Goal: Task Accomplishment & Management: Manage account settings

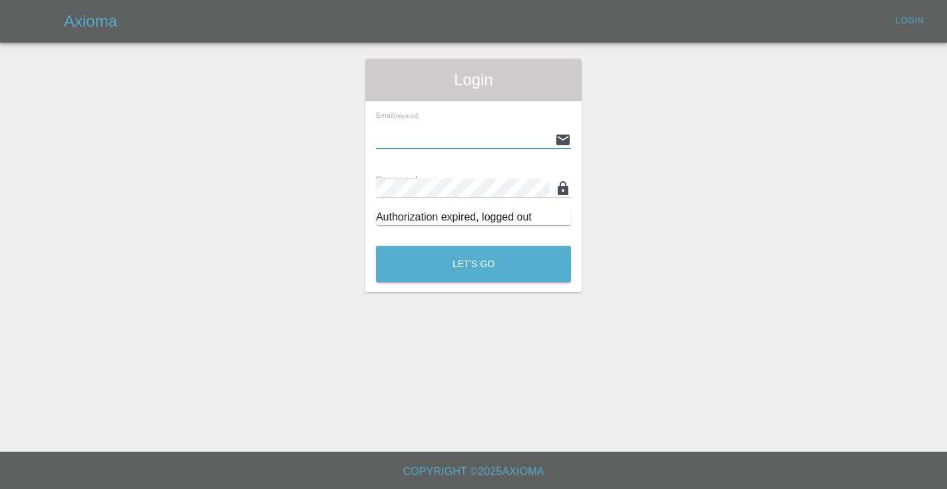
type input "[EMAIL_ADDRESS][DOMAIN_NAME]"
click at [473, 264] on button "Let's Go" at bounding box center [473, 264] width 195 height 37
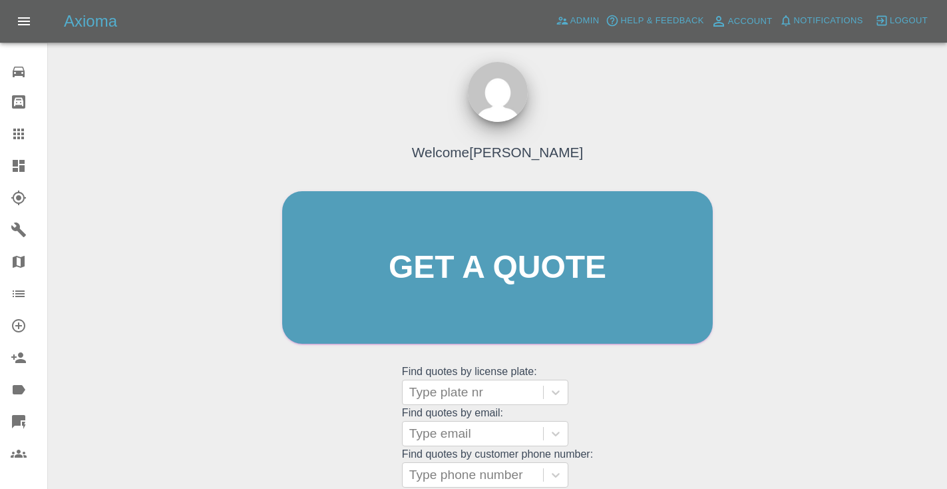
click at [650, 373] on div "Welcome [PERSON_NAME] Get a quote Get a quote Find quotes by license plate: Typ…" at bounding box center [497, 293] width 459 height 402
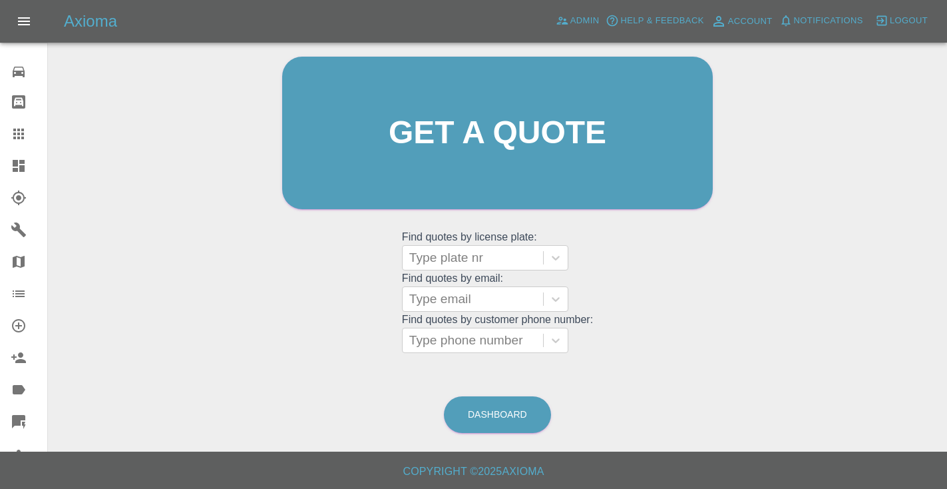
scroll to position [134, 0]
click at [491, 431] on link "Dashboard" at bounding box center [497, 415] width 107 height 37
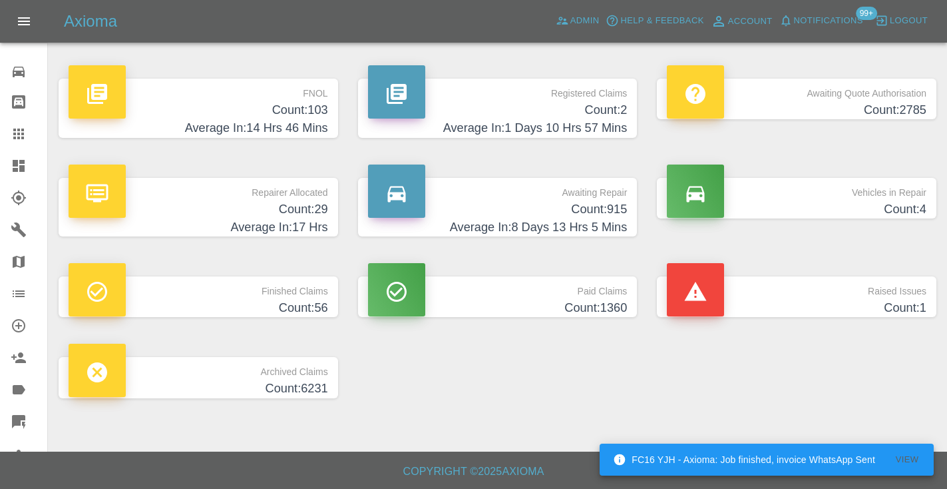
click at [608, 200] on h4 "Count: 915" at bounding box center [498, 209] width 260 height 18
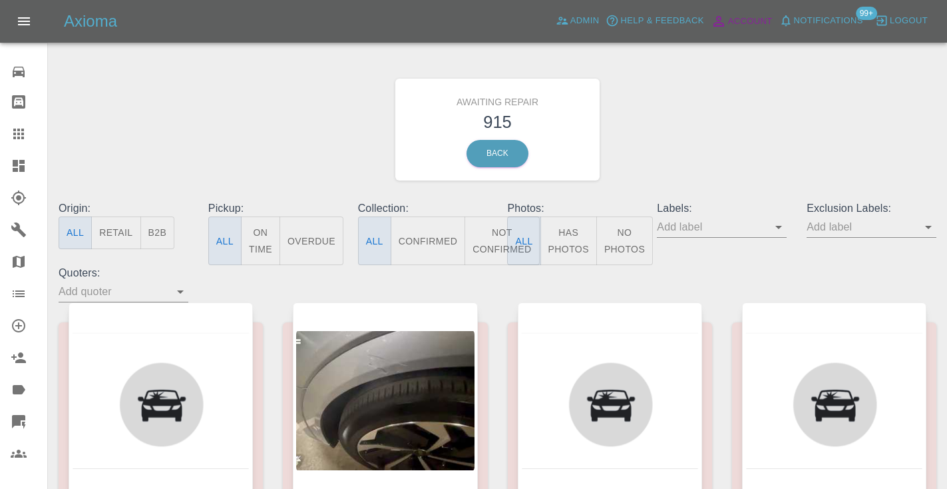
click at [629, 91] on div "Awaiting Repair 915 Back" at bounding box center [498, 130] width 898 height 142
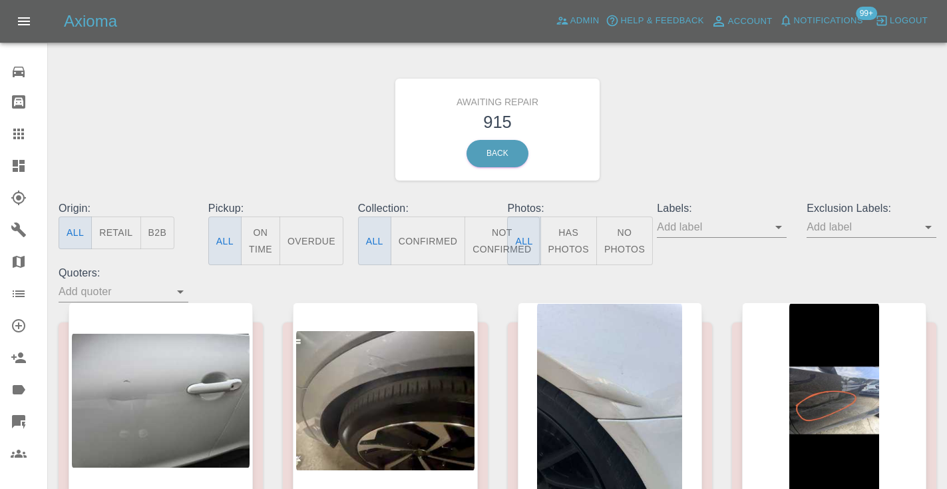
click at [494, 234] on button "Not Confirmed" at bounding box center [502, 240] width 75 height 49
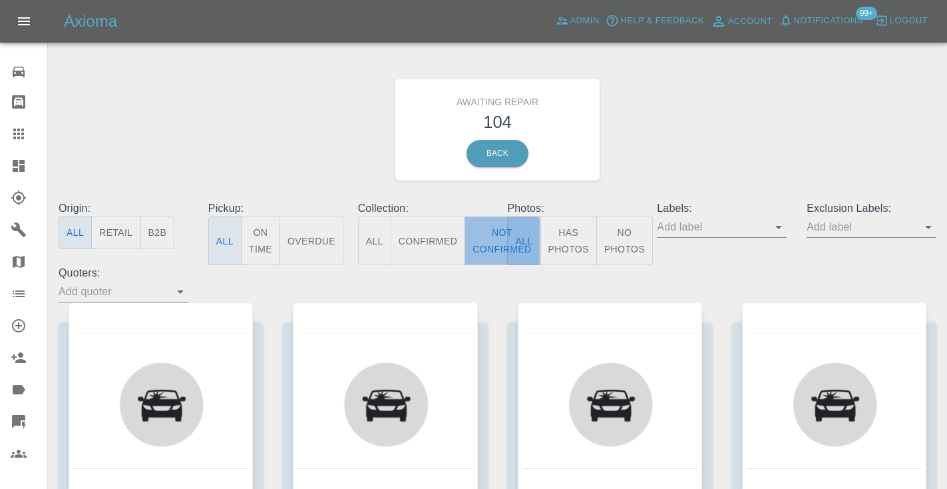
click at [494, 234] on button "Not Confirmed" at bounding box center [502, 240] width 75 height 49
click at [738, 81] on div "Awaiting Repair 104 Back" at bounding box center [498, 130] width 898 height 142
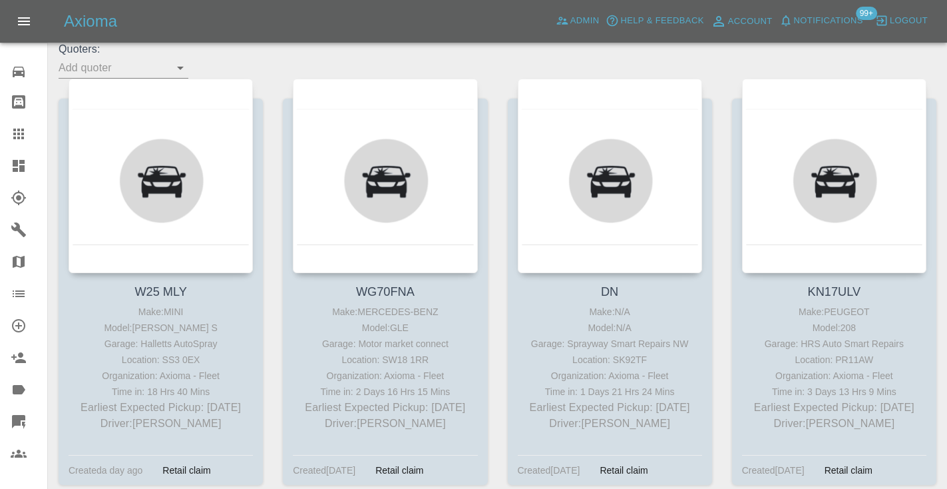
scroll to position [235, 0]
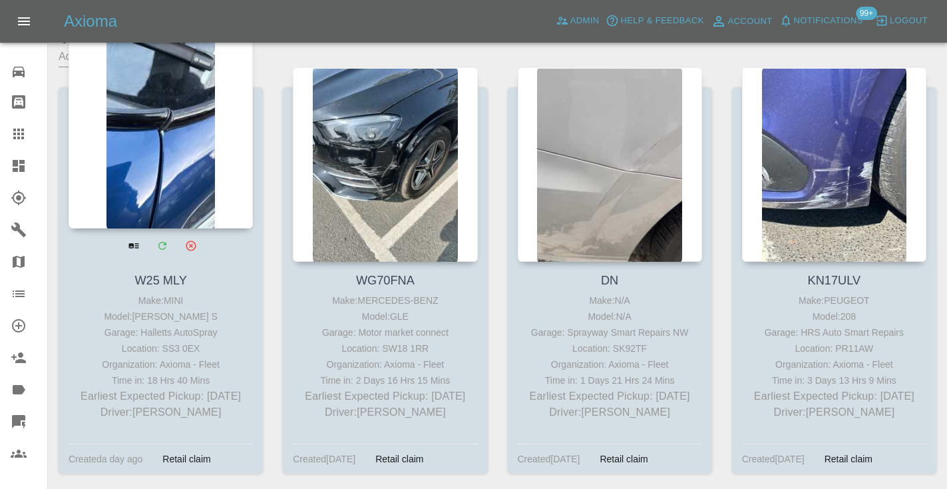
click at [143, 124] on div at bounding box center [161, 131] width 184 height 194
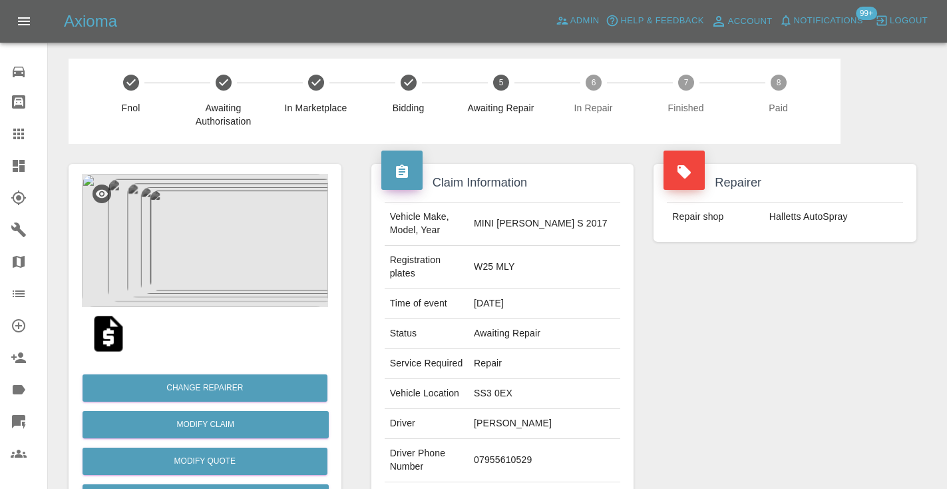
click at [565, 439] on td "07955610529" at bounding box center [545, 460] width 152 height 43
copy td "07955610529"
click at [833, 372] on div "Repairer Repair shop Halletts AutoSpray" at bounding box center [785, 356] width 283 height 424
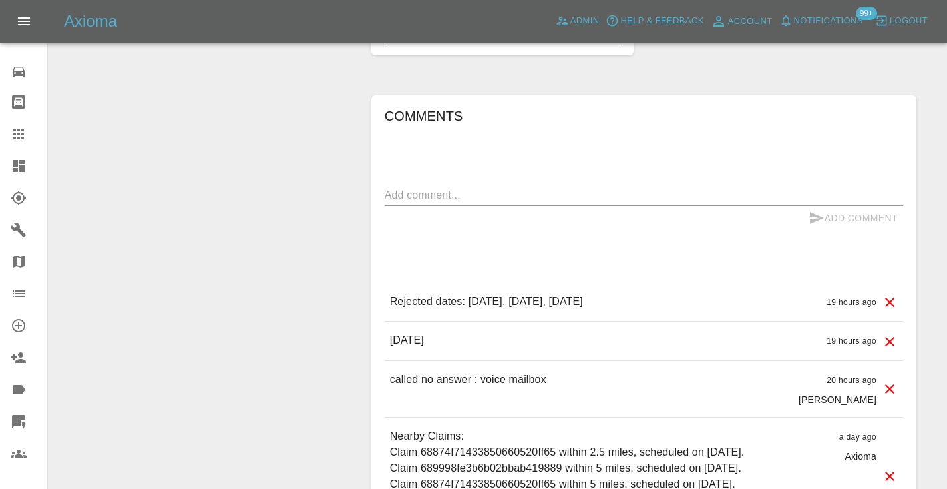
scroll to position [942, 0]
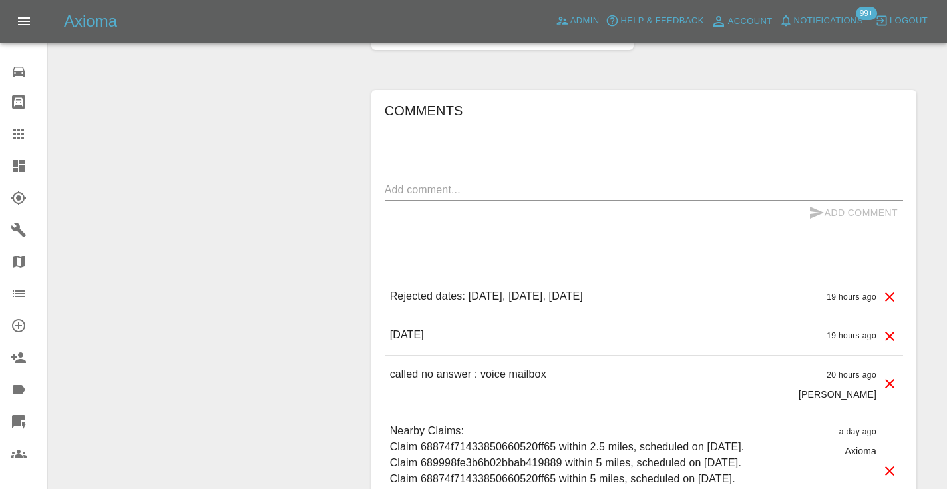
click at [399, 179] on div "x" at bounding box center [644, 189] width 519 height 21
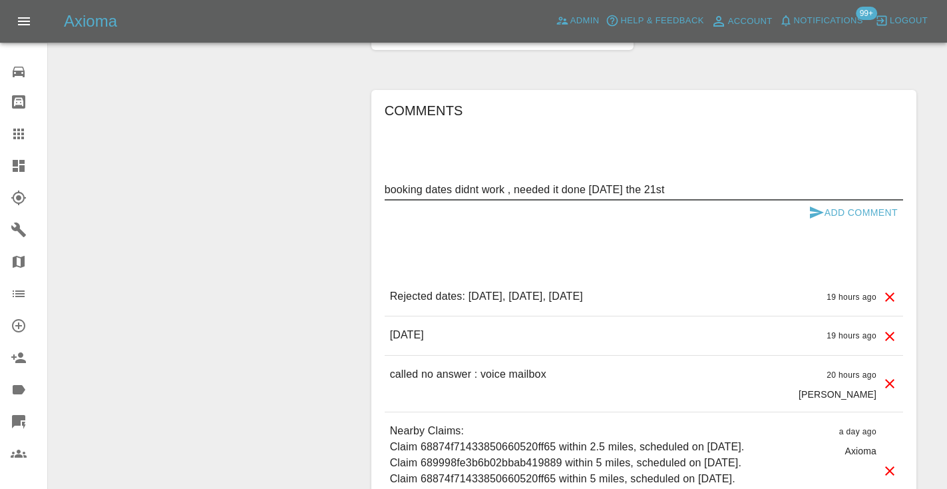
type textarea "booking dates didnt work , needed it done yesterday the 21st"
click at [820, 200] on button "Add Comment" at bounding box center [854, 212] width 100 height 25
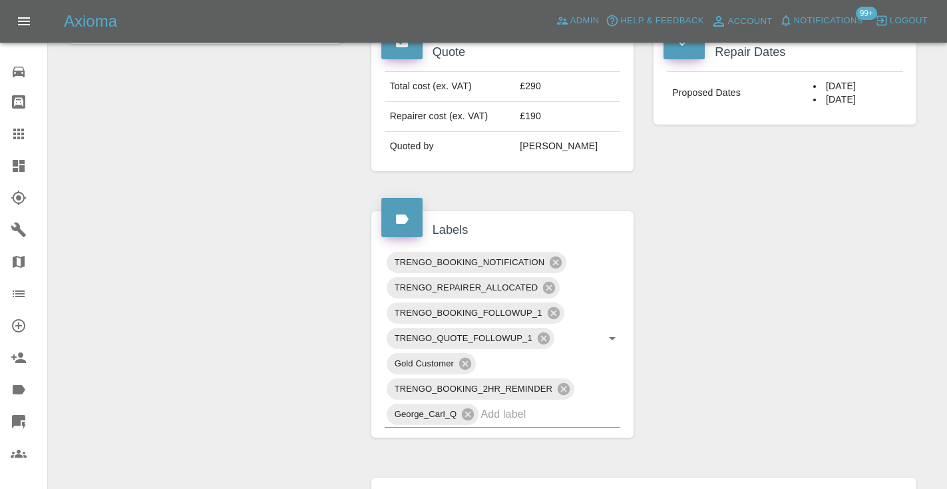
scroll to position [543, 0]
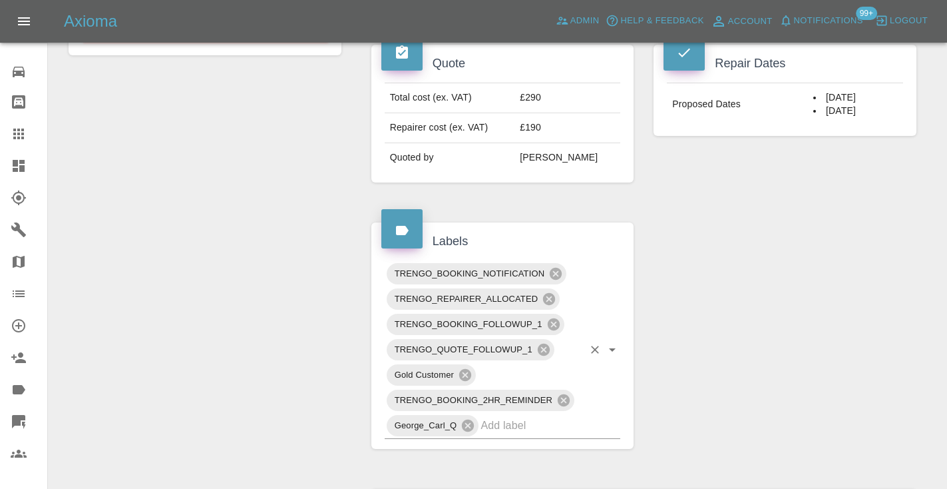
click at [499, 415] on input "text" at bounding box center [532, 425] width 103 height 21
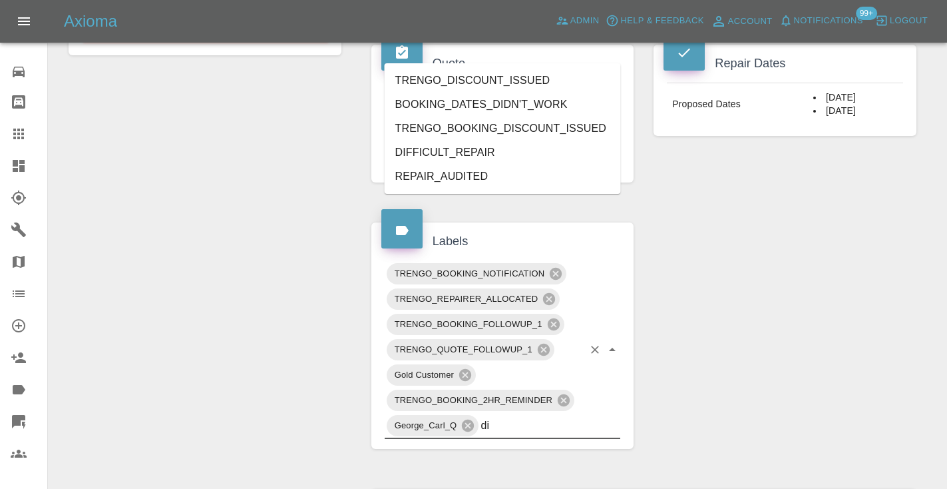
type input "did"
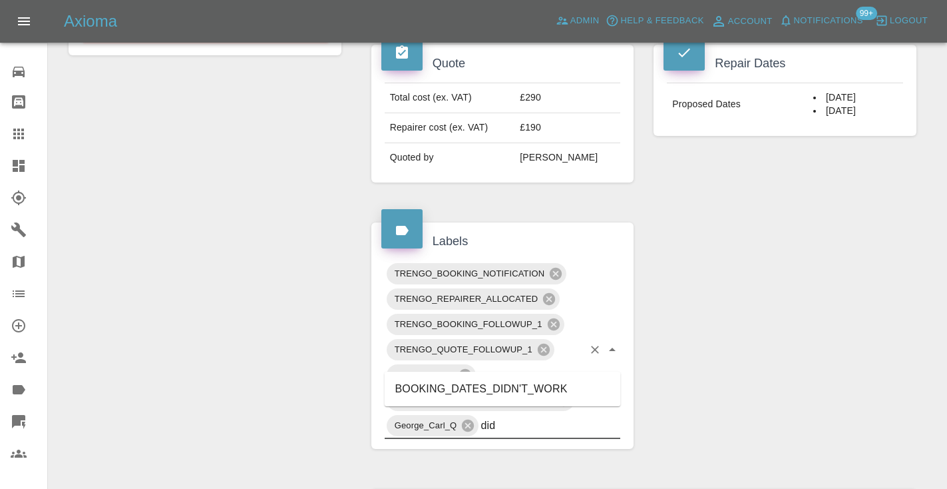
click at [483, 389] on li "BOOKING_DATES_DIDN'T_WORK" at bounding box center [503, 389] width 236 height 24
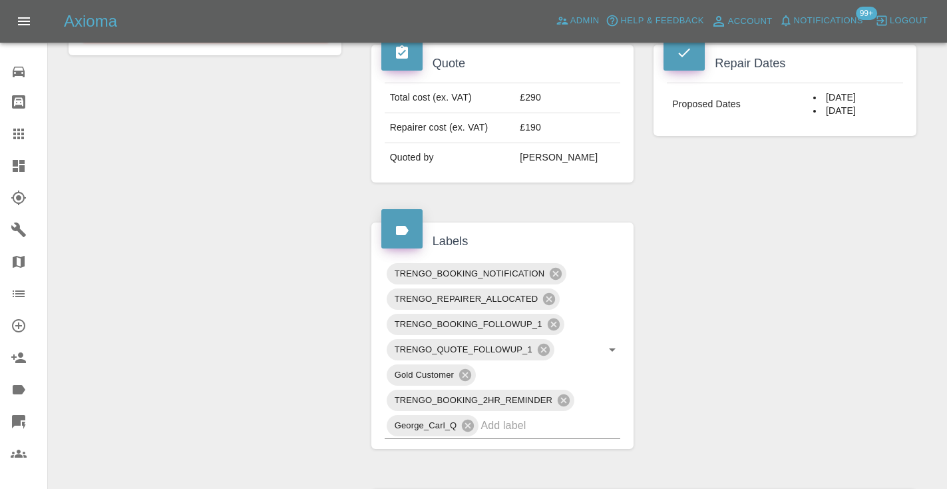
click at [316, 200] on div "Change Repairer Modify Claim Modify Quote Rollback Submit Payment Archive" at bounding box center [205, 370] width 293 height 1538
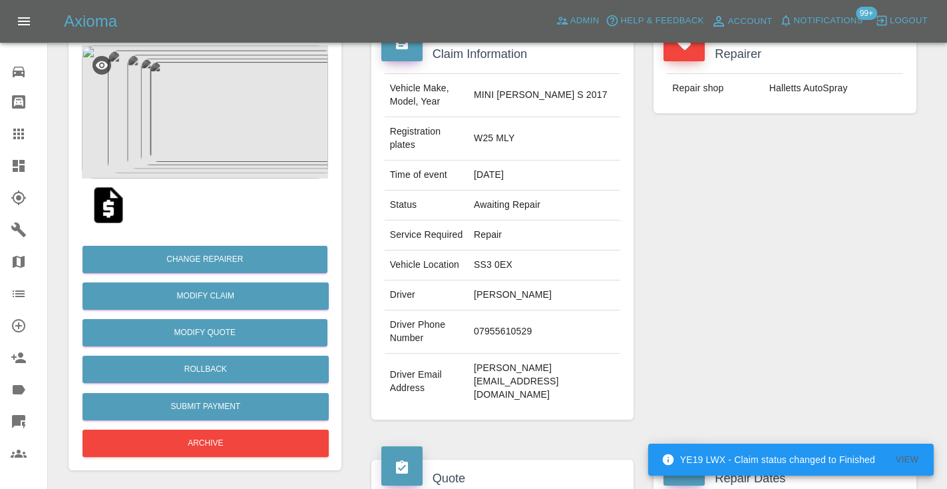
scroll to position [138, 0]
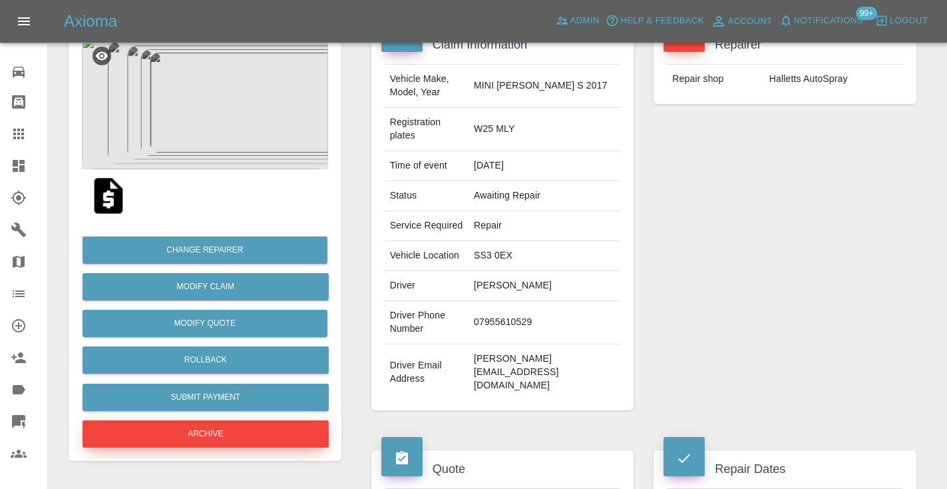
click at [301, 427] on button "Archive" at bounding box center [206, 433] width 246 height 27
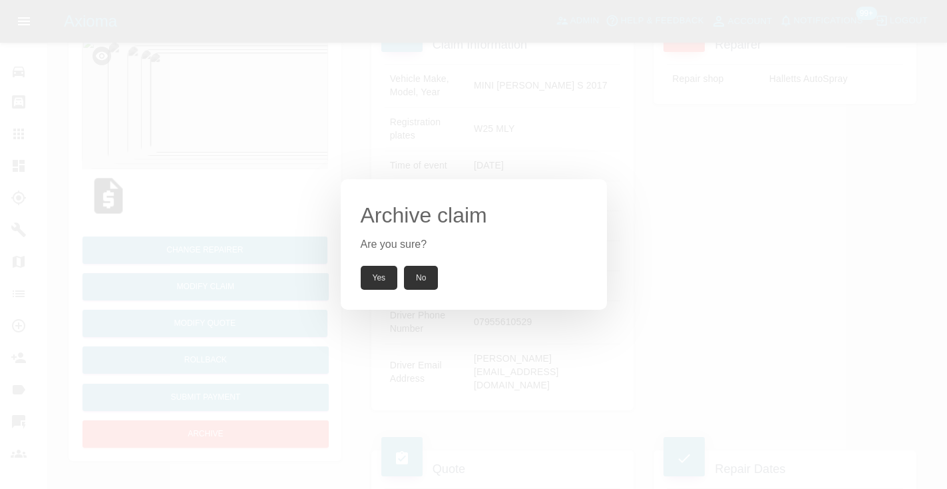
click at [379, 264] on div "Archive claim Are you sure? Yes No" at bounding box center [474, 244] width 266 height 130
click at [373, 275] on button "Yes" at bounding box center [379, 278] width 37 height 24
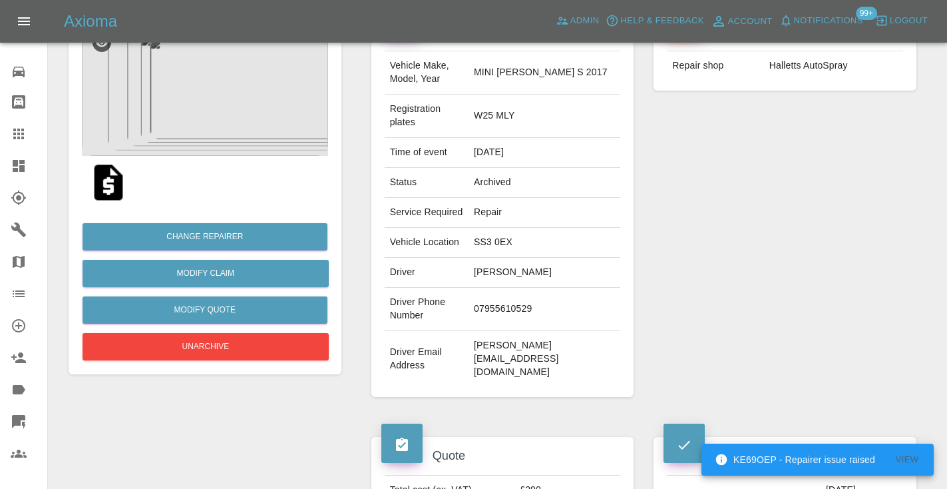
click at [25, 136] on icon at bounding box center [19, 134] width 16 height 16
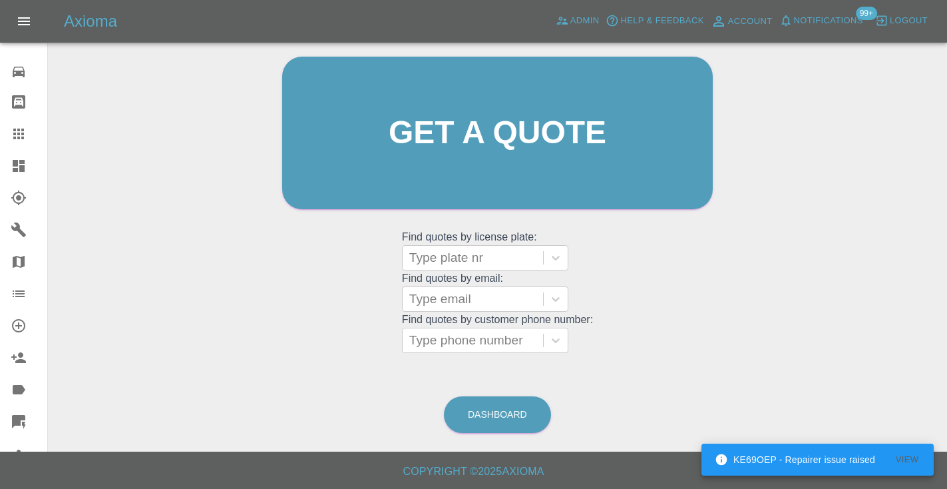
scroll to position [134, 0]
click at [487, 411] on link "Dashboard" at bounding box center [497, 415] width 107 height 37
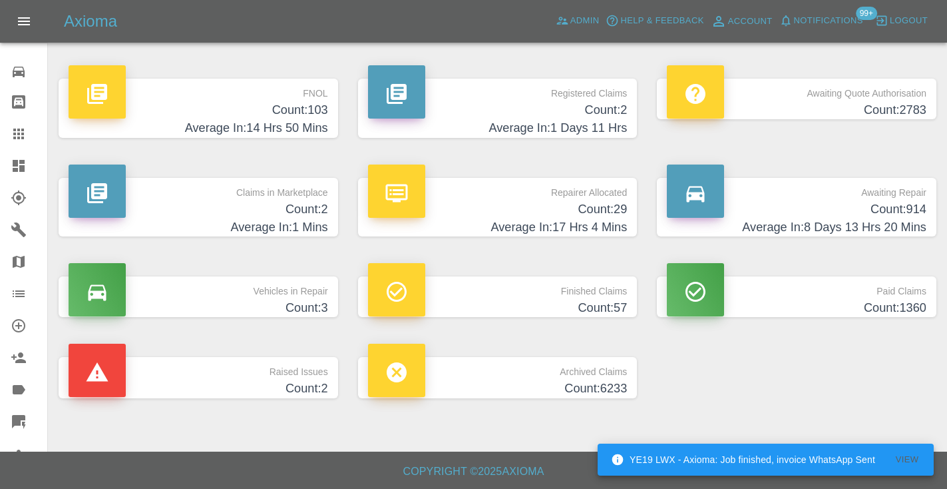
click at [26, 128] on icon at bounding box center [19, 134] width 16 height 16
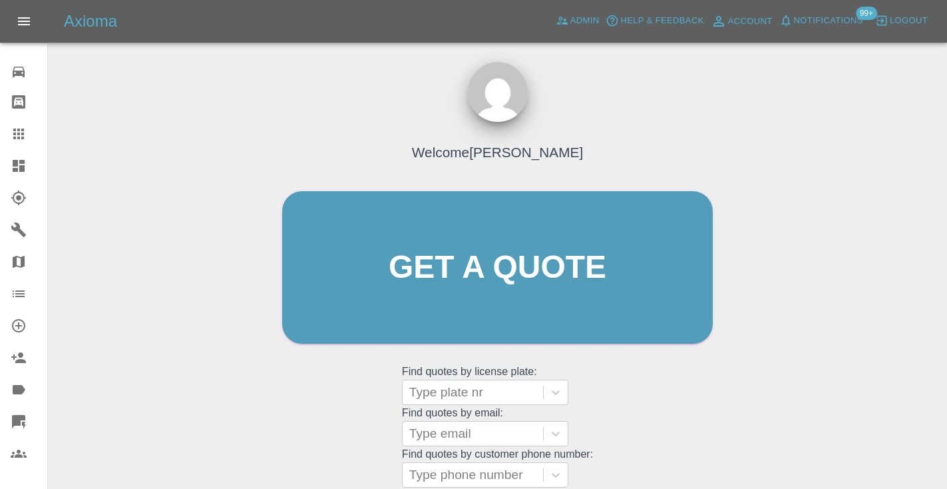
click at [630, 389] on div "Welcome Castro Get a quote Get a quote Find quotes by license plate: Type plate…" at bounding box center [497, 293] width 459 height 402
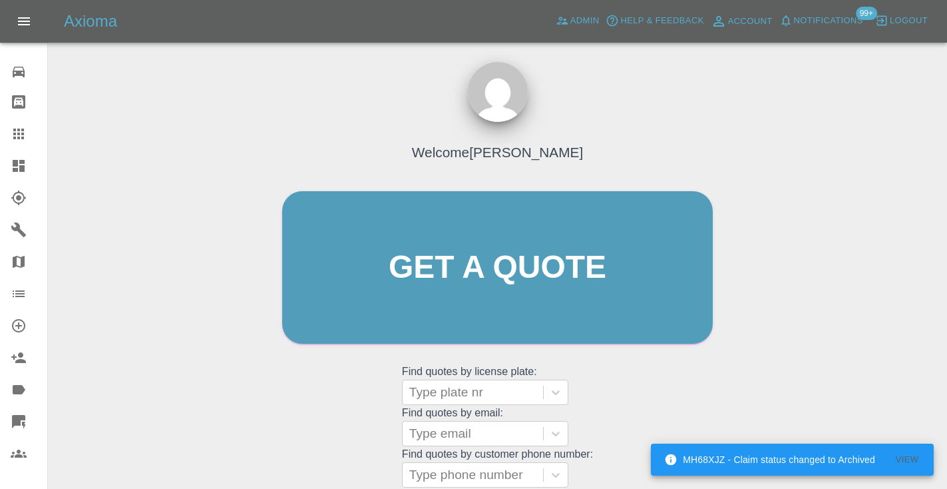
click at [630, 389] on div "Welcome Castro Get a quote Get a quote Find quotes by license plate: Type plate…" at bounding box center [497, 293] width 459 height 402
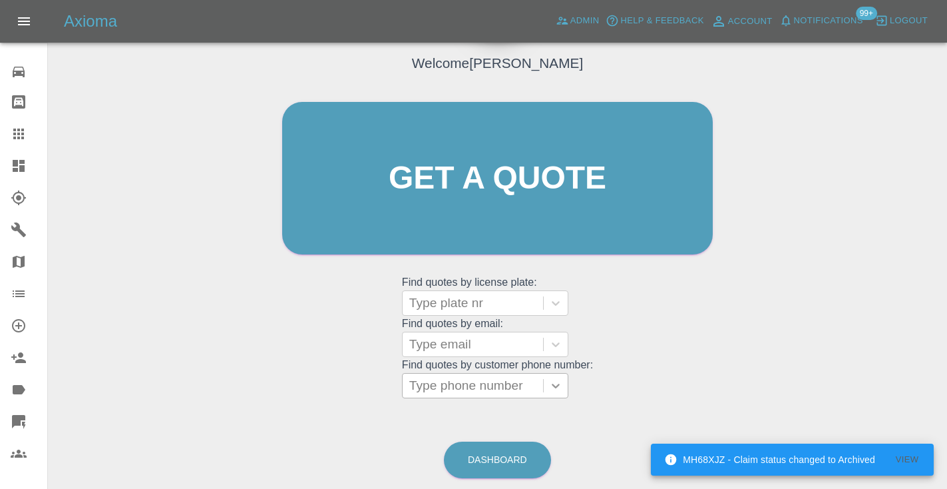
scroll to position [93, 0]
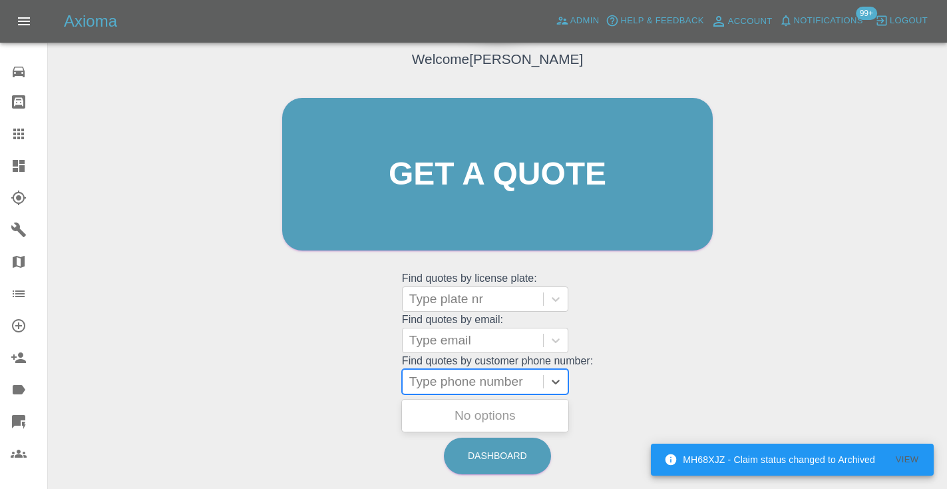
click at [452, 376] on div "Type phone number" at bounding box center [472, 381] width 127 height 16
paste input "07802724424"
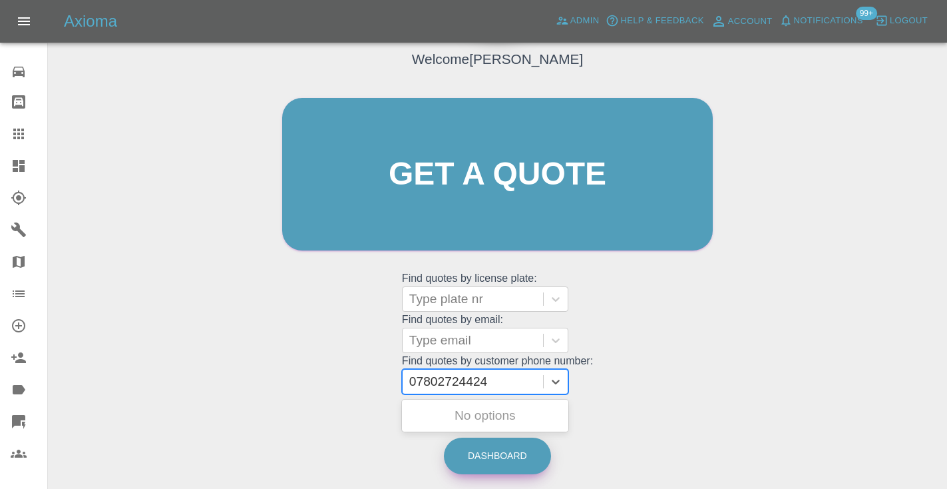
type input "07802724424"
click at [509, 460] on link "Dashboard" at bounding box center [497, 455] width 107 height 37
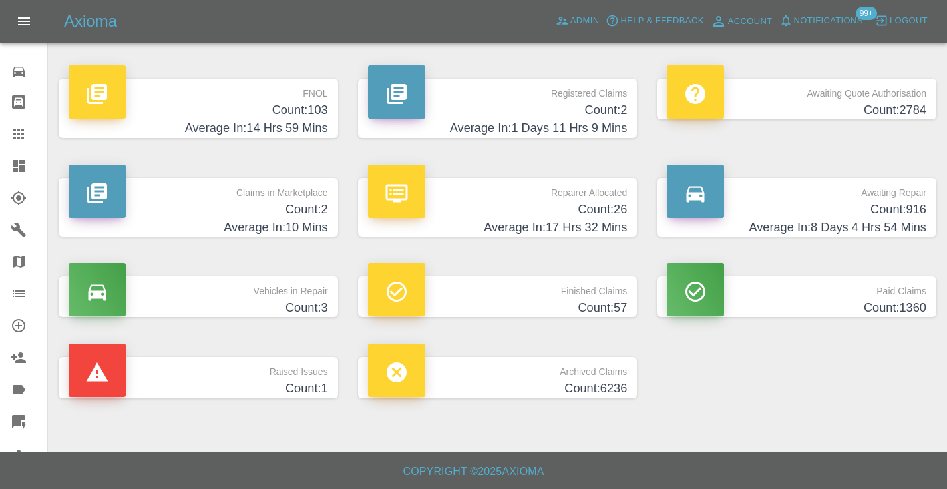
click at [903, 223] on h4 "Average In: 8 Days 4 Hrs 54 Mins" at bounding box center [797, 227] width 260 height 18
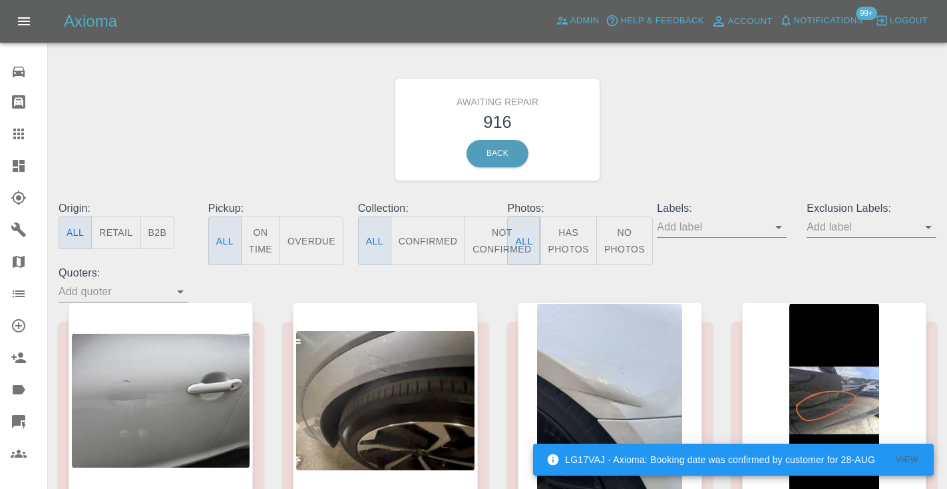
click at [490, 233] on button "Not Confirmed" at bounding box center [502, 240] width 75 height 49
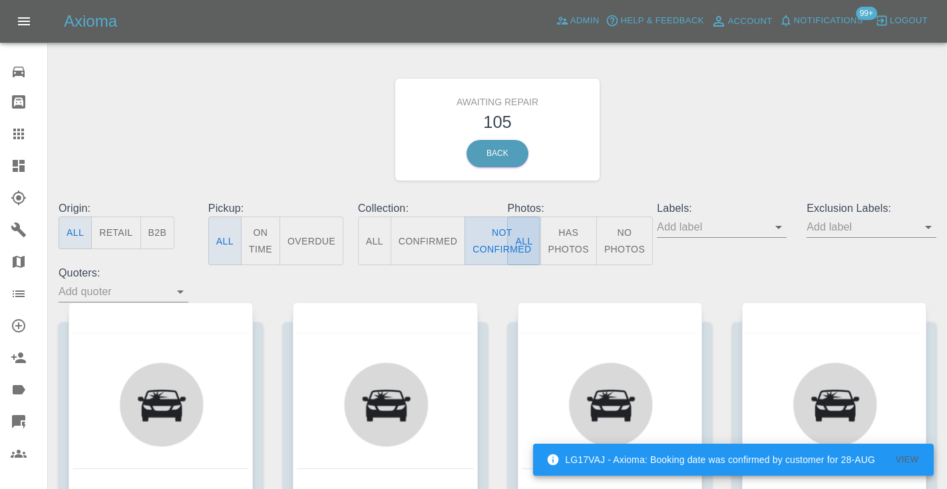
type button "false"
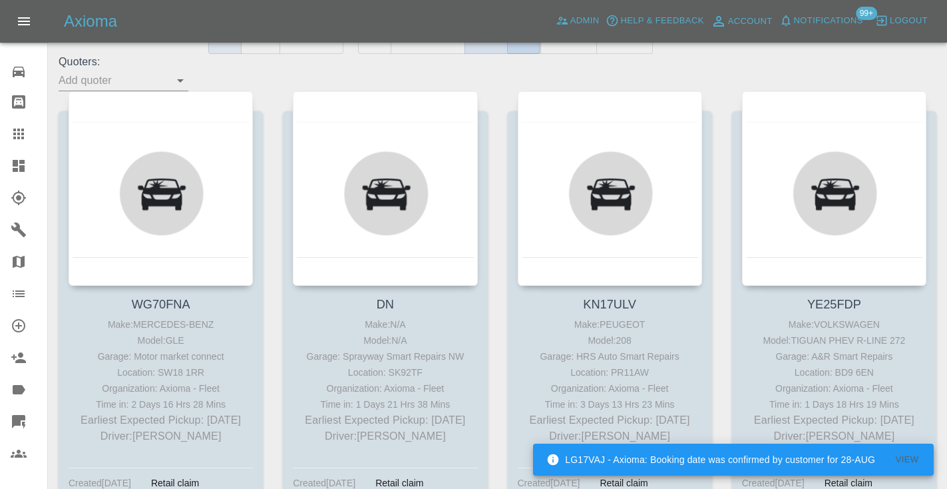
scroll to position [216, 0]
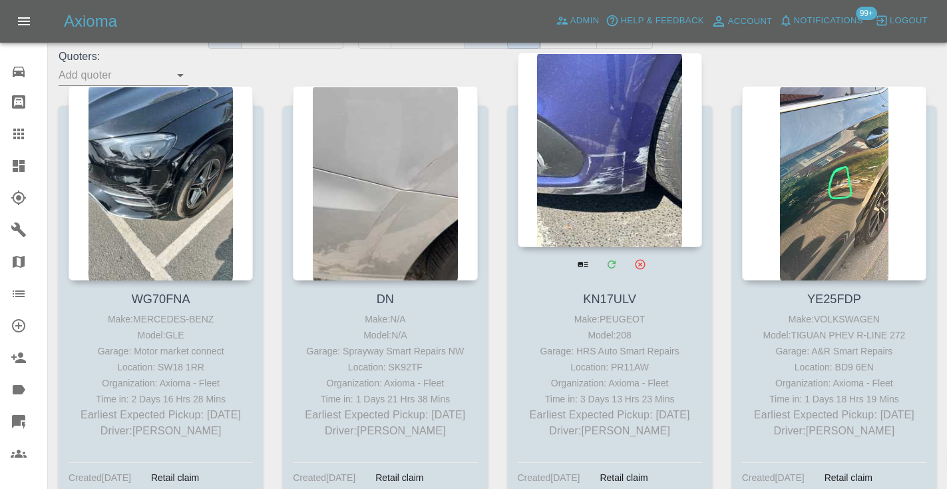
click at [612, 177] on div at bounding box center [610, 150] width 184 height 194
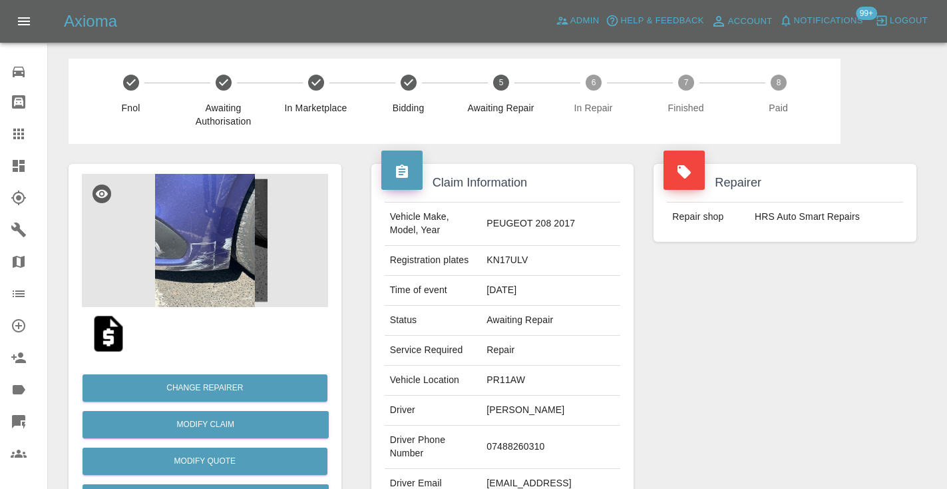
click at [542, 430] on td "07488260310" at bounding box center [550, 446] width 139 height 43
copy td "07488260310"
click at [719, 304] on div "Repairer Repair shop HRS Auto Smart Repairs" at bounding box center [785, 342] width 283 height 397
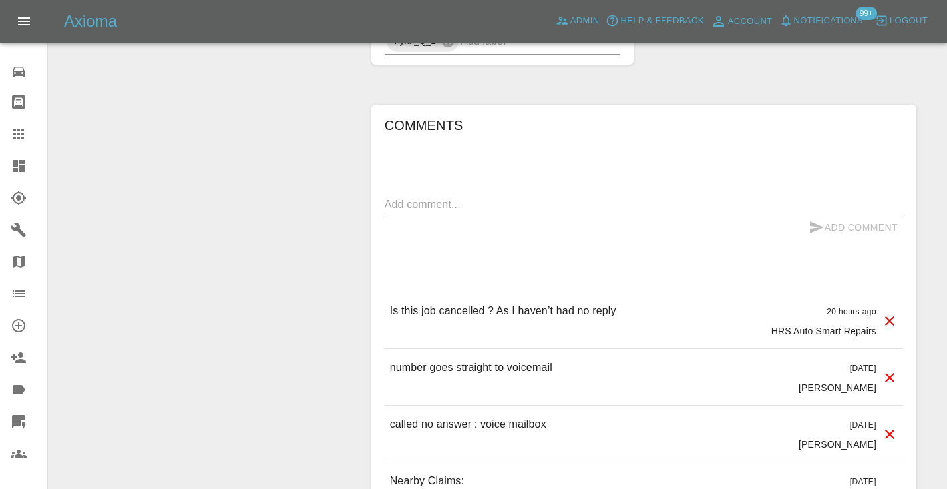
scroll to position [981, 0]
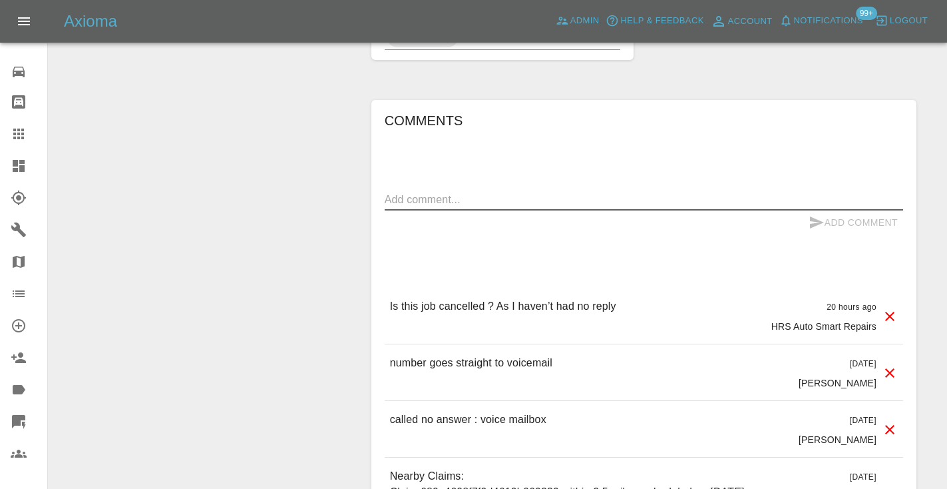
click at [523, 192] on textarea at bounding box center [644, 199] width 519 height 15
type textarea "tried to call mate a few times . the number goes to voicemail no answer yet"
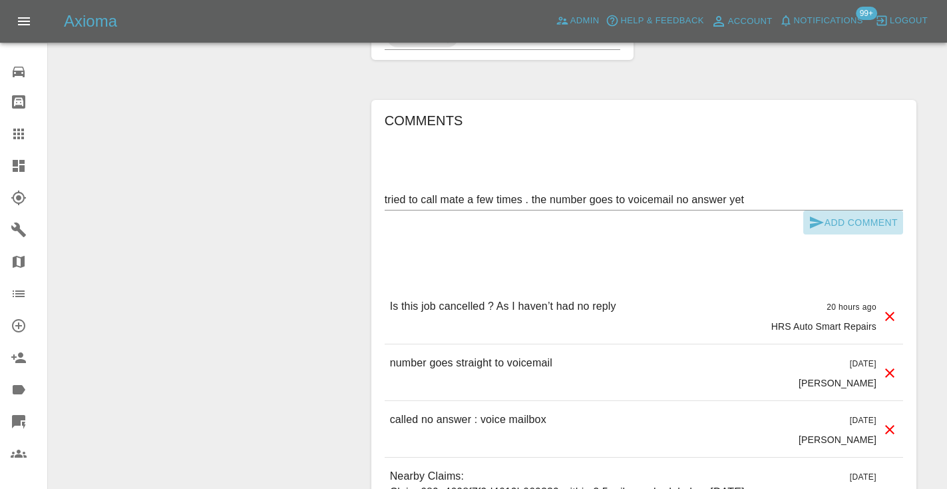
click at [826, 210] on button "Add Comment" at bounding box center [854, 222] width 100 height 25
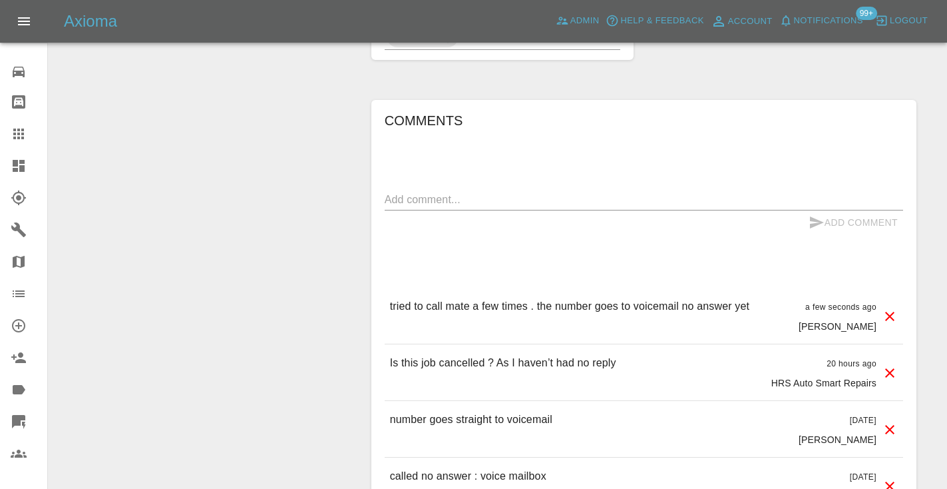
click at [16, 130] on icon at bounding box center [19, 134] width 16 height 16
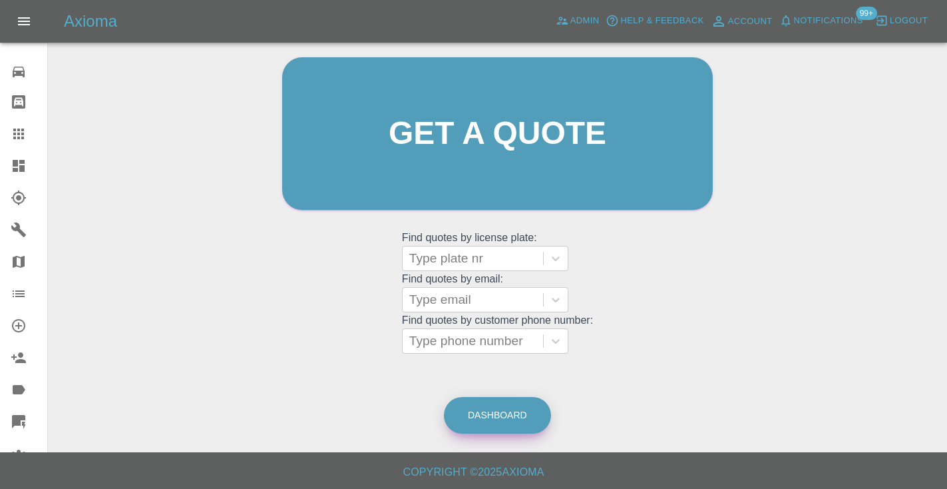
click at [525, 411] on link "Dashboard" at bounding box center [497, 415] width 107 height 37
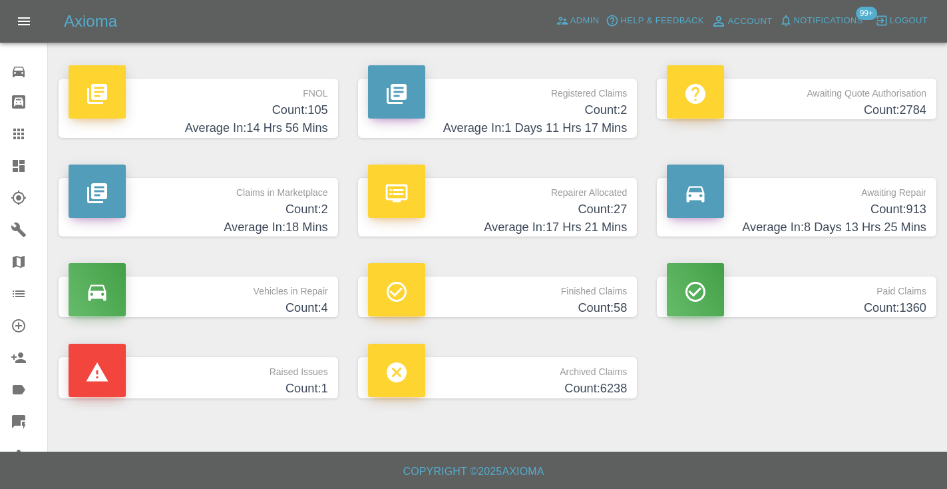
click at [22, 142] on link "Claims" at bounding box center [23, 134] width 47 height 32
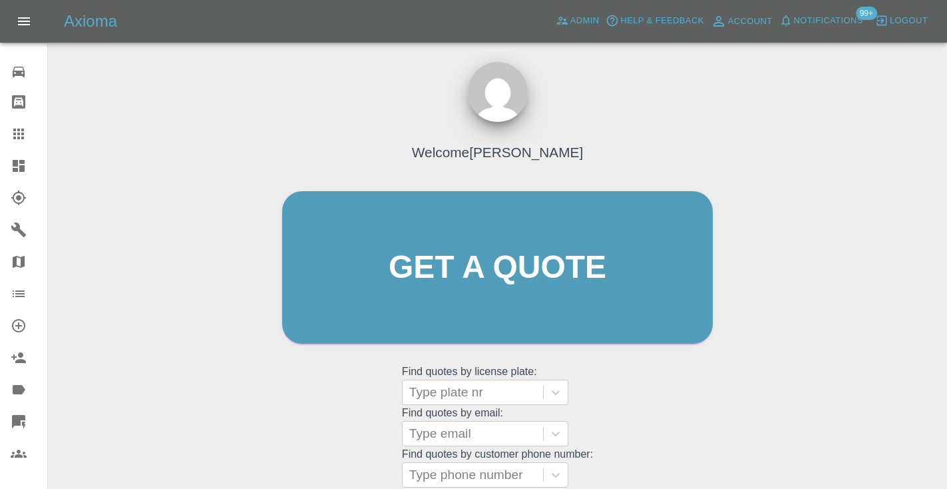
click at [622, 429] on div "Welcome Castro Get a quote Get a quote Find quotes by license plate: Type plate…" at bounding box center [497, 293] width 459 height 402
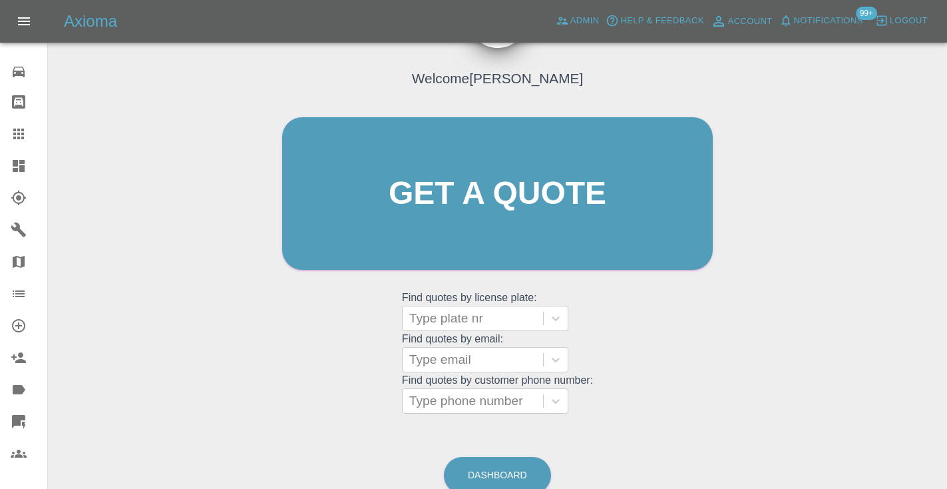
scroll to position [82, 0]
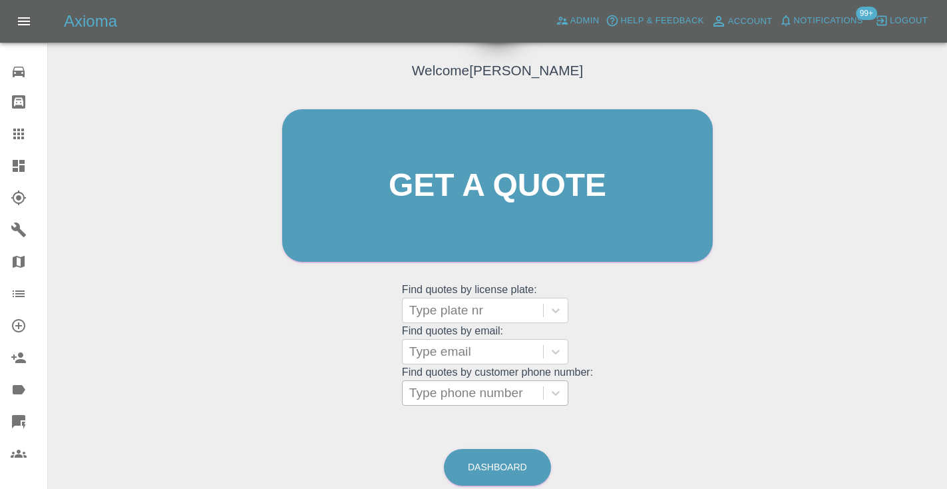
click at [459, 394] on div "Type phone number" at bounding box center [472, 393] width 127 height 16
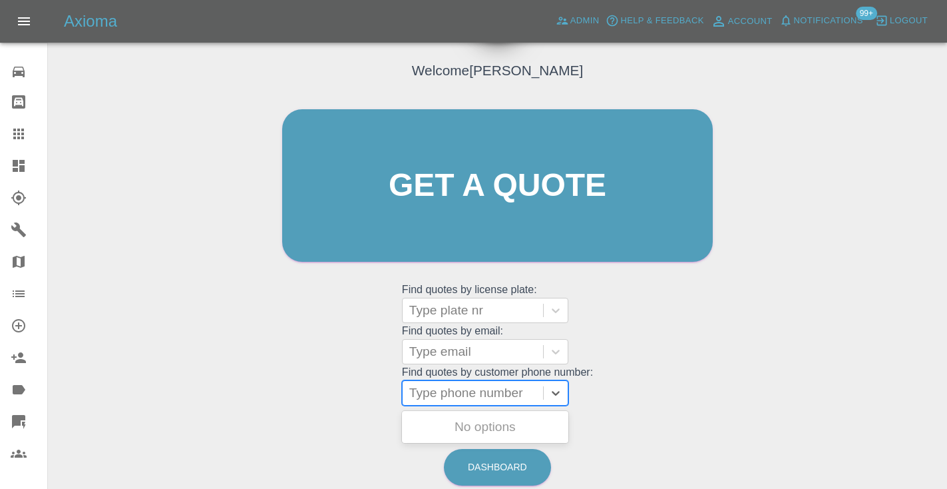
paste input "07779654321"
type input "07779654321"
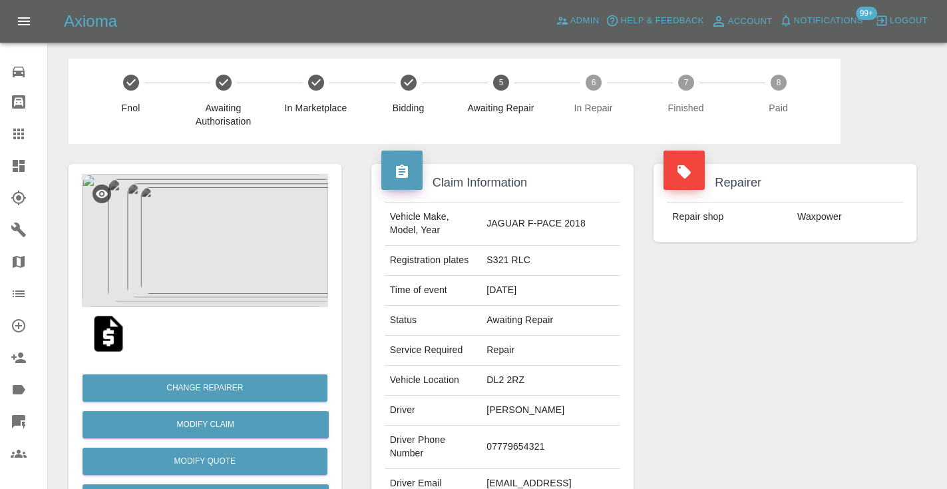
click at [665, 321] on div "Repairer Repair shop Waxpower" at bounding box center [785, 342] width 283 height 397
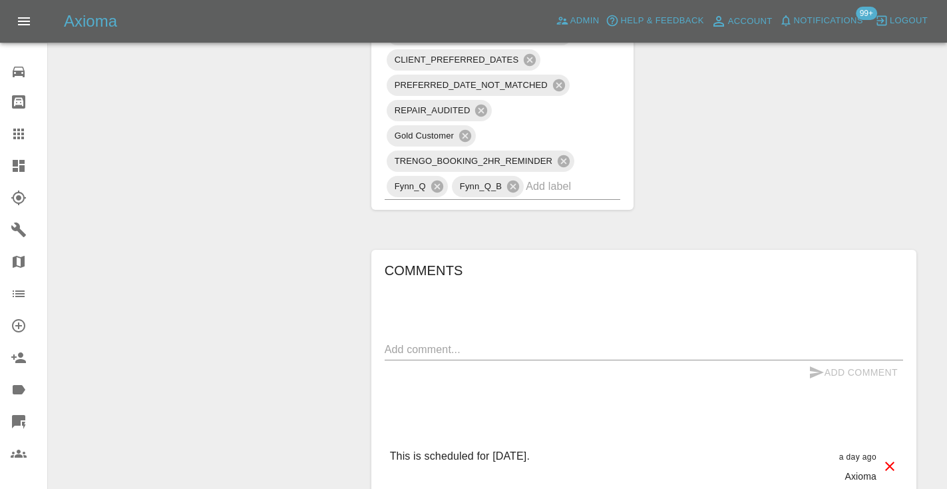
scroll to position [1030, 0]
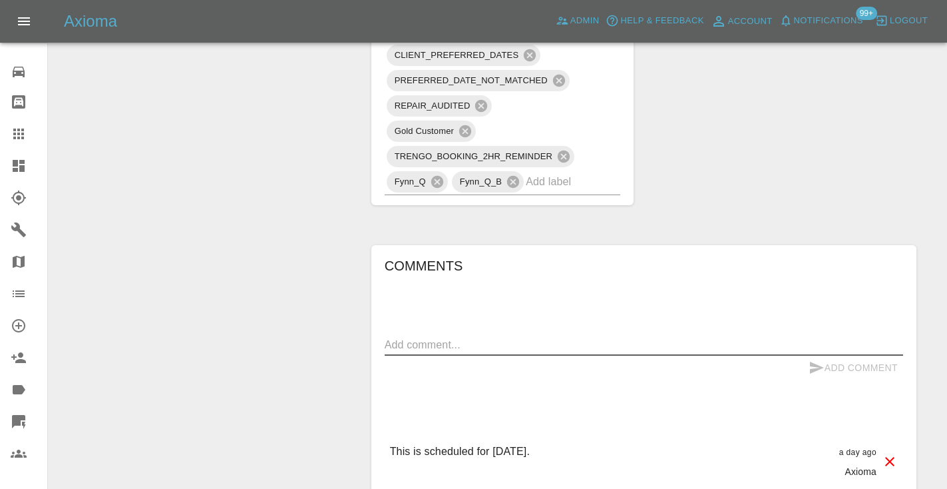
click at [395, 337] on textarea at bounding box center [644, 344] width 519 height 15
type textarea "inbound : repairer informed he is not feeling well . will need rescheduling"
click at [856, 355] on button "Add Comment" at bounding box center [854, 367] width 100 height 25
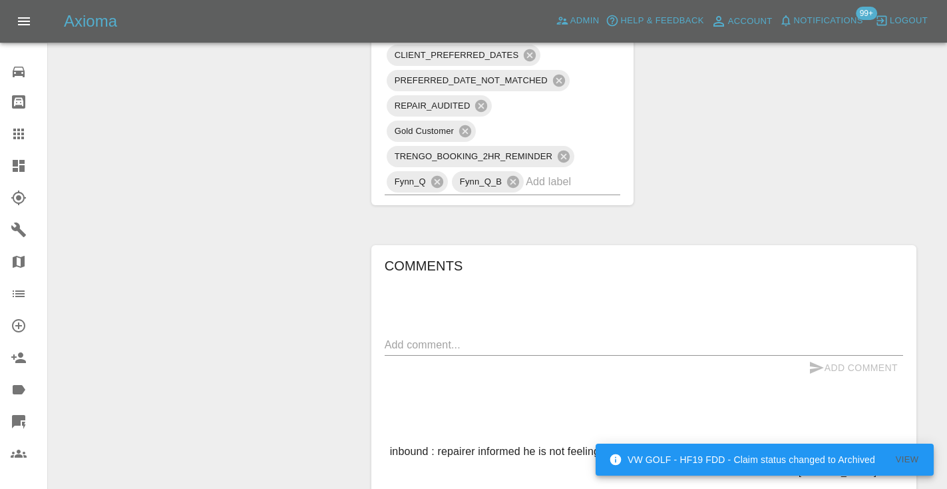
click at [21, 132] on icon at bounding box center [18, 133] width 11 height 11
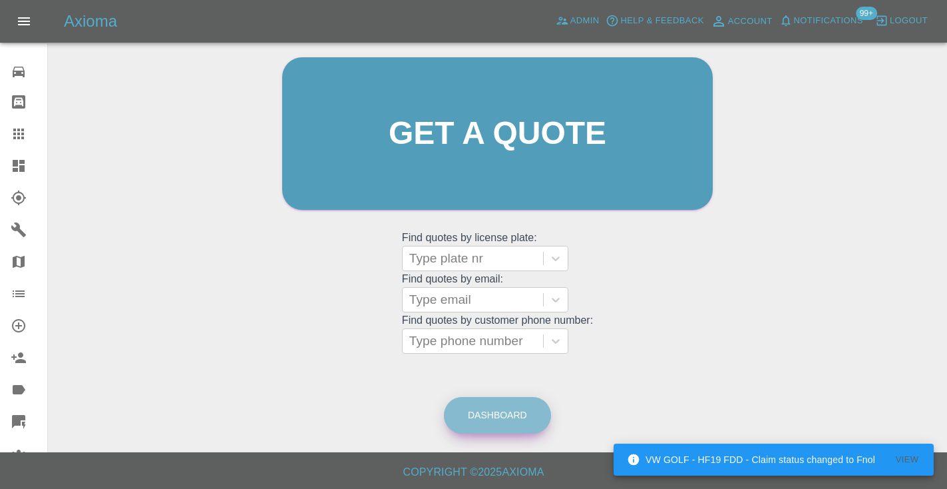
click at [514, 417] on link "Dashboard" at bounding box center [497, 415] width 107 height 37
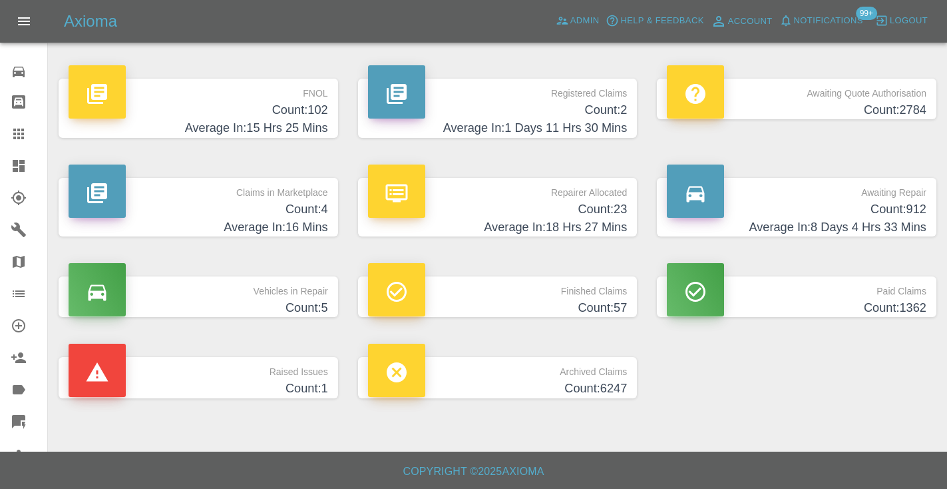
click at [890, 205] on h4 "Count: 912" at bounding box center [797, 209] width 260 height 18
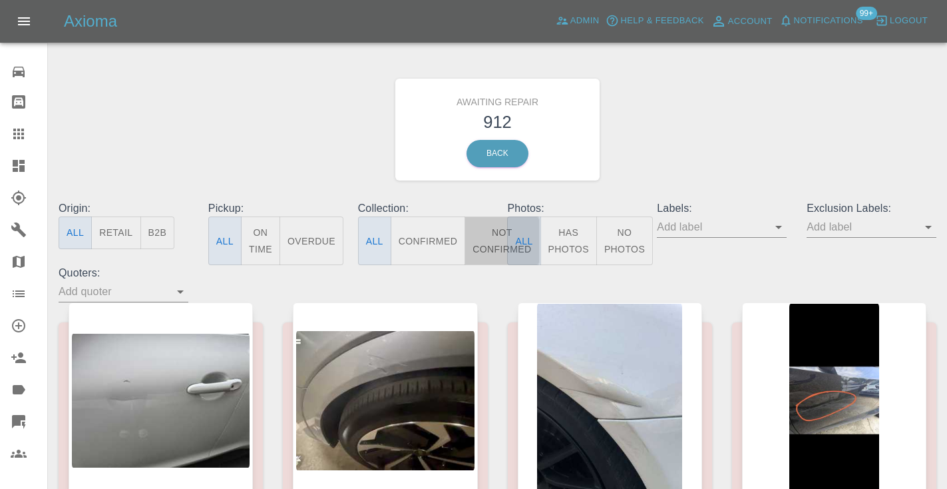
click at [486, 242] on button "Not Confirmed" at bounding box center [502, 240] width 75 height 49
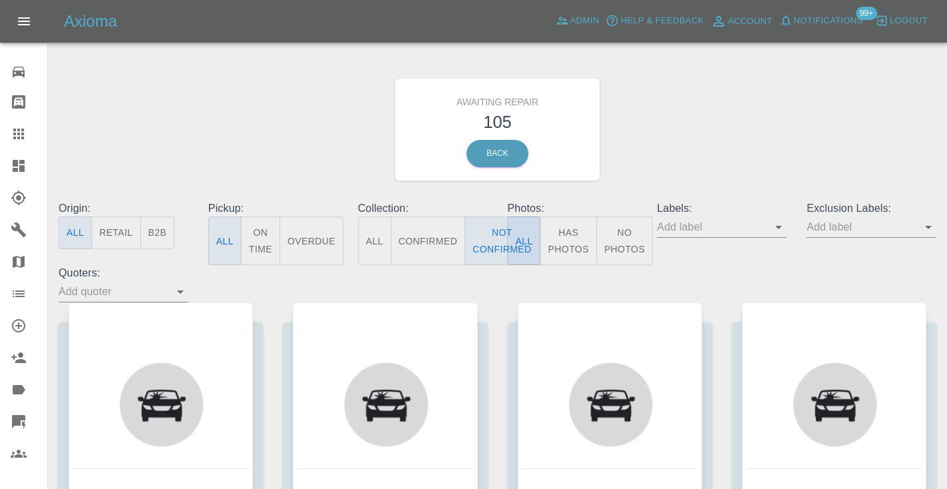
click at [668, 150] on div "Awaiting Repair 105 Back" at bounding box center [498, 130] width 898 height 142
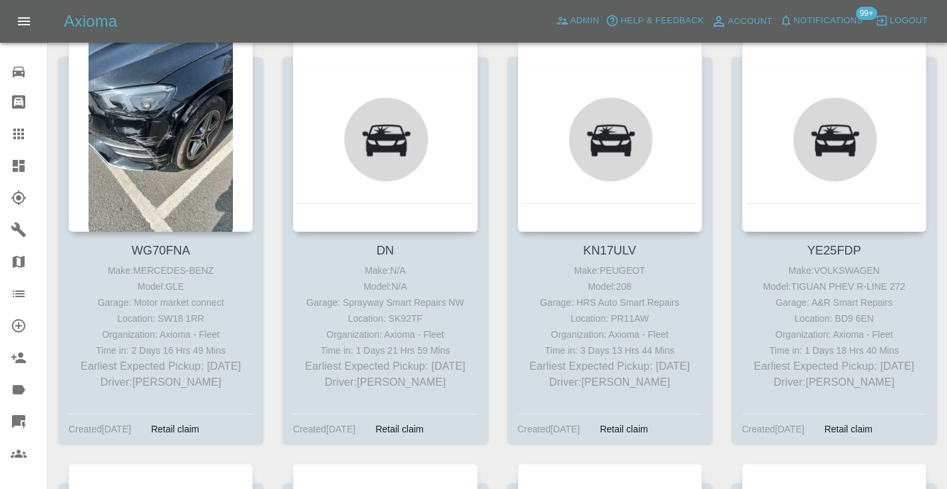
scroll to position [269, 0]
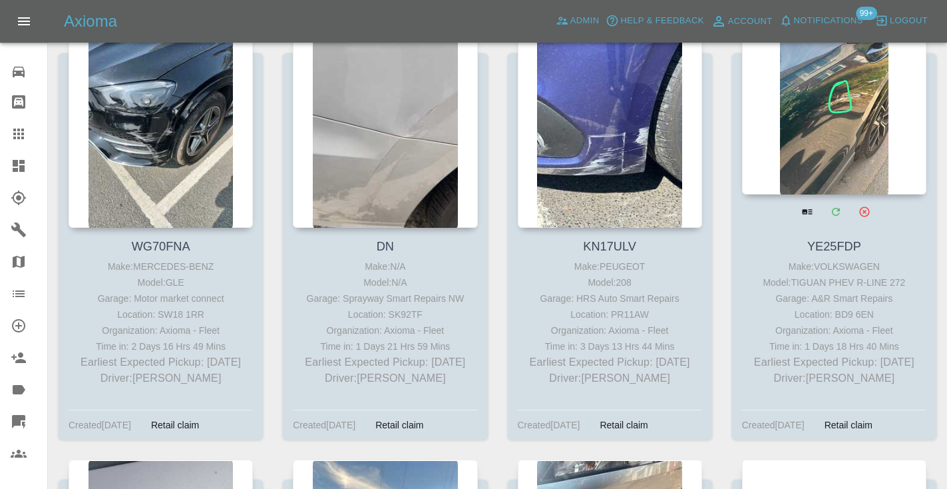
click at [825, 131] on div at bounding box center [834, 97] width 184 height 194
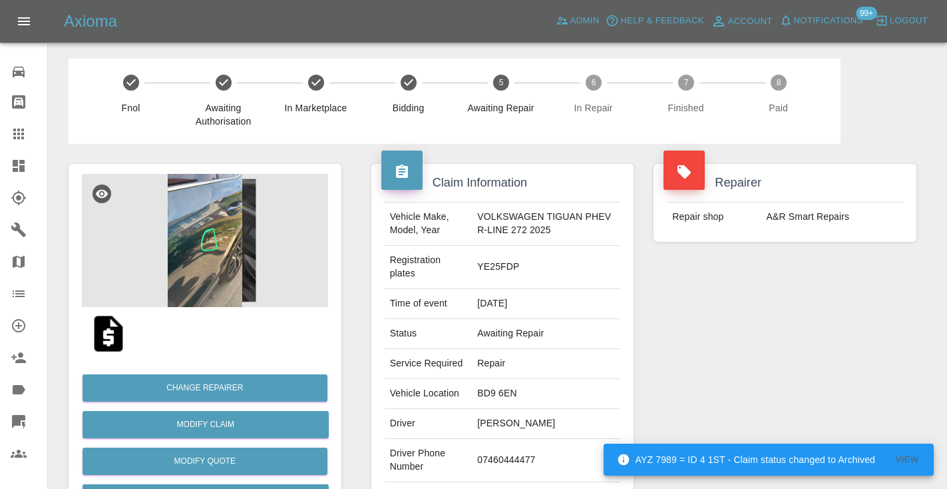
click at [501, 462] on td "07460444477" at bounding box center [546, 460] width 148 height 43
copy td "07460444477"
click at [742, 367] on div "Repairer Repair shop A&R Smart Repairs" at bounding box center [785, 349] width 283 height 411
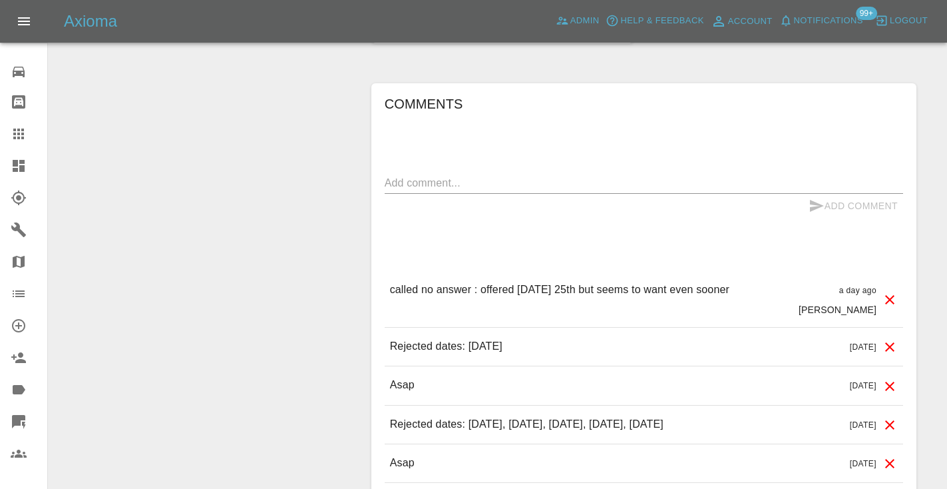
scroll to position [959, 0]
click at [431, 194] on div "x" at bounding box center [644, 184] width 519 height 21
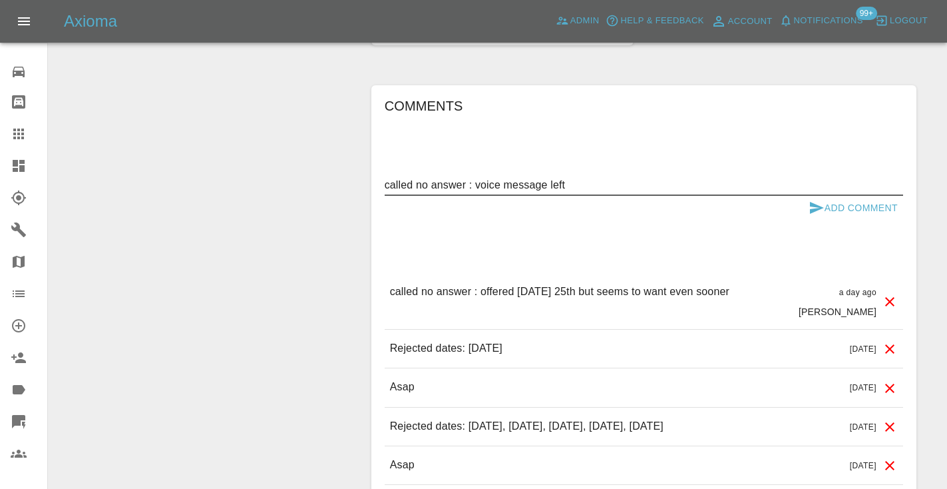
type textarea "called no answer : voice message left"
click at [816, 203] on icon "submit" at bounding box center [817, 208] width 16 height 16
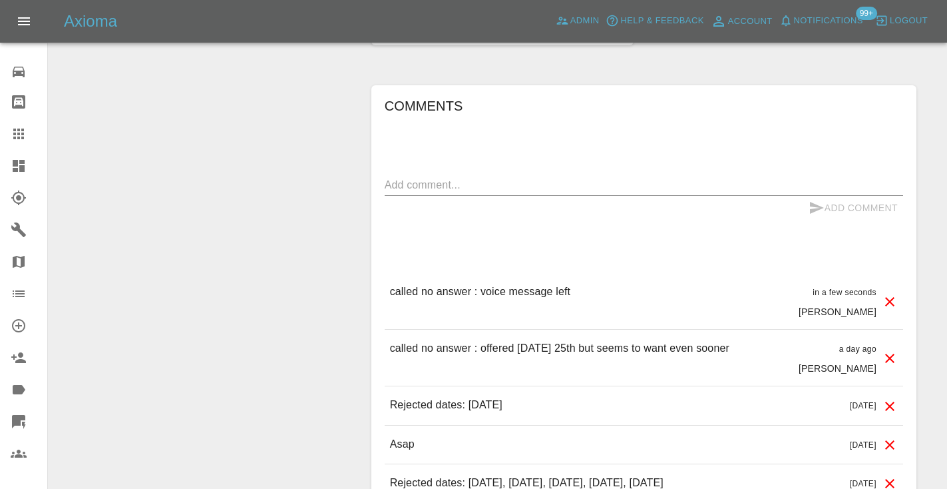
click at [33, 130] on div at bounding box center [29, 134] width 37 height 16
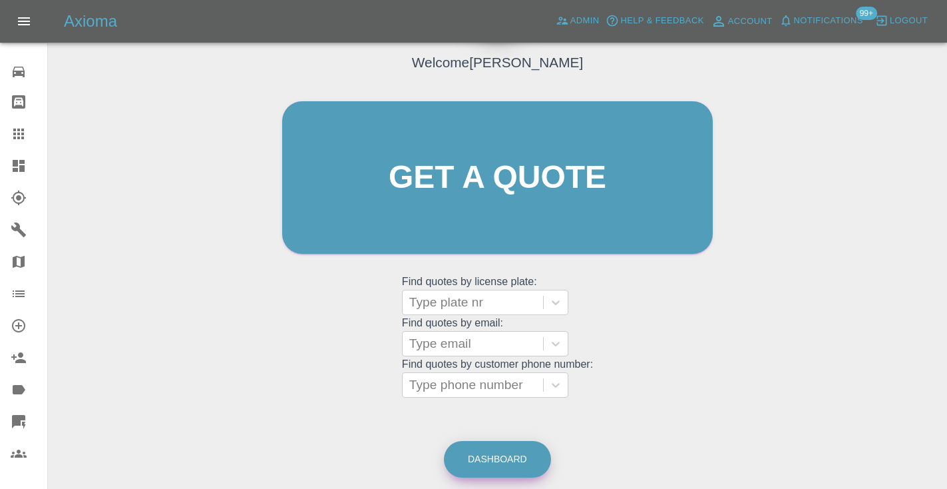
click at [533, 458] on link "Dashboard" at bounding box center [497, 459] width 107 height 37
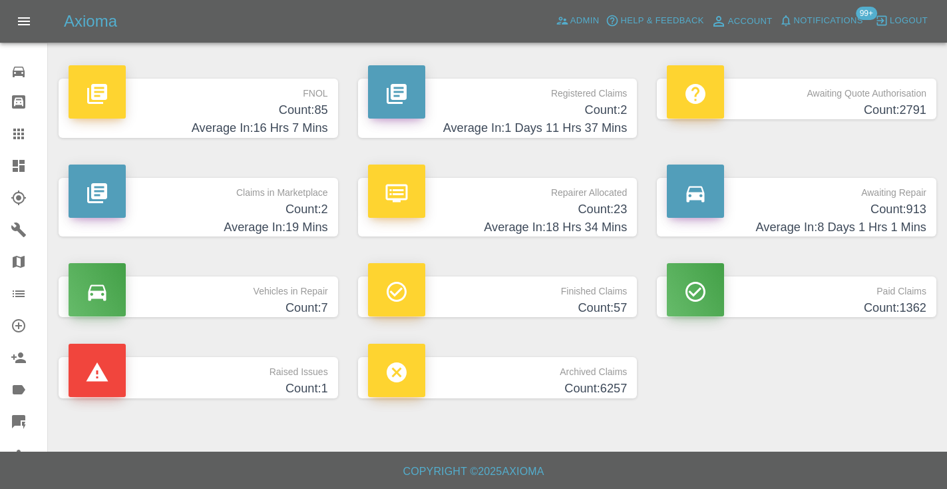
click at [895, 205] on h4 "Count: 913" at bounding box center [797, 209] width 260 height 18
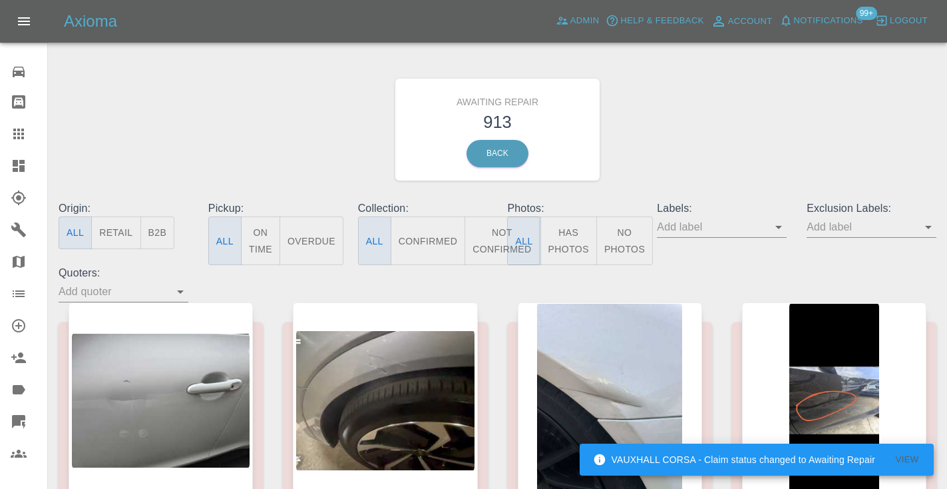
click at [495, 247] on button "Not Confirmed" at bounding box center [502, 240] width 75 height 49
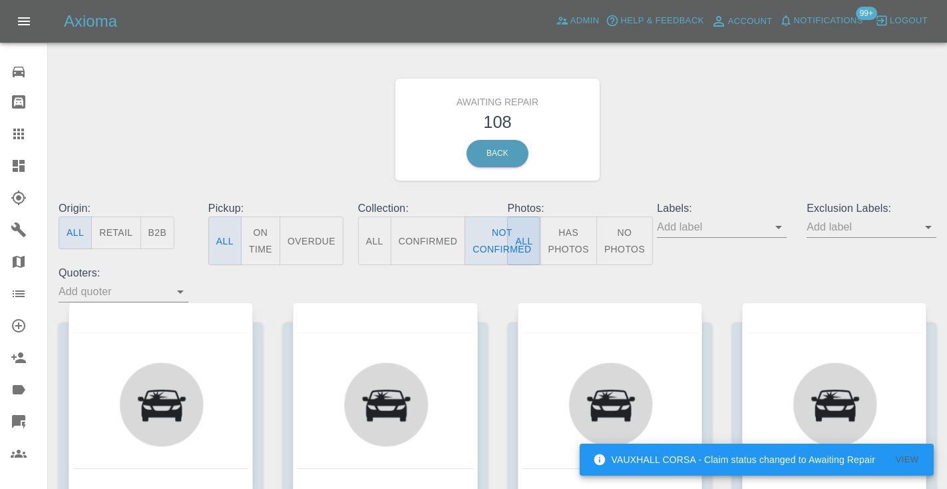
click at [713, 146] on div "Awaiting Repair 108 Back" at bounding box center [498, 130] width 898 height 142
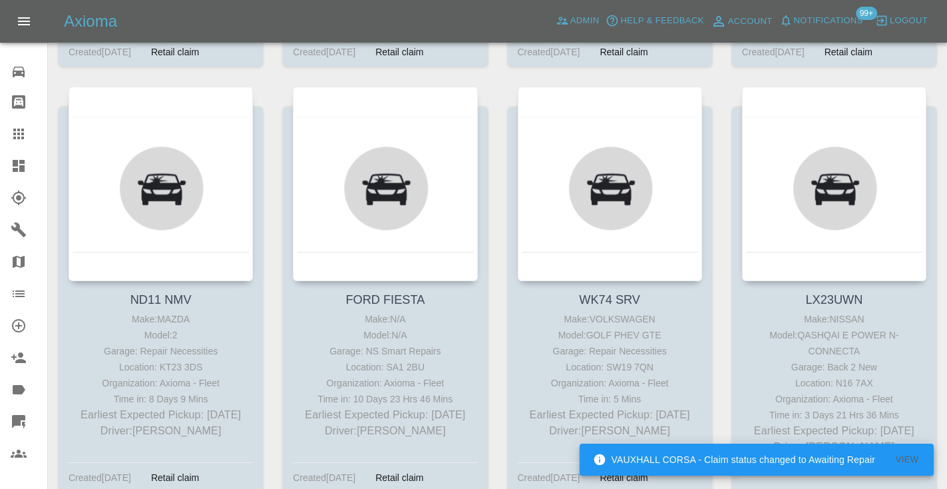
scroll to position [661, 0]
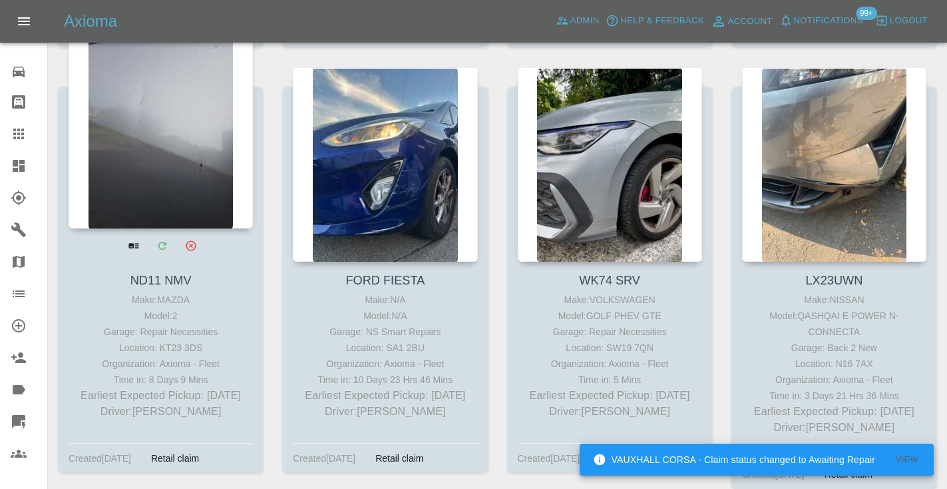
click at [196, 156] on div at bounding box center [161, 131] width 184 height 194
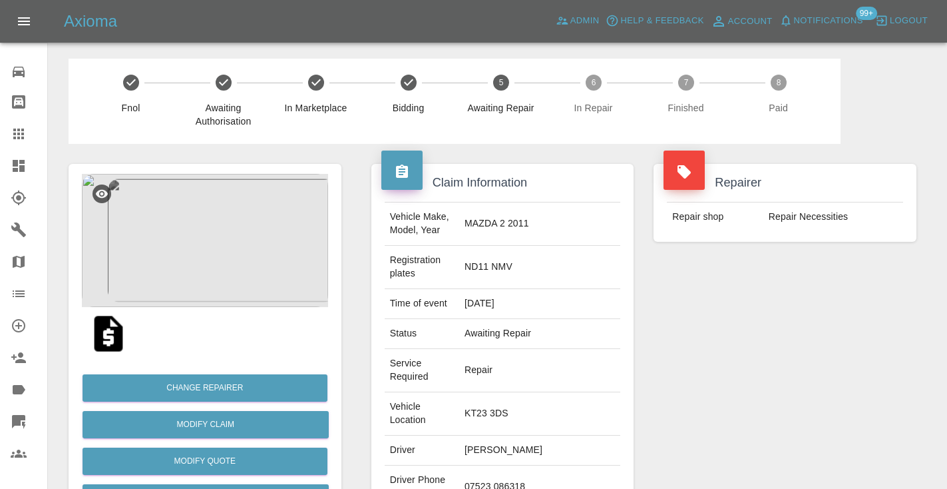
click at [518, 465] on td "07523 086318" at bounding box center [539, 486] width 161 height 43
drag, startPoint x: 573, startPoint y: 449, endPoint x: 495, endPoint y: 432, distance: 79.1
click at [495, 465] on td "07523 086318" at bounding box center [539, 486] width 161 height 43
copy td "07523 086318"
click at [801, 340] on div "Repairer Repair shop Repair Necessities" at bounding box center [785, 382] width 283 height 477
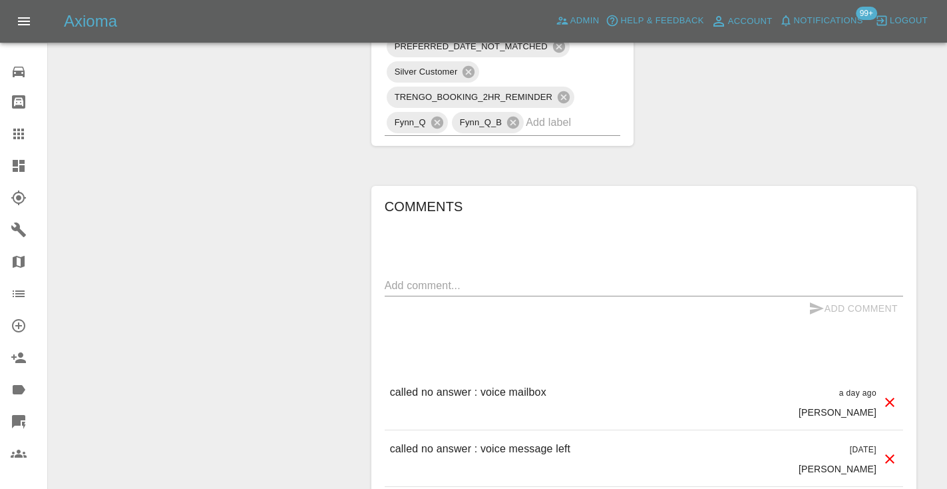
scroll to position [1172, 0]
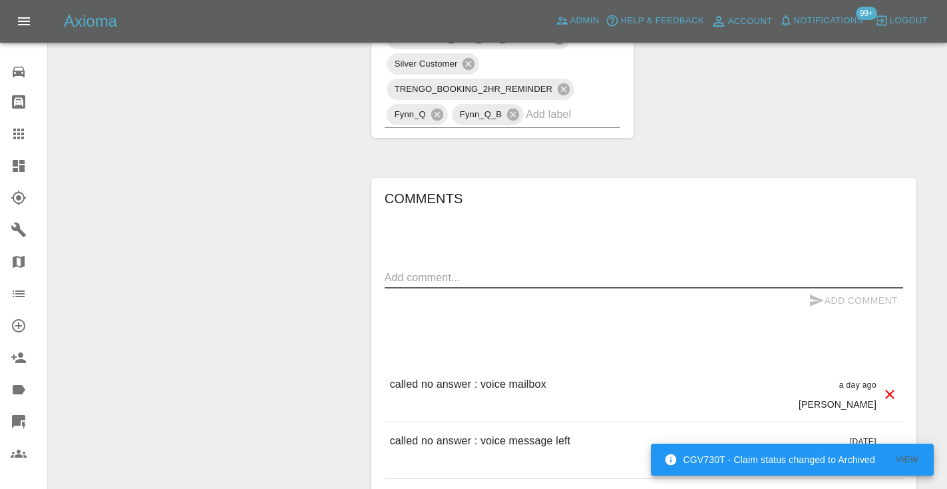
click at [461, 270] on textarea at bounding box center [644, 277] width 519 height 15
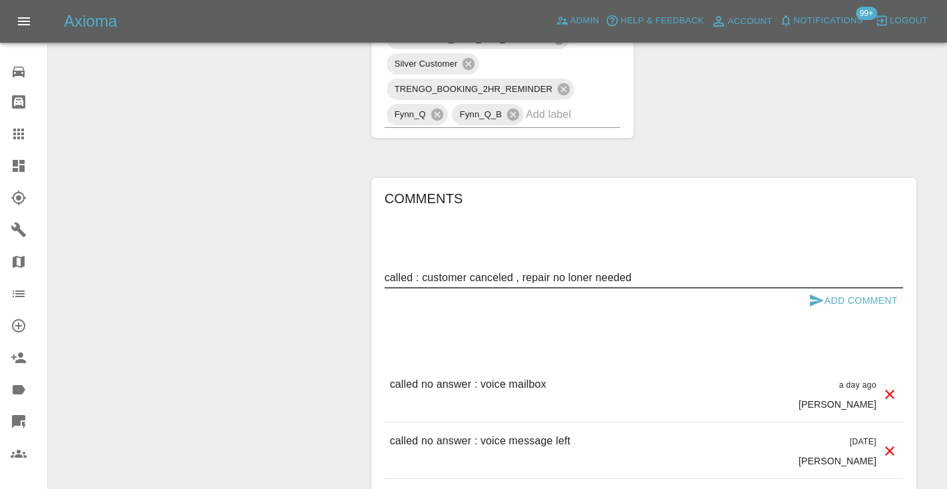
type textarea "called : customer canceled , repair no loner needed"
click at [814, 292] on icon "submit" at bounding box center [817, 300] width 16 height 16
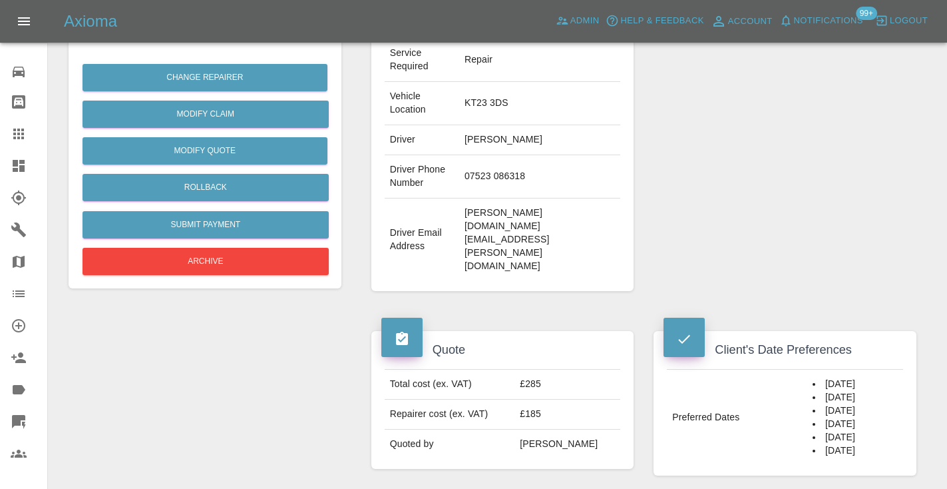
scroll to position [276, 0]
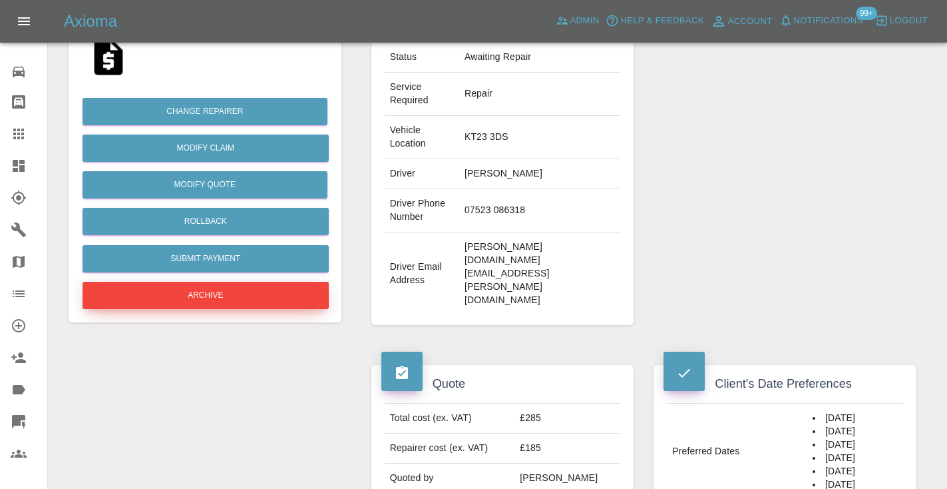
click at [210, 290] on button "Archive" at bounding box center [206, 295] width 246 height 27
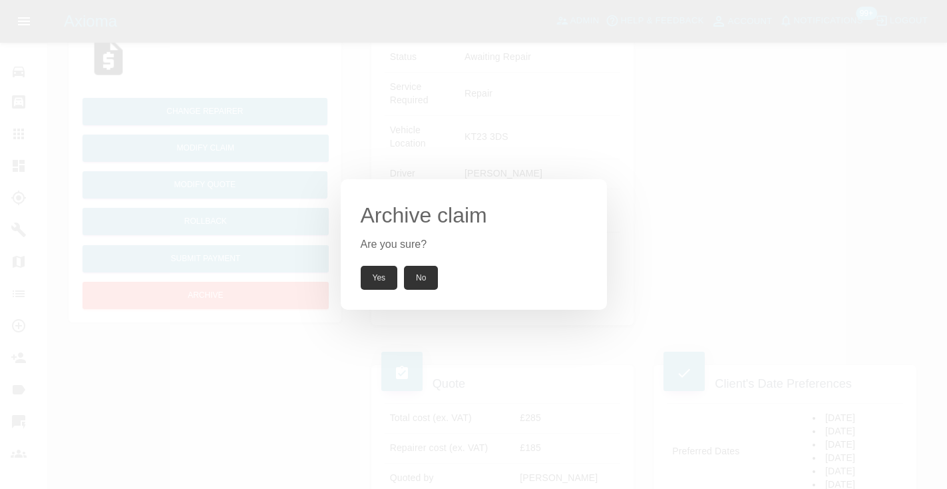
click at [368, 272] on button "Yes" at bounding box center [379, 278] width 37 height 24
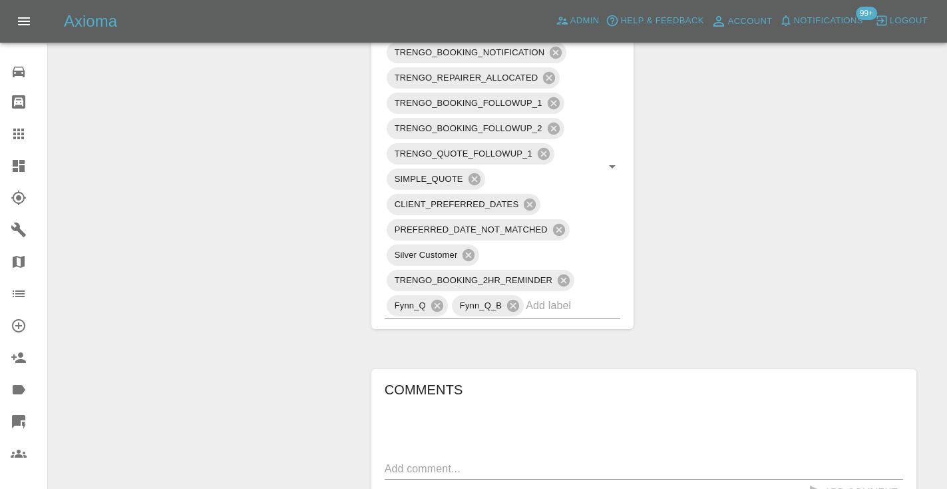
scroll to position [796, 0]
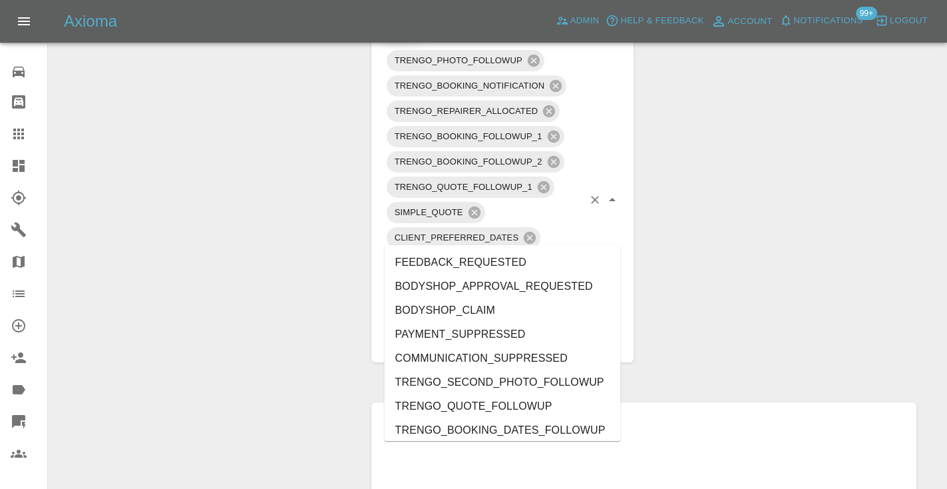
click at [547, 328] on input "text" at bounding box center [554, 338] width 57 height 21
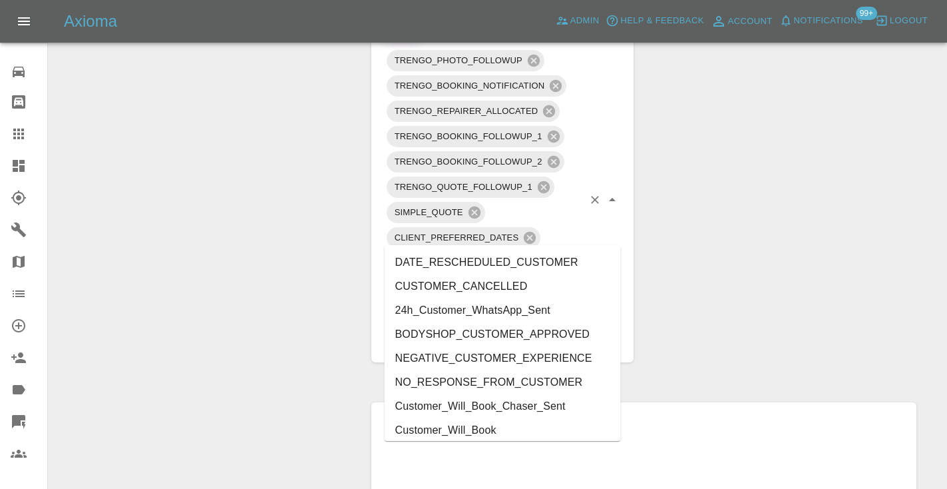
type input "cust"
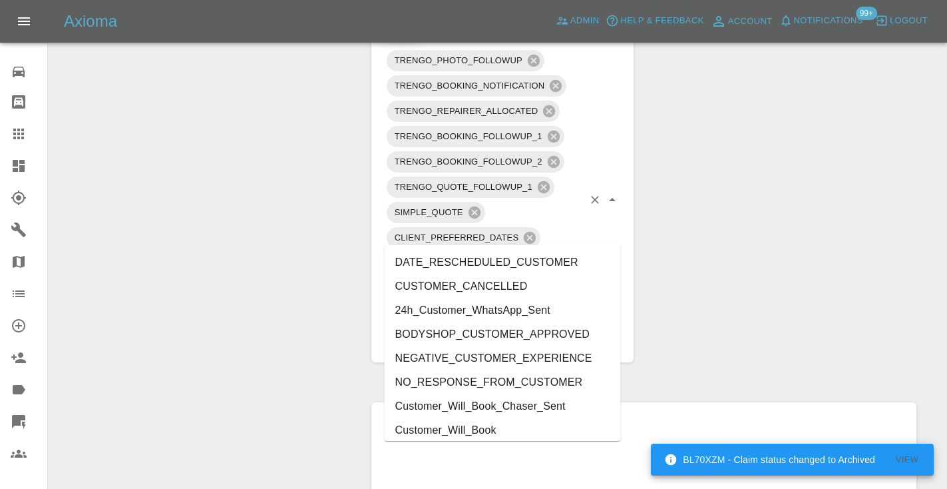
click at [482, 286] on li "CUSTOMER_CANCELLED" at bounding box center [503, 286] width 236 height 24
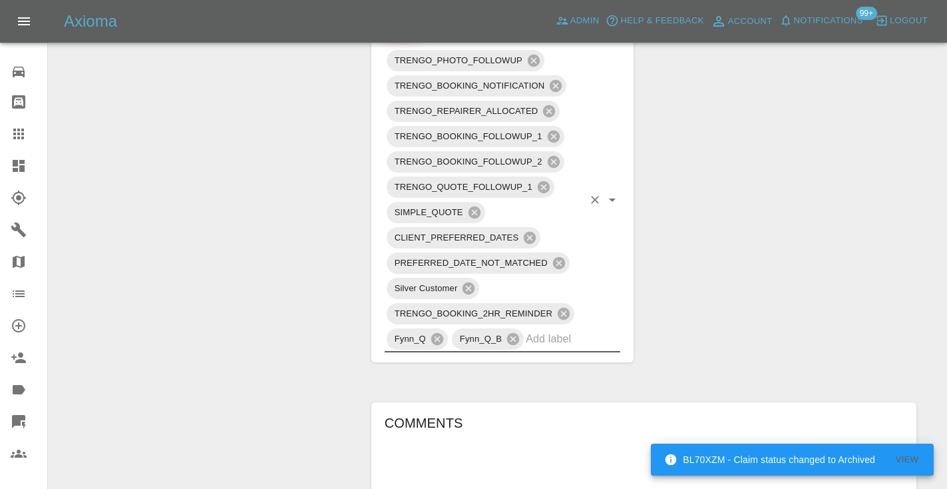
click at [208, 212] on div "Change Repairer Modify Claim Modify Quote Unarchive" at bounding box center [205, 128] width 293 height 1589
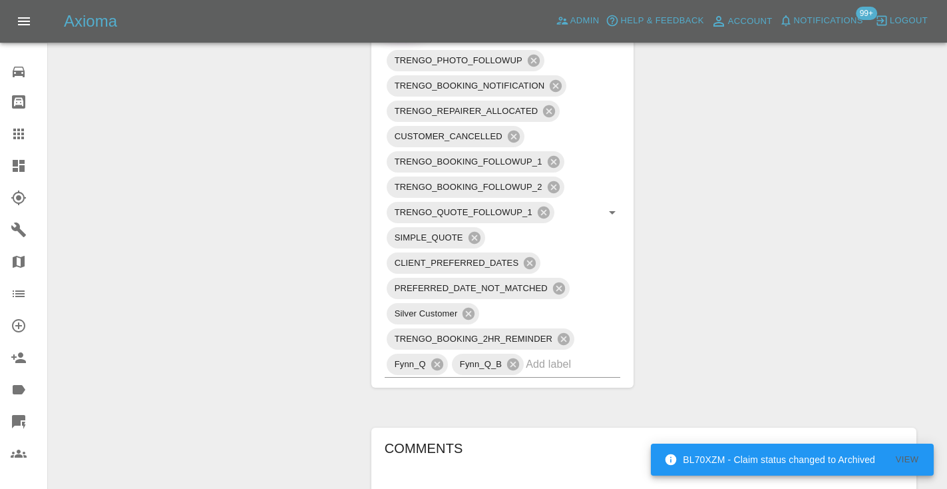
click at [25, 136] on icon at bounding box center [19, 134] width 16 height 16
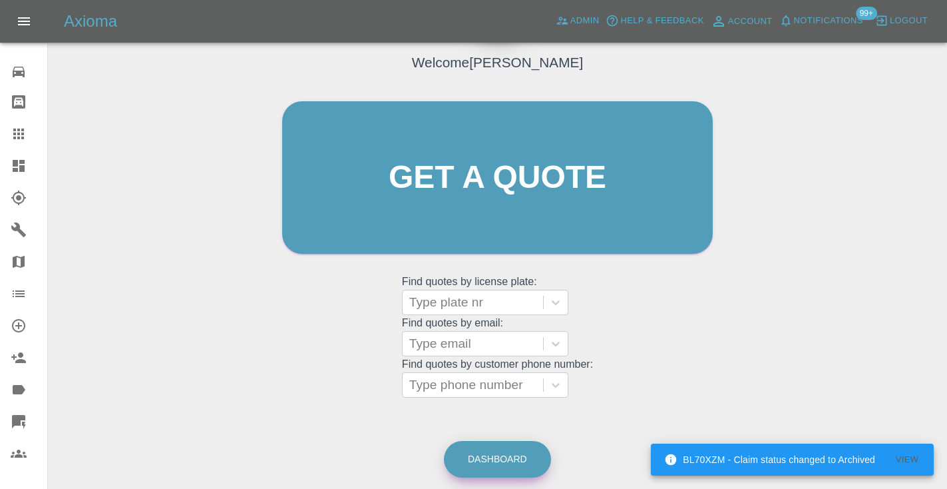
click at [530, 451] on link "Dashboard" at bounding box center [497, 459] width 107 height 37
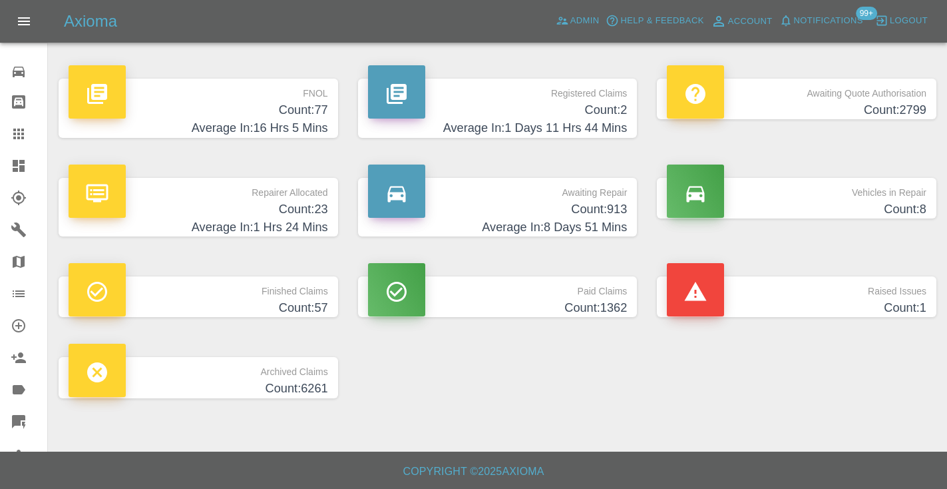
click at [588, 211] on h4 "Count: 913" at bounding box center [498, 209] width 260 height 18
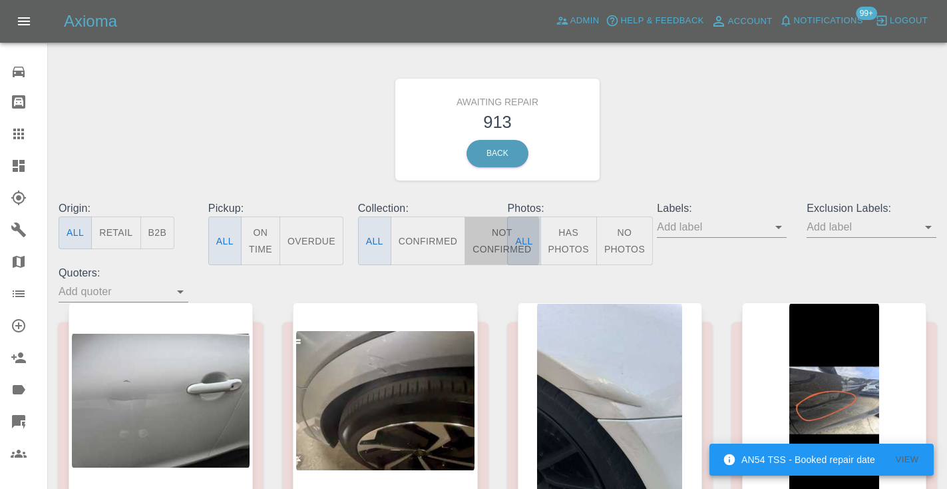
click at [488, 246] on button "Not Confirmed" at bounding box center [502, 240] width 75 height 49
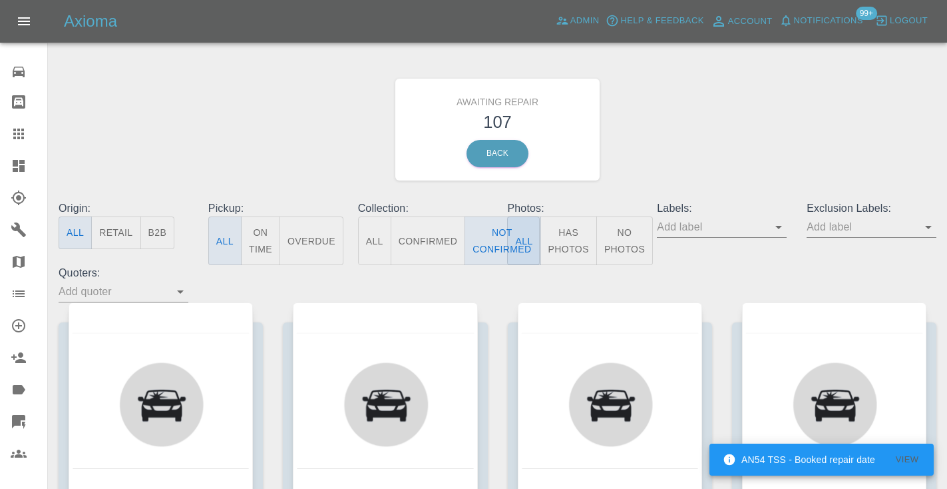
click at [680, 139] on div "Awaiting Repair 107 Back" at bounding box center [498, 130] width 898 height 142
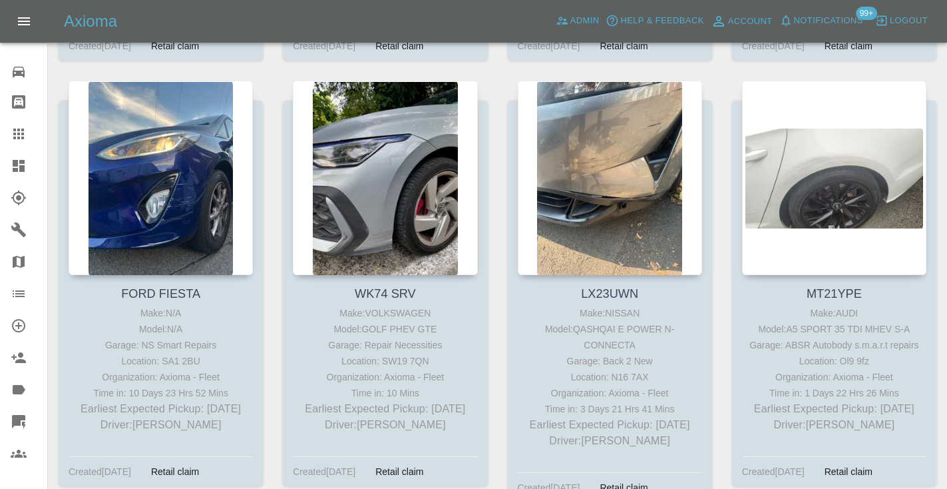
scroll to position [656, 0]
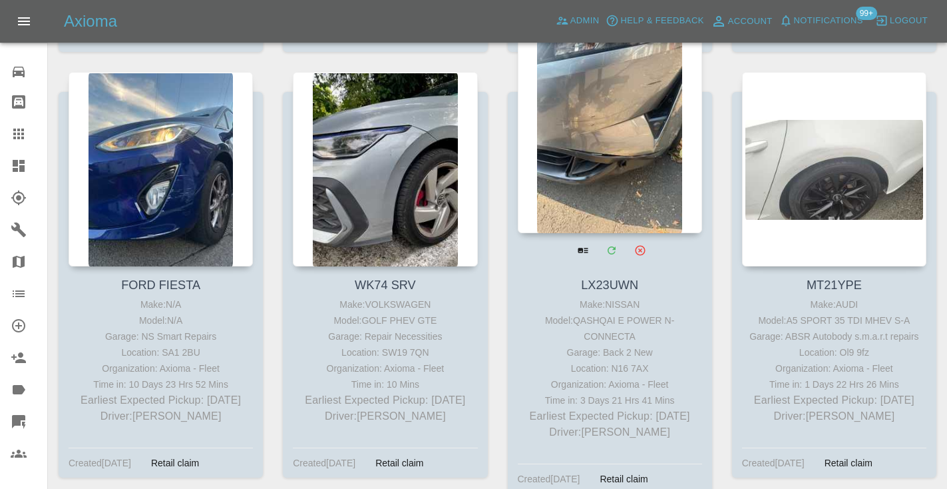
click at [641, 194] on div at bounding box center [610, 136] width 184 height 194
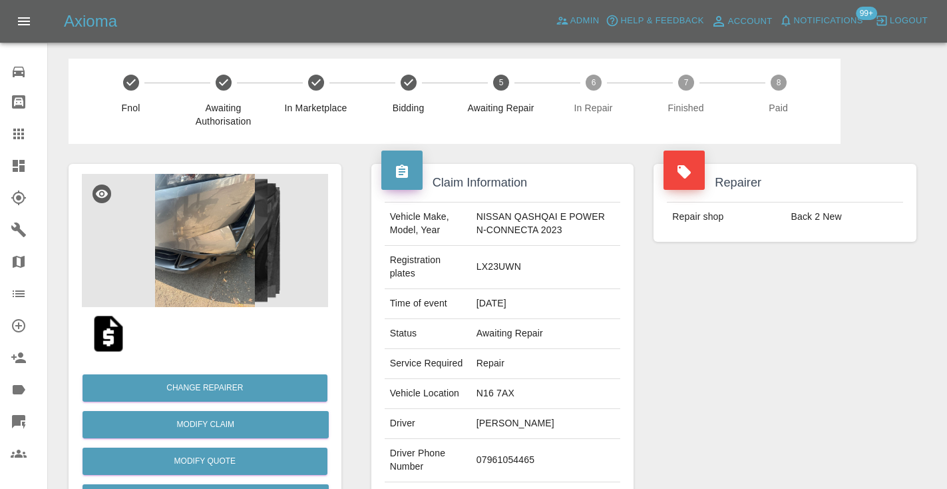
click at [504, 470] on td "07961054465" at bounding box center [546, 460] width 150 height 43
copy td "07961054465"
click at [756, 414] on div "Repairer Repair shop Back 2 New" at bounding box center [785, 349] width 283 height 411
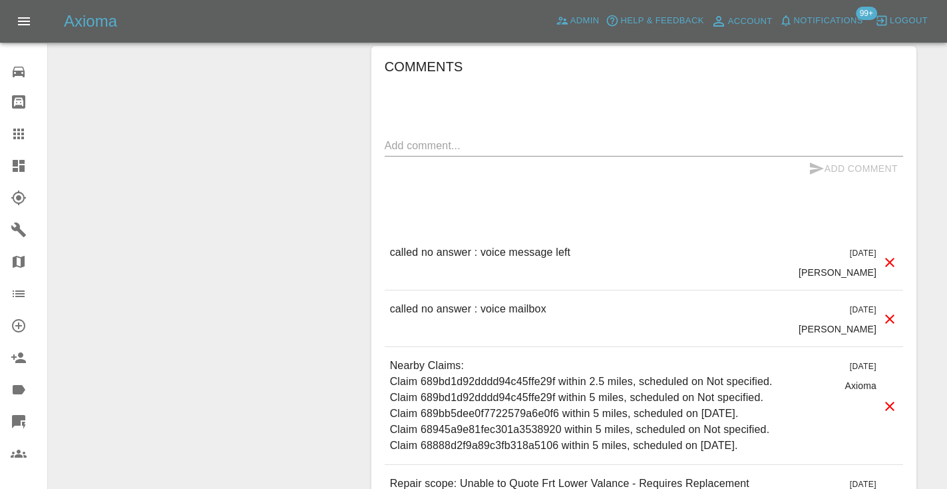
scroll to position [1081, 0]
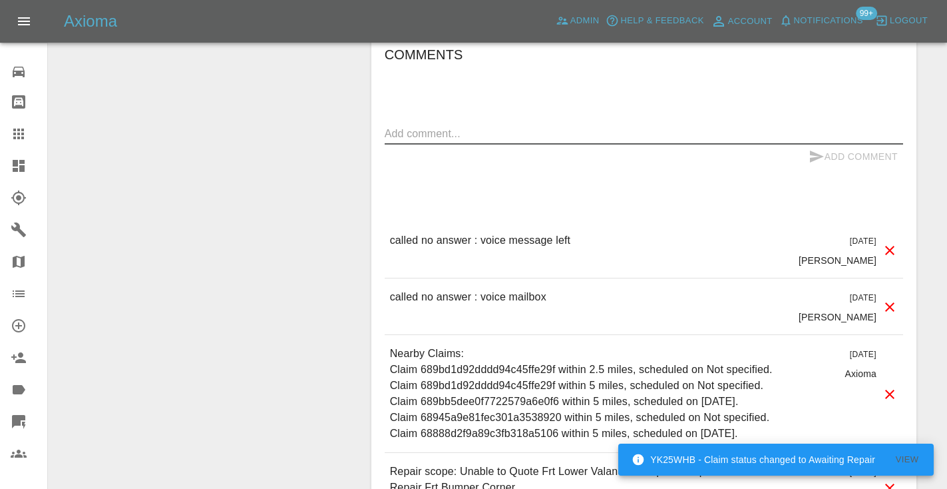
click at [435, 141] on textarea at bounding box center [644, 133] width 519 height 15
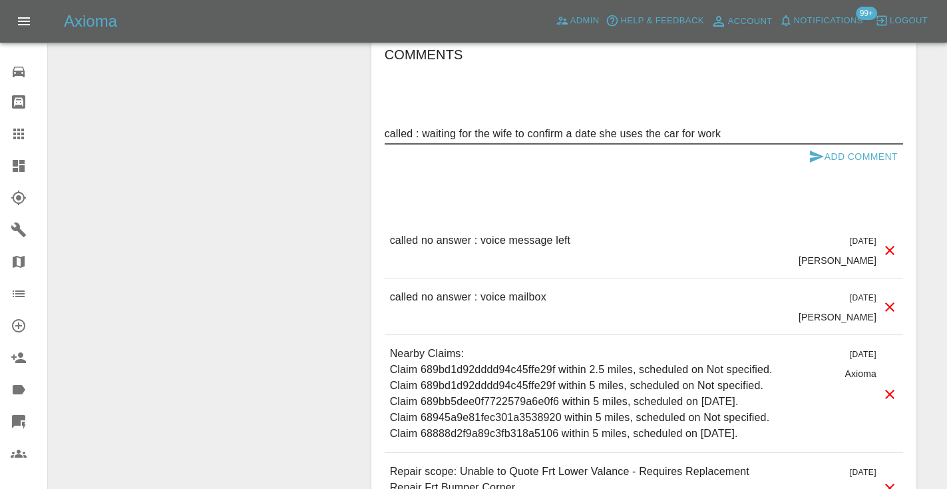
type textarea "called : waiting for the wife to confirm a date she uses the car for work"
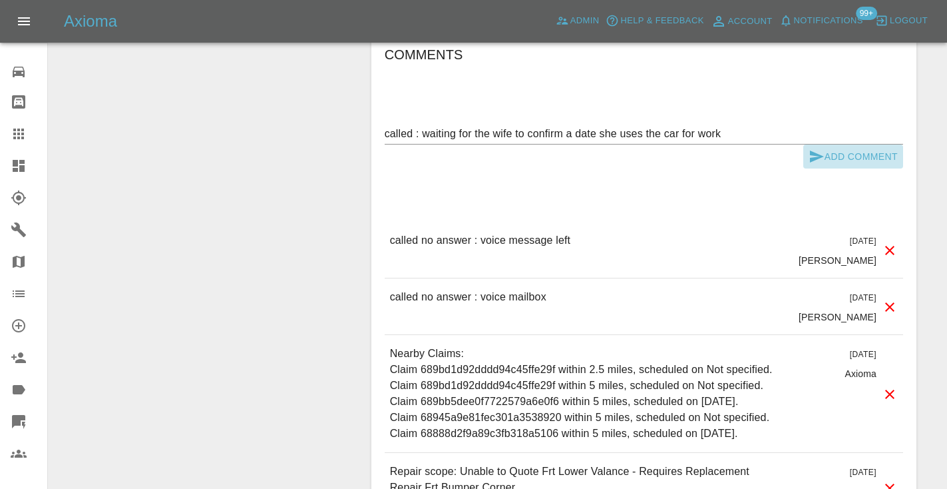
click at [821, 162] on icon "submit" at bounding box center [817, 156] width 14 height 12
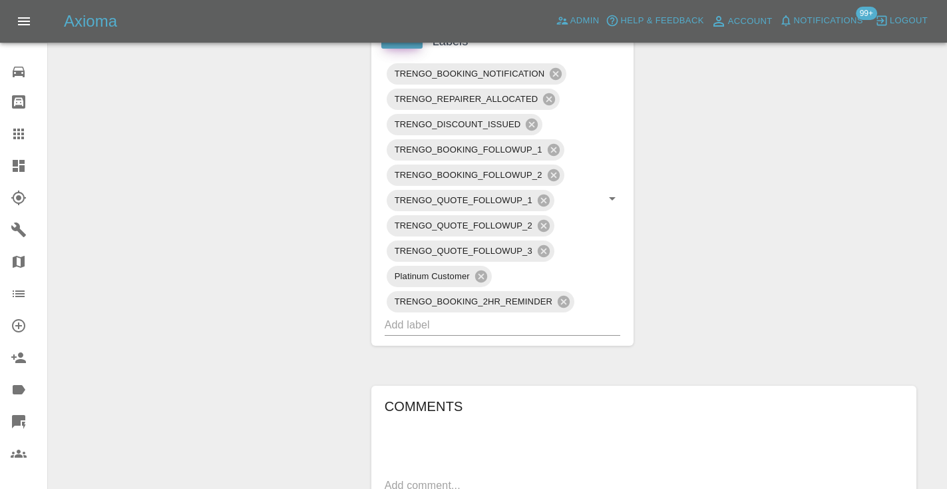
scroll to position [740, 0]
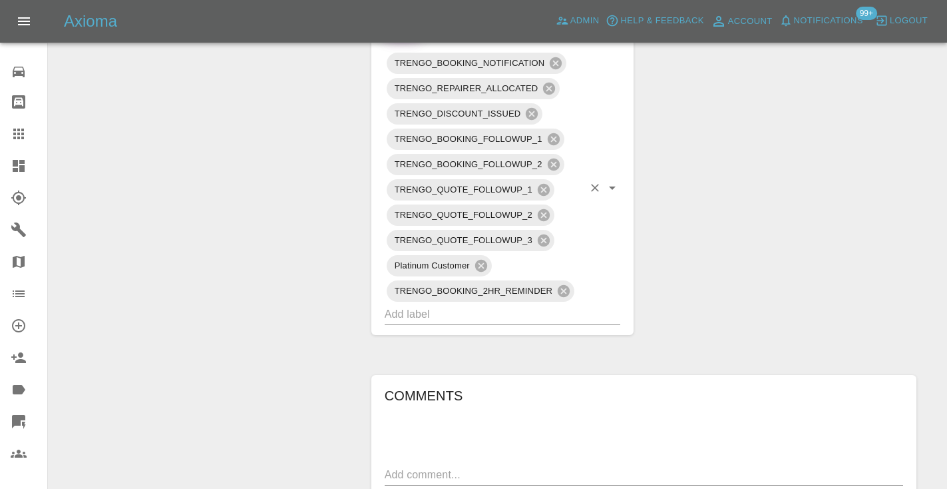
click at [411, 324] on input "text" at bounding box center [484, 314] width 199 height 21
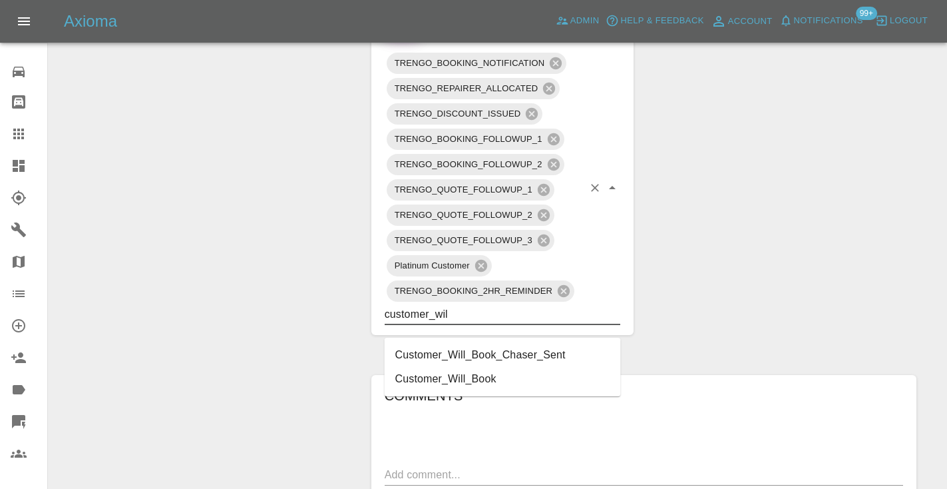
type input "customer_will"
click at [423, 387] on li "Customer_Will_Book" at bounding box center [503, 379] width 236 height 24
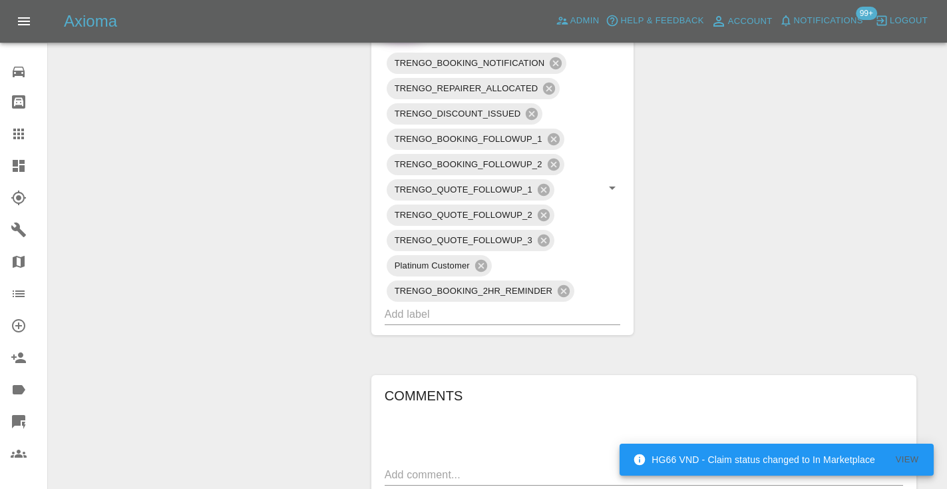
click at [288, 292] on div "Change Repairer Modify Claim Modify Quote Rollback Submit Payment Archive" at bounding box center [205, 196] width 293 height 1584
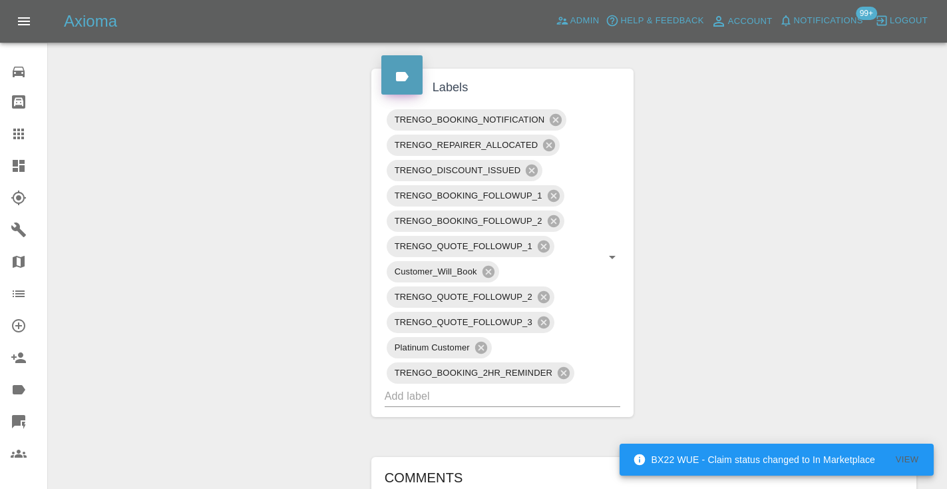
scroll to position [702, 0]
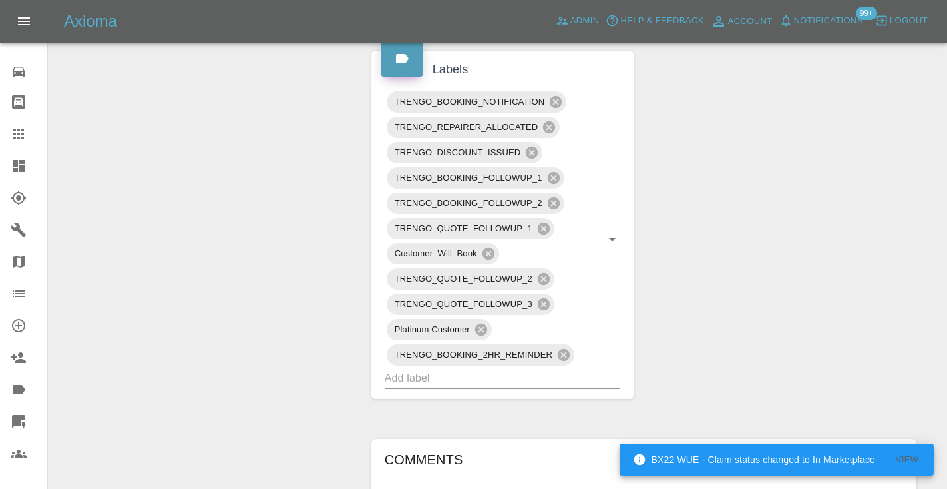
click at [22, 136] on icon at bounding box center [18, 133] width 11 height 11
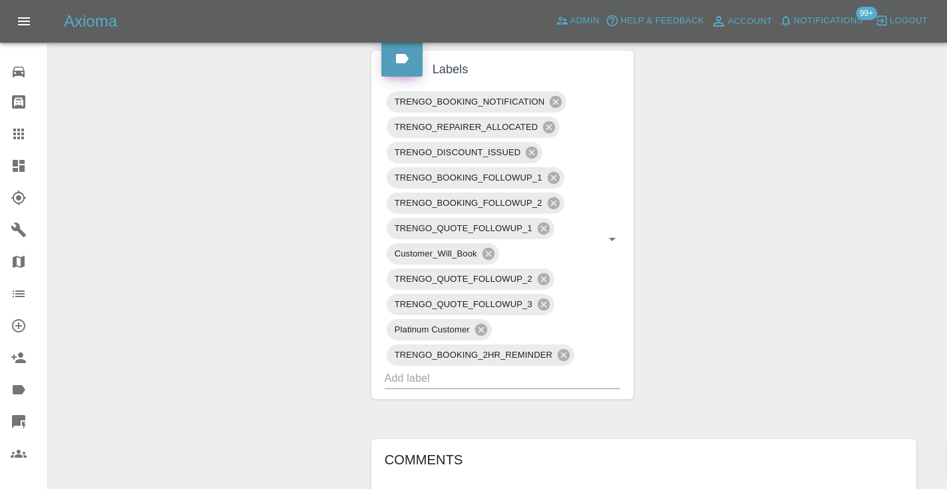
scroll to position [134, 0]
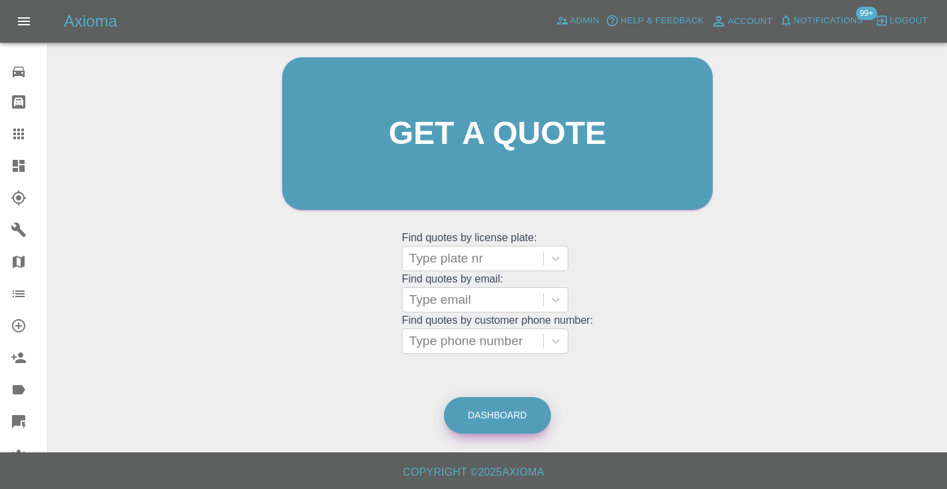
click at [499, 412] on link "Dashboard" at bounding box center [497, 415] width 107 height 37
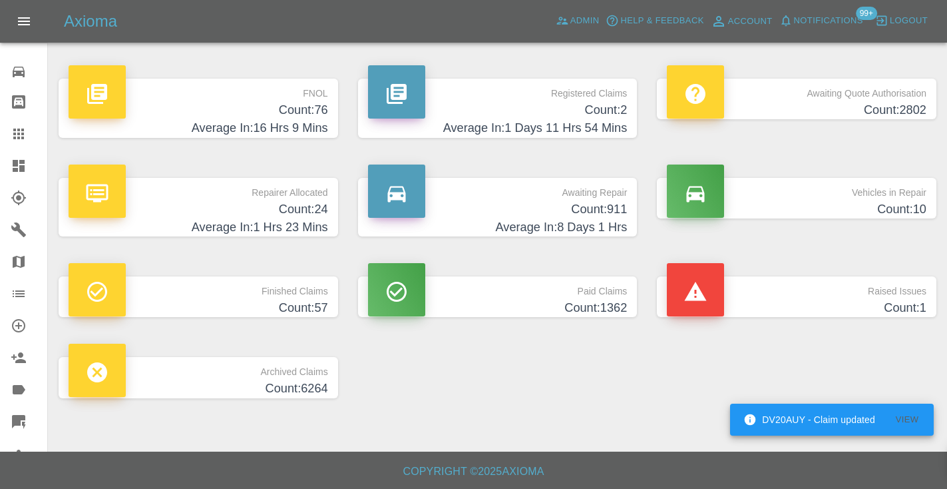
click at [604, 206] on h4 "Count: 911" at bounding box center [498, 209] width 260 height 18
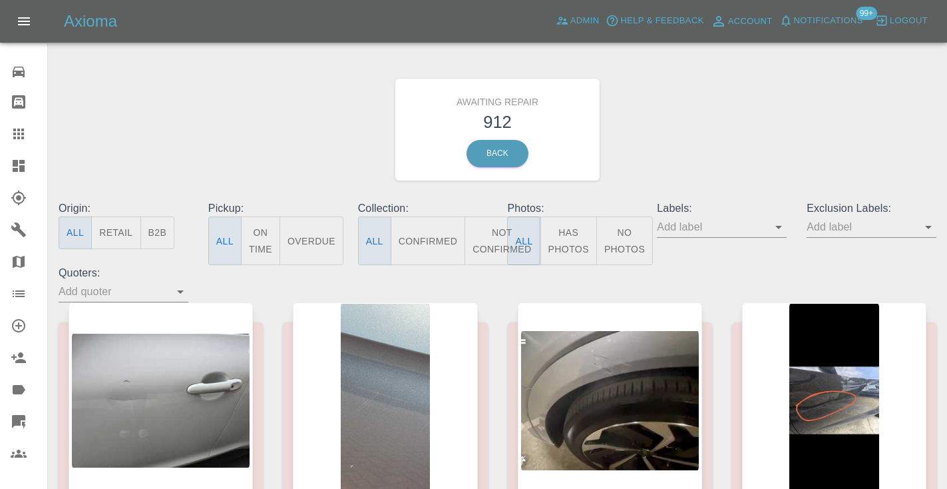
click at [493, 234] on button "Not Confirmed" at bounding box center [502, 240] width 75 height 49
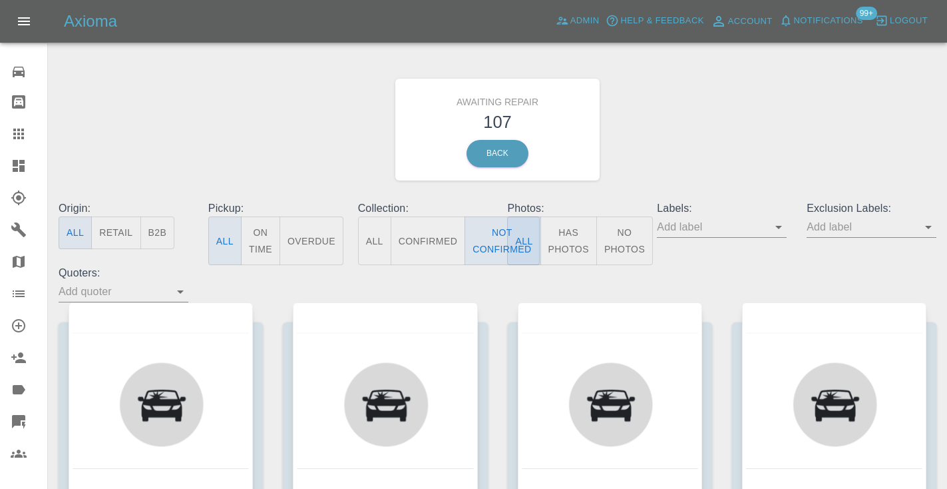
click at [723, 118] on div "Awaiting Repair 107 Back" at bounding box center [498, 130] width 898 height 142
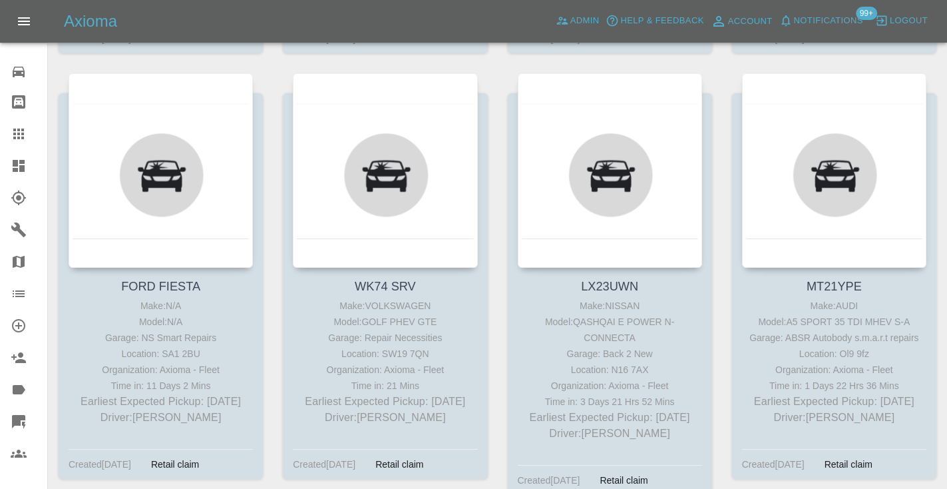
scroll to position [661, 0]
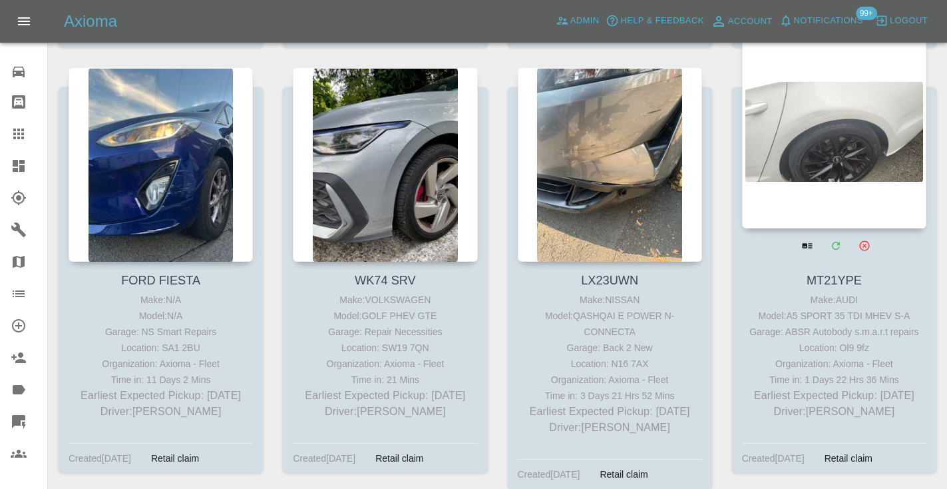
click at [815, 121] on div at bounding box center [834, 131] width 184 height 194
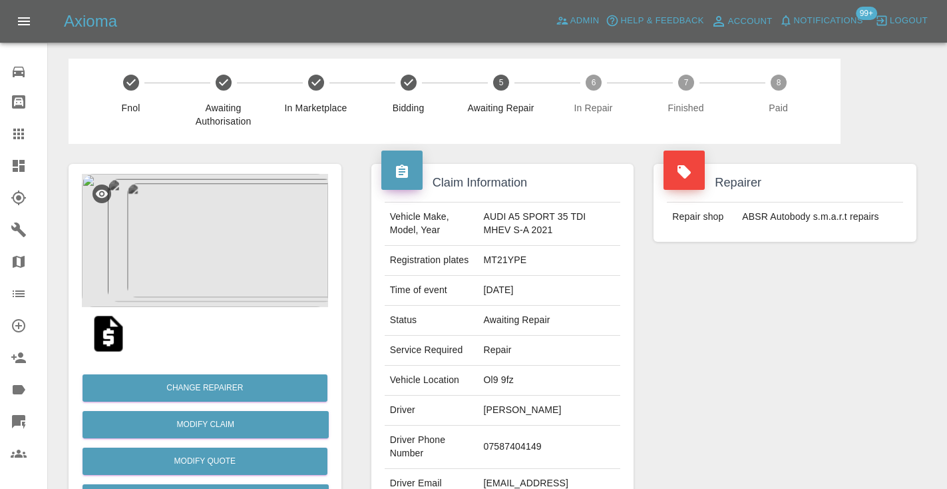
click at [515, 441] on td "07587404149" at bounding box center [549, 446] width 142 height 43
copy td "07587404149"
click at [724, 355] on div "Repairer Repair shop ABSR Autobody s.m.a.r.t repairs" at bounding box center [785, 342] width 283 height 397
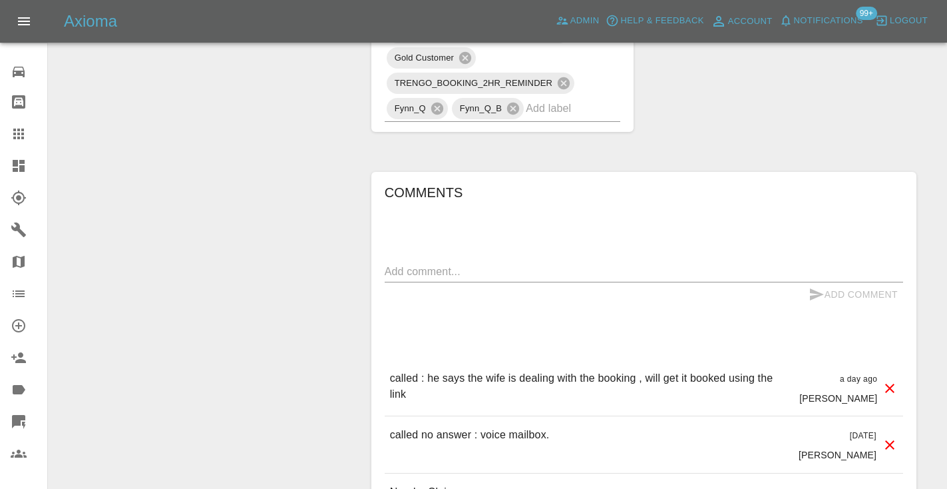
scroll to position [1153, 0]
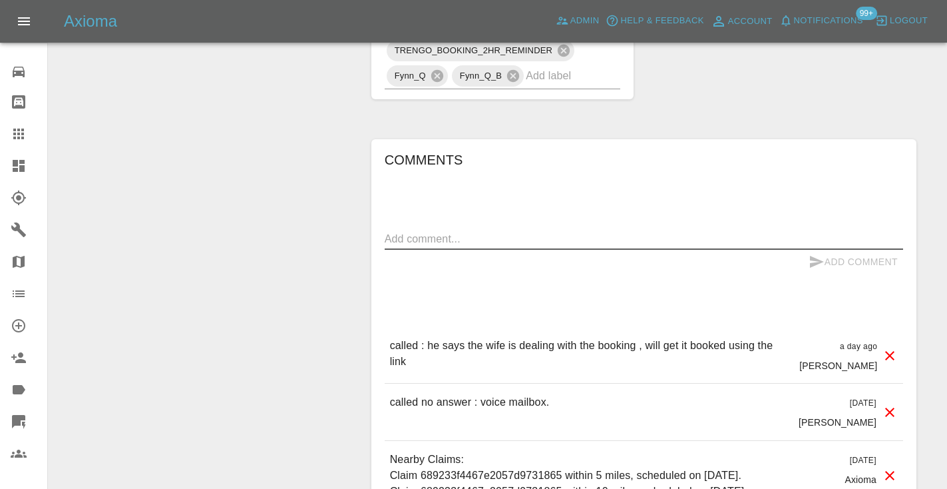
click at [400, 234] on textarea at bounding box center [644, 238] width 519 height 15
type textarea "called no answer"
click at [822, 265] on icon "submit" at bounding box center [817, 262] width 16 height 16
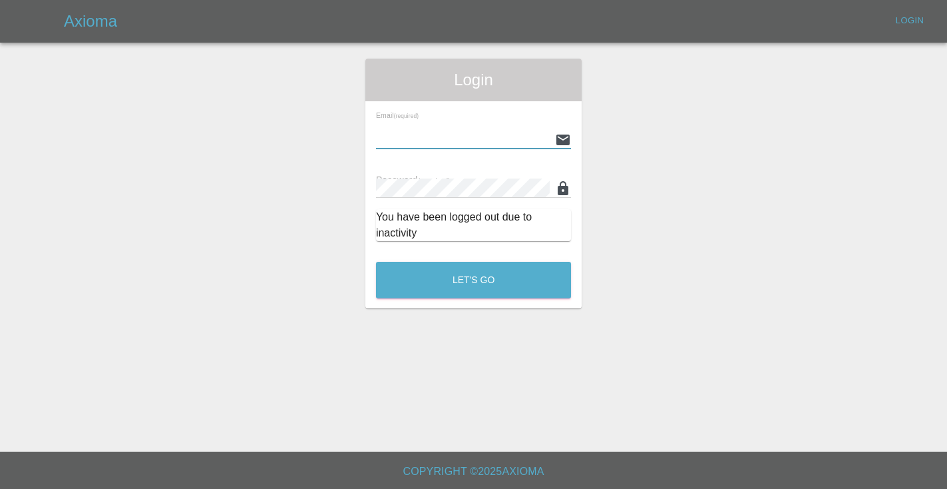
type input "Castrokhonqwana@gmail.com"
click at [473, 280] on button "Let's Go" at bounding box center [473, 280] width 195 height 37
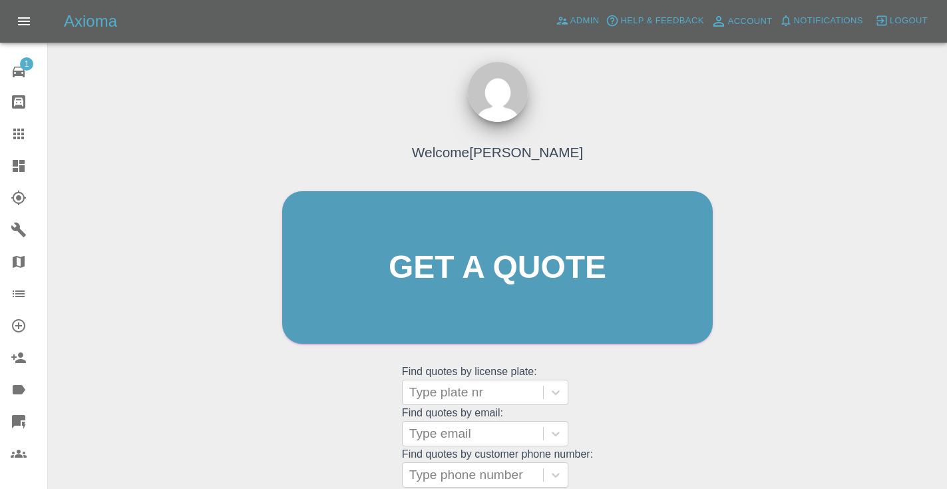
click at [611, 418] on div "Welcome Castro Get a quote Get a quote Find quotes by license plate: Type plate…" at bounding box center [497, 293] width 459 height 402
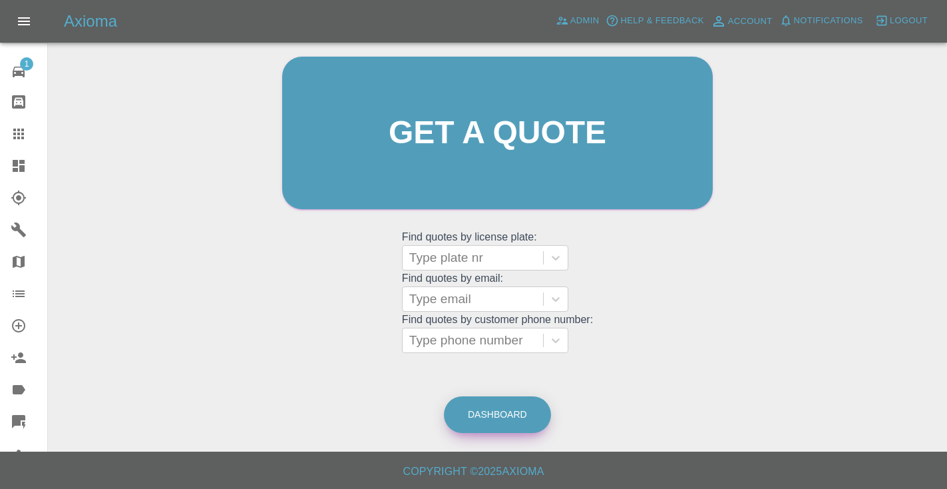
scroll to position [134, 0]
click at [485, 421] on link "Dashboard" at bounding box center [497, 415] width 107 height 37
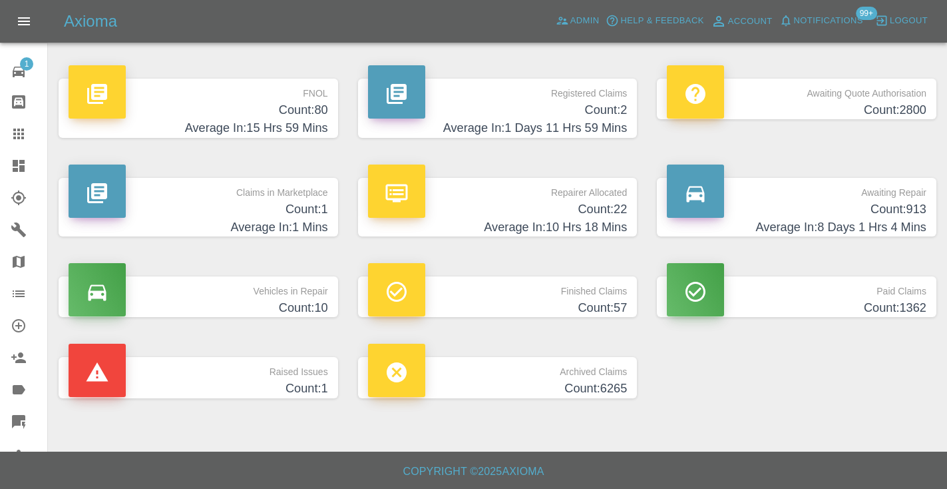
click at [899, 211] on h4 "Count: 913" at bounding box center [797, 209] width 260 height 18
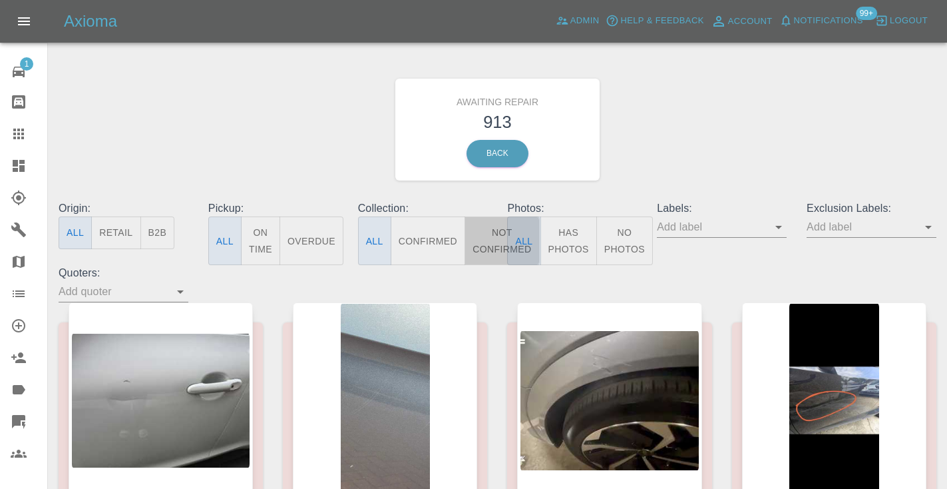
click at [490, 254] on button "Not Confirmed" at bounding box center [502, 240] width 75 height 49
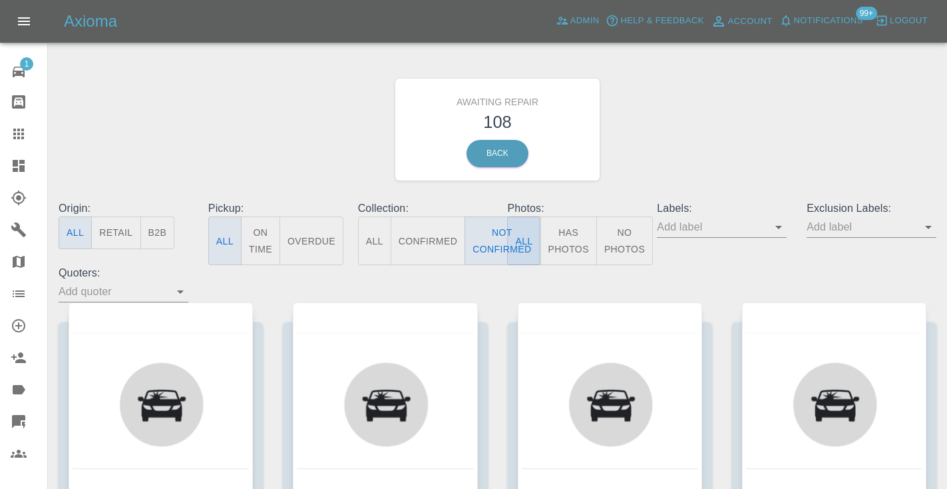
click at [697, 154] on div "Awaiting Repair 108 Back" at bounding box center [498, 130] width 898 height 142
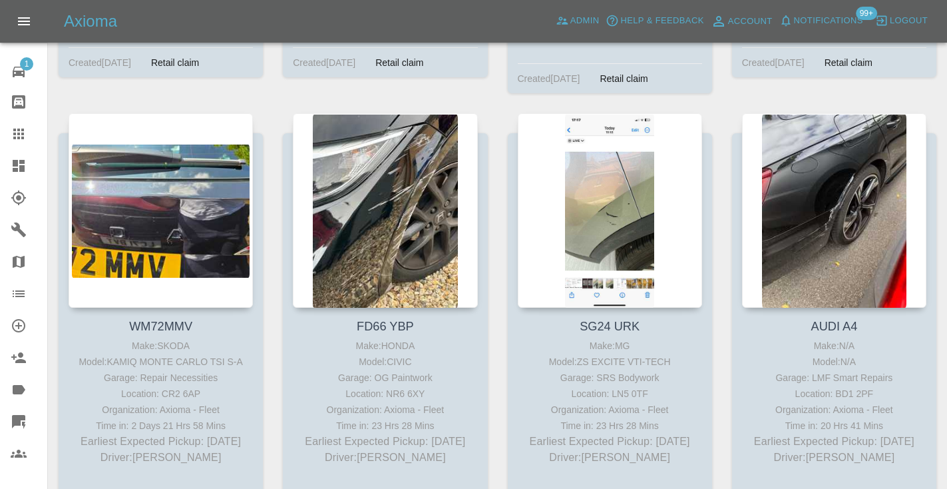
scroll to position [1057, 0]
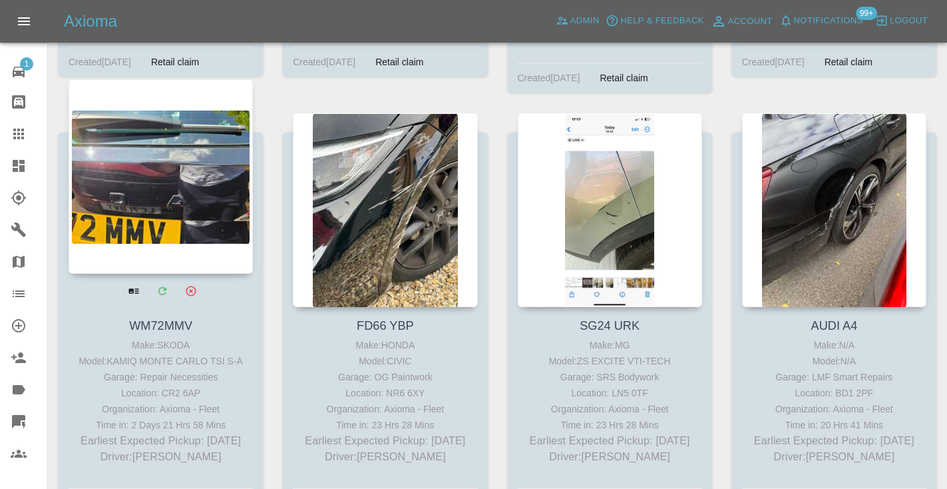
click at [144, 221] on div at bounding box center [161, 176] width 184 height 194
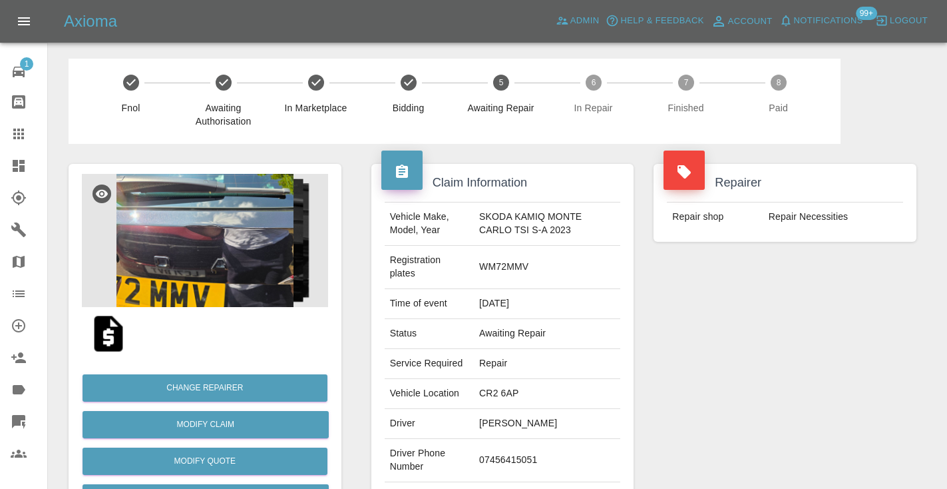
click at [512, 452] on td "07456415051" at bounding box center [547, 460] width 146 height 43
copy td "07456415051"
click at [667, 391] on div "Repairer Repair shop Repair Necessities" at bounding box center [785, 349] width 283 height 411
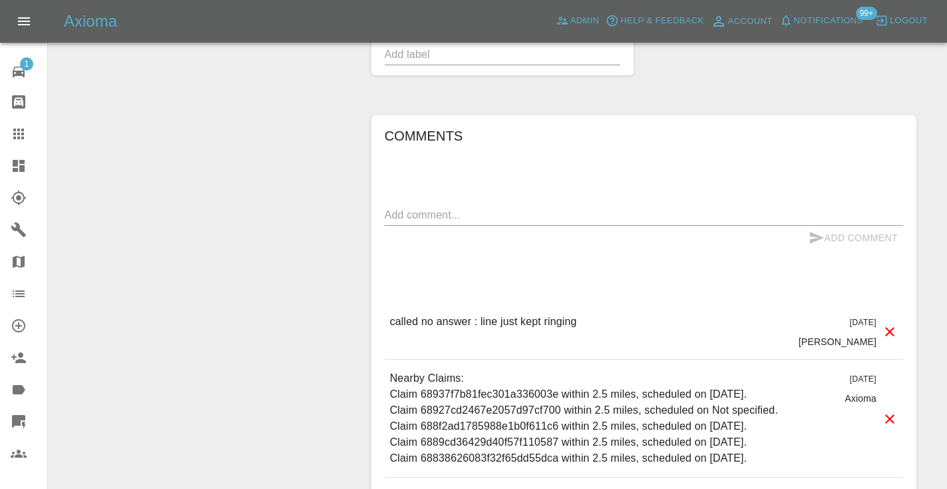
scroll to position [963, 0]
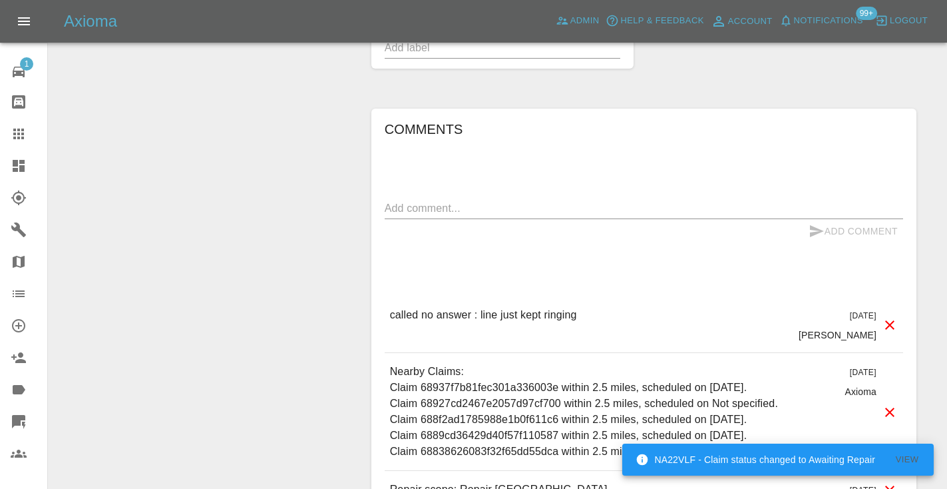
click at [471, 210] on textarea at bounding box center [644, 207] width 519 height 15
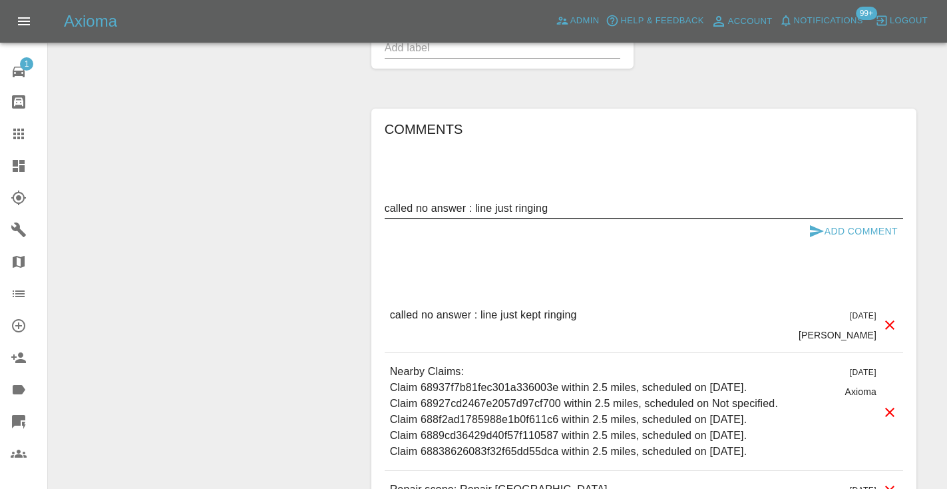
type textarea "called no answer : line just ringing"
click at [827, 228] on button "Add Comment" at bounding box center [854, 231] width 100 height 25
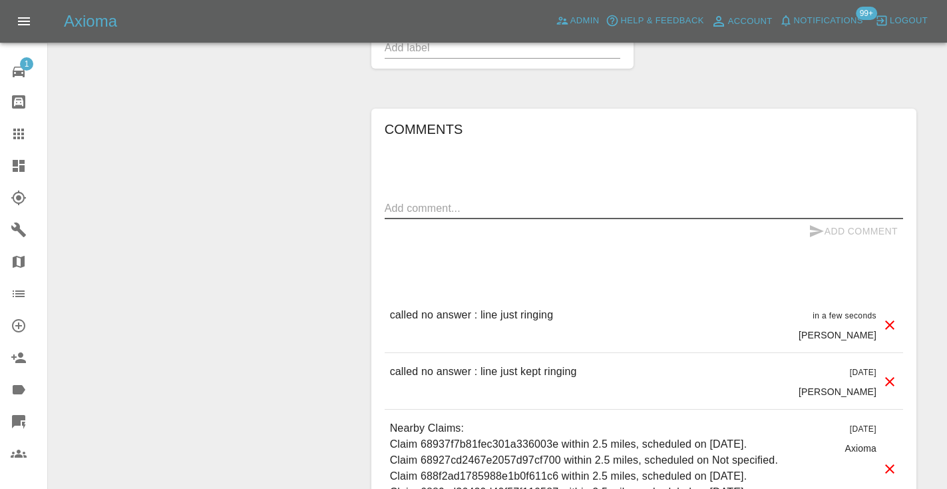
click at [411, 206] on textarea at bounding box center [644, 207] width 519 height 15
type textarea "trying to ping on WhatsApp"
drag, startPoint x: 411, startPoint y: 206, endPoint x: 815, endPoint y: 230, distance: 404.1
click at [815, 230] on icon "submit" at bounding box center [817, 231] width 16 height 16
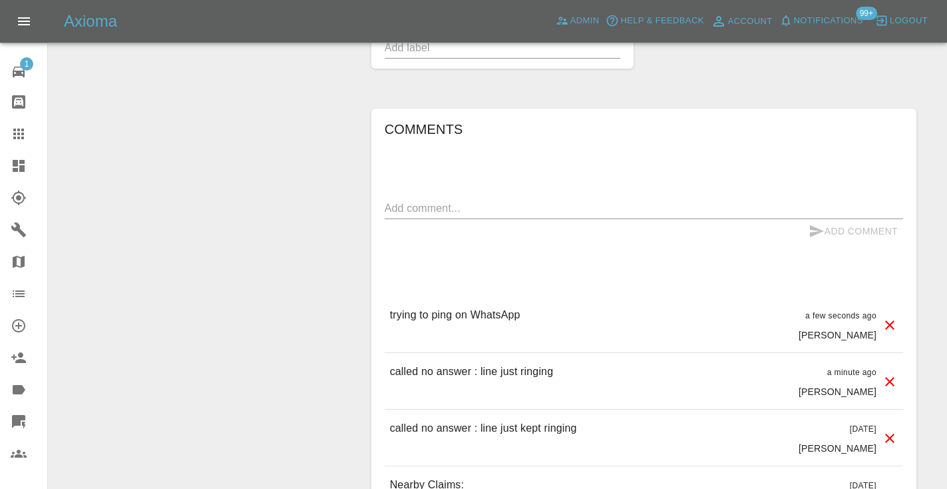
click at [23, 134] on icon at bounding box center [18, 133] width 11 height 11
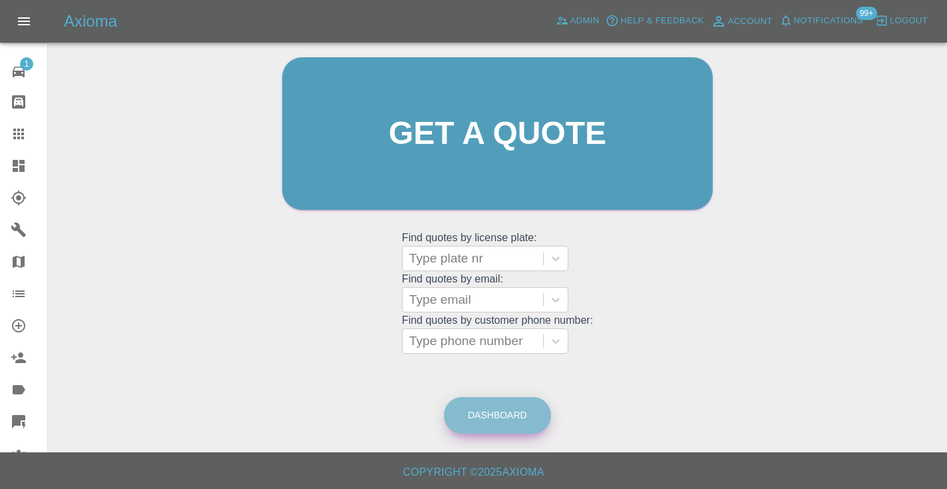
click at [533, 417] on link "Dashboard" at bounding box center [497, 415] width 107 height 37
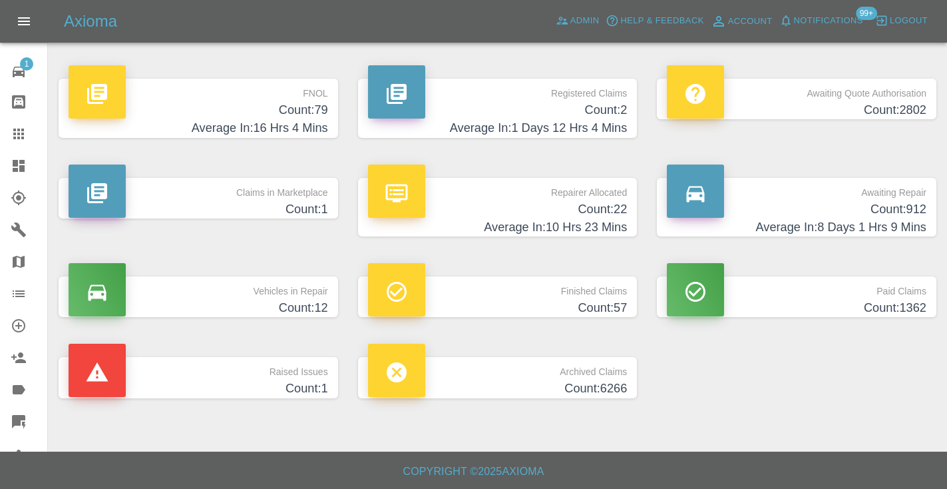
click at [873, 219] on h4 "Average In: 8 Days 1 Hrs 9 Mins" at bounding box center [797, 227] width 260 height 18
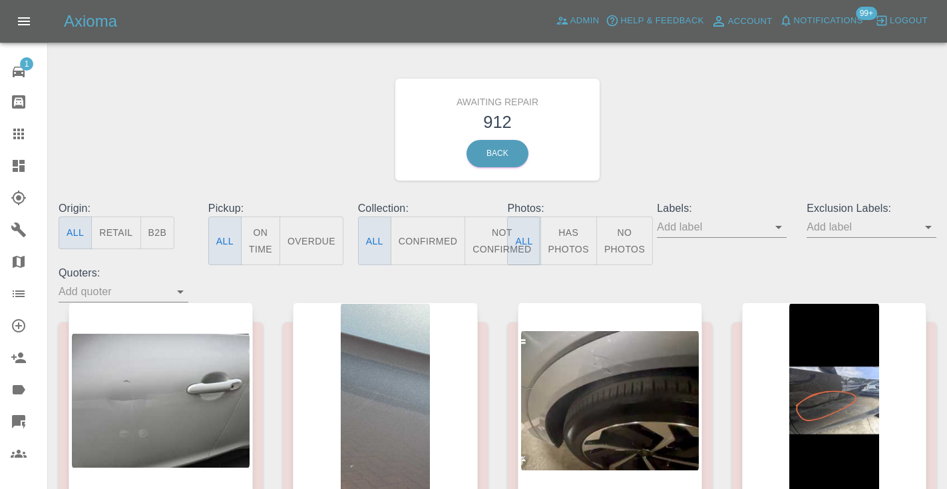
click at [492, 250] on button "Not Confirmed" at bounding box center [502, 240] width 75 height 49
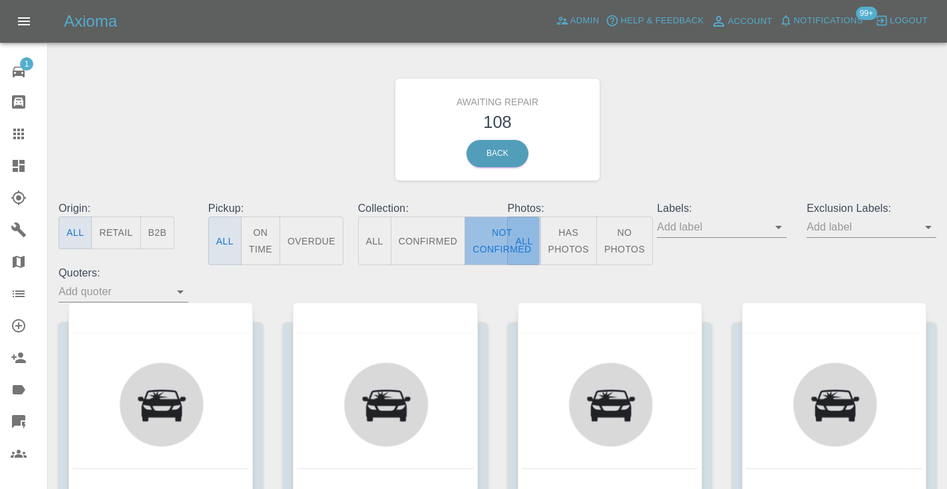
click at [498, 235] on button "Not Confirmed" at bounding box center [502, 240] width 75 height 49
click at [628, 158] on div "Awaiting Repair 108 Back" at bounding box center [498, 130] width 898 height 142
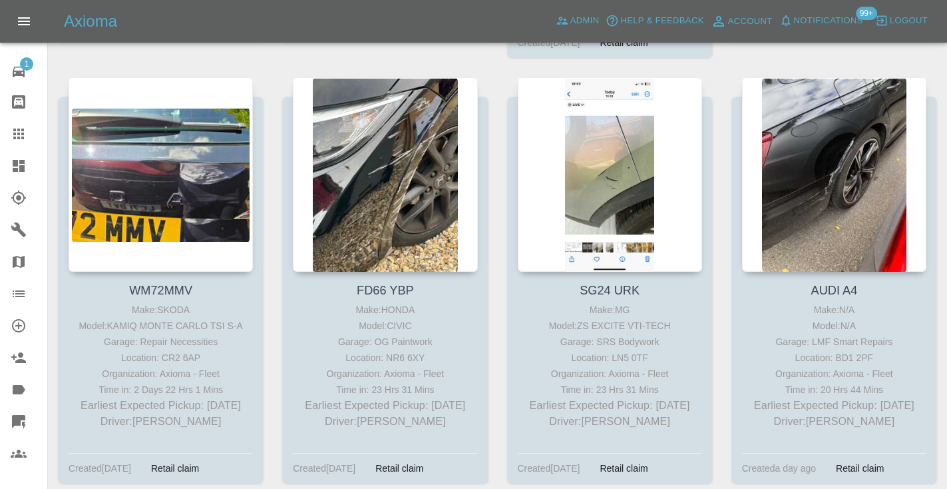
scroll to position [1103, 0]
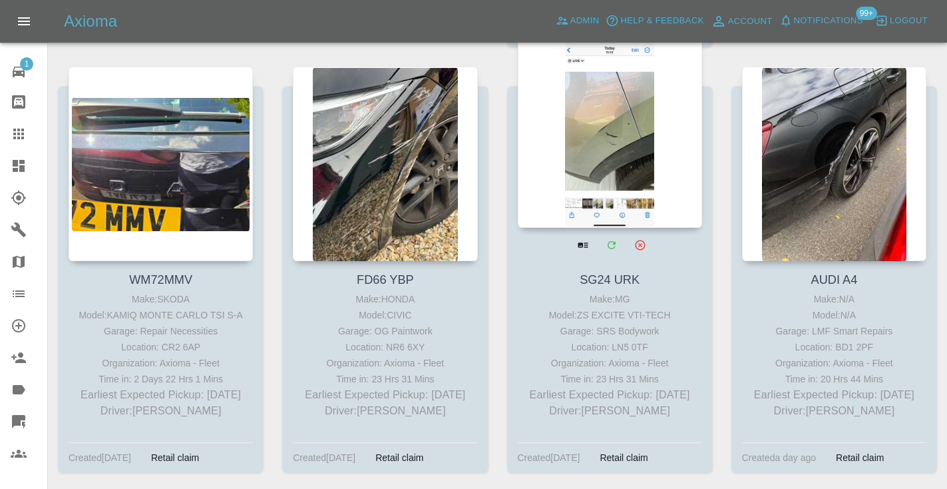
click at [591, 128] on div at bounding box center [610, 130] width 184 height 194
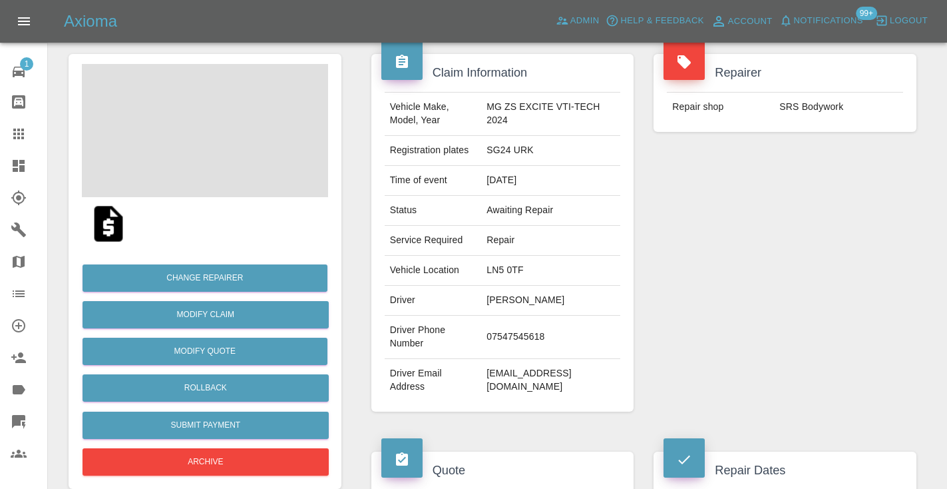
scroll to position [115, 0]
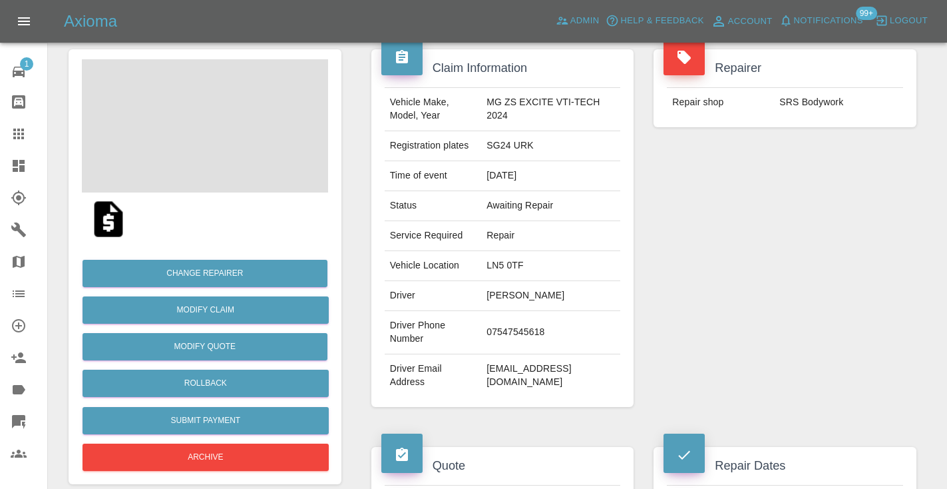
click at [499, 354] on td "07547545618" at bounding box center [550, 332] width 139 height 43
copy td "07547545618"
click at [741, 249] on div "Repairer Repair shop SRS Bodywork" at bounding box center [785, 227] width 283 height 397
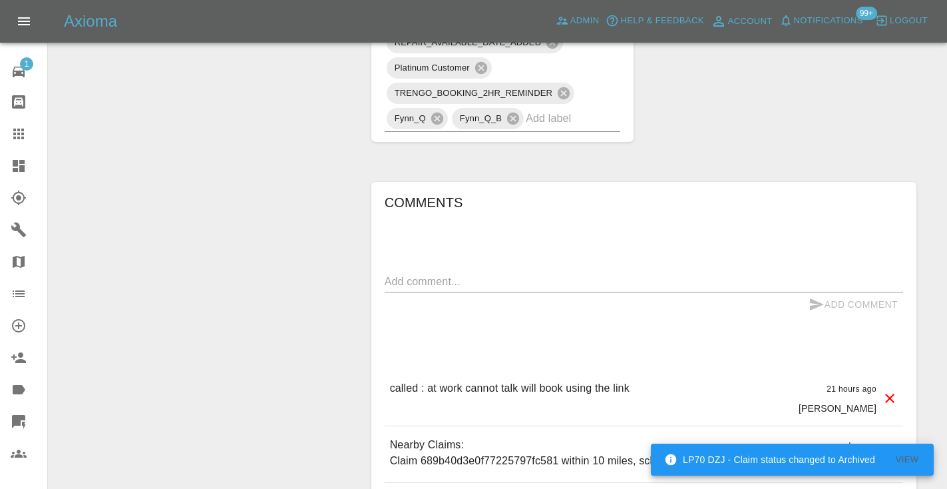
scroll to position [971, 0]
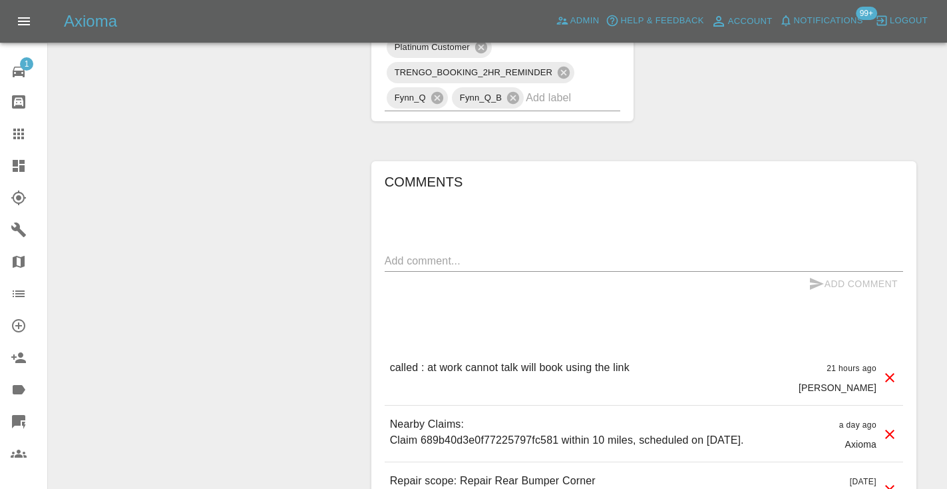
click at [437, 268] on textarea at bounding box center [644, 260] width 519 height 15
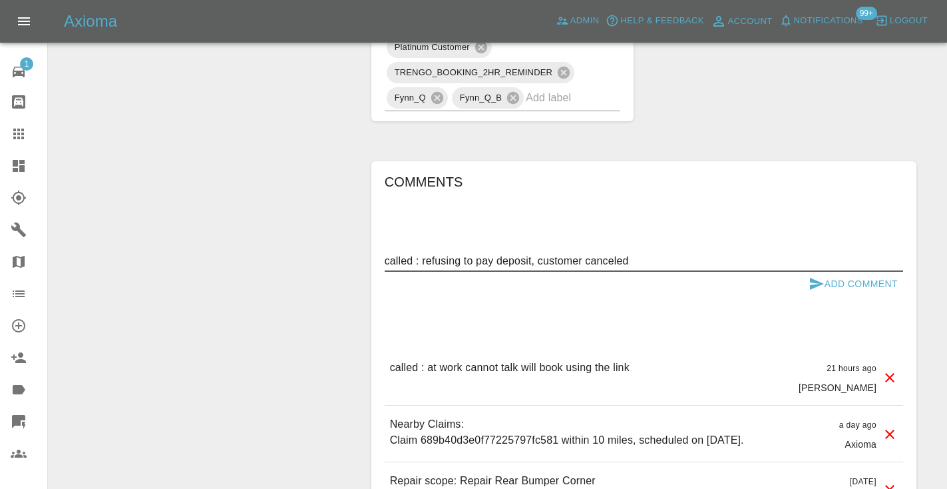
type textarea "called : refusing to pay deposit, customer canceled"
click at [818, 290] on icon "submit" at bounding box center [817, 284] width 14 height 12
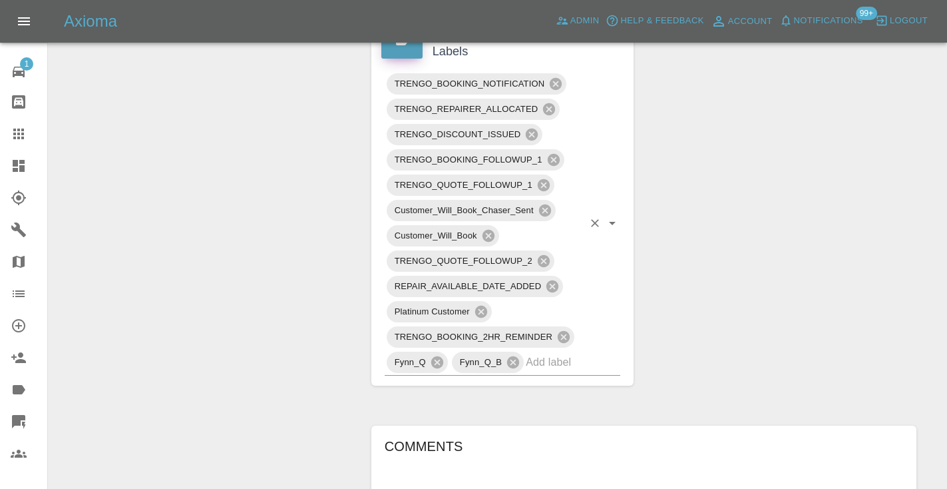
scroll to position [714, 0]
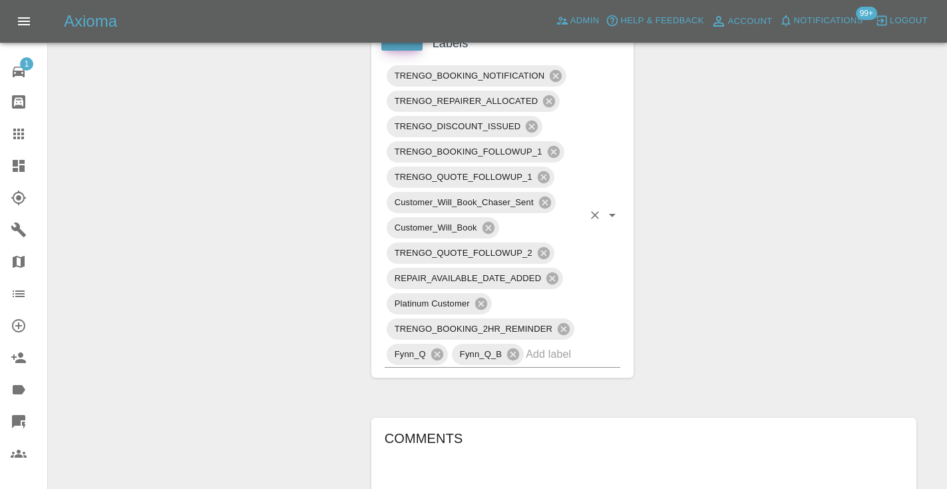
click at [561, 364] on input "text" at bounding box center [554, 354] width 57 height 21
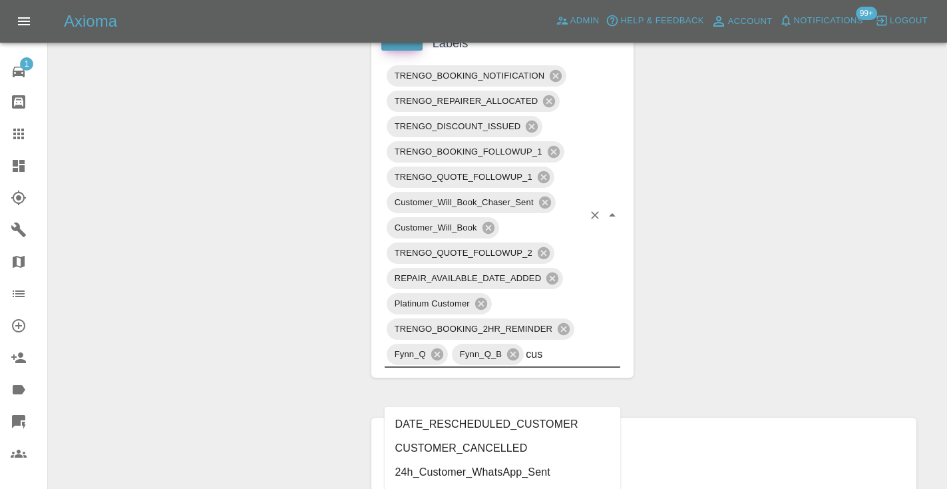
type input "cust"
click at [540, 453] on li "CUSTOMER_CANCELLED" at bounding box center [503, 448] width 236 height 24
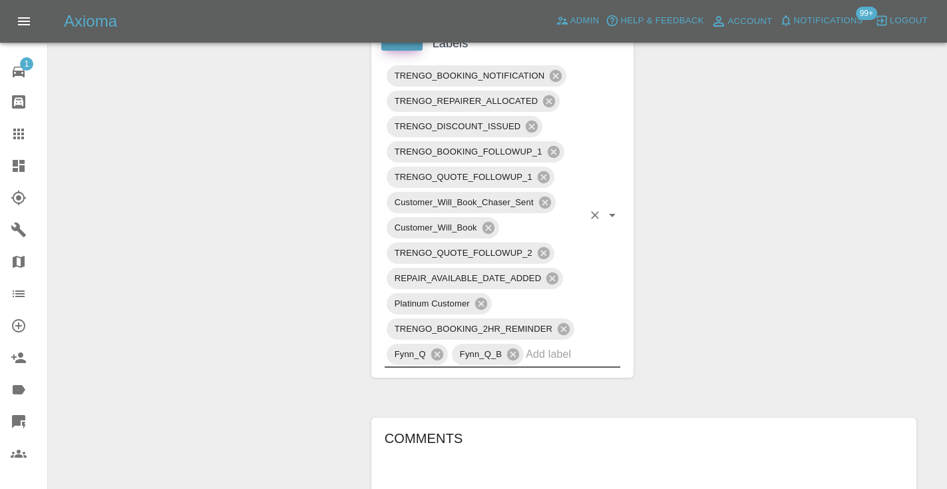
click at [282, 230] on div "Change Repairer Modify Claim Modify Quote Rollback Submit Payment Archive" at bounding box center [205, 163] width 293 height 1468
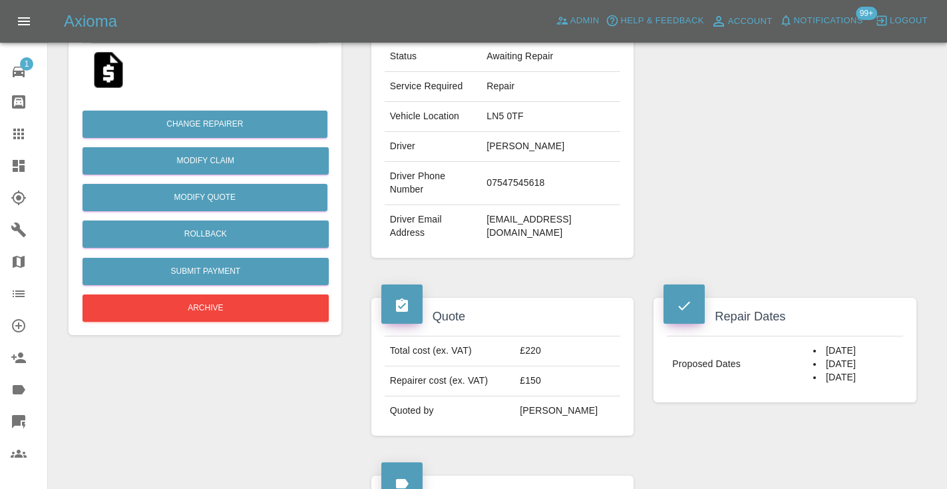
scroll to position [252, 0]
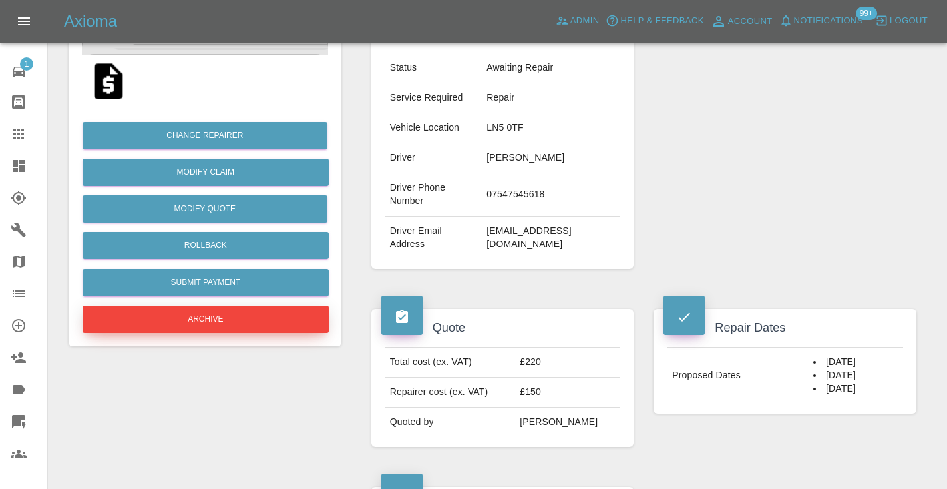
click at [180, 316] on button "Archive" at bounding box center [206, 319] width 246 height 27
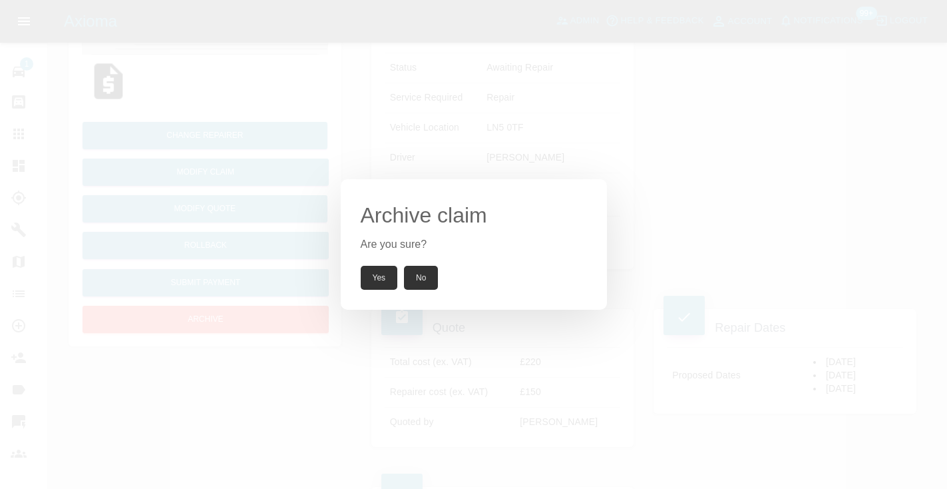
click at [377, 272] on button "Yes" at bounding box center [379, 278] width 37 height 24
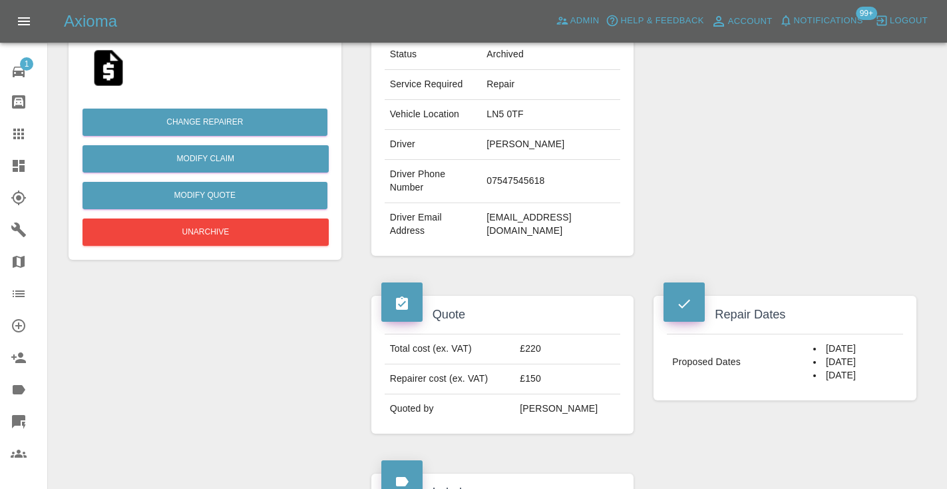
click at [23, 135] on icon at bounding box center [18, 133] width 11 height 11
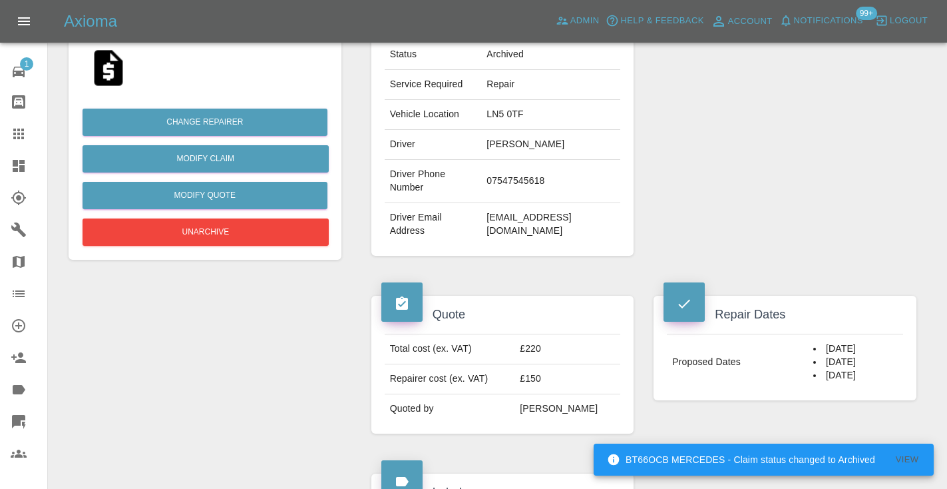
scroll to position [134, 0]
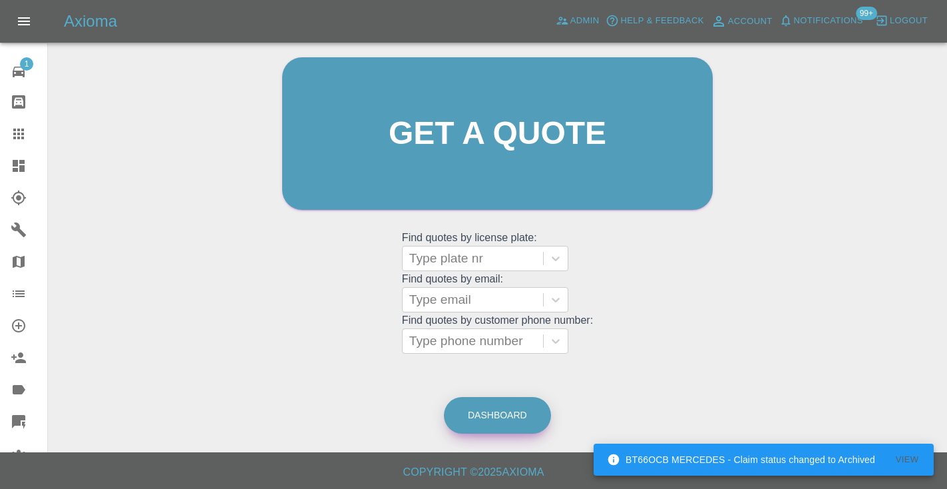
click at [494, 413] on link "Dashboard" at bounding box center [497, 415] width 107 height 37
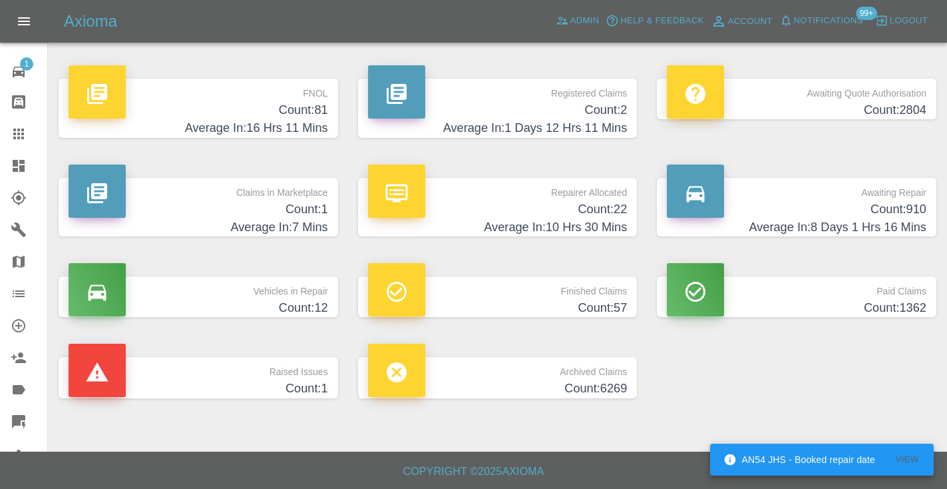
click at [909, 216] on h4 "Count: 910" at bounding box center [797, 209] width 260 height 18
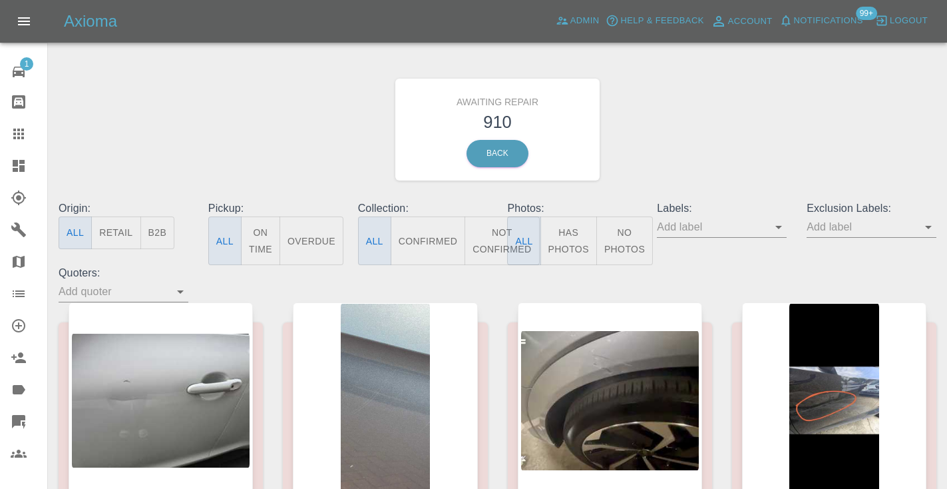
click at [497, 240] on button "Not Confirmed" at bounding box center [502, 240] width 75 height 49
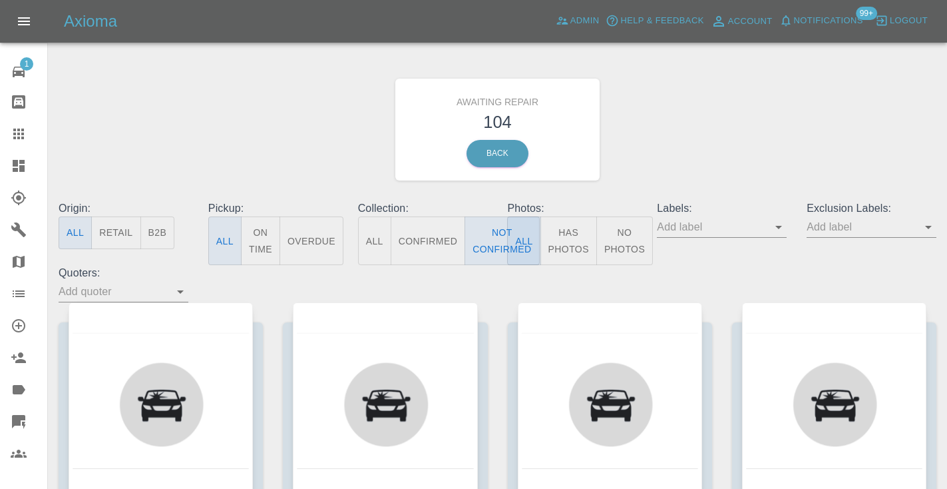
click at [806, 96] on div "Awaiting Repair 104 Back" at bounding box center [498, 130] width 898 height 142
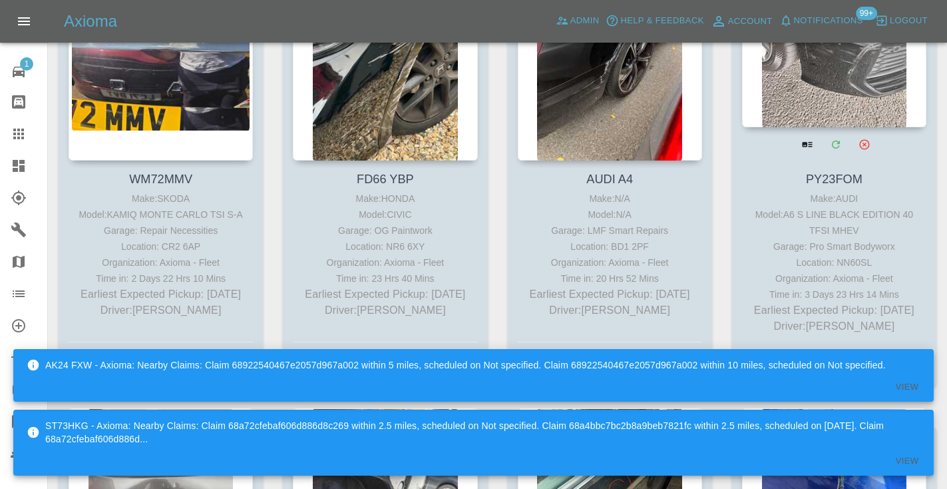
scroll to position [1195, 0]
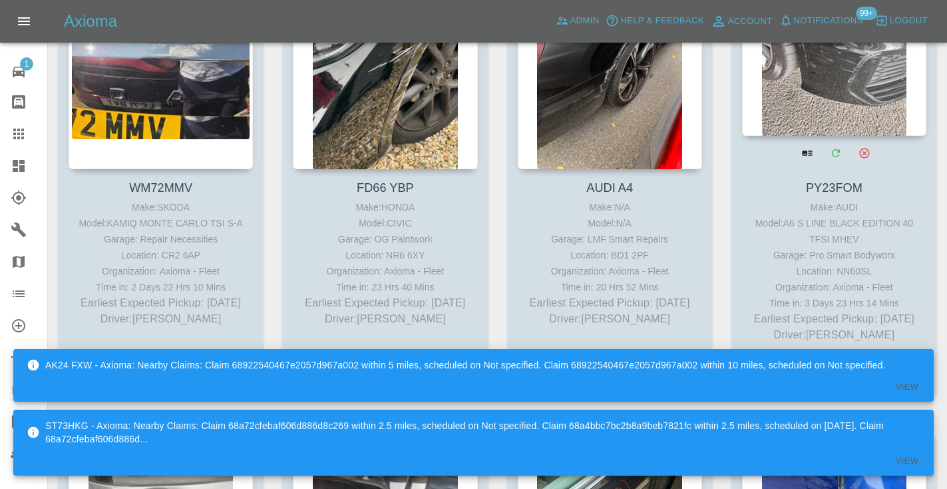
click at [836, 77] on div at bounding box center [834, 38] width 184 height 194
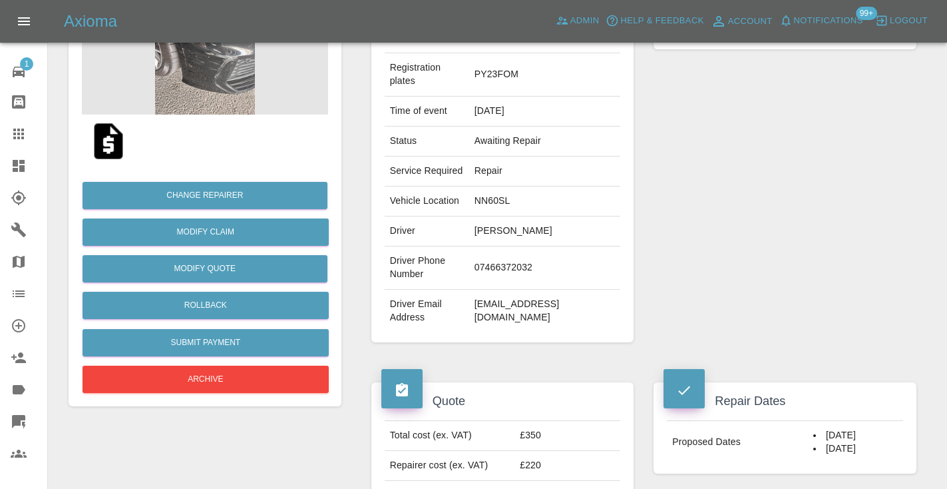
scroll to position [198, 0]
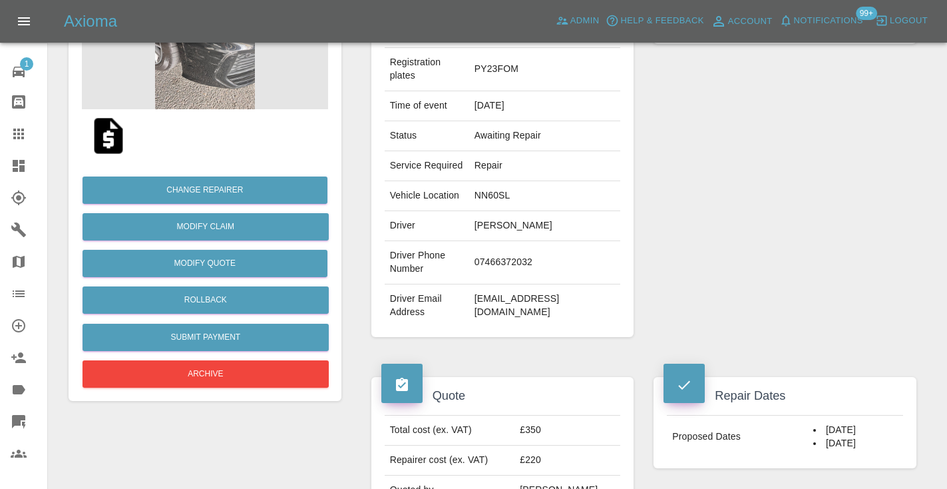
click at [507, 284] on td "07466372032" at bounding box center [545, 262] width 152 height 43
copy td "07466372032"
click at [690, 189] on div "Repairer Repair shop Pro Smart Bodyworx" at bounding box center [785, 151] width 283 height 411
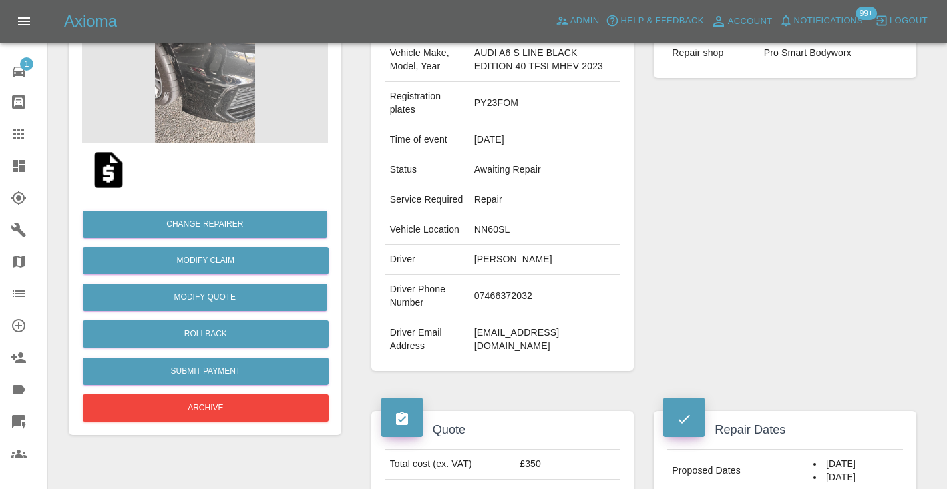
scroll to position [173, 0]
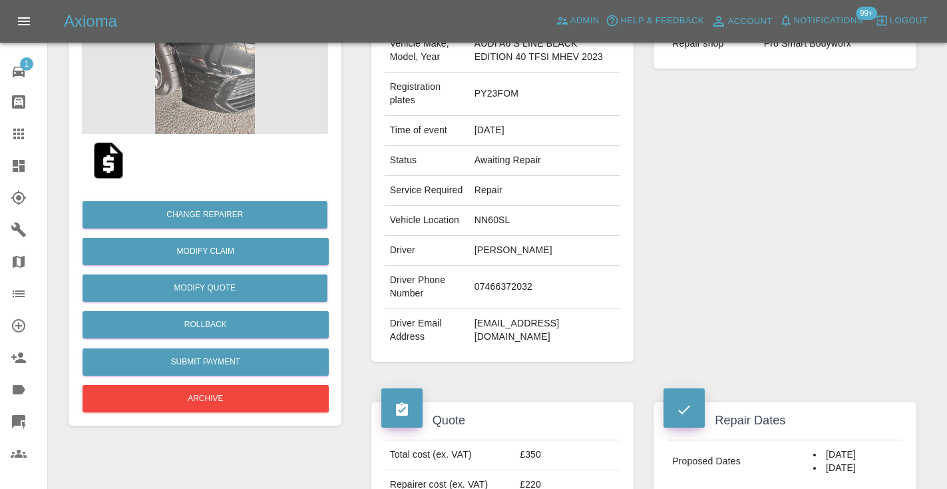
click at [225, 81] on img at bounding box center [205, 67] width 246 height 133
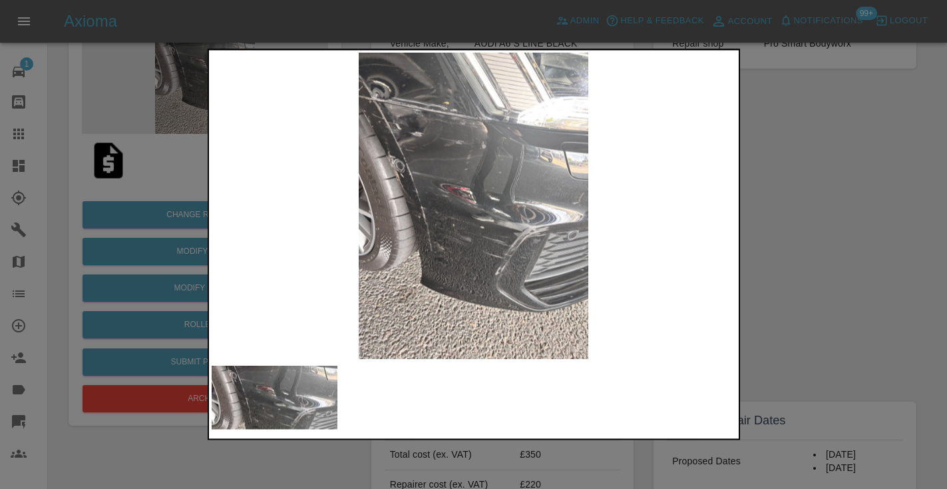
click at [844, 224] on div at bounding box center [473, 244] width 947 height 489
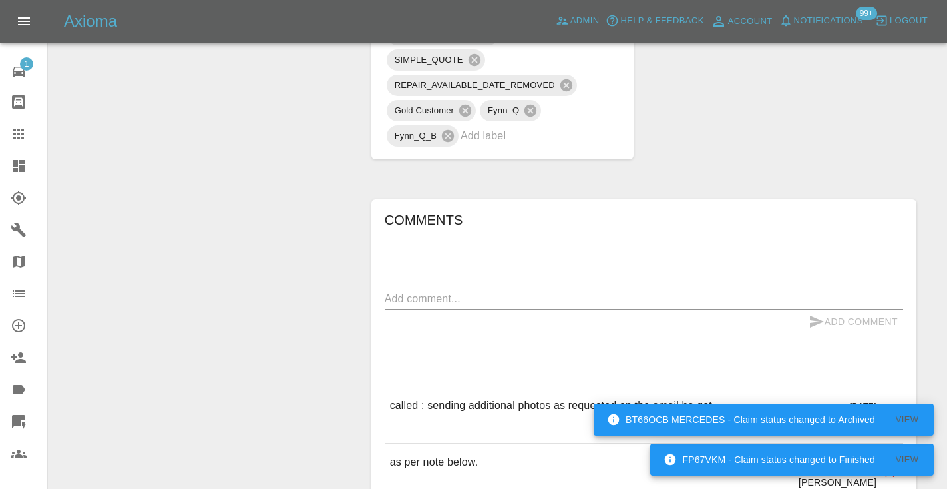
scroll to position [955, 0]
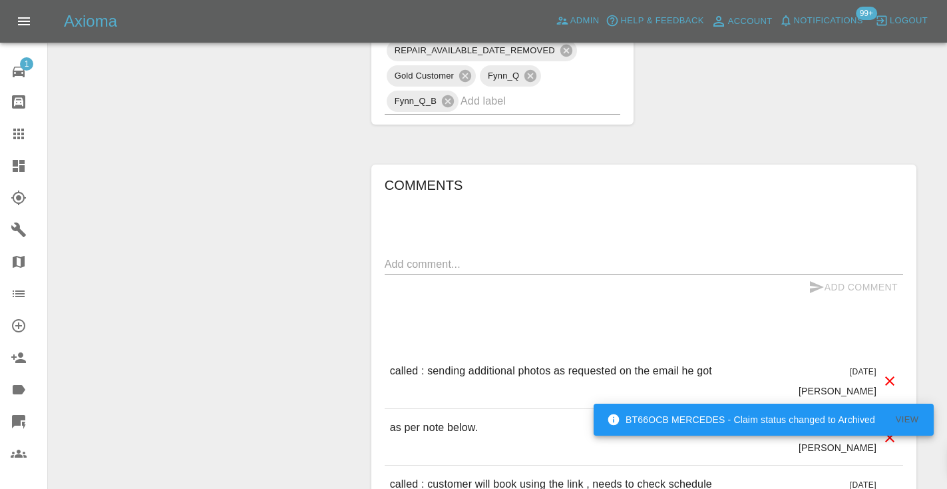
click at [459, 272] on textarea at bounding box center [644, 263] width 519 height 15
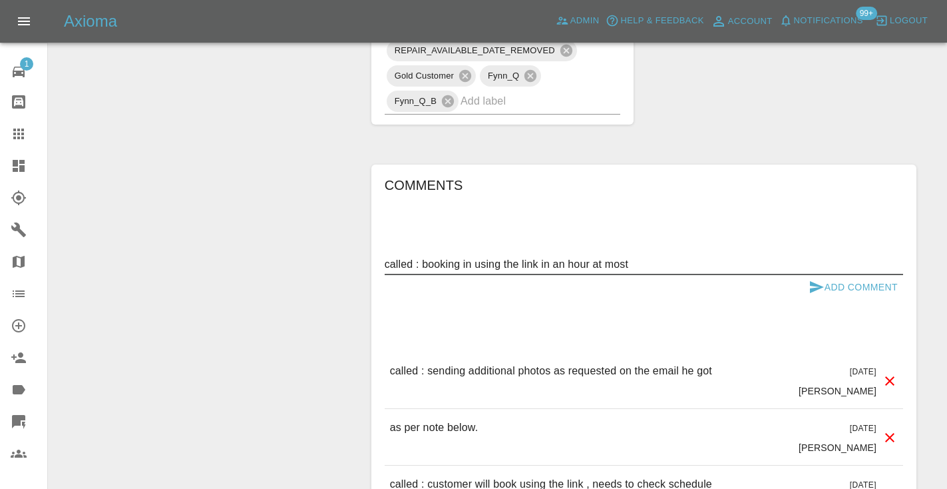
type textarea "called : booking in using the link in an hour at most"
click at [817, 293] on icon "submit" at bounding box center [817, 287] width 14 height 12
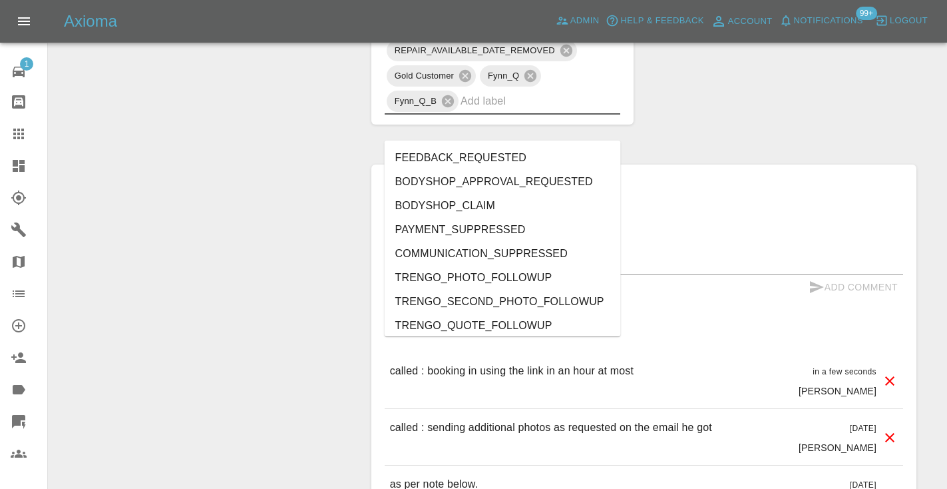
click at [522, 111] on input "text" at bounding box center [522, 101] width 122 height 21
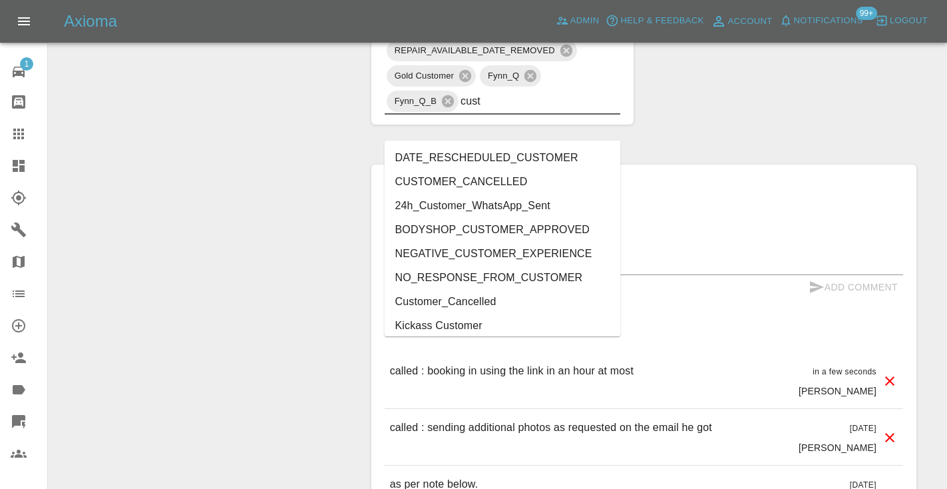
type input "cust"
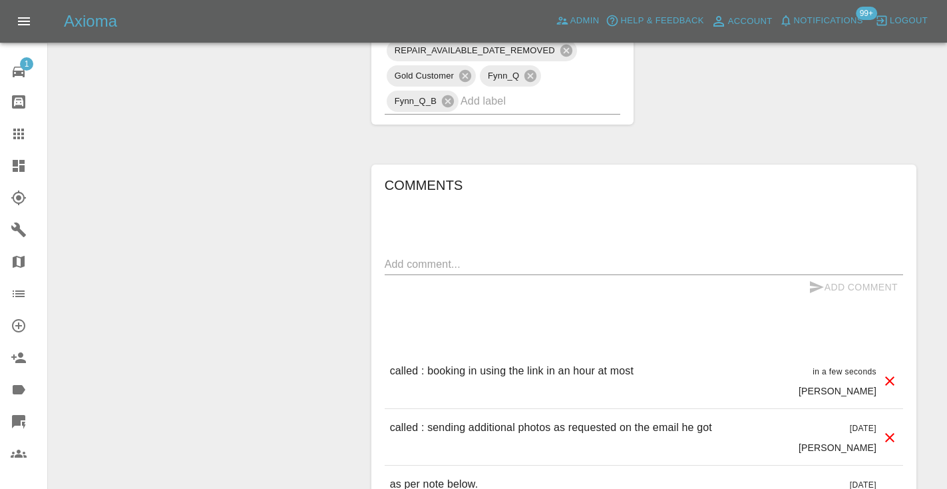
click at [17, 129] on icon at bounding box center [18, 133] width 11 height 11
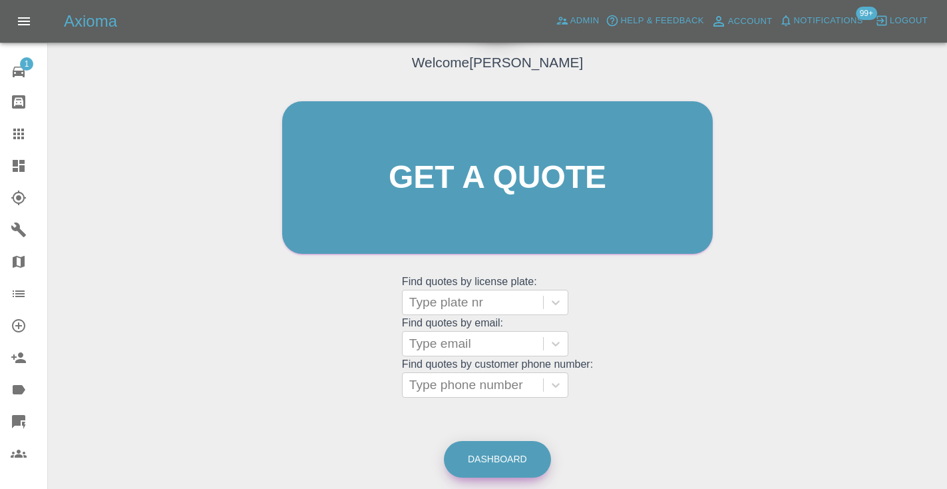
click at [513, 461] on link "Dashboard" at bounding box center [497, 459] width 107 height 37
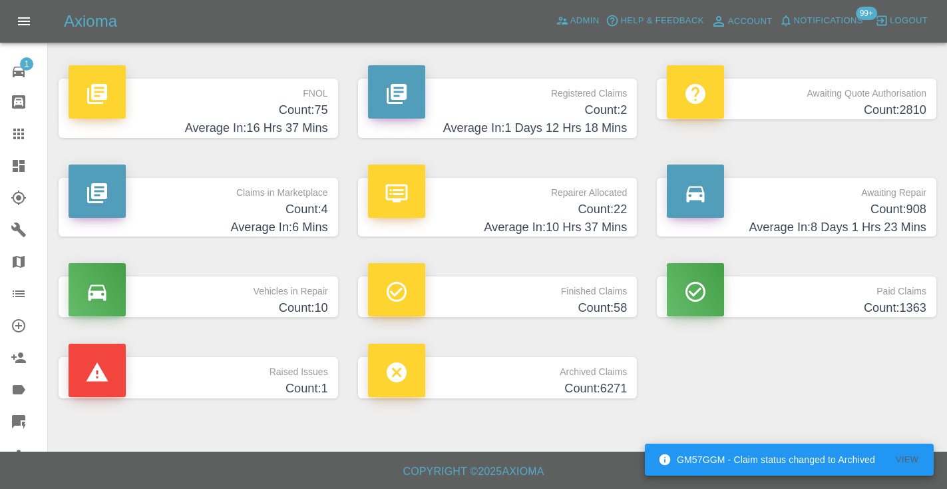
click at [859, 206] on h4 "Count: 908" at bounding box center [797, 209] width 260 height 18
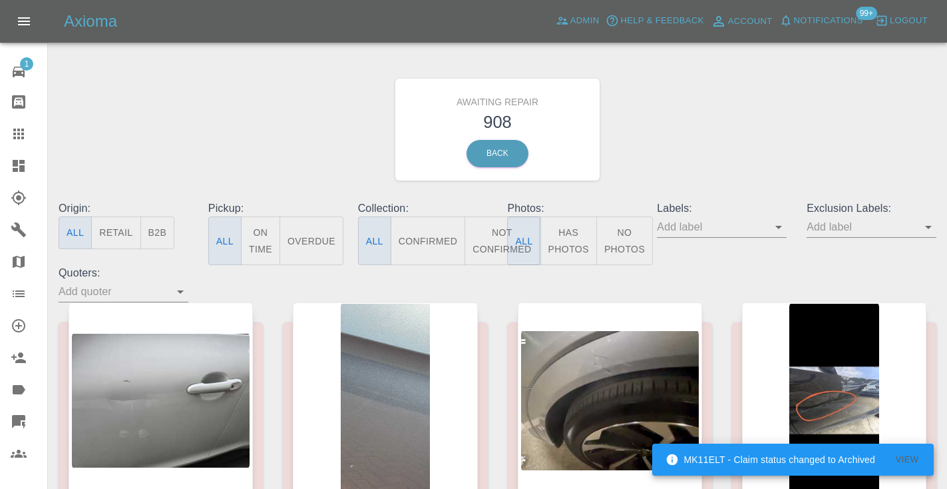
click at [36, 133] on div at bounding box center [29, 134] width 37 height 16
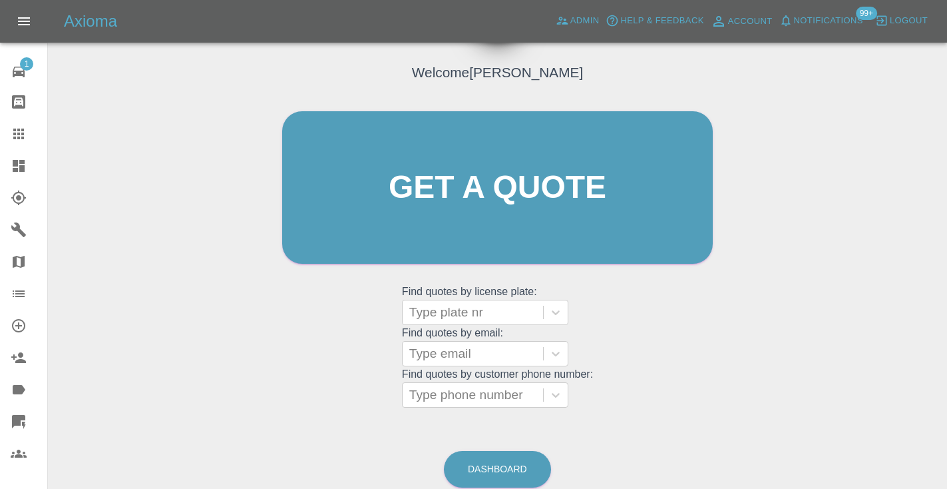
scroll to position [88, 0]
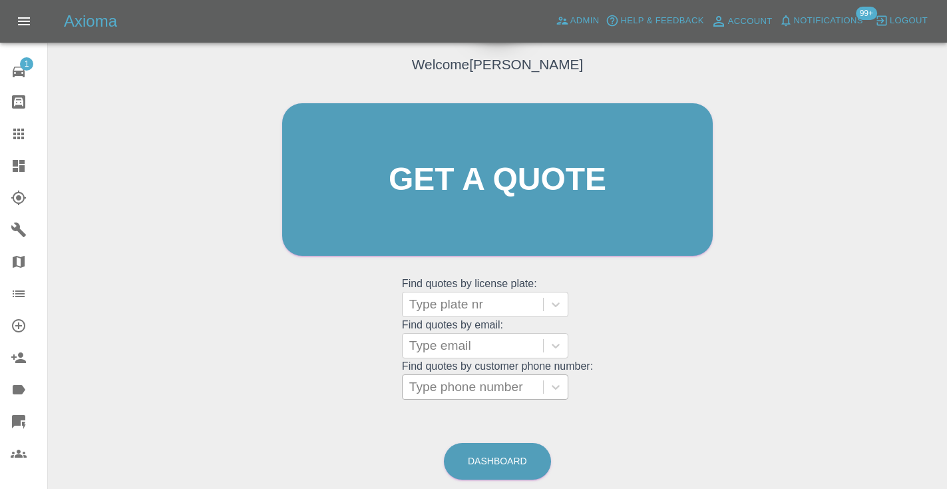
click at [435, 389] on div "Type phone number" at bounding box center [472, 387] width 127 height 16
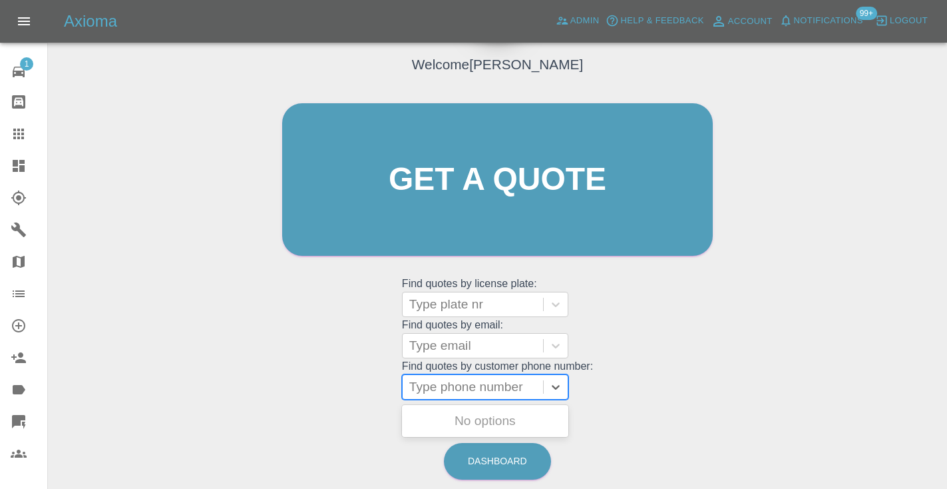
paste input "07779654321"
type input "07779654321"
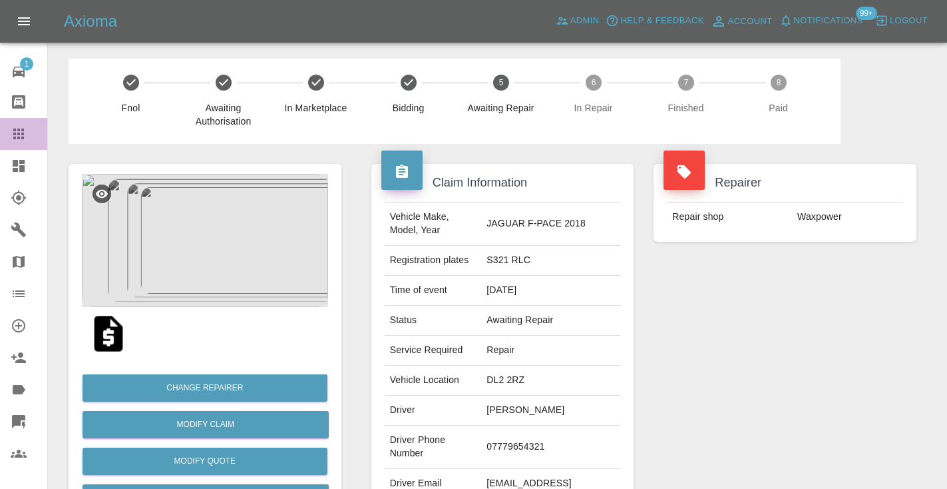
click at [27, 138] on div at bounding box center [29, 134] width 37 height 16
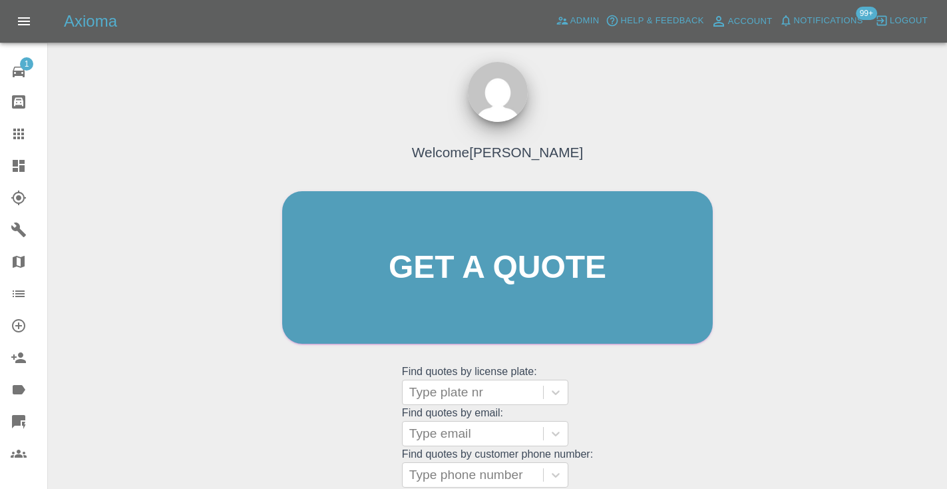
click at [632, 389] on div "Welcome Castro Get a quote Get a quote Find quotes by license plate: Type plate…" at bounding box center [497, 293] width 459 height 402
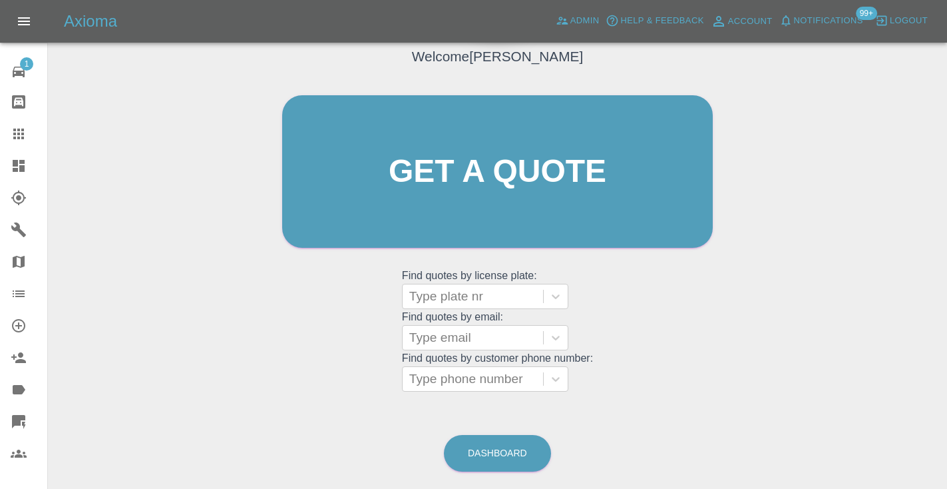
scroll to position [100, 0]
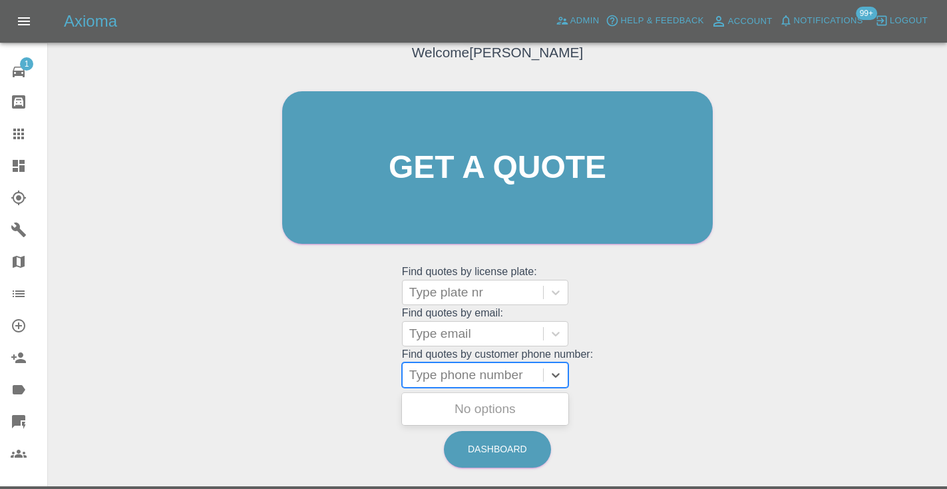
click at [485, 367] on div "Type phone number" at bounding box center [472, 375] width 127 height 16
paste input "07570918687"
type input "07570918687"
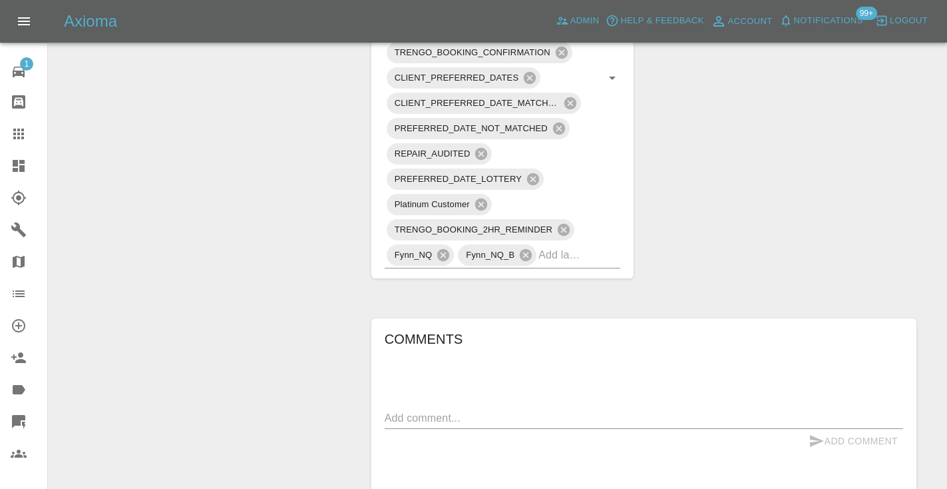
scroll to position [1032, 0]
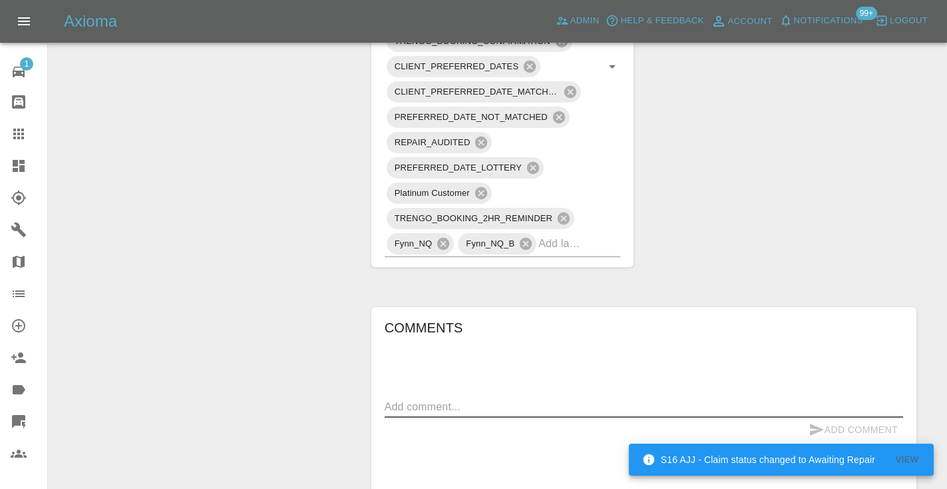
click at [416, 403] on textarea at bounding box center [644, 406] width 519 height 15
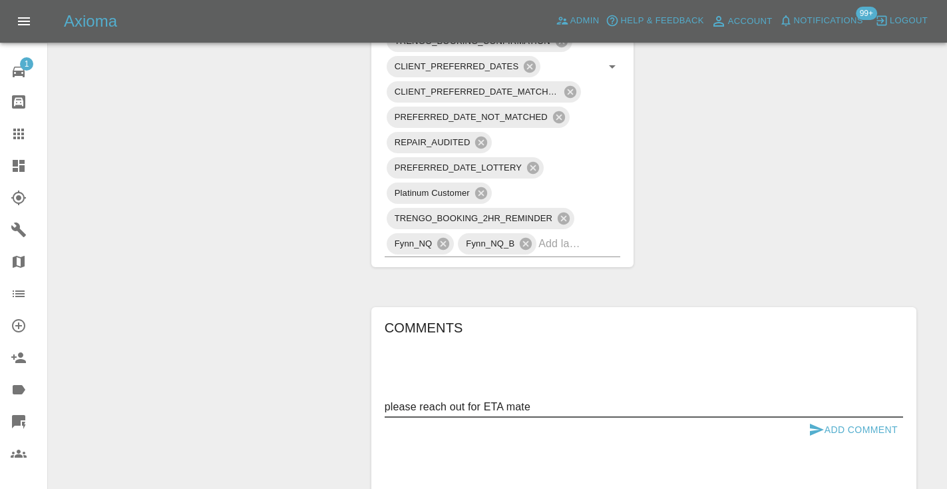
type textarea "please reach out for ETA mate"
click at [827, 429] on button "Add Comment" at bounding box center [854, 429] width 100 height 25
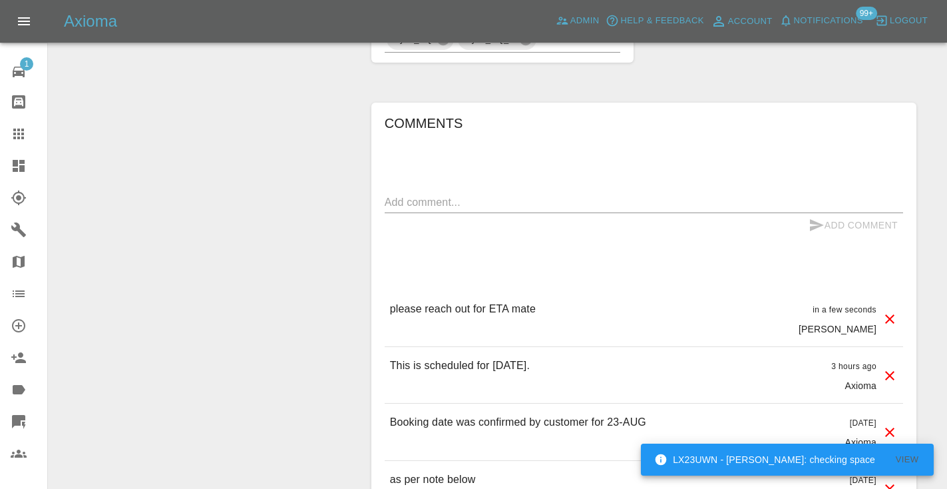
scroll to position [1238, 0]
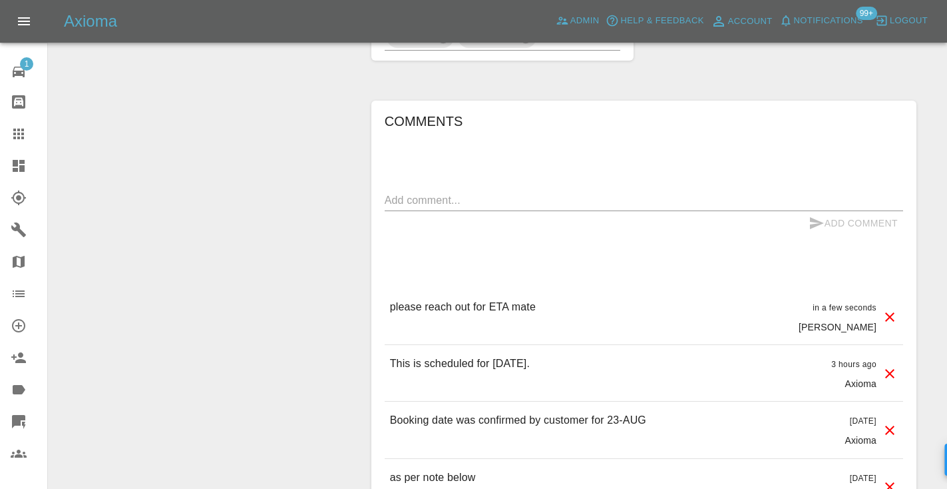
click at [19, 133] on icon at bounding box center [18, 133] width 11 height 11
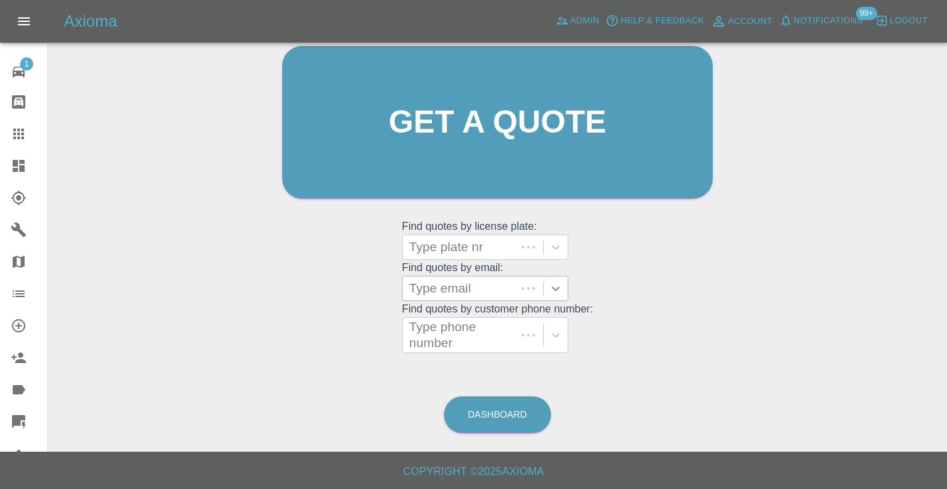
scroll to position [90, 0]
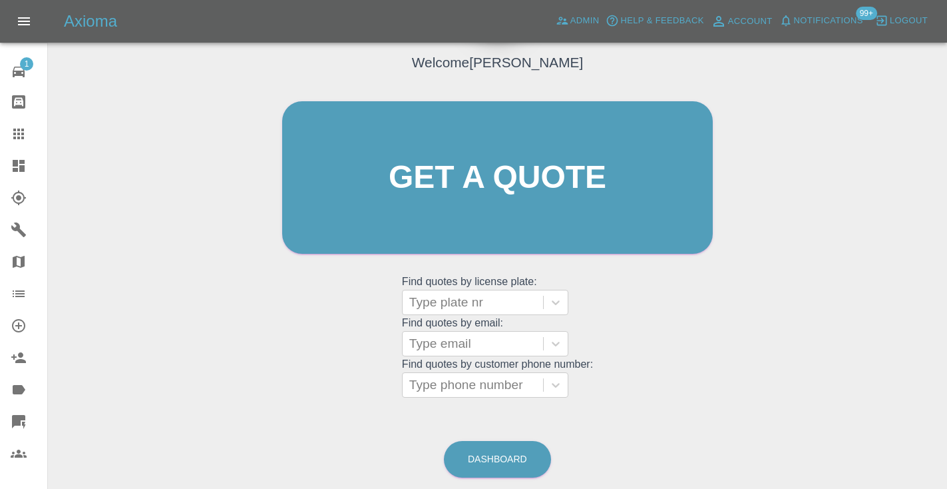
click at [505, 417] on div "Welcome Castro Get a quote Get a quote Find quotes by license plate: Type plate…" at bounding box center [498, 241] width 878 height 478
click at [499, 457] on link "Dashboard" at bounding box center [497, 459] width 107 height 37
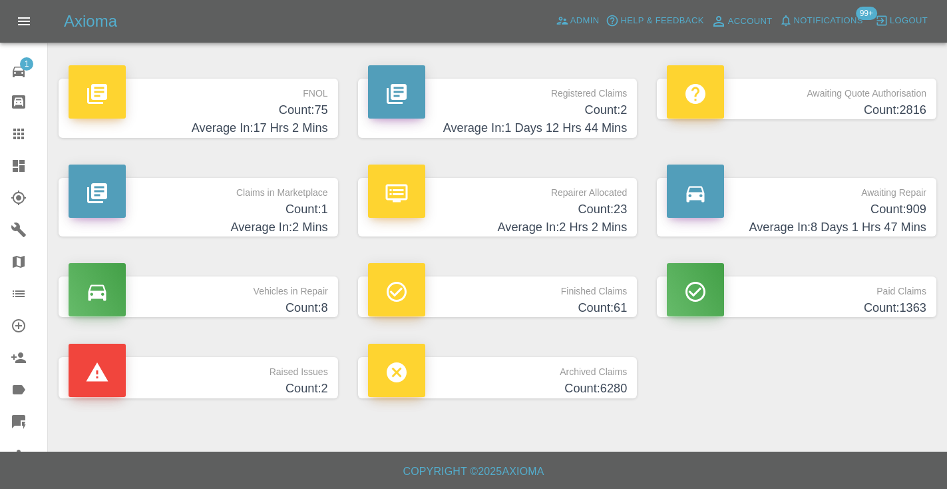
click at [875, 210] on h4 "Count: 909" at bounding box center [797, 209] width 260 height 18
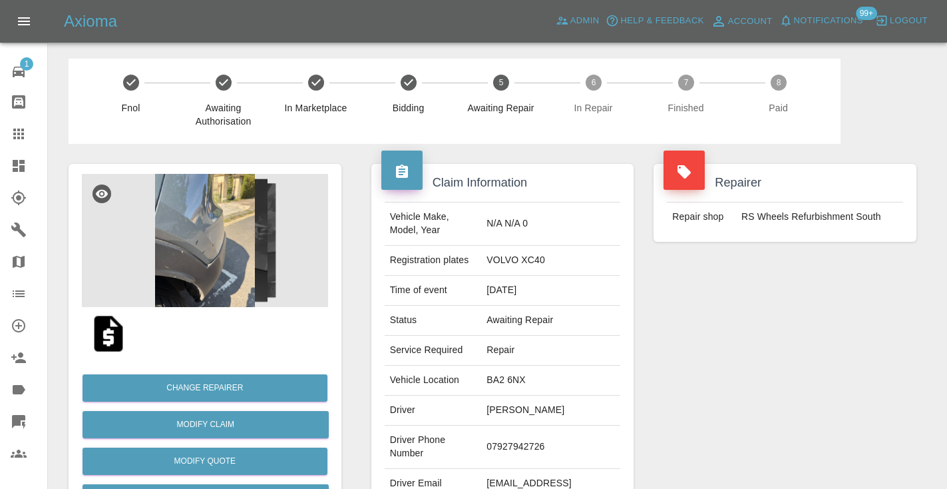
click at [530, 441] on td "07927942726" at bounding box center [550, 446] width 139 height 43
copy td "07927942726"
click at [744, 371] on div "Repairer Repair shop RS Wheels Refurbishment South" at bounding box center [785, 342] width 283 height 397
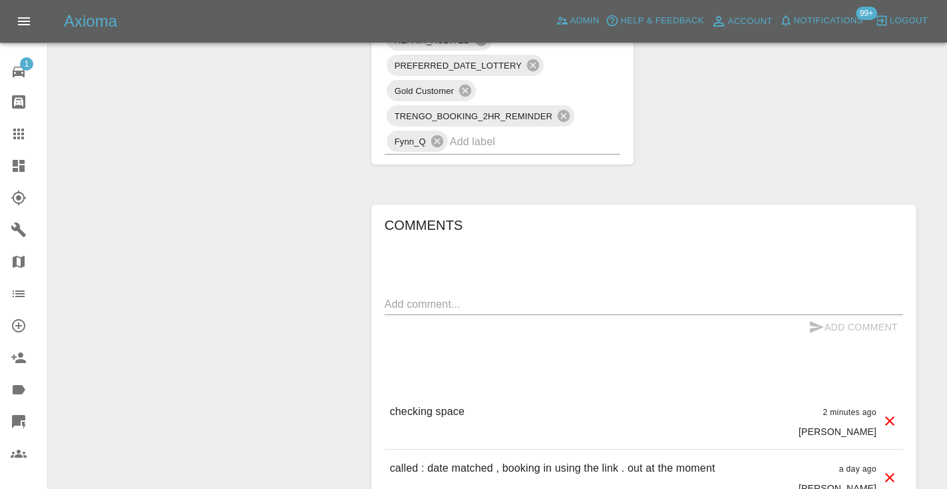
scroll to position [1038, 0]
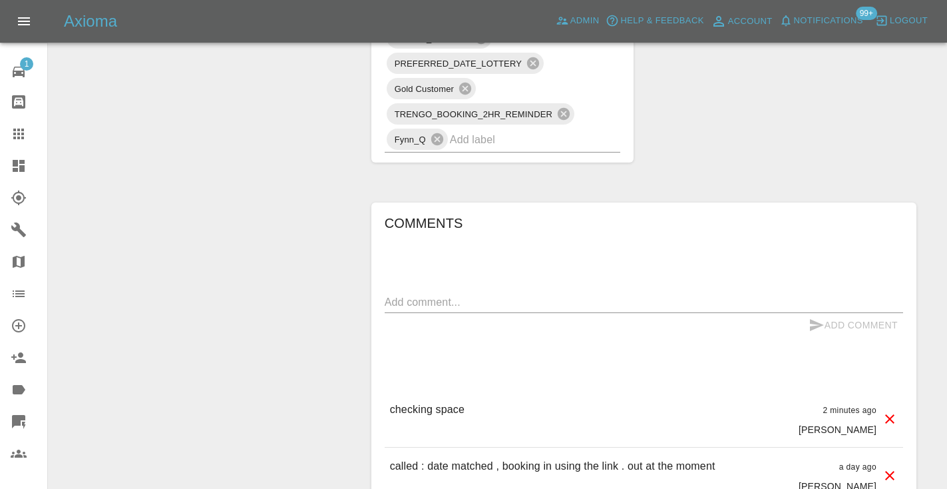
click at [403, 294] on textarea at bounding box center [644, 301] width 519 height 15
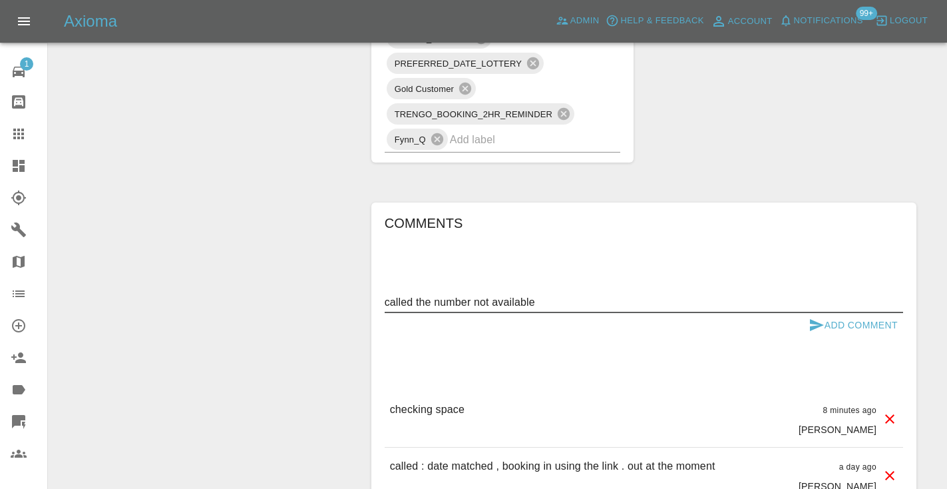
type textarea "called the number not available"
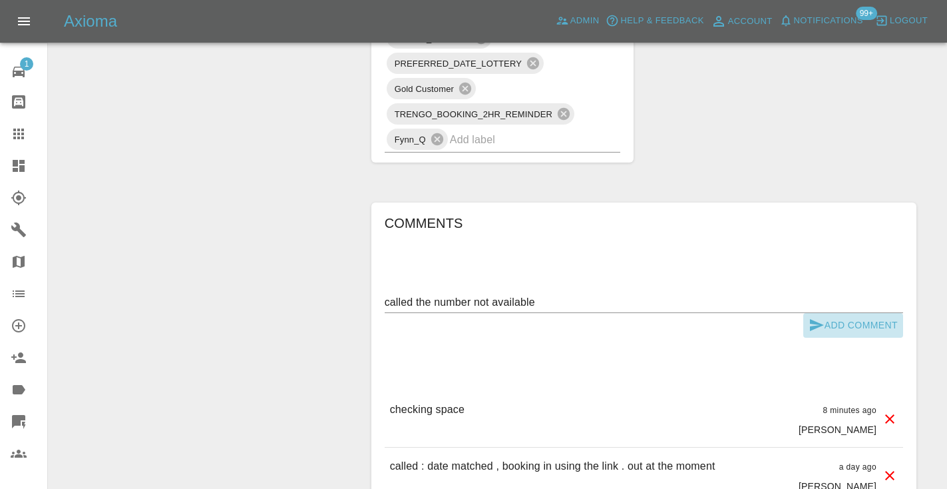
click at [809, 317] on icon "submit" at bounding box center [817, 325] width 16 height 16
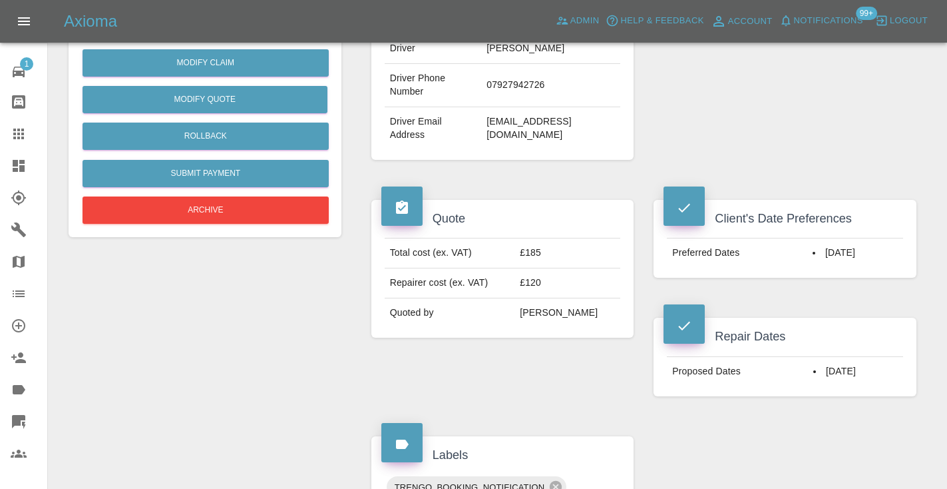
scroll to position [359, 0]
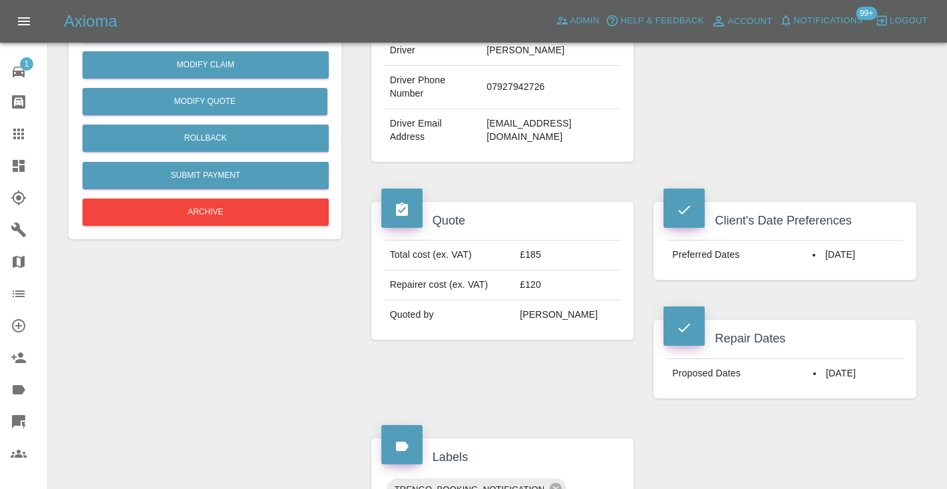
click at [578, 112] on td "cameronvo90@gmail.com" at bounding box center [550, 130] width 139 height 43
copy div "cameronvo90@gmail.com"
click at [17, 135] on icon at bounding box center [19, 134] width 16 height 16
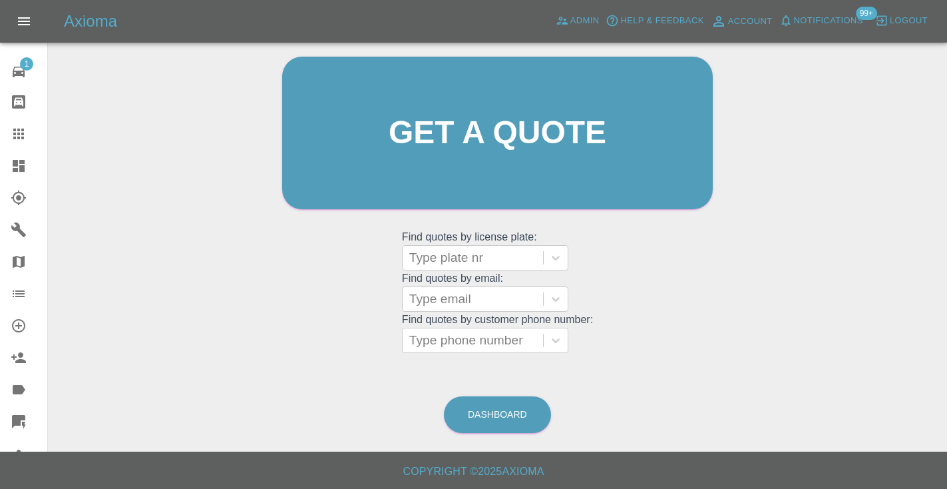
scroll to position [101, 0]
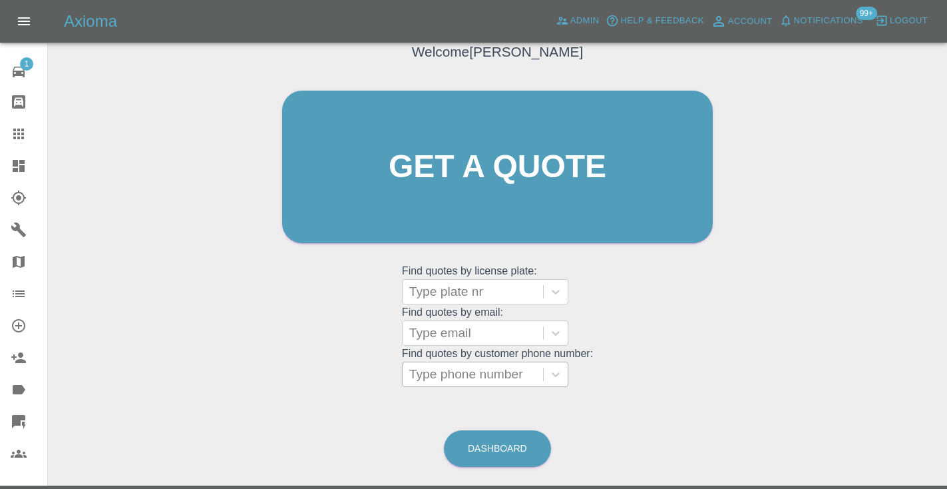
click at [499, 374] on div "Type phone number" at bounding box center [472, 374] width 127 height 16
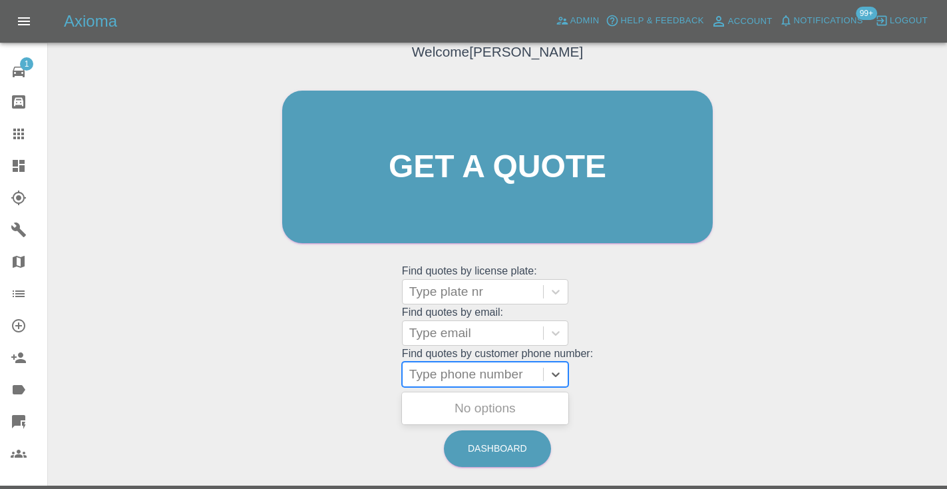
paste input "07761098734"
type input "07761098734"
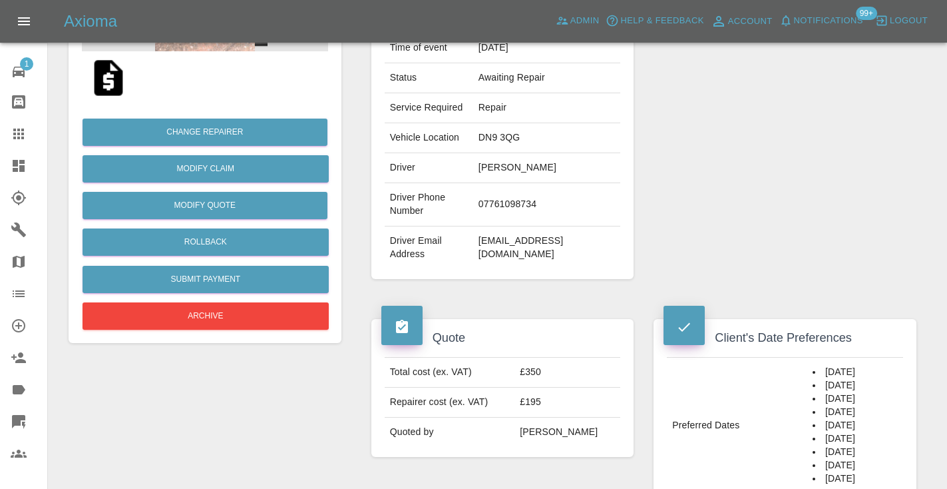
scroll to position [244, 0]
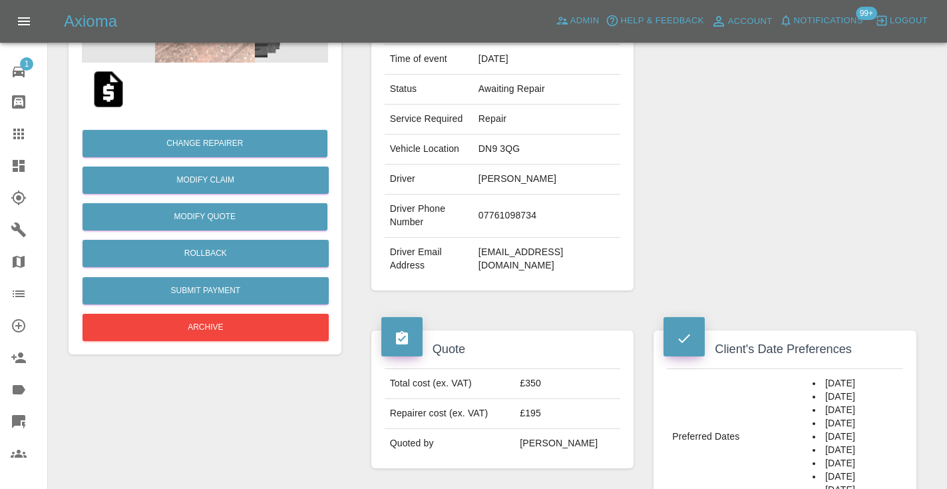
click at [541, 255] on td "lamJM60@AOL.COM" at bounding box center [546, 259] width 147 height 43
copy div "lamJM60@AOL.COM"
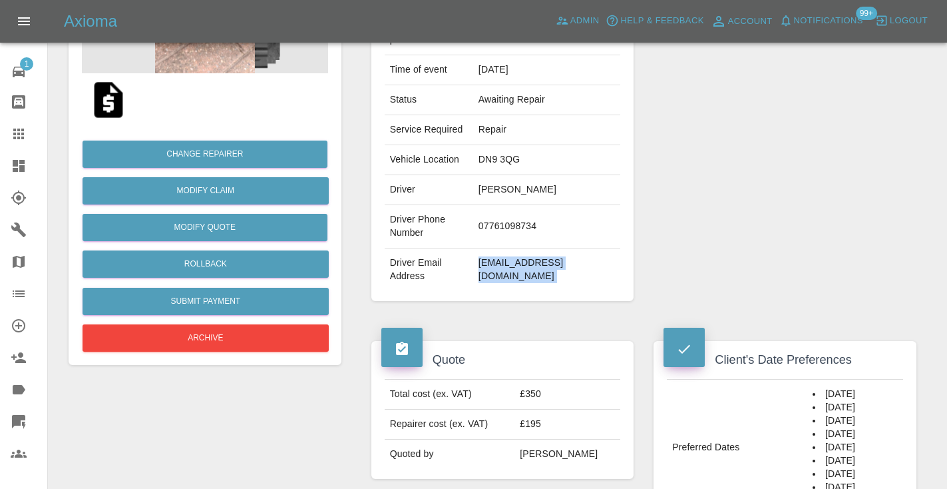
scroll to position [223, 0]
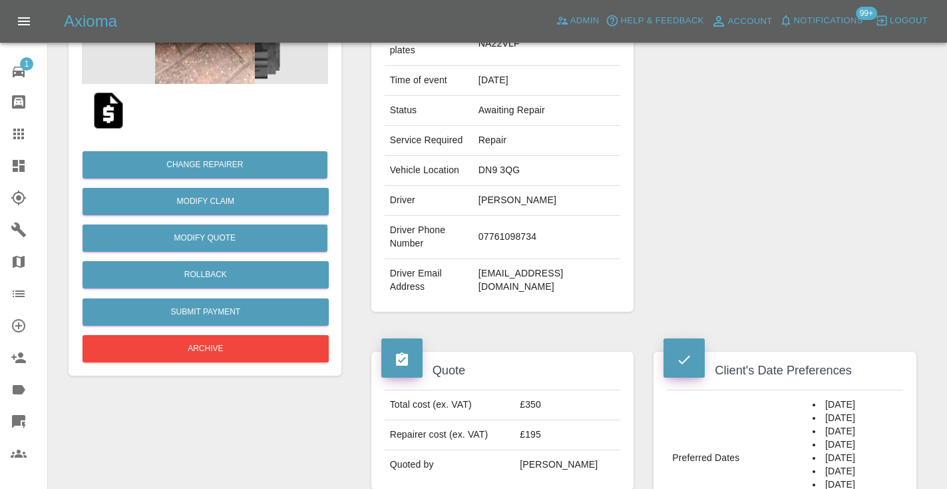
click at [662, 225] on div "Repairer Repair shop LMF Smart Repairs" at bounding box center [785, 126] width 283 height 411
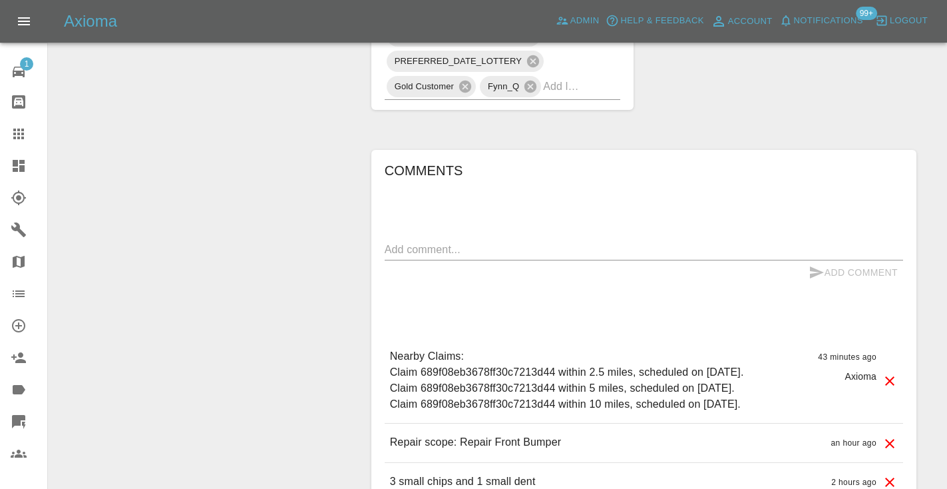
scroll to position [1098, 0]
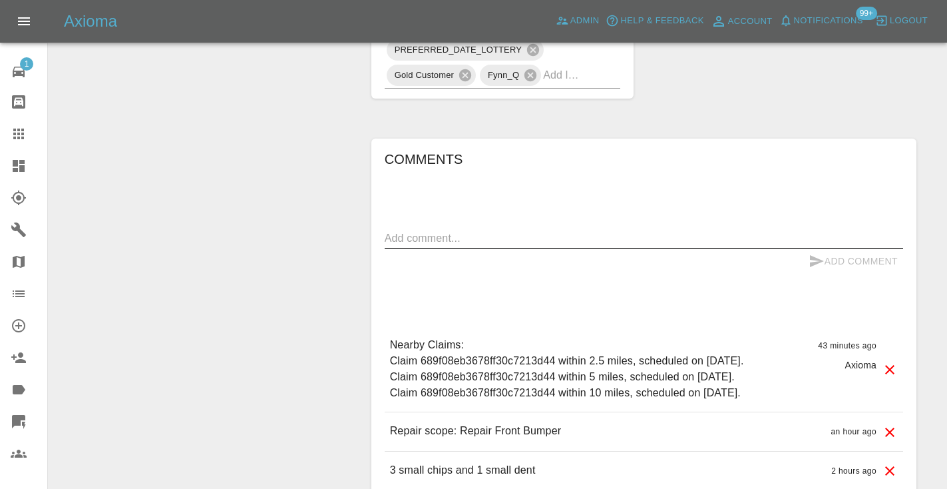
click at [409, 243] on textarea at bounding box center [644, 237] width 519 height 15
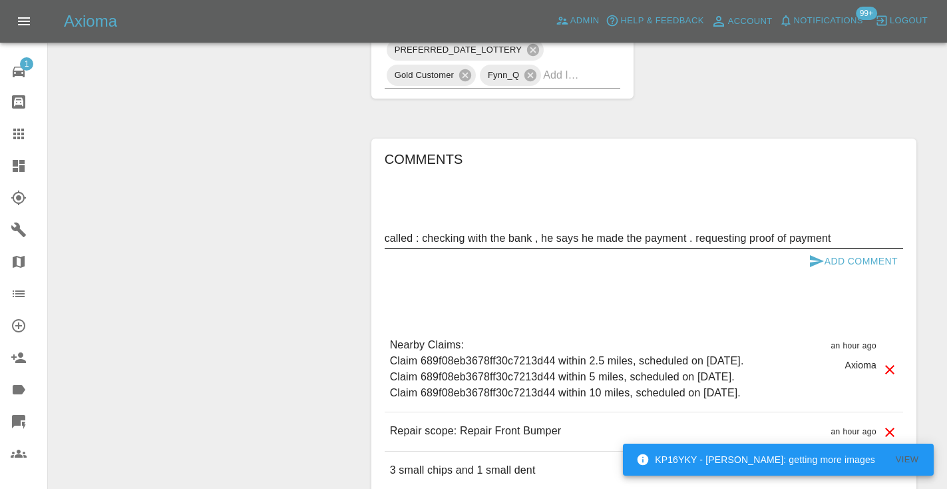
type textarea "called : checking with the bank , he says he made the payment . requesting proo…"
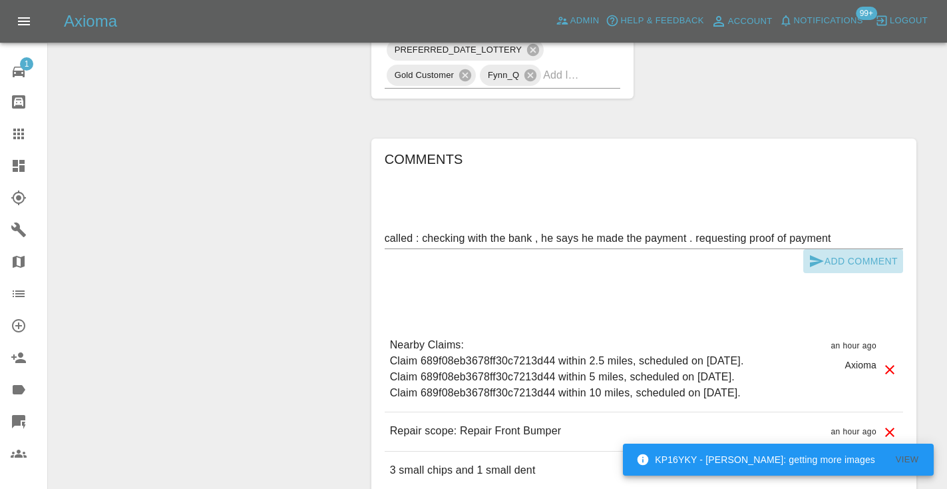
click at [817, 260] on icon "submit" at bounding box center [817, 261] width 16 height 16
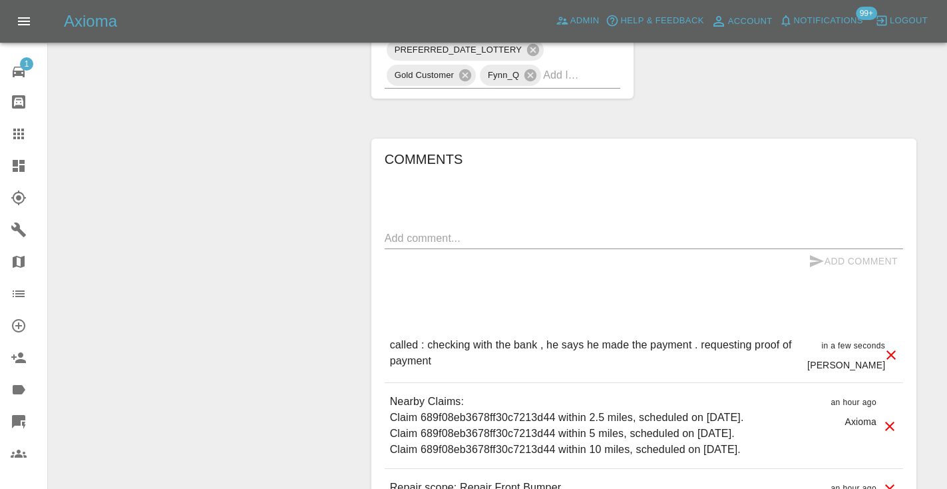
click at [11, 134] on icon at bounding box center [19, 134] width 16 height 16
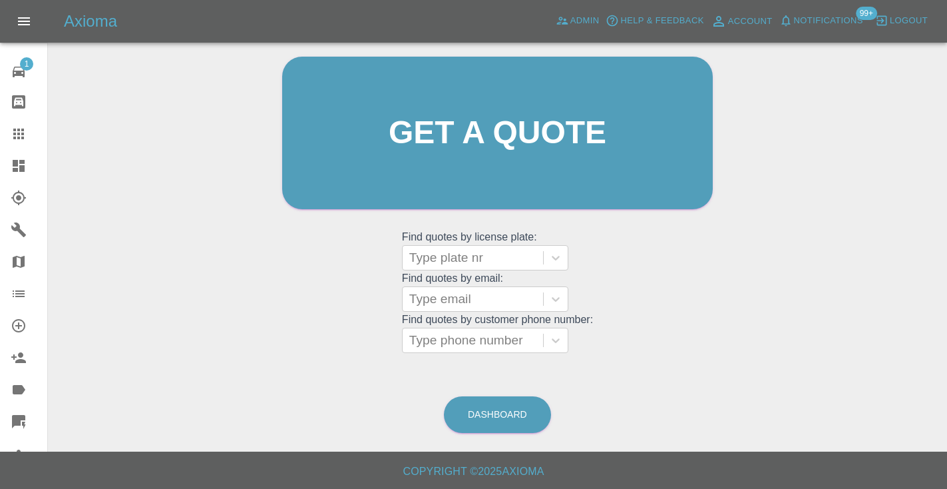
scroll to position [134, 0]
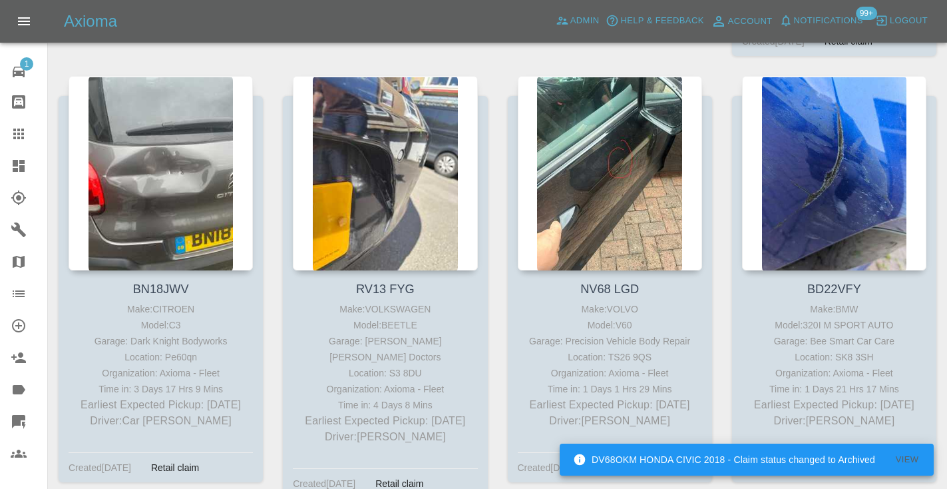
scroll to position [1546, 0]
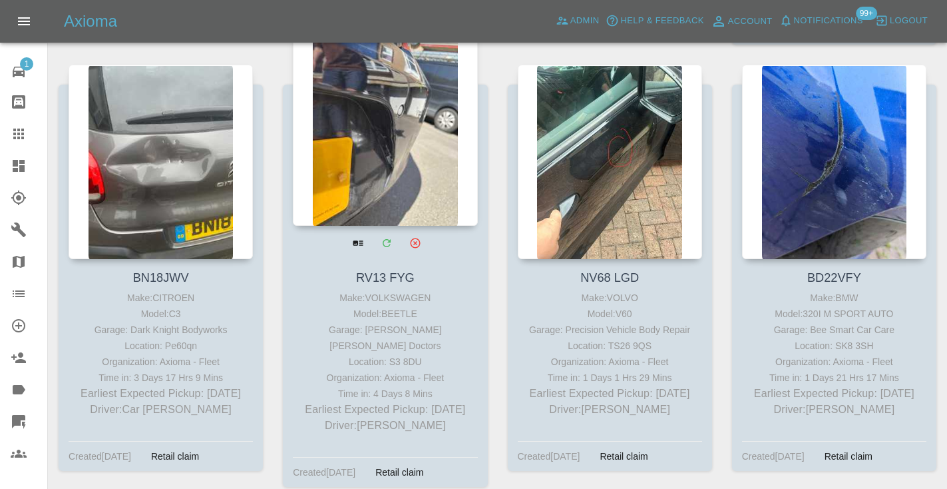
click at [375, 142] on div at bounding box center [385, 128] width 184 height 194
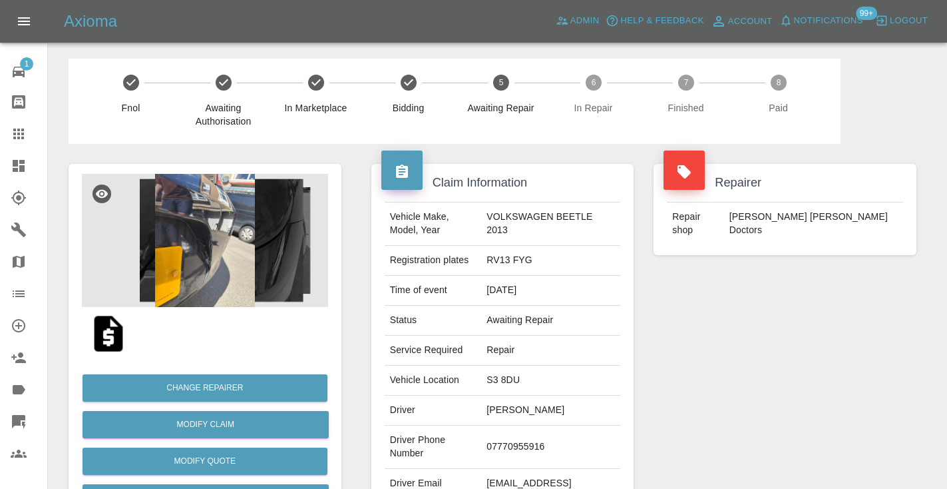
click at [519, 437] on td "07770955916" at bounding box center [550, 446] width 139 height 43
copy td "07770955916"
click at [686, 369] on div "Repairer Repair shop Davies Dent Doctors" at bounding box center [785, 342] width 283 height 397
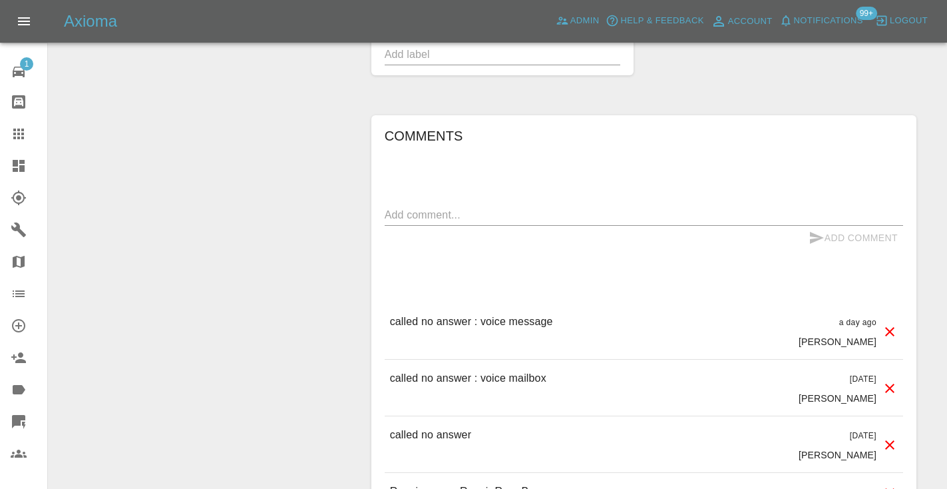
scroll to position [1073, 0]
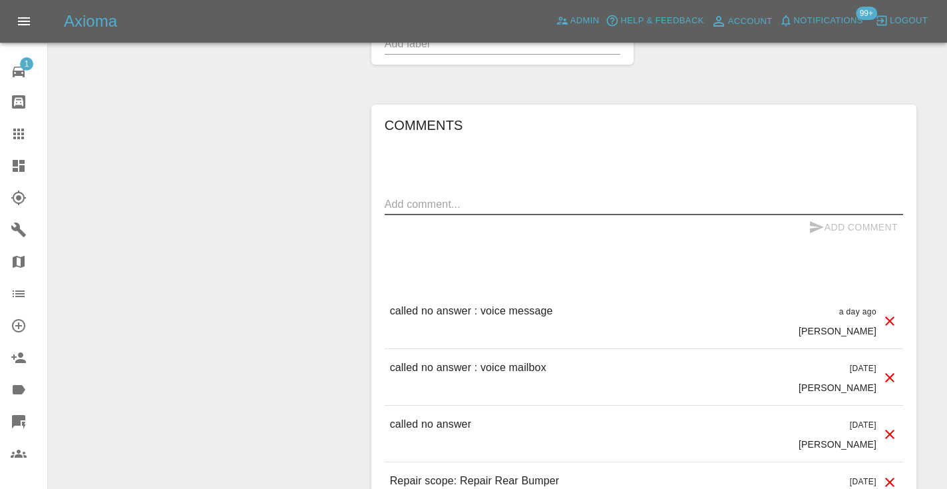
click at [425, 196] on textarea at bounding box center [644, 203] width 519 height 15
type textarea "called no answer : voice message left"
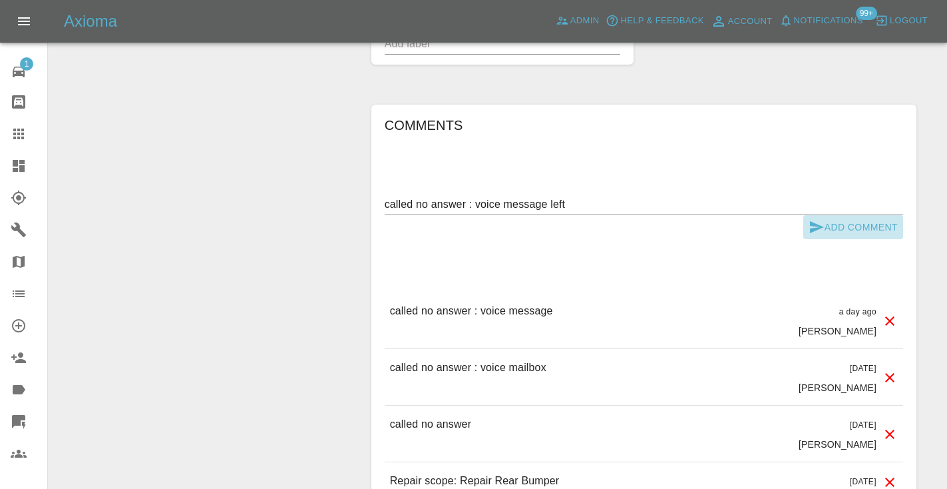
click at [823, 219] on icon "submit" at bounding box center [817, 227] width 16 height 16
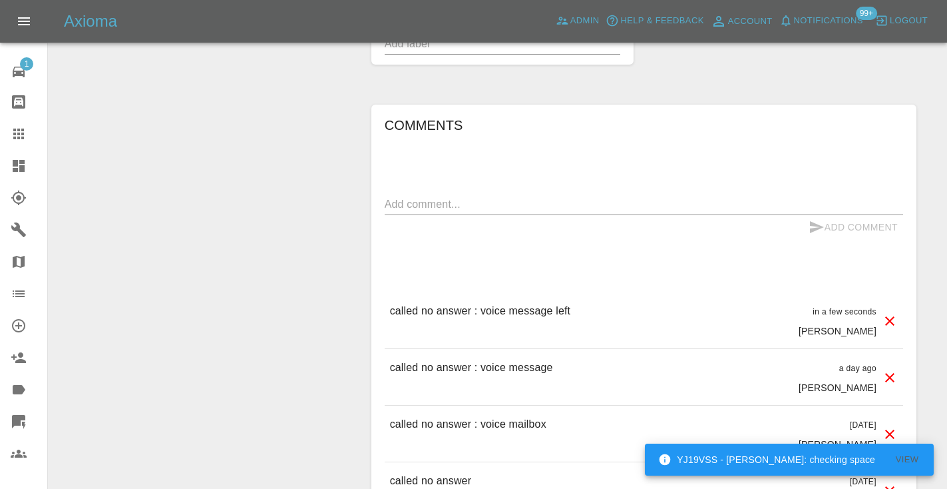
click at [29, 134] on div at bounding box center [29, 134] width 37 height 16
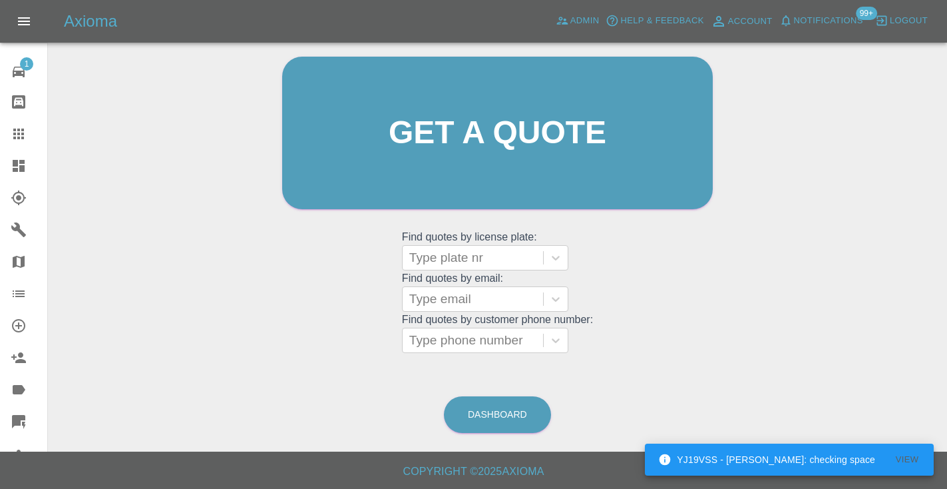
scroll to position [134, 0]
click at [494, 409] on link "Dashboard" at bounding box center [497, 415] width 107 height 37
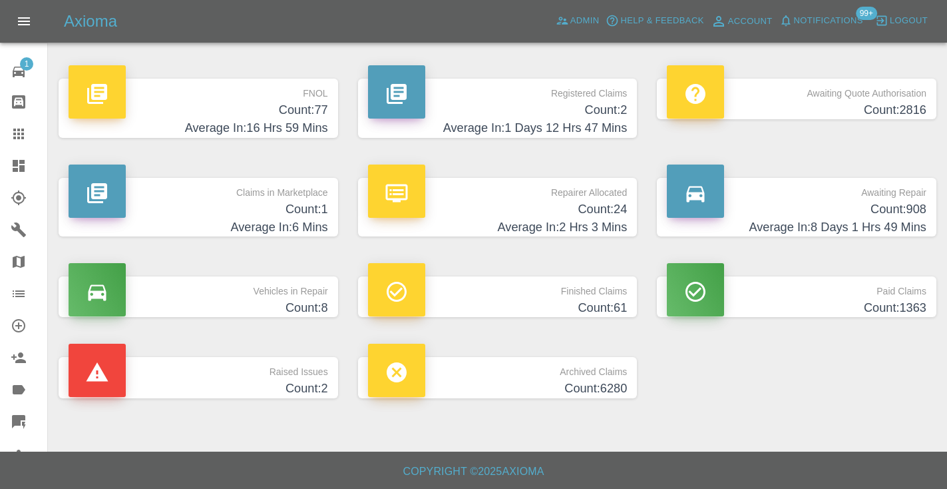
click at [872, 204] on h4 "Count: 908" at bounding box center [797, 209] width 260 height 18
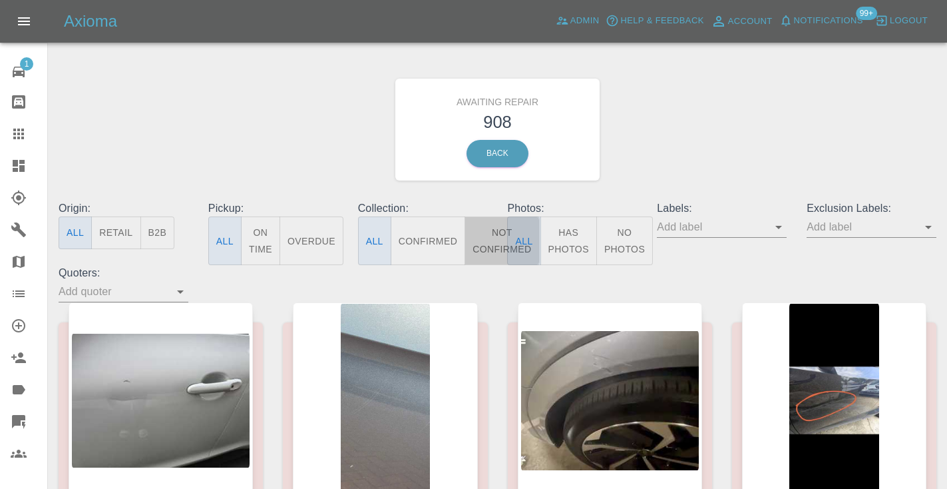
click at [500, 248] on button "Not Confirmed" at bounding box center [502, 240] width 75 height 49
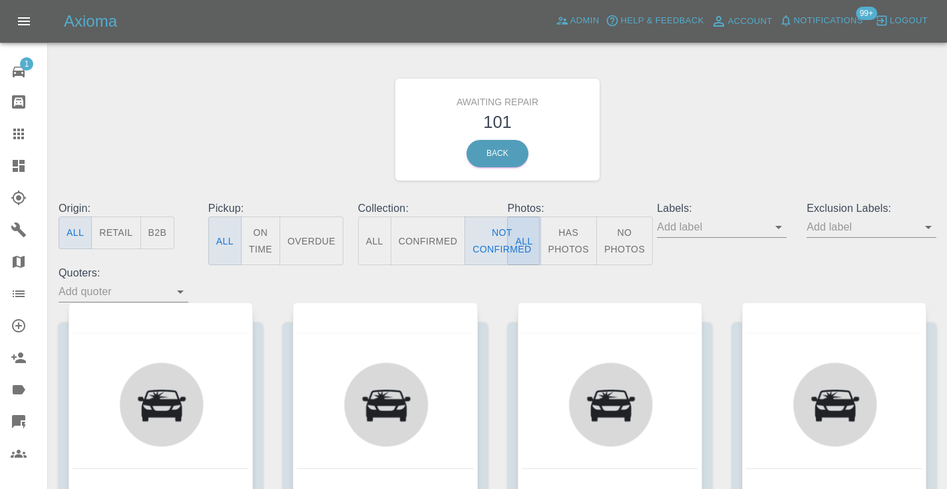
click at [775, 111] on div "Awaiting Repair 101 Back" at bounding box center [498, 130] width 898 height 142
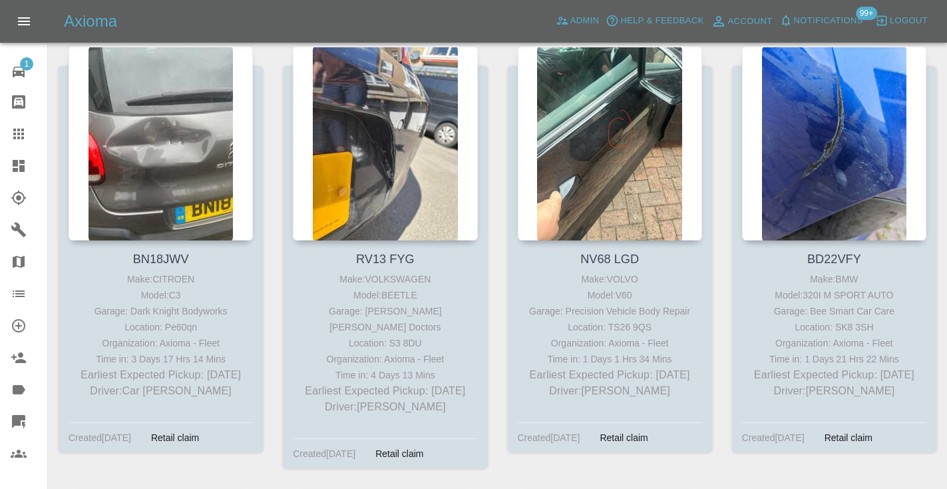
scroll to position [1575, 0]
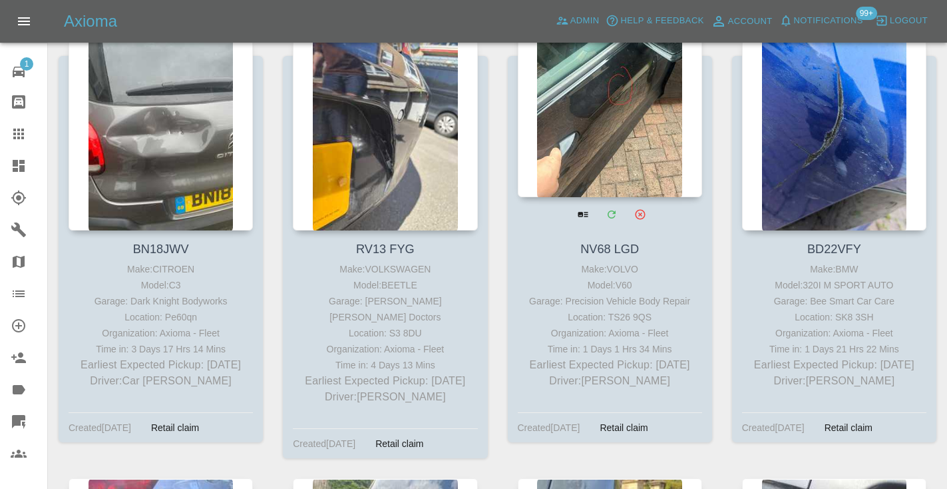
click at [590, 101] on div at bounding box center [610, 100] width 184 height 194
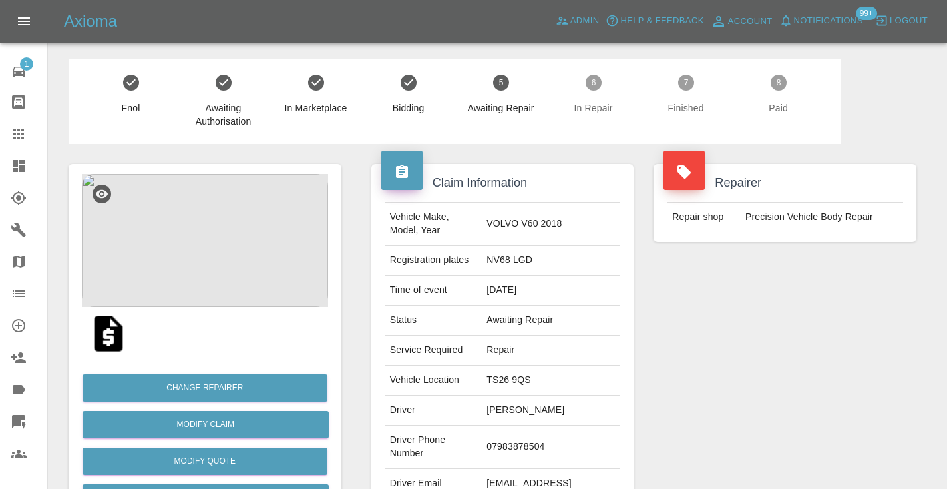
click at [501, 446] on td "07983878504" at bounding box center [550, 446] width 139 height 43
copy td "07983878504"
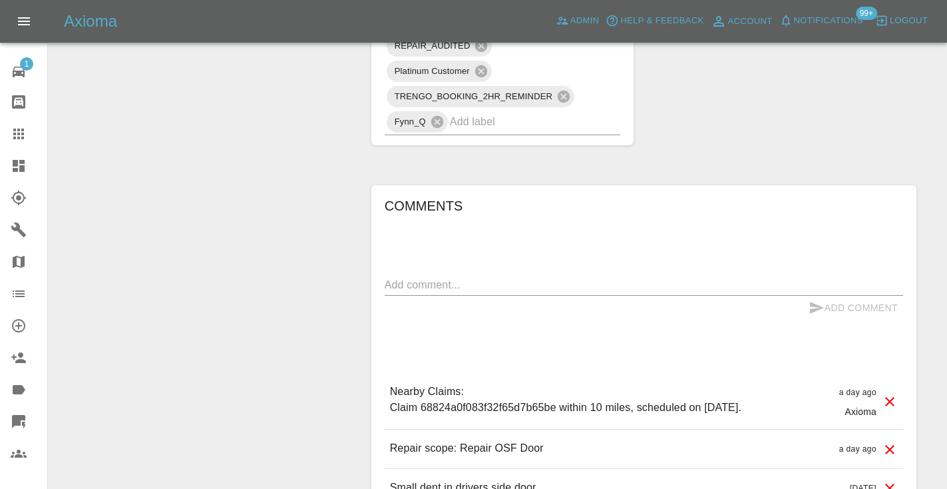
scroll to position [891, 0]
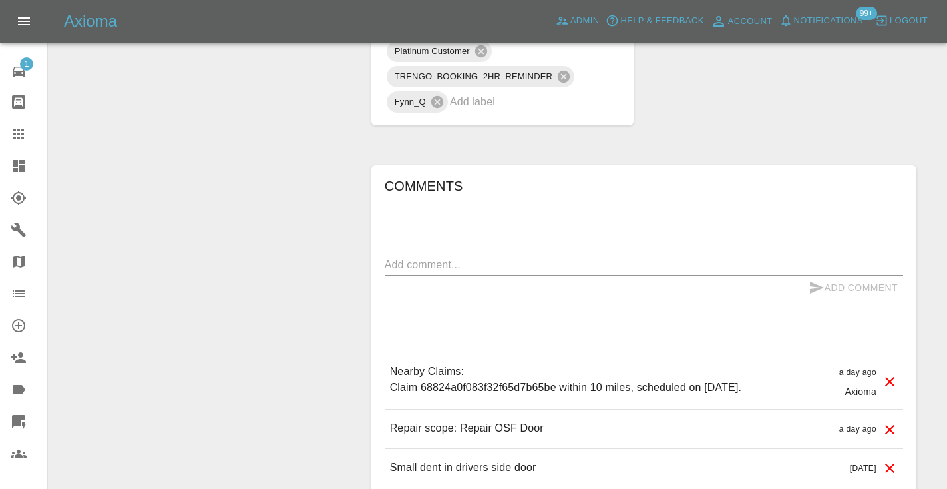
click at [428, 259] on textarea at bounding box center [644, 264] width 519 height 15
type textarea "called no answer : voice mailbox"
click at [826, 283] on button "Add Comment" at bounding box center [854, 288] width 100 height 25
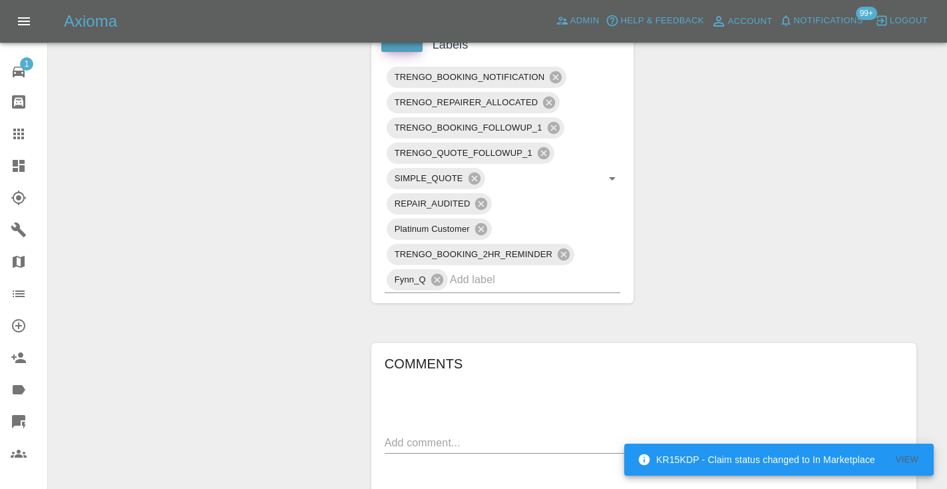
scroll to position [708, 0]
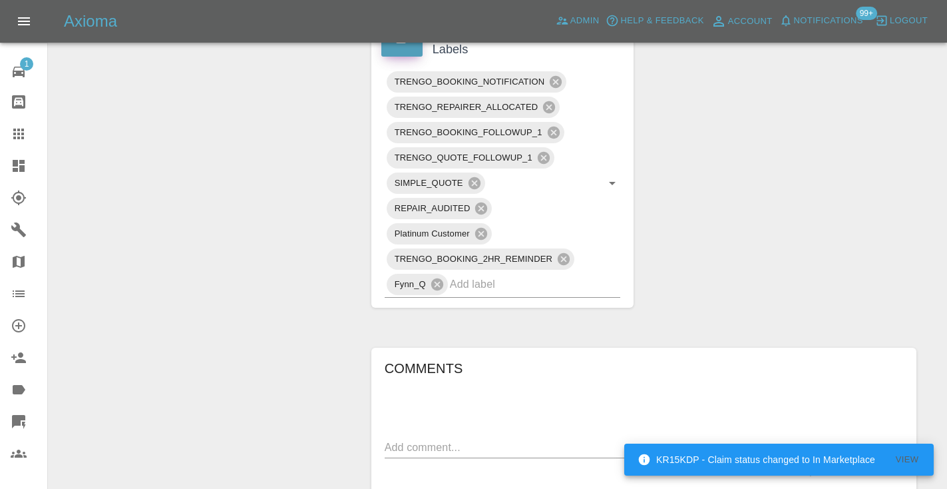
click at [17, 139] on icon at bounding box center [18, 133] width 11 height 11
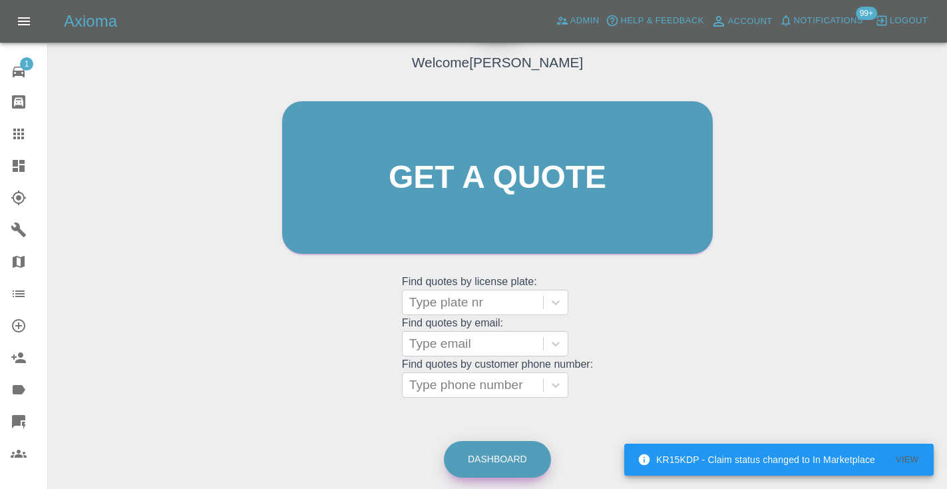
click at [483, 457] on link "Dashboard" at bounding box center [497, 459] width 107 height 37
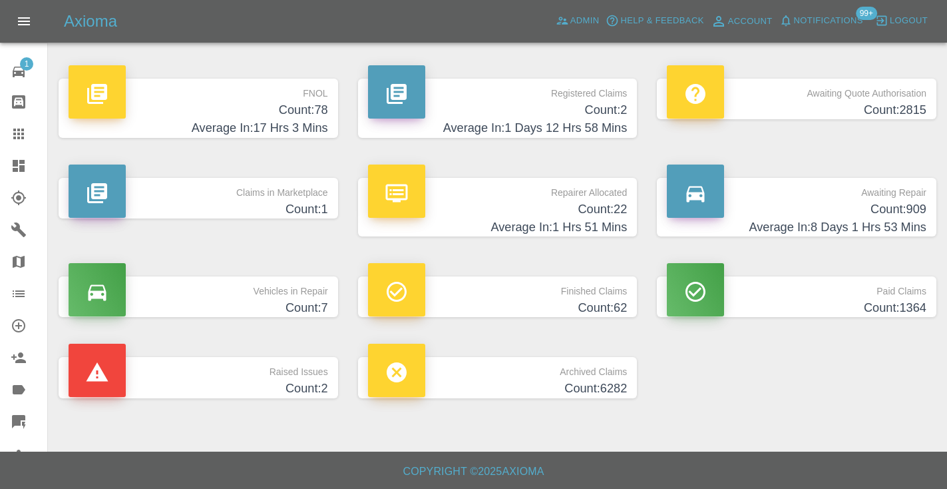
click at [891, 198] on p "Awaiting Repair" at bounding box center [797, 189] width 260 height 23
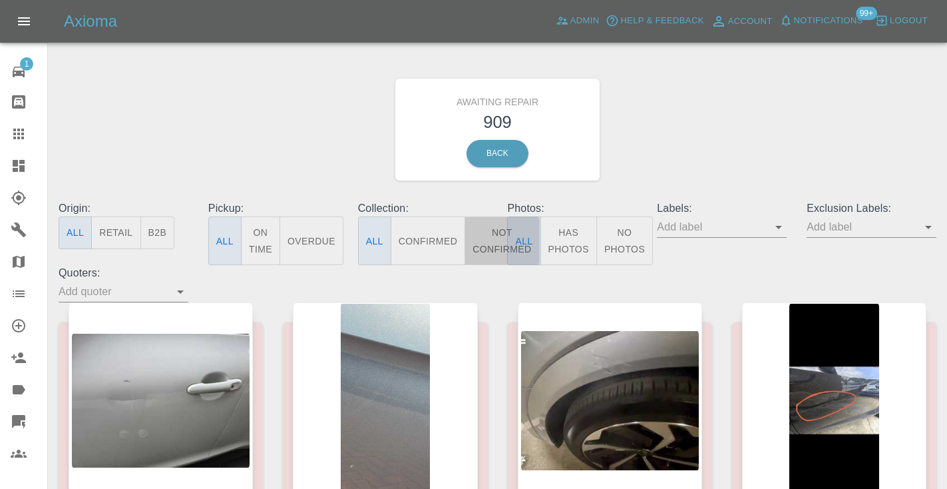
click at [501, 244] on button "Not Confirmed" at bounding box center [502, 240] width 75 height 49
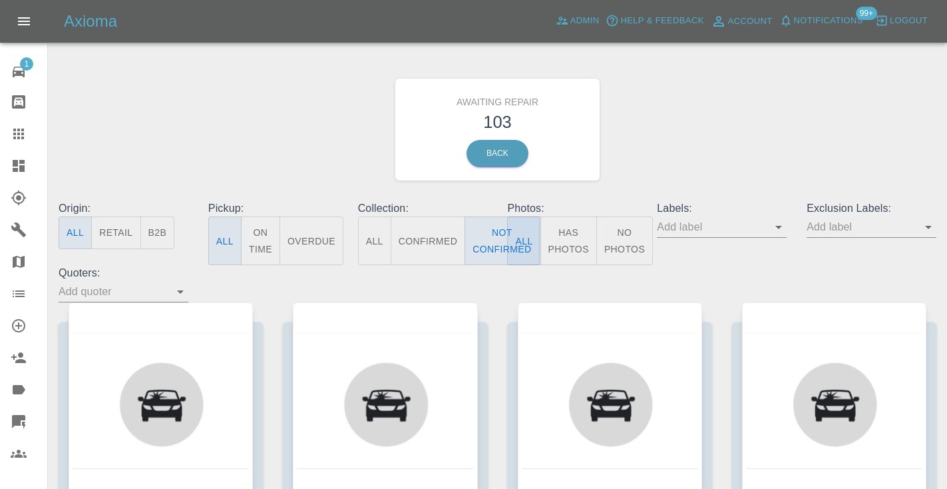
click at [684, 153] on div "Awaiting Repair 103 Back" at bounding box center [498, 130] width 898 height 142
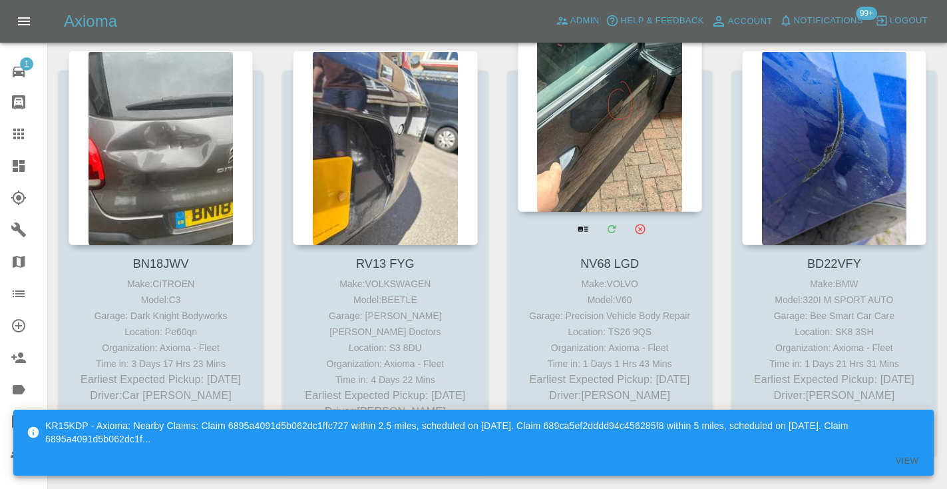
scroll to position [1569, 0]
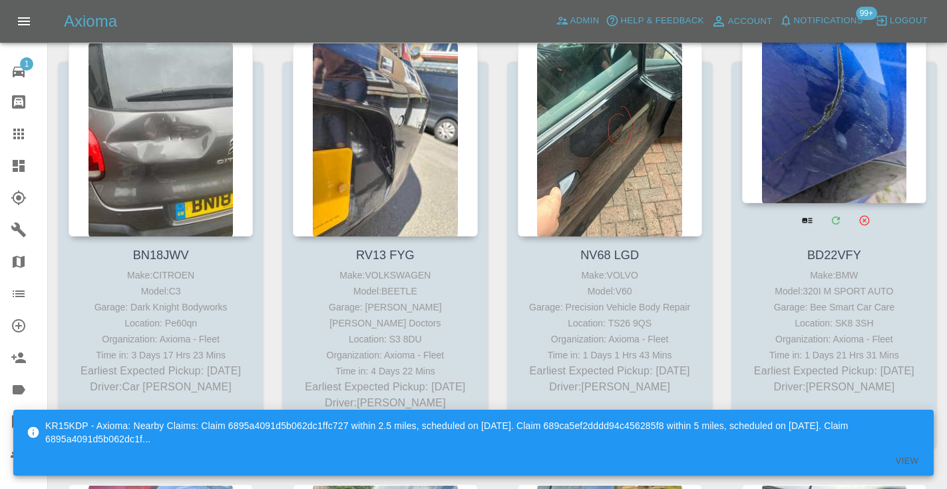
click at [837, 128] on div at bounding box center [834, 106] width 184 height 194
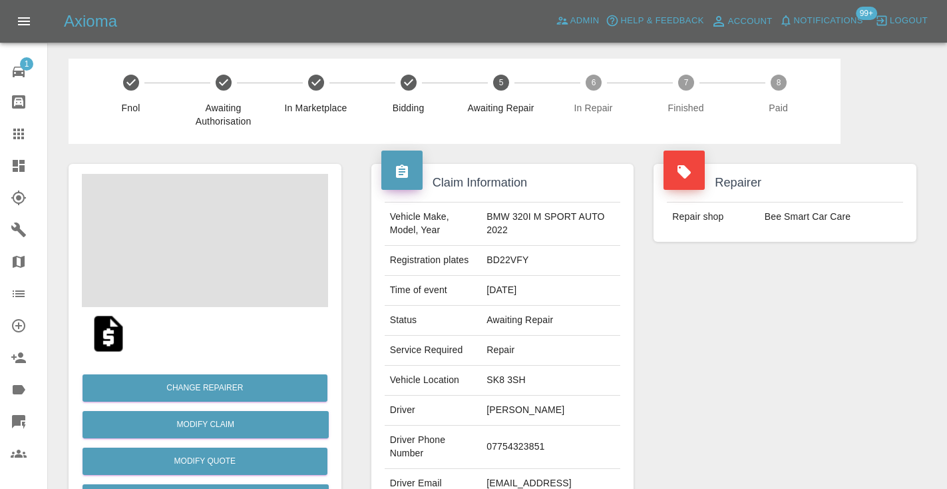
click at [521, 444] on td "07754323851" at bounding box center [550, 446] width 139 height 43
copy td "07754323851"
click at [803, 339] on div "Repairer Repair shop Bee Smart Car Care" at bounding box center [785, 342] width 283 height 397
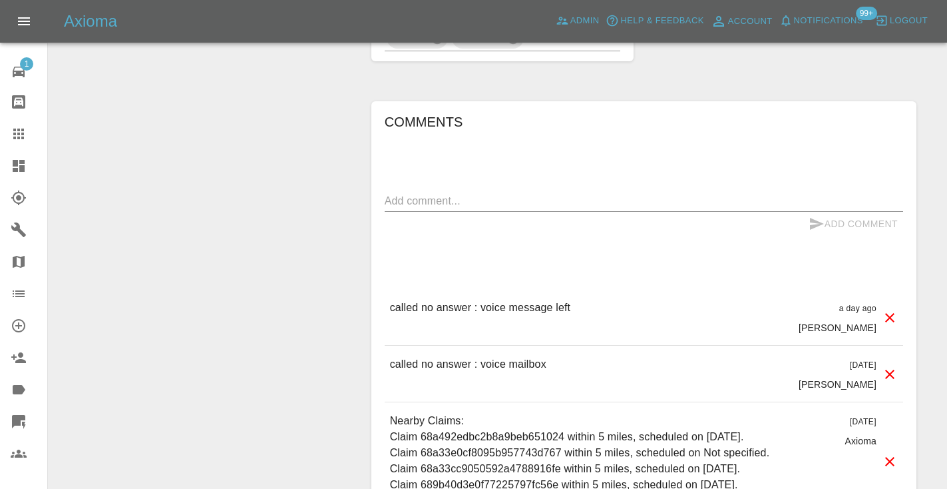
scroll to position [989, 0]
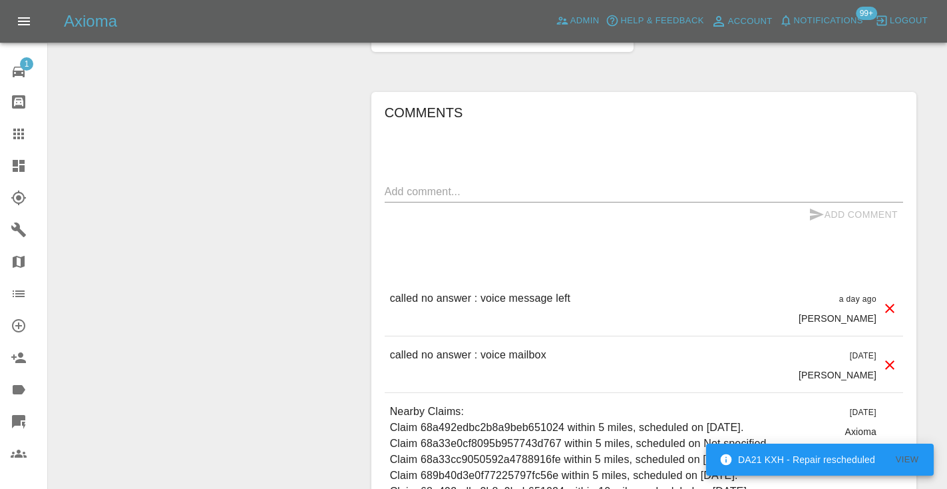
click at [419, 184] on textarea at bounding box center [644, 191] width 519 height 15
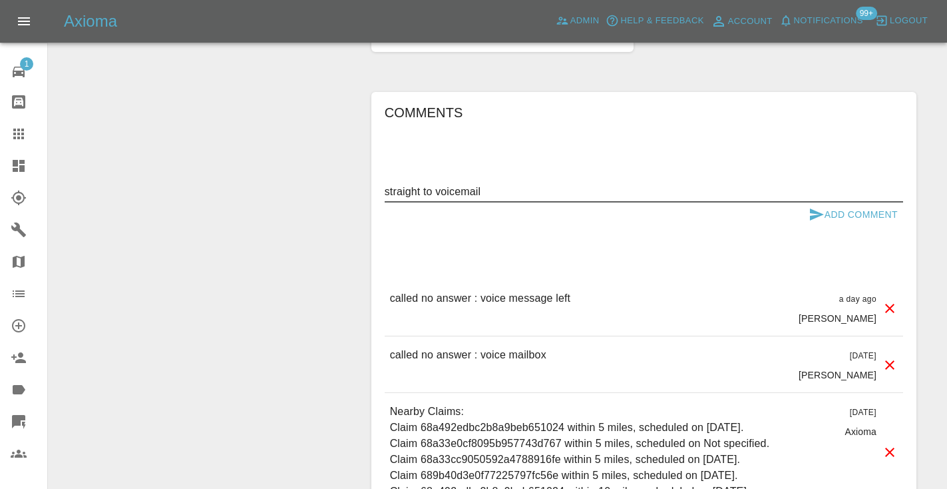
type textarea "straight to voicemail"
click at [825, 202] on button "Add Comment" at bounding box center [854, 214] width 100 height 25
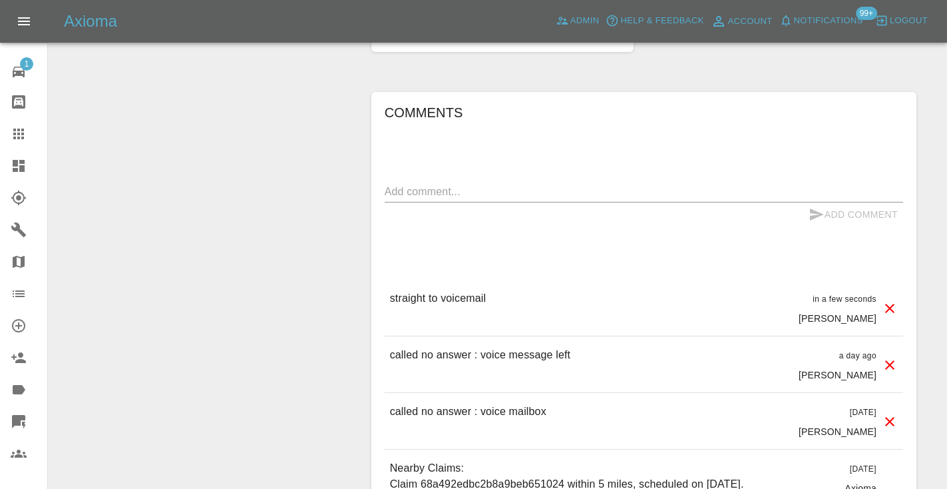
click at [30, 124] on link "Claims" at bounding box center [23, 134] width 47 height 32
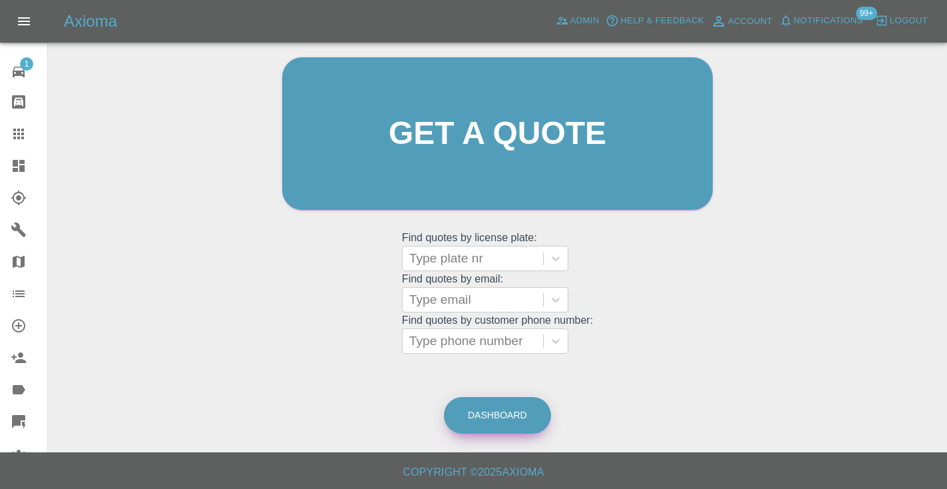
click at [477, 412] on link "Dashboard" at bounding box center [497, 415] width 107 height 37
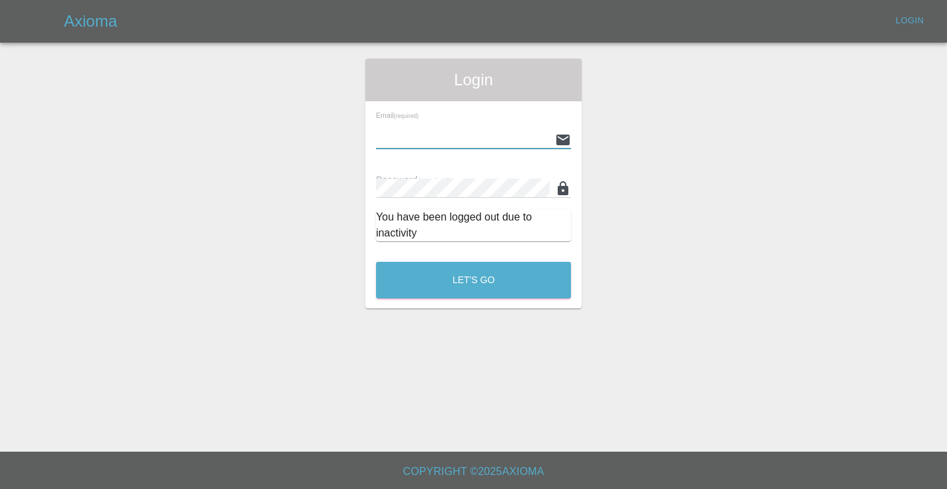
type input "Castrokhonqwana@gmail.com"
click at [473, 280] on button "Let's Go" at bounding box center [473, 280] width 195 height 37
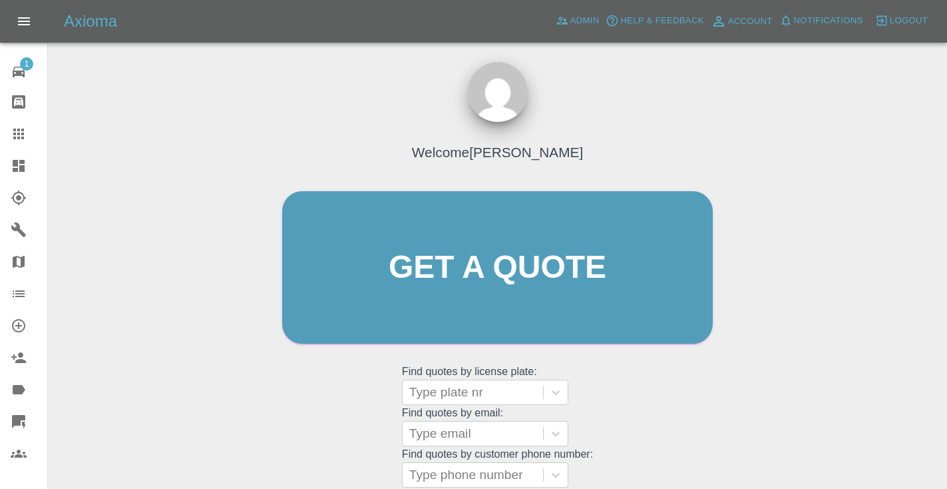
click at [606, 373] on div "Welcome Castro Get a quote Get a quote Find quotes by license plate: Type plate…" at bounding box center [497, 293] width 459 height 402
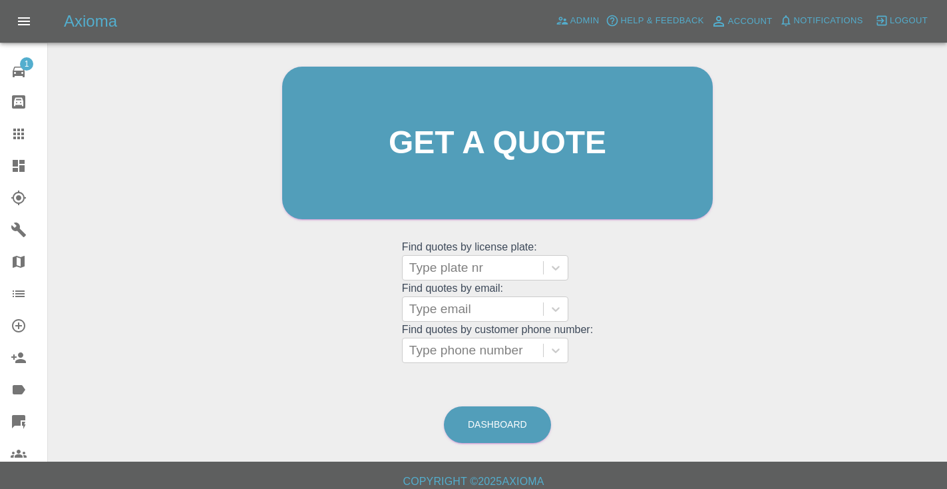
scroll to position [134, 0]
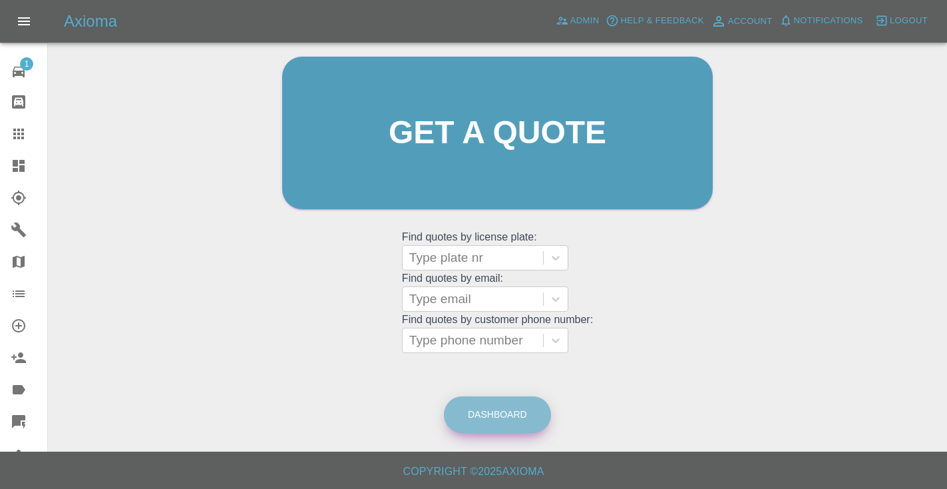
click at [455, 413] on link "Dashboard" at bounding box center [497, 414] width 107 height 37
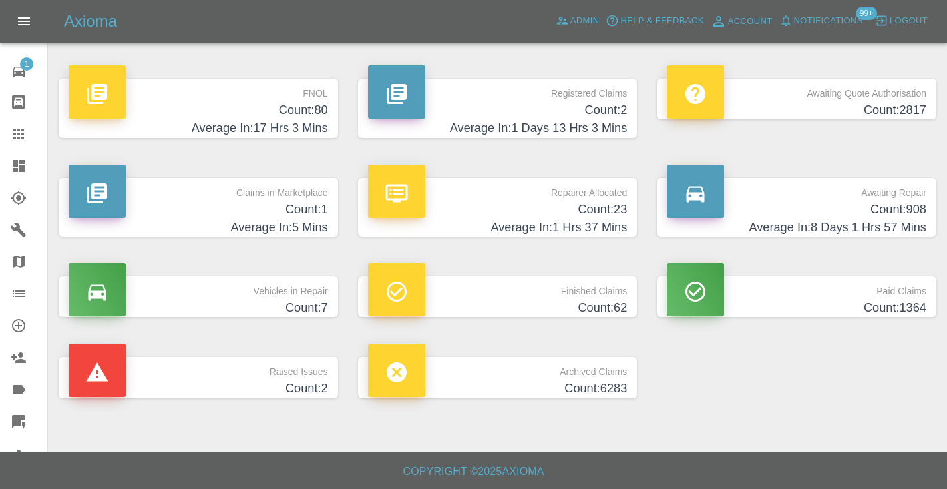
click at [865, 194] on p "Awaiting Repair" at bounding box center [797, 189] width 260 height 23
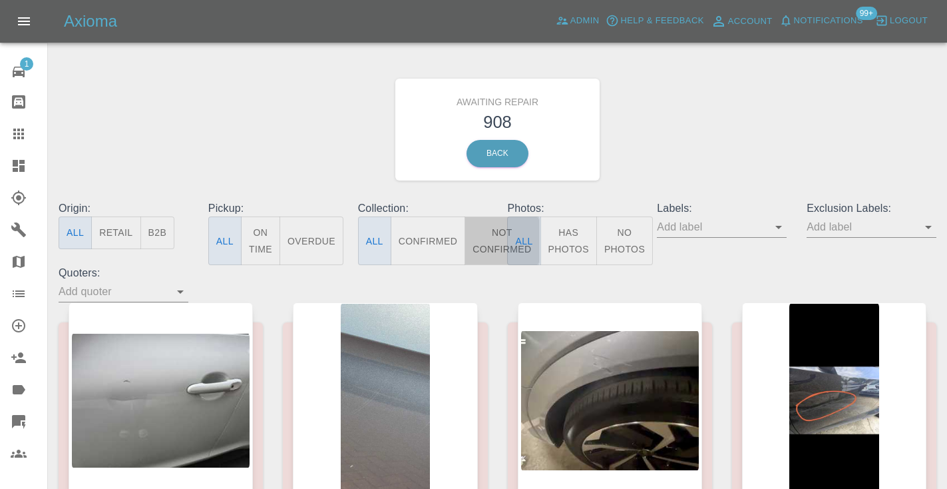
click at [501, 243] on button "Not Confirmed" at bounding box center [502, 240] width 75 height 49
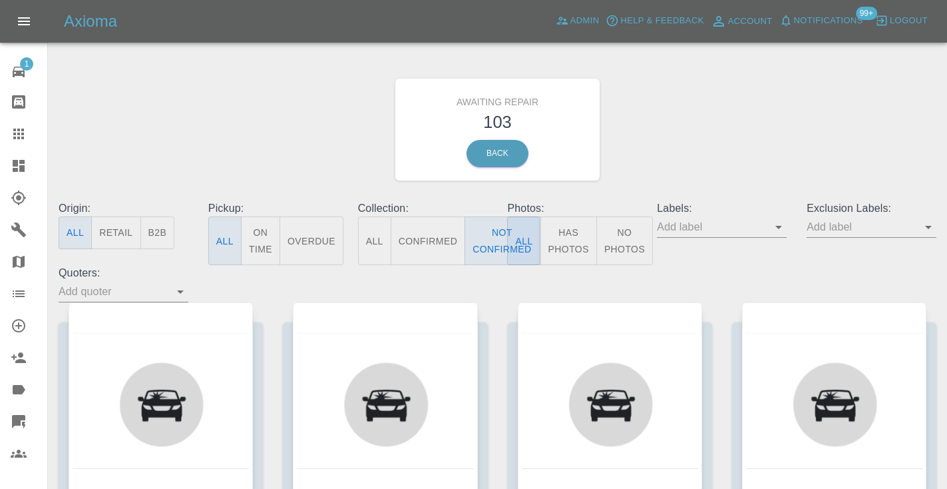
click at [722, 136] on div "Awaiting Repair 103 Back" at bounding box center [498, 130] width 898 height 142
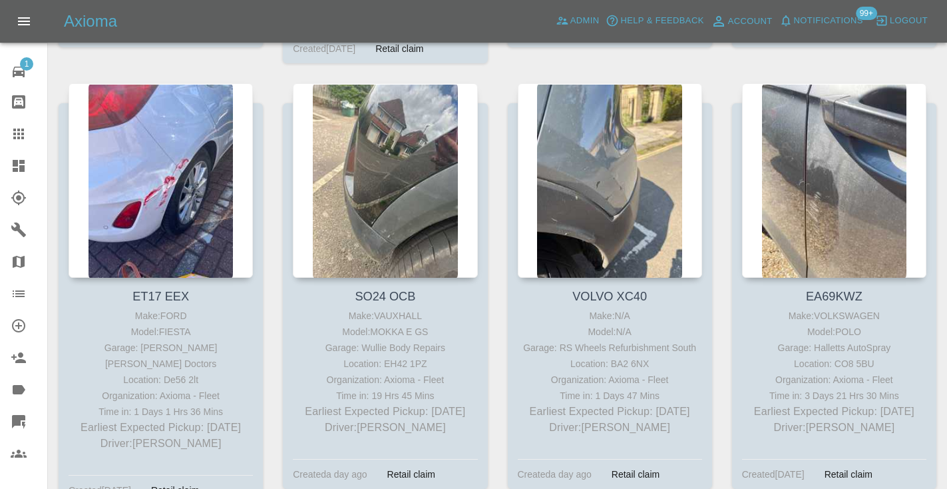
scroll to position [1980, 0]
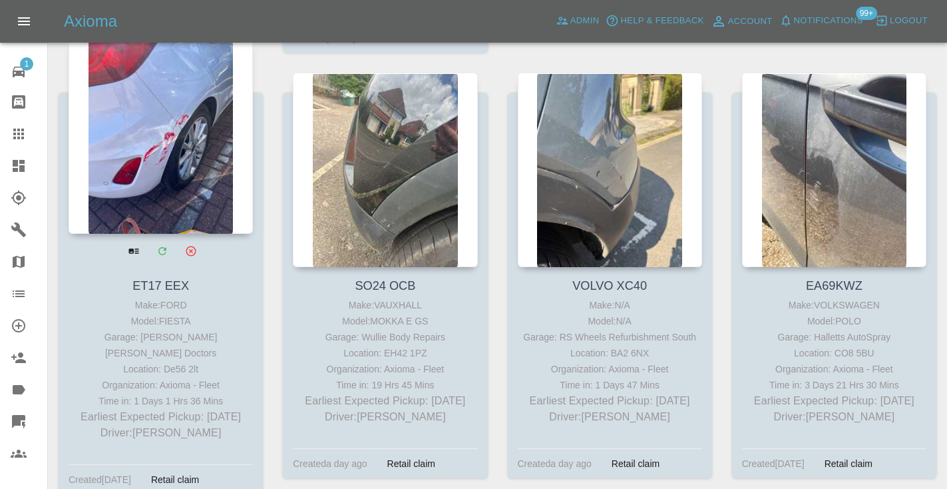
click at [161, 112] on div at bounding box center [161, 136] width 184 height 194
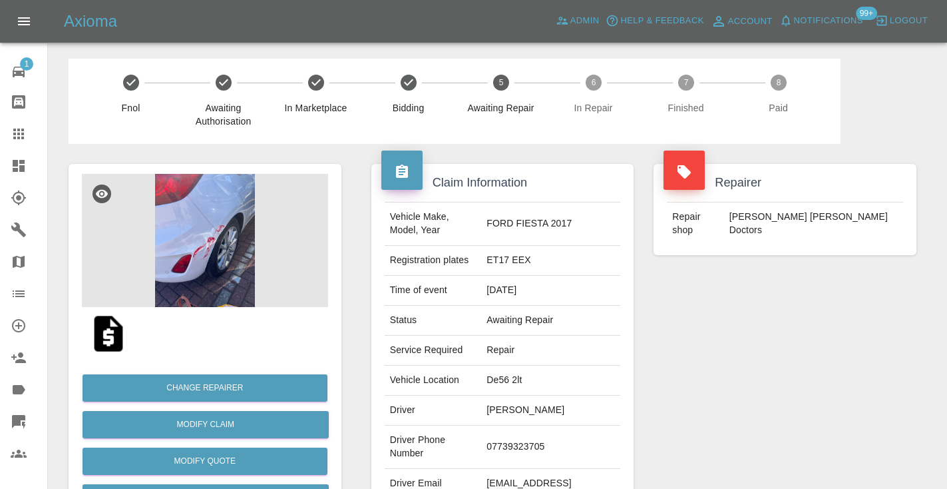
click at [515, 450] on td "07739323705" at bounding box center [550, 446] width 139 height 43
copy td "07739323705"
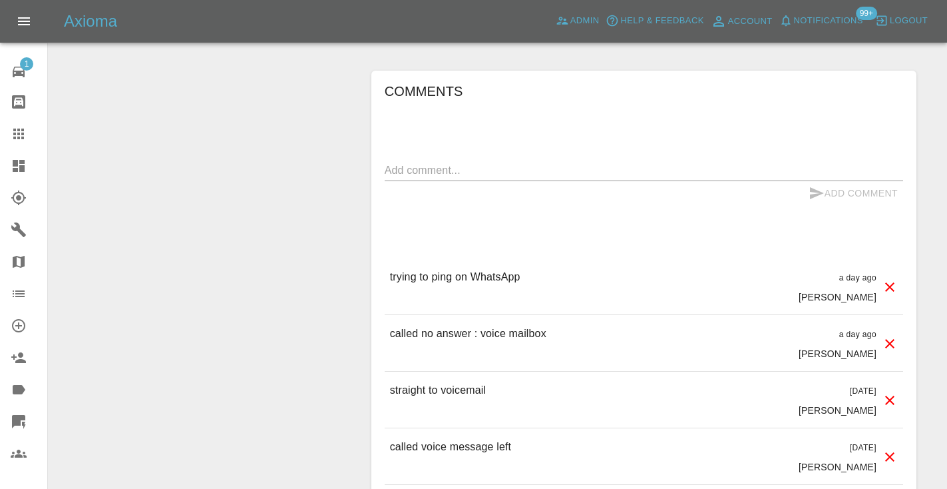
scroll to position [1015, 0]
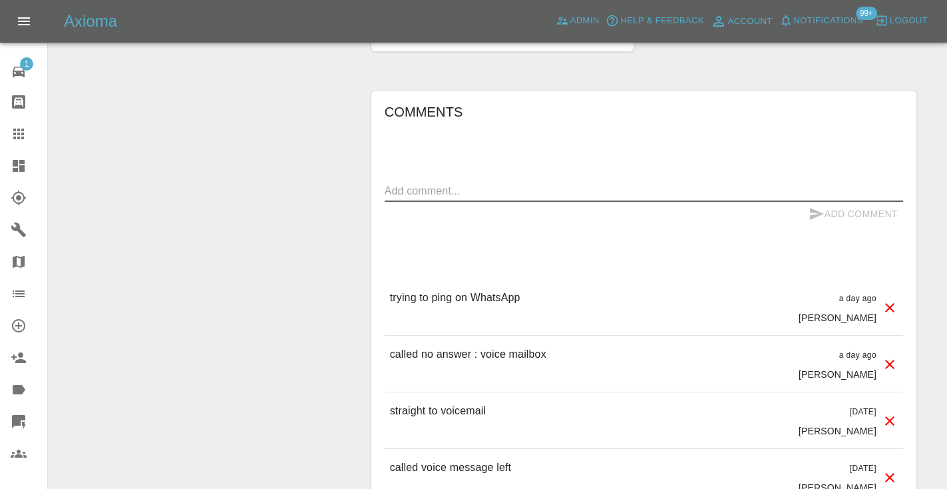
click at [438, 191] on textarea at bounding box center [644, 190] width 519 height 15
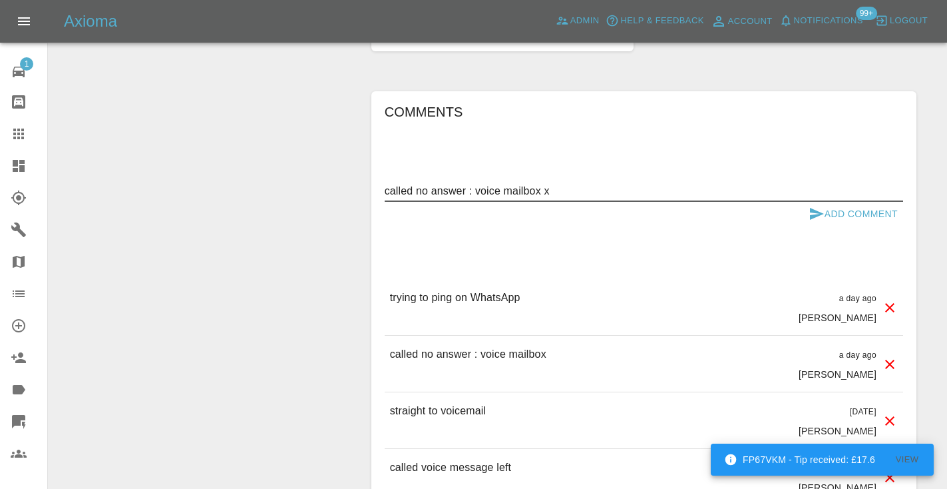
type textarea "called no answer : voice mailbox x"
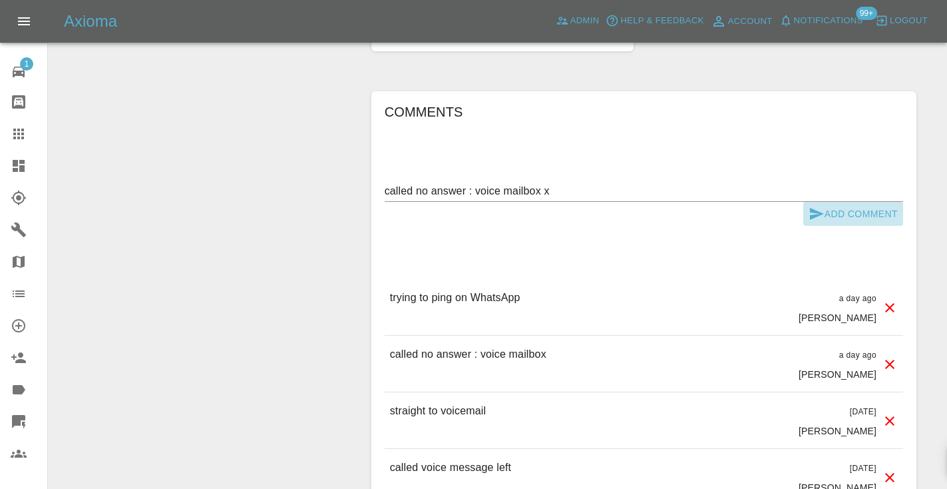
click at [813, 214] on icon "submit" at bounding box center [817, 214] width 14 height 12
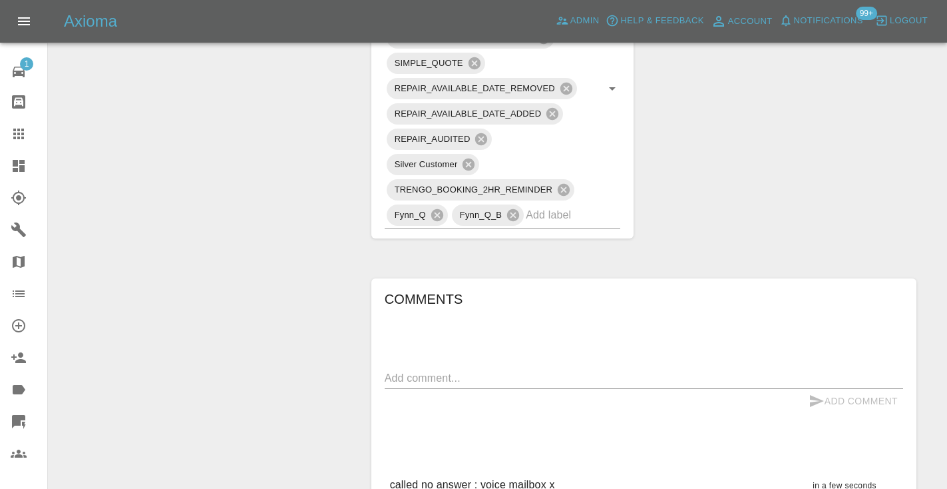
scroll to position [793, 0]
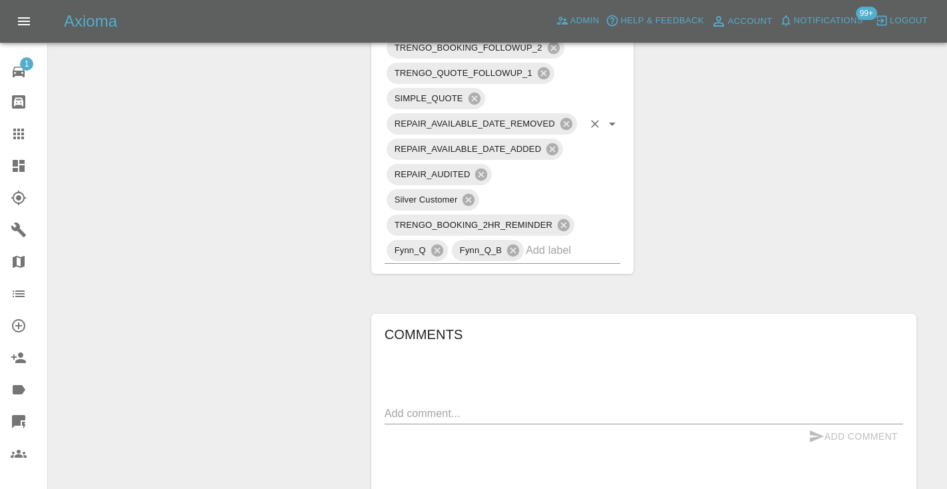
click at [545, 250] on input "text" at bounding box center [554, 250] width 57 height 21
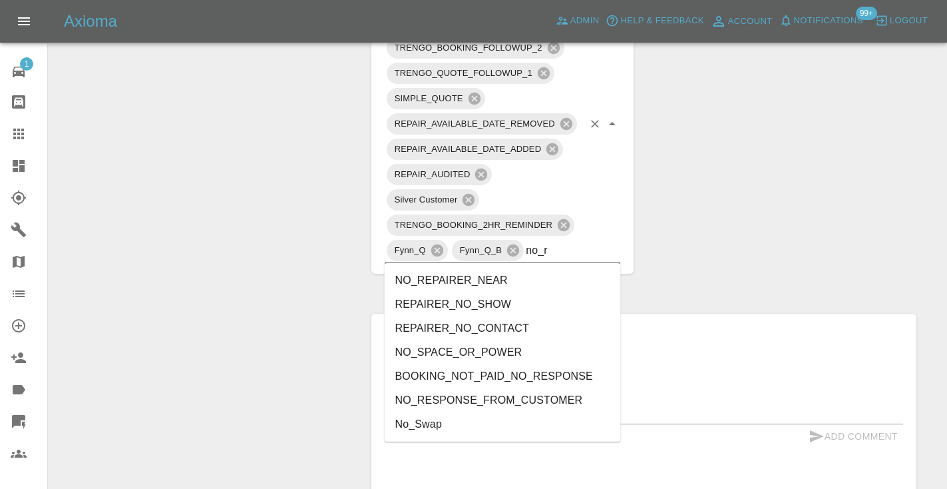
type input "no_re"
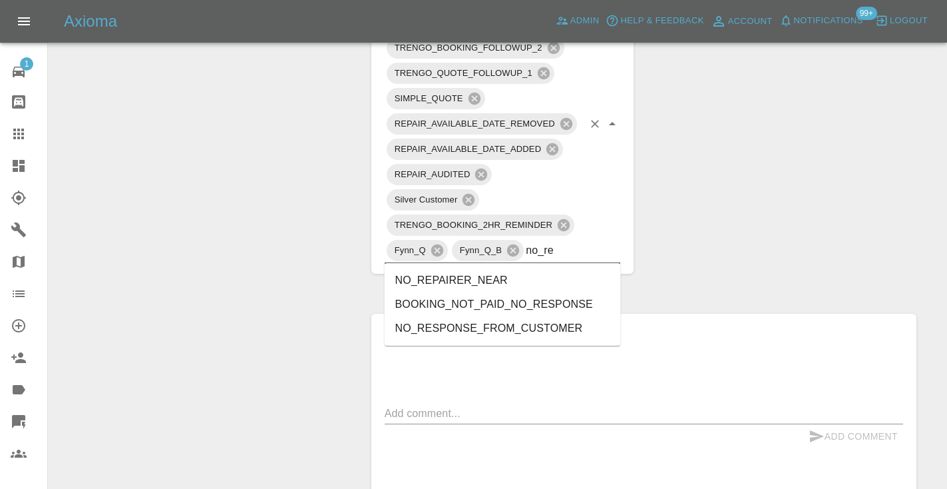
click at [509, 300] on li "BOOKING_NOT_PAID_NO_RESPONSE" at bounding box center [503, 304] width 236 height 24
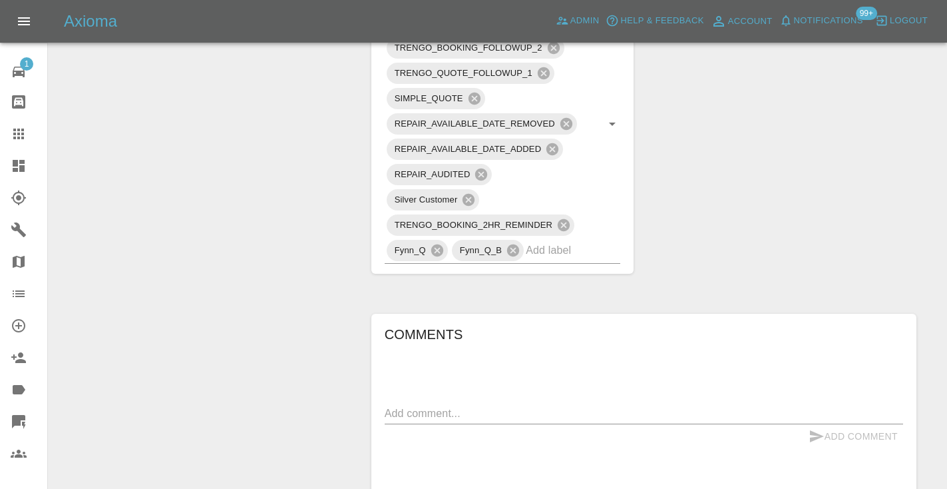
click at [204, 200] on div "Change Repairer Modify Claim Modify Quote Rollback Submit Payment Archive" at bounding box center [205, 178] width 293 height 1654
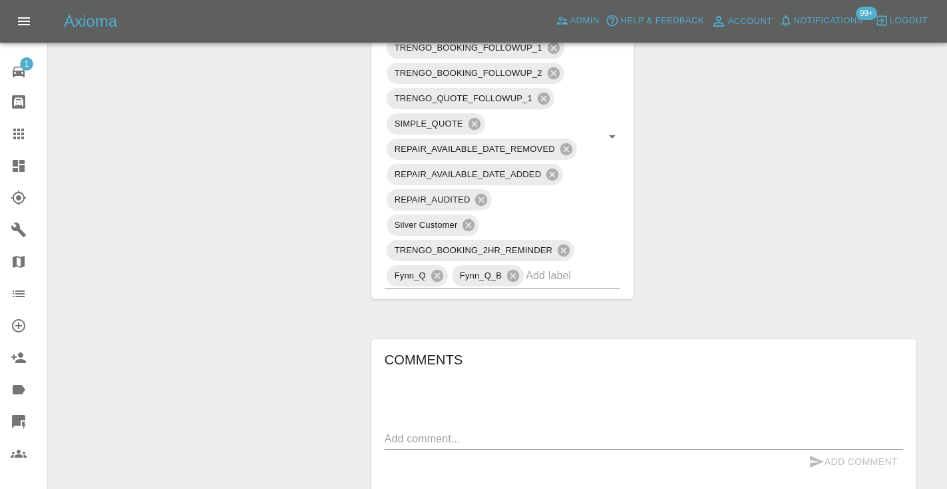
click at [759, 245] on div "Claim Information Vehicle Make, Model, Year FORD FIESTA 2017 Registration plate…" at bounding box center [643, 190] width 565 height 1679
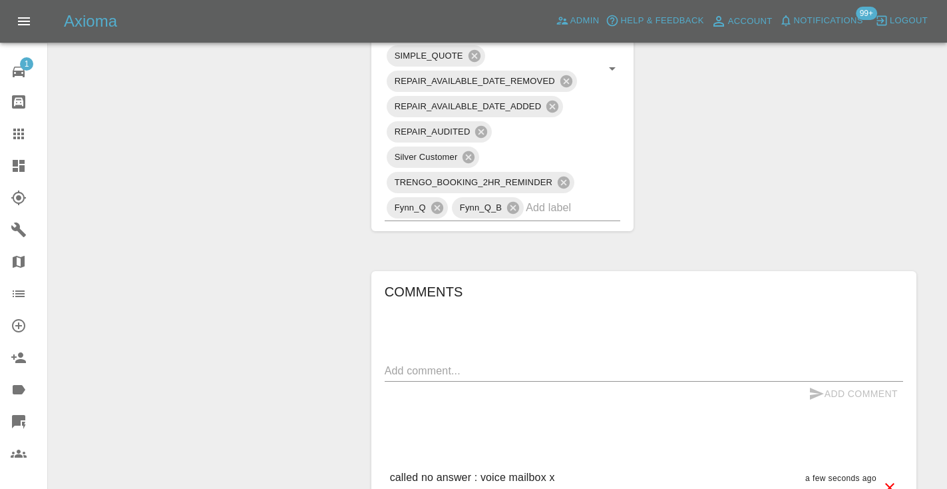
scroll to position [872, 0]
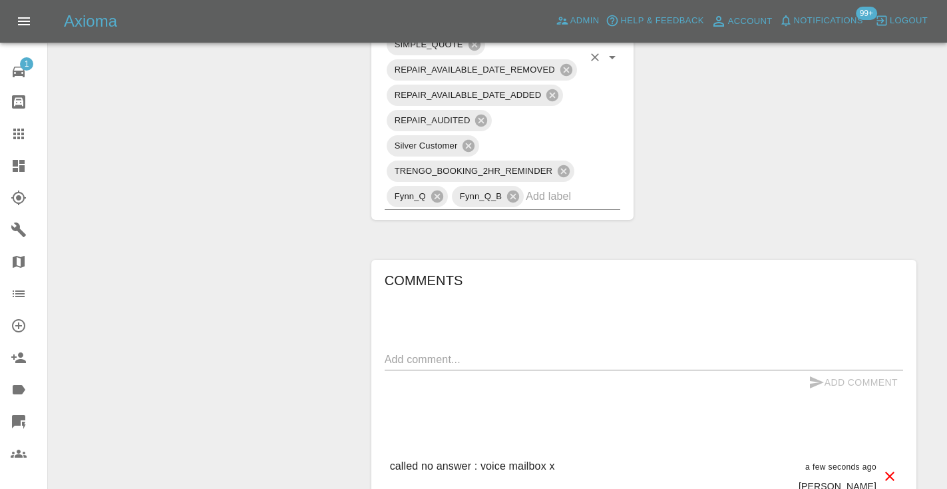
click at [541, 200] on input "text" at bounding box center [554, 196] width 57 height 21
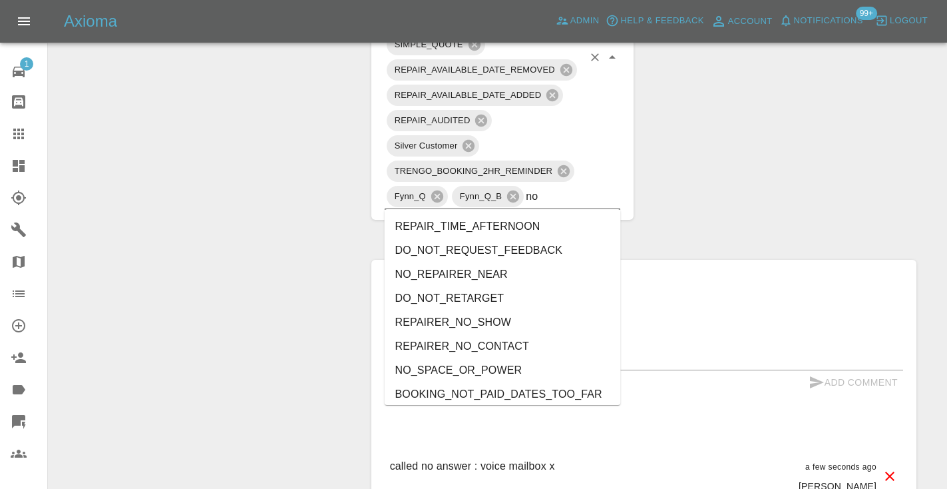
type input "no_"
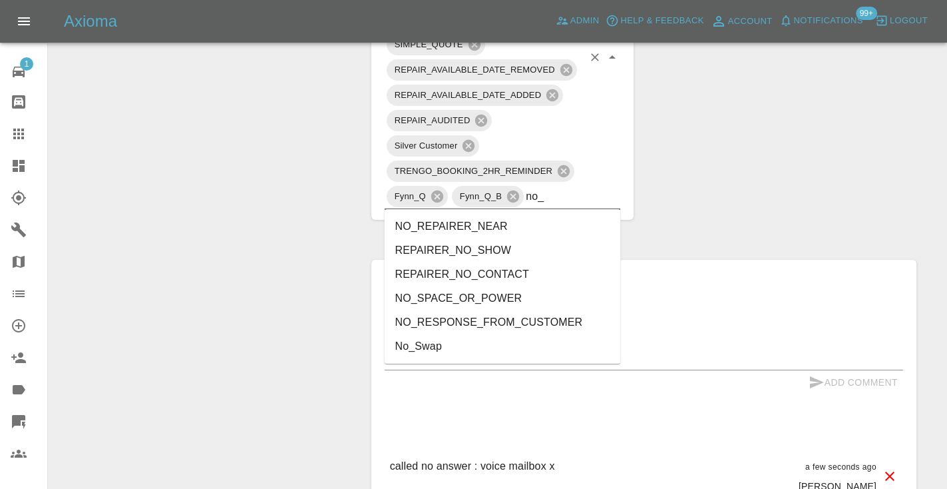
click at [449, 321] on li "NO_RESPONSE_FROM_CUSTOMER" at bounding box center [503, 322] width 236 height 24
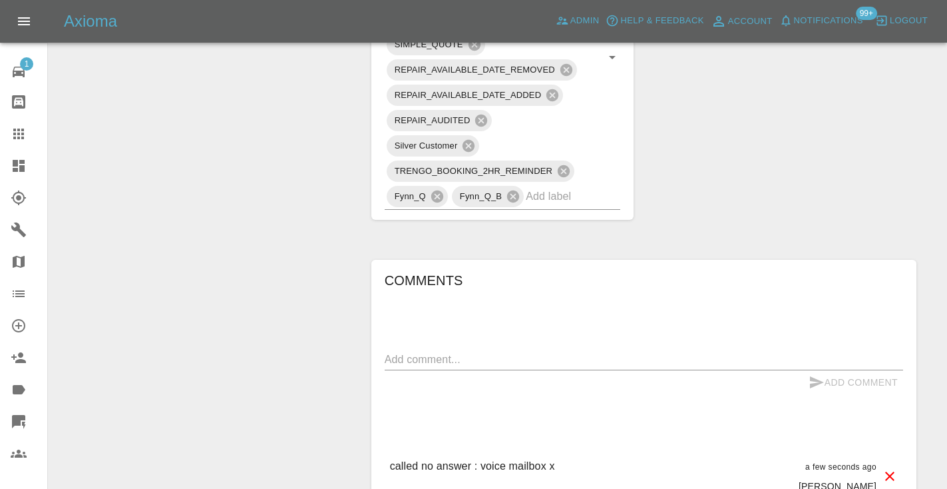
click at [242, 229] on div "Change Repairer Modify Claim Modify Quote Rollback Submit Payment Archive" at bounding box center [205, 111] width 293 height 1679
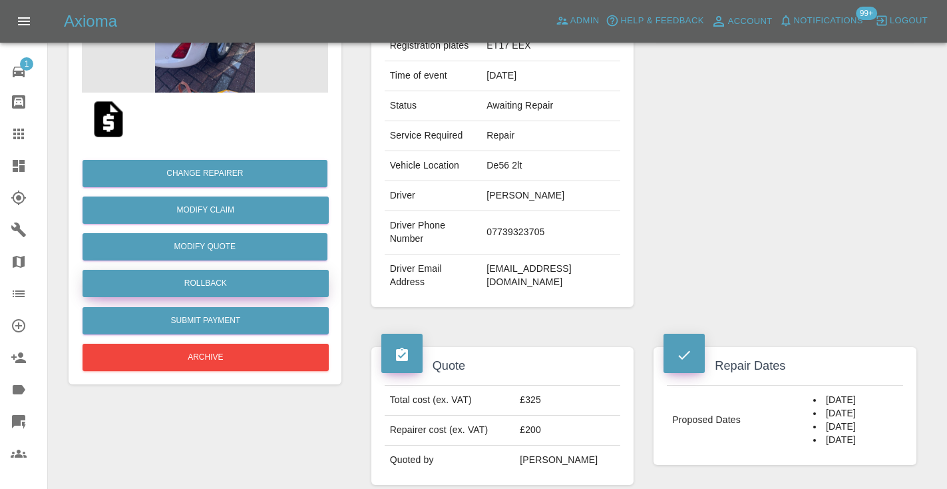
scroll to position [209, 0]
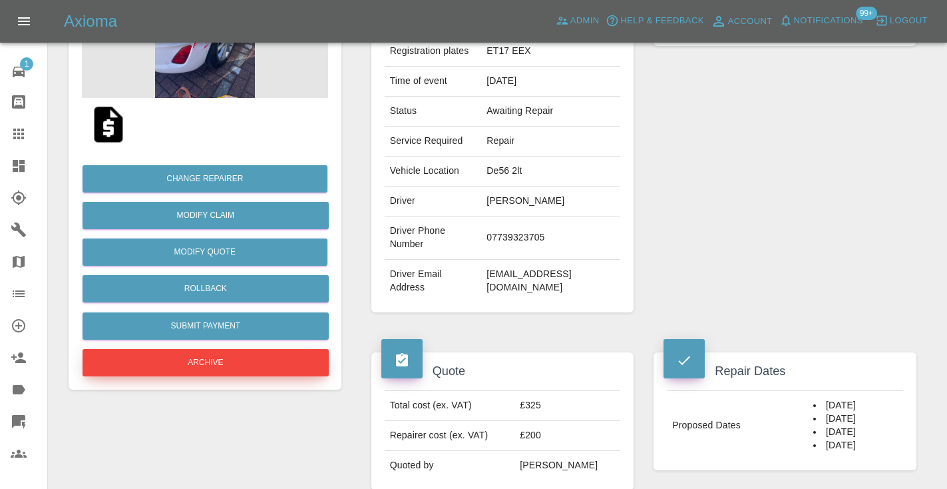
click at [163, 367] on button "Archive" at bounding box center [206, 362] width 246 height 27
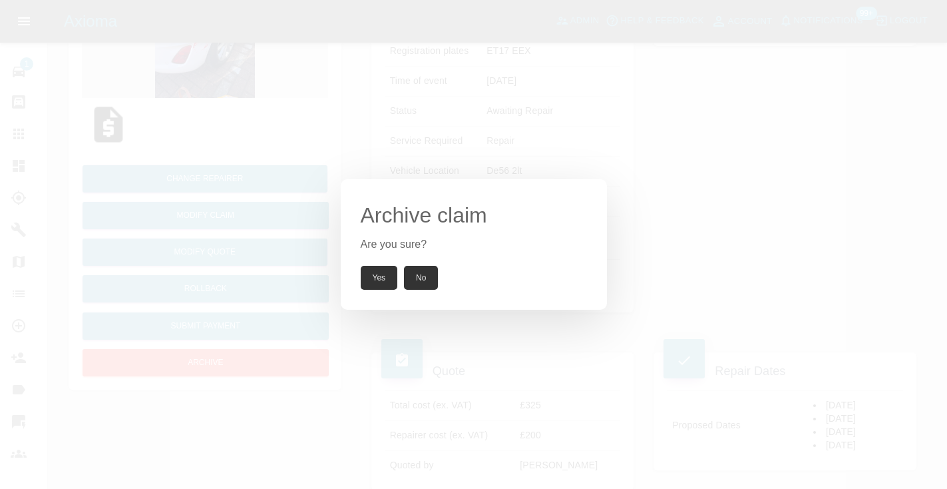
click at [370, 274] on button "Yes" at bounding box center [379, 278] width 37 height 24
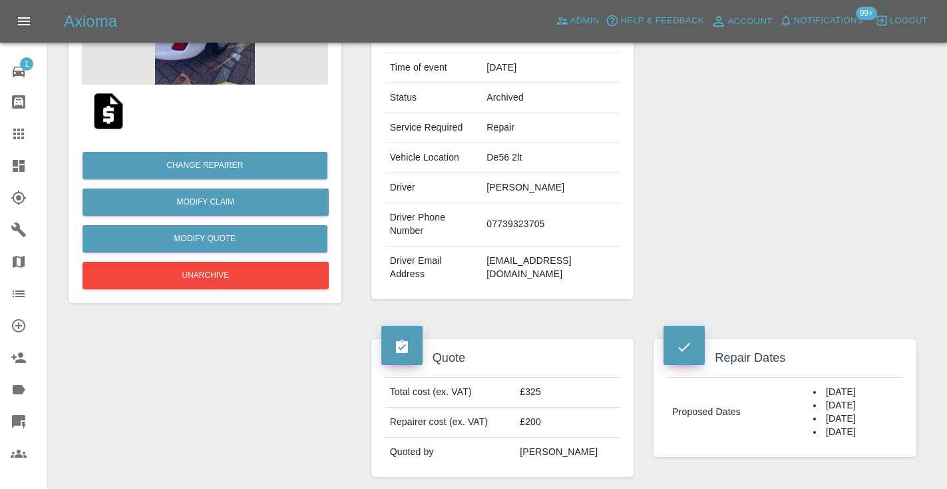
click at [25, 135] on icon at bounding box center [19, 134] width 16 height 16
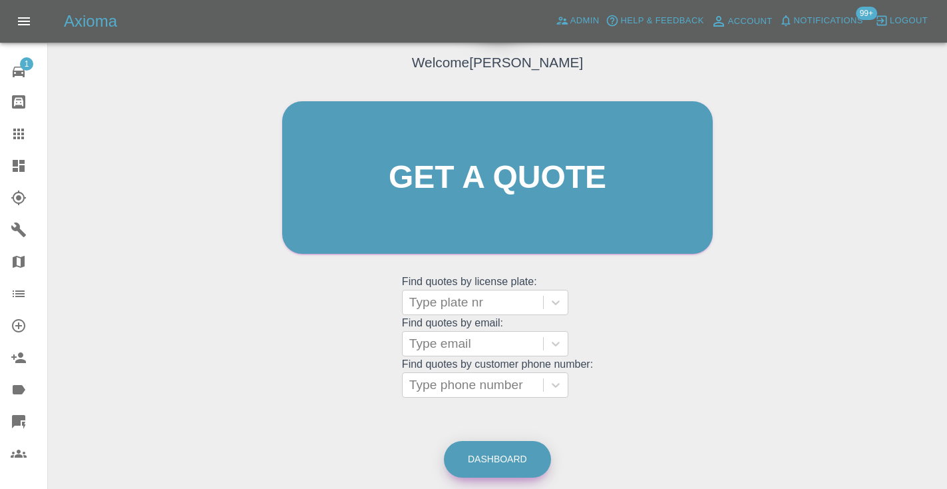
click at [509, 449] on div "Axioma Admin Help & Feedback Account Notifications 99+ Logout 1 Repair home Bod…" at bounding box center [473, 221] width 947 height 623
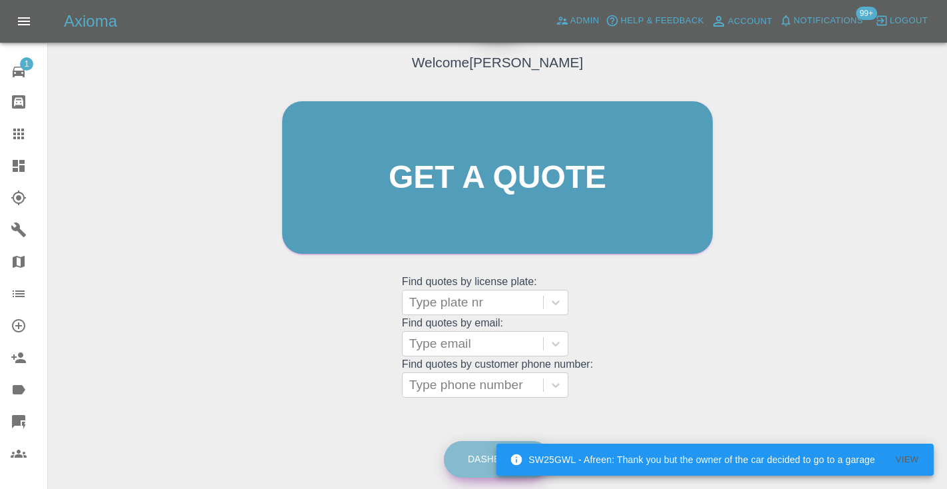
click at [467, 458] on link "Dashboard" at bounding box center [497, 459] width 107 height 37
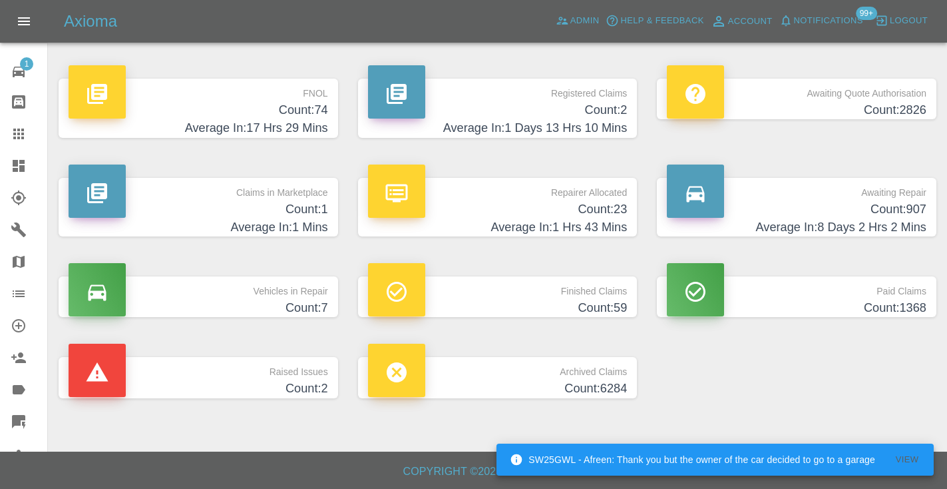
click at [876, 208] on h4 "Count: 907" at bounding box center [797, 209] width 260 height 18
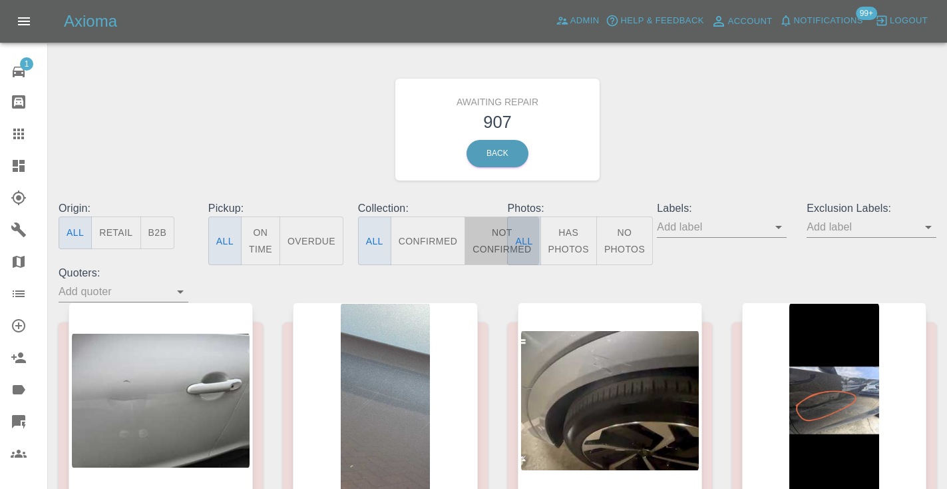
click at [489, 238] on button "Not Confirmed" at bounding box center [502, 240] width 75 height 49
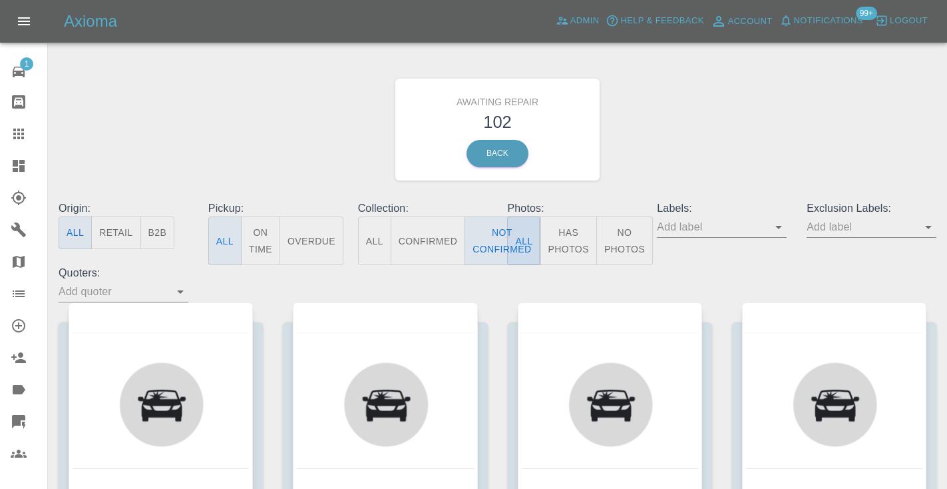
click at [709, 146] on div "Awaiting Repair 102 Back" at bounding box center [498, 130] width 898 height 142
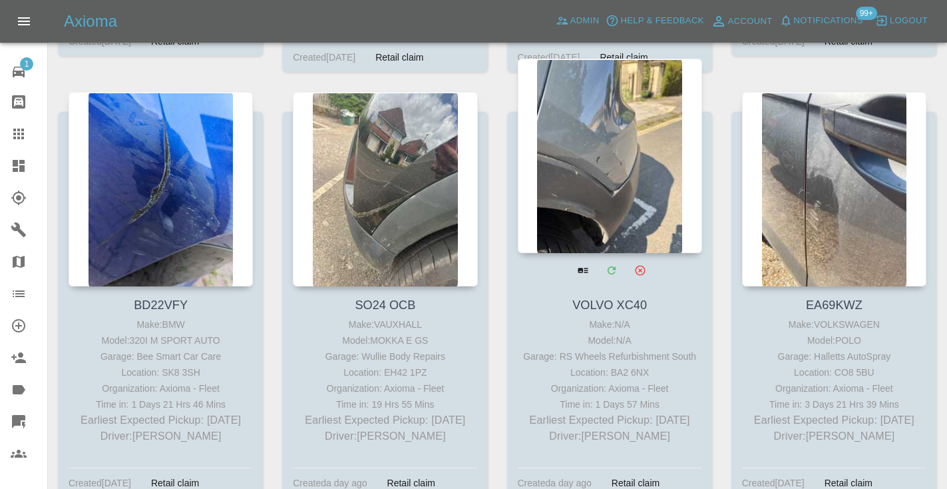
scroll to position [1974, 0]
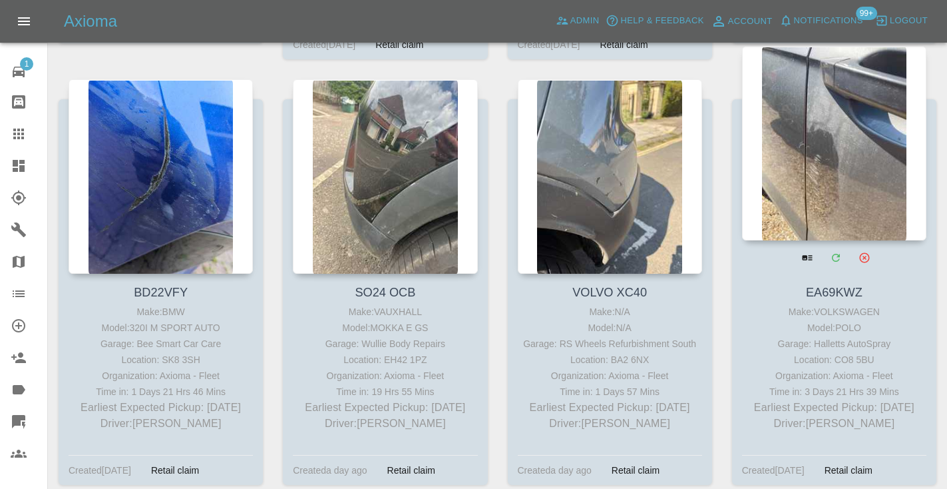
click at [840, 126] on div at bounding box center [834, 143] width 184 height 194
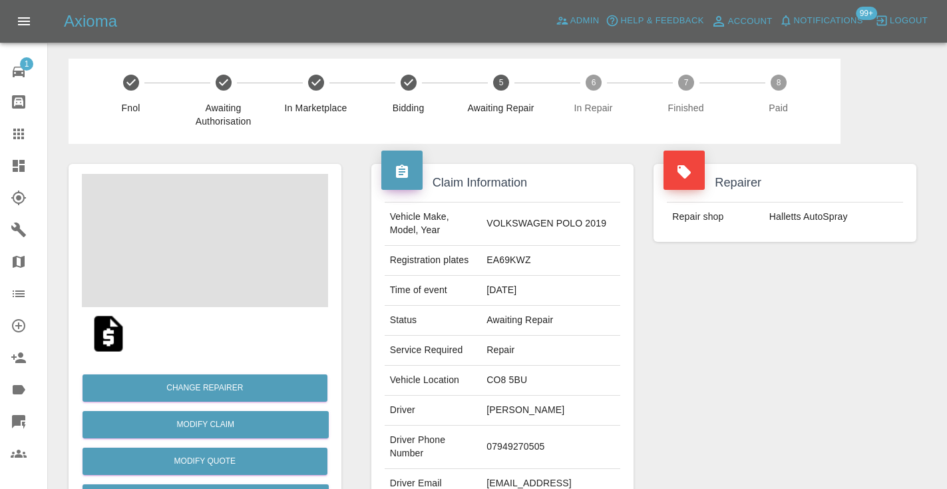
click at [547, 439] on td "07949270505" at bounding box center [550, 446] width 139 height 43
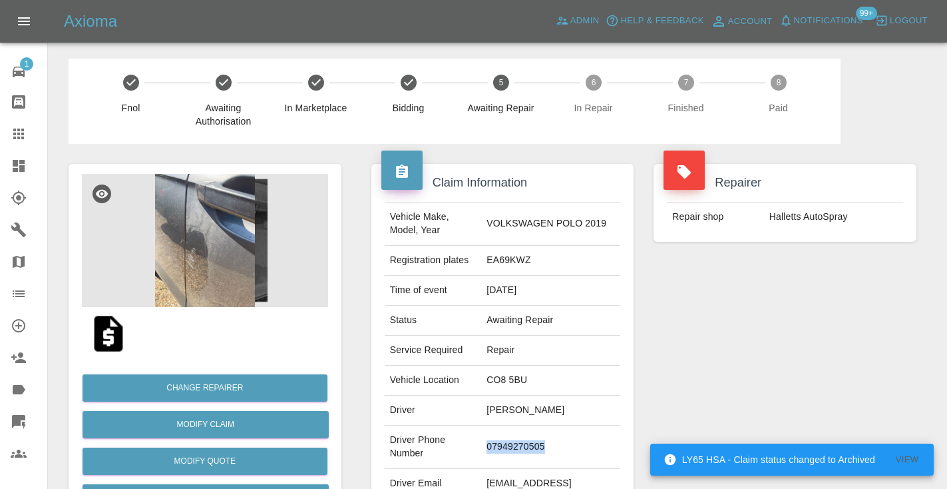
copy td "07949270505"
click at [727, 365] on div "Repairer Repair shop Halletts AutoSpray" at bounding box center [785, 342] width 283 height 397
click at [539, 443] on td "07949270505" at bounding box center [550, 446] width 139 height 43
copy td "07949270505"
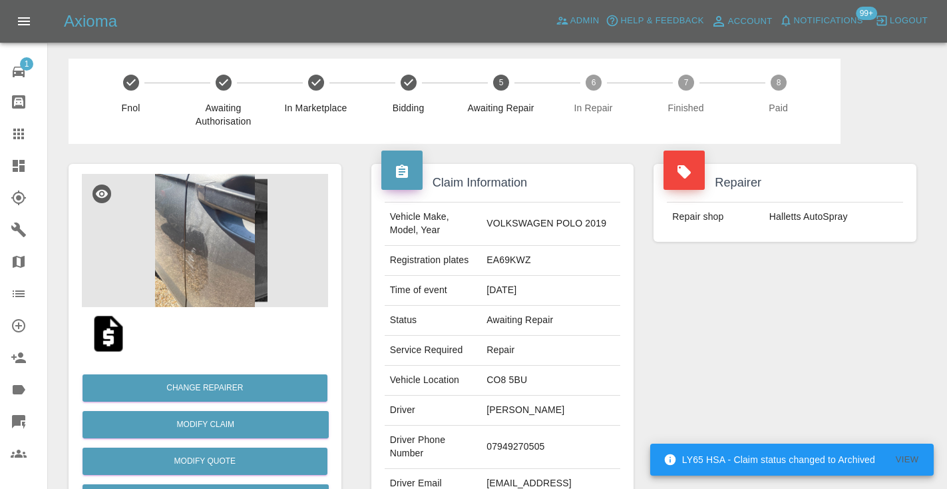
click at [770, 355] on div "Repairer Repair shop Halletts AutoSpray" at bounding box center [785, 342] width 283 height 397
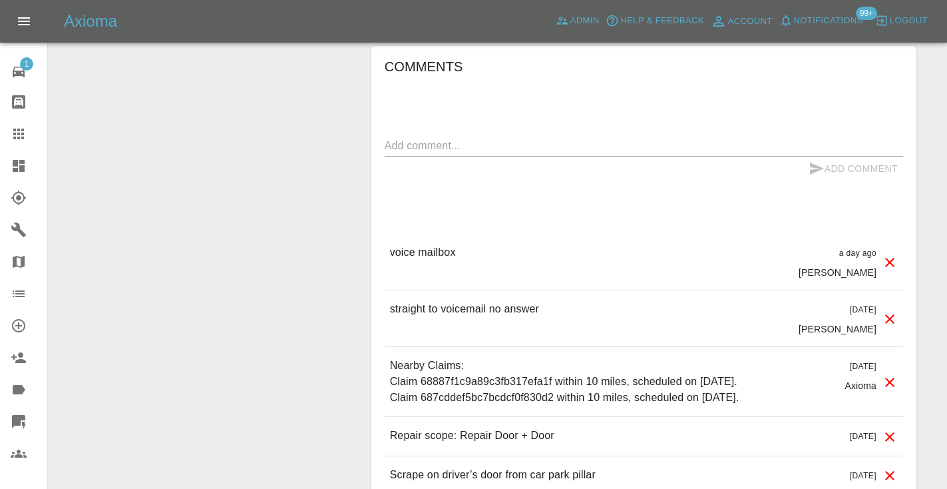
scroll to position [1014, 0]
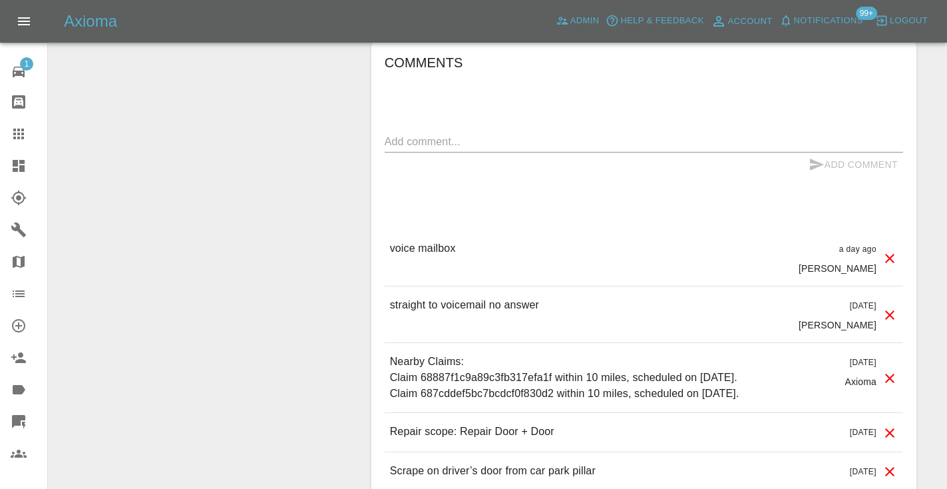
click at [437, 134] on textarea at bounding box center [644, 141] width 519 height 15
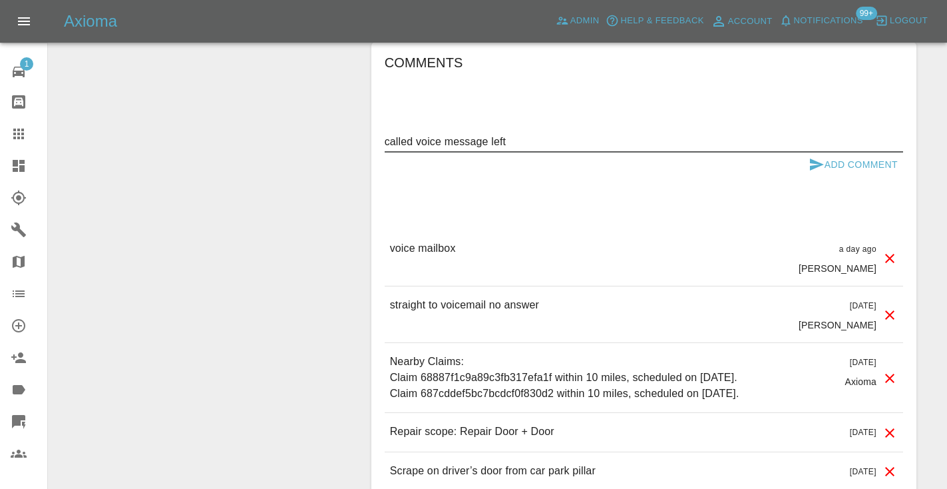
type textarea "called voice message left"
click at [827, 152] on button "Add Comment" at bounding box center [854, 164] width 100 height 25
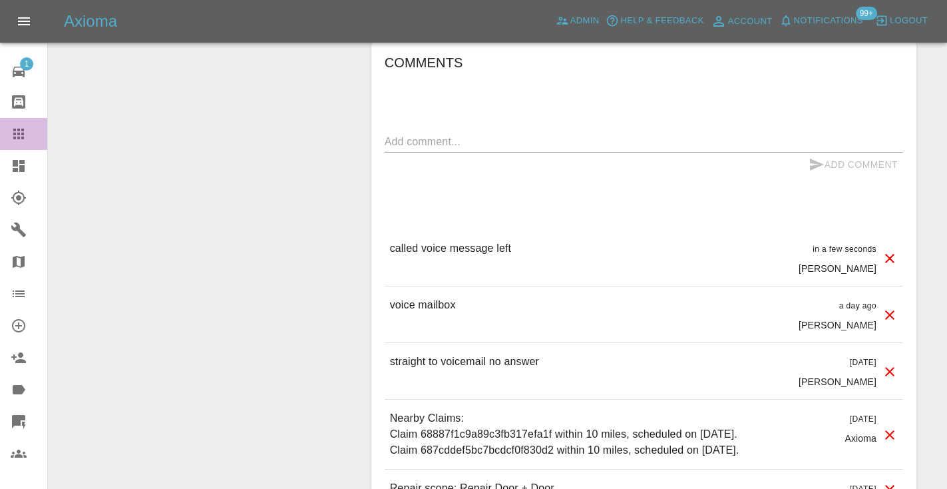
click at [17, 134] on icon at bounding box center [19, 134] width 16 height 16
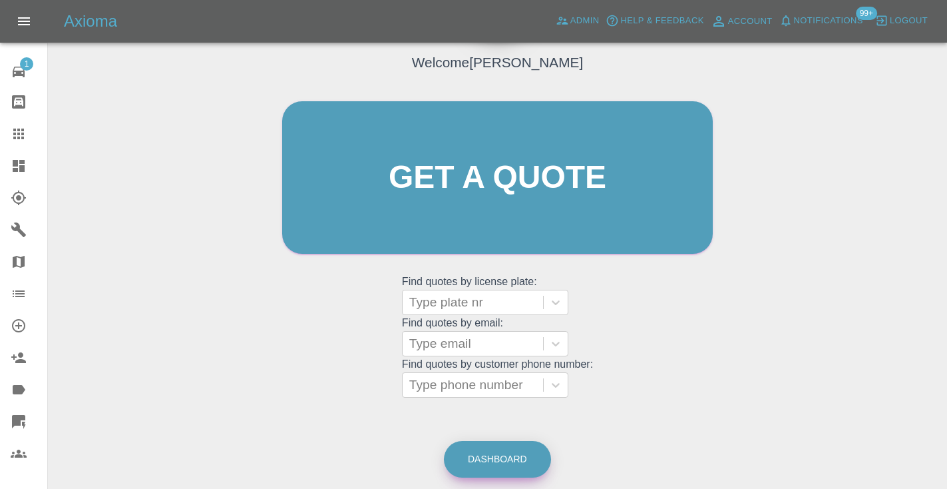
click at [497, 462] on link "Dashboard" at bounding box center [497, 459] width 107 height 37
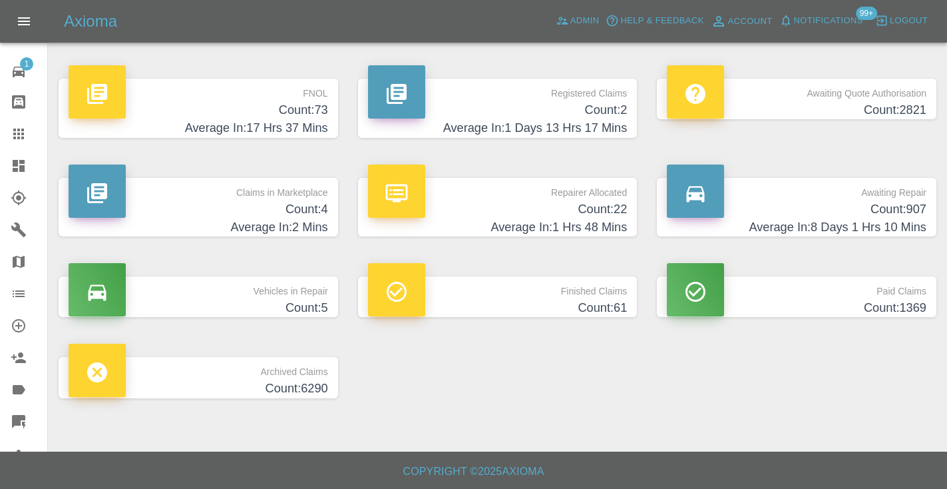
click at [21, 137] on icon at bounding box center [18, 133] width 11 height 11
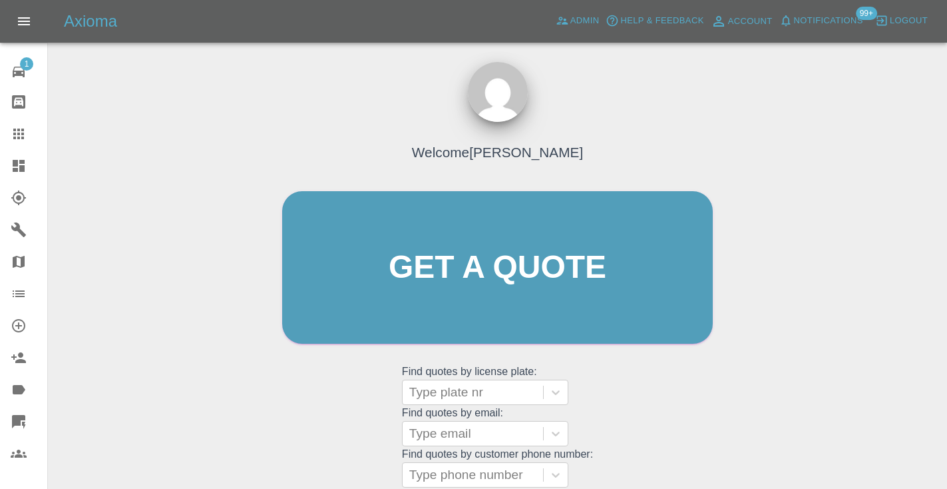
click at [576, 396] on grid "Find quotes by license plate: Type plate nr" at bounding box center [497, 384] width 191 height 39
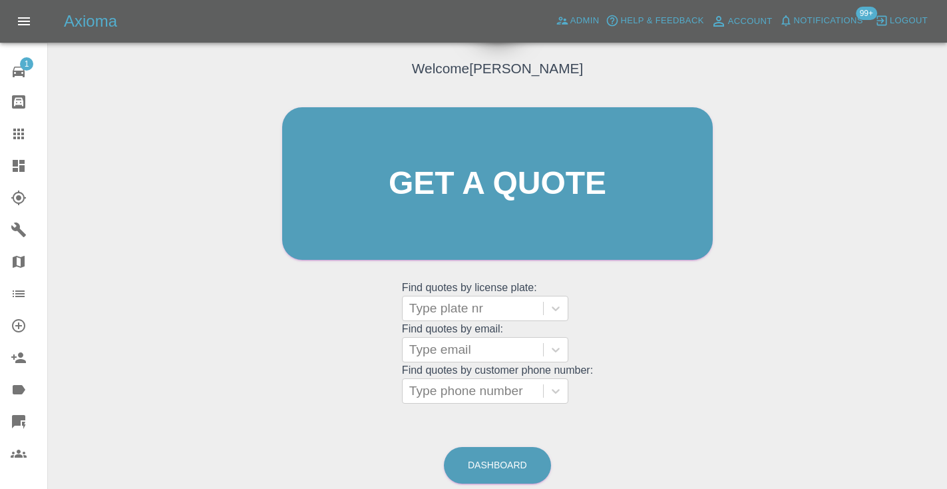
scroll to position [93, 0]
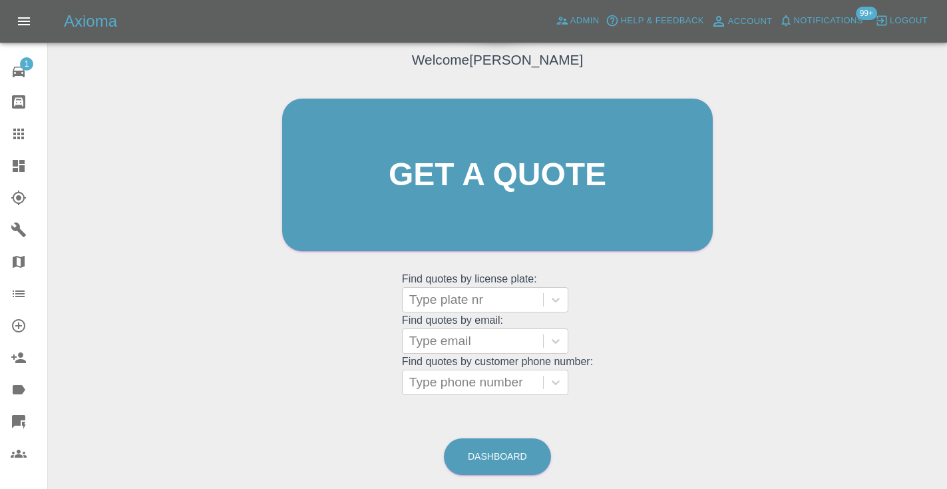
click at [491, 367] on grid "Find quotes by license plate: Type plate nr Find quotes by email: Type email Fi…" at bounding box center [497, 333] width 191 height 124
click at [479, 375] on div "Type phone number" at bounding box center [472, 382] width 127 height 16
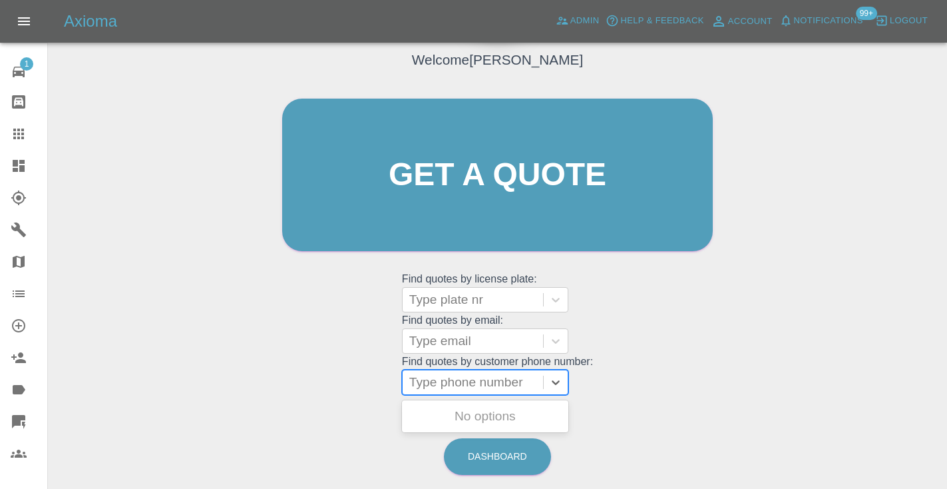
paste input "07736868424"
type input "07736868424"
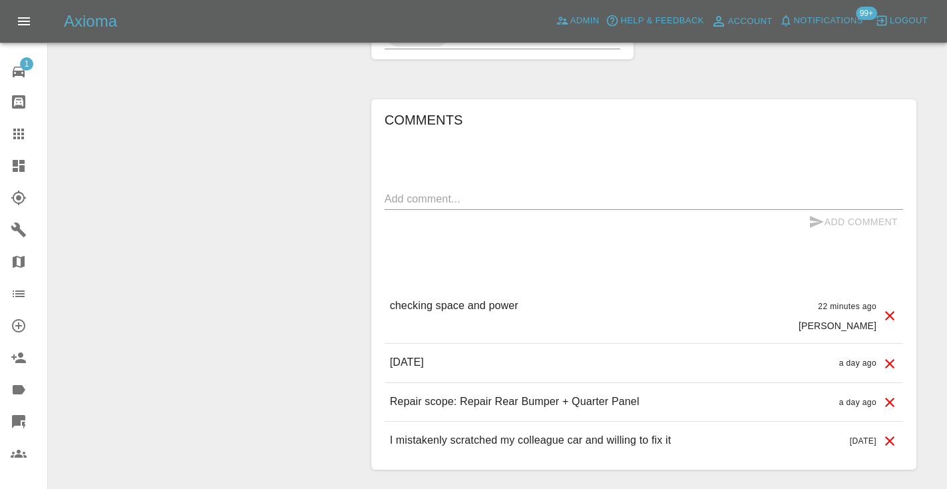
scroll to position [984, 0]
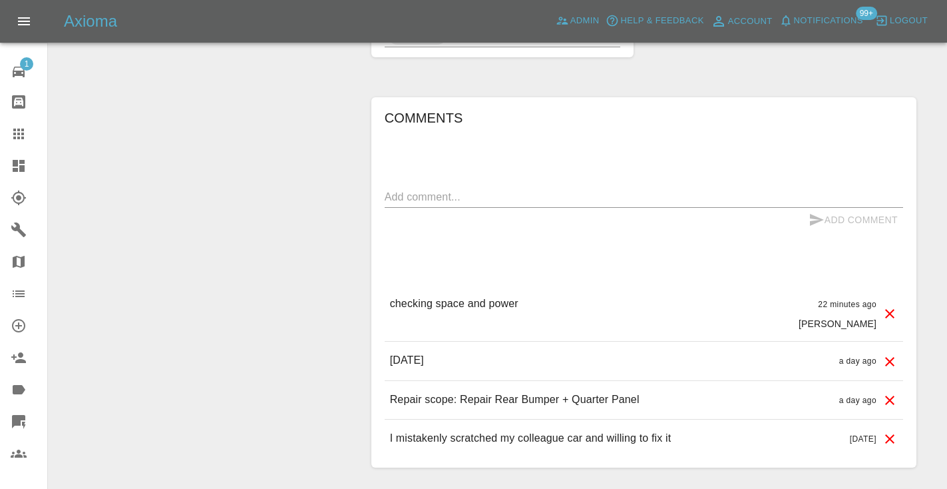
click at [431, 204] on textarea at bounding box center [644, 196] width 519 height 15
click at [410, 204] on textarea at bounding box center [644, 196] width 519 height 15
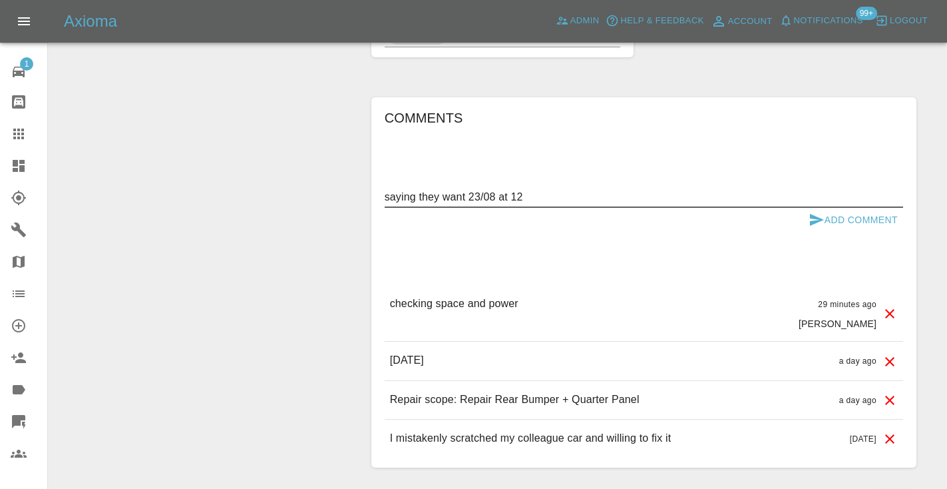
type textarea "saying they want 23/08 at 12"
click at [814, 228] on icon "submit" at bounding box center [817, 220] width 16 height 16
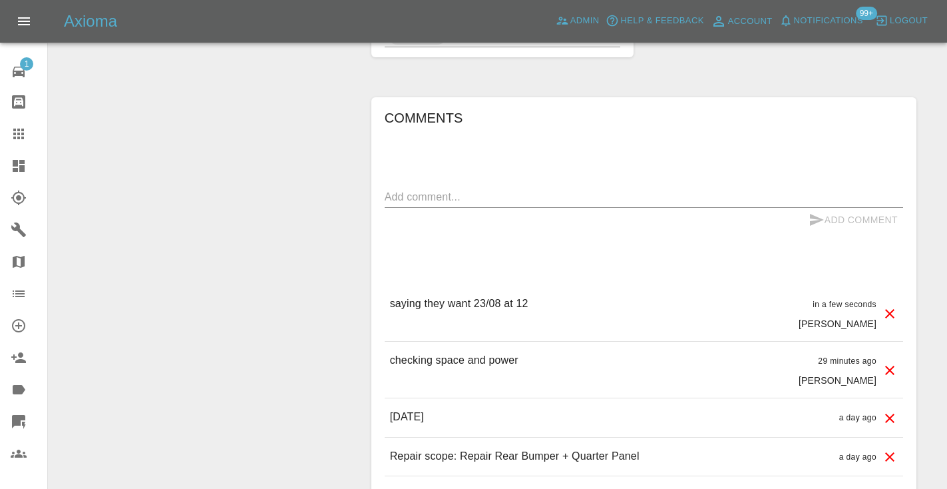
click at [24, 141] on link "Claims" at bounding box center [23, 134] width 47 height 32
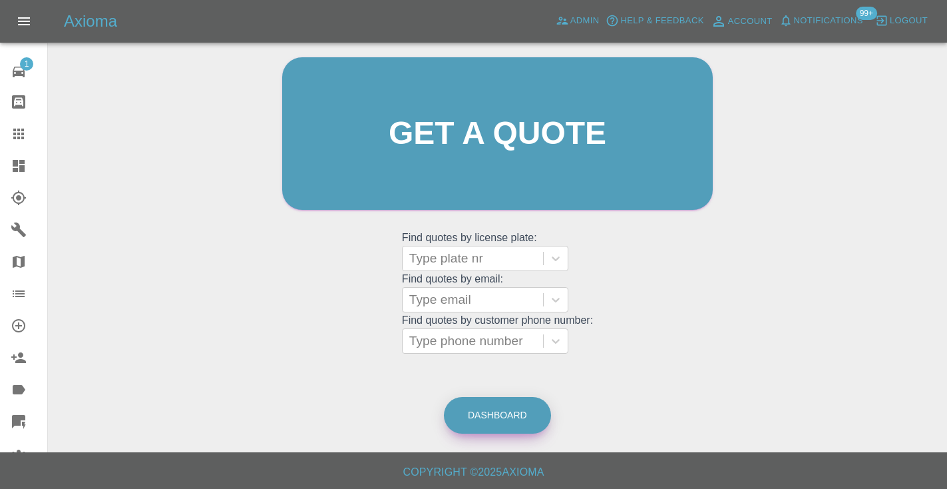
click at [507, 411] on link "Dashboard" at bounding box center [497, 415] width 107 height 37
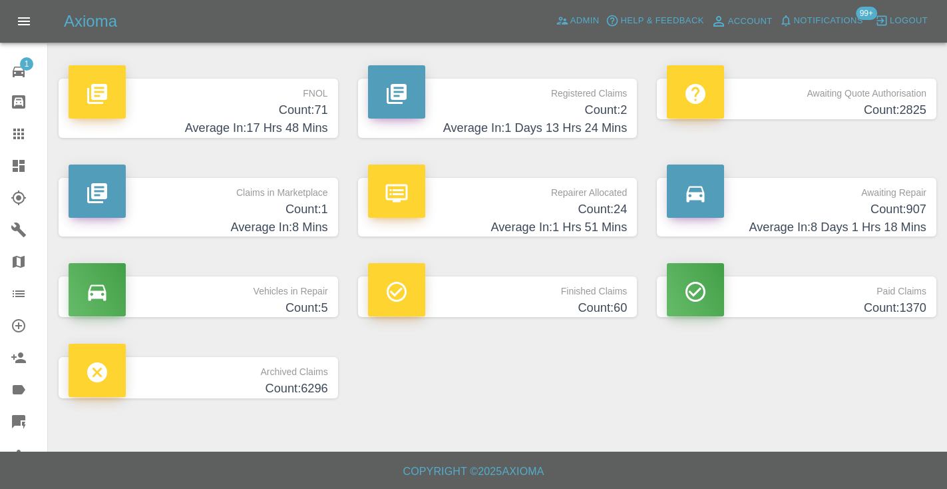
click at [901, 220] on h4 "Average In: 8 Days 1 Hrs 18 Mins" at bounding box center [797, 227] width 260 height 18
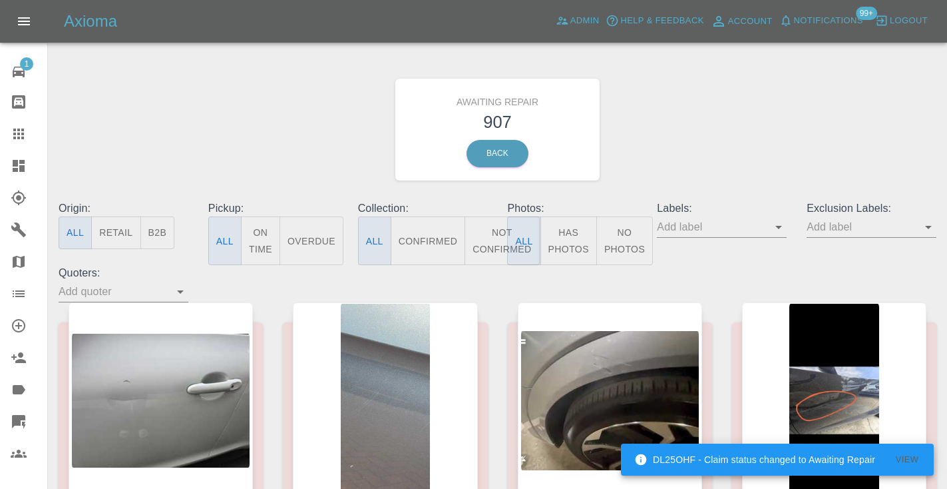
click at [493, 241] on button "Not Confirmed" at bounding box center [502, 240] width 75 height 49
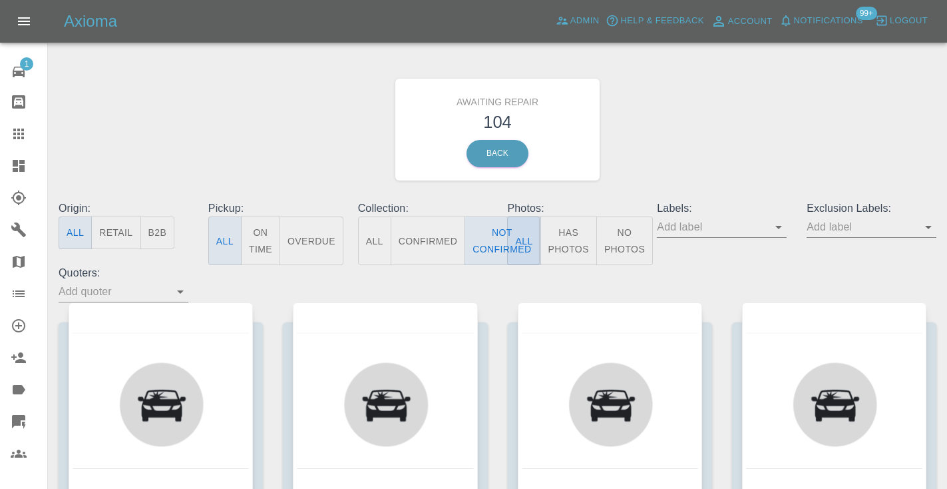
click at [798, 101] on div "Awaiting Repair 104 Back" at bounding box center [498, 130] width 898 height 142
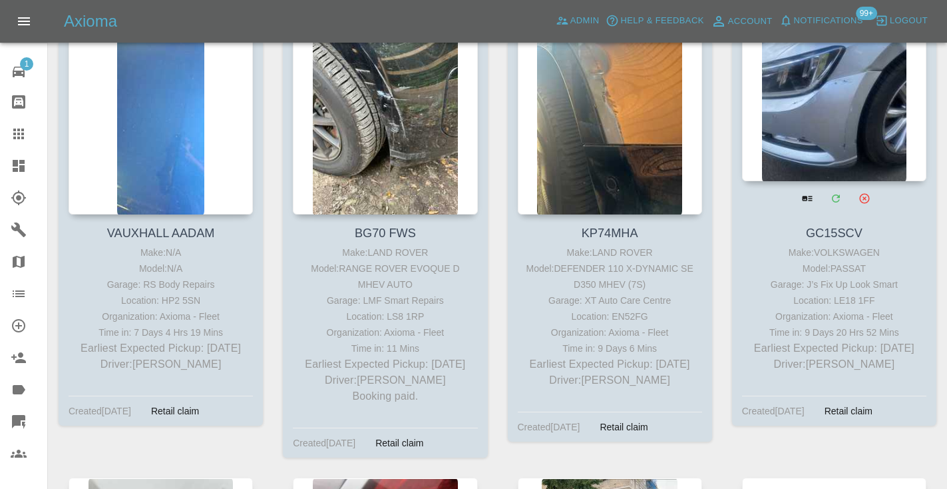
scroll to position [3307, 0]
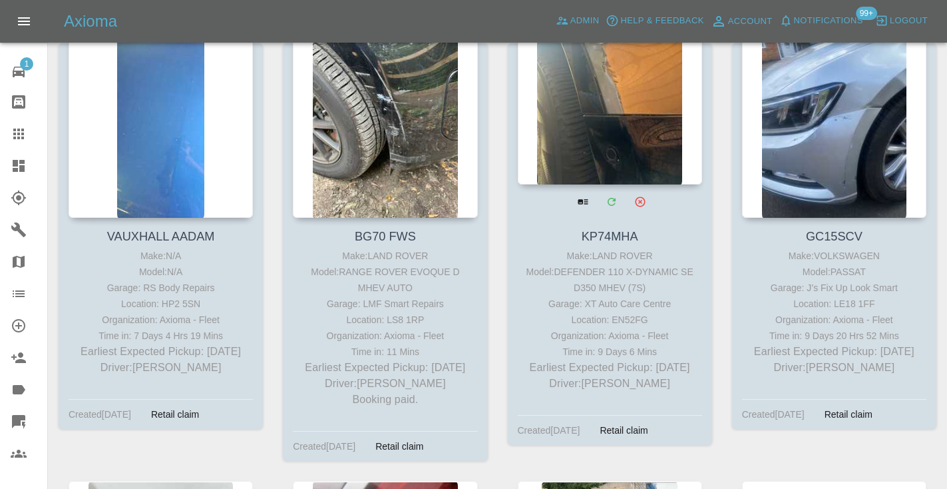
click at [624, 115] on div at bounding box center [610, 87] width 184 height 194
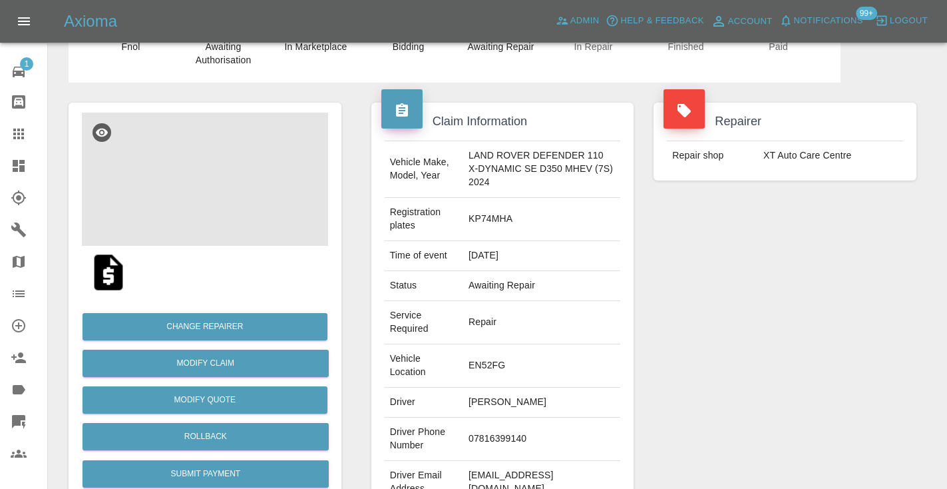
scroll to position [64, 0]
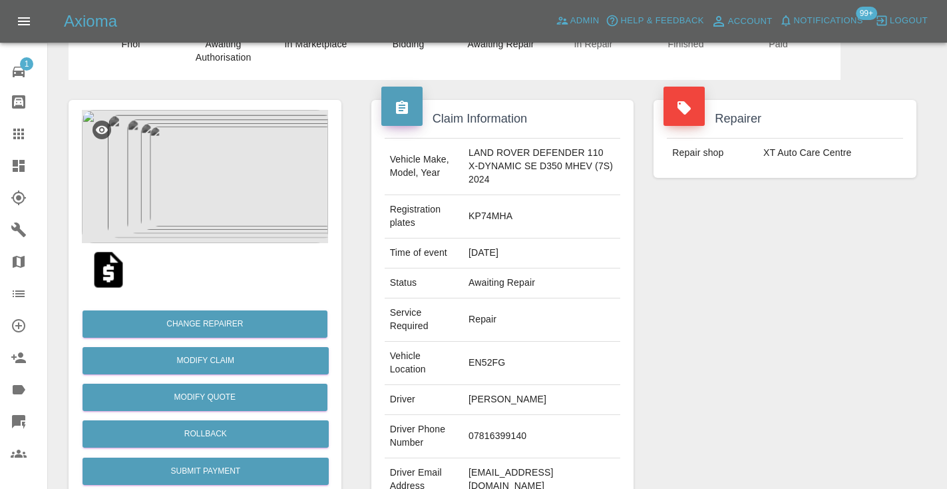
click at [496, 445] on td "07816399140" at bounding box center [541, 436] width 157 height 43
copy td "07816399140"
click at [686, 341] on div "Repairer Repair shop XT Auto Care Centre" at bounding box center [785, 305] width 283 height 451
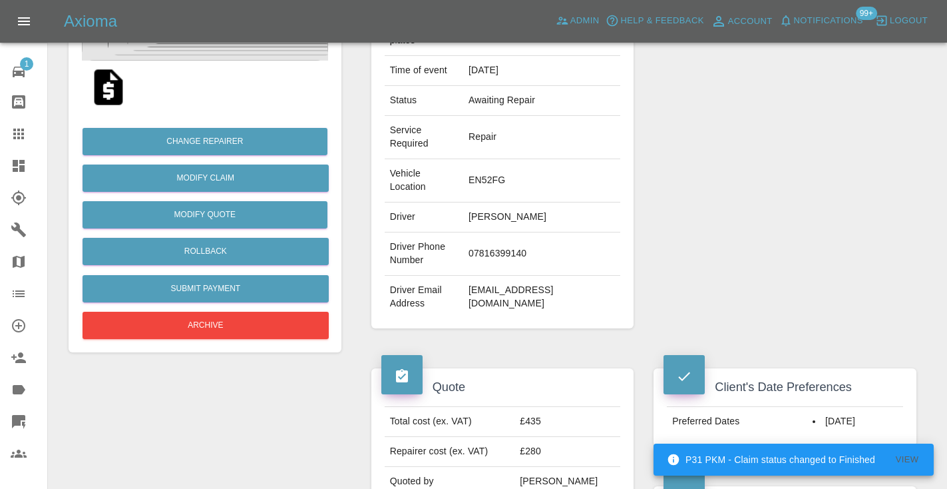
scroll to position [255, 0]
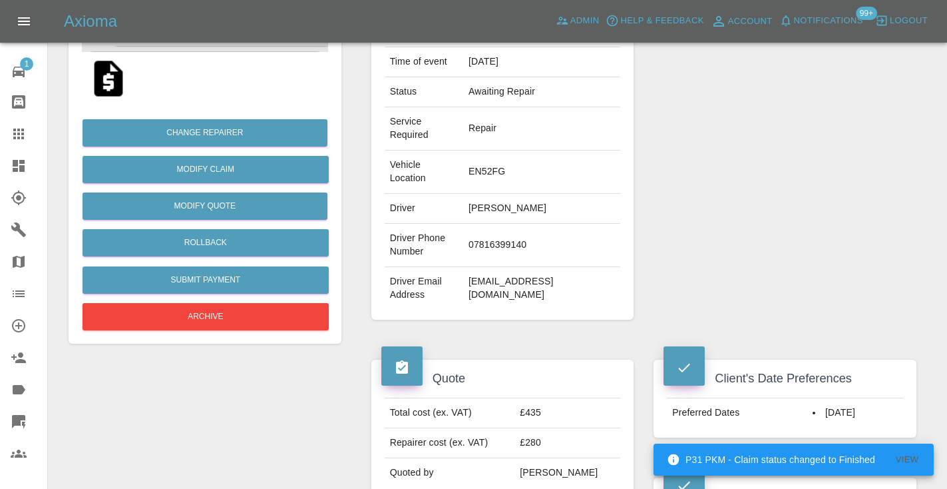
click at [489, 262] on td "07816399140" at bounding box center [541, 245] width 157 height 43
copy td "07816399140"
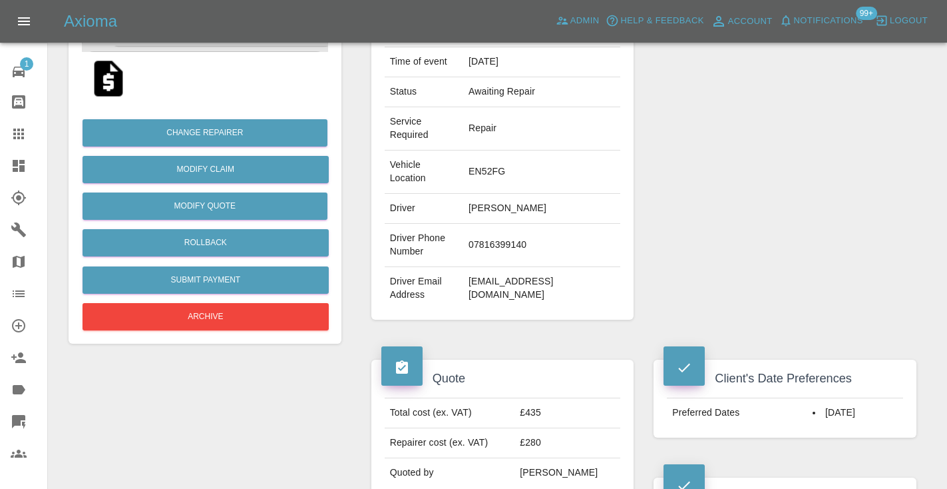
click at [786, 237] on div "Repairer Repair shop XT Auto Care Centre" at bounding box center [785, 114] width 283 height 451
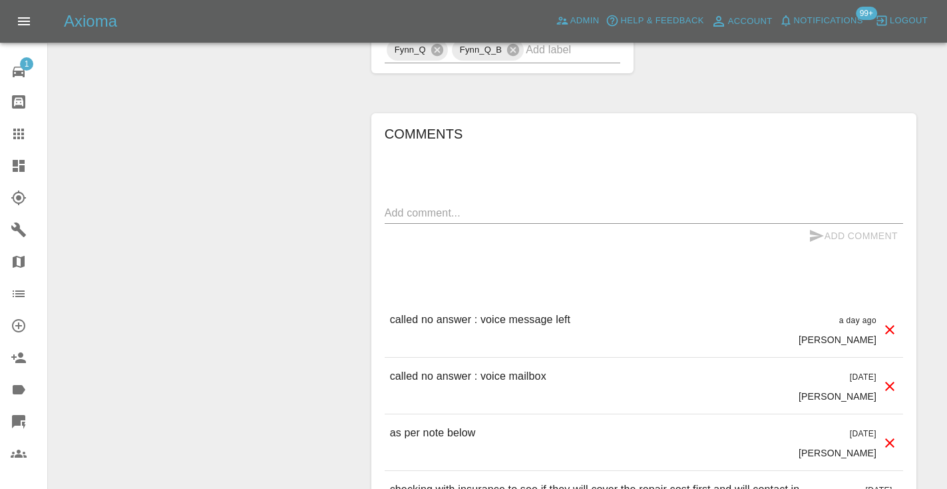
scroll to position [1242, 0]
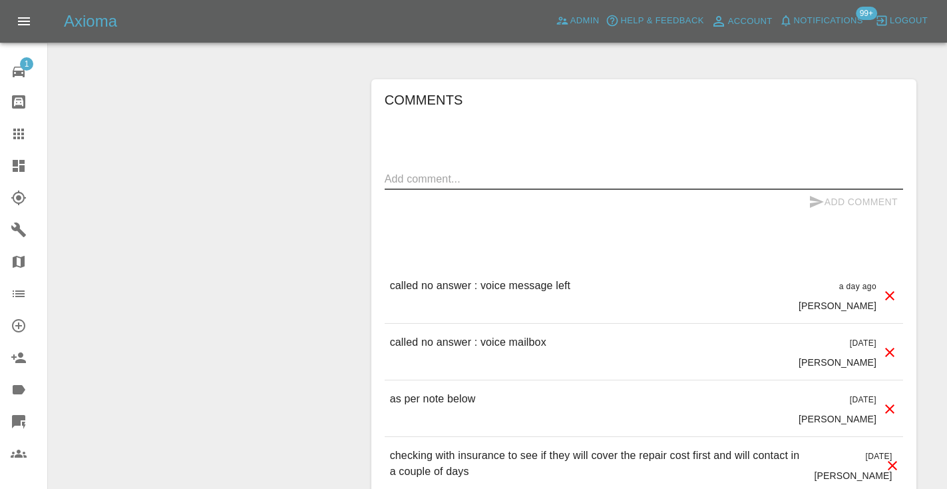
click at [469, 186] on textarea at bounding box center [644, 178] width 519 height 15
type textarea "v"
type textarea "called no answer"
click at [818, 209] on icon "submit" at bounding box center [817, 202] width 16 height 16
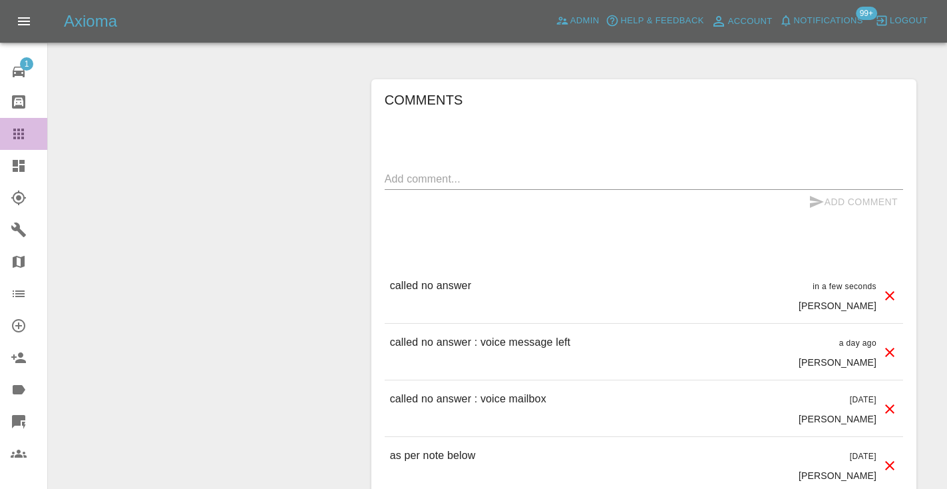
click at [19, 123] on link "Claims" at bounding box center [23, 134] width 47 height 32
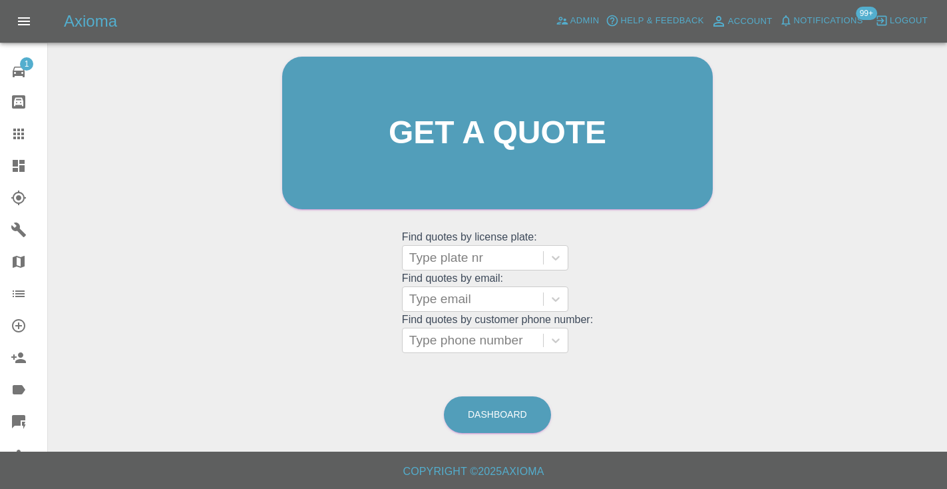
scroll to position [90, 0]
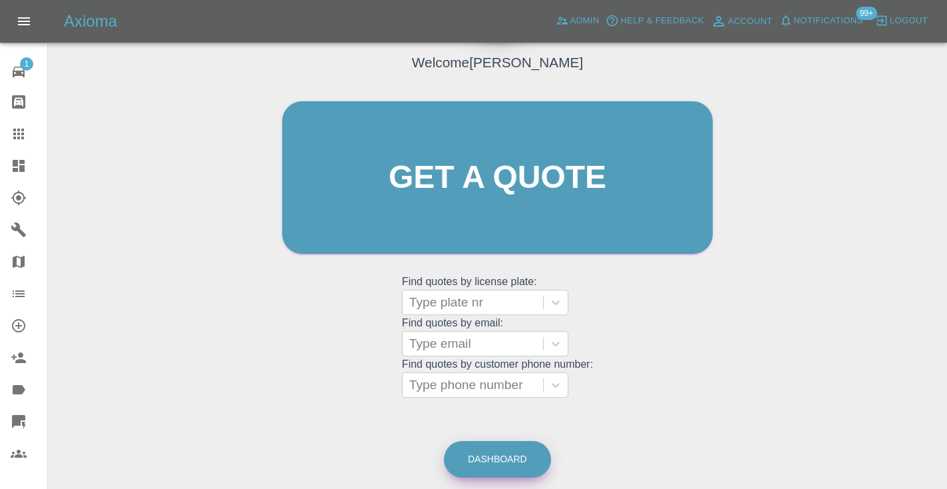
click at [488, 451] on link "Dashboard" at bounding box center [497, 459] width 107 height 37
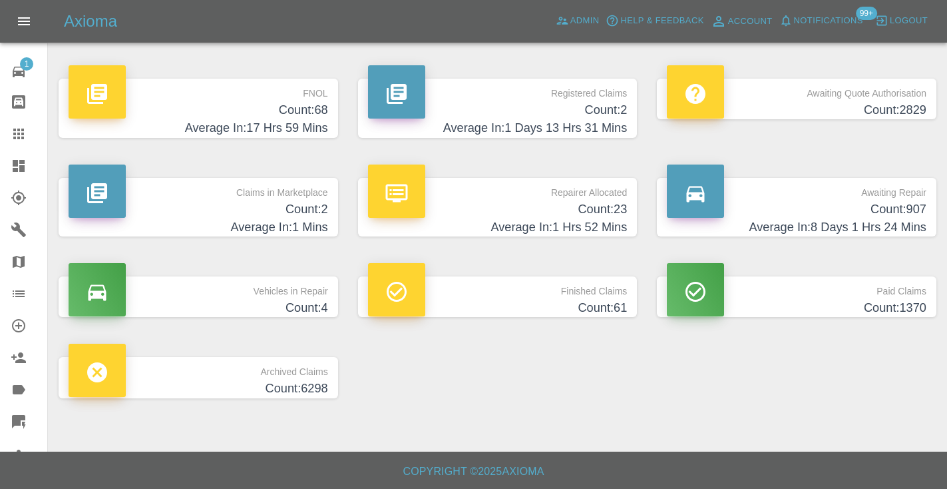
click at [897, 198] on p "Awaiting Repair" at bounding box center [797, 189] width 260 height 23
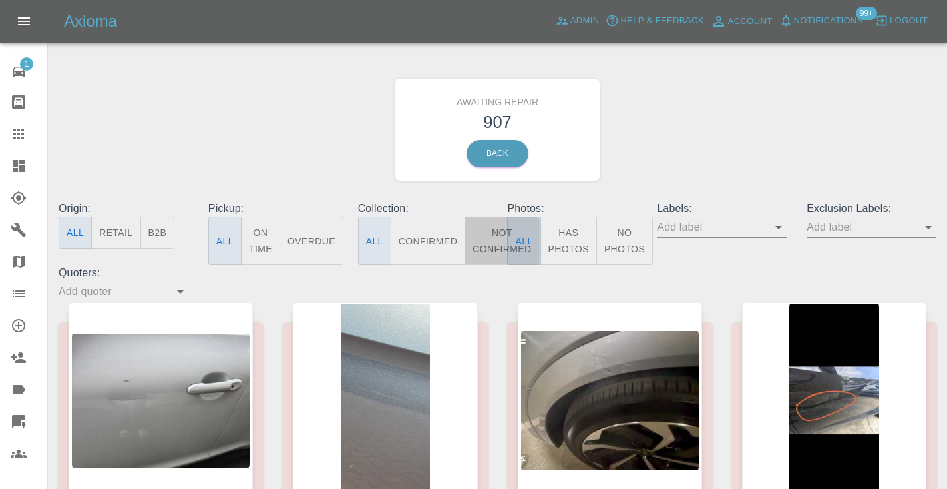
click at [497, 242] on button "Not Confirmed" at bounding box center [502, 240] width 75 height 49
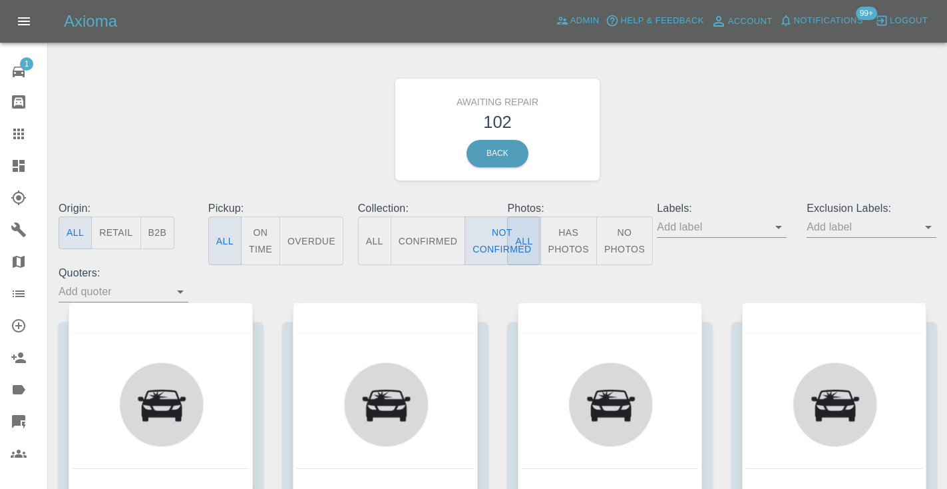
click at [724, 107] on div "Awaiting Repair 102 Back" at bounding box center [498, 130] width 898 height 142
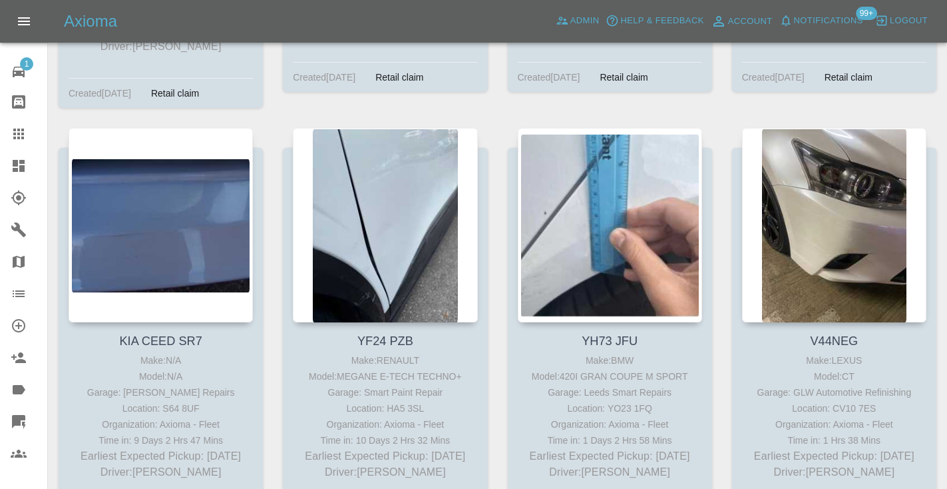
scroll to position [6290, 0]
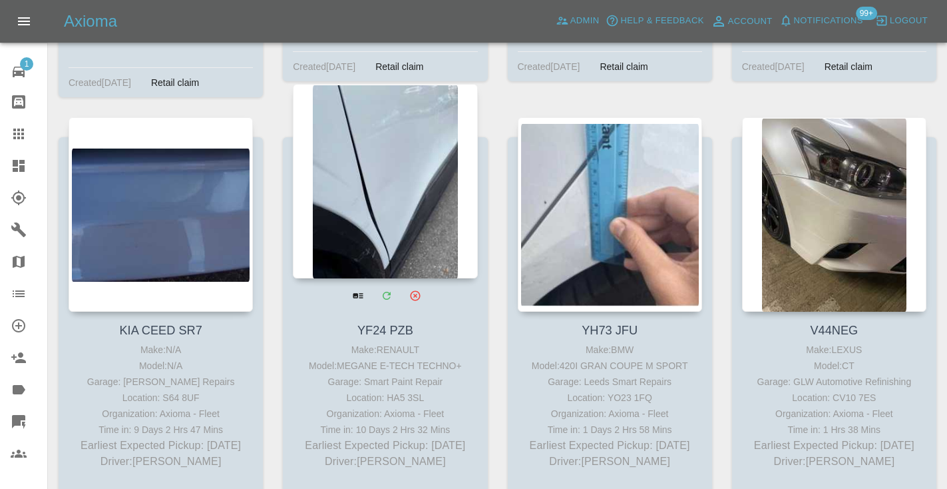
click at [397, 161] on div at bounding box center [385, 181] width 184 height 194
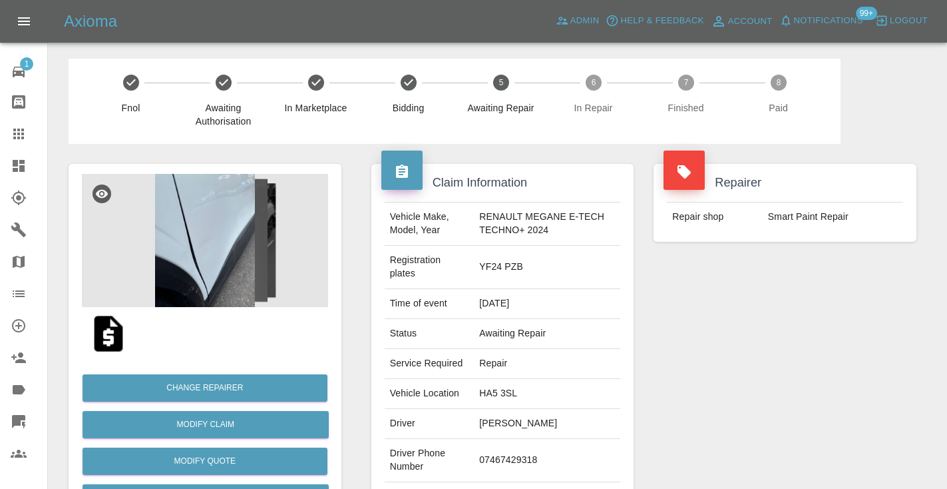
click at [506, 464] on td "07467429318" at bounding box center [547, 460] width 146 height 43
copy td "07467429318"
click at [790, 411] on div "Repairer Repair shop Smart Paint Repair" at bounding box center [785, 349] width 283 height 411
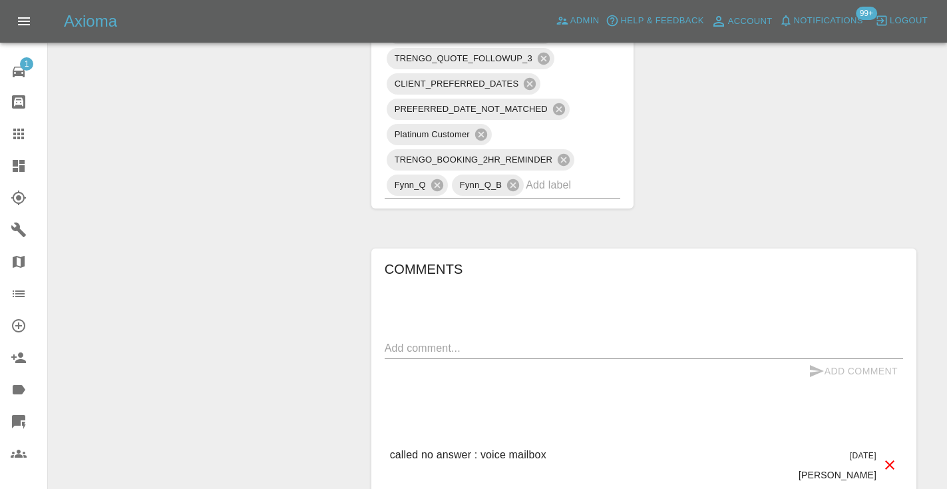
scroll to position [1013, 0]
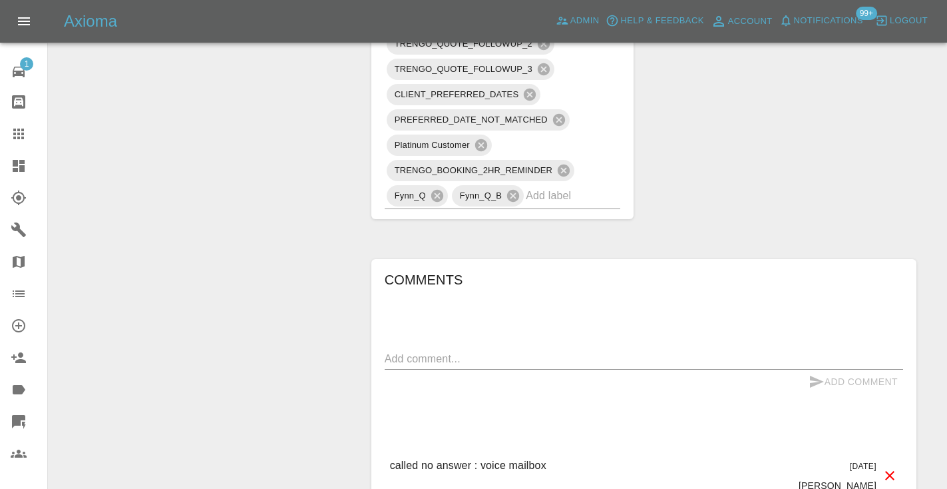
click at [417, 349] on div "x" at bounding box center [644, 358] width 519 height 21
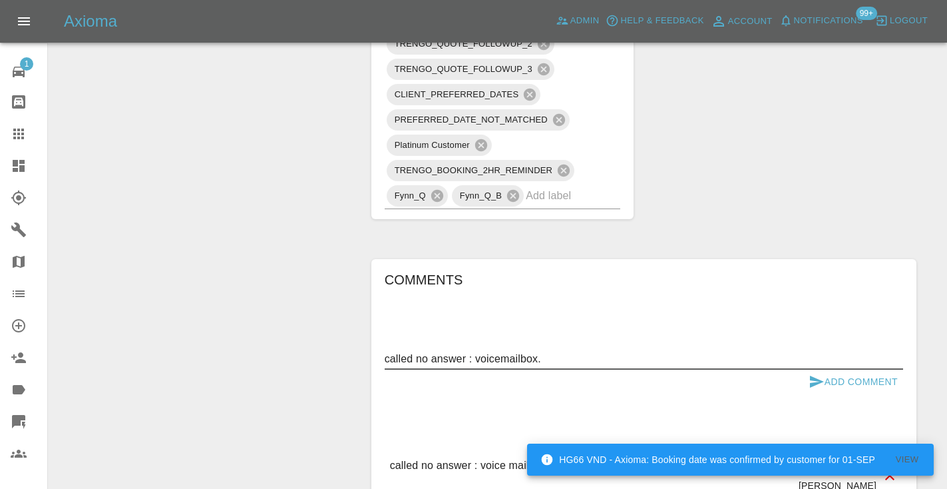
type textarea "called no answer : voicemailbox."
click at [822, 375] on icon "submit" at bounding box center [817, 381] width 16 height 16
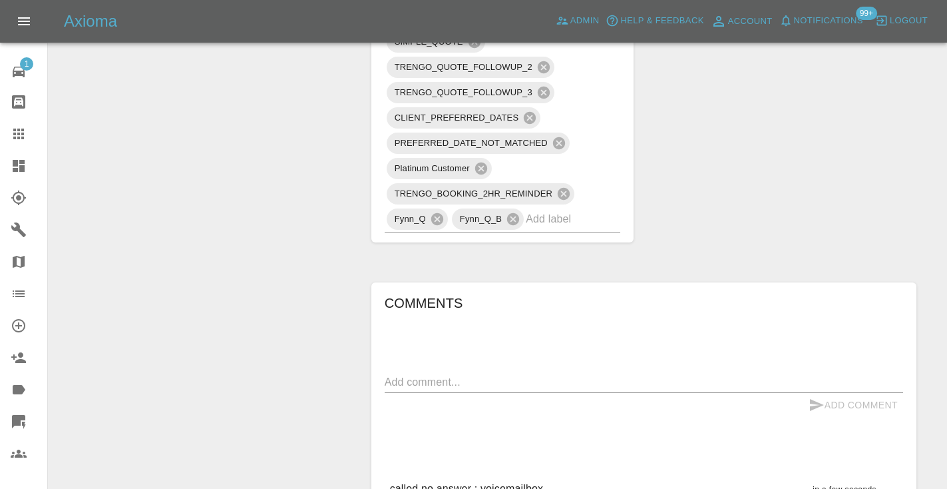
scroll to position [982, 0]
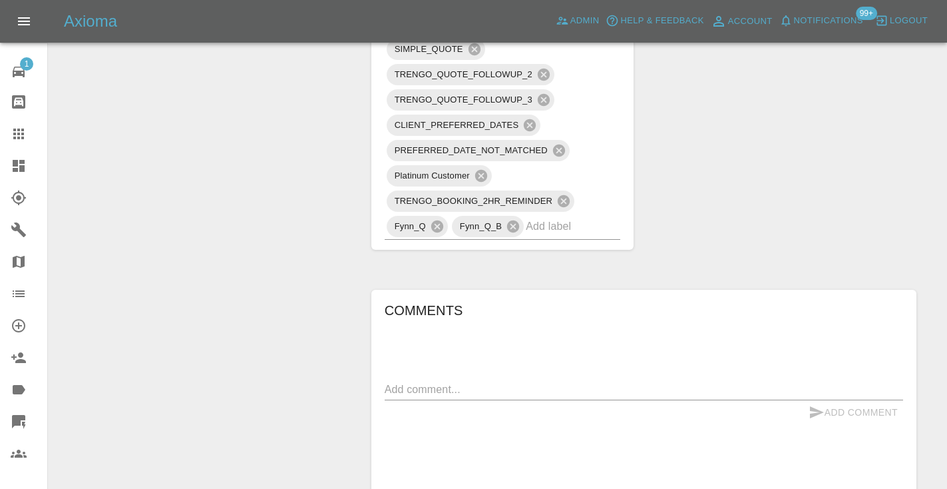
click at [567, 228] on input "text" at bounding box center [554, 226] width 57 height 21
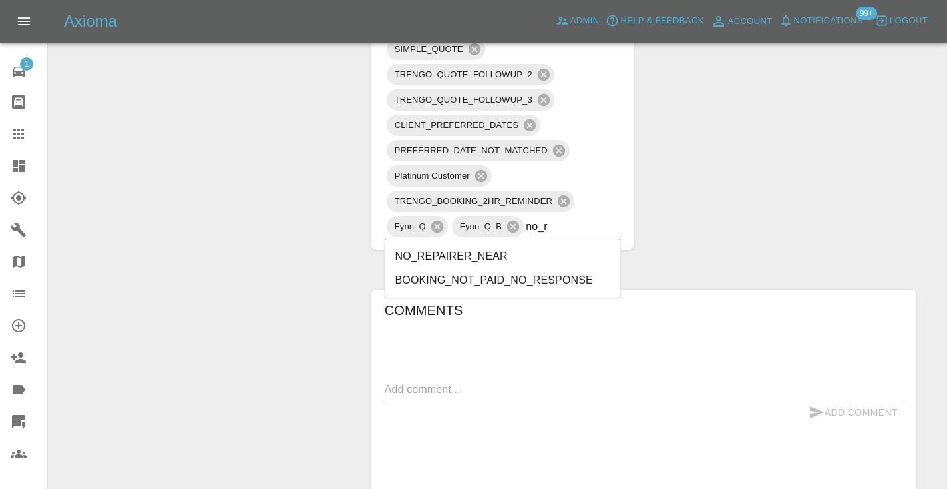
type input "no_re"
click at [467, 278] on li "BOOKING_NOT_PAID_NO_RESPONSE" at bounding box center [503, 280] width 236 height 24
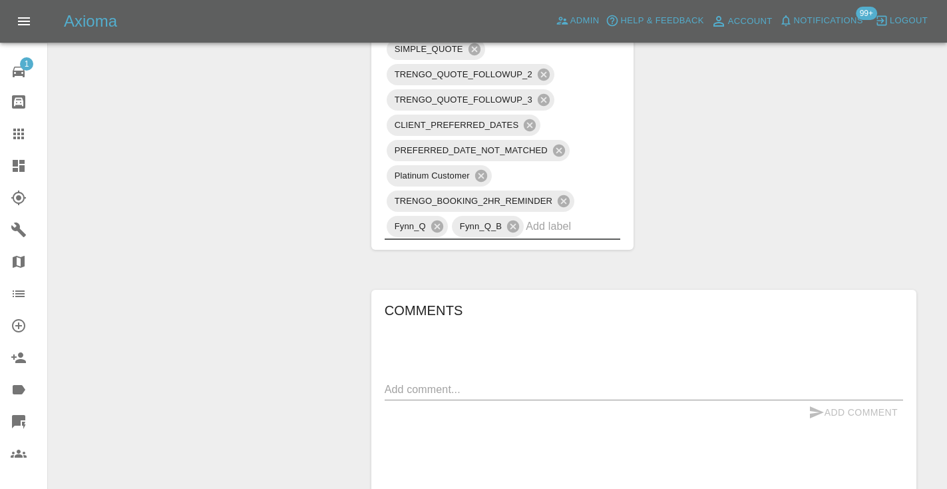
click at [306, 157] on div "Change Repairer Modify Claim Modify Quote Rollback Submit Payment Archive" at bounding box center [205, 197] width 293 height 2070
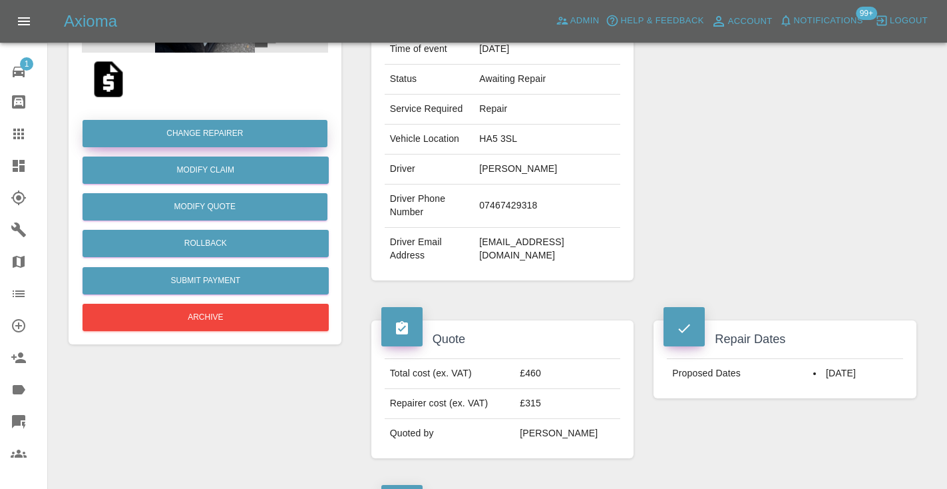
scroll to position [221, 0]
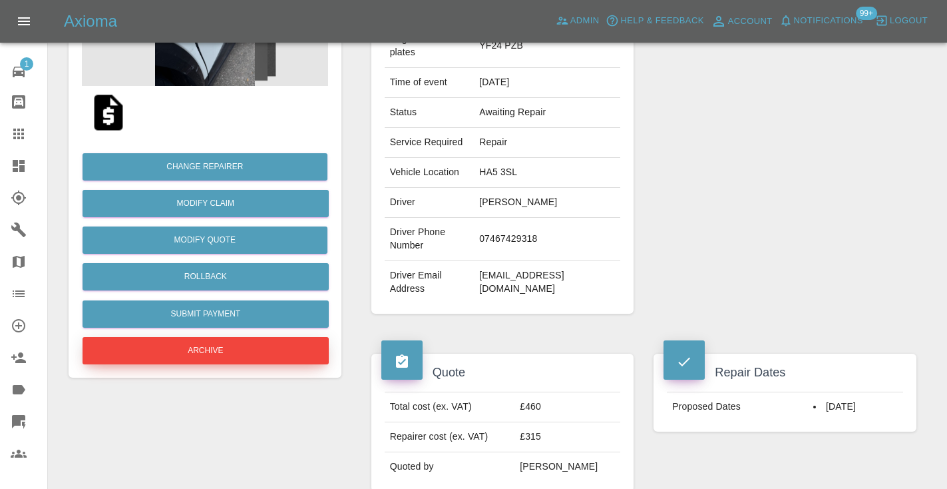
click at [160, 347] on button "Archive" at bounding box center [206, 350] width 246 height 27
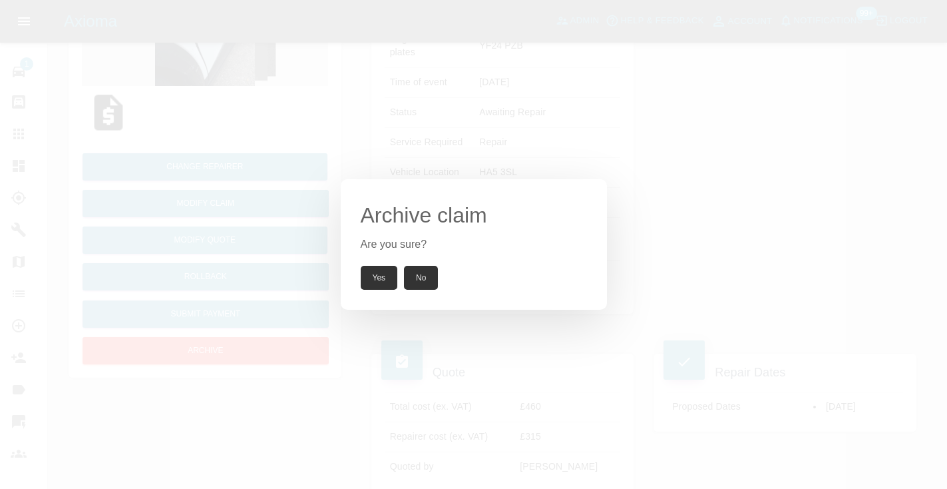
click at [379, 276] on button "Yes" at bounding box center [379, 278] width 37 height 24
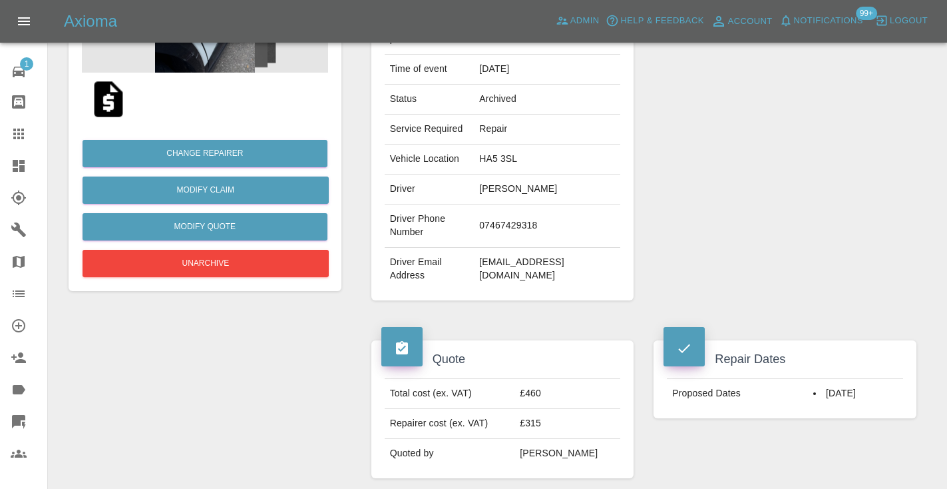
click at [25, 139] on icon at bounding box center [19, 134] width 16 height 16
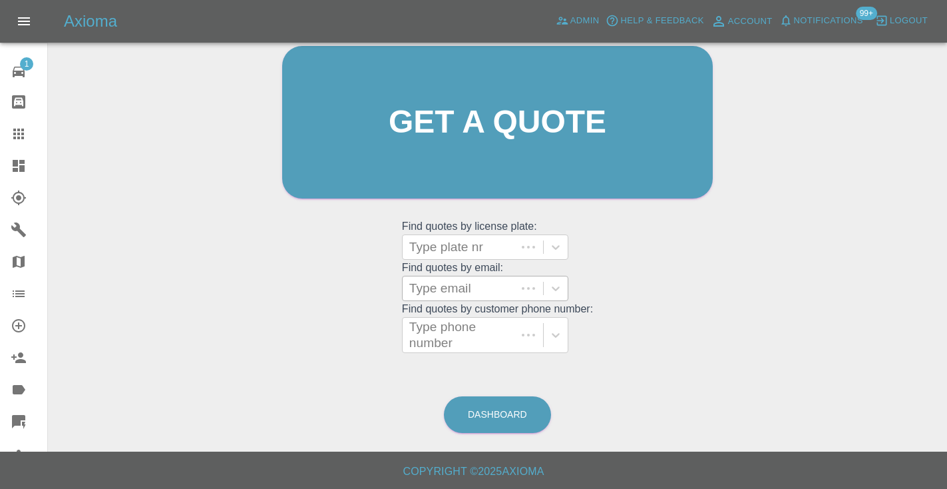
scroll to position [90, 0]
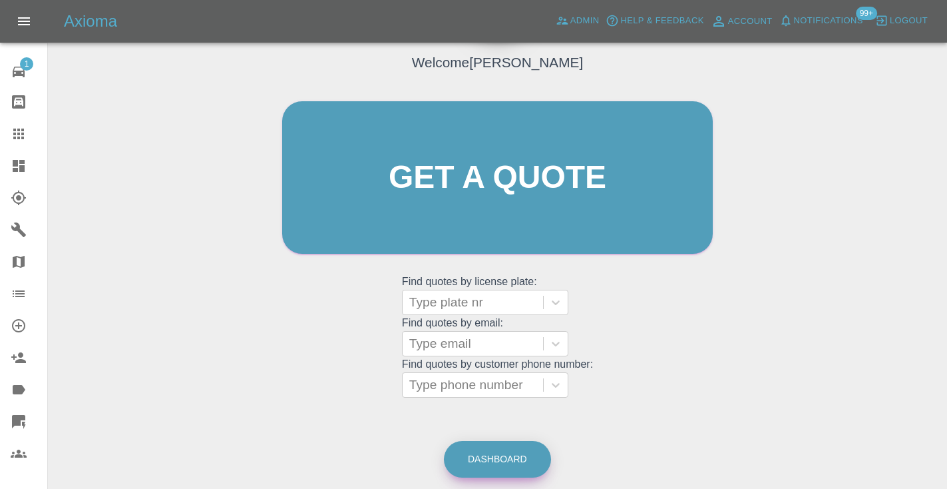
click at [479, 441] on link "Dashboard" at bounding box center [497, 459] width 107 height 37
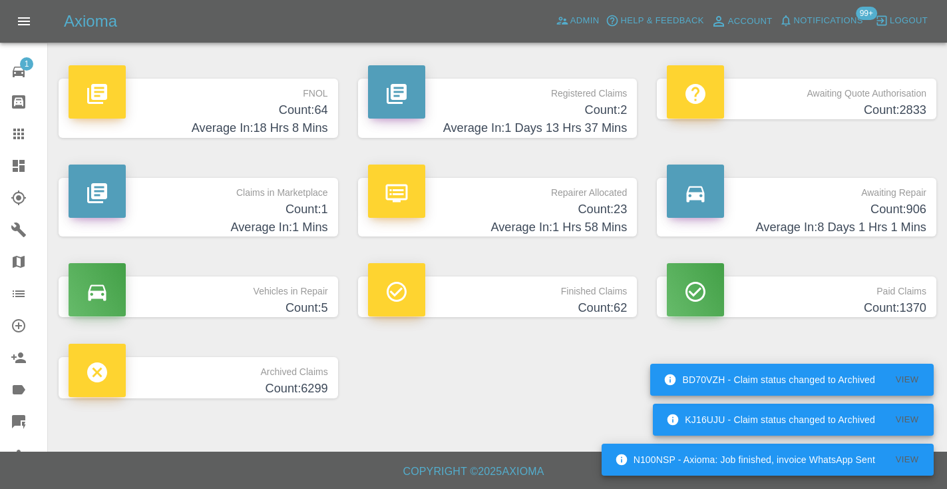
click at [913, 222] on h4 "Average In: 8 Days 1 Hrs 1 Mins" at bounding box center [797, 227] width 260 height 18
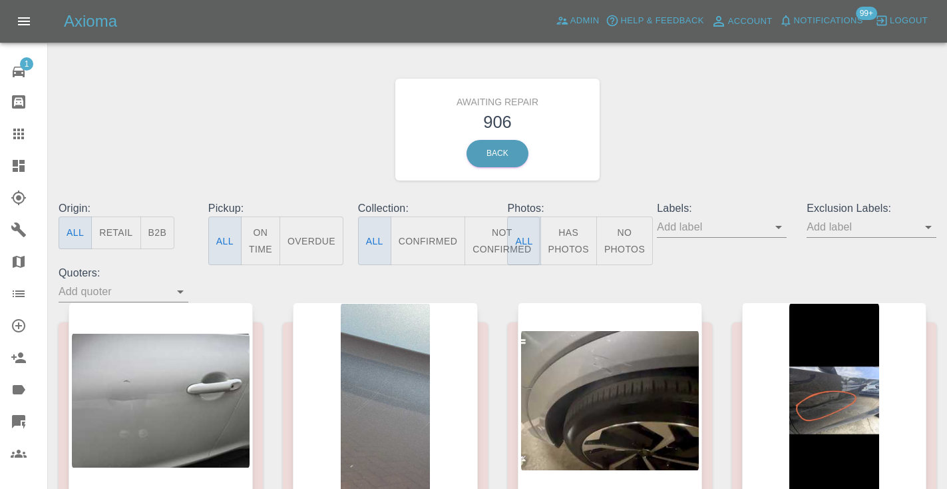
click at [484, 244] on button "Not Confirmed" at bounding box center [502, 240] width 75 height 49
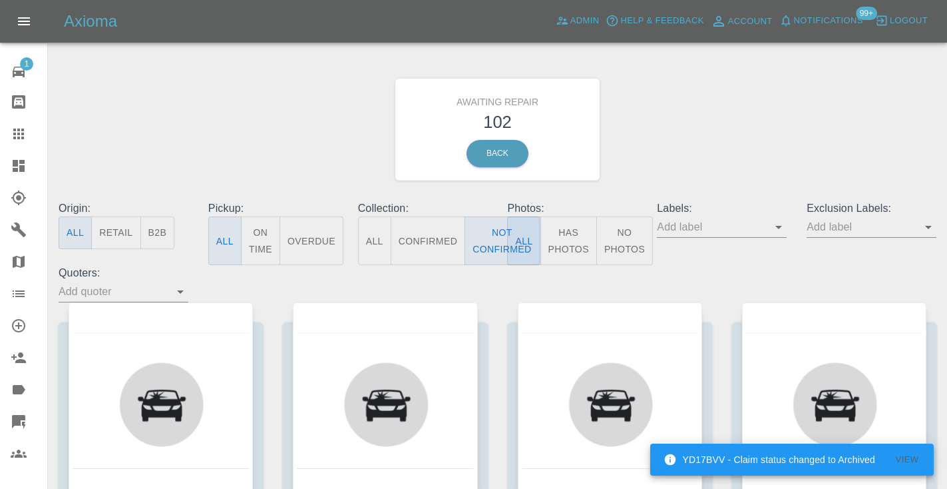
click at [680, 150] on div "Awaiting Repair 102 Back" at bounding box center [498, 130] width 898 height 142
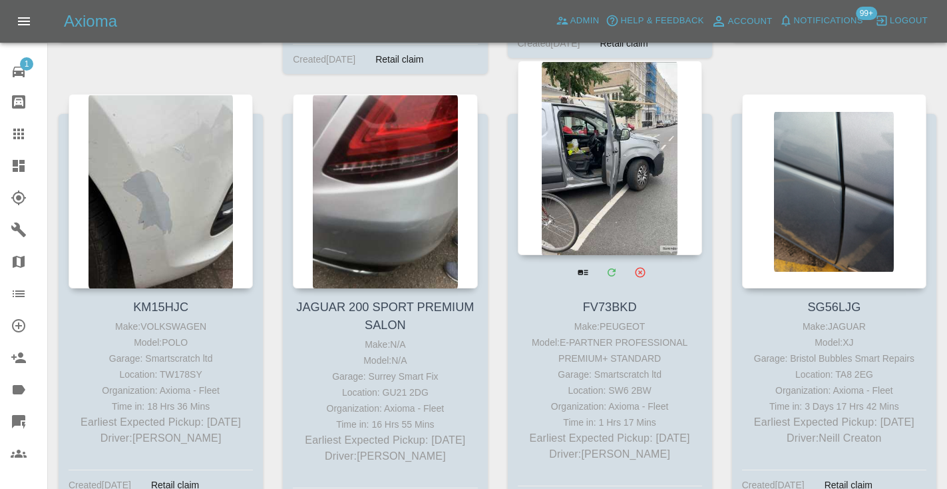
scroll to position [3682, 0]
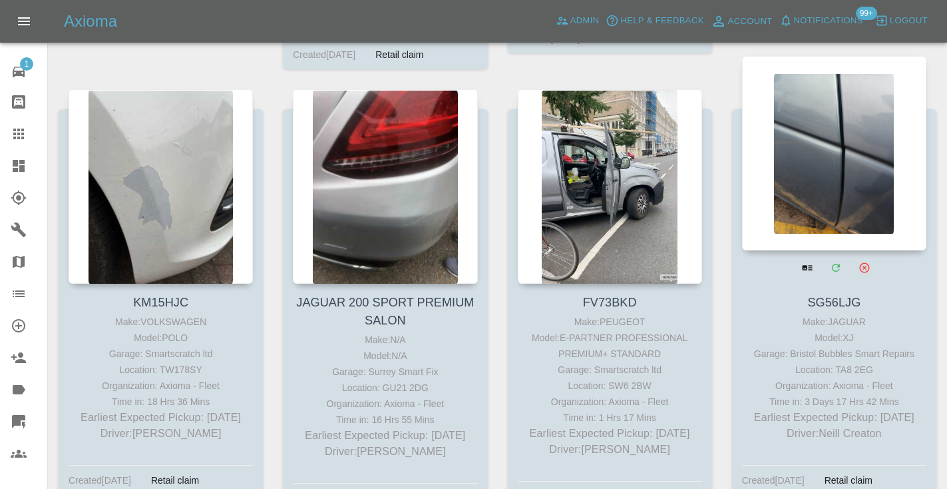
click at [829, 144] on div at bounding box center [834, 153] width 184 height 194
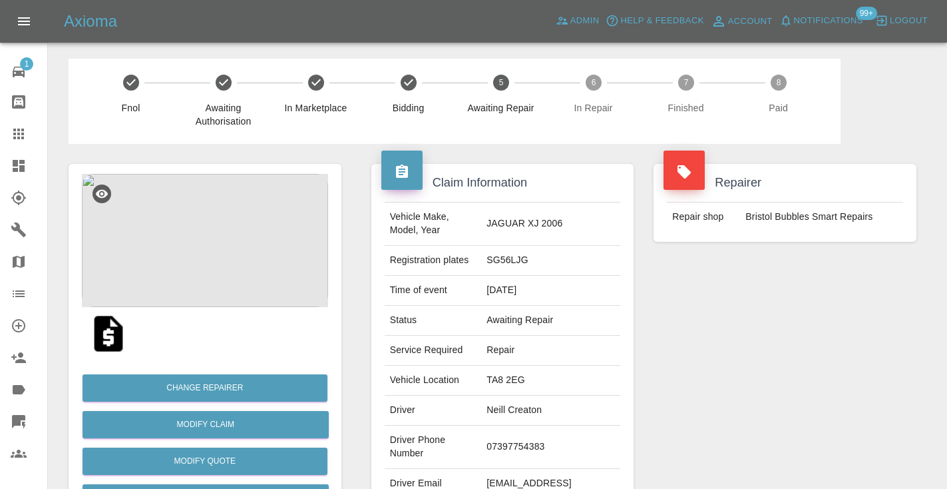
click at [537, 444] on td "07397754383" at bounding box center [550, 446] width 139 height 43
copy td "07397754383"
click at [700, 373] on div "Repairer Repair shop [GEOGRAPHIC_DATA] Bubbles Smart Repairs" at bounding box center [785, 342] width 283 height 397
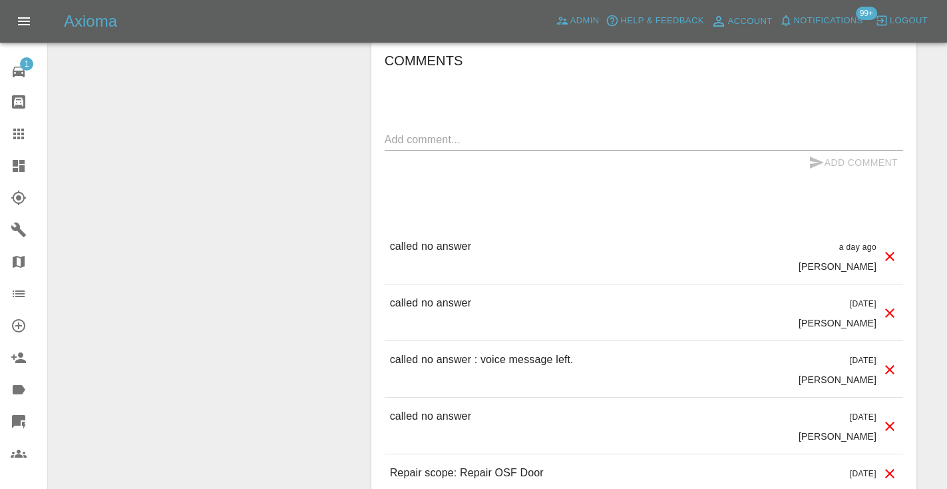
scroll to position [1096, 0]
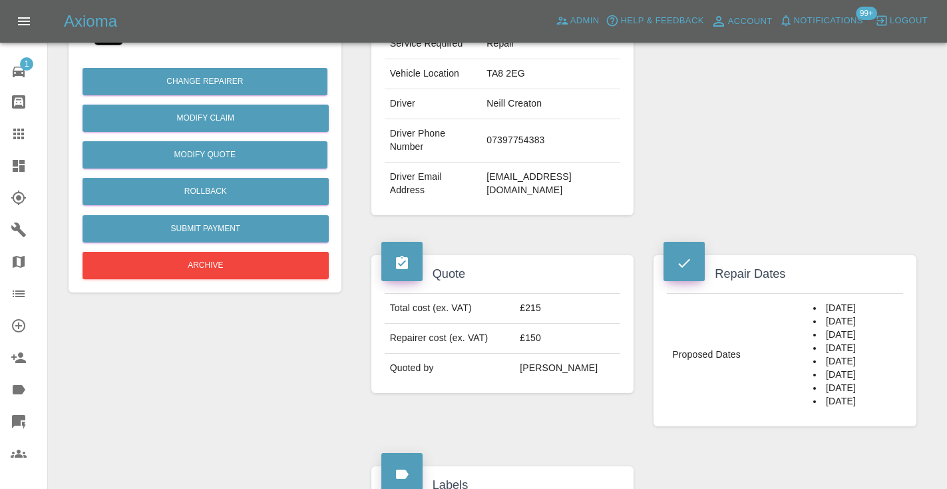
scroll to position [296, 0]
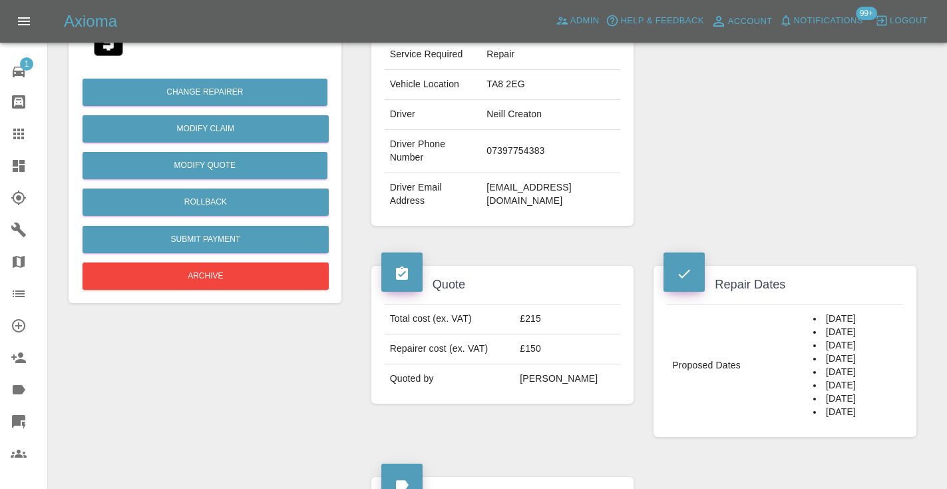
click at [537, 144] on td "07397754383" at bounding box center [550, 151] width 139 height 43
copy td "07397754383"
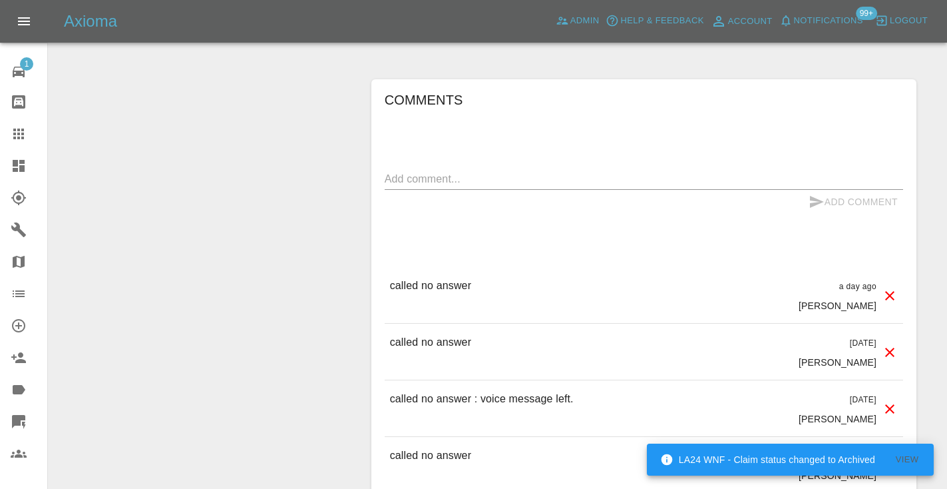
scroll to position [1041, 0]
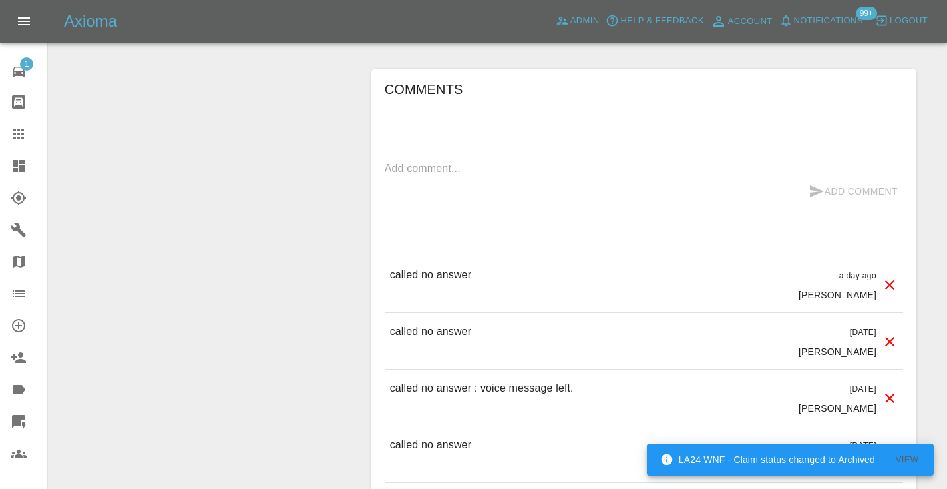
click at [431, 160] on textarea at bounding box center [644, 167] width 519 height 15
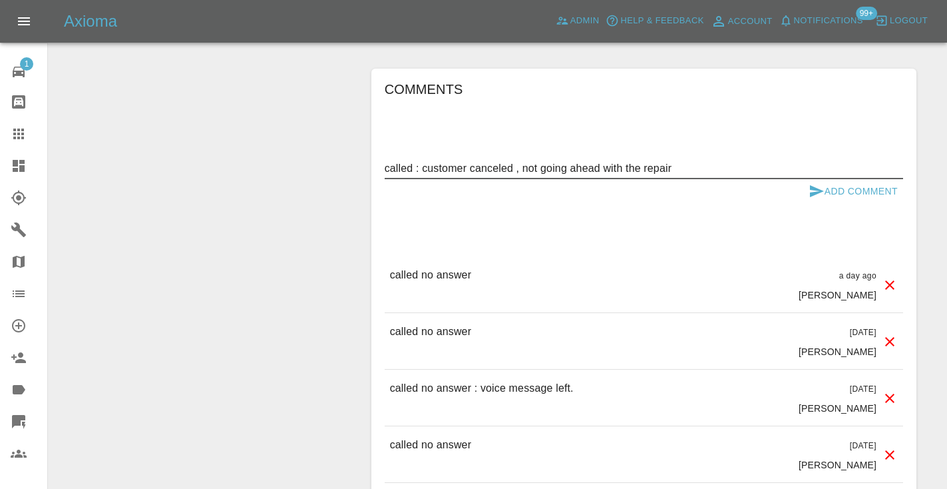
type textarea "called : customer canceled , not going ahead with the repair"
click at [812, 183] on icon "submit" at bounding box center [817, 191] width 16 height 16
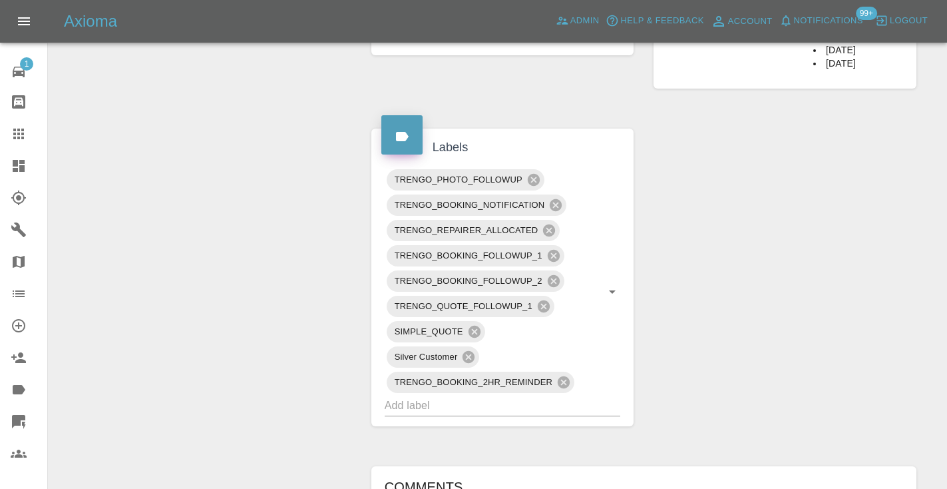
scroll to position [638, 0]
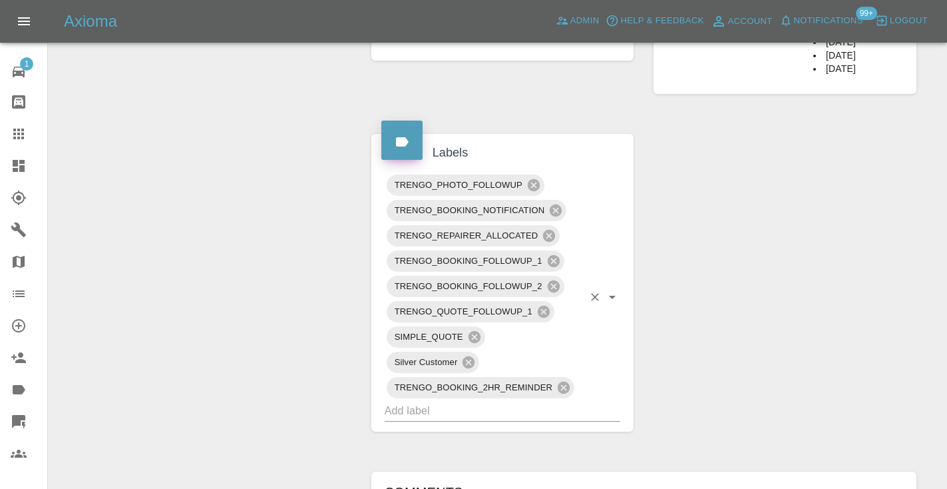
click at [429, 400] on input "text" at bounding box center [484, 410] width 199 height 21
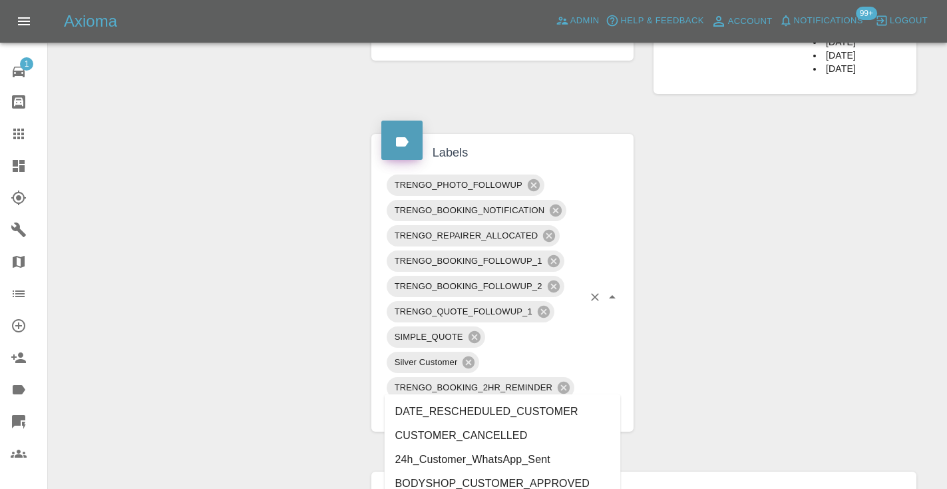
type input "cust"
click at [459, 441] on li "CUSTOMER_CANCELLED" at bounding box center [503, 435] width 236 height 24
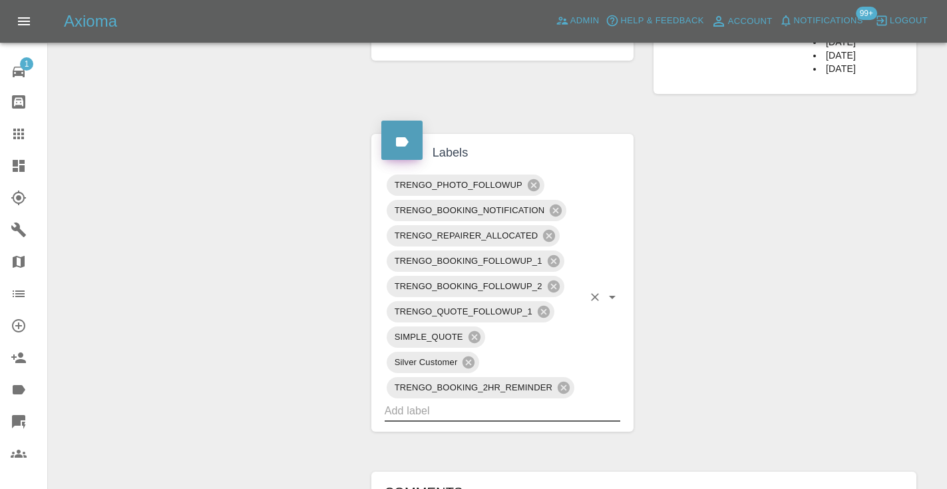
click at [334, 288] on div "Change Repairer Modify Claim Modify Quote Rollback Submit Payment Archive" at bounding box center [205, 277] width 293 height 1544
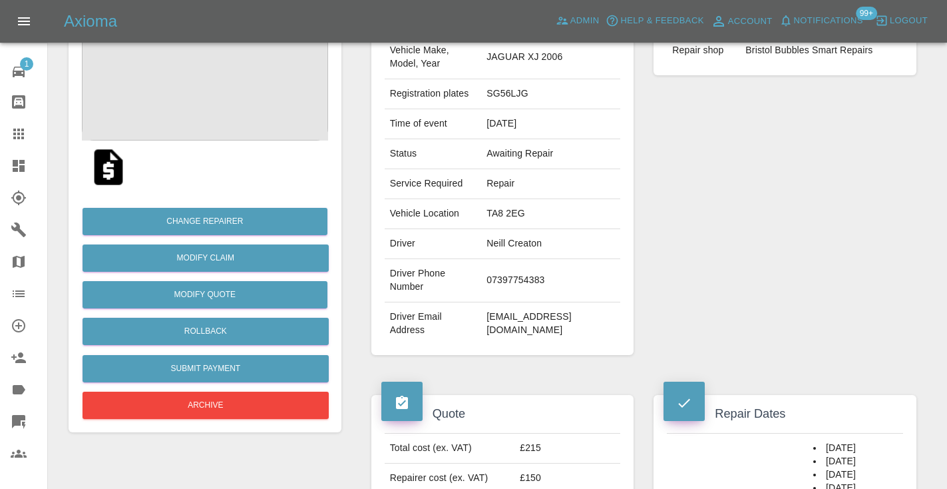
scroll to position [155, 0]
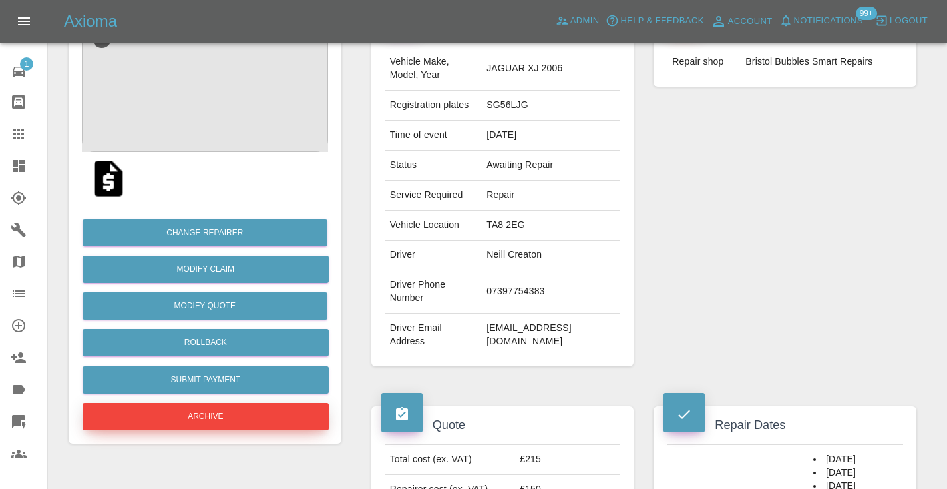
click at [190, 421] on button "Archive" at bounding box center [206, 416] width 246 height 27
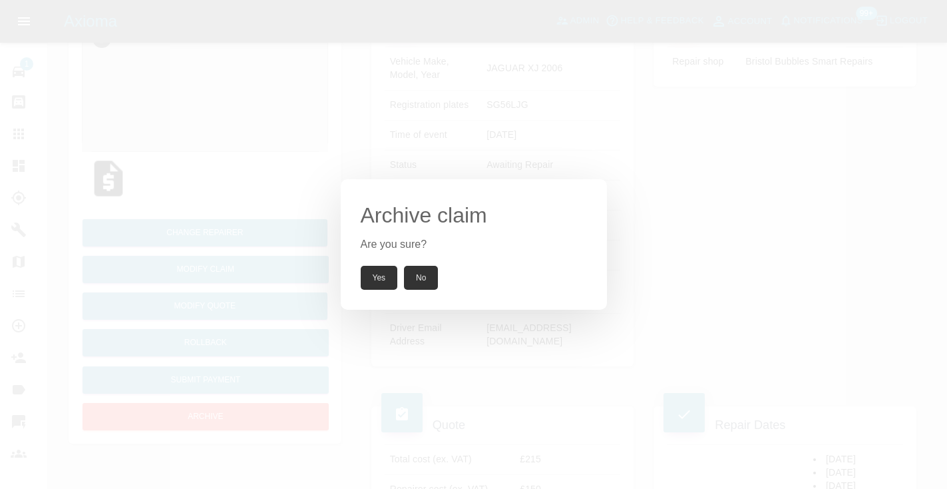
click at [385, 276] on button "Yes" at bounding box center [379, 278] width 37 height 24
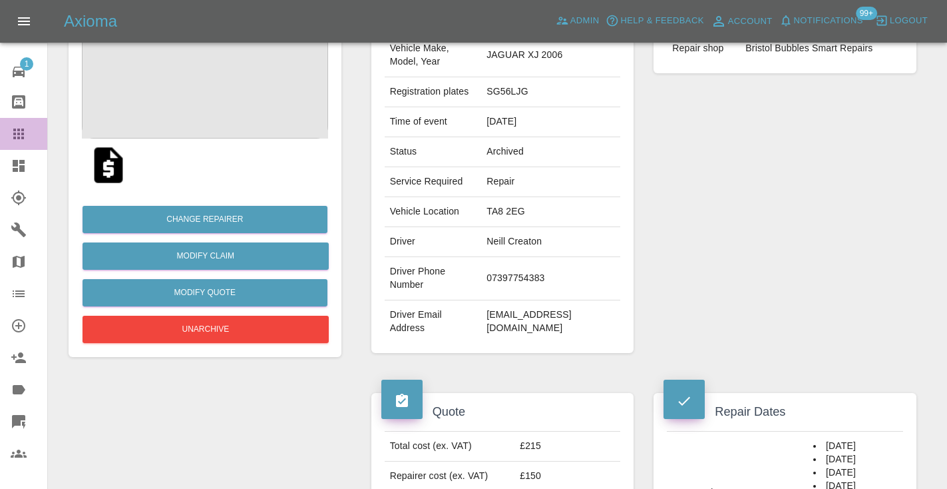
click at [16, 134] on icon at bounding box center [18, 133] width 11 height 11
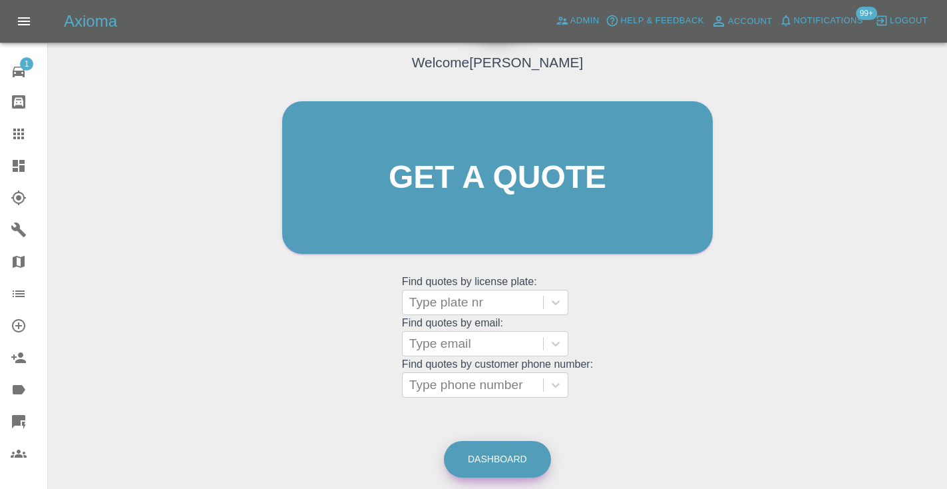
click at [520, 417] on div "Welcome [PERSON_NAME] Get a quote Get a quote Find quotes by license plate: Typ…" at bounding box center [498, 241] width 878 height 478
click at [489, 443] on link "Dashboard" at bounding box center [497, 459] width 107 height 37
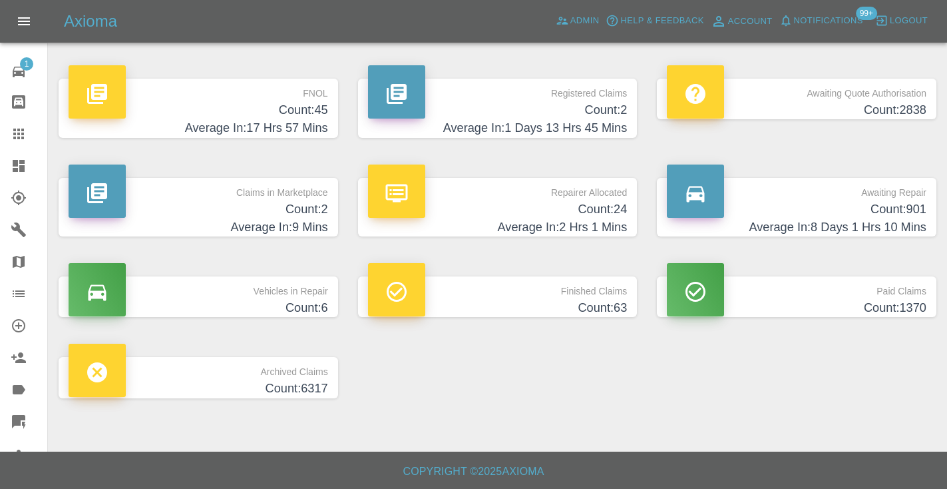
click at [871, 184] on p "Awaiting Repair" at bounding box center [797, 189] width 260 height 23
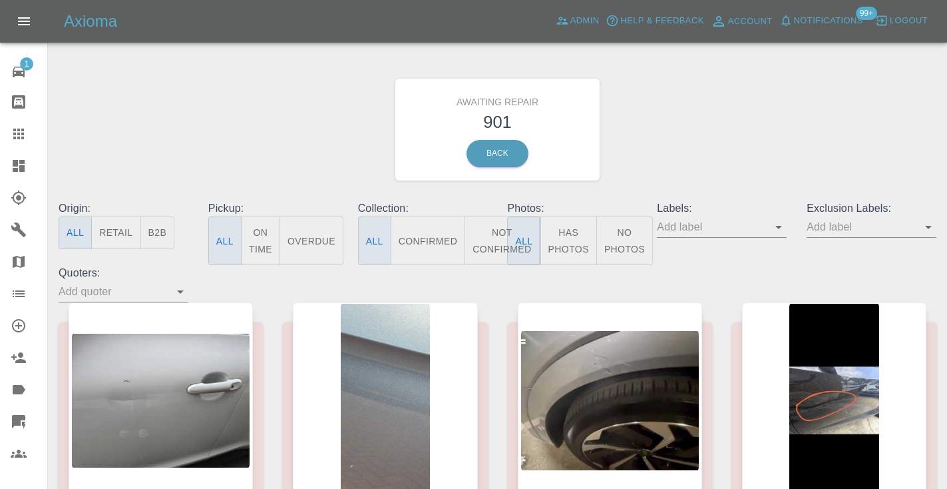
click at [479, 250] on button "Not Confirmed" at bounding box center [502, 240] width 75 height 49
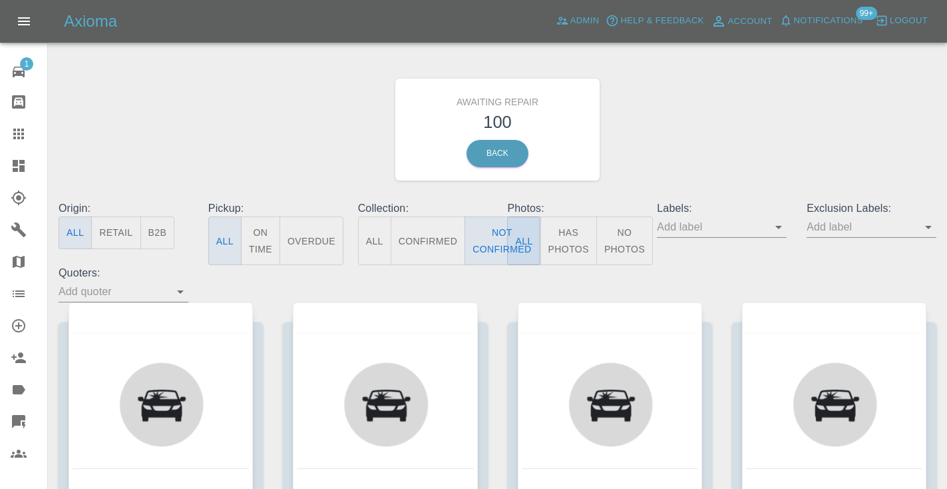
click at [676, 145] on div "Awaiting Repair 100 Back" at bounding box center [498, 130] width 898 height 142
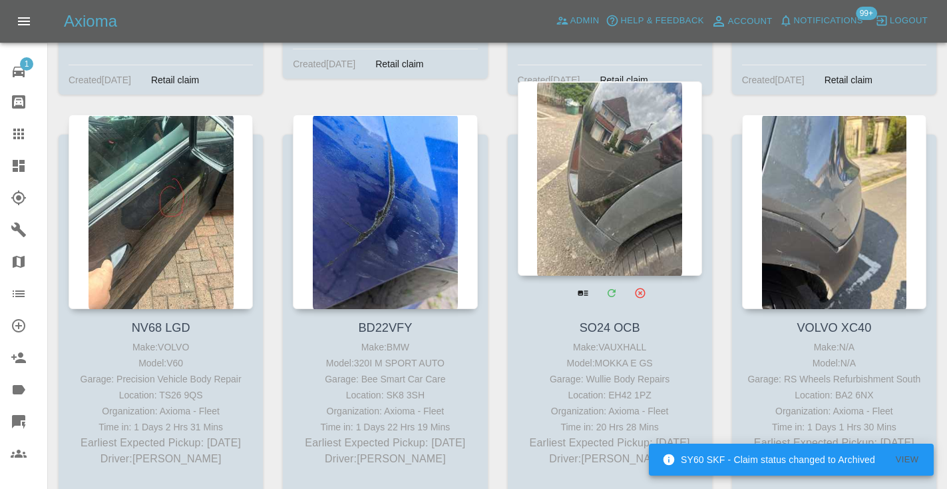
scroll to position [1932, 0]
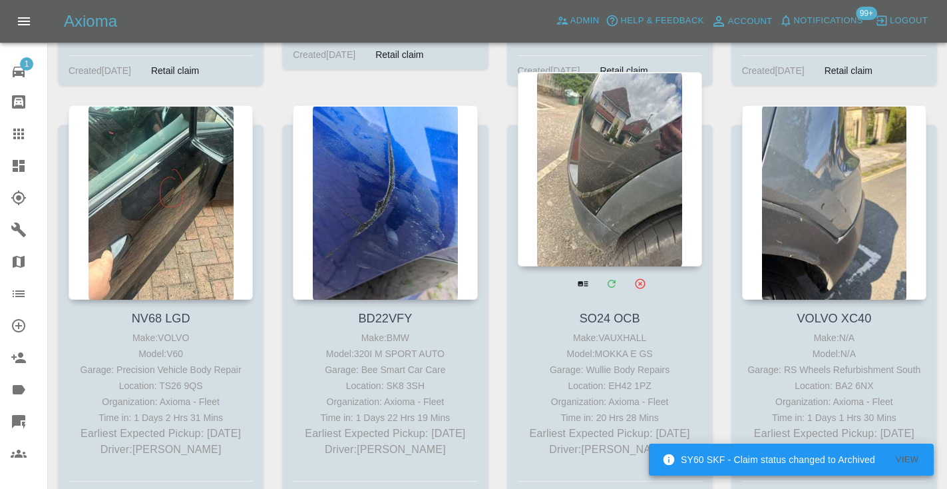
click at [602, 115] on div at bounding box center [610, 169] width 184 height 194
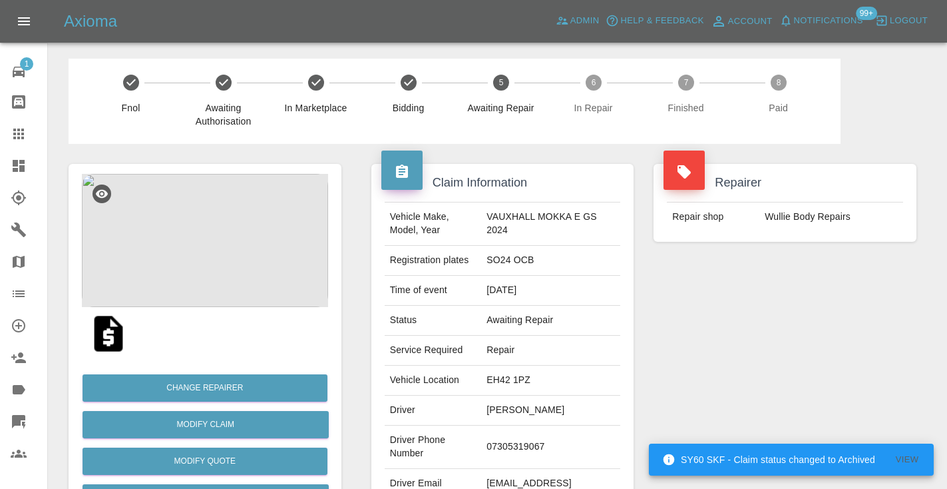
click at [521, 444] on td "07305319067" at bounding box center [550, 446] width 139 height 43
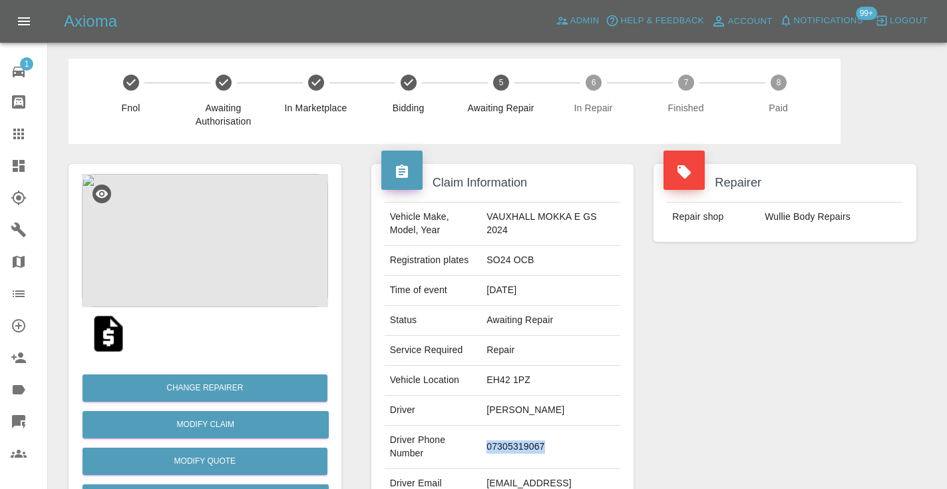
copy td "07305319067"
click at [740, 344] on div "Repairer Repair shop Wullie Body Repairs" at bounding box center [785, 342] width 283 height 397
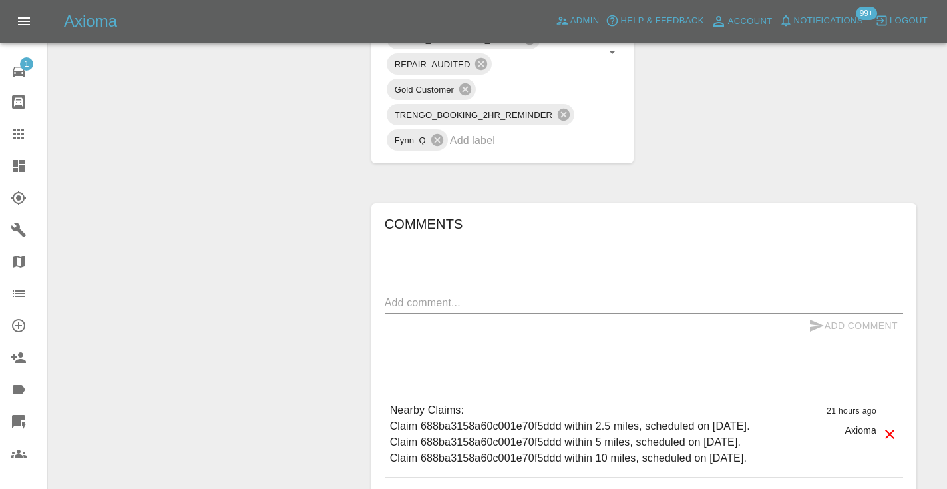
scroll to position [891, 0]
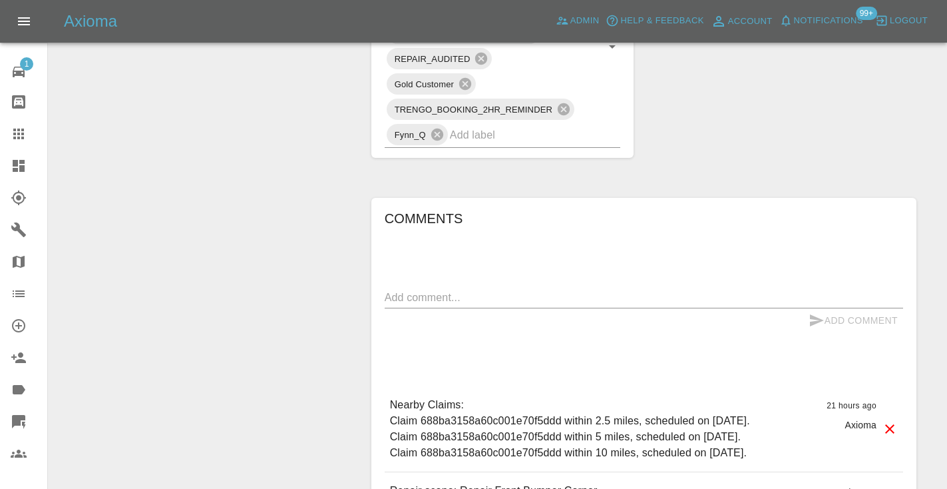
click at [434, 290] on textarea at bounding box center [644, 297] width 519 height 15
type textarea "d"
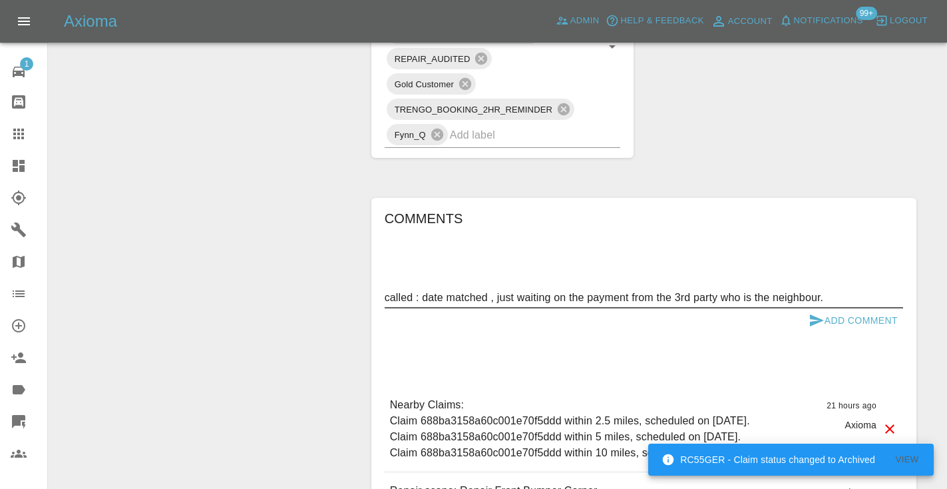
type textarea "called : date matched , just waiting on the payment from the 3rd party who is t…"
click at [824, 308] on button "Add Comment" at bounding box center [854, 320] width 100 height 25
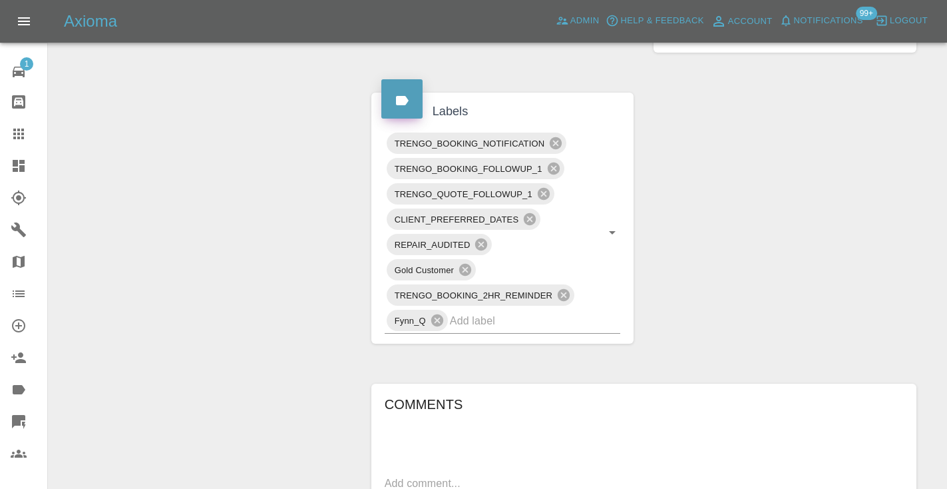
scroll to position [700, 0]
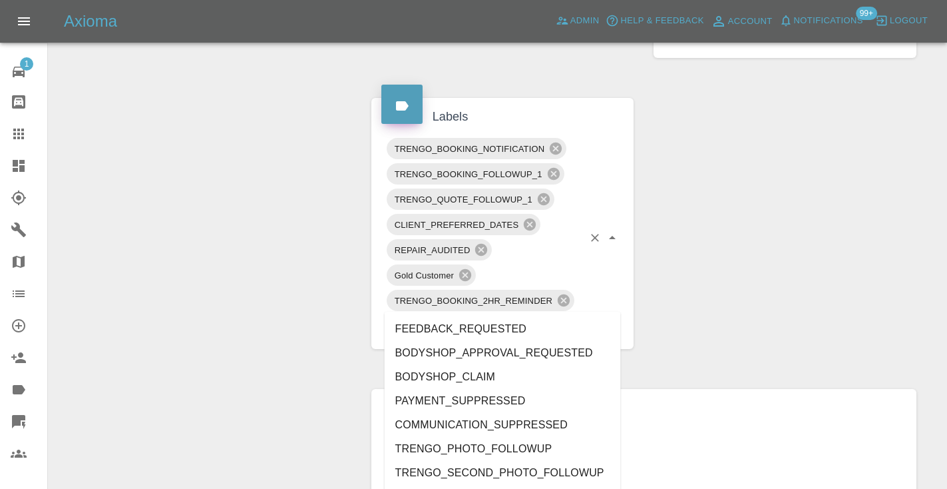
click at [471, 316] on input "text" at bounding box center [517, 326] width 134 height 21
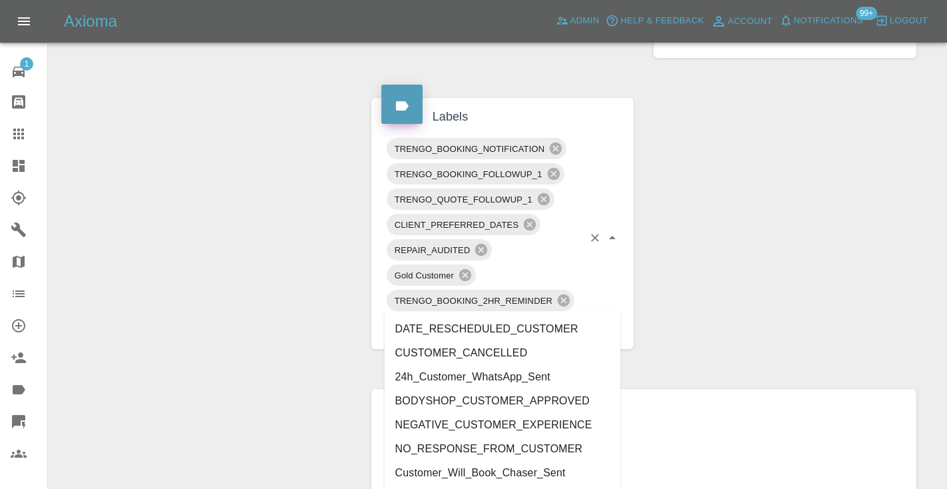
type input "customer_"
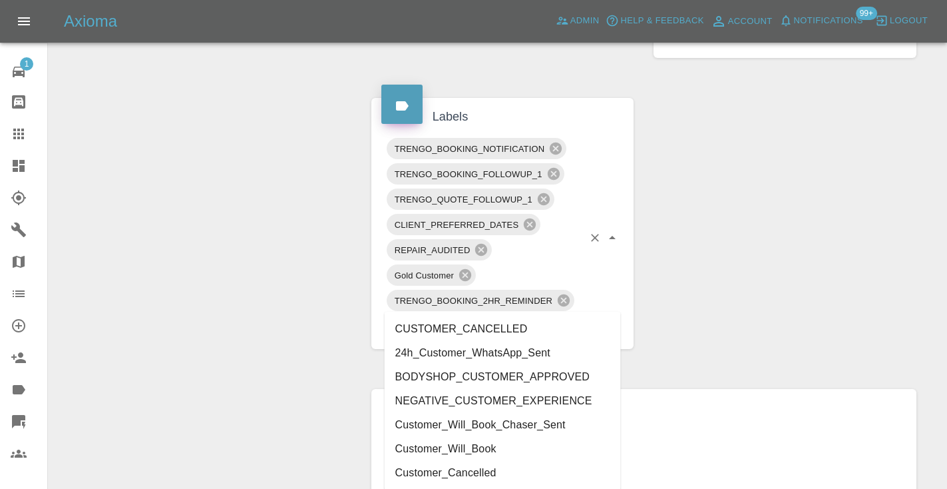
click at [435, 450] on li "Customer_Will_Book" at bounding box center [503, 449] width 236 height 24
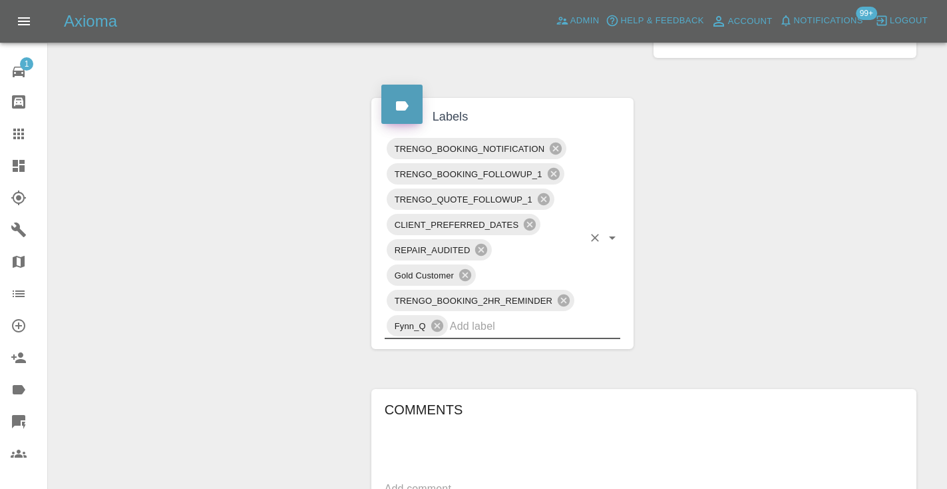
click at [722, 268] on div "Claim Information Vehicle Make, Model, Year VAUXHALL [GEOGRAPHIC_DATA] E GS 202…" at bounding box center [643, 142] width 565 height 1397
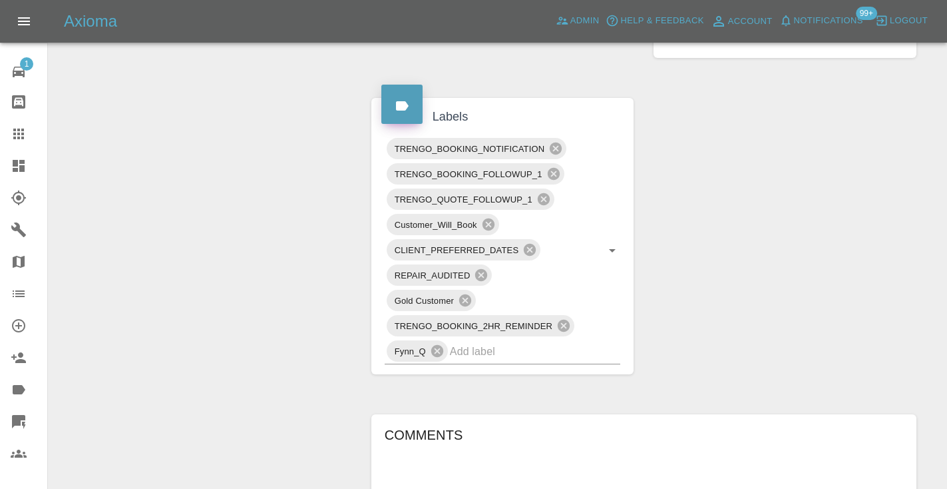
click at [259, 226] on div "Change Repairer Modify Claim Modify Quote Rollback Submit Payment Archive" at bounding box center [205, 155] width 293 height 1423
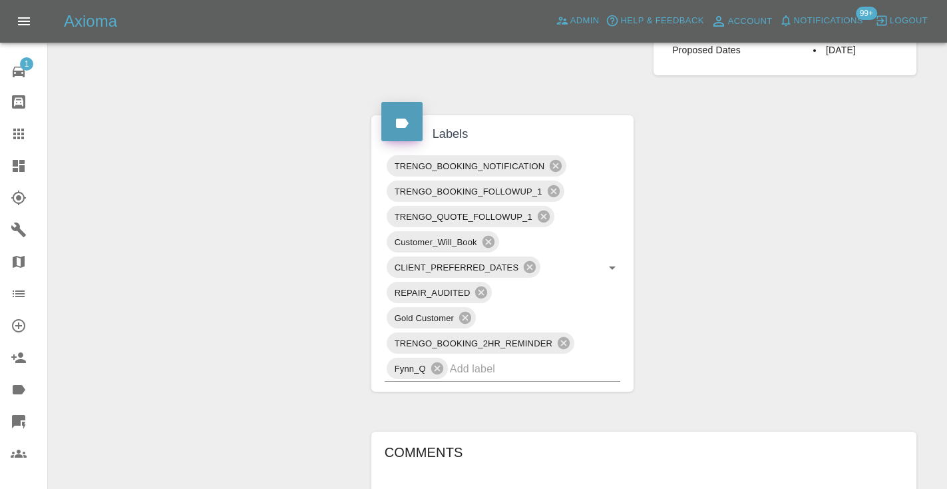
scroll to position [671, 0]
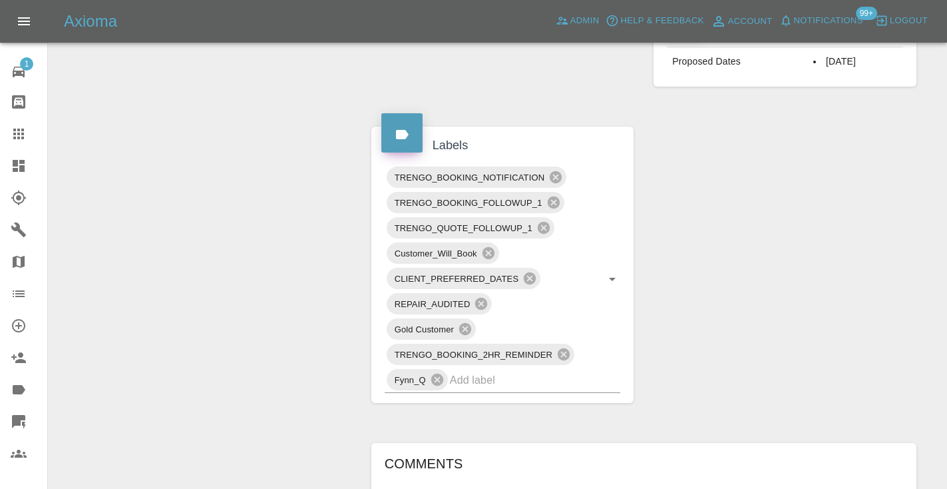
click at [21, 134] on icon at bounding box center [19, 134] width 16 height 16
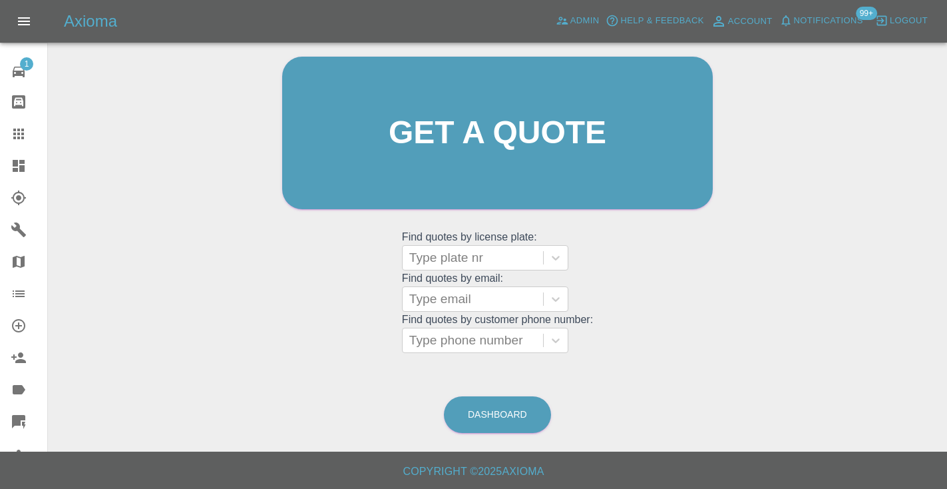
scroll to position [90, 0]
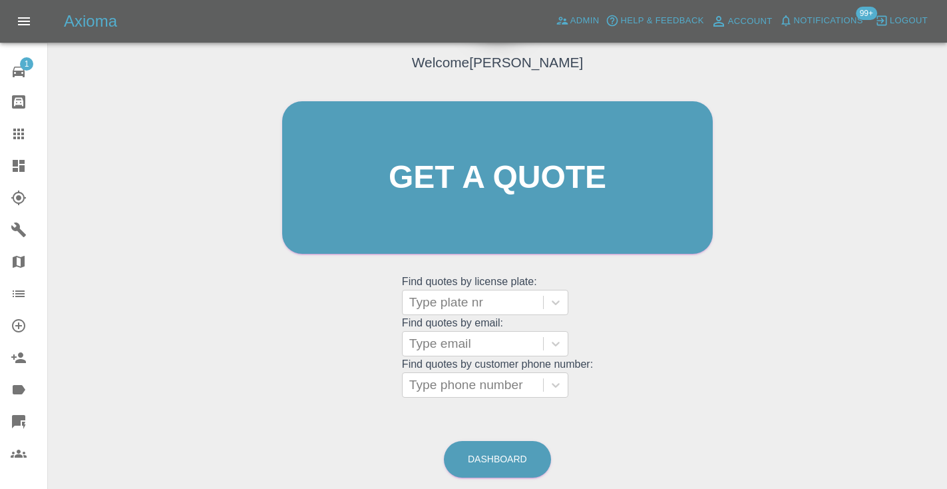
click at [496, 436] on div "Welcome [PERSON_NAME] Get a quote Get a quote Find quotes by license plate: Typ…" at bounding box center [498, 241] width 878 height 478
click at [491, 454] on link "Dashboard" at bounding box center [497, 459] width 107 height 37
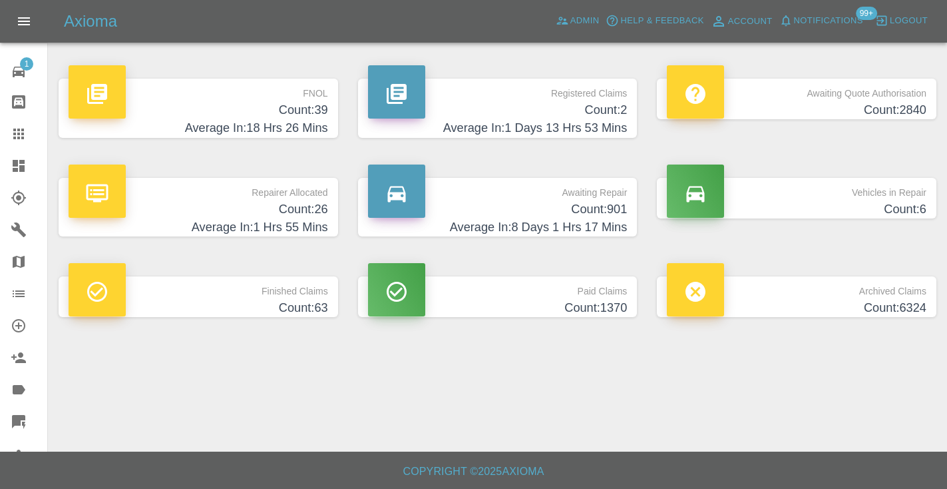
click at [600, 216] on h4 "Count: 901" at bounding box center [498, 209] width 260 height 18
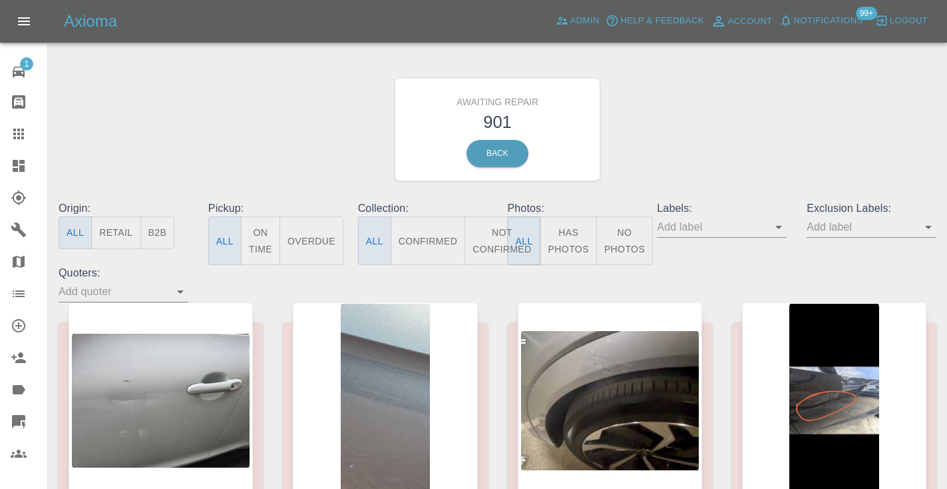
click at [496, 230] on button "Not Confirmed" at bounding box center [502, 240] width 75 height 49
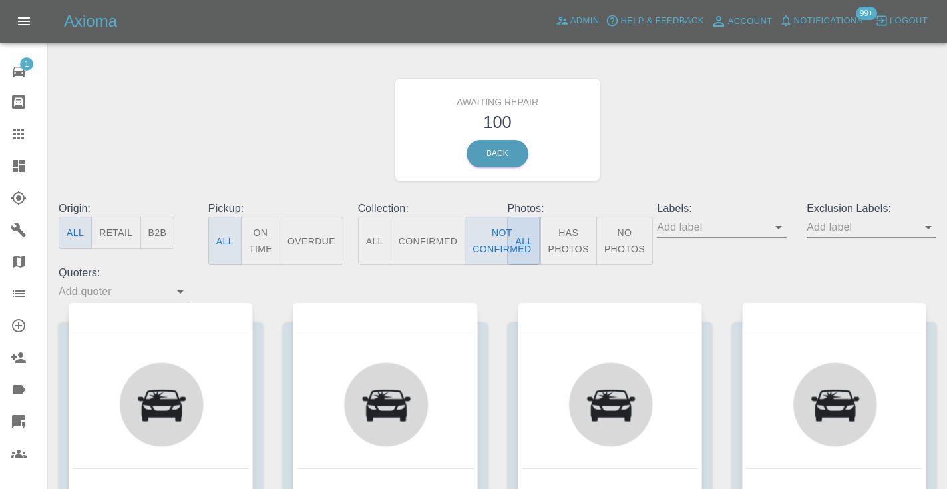
click at [723, 106] on div "Awaiting Repair 100 Back" at bounding box center [498, 130] width 898 height 142
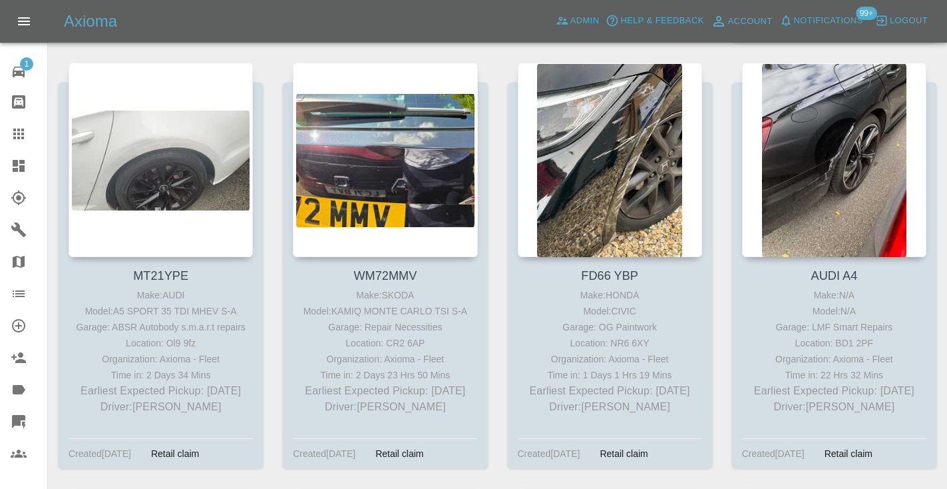
scroll to position [1106, 0]
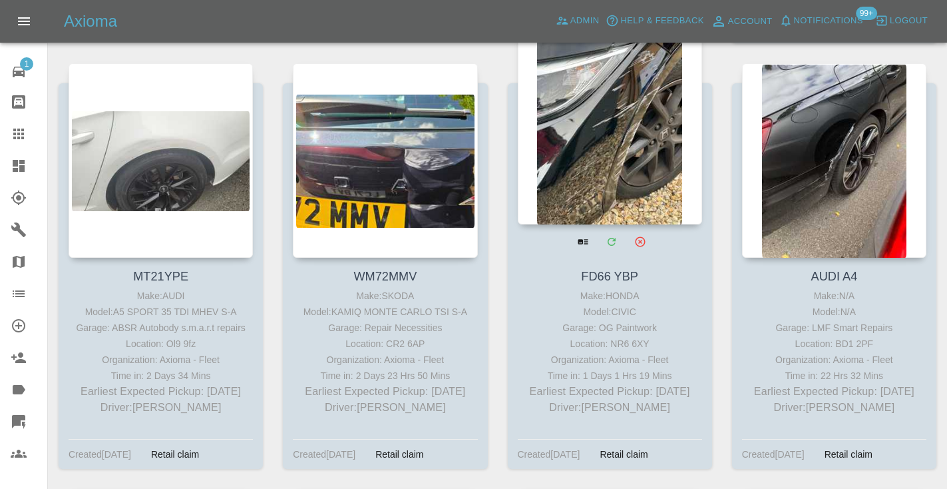
click at [632, 138] on div at bounding box center [610, 127] width 184 height 194
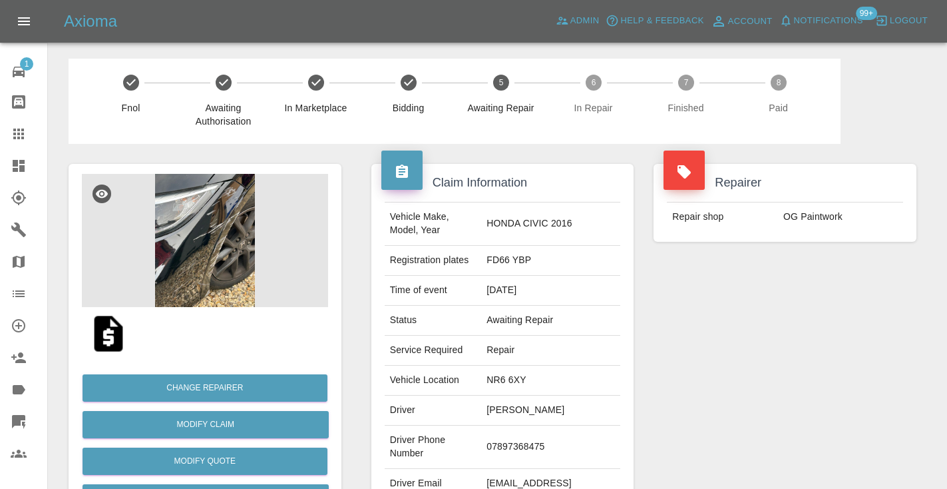
click at [519, 441] on td "07897368475" at bounding box center [550, 446] width 139 height 43
copy td "07897368475"
click at [657, 375] on div "Repairer Repair shop OG Paintwork" at bounding box center [785, 342] width 283 height 397
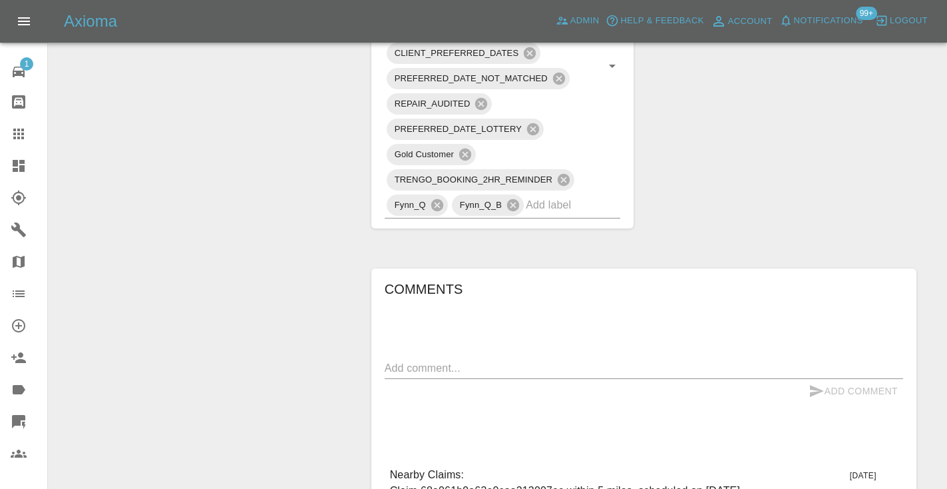
scroll to position [990, 0]
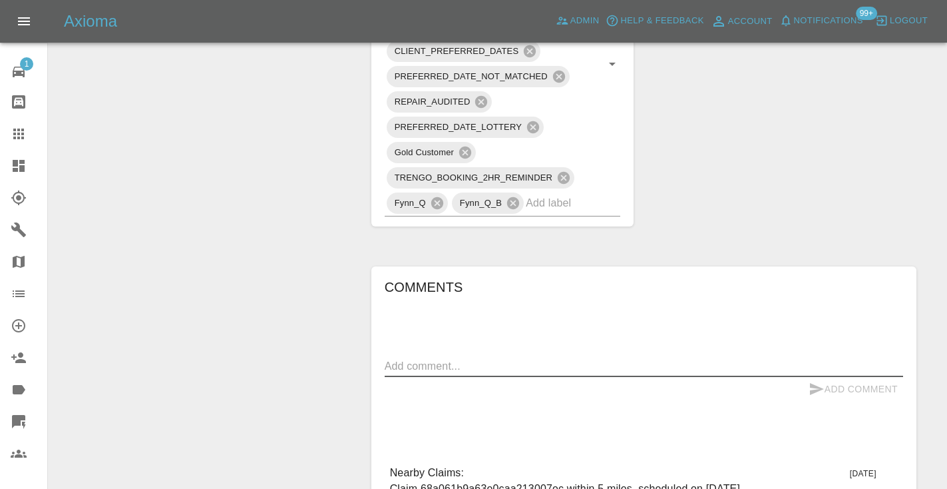
click at [402, 358] on textarea at bounding box center [644, 365] width 519 height 15
type textarea "c"
click at [821, 355] on div "x" at bounding box center [644, 365] width 519 height 21
type textarea "checking if 30th is possible"
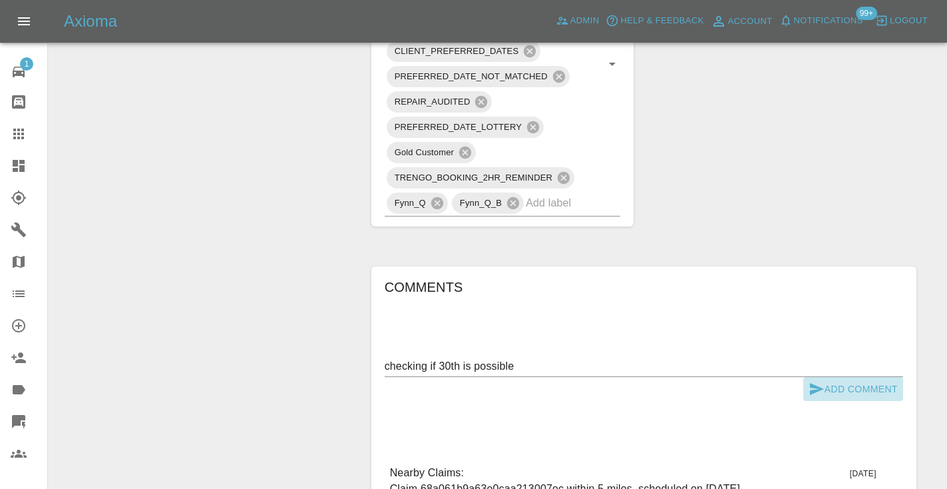
click at [828, 377] on button "Add Comment" at bounding box center [854, 389] width 100 height 25
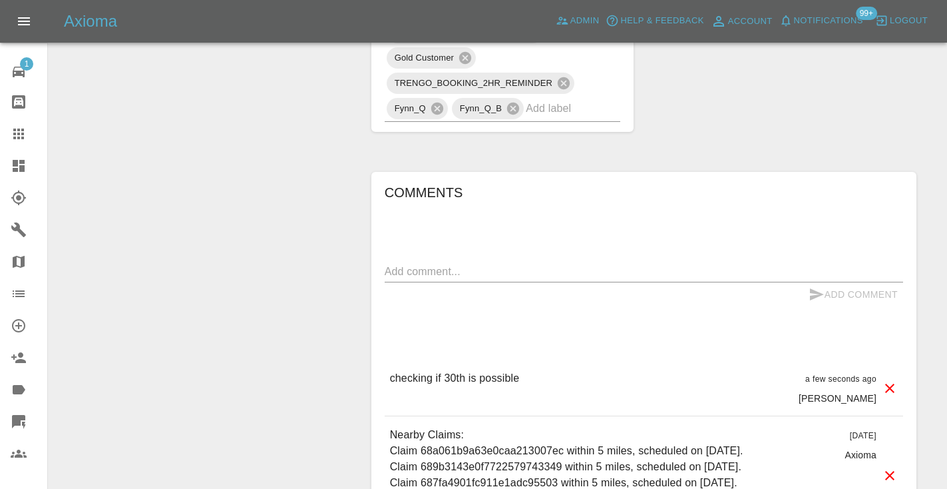
scroll to position [1086, 0]
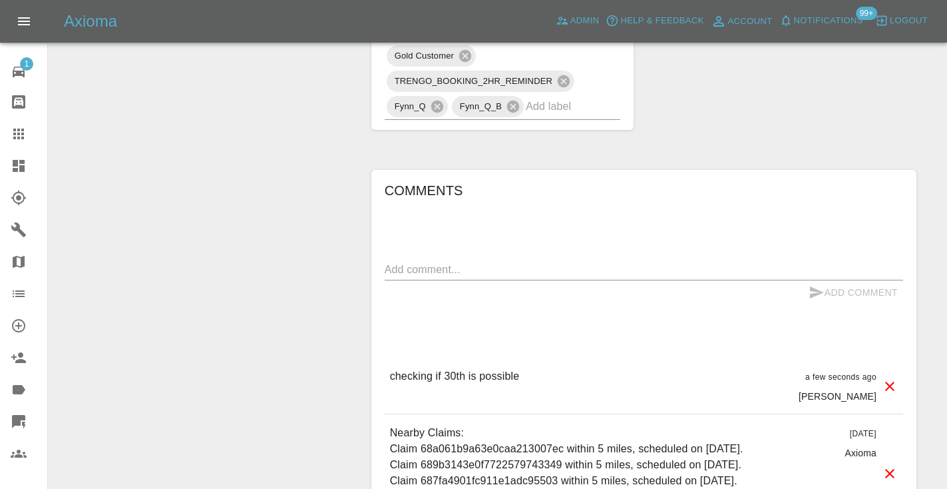
click at [438, 262] on textarea at bounding box center [644, 269] width 519 height 15
click at [29, 126] on div at bounding box center [29, 134] width 37 height 16
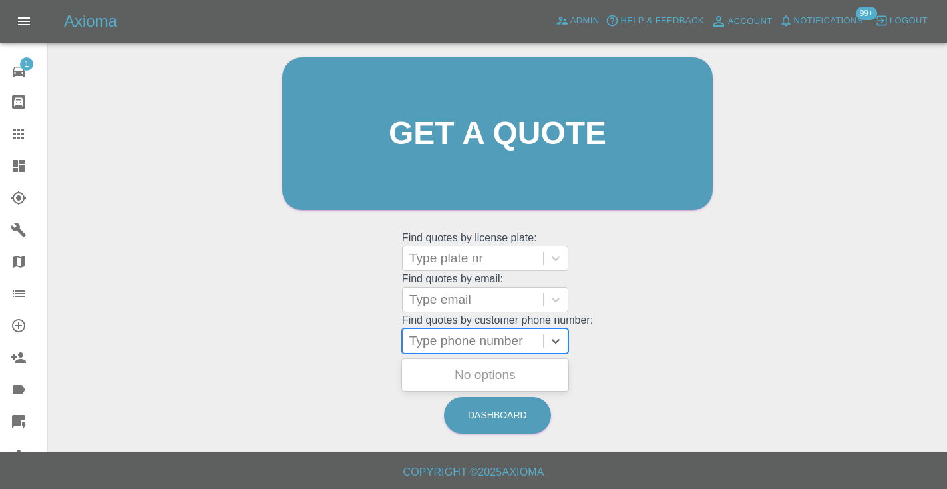
click at [490, 348] on div at bounding box center [472, 341] width 127 height 19
paste input "07982780399"
type input "07982780399"
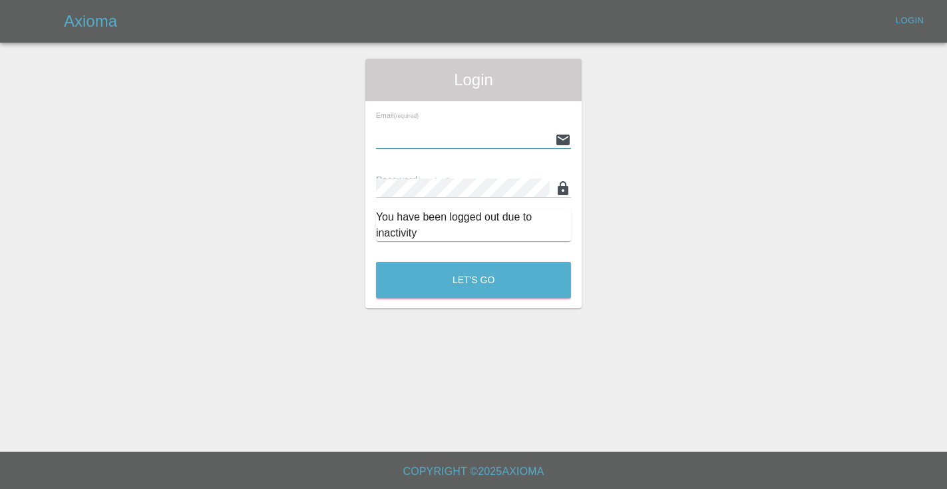
type input "[EMAIL_ADDRESS][DOMAIN_NAME]"
click at [473, 280] on button "Let's Go" at bounding box center [473, 280] width 195 height 37
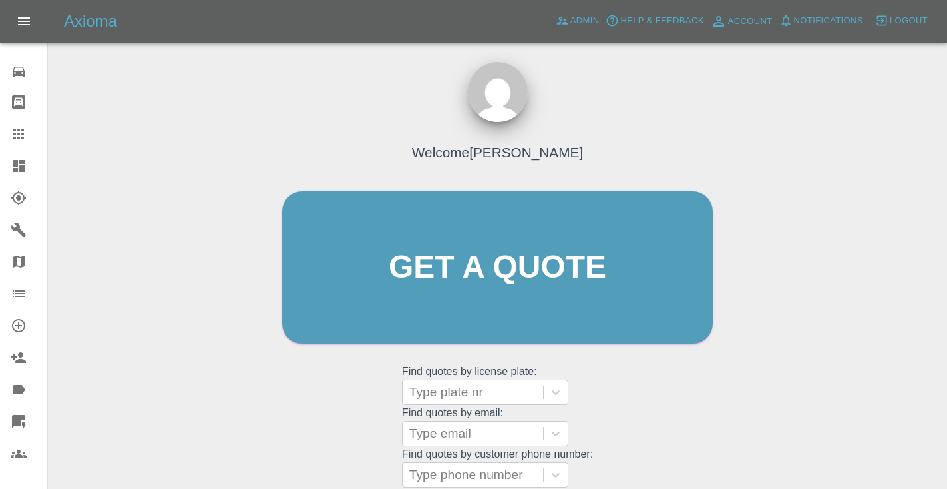
click at [609, 397] on div "Welcome Castro Get a quote Get a quote Find quotes by license plate: Type plate…" at bounding box center [497, 293] width 459 height 402
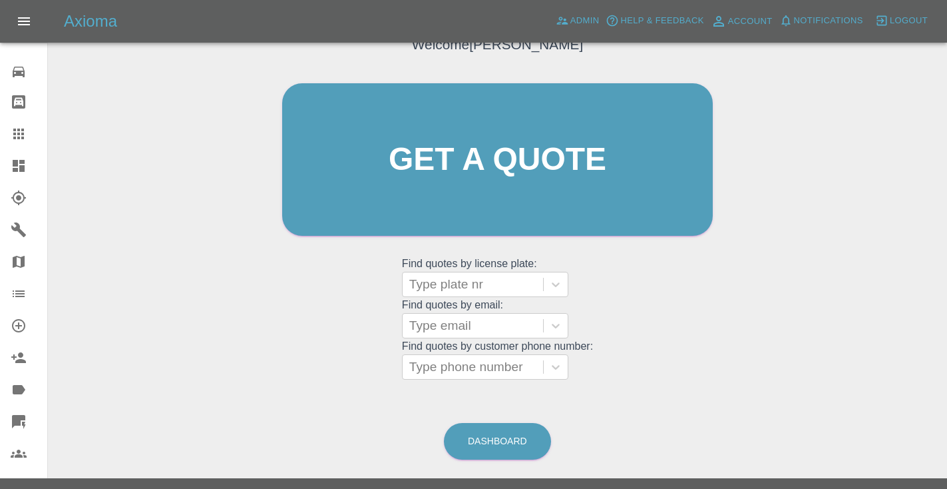
scroll to position [134, 0]
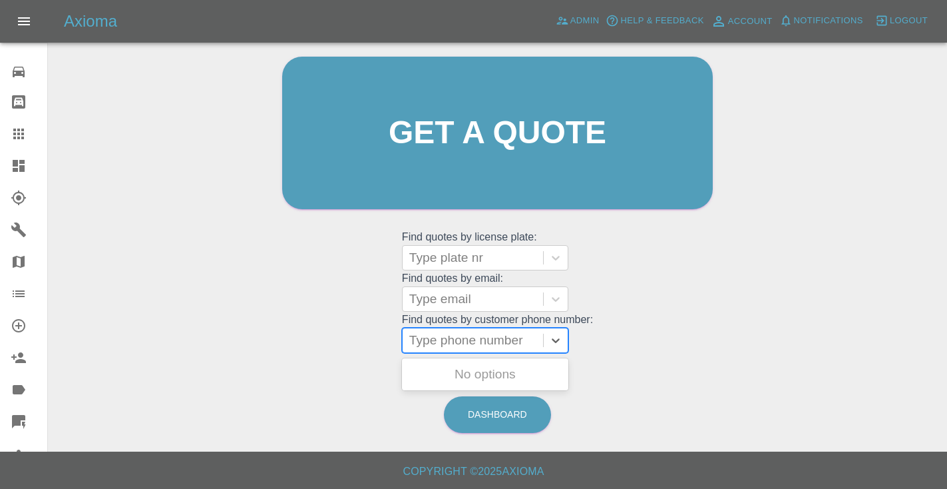
click at [491, 344] on div "Type phone number" at bounding box center [472, 340] width 127 height 16
paste input "07982780399"
type input "07982780399"
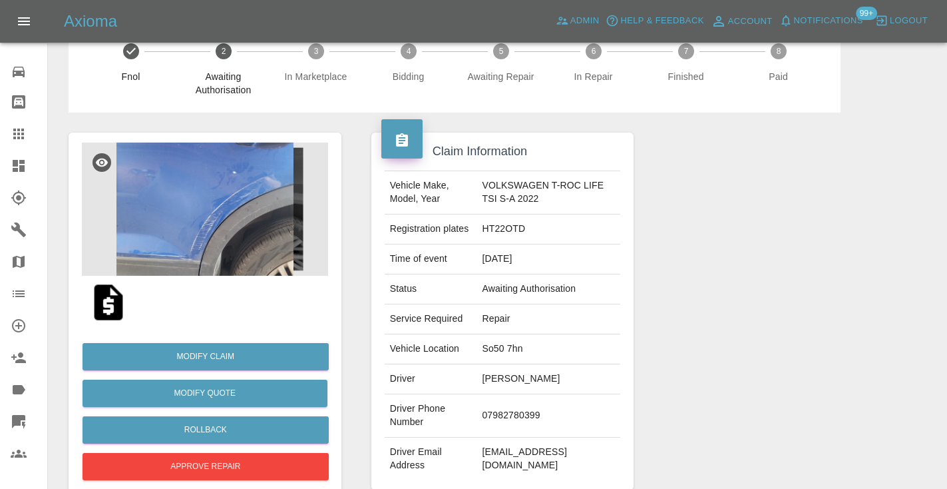
scroll to position [20, 0]
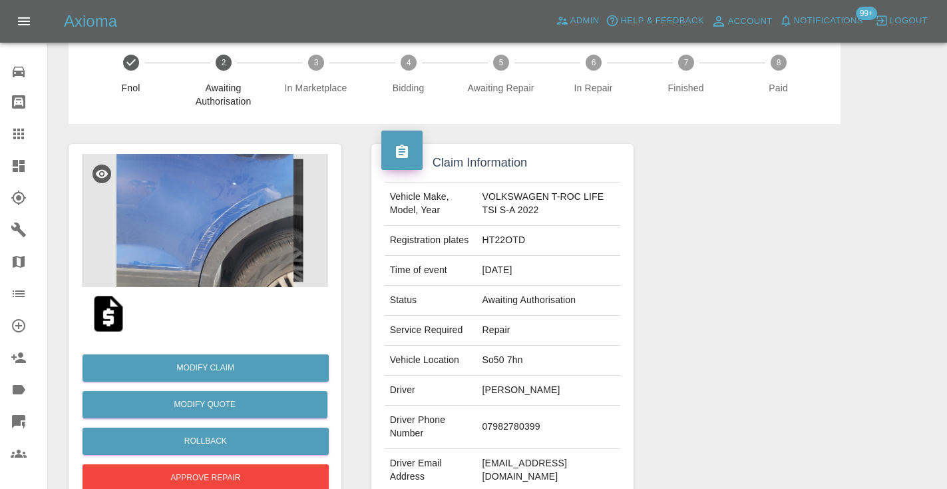
click at [223, 209] on img at bounding box center [205, 220] width 246 height 133
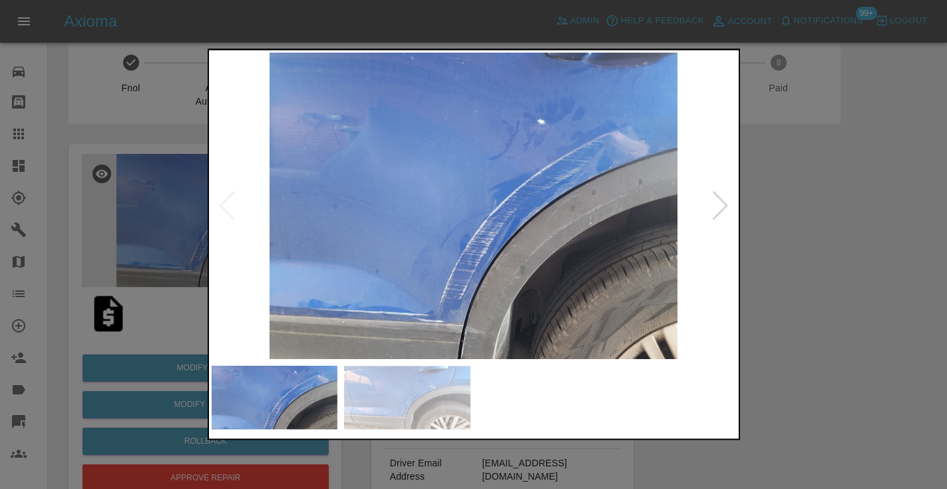
click at [758, 138] on div at bounding box center [473, 244] width 947 height 489
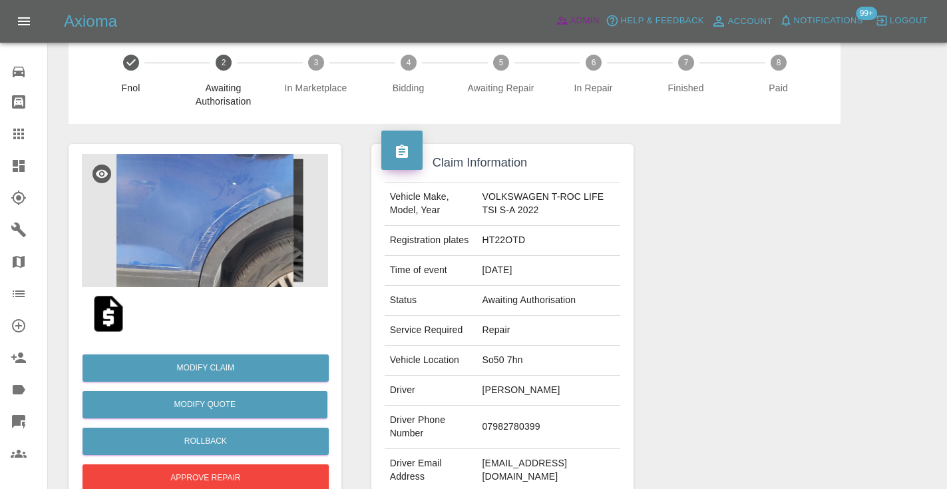
click at [847, 268] on div at bounding box center [785, 322] width 283 height 397
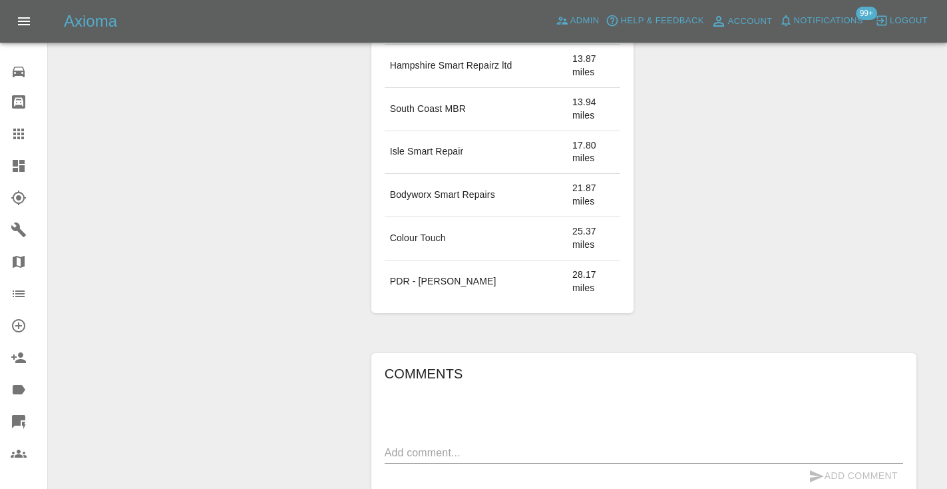
scroll to position [909, 0]
click at [443, 443] on textarea at bounding box center [644, 450] width 519 height 15
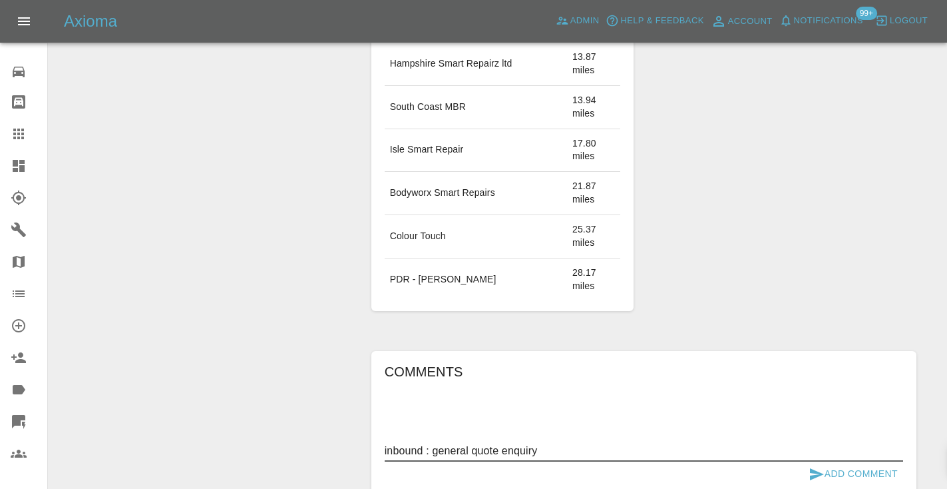
type textarea "inbound : general quote enquiry"
click at [839, 461] on button "Add Comment" at bounding box center [854, 473] width 100 height 25
click at [798, 128] on div "Labels TRENGO_QUOTE_FOLLOWUP_1 TRENGO_QUOTE_FOLLOWUP_2 Gold Customer Fynn_Q Fyn…" at bounding box center [785, 70] width 283 height 521
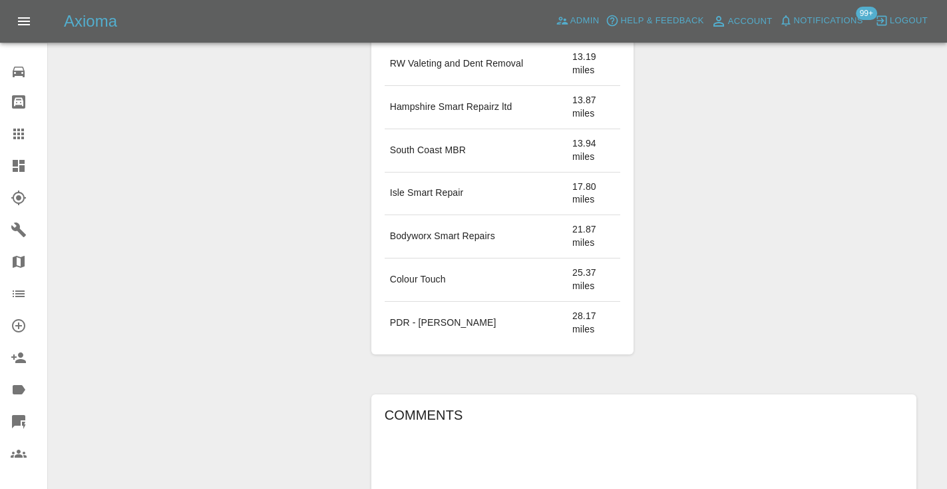
scroll to position [860, 0]
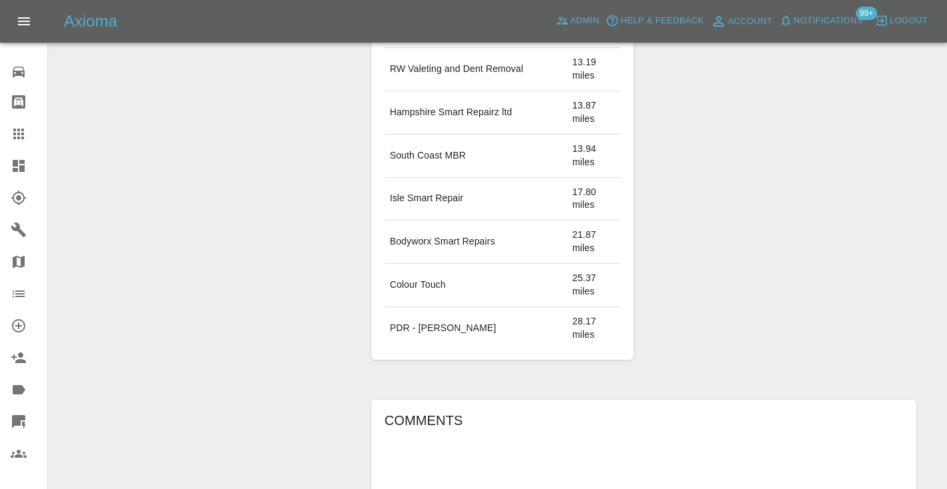
click at [20, 138] on icon at bounding box center [18, 133] width 11 height 11
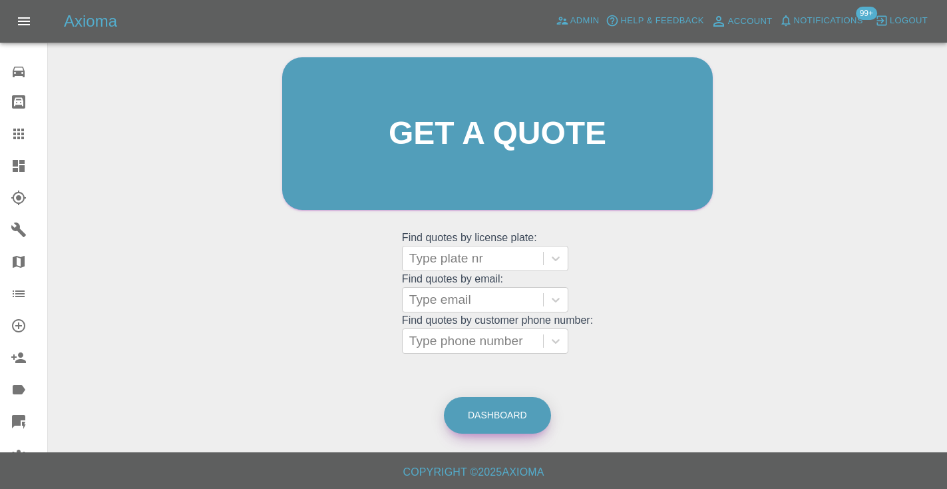
click at [499, 403] on link "Dashboard" at bounding box center [497, 415] width 107 height 37
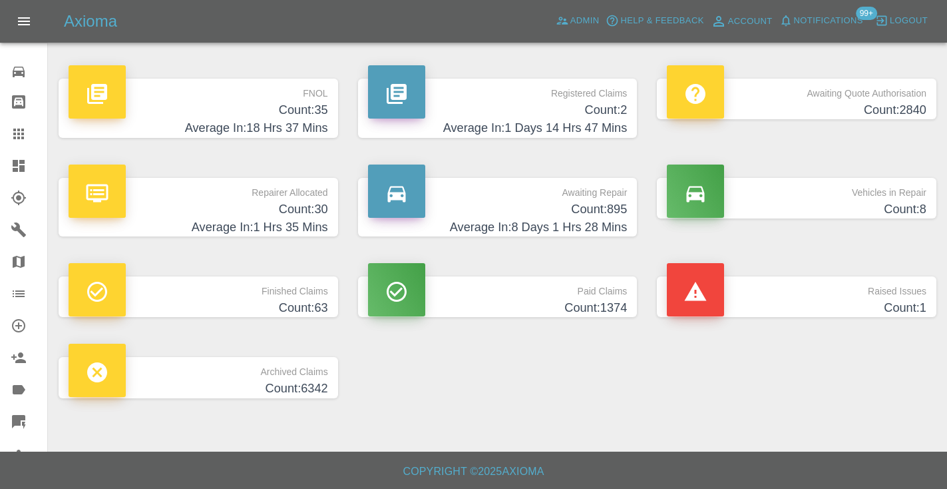
click at [597, 211] on h4 "Count: 895" at bounding box center [498, 209] width 260 height 18
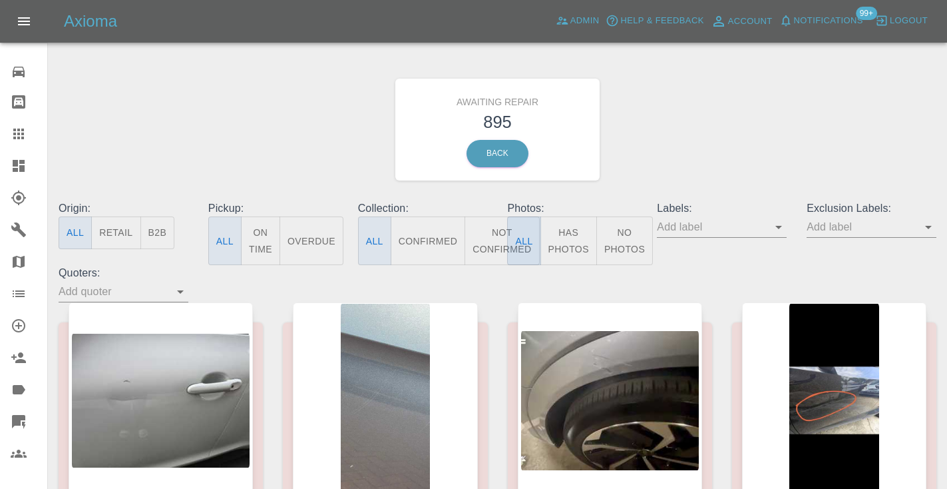
click at [510, 236] on button "All" at bounding box center [523, 240] width 33 height 49
click at [503, 236] on button "Not Confirmed" at bounding box center [502, 240] width 75 height 49
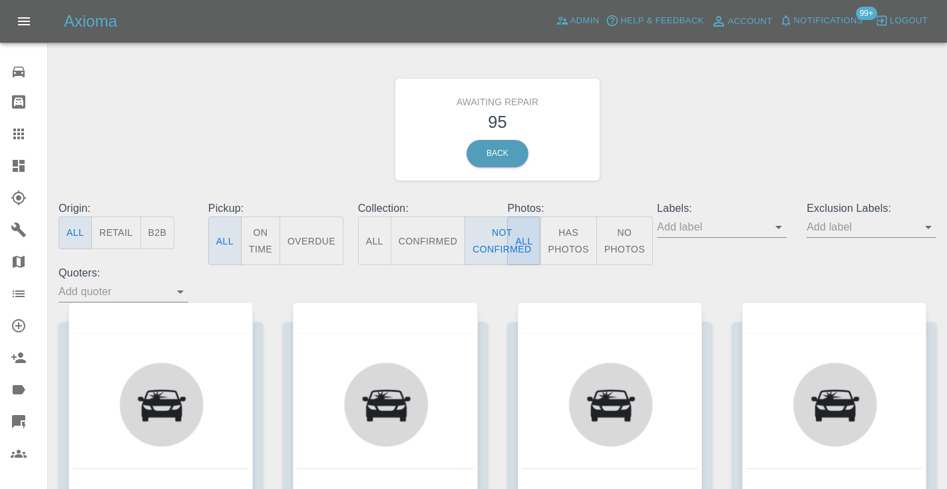
click at [760, 117] on div "Awaiting Repair 95 Back" at bounding box center [498, 130] width 898 height 142
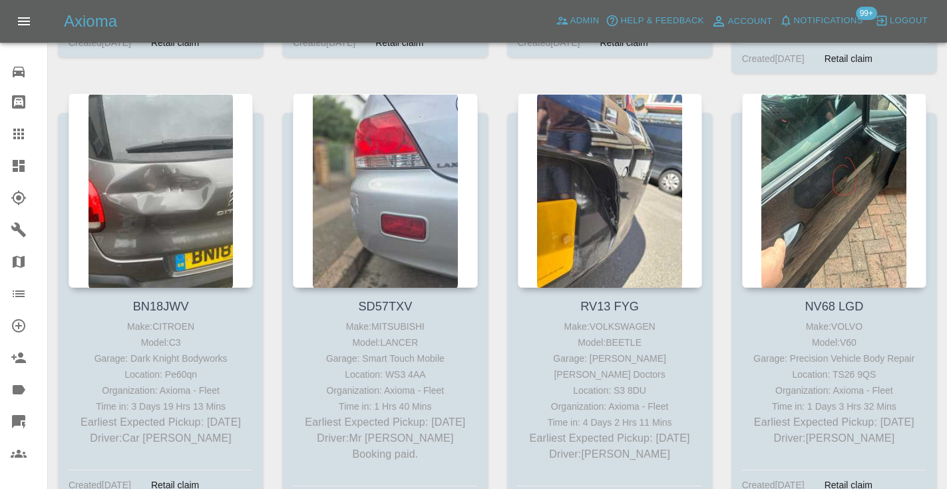
scroll to position [1522, 0]
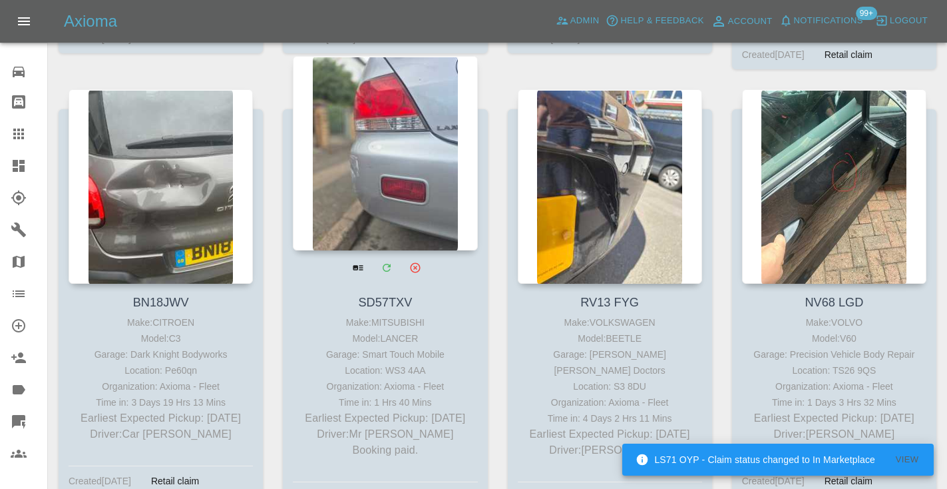
click at [413, 144] on div at bounding box center [385, 153] width 184 height 194
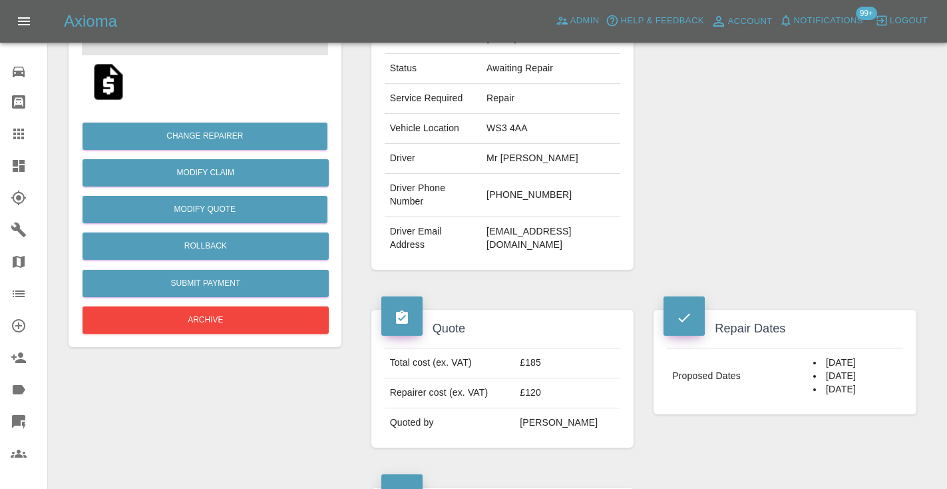
scroll to position [242, 0]
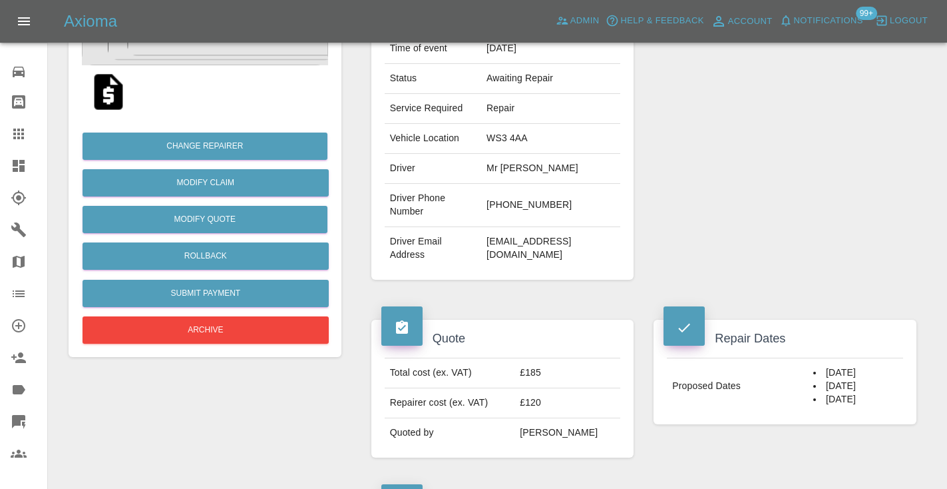
drag, startPoint x: 581, startPoint y: 199, endPoint x: 517, endPoint y: 194, distance: 64.1
click at [517, 194] on td "+44 7718 484050" at bounding box center [550, 205] width 139 height 43
copy td "7718 484050"
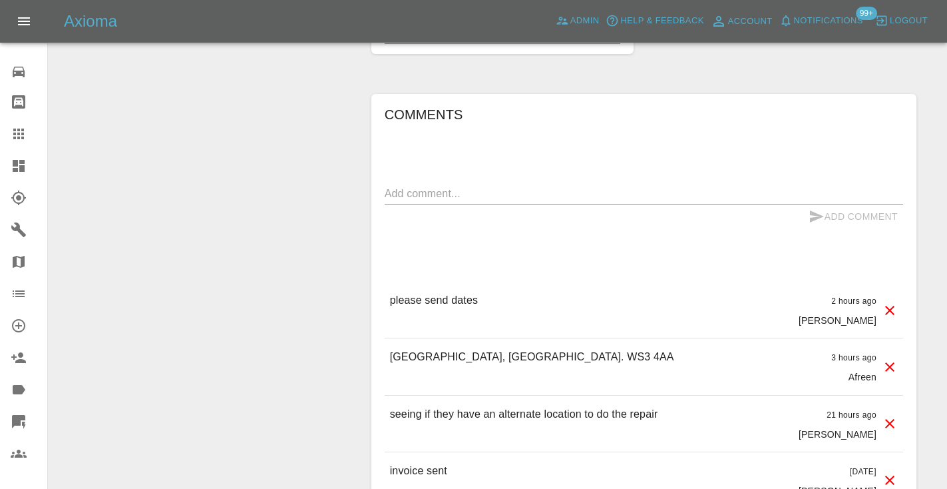
scroll to position [1132, 0]
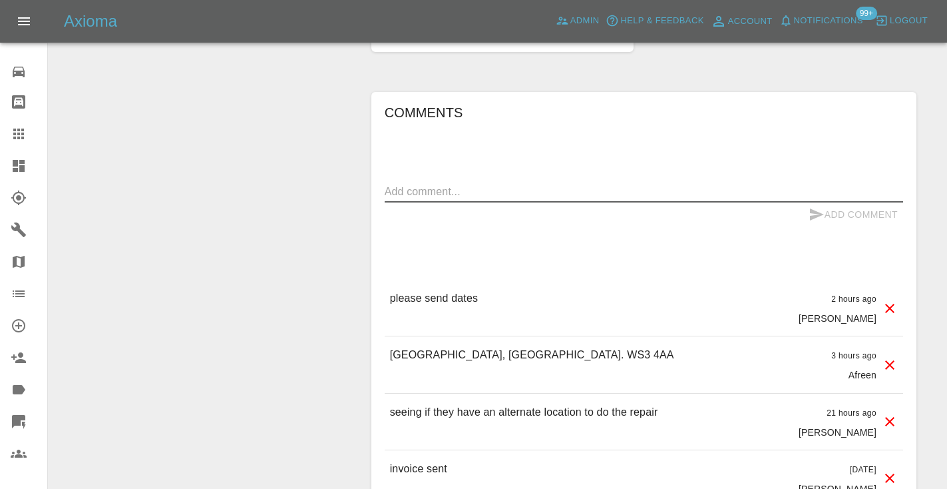
click at [410, 184] on textarea at bounding box center [644, 191] width 519 height 15
type textarea "called no answer"
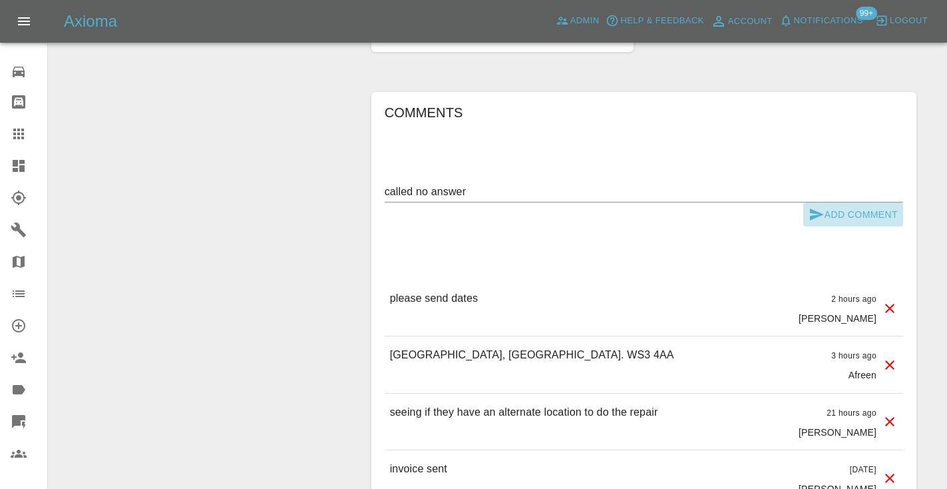
click at [809, 206] on icon "submit" at bounding box center [817, 214] width 16 height 16
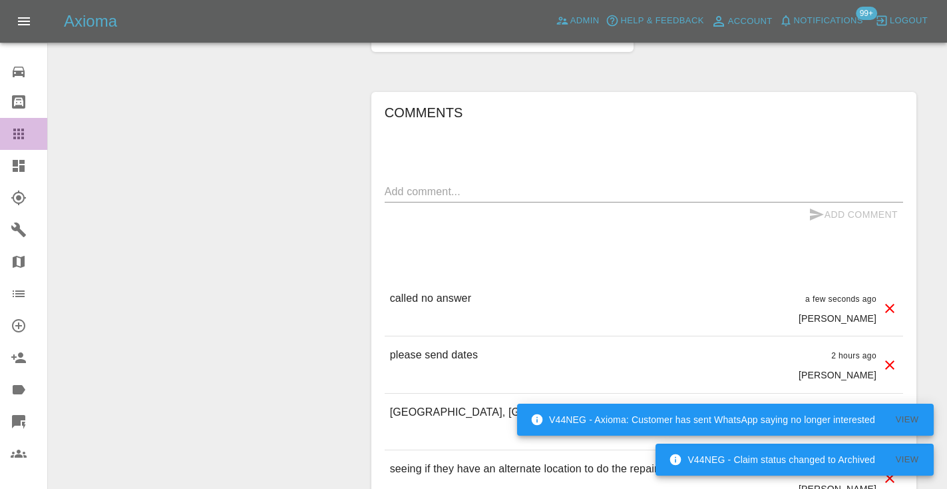
click at [25, 135] on icon at bounding box center [19, 134] width 16 height 16
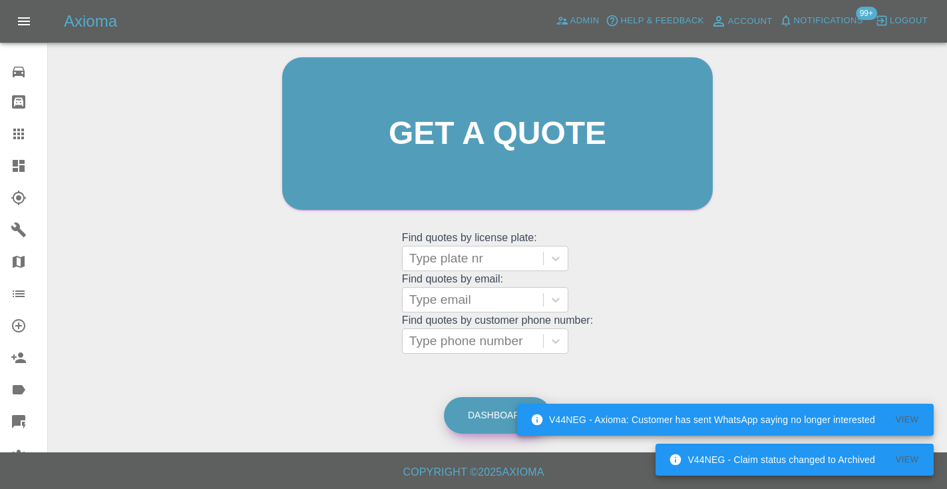
click at [485, 410] on link "Dashboard" at bounding box center [497, 415] width 107 height 37
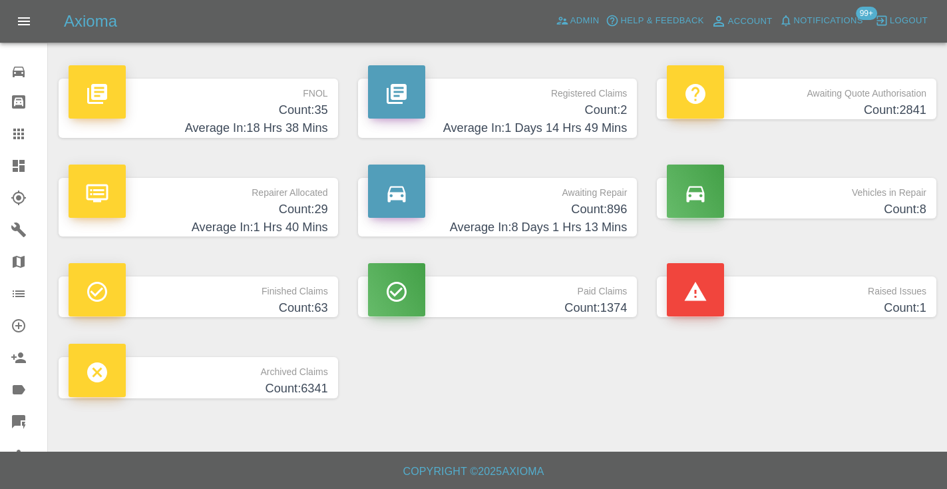
click at [614, 213] on h4 "Count: 896" at bounding box center [498, 209] width 260 height 18
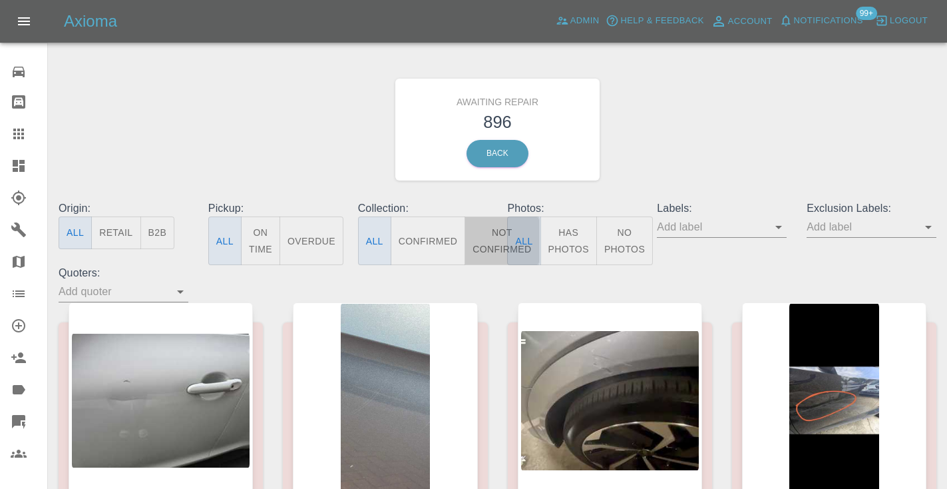
click at [492, 228] on button "Not Confirmed" at bounding box center [502, 240] width 75 height 49
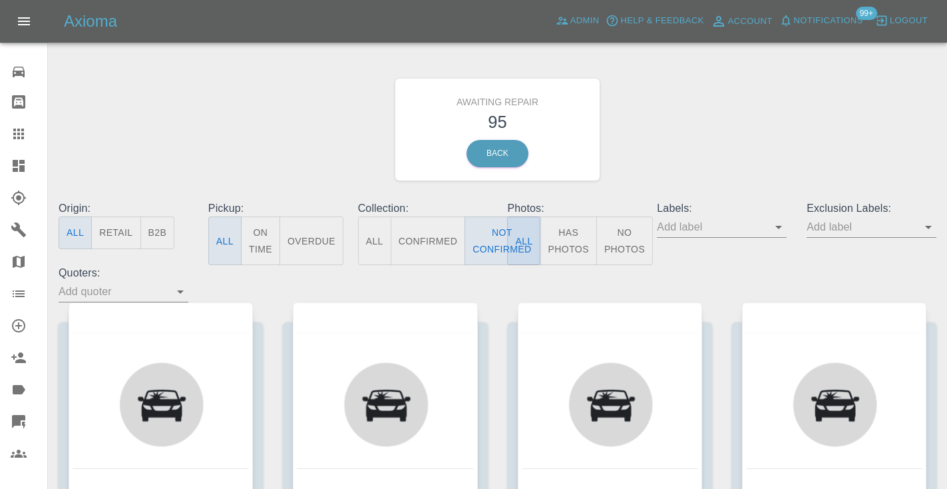
click at [672, 120] on div "Awaiting Repair 95 Back" at bounding box center [498, 130] width 898 height 142
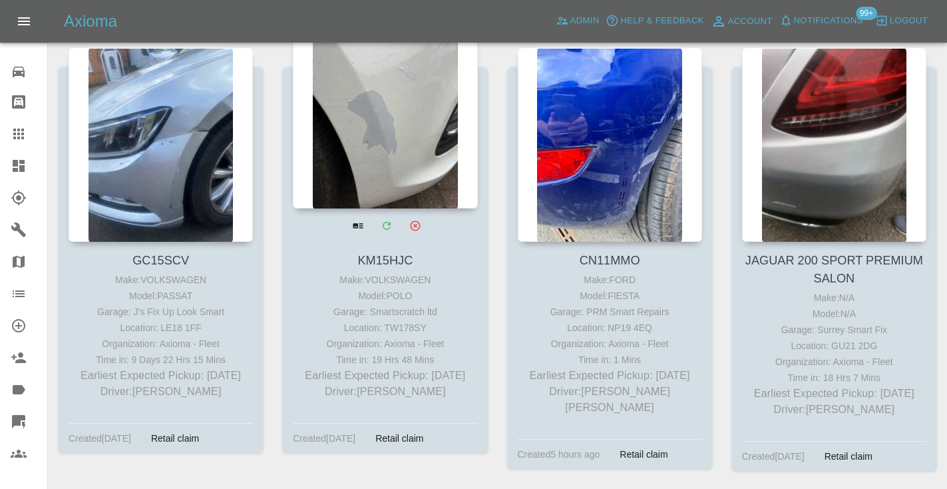
scroll to position [3293, 0]
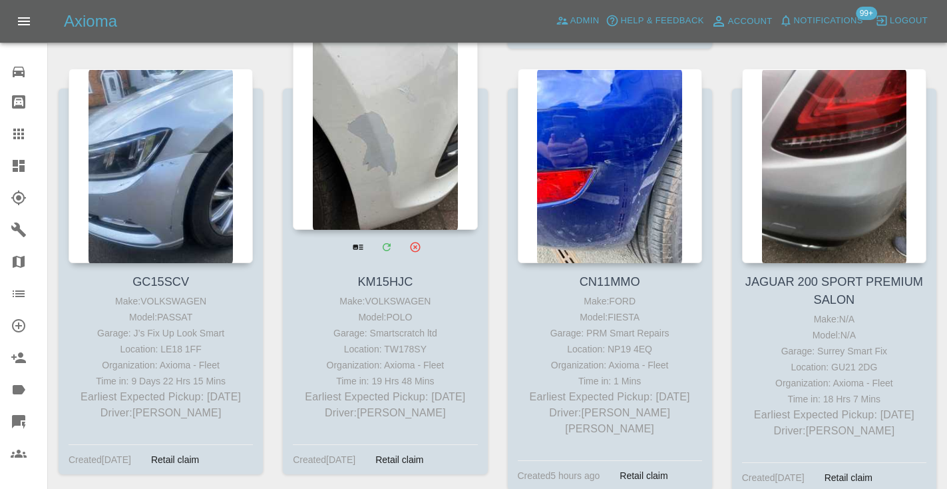
click at [383, 137] on div at bounding box center [385, 132] width 184 height 194
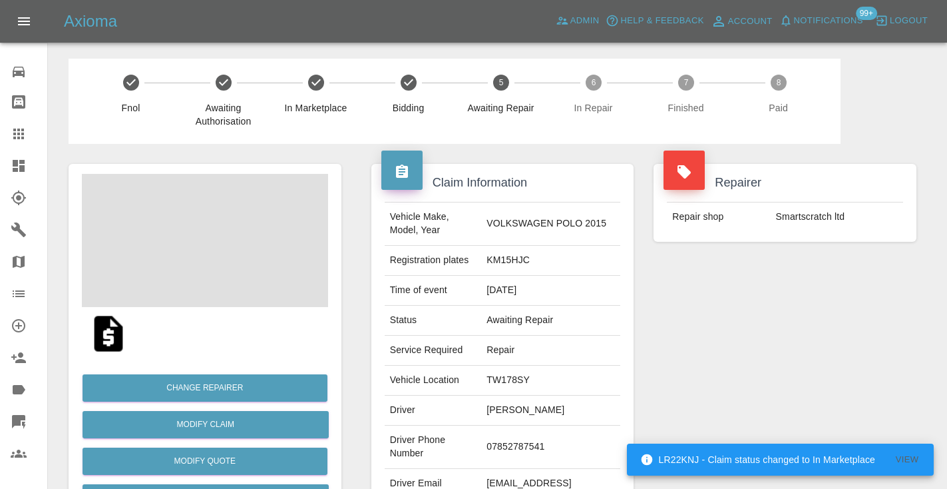
click at [507, 445] on td "07852787541" at bounding box center [550, 446] width 139 height 43
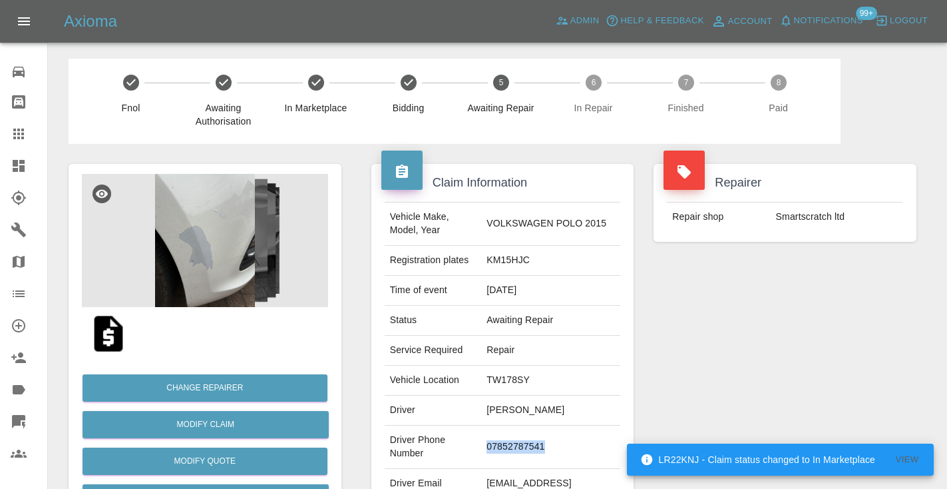
click at [507, 445] on td "07852787541" at bounding box center [550, 446] width 139 height 43
copy td "07852787541"
click at [778, 376] on div "Repairer Repair shop Smartscratch ltd" at bounding box center [785, 342] width 283 height 397
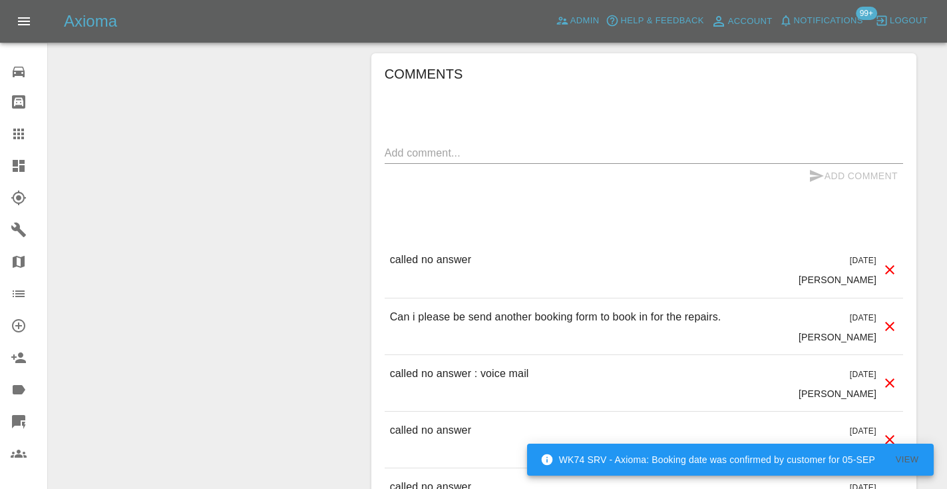
scroll to position [1139, 0]
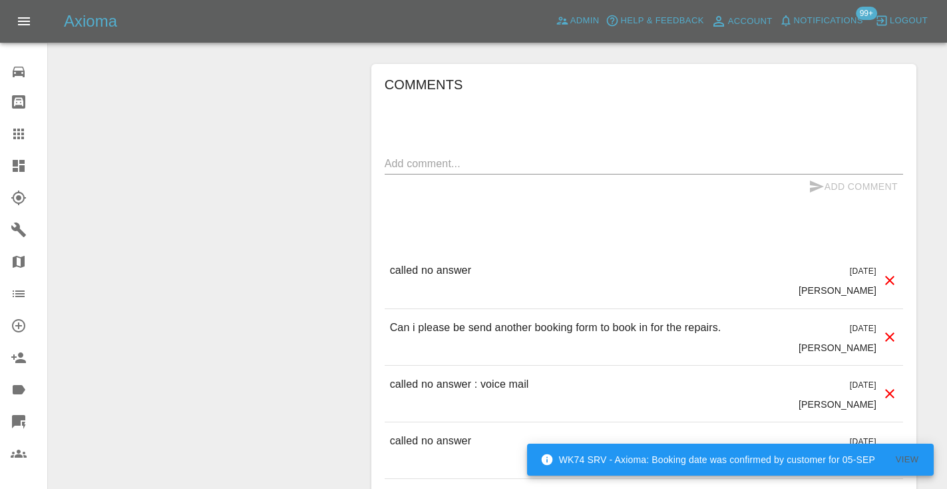
click at [407, 164] on textarea at bounding box center [644, 163] width 519 height 15
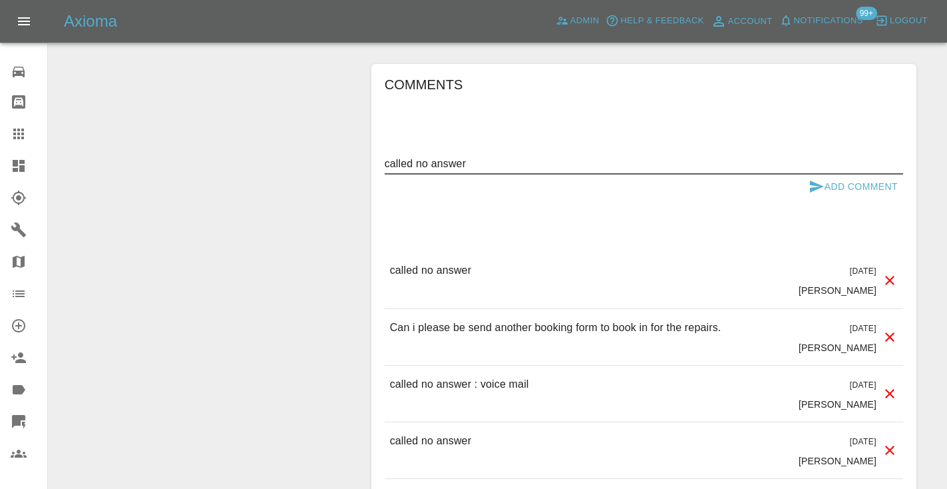
type textarea "called no answer"
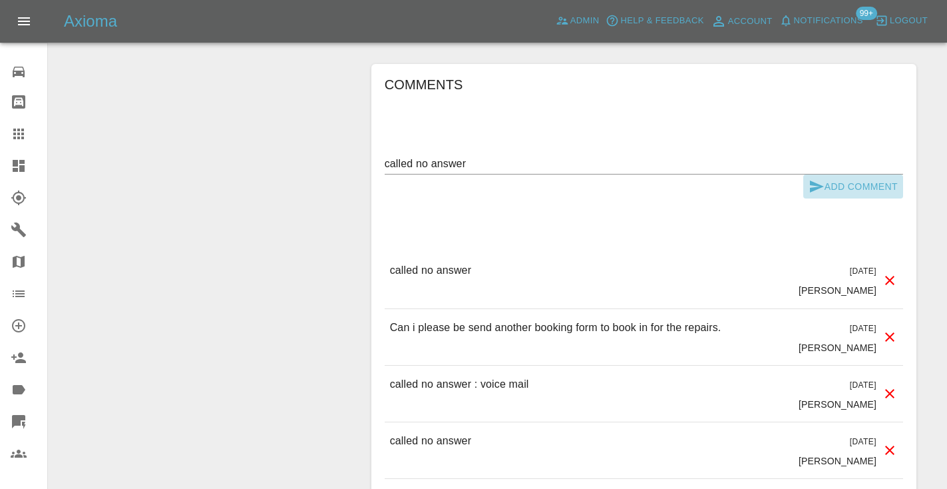
click at [815, 183] on icon "submit" at bounding box center [817, 186] width 14 height 12
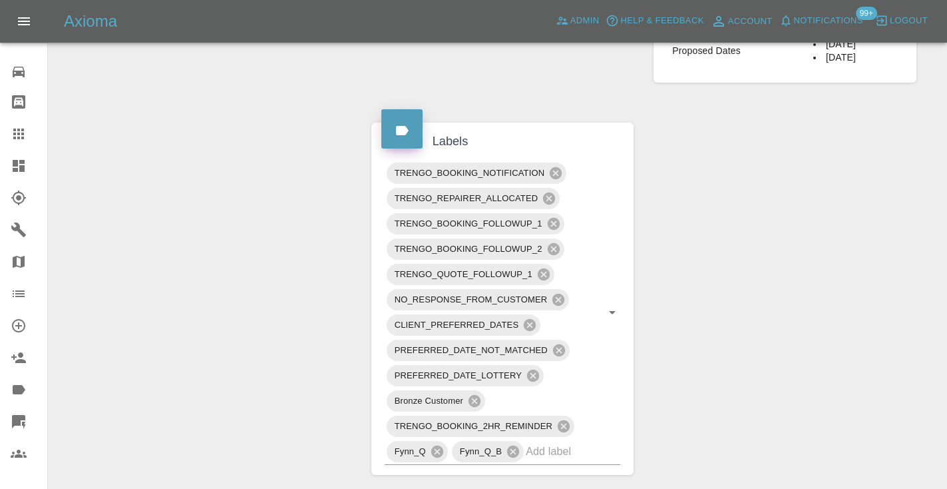
scroll to position [683, 0]
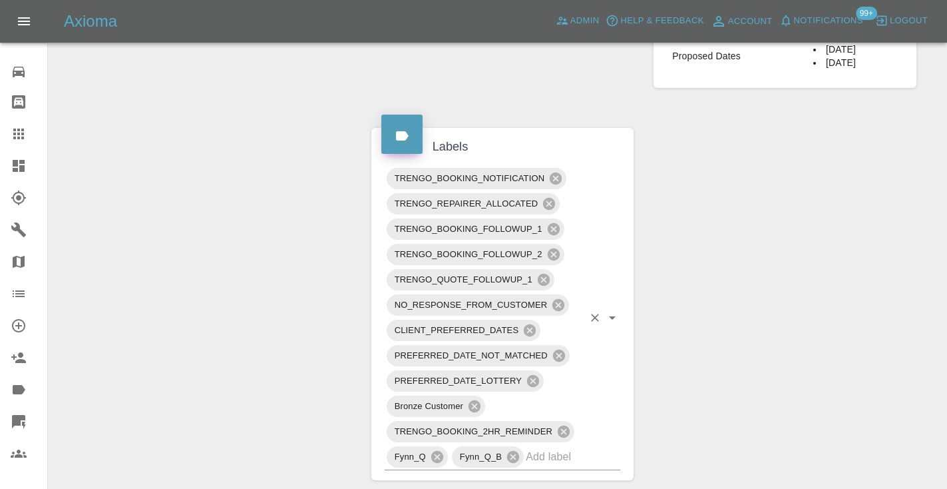
click at [544, 462] on input "text" at bounding box center [554, 456] width 57 height 21
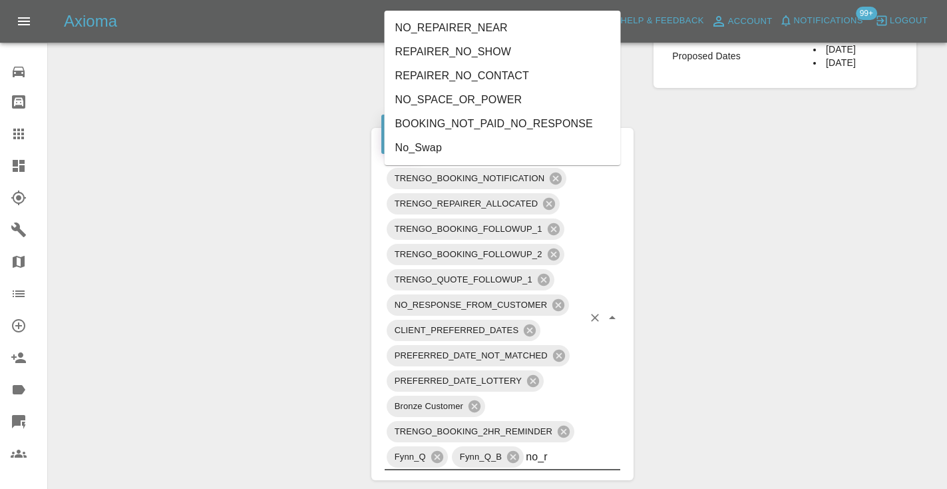
type input "no_re"
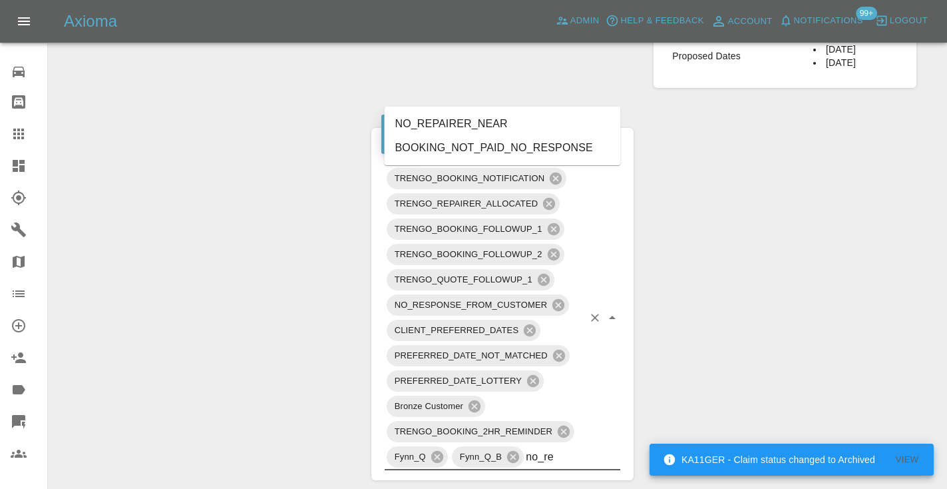
click at [478, 141] on li "BOOKING_NOT_PAID_NO_RESPONSE" at bounding box center [503, 148] width 236 height 24
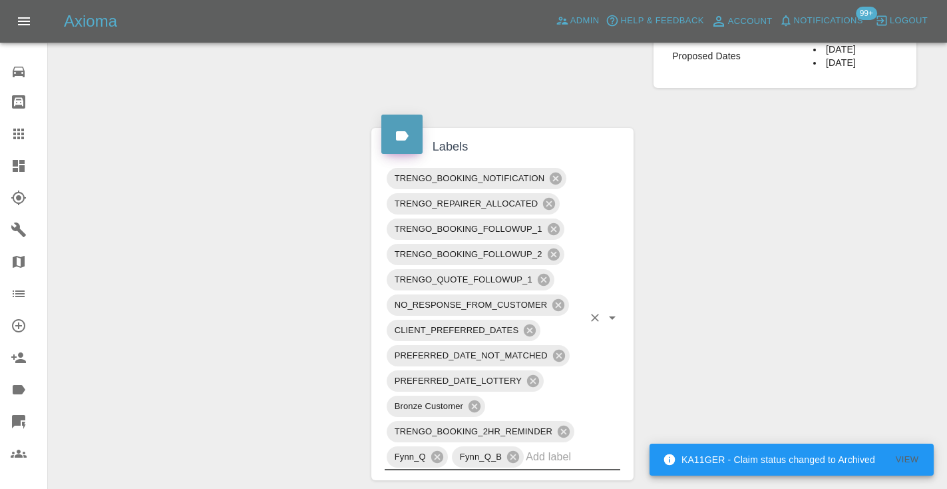
click at [317, 170] on div "Change Repairer Modify Claim Modify Quote Rollback Submit Payment Archive" at bounding box center [205, 453] width 293 height 1984
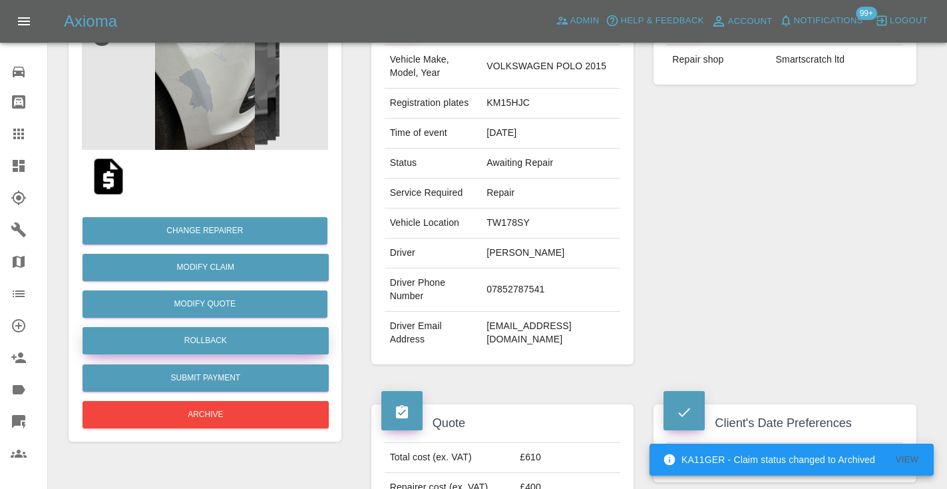
scroll to position [152, 0]
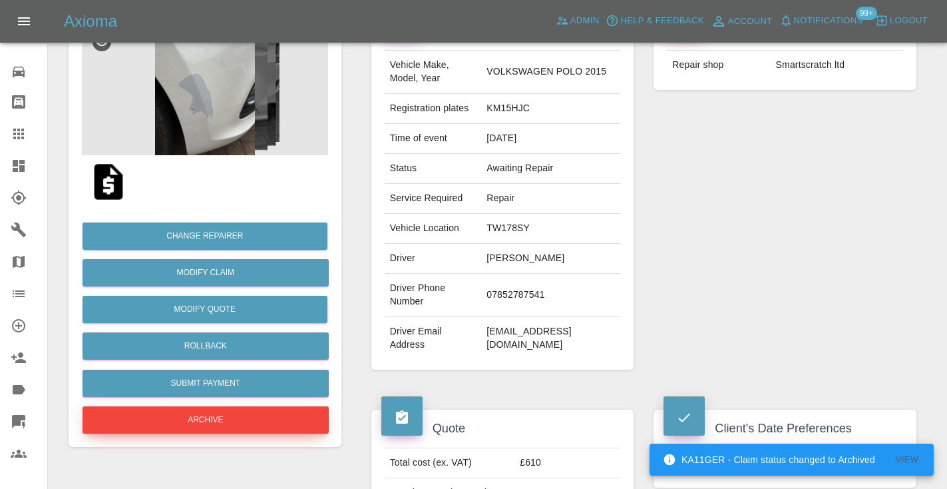
click at [200, 428] on button "Archive" at bounding box center [206, 419] width 246 height 27
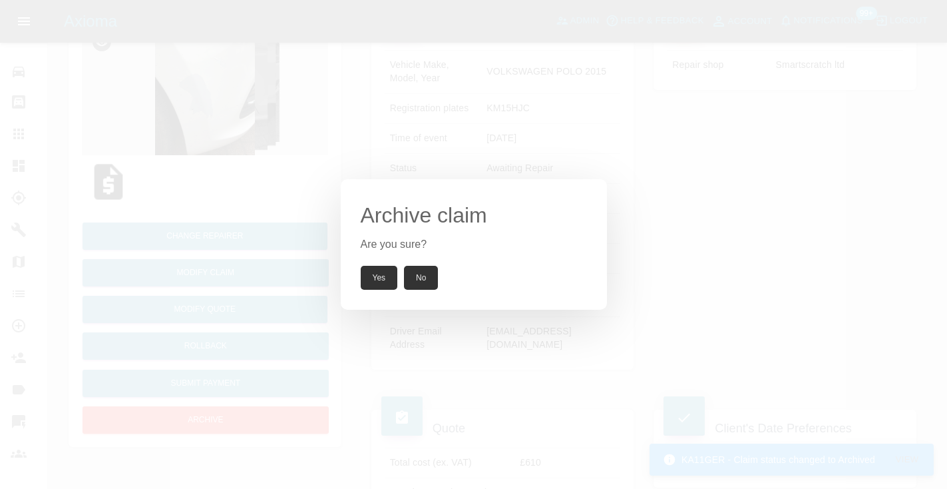
click at [370, 281] on button "Yes" at bounding box center [379, 278] width 37 height 24
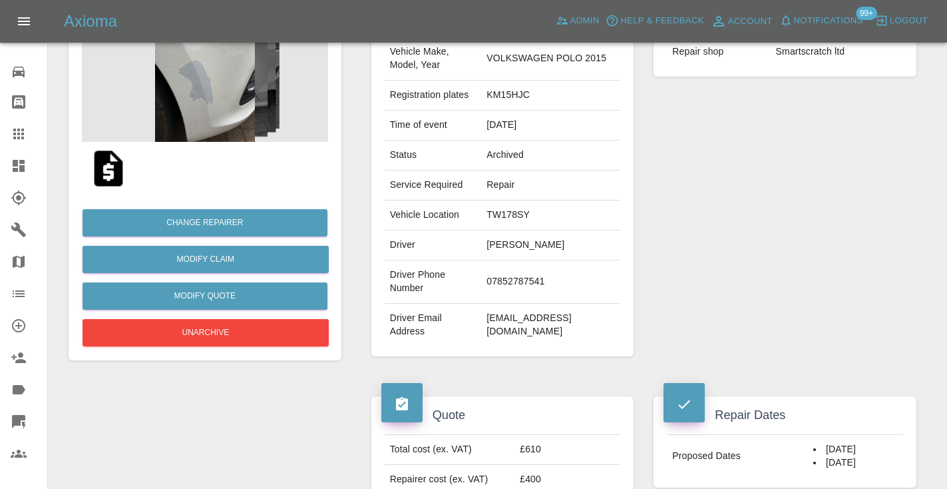
click at [21, 126] on icon at bounding box center [19, 134] width 16 height 16
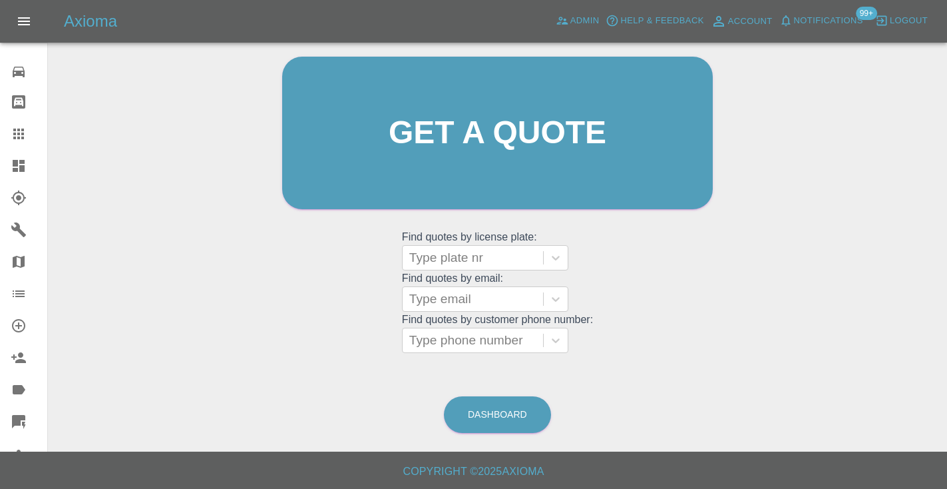
scroll to position [134, 0]
click at [483, 404] on link "Dashboard" at bounding box center [497, 415] width 107 height 37
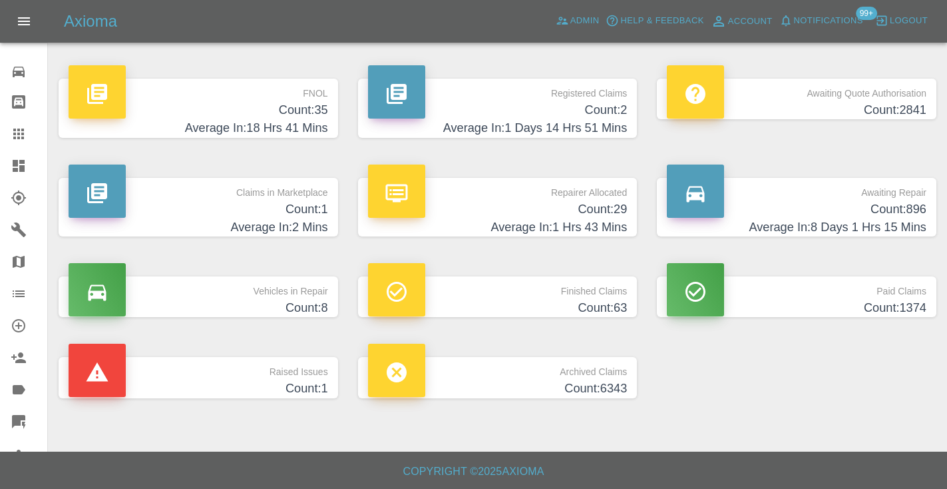
click at [855, 216] on h4 "Count: 896" at bounding box center [797, 209] width 260 height 18
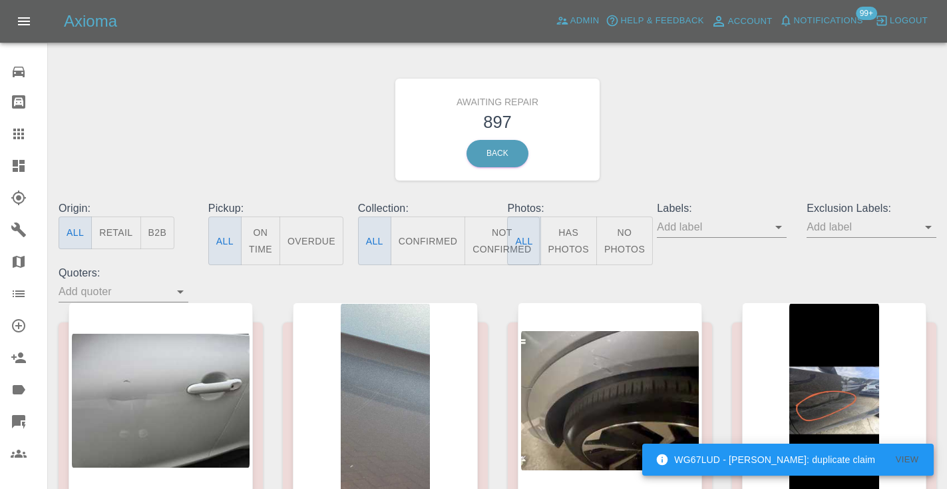
click at [489, 254] on button "Not Confirmed" at bounding box center [502, 240] width 75 height 49
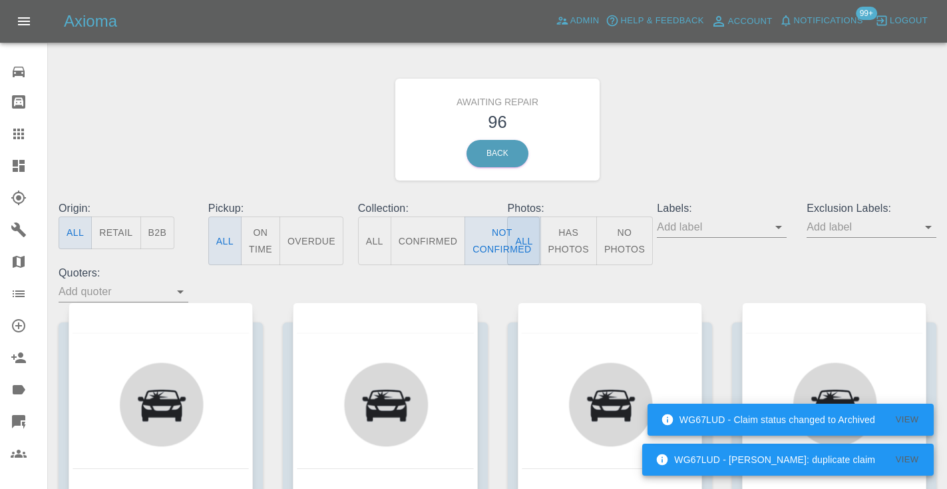
click at [691, 106] on div "Awaiting Repair 96 Back" at bounding box center [498, 130] width 898 height 142
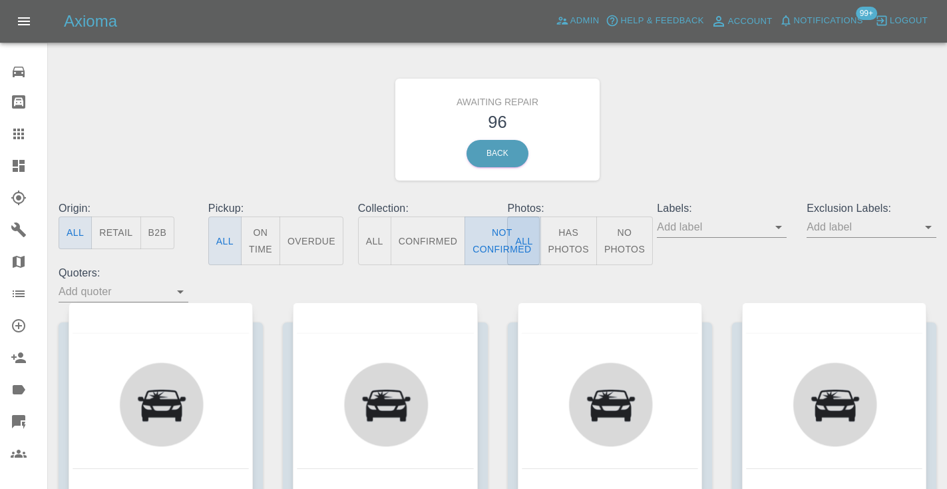
click at [489, 241] on button "Not Confirmed" at bounding box center [502, 240] width 75 height 49
click at [652, 103] on div "Awaiting Repair 96 Back" at bounding box center [498, 130] width 898 height 142
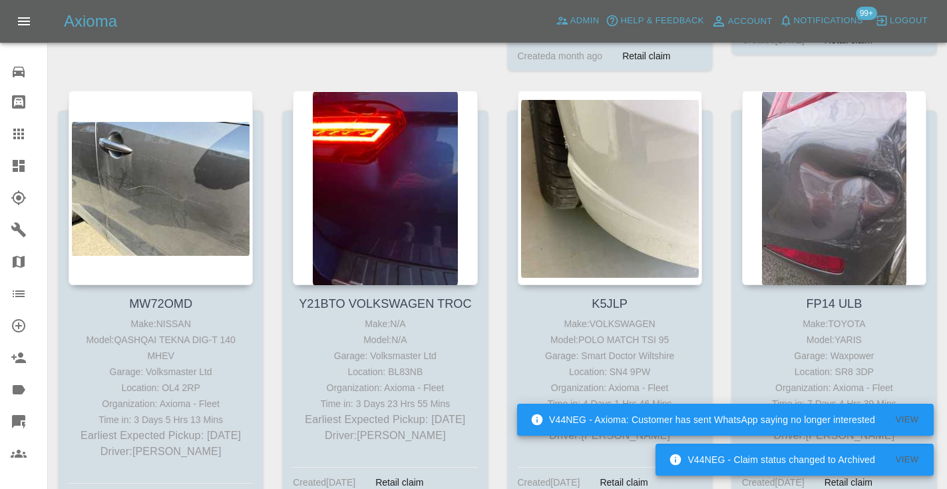
scroll to position [5476, 0]
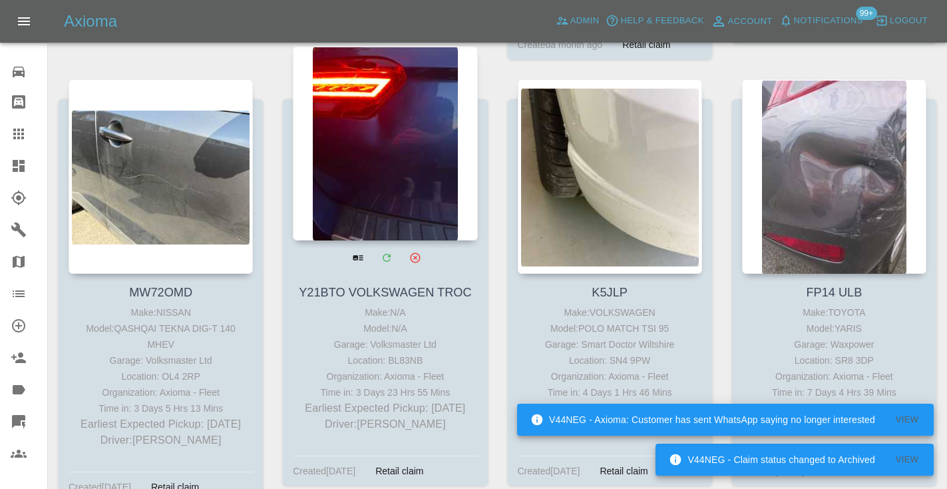
click at [410, 93] on div at bounding box center [385, 143] width 184 height 194
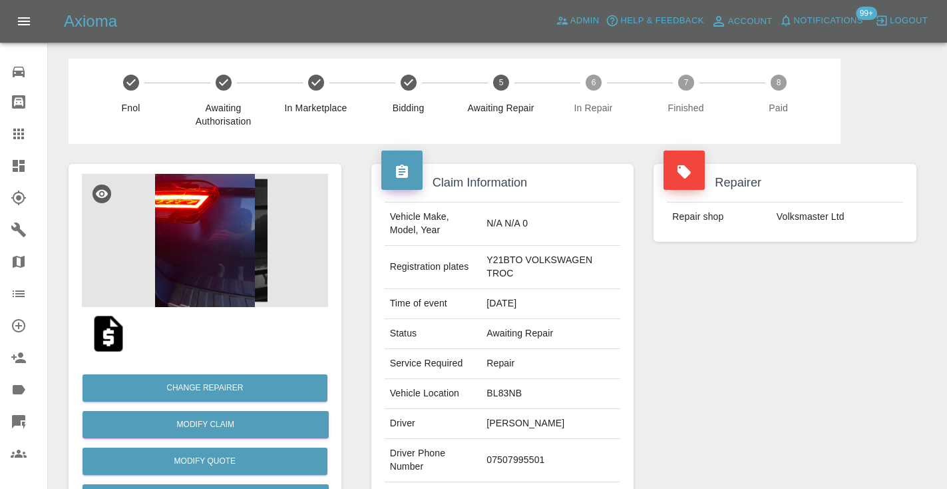
click at [537, 455] on td "07507995501" at bounding box center [550, 460] width 139 height 43
copy td "07507995501"
click at [832, 365] on div "Repairer Repair shop Volksmaster Ltd" at bounding box center [785, 349] width 283 height 411
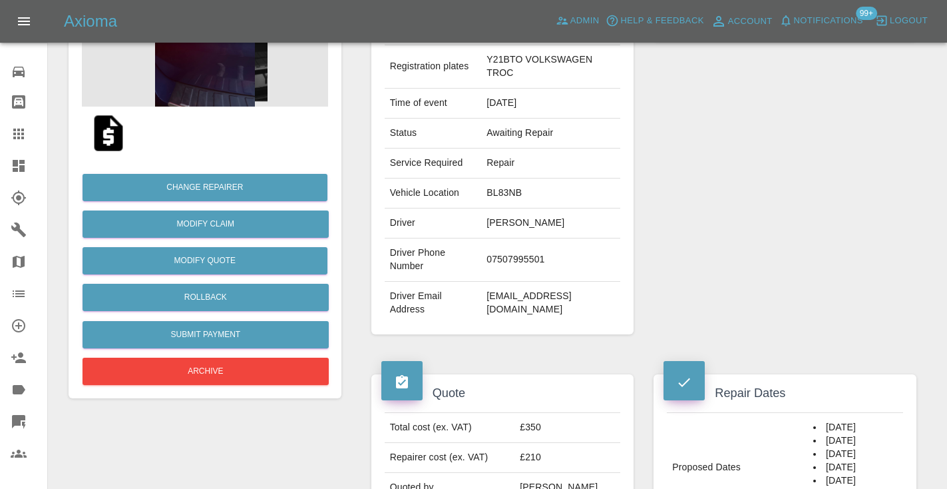
scroll to position [198, 0]
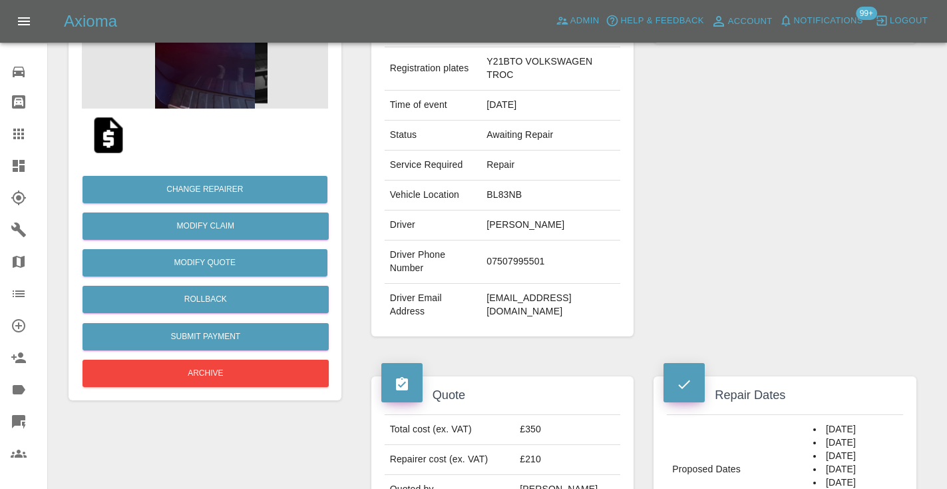
click at [507, 251] on td "07507995501" at bounding box center [550, 261] width 139 height 43
copy td "07507995501"
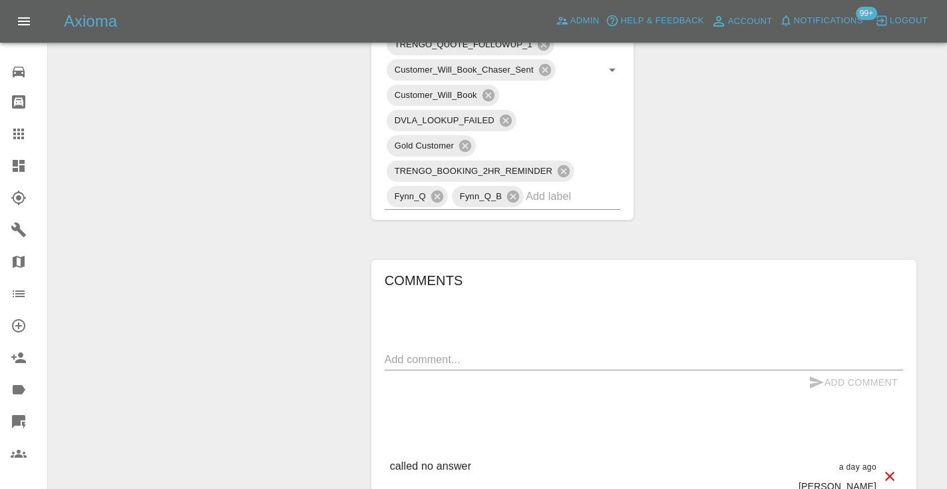
scroll to position [901, 0]
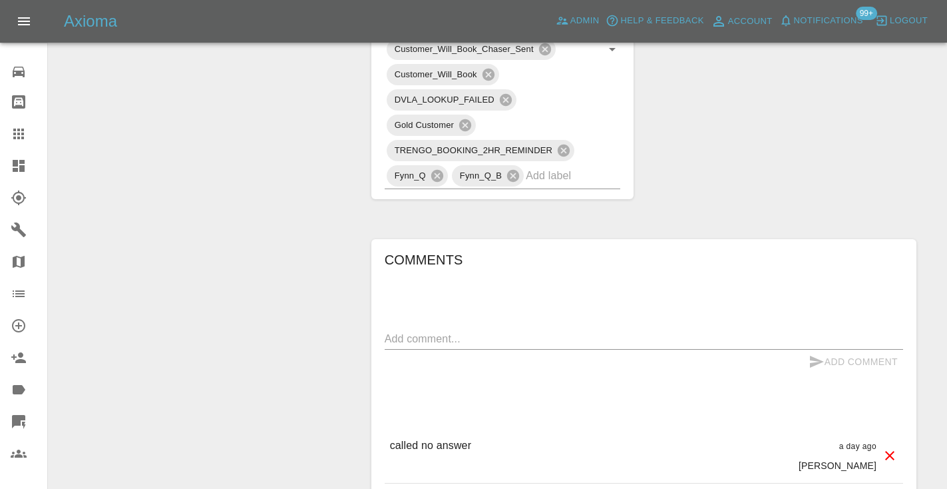
click at [393, 331] on textarea at bounding box center [644, 338] width 519 height 15
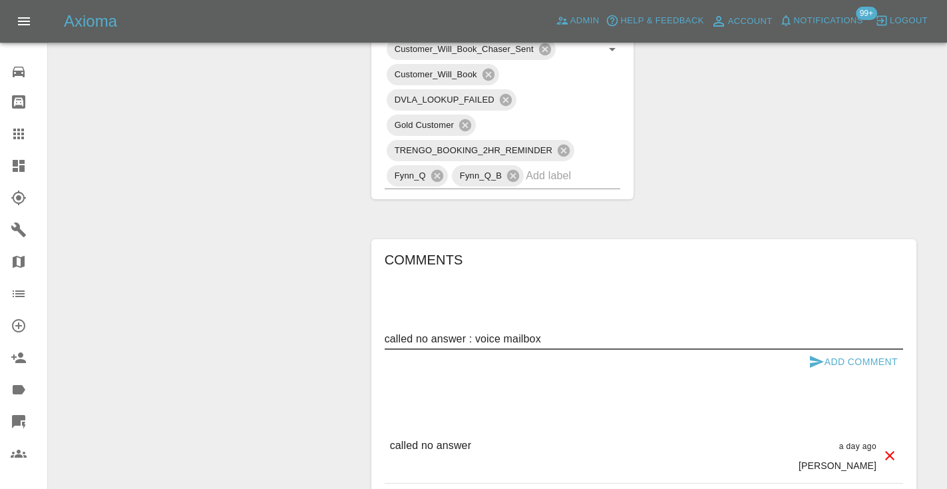
type textarea "called no answer : voice mailbox"
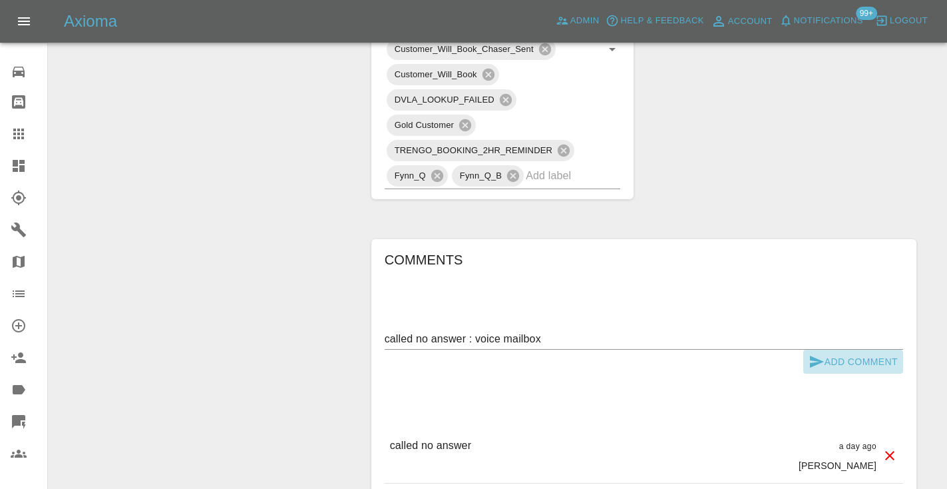
click at [813, 349] on button "Add Comment" at bounding box center [854, 361] width 100 height 25
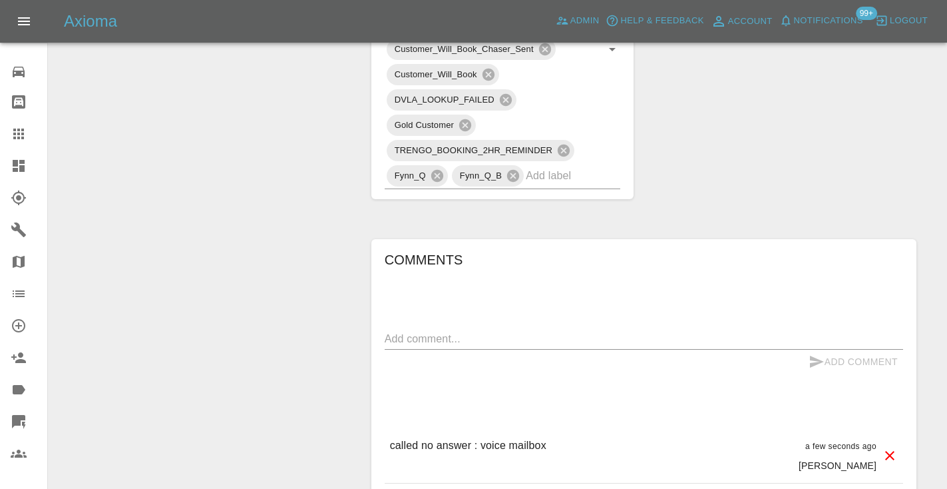
click at [23, 134] on icon at bounding box center [18, 133] width 11 height 11
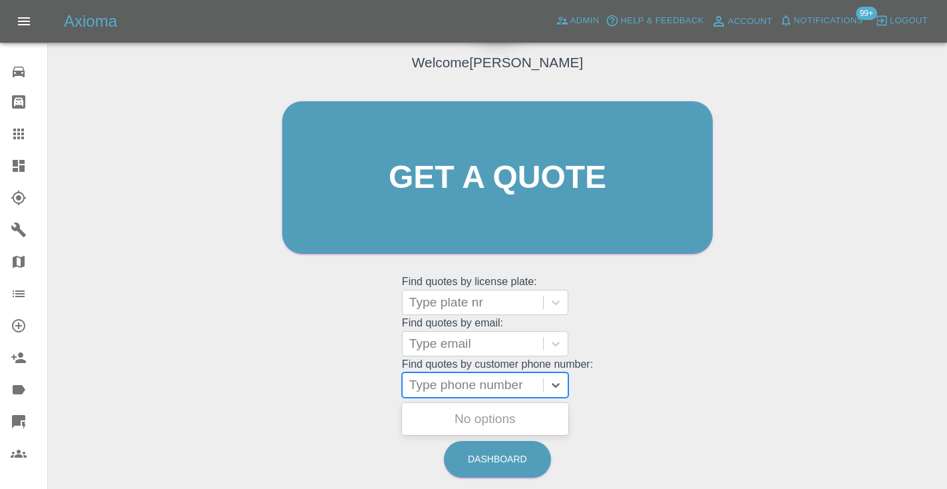
click at [454, 372] on div "Type phone number" at bounding box center [485, 384] width 166 height 25
click at [453, 377] on div "Type phone number" at bounding box center [472, 385] width 127 height 16
paste input "07852293042"
type input "07852293042"
click at [766, 320] on div "Welcome Castro Get a quote Get a quote Find quotes by license plate: Type plate…" at bounding box center [498, 241] width 878 height 478
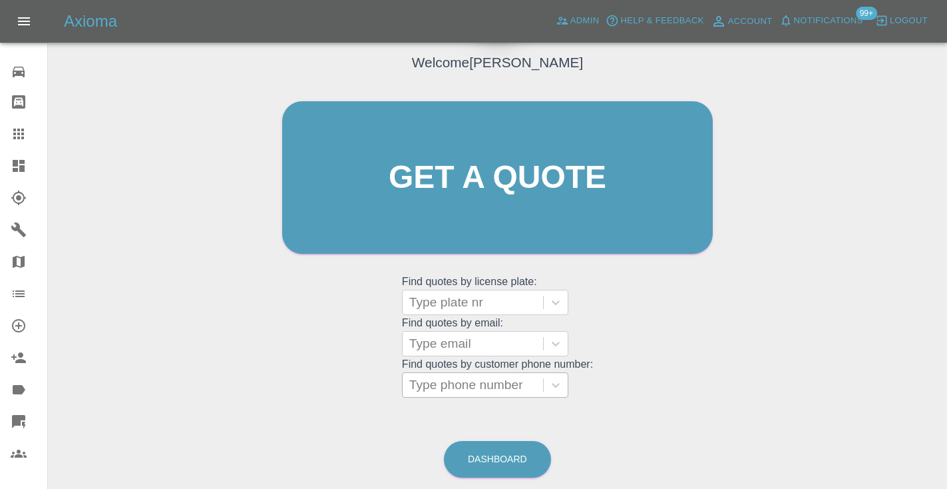
click at [520, 480] on main "Welcome Castro Get a quote Get a quote Find quotes by license plate: Type plate…" at bounding box center [473, 203] width 947 height 586
click at [498, 454] on link "Dashboard" at bounding box center [497, 459] width 107 height 37
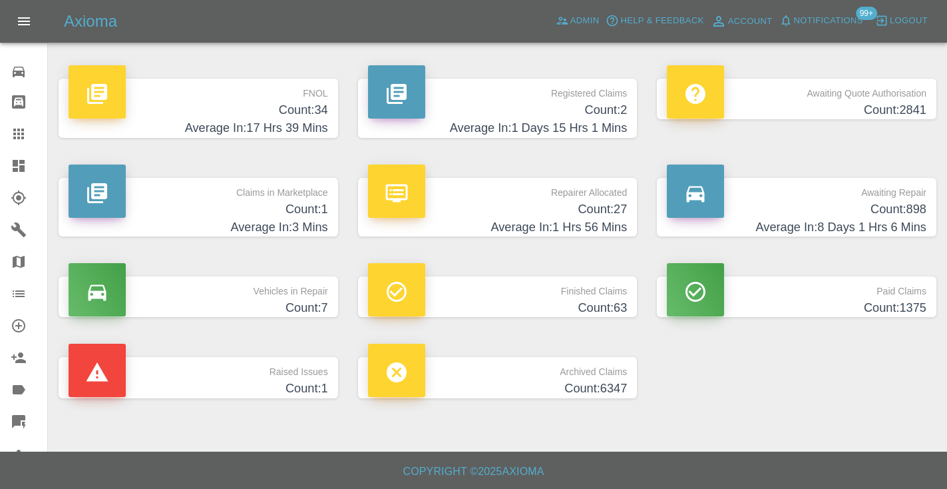
click at [887, 198] on p "Awaiting Repair" at bounding box center [797, 189] width 260 height 23
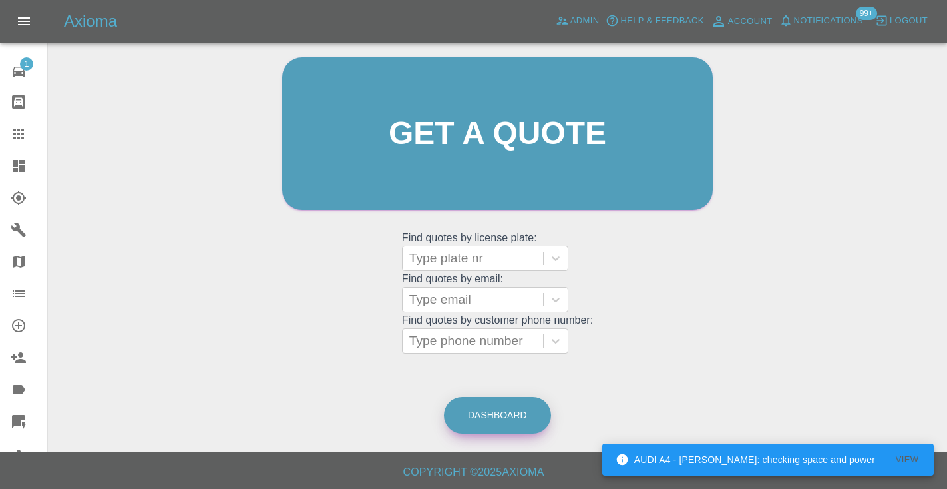
scroll to position [134, 0]
click at [499, 409] on link "Dashboard" at bounding box center [497, 415] width 107 height 37
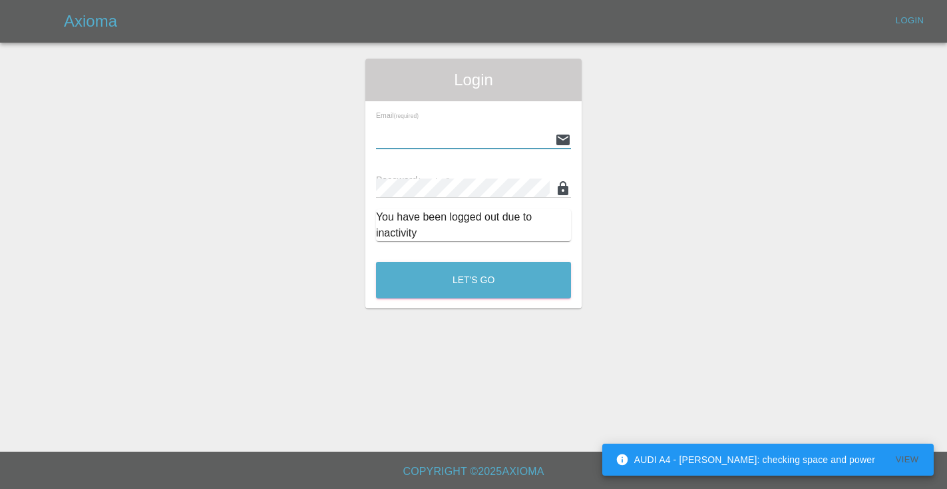
type input "[EMAIL_ADDRESS][DOMAIN_NAME]"
click at [473, 280] on button "Let's Go" at bounding box center [473, 280] width 195 height 37
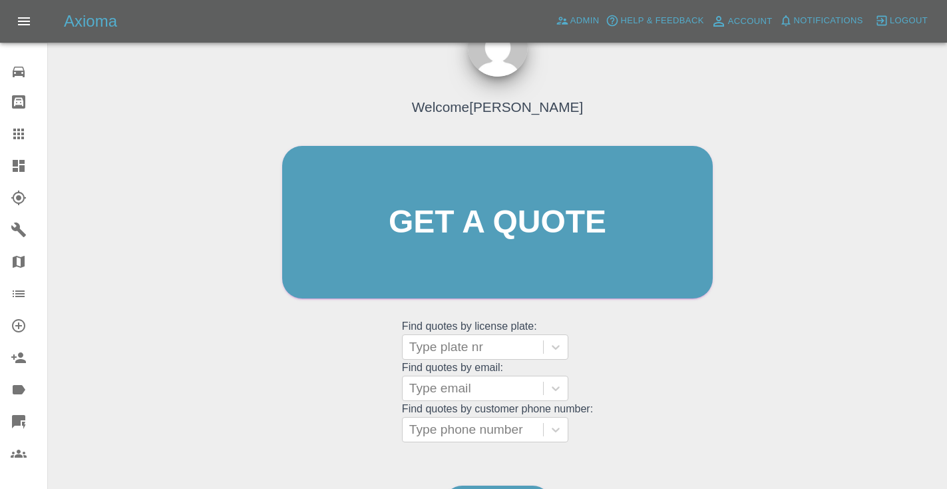
scroll to position [134, 0]
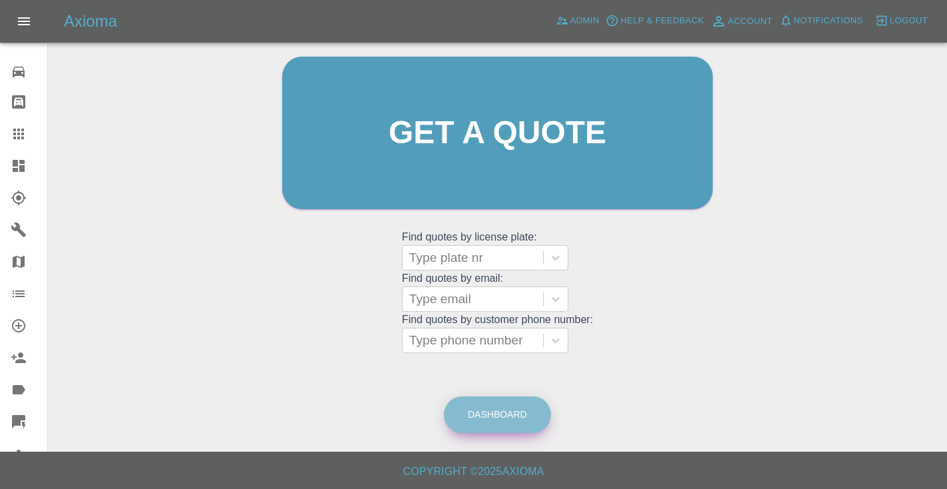
click at [497, 421] on link "Dashboard" at bounding box center [497, 414] width 107 height 37
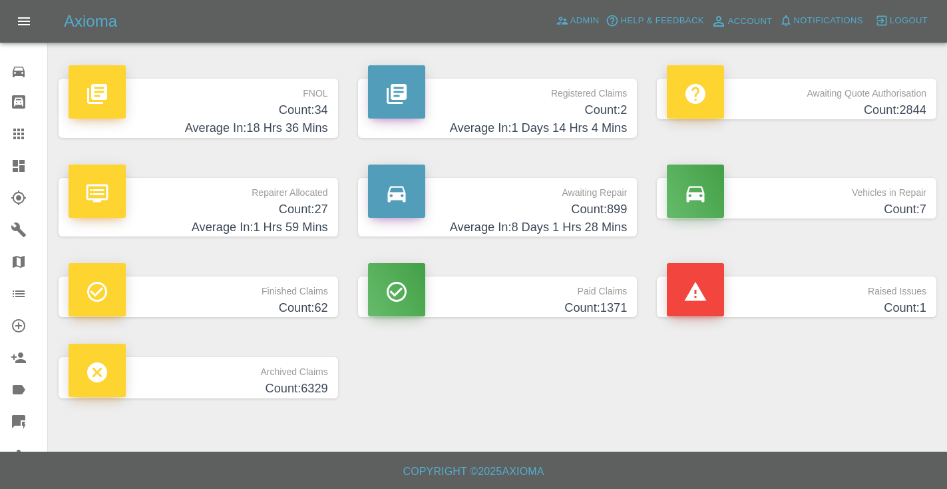
click at [592, 192] on p "Awaiting Repair" at bounding box center [498, 189] width 260 height 23
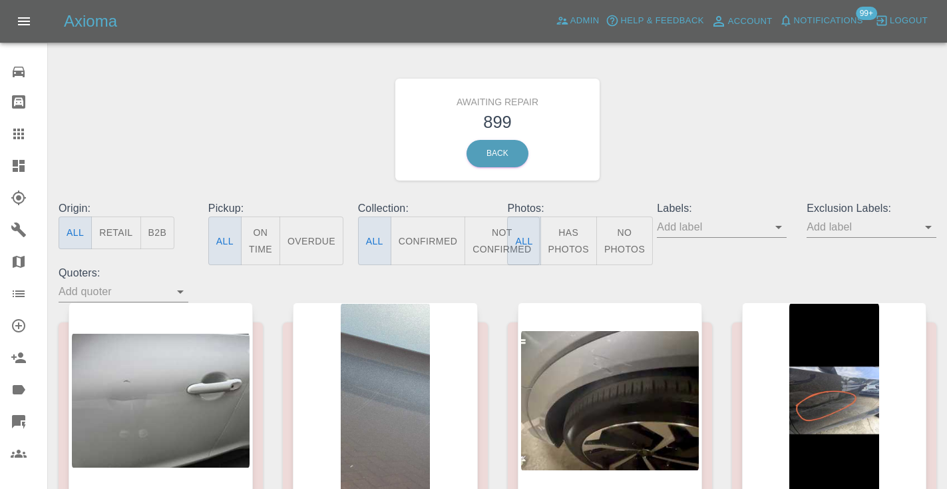
click at [497, 234] on button "Not Confirmed" at bounding box center [502, 240] width 75 height 49
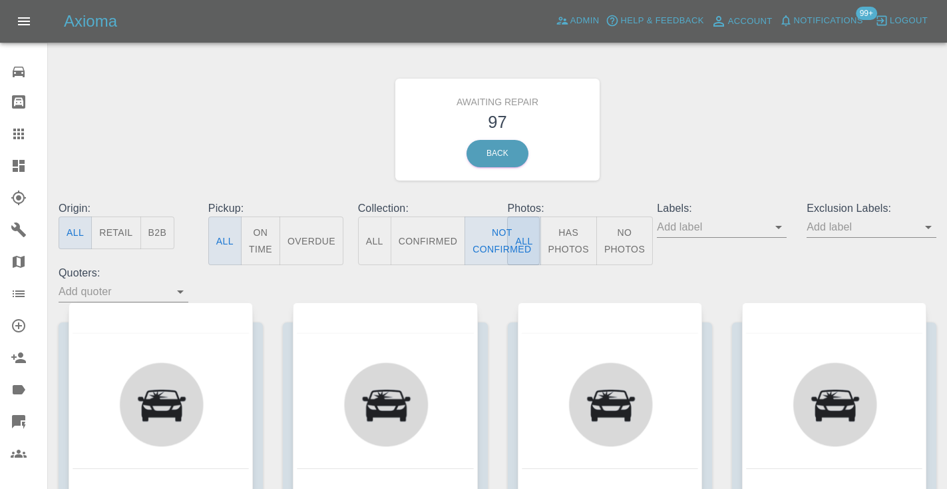
click at [718, 106] on div "Awaiting Repair 97 Back" at bounding box center [498, 130] width 898 height 142
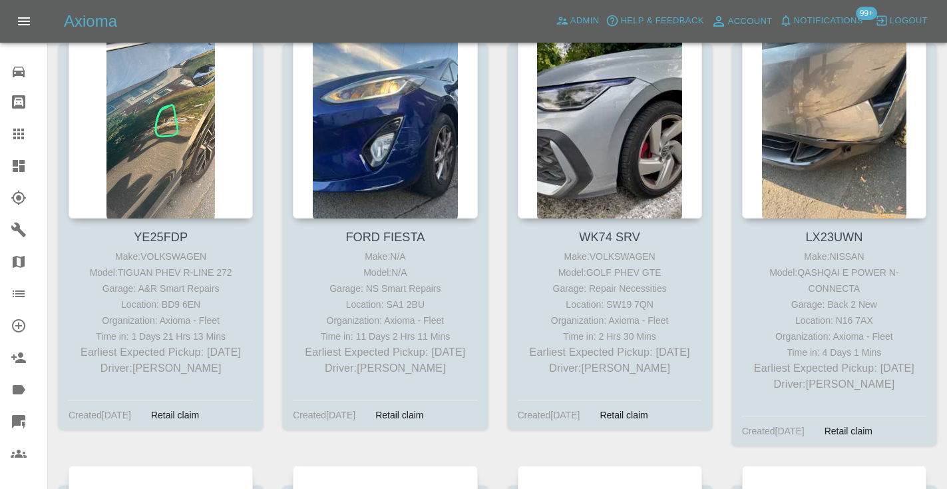
scroll to position [714, 0]
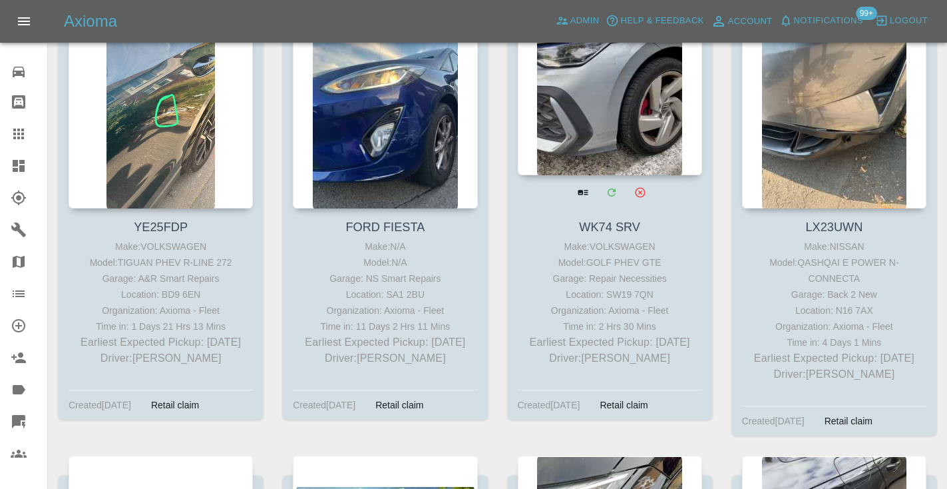
click at [584, 114] on div at bounding box center [610, 78] width 184 height 194
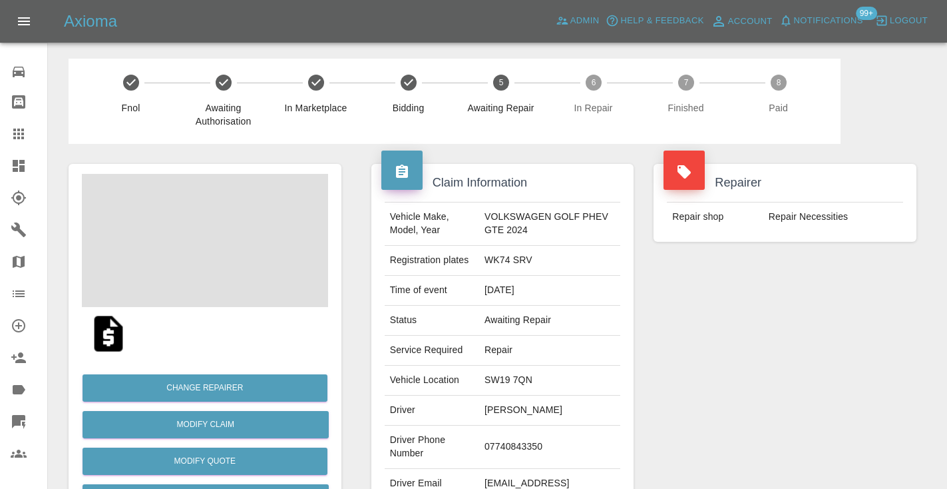
click at [525, 439] on td "07740843350" at bounding box center [549, 446] width 141 height 43
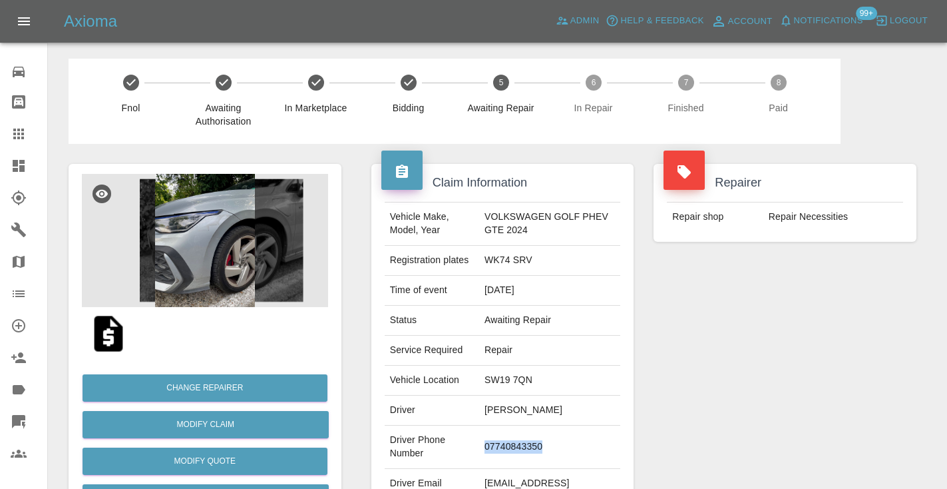
click at [525, 439] on td "07740843350" at bounding box center [549, 446] width 141 height 43
copy td "07740843350"
click at [720, 433] on div "Repairer Repair shop Repair Necessities" at bounding box center [785, 342] width 283 height 397
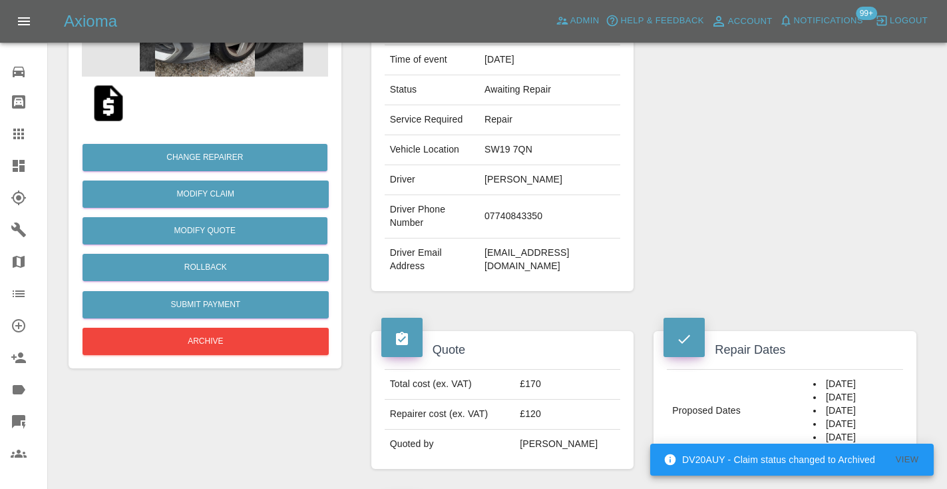
scroll to position [223, 0]
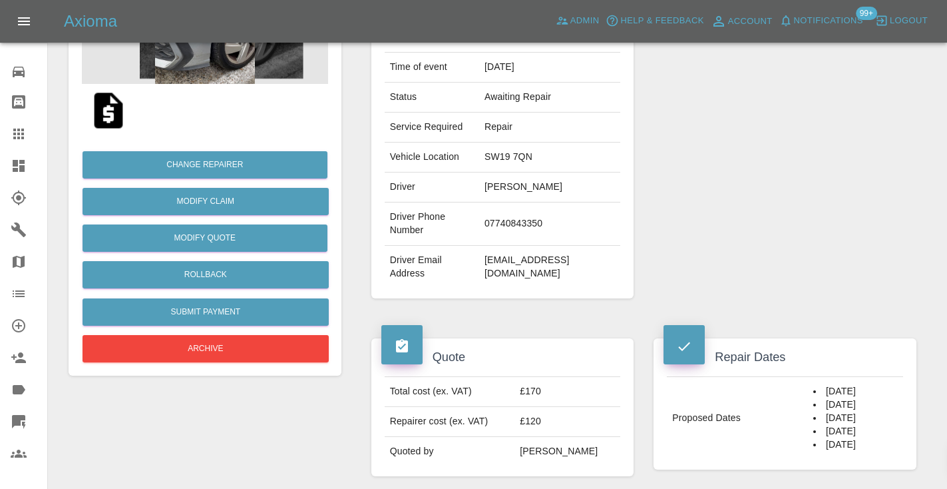
click at [526, 224] on td "07740843350" at bounding box center [549, 223] width 141 height 43
copy td "07740843350"
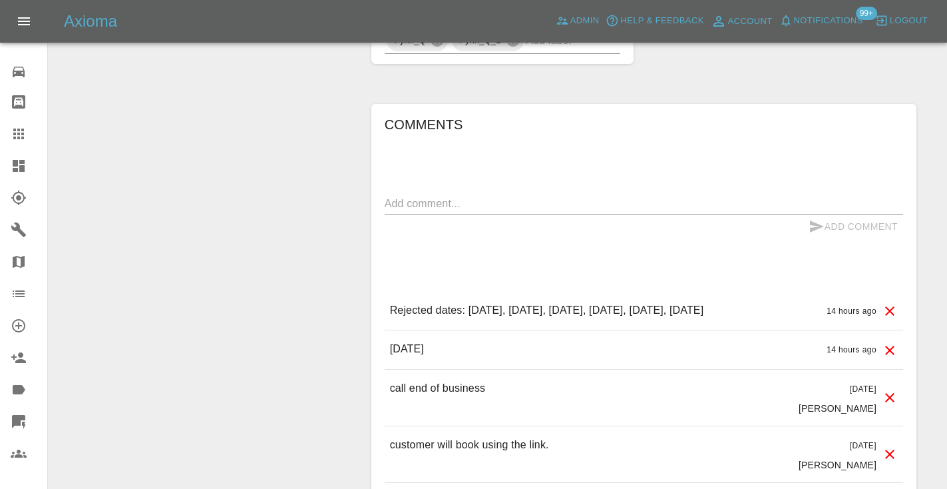
scroll to position [1090, 0]
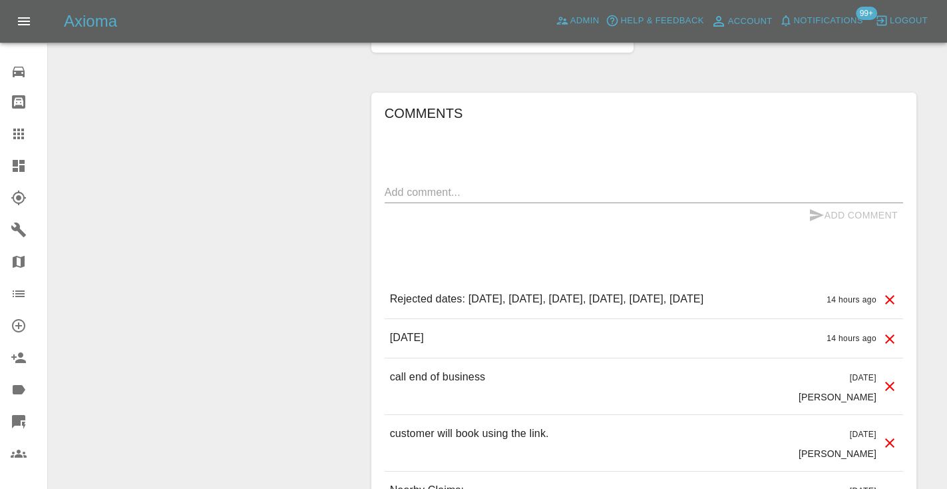
click at [407, 190] on textarea at bounding box center [644, 191] width 519 height 15
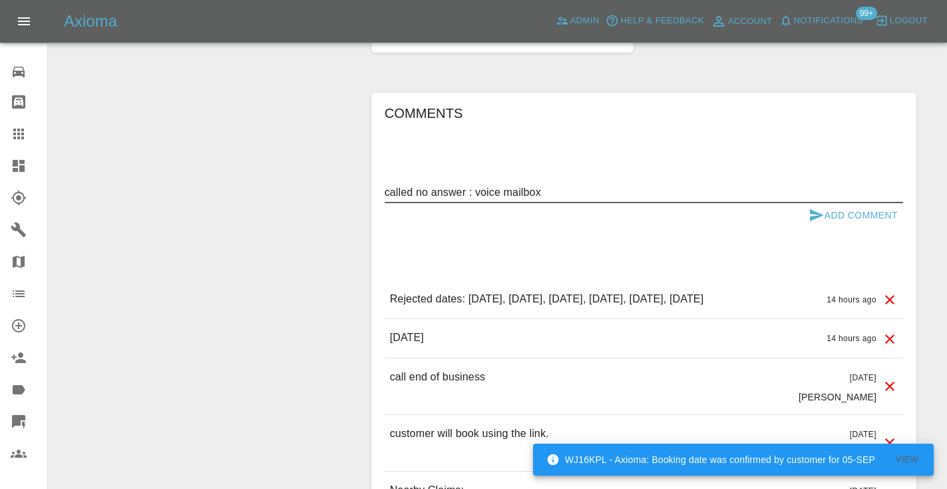
type textarea "called no answer : voice mailbox"
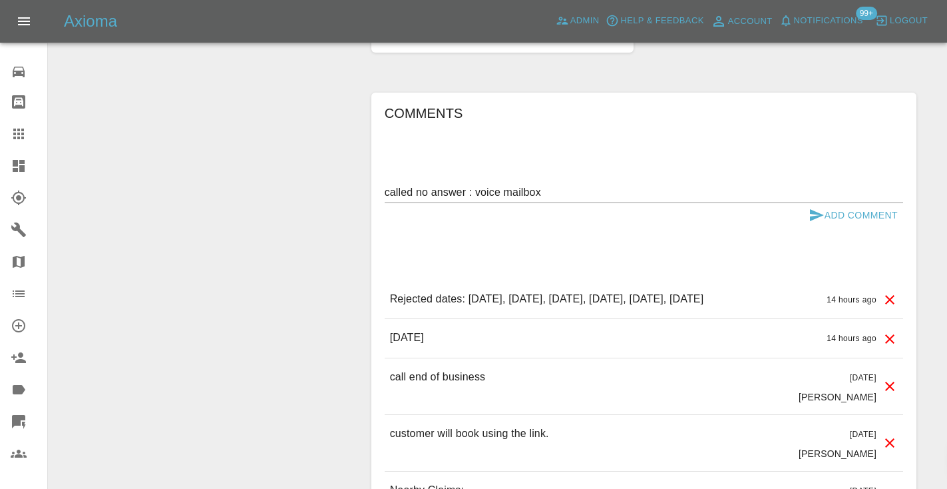
click at [825, 226] on div "Comments called no answer : voice mailbox x Add Comment Rejected dates: August …" at bounding box center [644, 432] width 519 height 658
click at [820, 218] on icon "submit" at bounding box center [817, 215] width 16 height 16
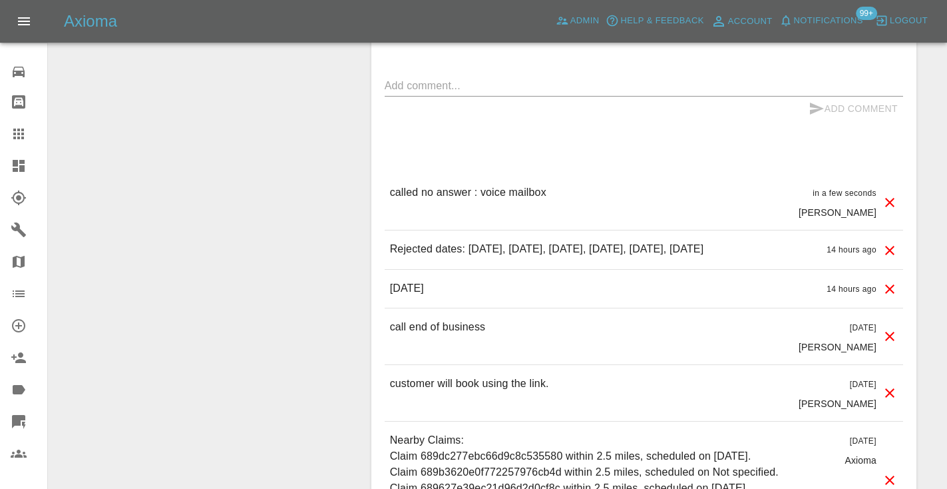
scroll to position [1223, 0]
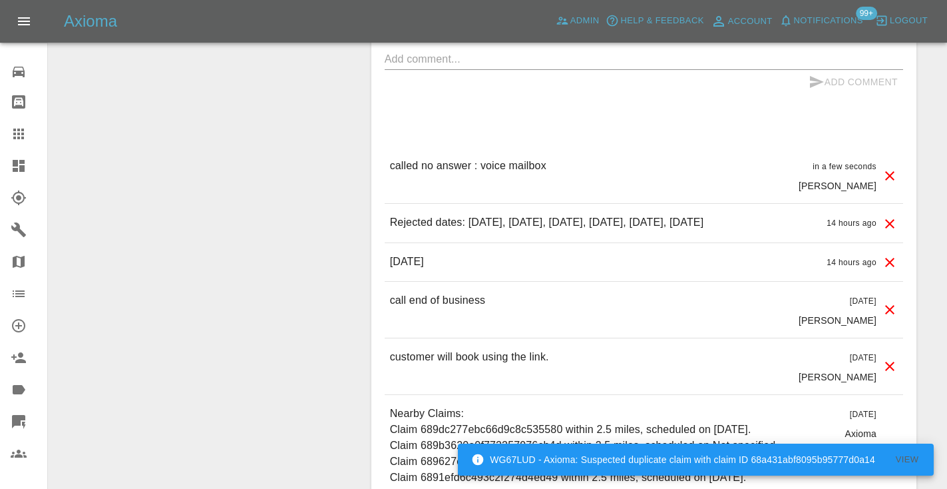
click at [448, 68] on div "x" at bounding box center [644, 59] width 519 height 21
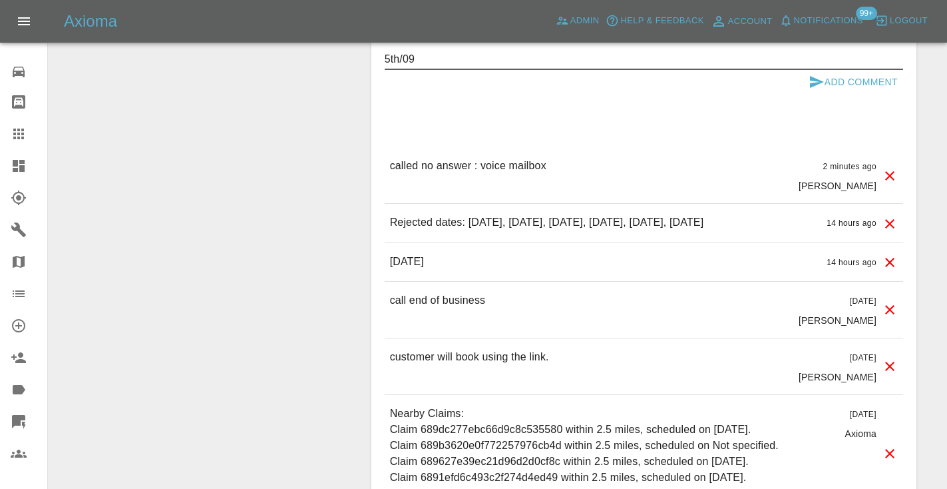
type textarea "5th/09"
click at [815, 83] on icon "submit" at bounding box center [817, 82] width 14 height 12
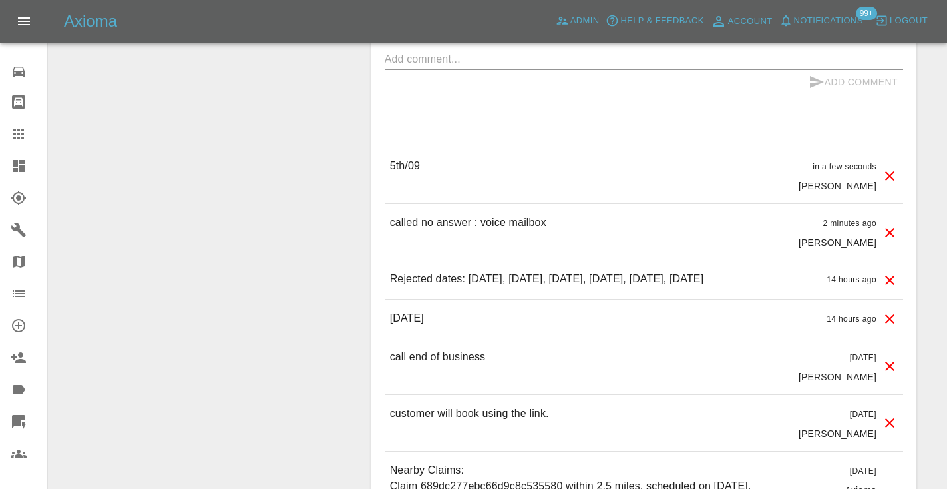
click at [16, 138] on icon at bounding box center [18, 133] width 11 height 11
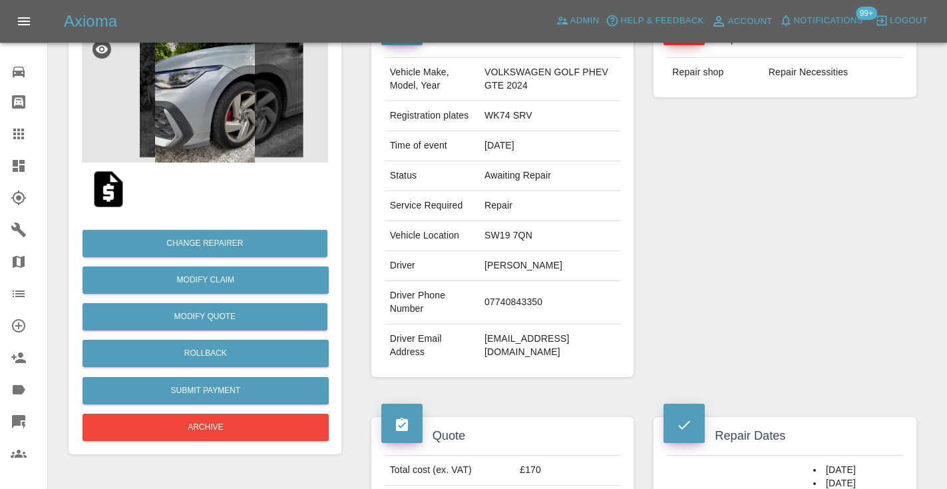
scroll to position [134, 0]
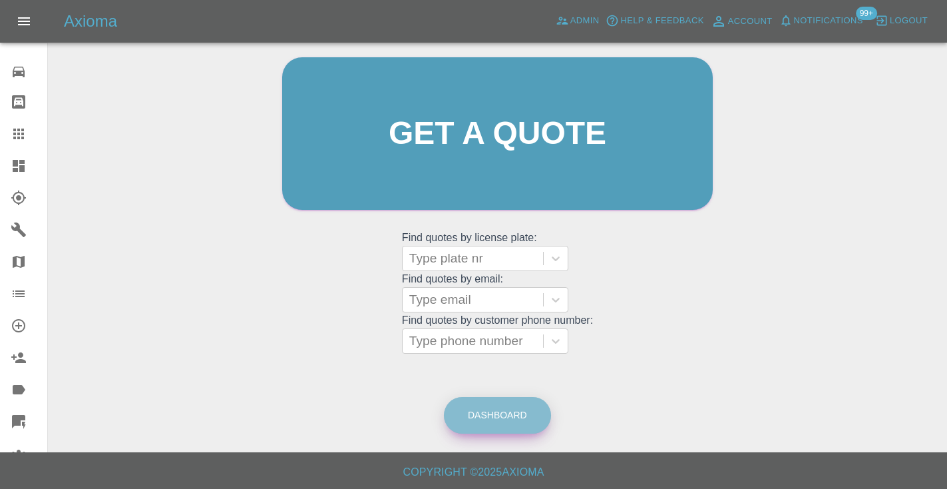
click at [516, 403] on link "Dashboard" at bounding box center [497, 415] width 107 height 37
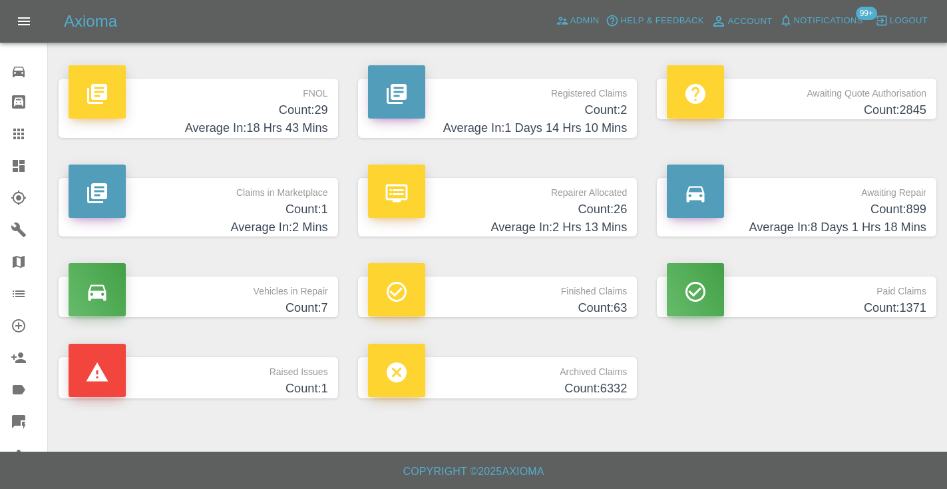
click at [904, 204] on h4 "Count: 899" at bounding box center [797, 209] width 260 height 18
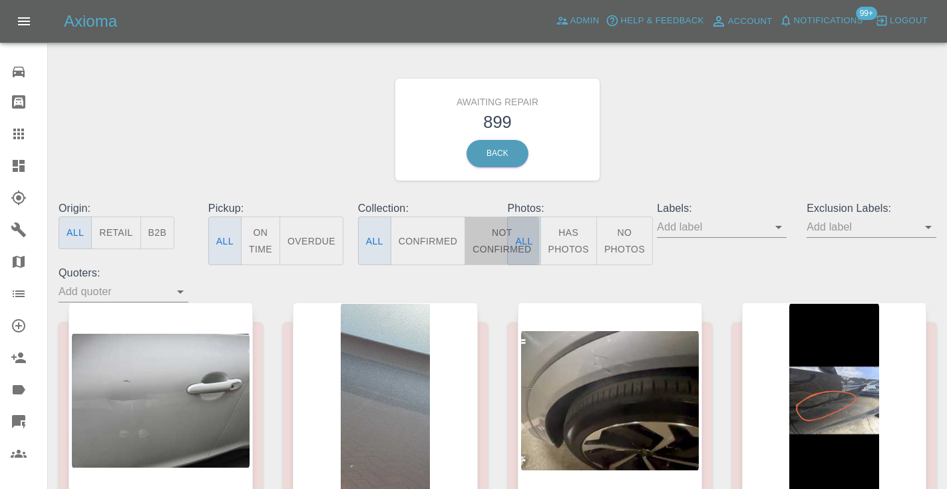
click at [482, 233] on button "Not Confirmed" at bounding box center [502, 240] width 75 height 49
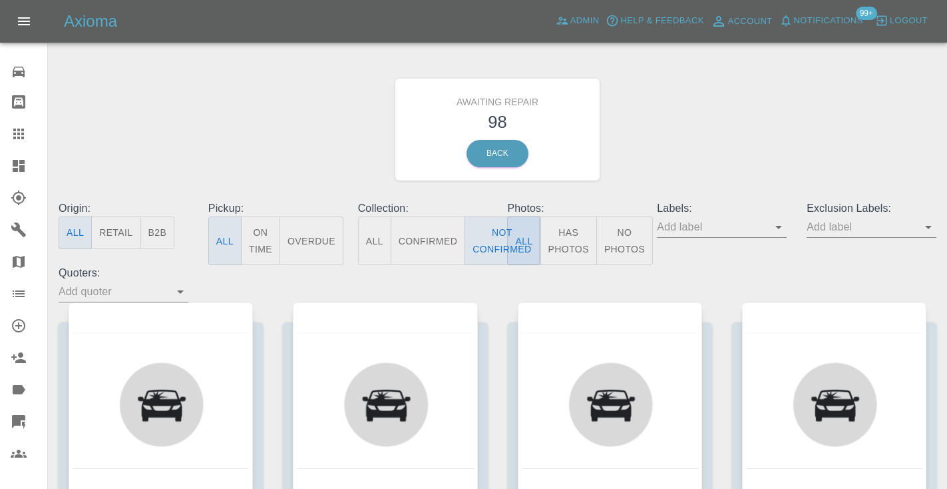
click at [714, 94] on div "Awaiting Repair 98 Back" at bounding box center [498, 130] width 898 height 142
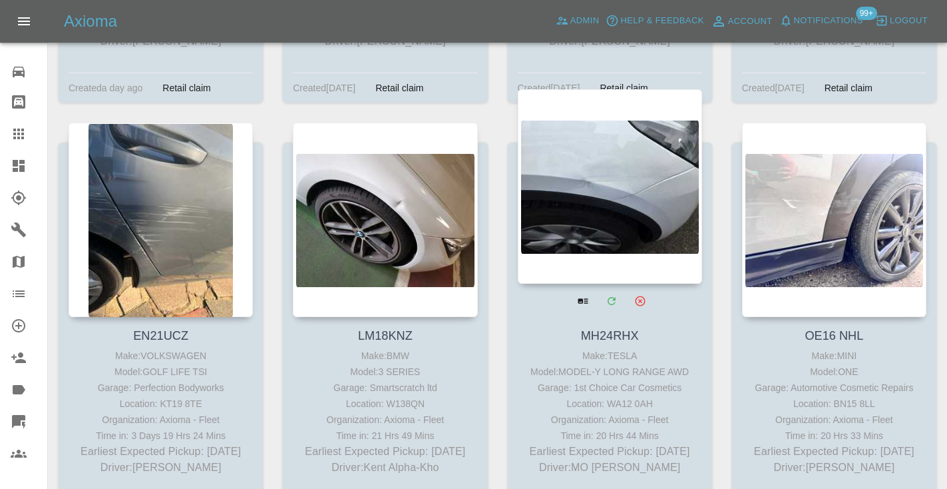
scroll to position [2793, 0]
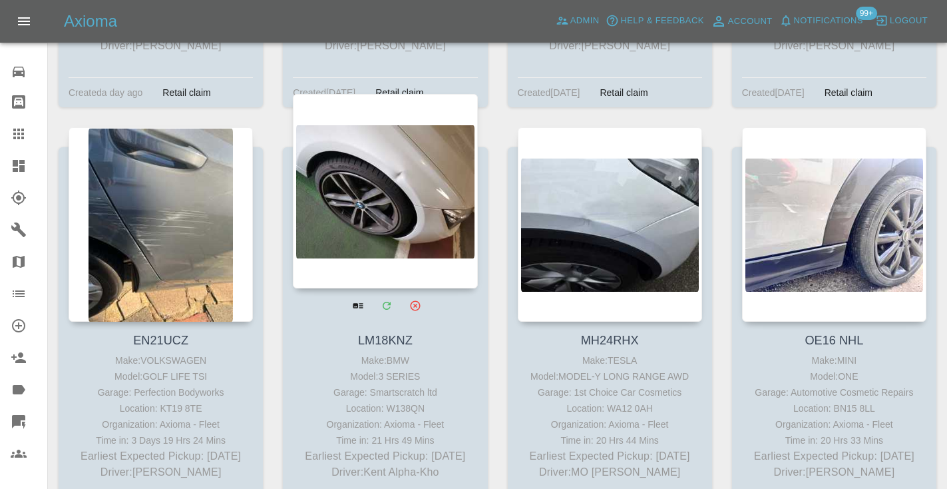
click at [397, 153] on div at bounding box center [385, 191] width 184 height 194
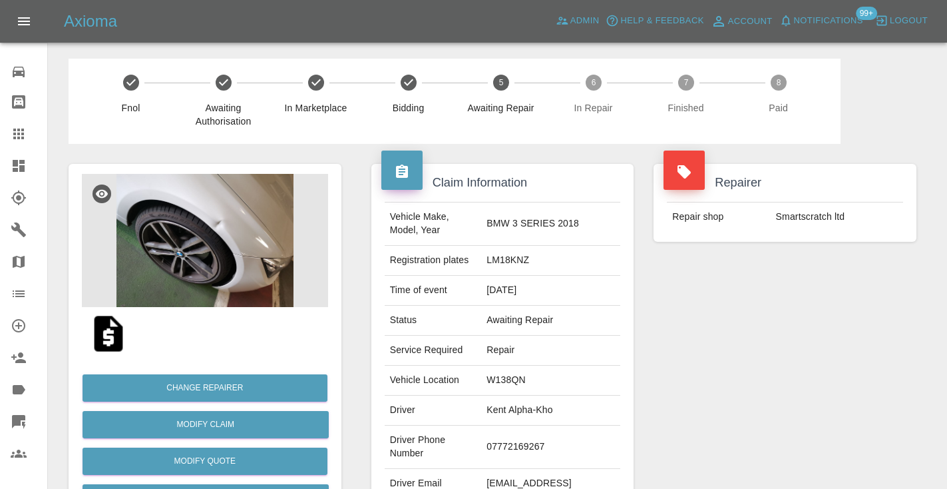
click at [535, 437] on td "07772169267" at bounding box center [550, 446] width 139 height 43
copy td "07772169267"
click at [840, 314] on div "Repairer Repair shop Smartscratch ltd" at bounding box center [785, 342] width 283 height 397
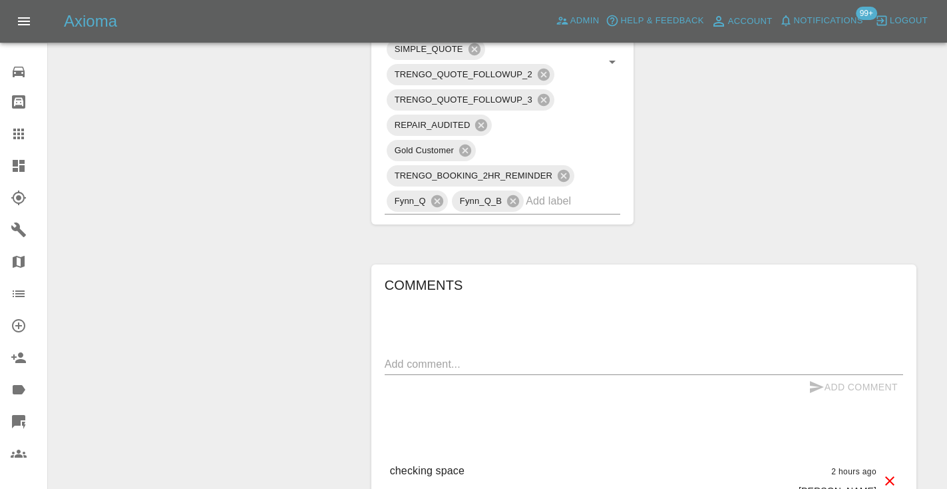
scroll to position [902, 0]
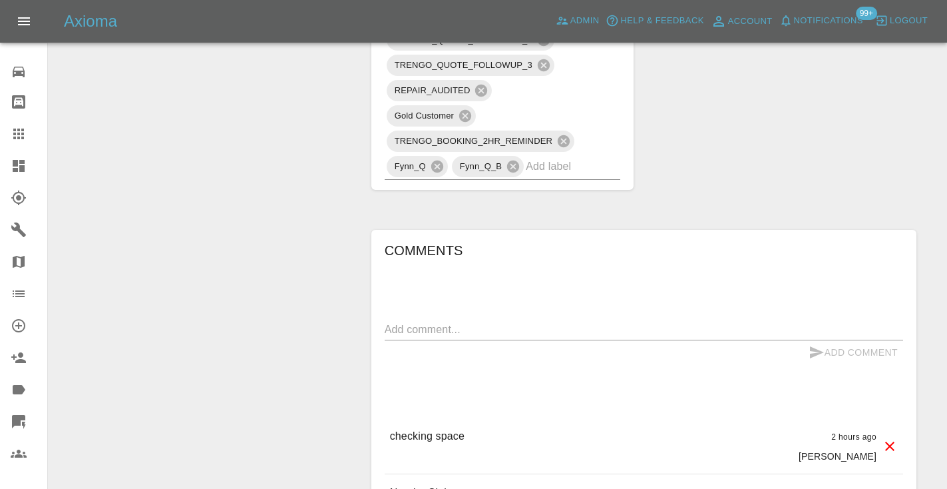
click at [420, 322] on textarea at bounding box center [644, 329] width 519 height 15
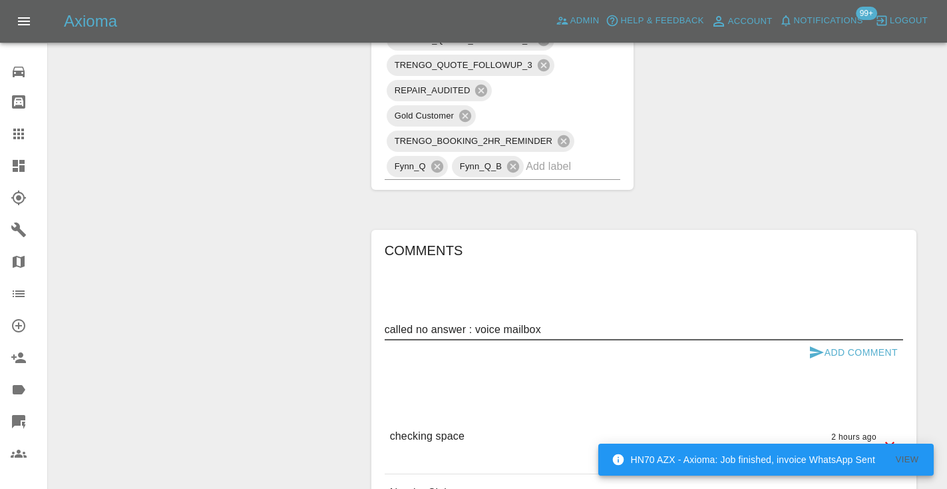
type textarea "called no answer : voice mailbox"
click at [815, 344] on icon "submit" at bounding box center [817, 352] width 16 height 16
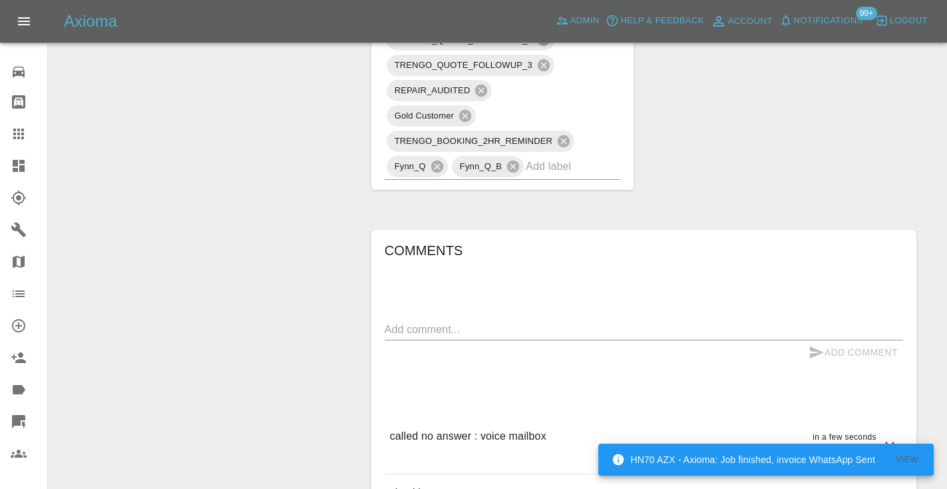
click at [23, 134] on icon at bounding box center [18, 133] width 11 height 11
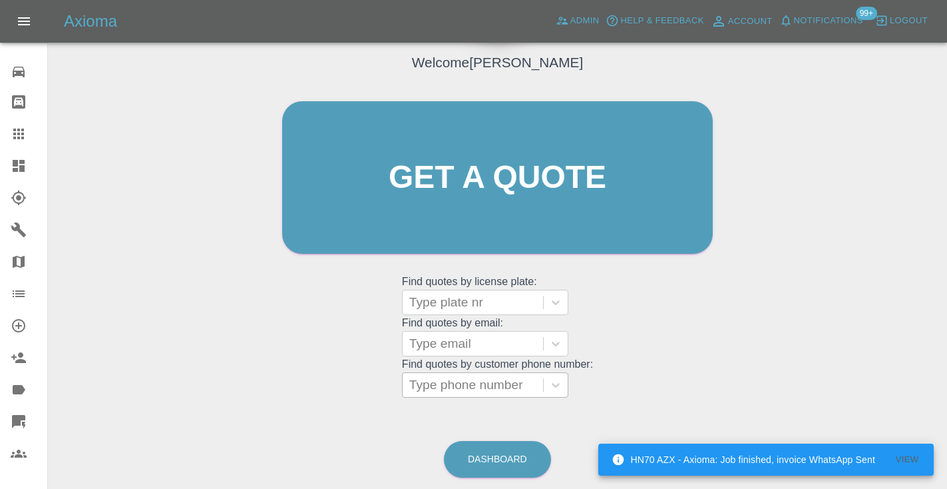
click at [434, 388] on div "Type phone number" at bounding box center [472, 385] width 127 height 16
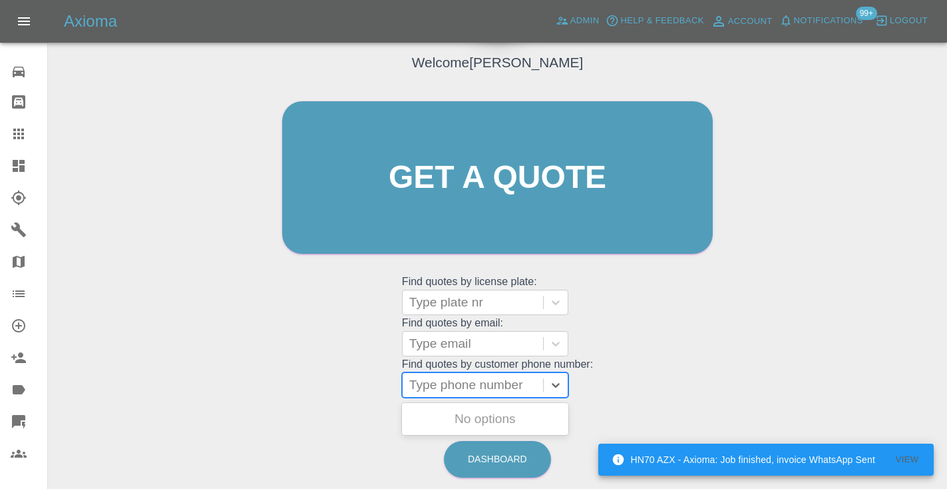
paste input "07984887935"
type input "07984887935"
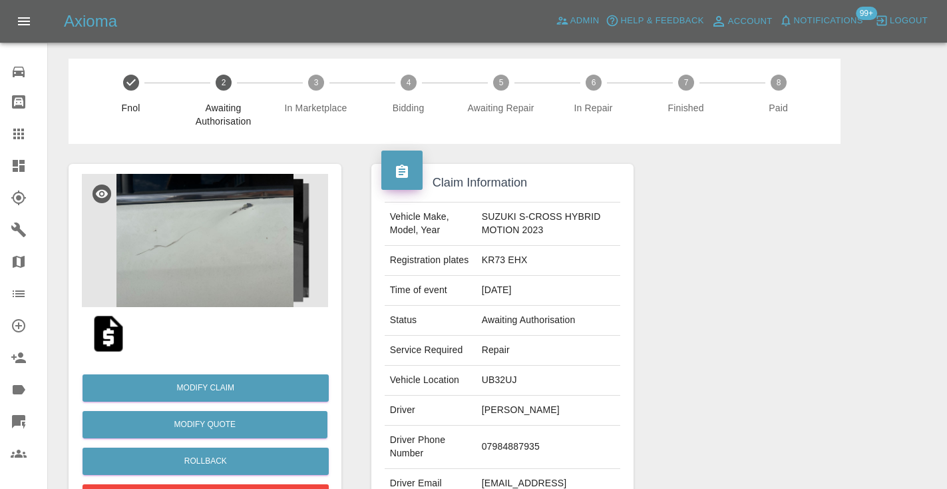
click at [227, 246] on img at bounding box center [205, 240] width 246 height 133
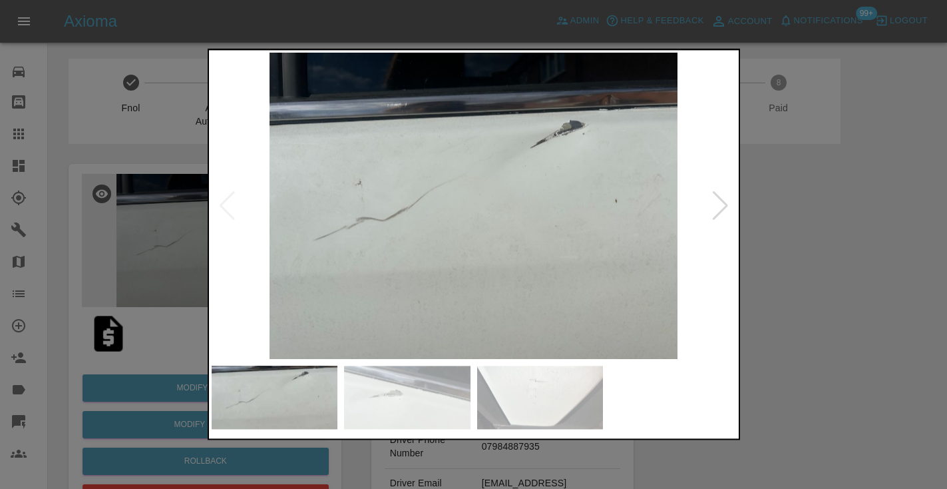
click at [717, 208] on div at bounding box center [721, 205] width 18 height 29
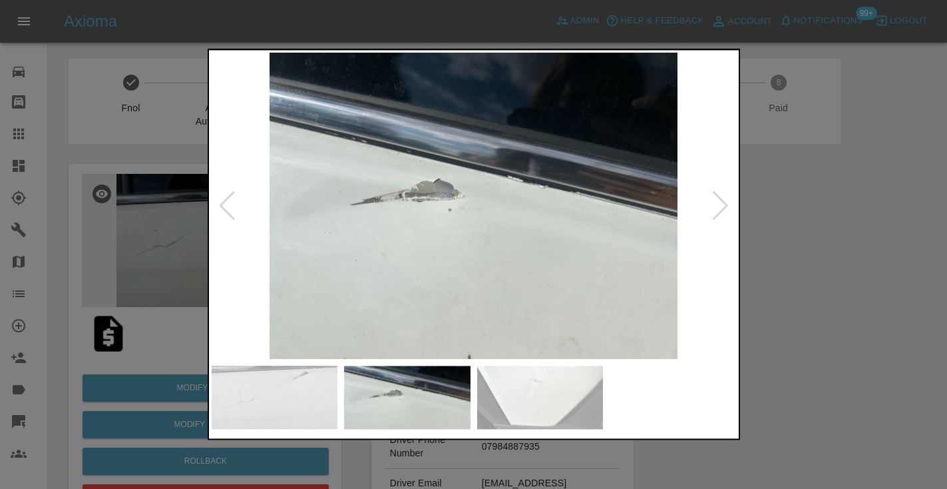
click at [717, 208] on div at bounding box center [721, 205] width 18 height 29
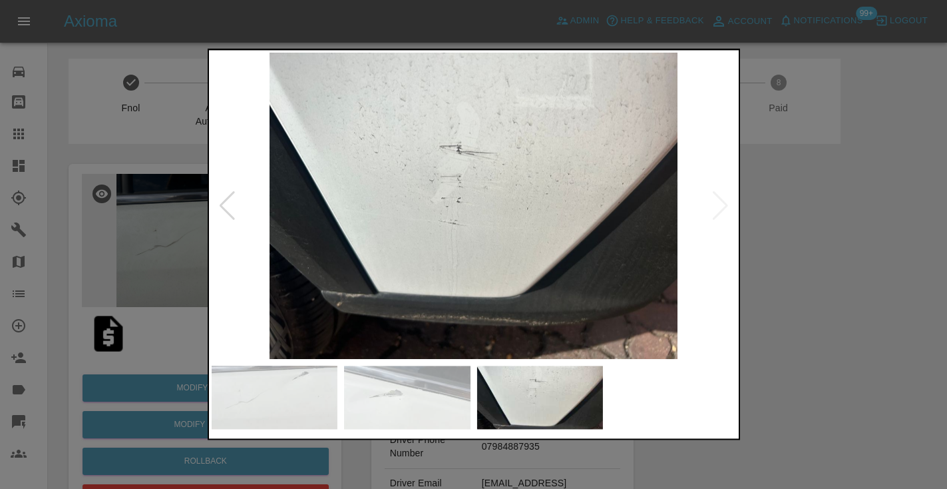
click at [835, 350] on div at bounding box center [473, 244] width 947 height 489
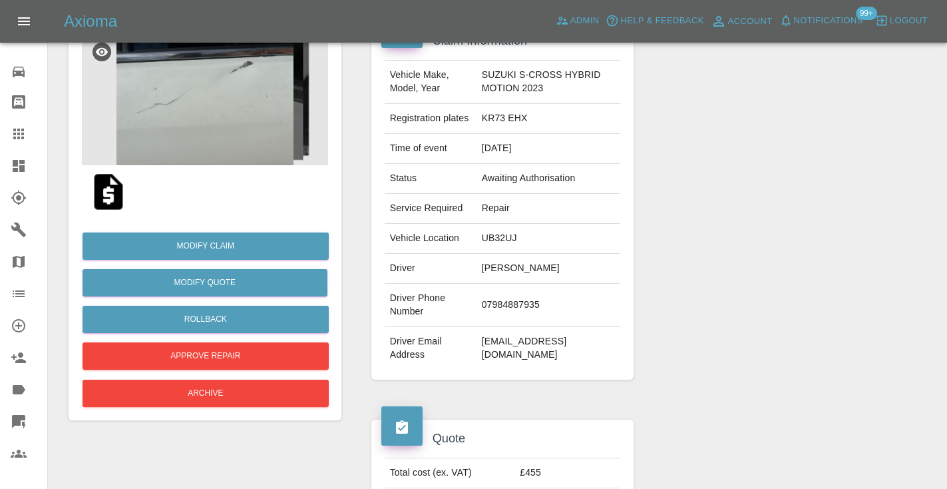
scroll to position [175, 0]
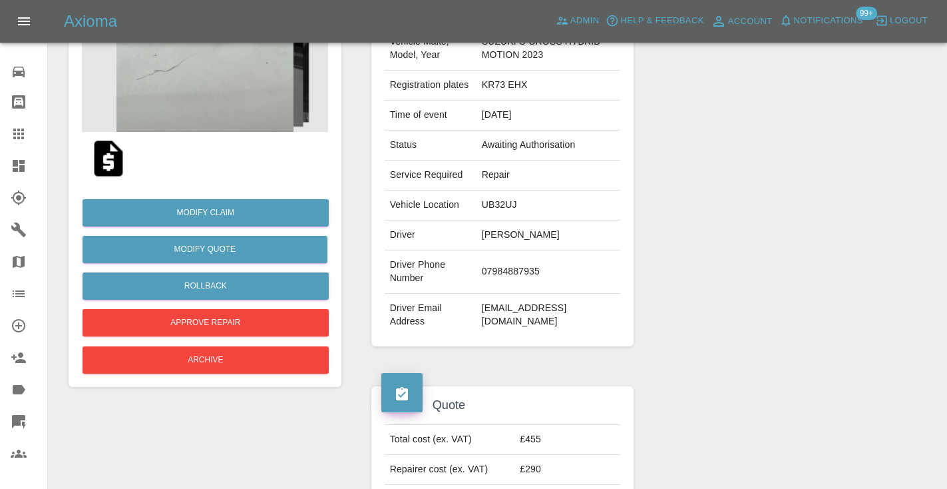
click at [192, 89] on img at bounding box center [205, 65] width 246 height 133
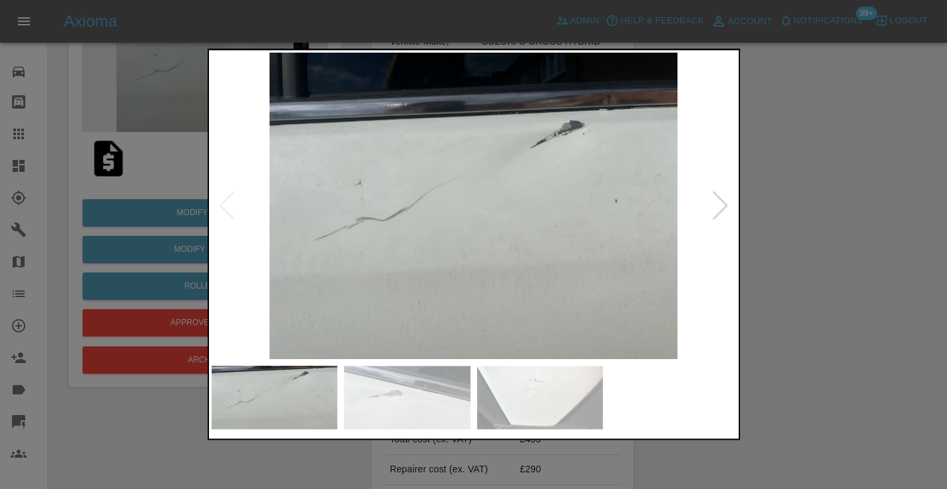
click at [598, 229] on img at bounding box center [474, 206] width 525 height 306
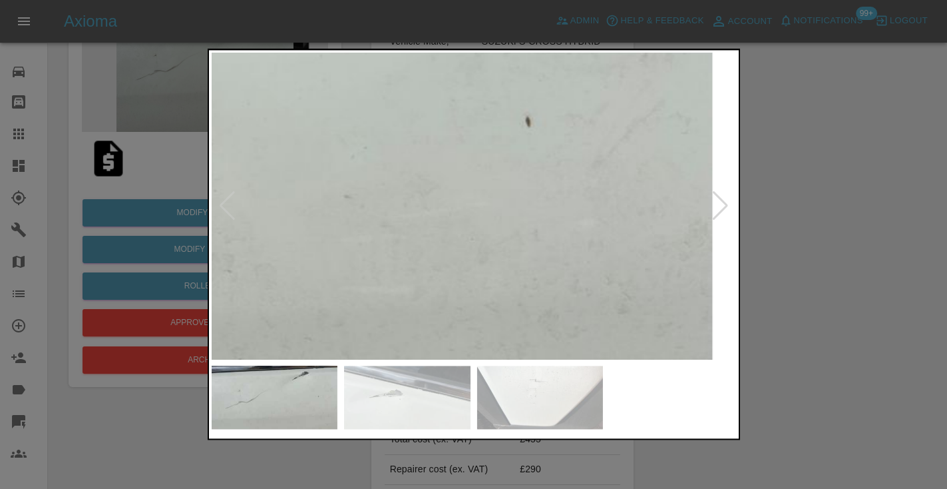
click at [724, 212] on div at bounding box center [721, 205] width 18 height 29
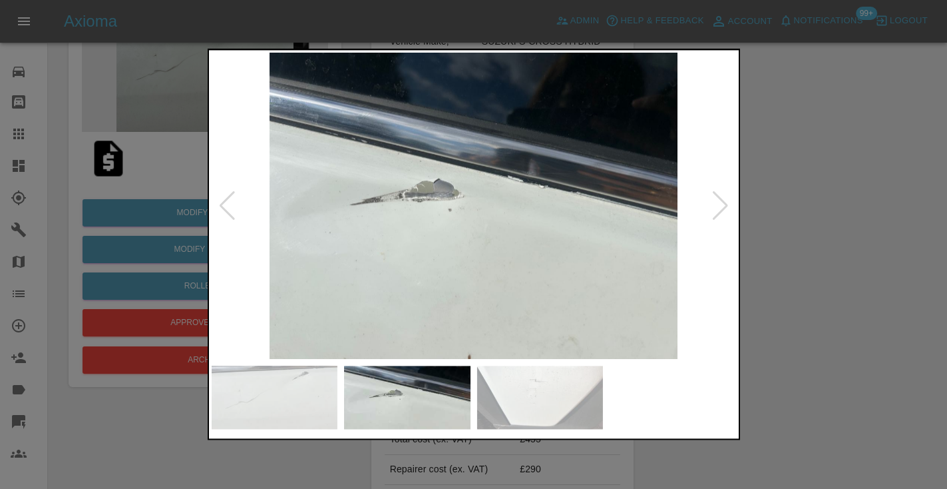
click at [550, 395] on img at bounding box center [540, 397] width 126 height 63
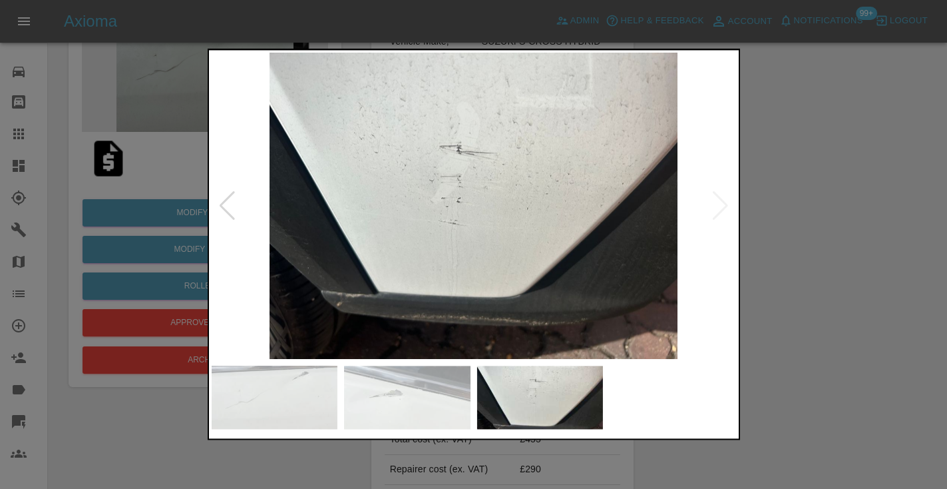
click at [144, 230] on div at bounding box center [473, 244] width 947 height 489
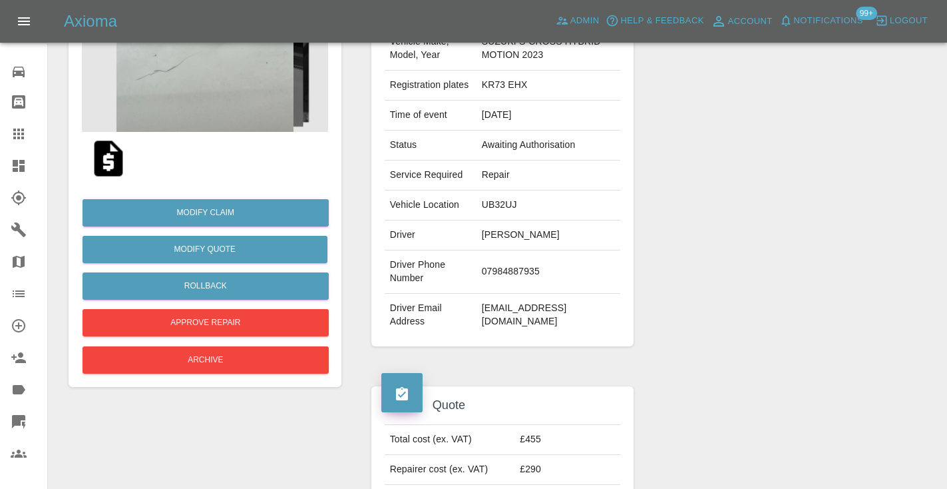
click at [118, 172] on img at bounding box center [108, 158] width 43 height 43
click at [873, 232] on div at bounding box center [785, 167] width 283 height 397
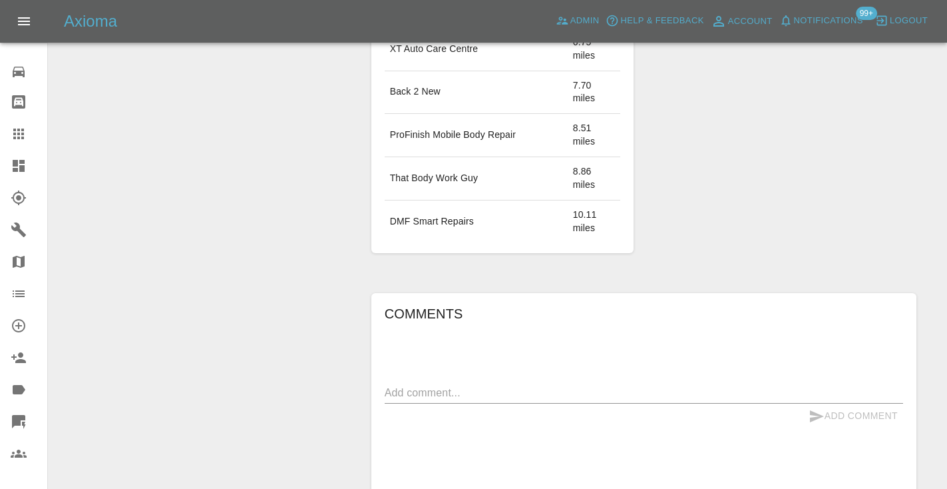
scroll to position [1001, 0]
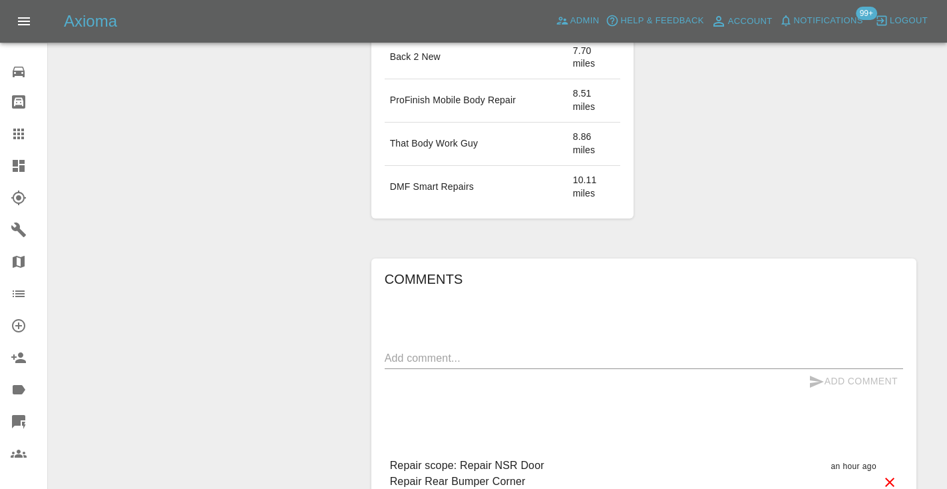
click at [425, 350] on textarea at bounding box center [644, 357] width 519 height 15
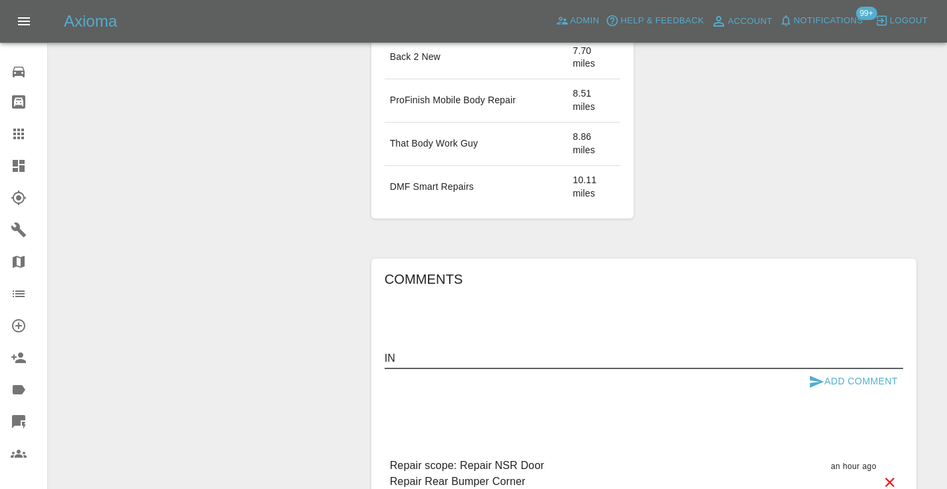
type textarea "I"
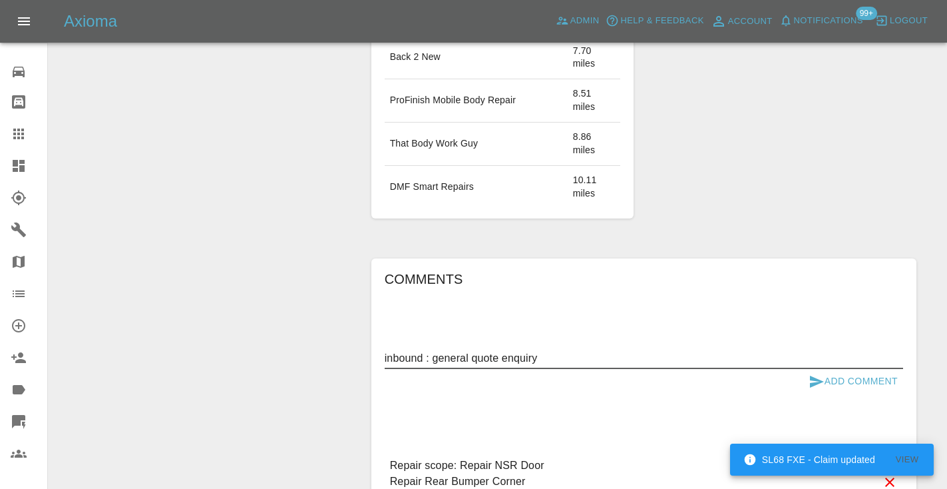
type textarea "inbound : general quote enquiry"
click at [819, 375] on icon "submit" at bounding box center [817, 381] width 14 height 12
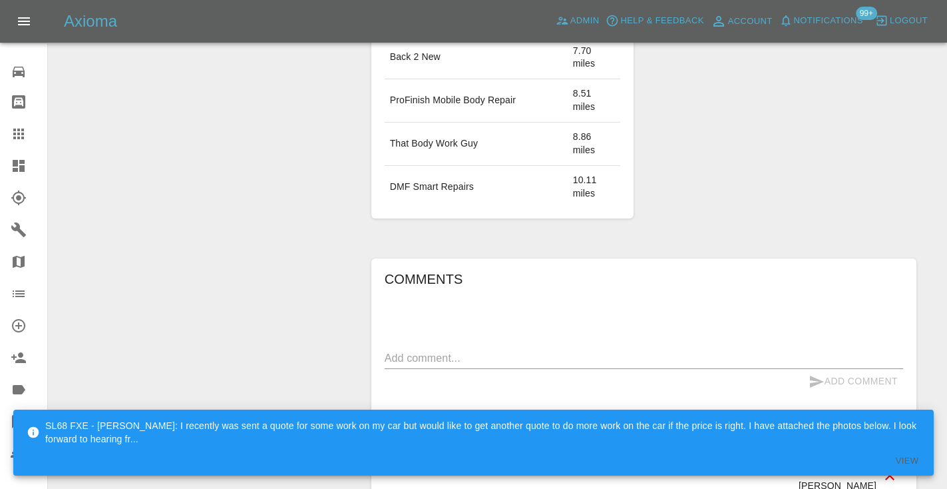
click at [29, 134] on div at bounding box center [29, 134] width 37 height 16
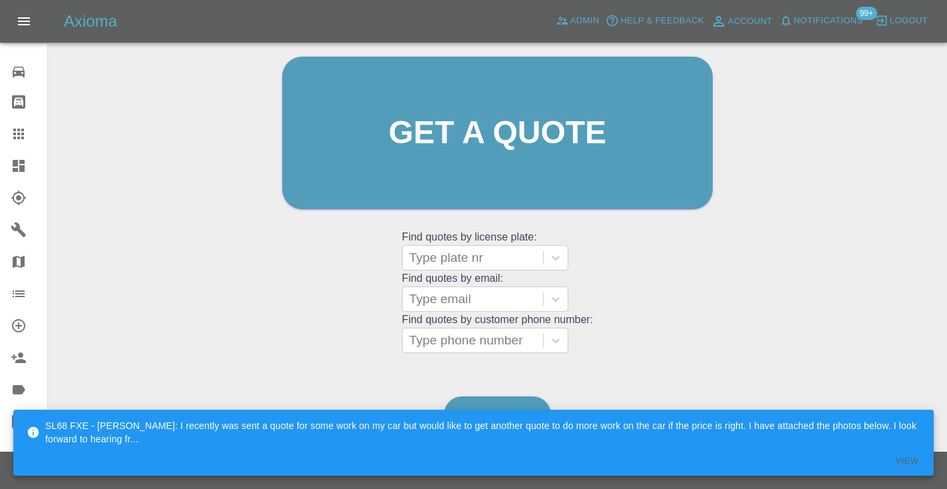
scroll to position [134, 0]
click at [529, 405] on link "Dashboard" at bounding box center [497, 415] width 107 height 37
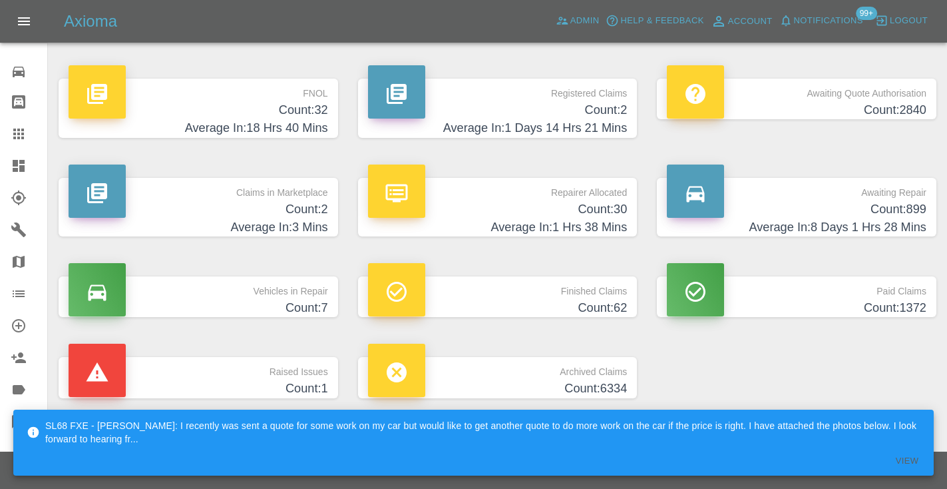
click at [849, 226] on h4 "Average In: 8 Days 1 Hrs 28 Mins" at bounding box center [797, 227] width 260 height 18
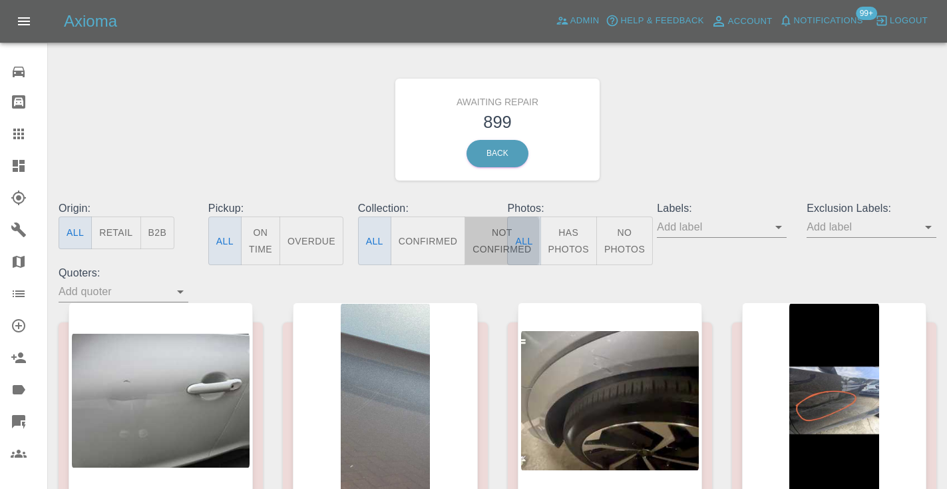
click at [477, 244] on button "Not Confirmed" at bounding box center [502, 240] width 75 height 49
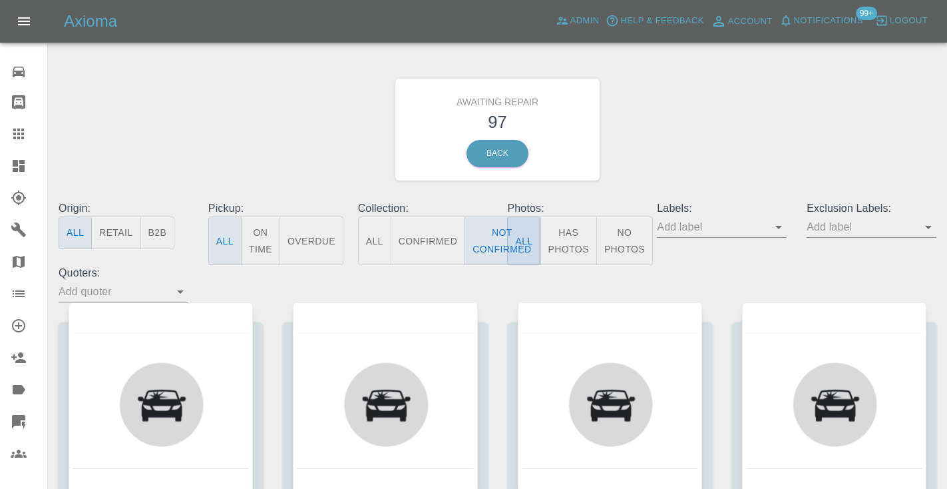
click at [716, 141] on div "Awaiting Repair 97 Back" at bounding box center [498, 130] width 898 height 142
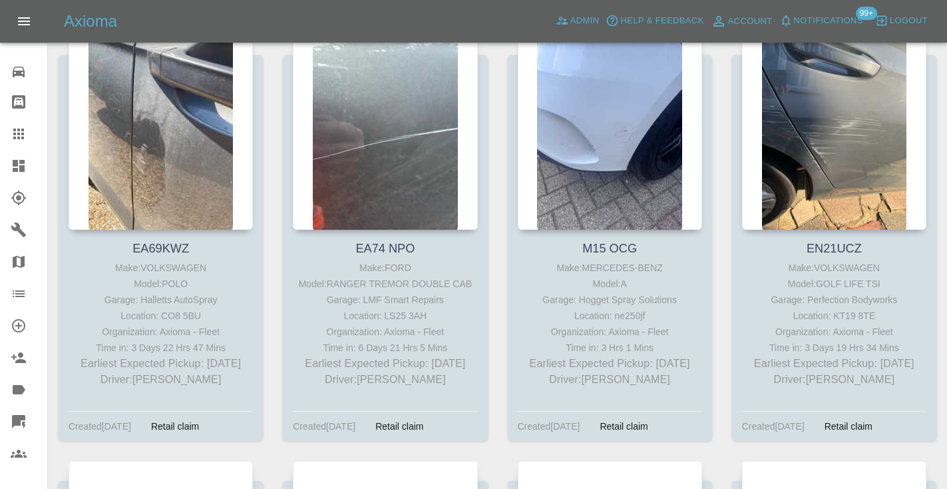
scroll to position [2438, 0]
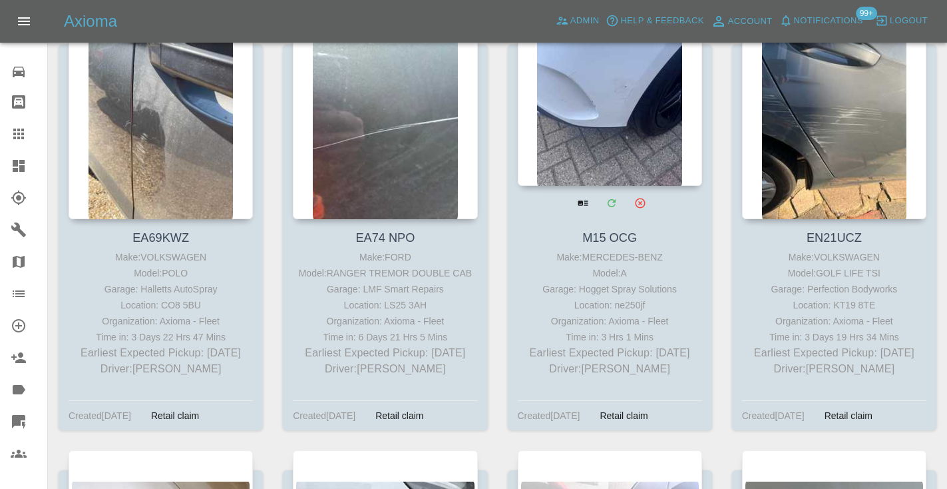
click at [610, 118] on div at bounding box center [610, 88] width 184 height 194
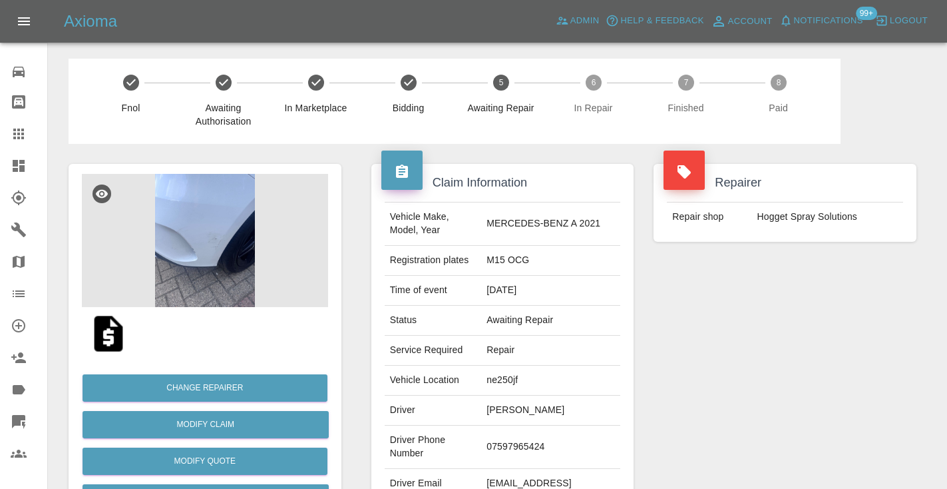
click at [547, 432] on td "07597965424" at bounding box center [550, 446] width 139 height 43
copy td "07597965424"
click at [737, 346] on div "Repairer Repair shop Hogget Spray Solutions" at bounding box center [785, 342] width 283 height 397
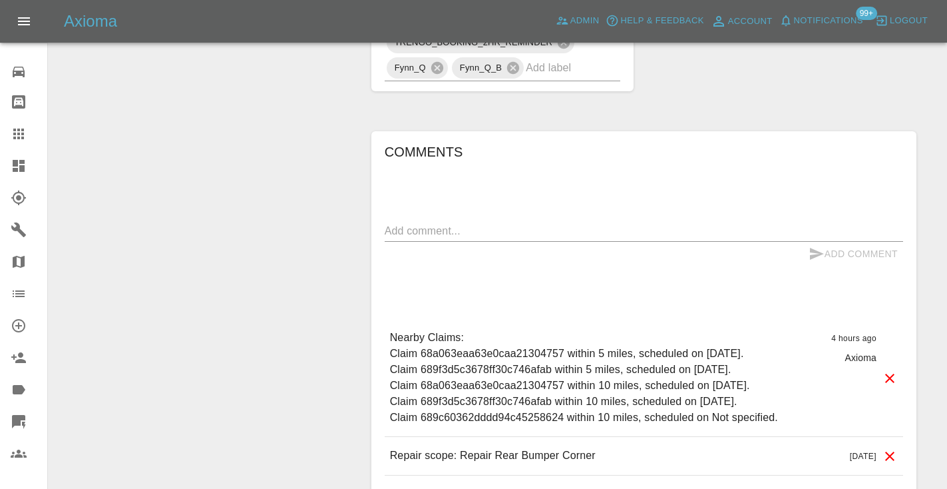
scroll to position [961, 0]
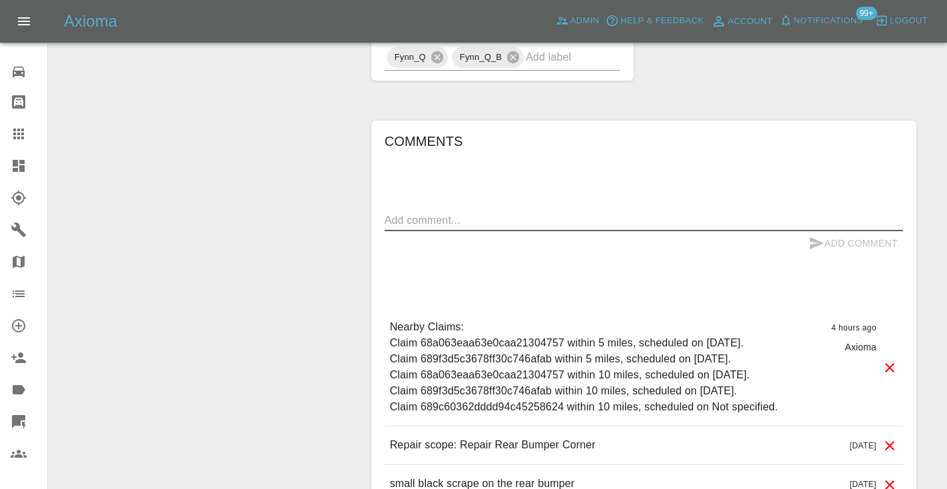
click at [423, 212] on textarea at bounding box center [644, 219] width 519 height 15
type textarea "called : says she cant do the 29th , cant provide a date she can do either says…"
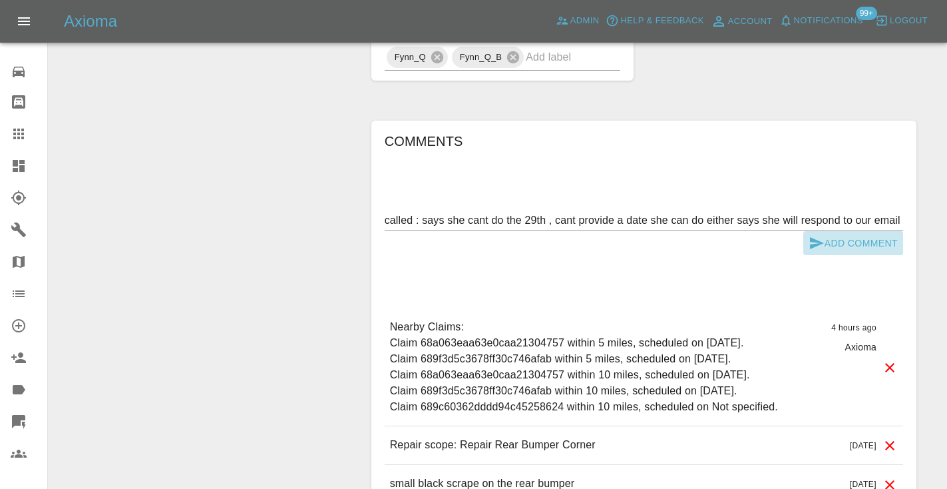
click at [806, 231] on button "Add Comment" at bounding box center [854, 243] width 100 height 25
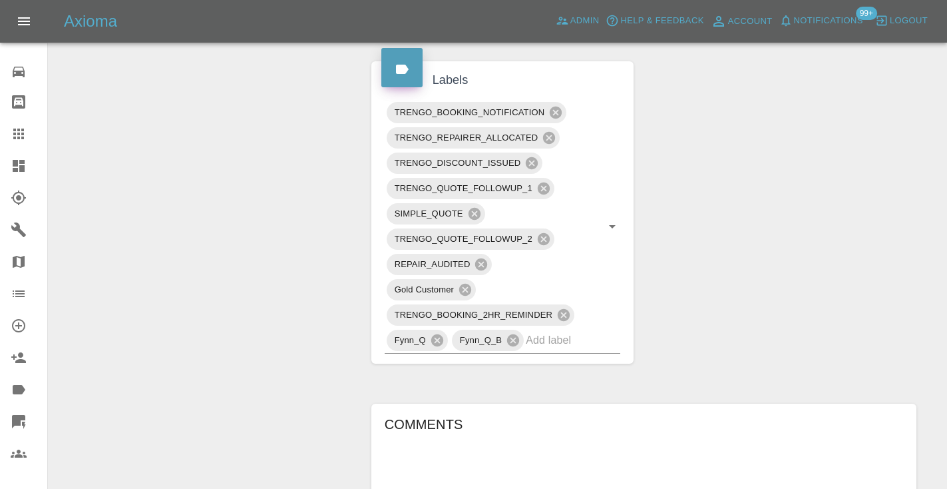
scroll to position [676, 0]
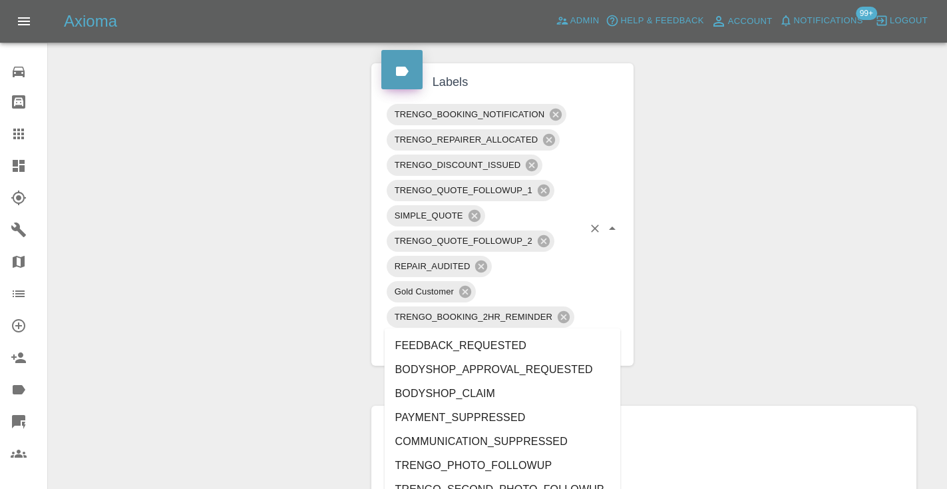
click at [549, 332] on input "text" at bounding box center [554, 342] width 57 height 21
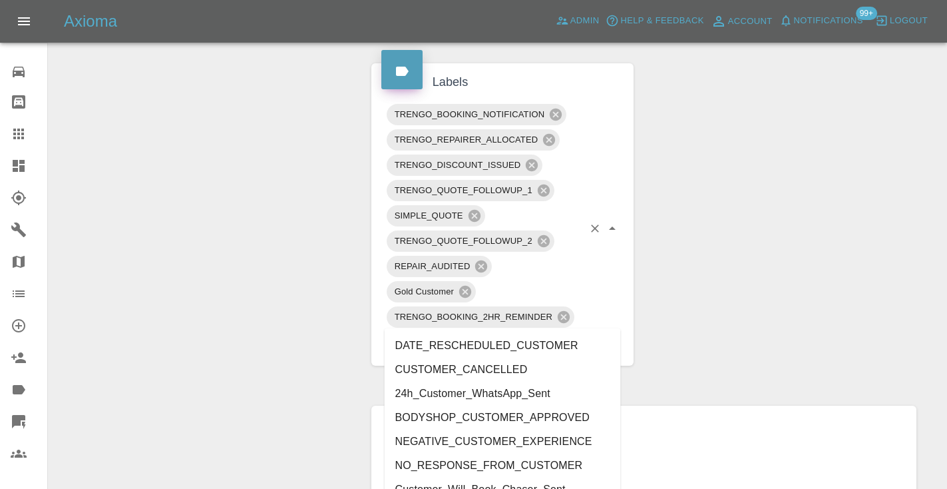
type input "customer_"
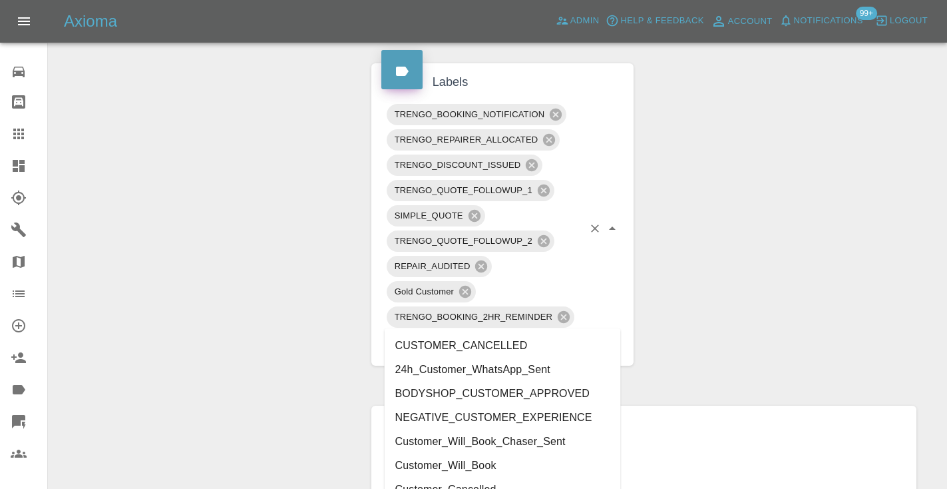
click at [473, 458] on li "Customer_Will_Book" at bounding box center [503, 465] width 236 height 24
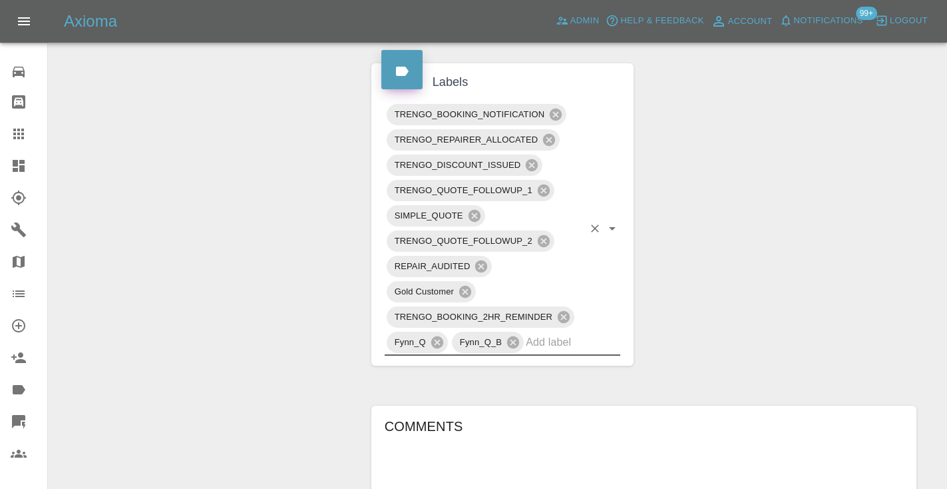
click at [17, 130] on icon at bounding box center [19, 134] width 16 height 16
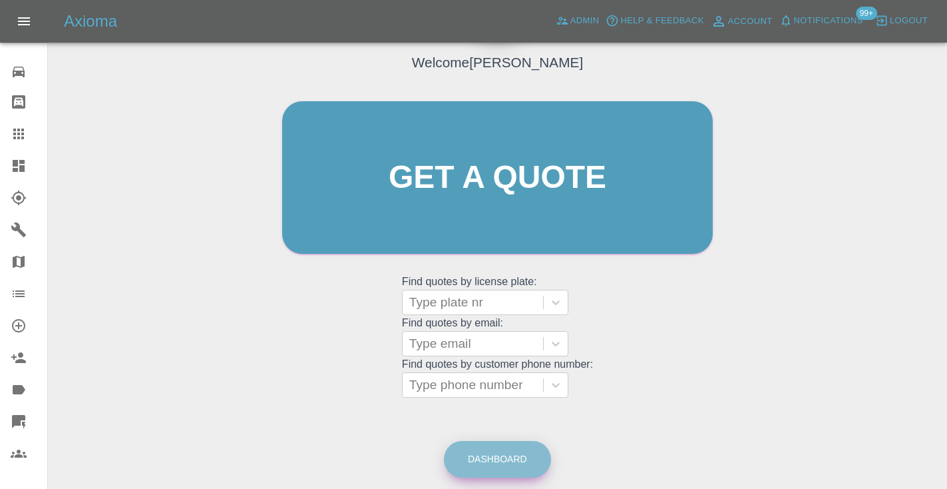
click at [483, 455] on link "Dashboard" at bounding box center [497, 459] width 107 height 37
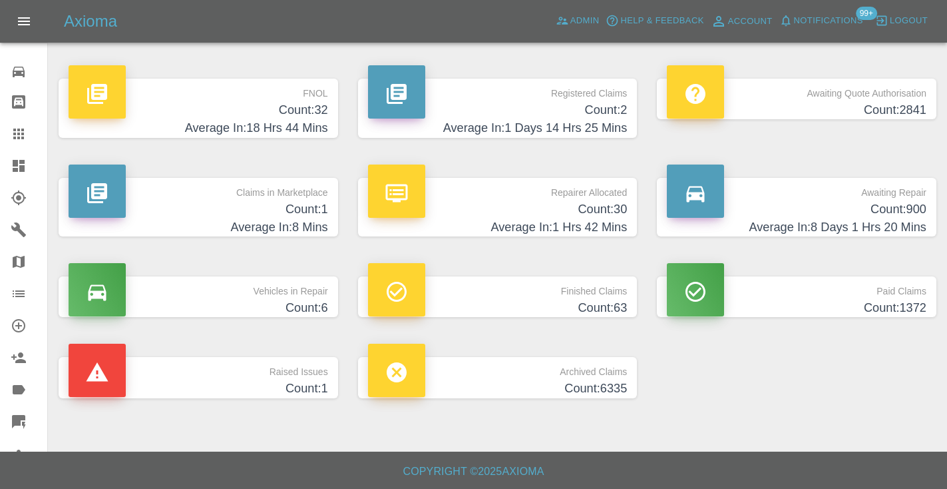
click at [863, 196] on p "Awaiting Repair" at bounding box center [797, 189] width 260 height 23
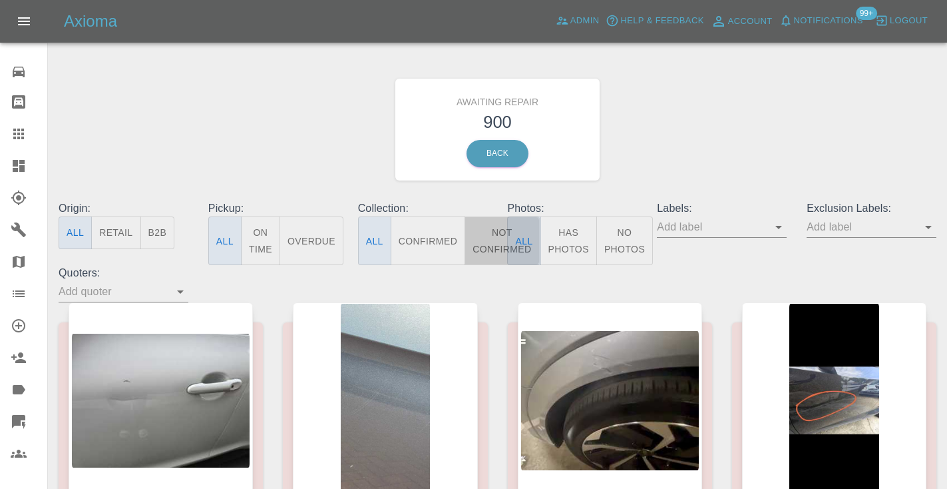
click at [494, 224] on button "Not Confirmed" at bounding box center [502, 240] width 75 height 49
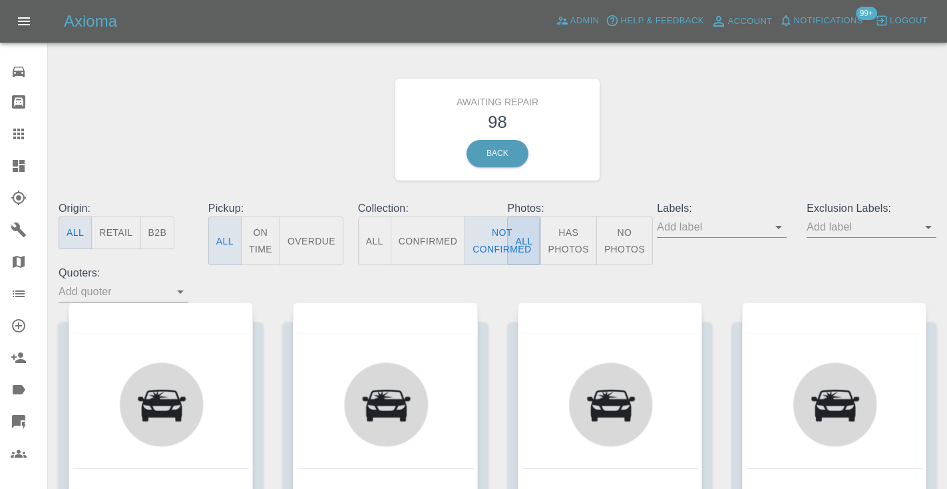
click at [718, 136] on div "Awaiting Repair 98 Back" at bounding box center [498, 130] width 898 height 142
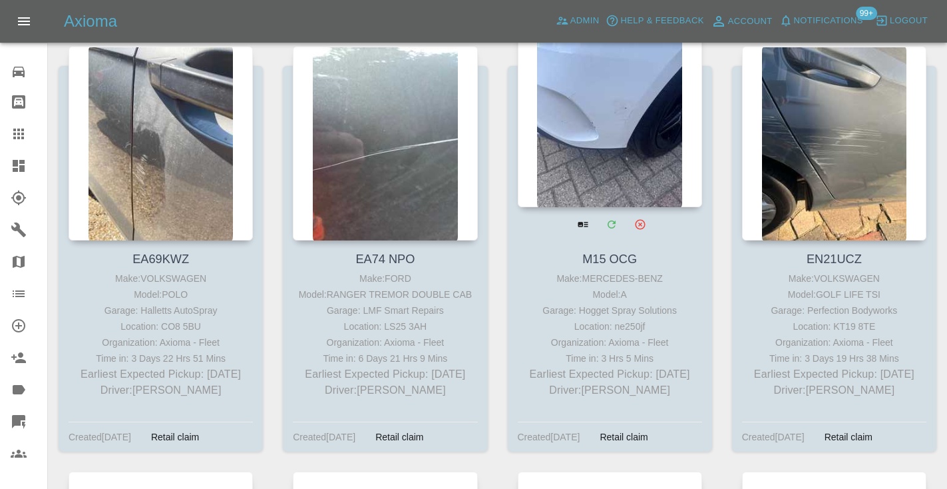
scroll to position [2415, 0]
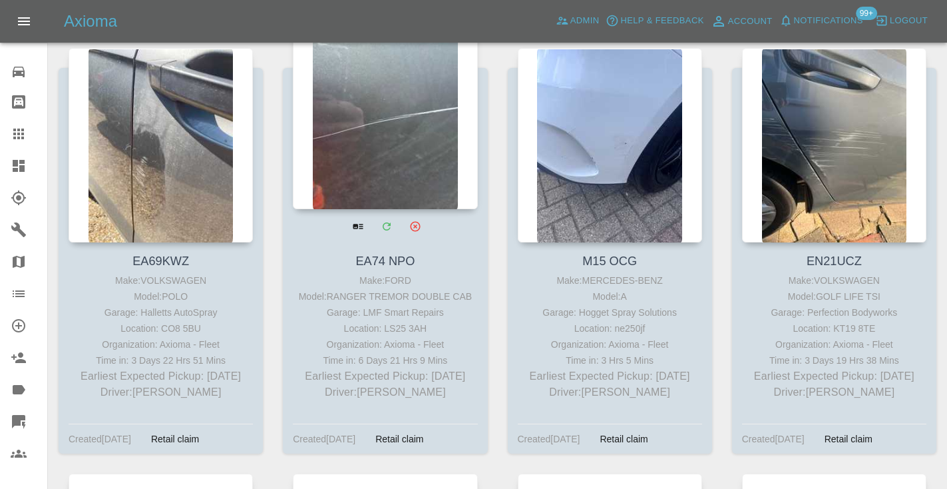
click at [373, 124] on div at bounding box center [385, 112] width 184 height 194
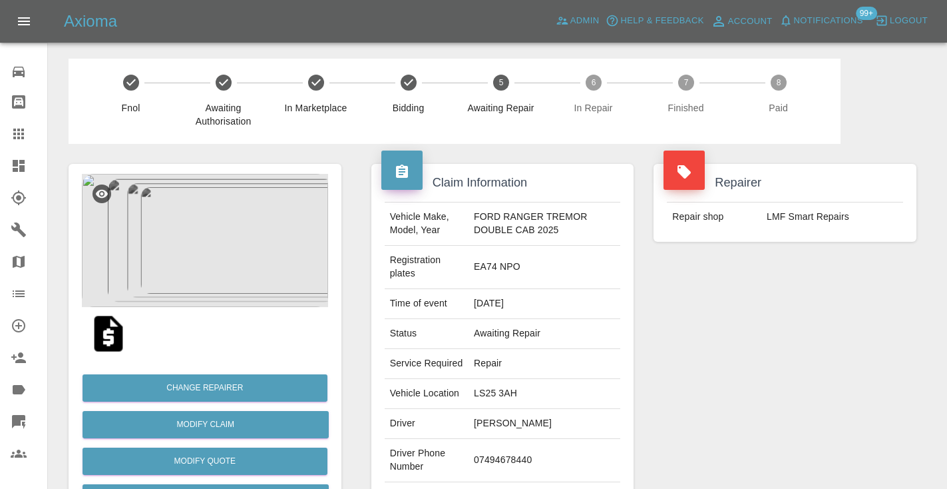
click at [516, 456] on td "07494678440" at bounding box center [545, 460] width 152 height 43
copy td "07494678440"
click at [718, 363] on div "Repairer Repair shop LMF Smart Repairs" at bounding box center [785, 356] width 283 height 424
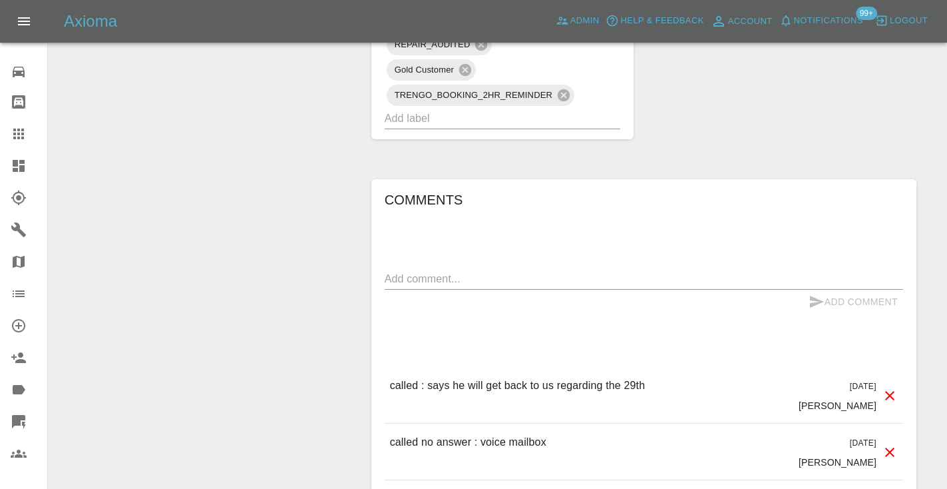
scroll to position [1073, 0]
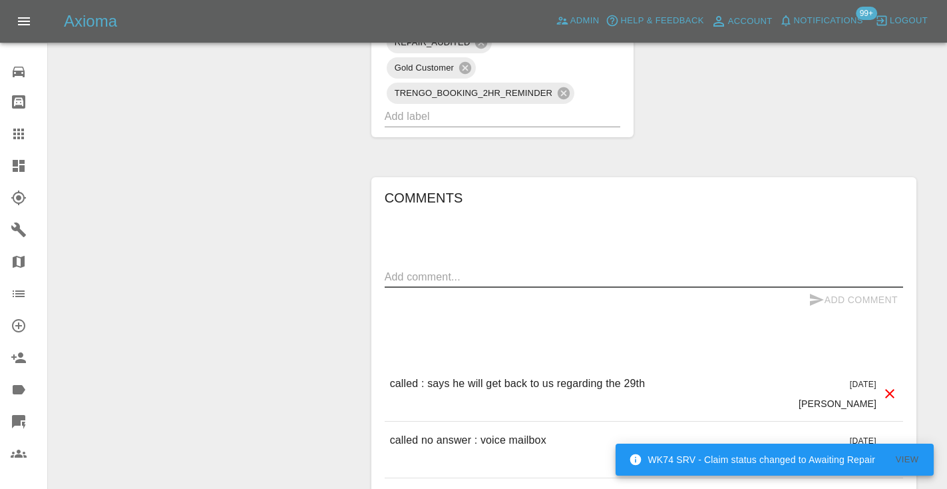
click at [403, 269] on textarea at bounding box center [644, 276] width 519 height 15
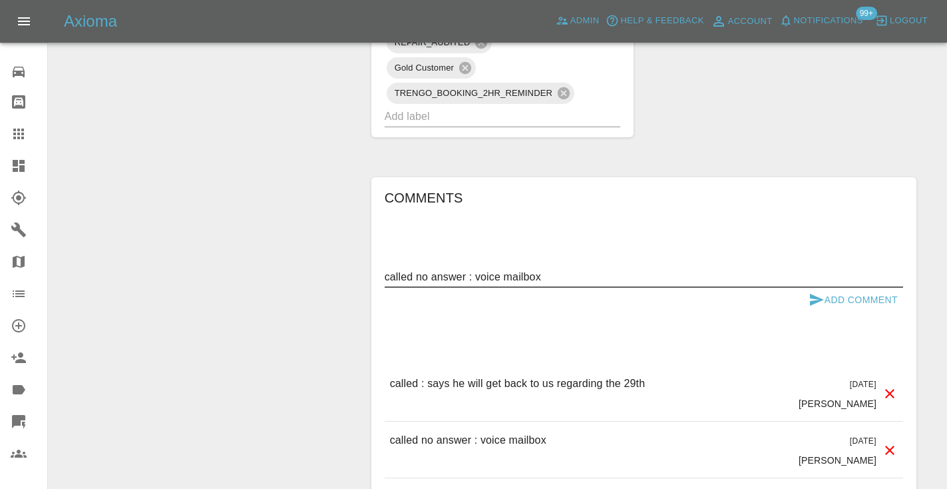
type textarea "called no answer : voice mailbox"
click at [813, 294] on icon "submit" at bounding box center [817, 300] width 14 height 12
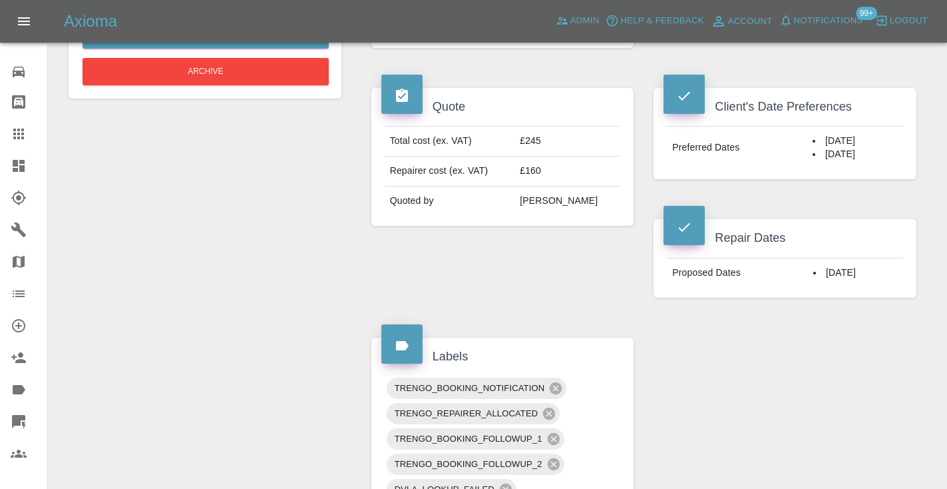
scroll to position [479, 0]
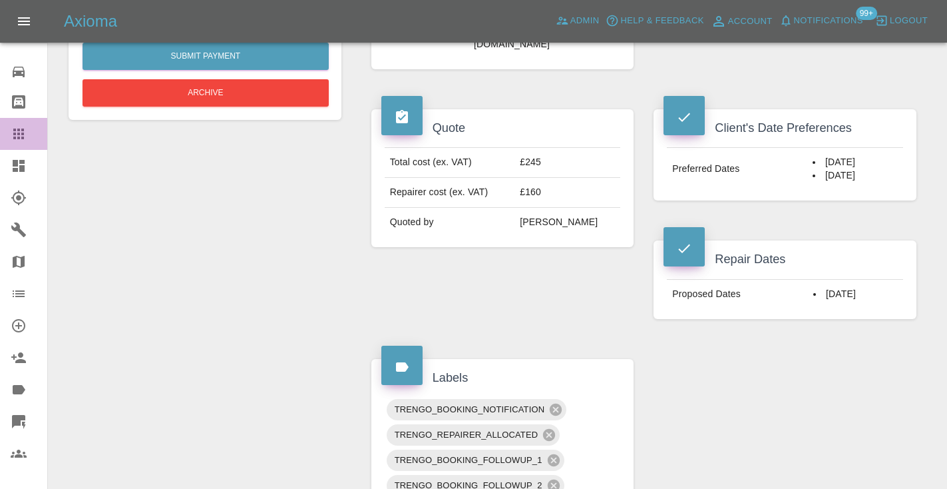
click at [17, 128] on icon at bounding box center [19, 134] width 16 height 16
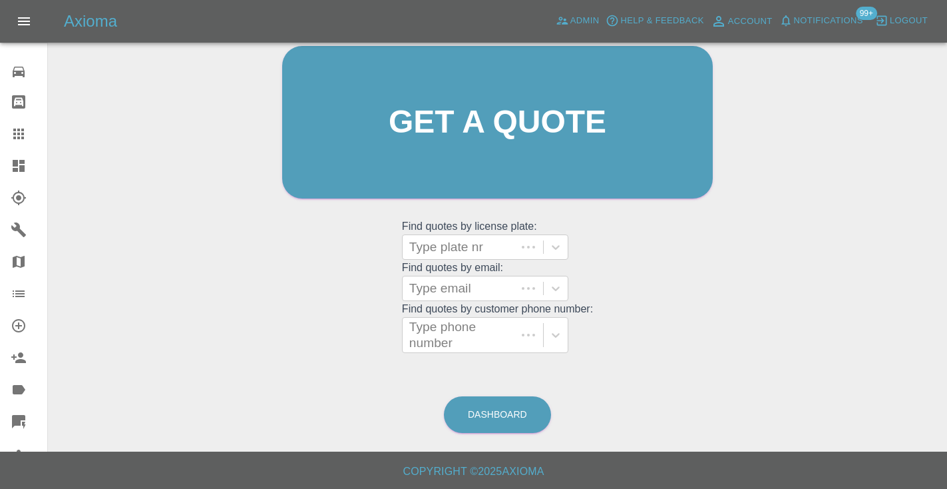
scroll to position [90, 0]
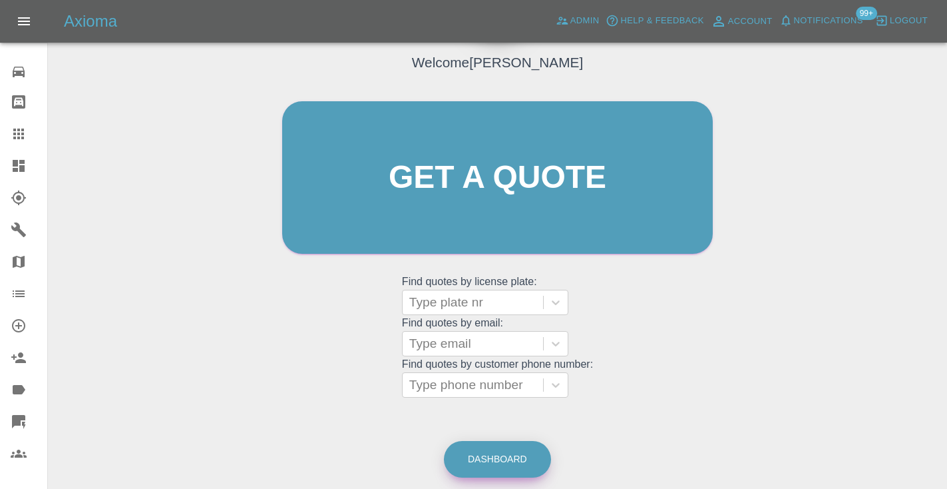
click at [501, 459] on link "Dashboard" at bounding box center [497, 459] width 107 height 37
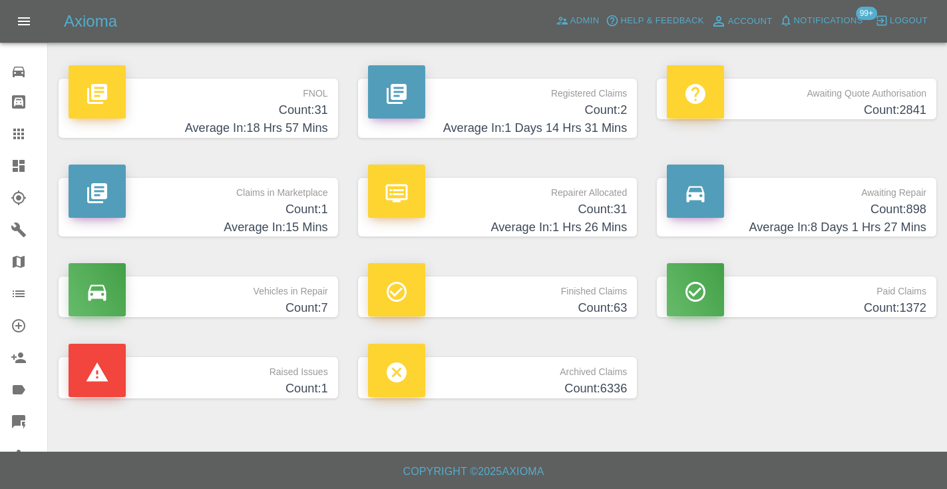
click at [895, 209] on h4 "Count: 898" at bounding box center [797, 209] width 260 height 18
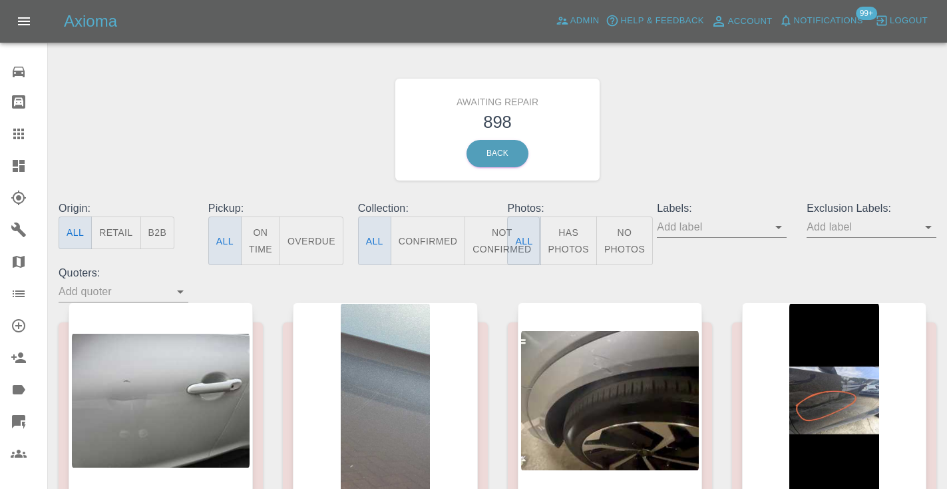
click at [497, 232] on button "Not Confirmed" at bounding box center [502, 240] width 75 height 49
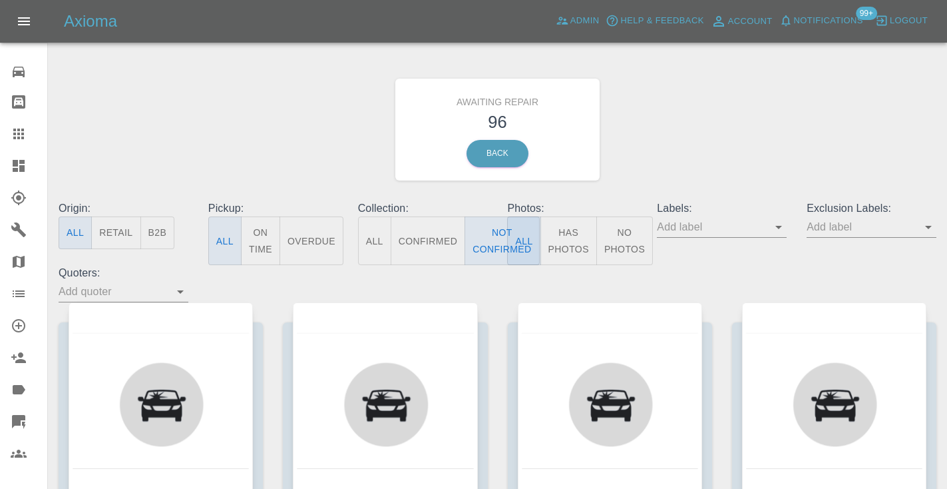
click at [757, 102] on div "Awaiting Repair 96 Back" at bounding box center [498, 130] width 898 height 142
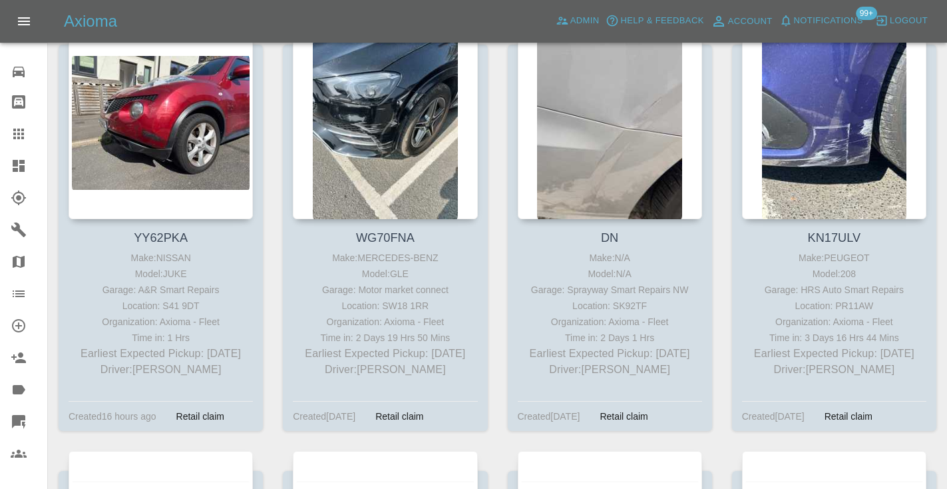
scroll to position [293, 0]
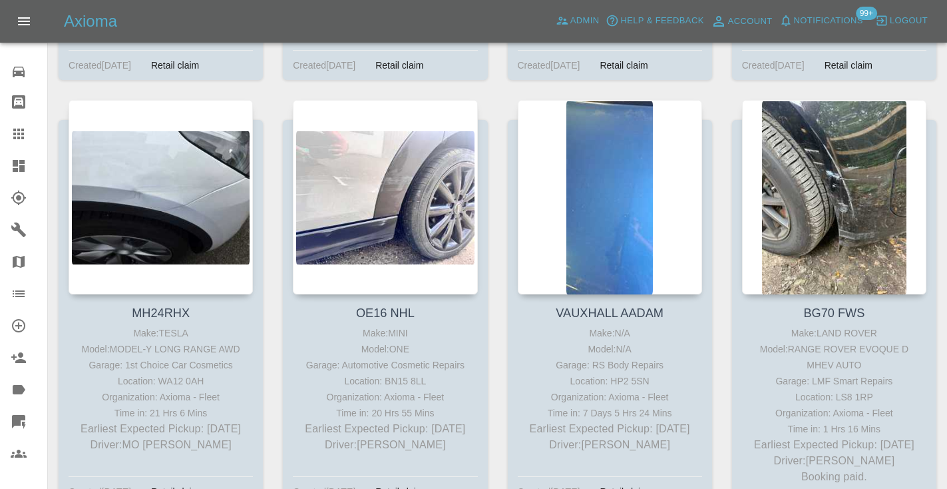
scroll to position [2793, 0]
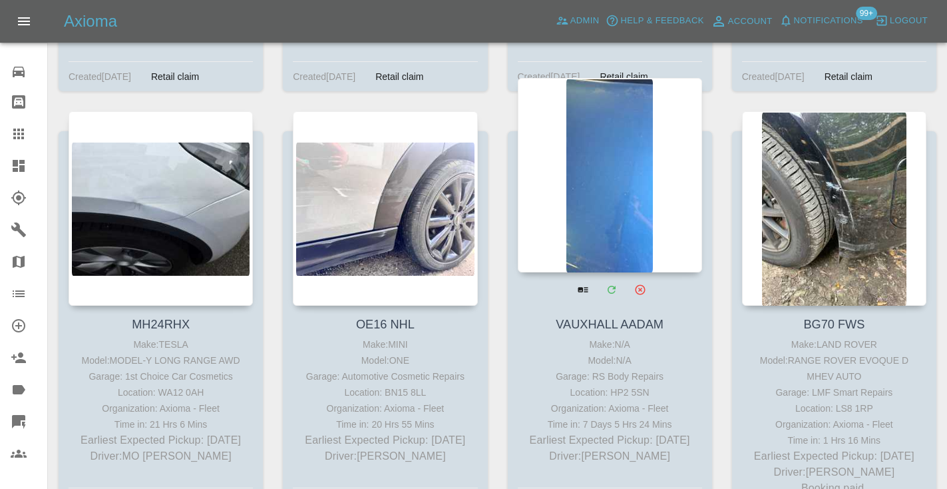
click at [629, 237] on div at bounding box center [610, 175] width 184 height 194
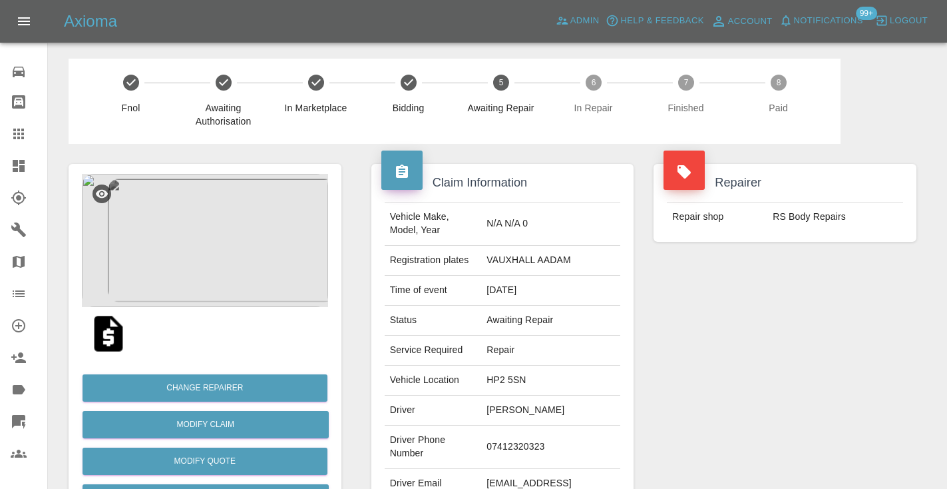
click at [502, 446] on td "07412320323" at bounding box center [550, 446] width 139 height 43
copy td "07412320323"
click at [792, 333] on div "Repairer Repair shop RS Body Repairs" at bounding box center [785, 342] width 283 height 397
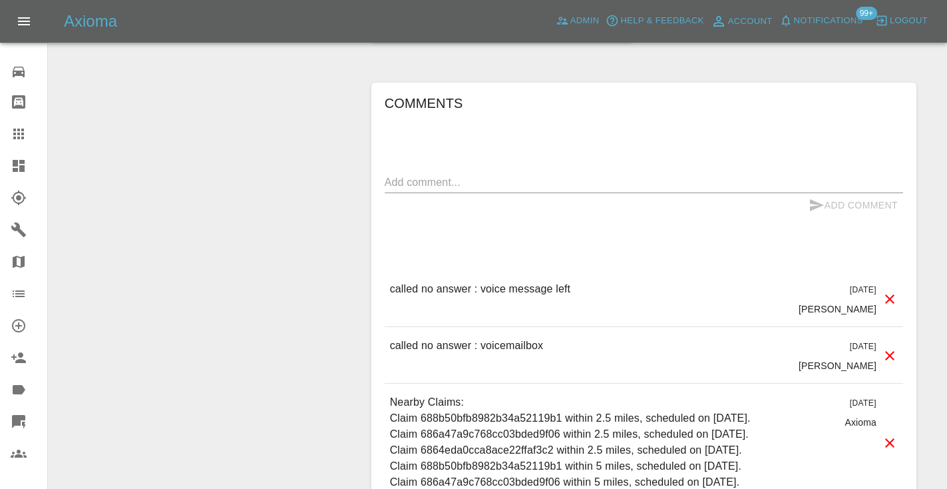
scroll to position [959, 0]
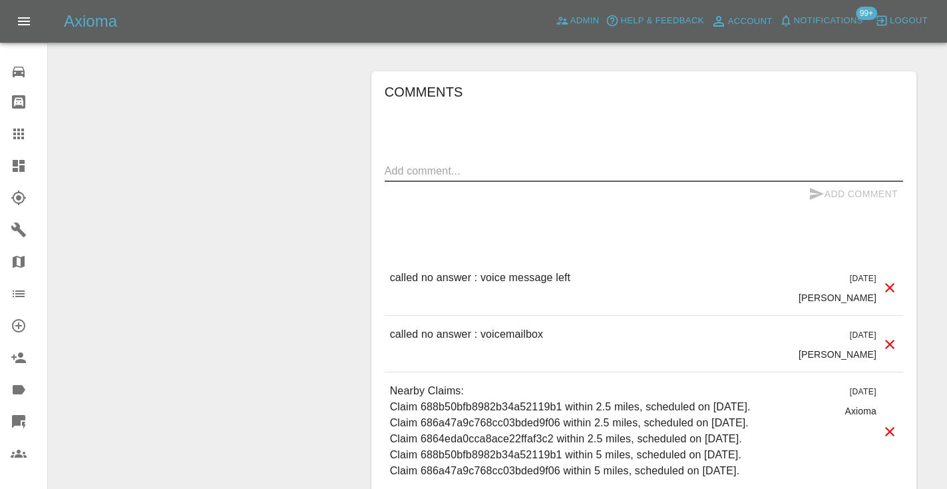
click at [507, 164] on textarea at bounding box center [644, 170] width 519 height 15
type textarea "called no longer interested"
click at [836, 188] on button "Add Comment" at bounding box center [854, 194] width 100 height 25
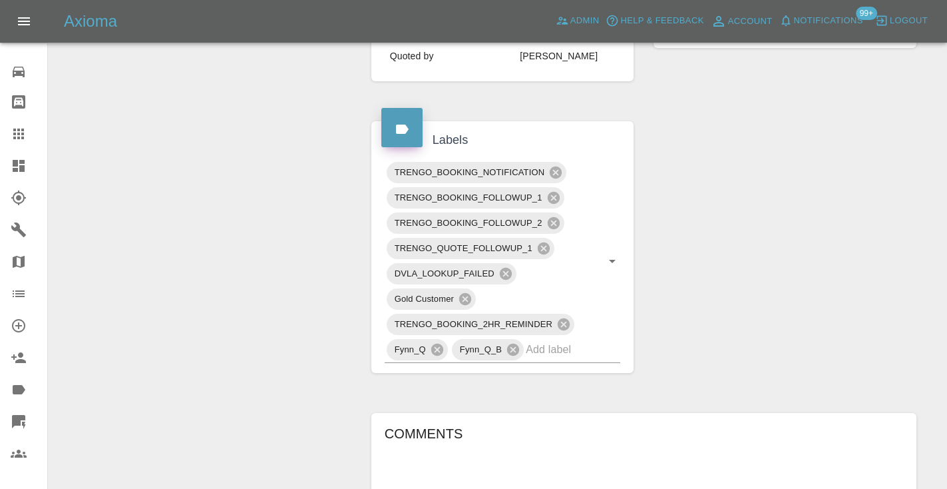
scroll to position [616, 0]
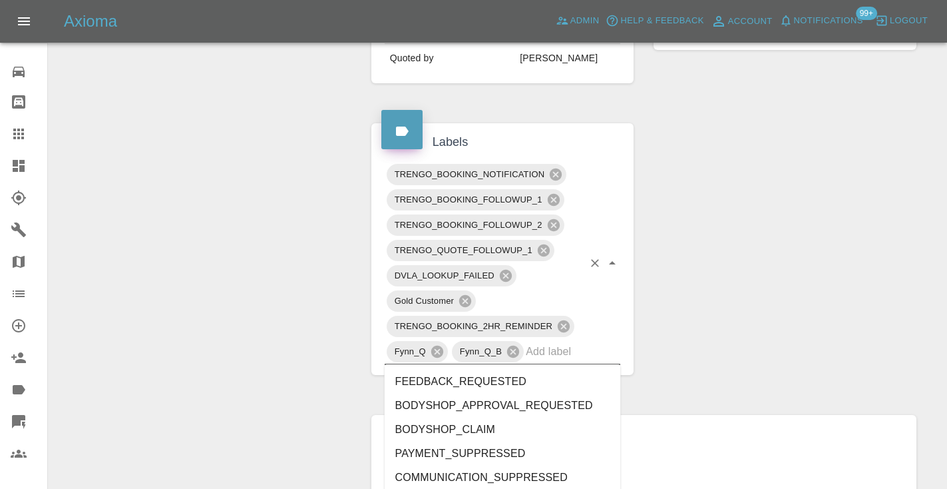
click at [562, 355] on input "text" at bounding box center [554, 351] width 57 height 21
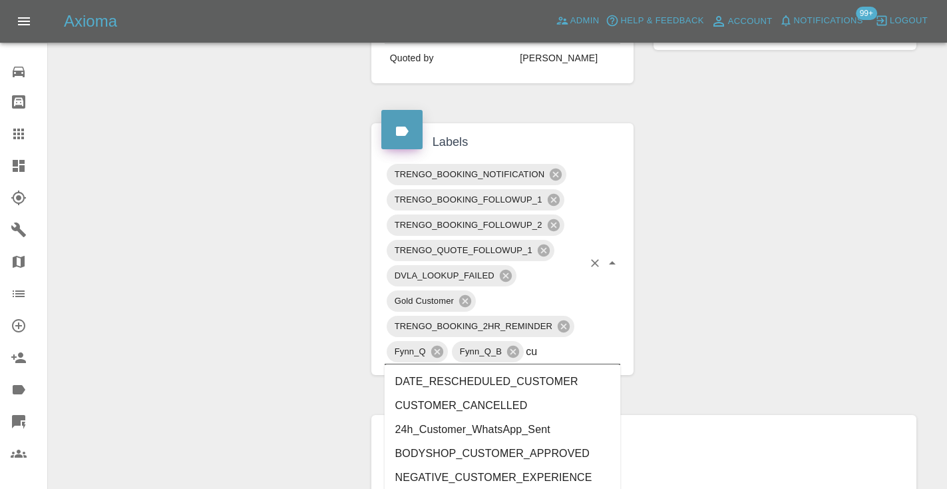
type input "c"
type input "cust"
click at [553, 399] on li "CUSTOMER_CANCELLED" at bounding box center [503, 405] width 236 height 24
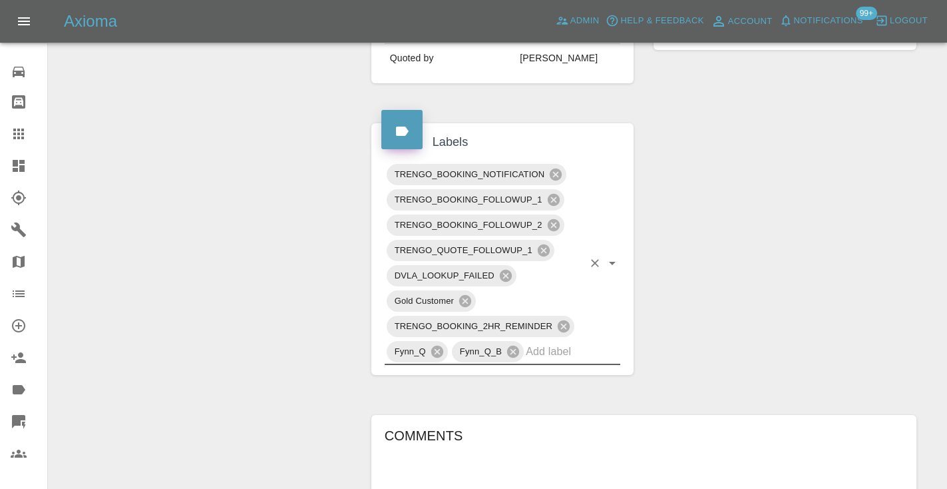
click at [248, 206] on div "Change Repairer Modify Claim Modify Quote Rollback Submit Payment Archive" at bounding box center [205, 270] width 293 height 1485
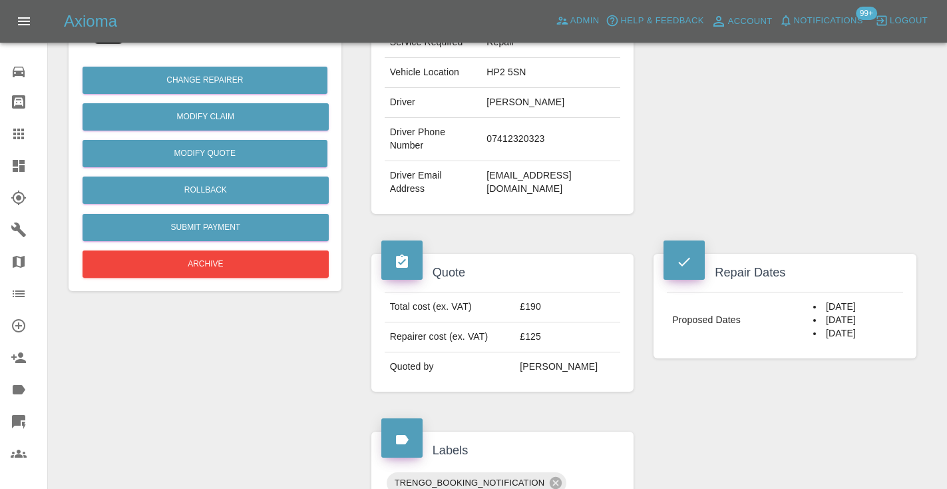
scroll to position [296, 0]
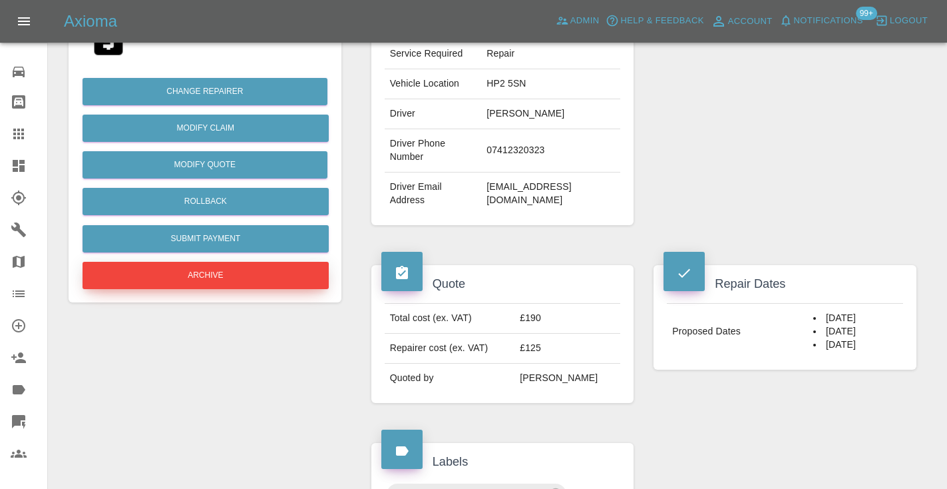
click at [152, 280] on button "Archive" at bounding box center [206, 275] width 246 height 27
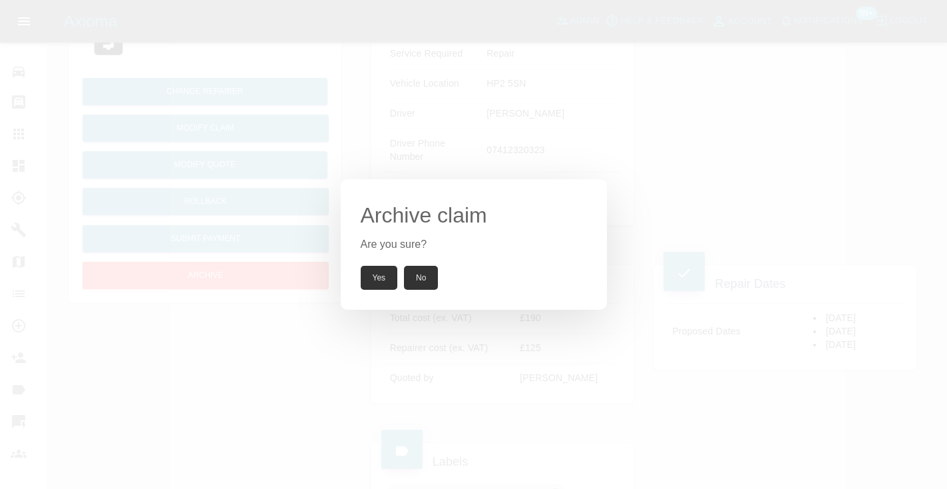
click at [388, 275] on button "Yes" at bounding box center [379, 278] width 37 height 24
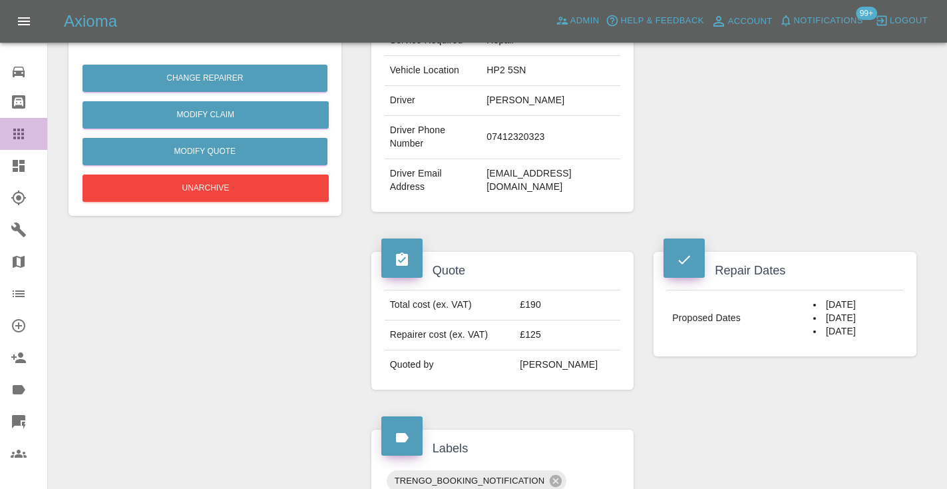
click at [17, 134] on icon at bounding box center [18, 133] width 11 height 11
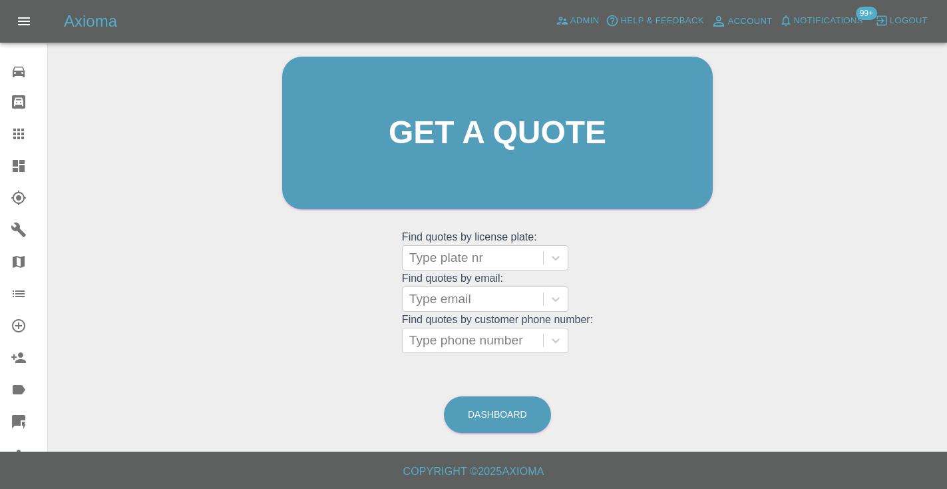
scroll to position [134, 0]
click at [499, 414] on link "Dashboard" at bounding box center [497, 415] width 107 height 37
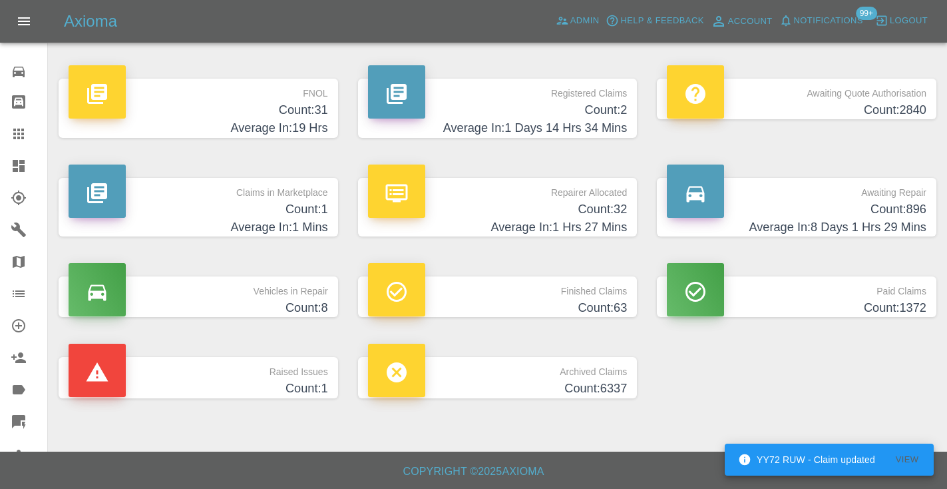
click at [855, 200] on h4 "Count: 896" at bounding box center [797, 209] width 260 height 18
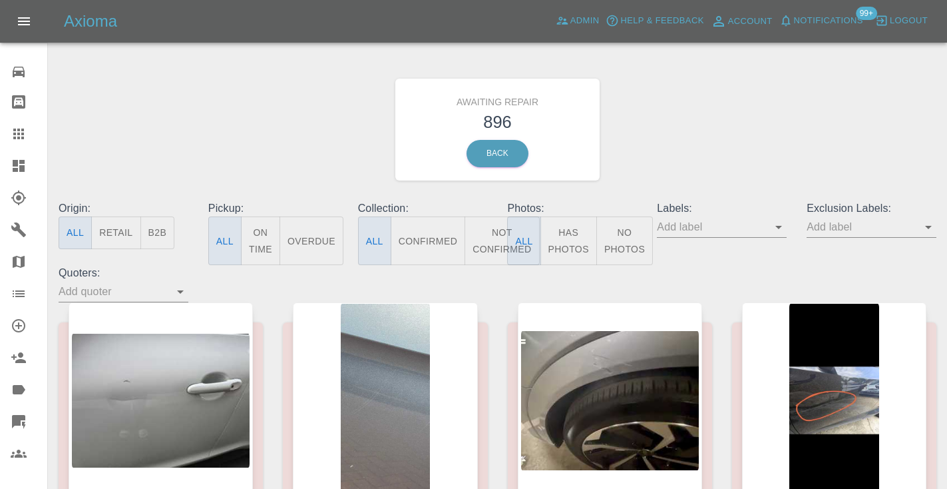
click at [494, 240] on button "Not Confirmed" at bounding box center [502, 240] width 75 height 49
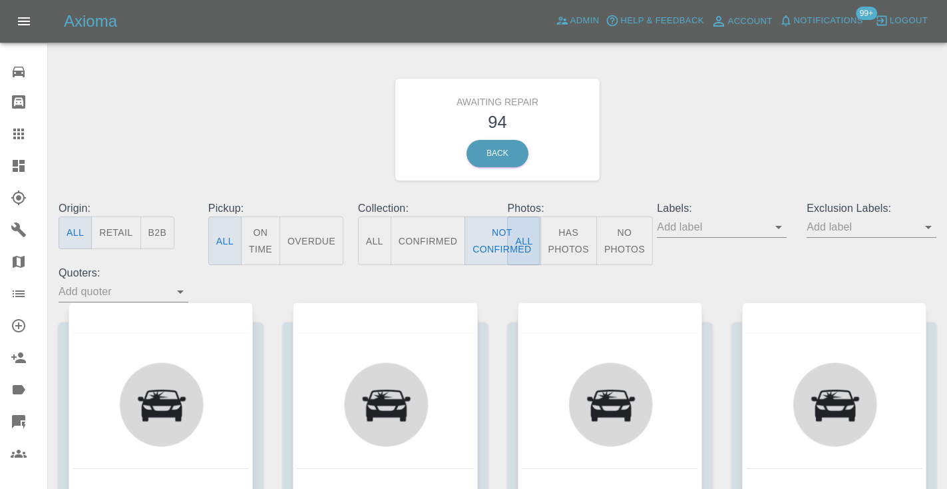
click at [728, 105] on div "Awaiting Repair 94 Back" at bounding box center [498, 130] width 898 height 142
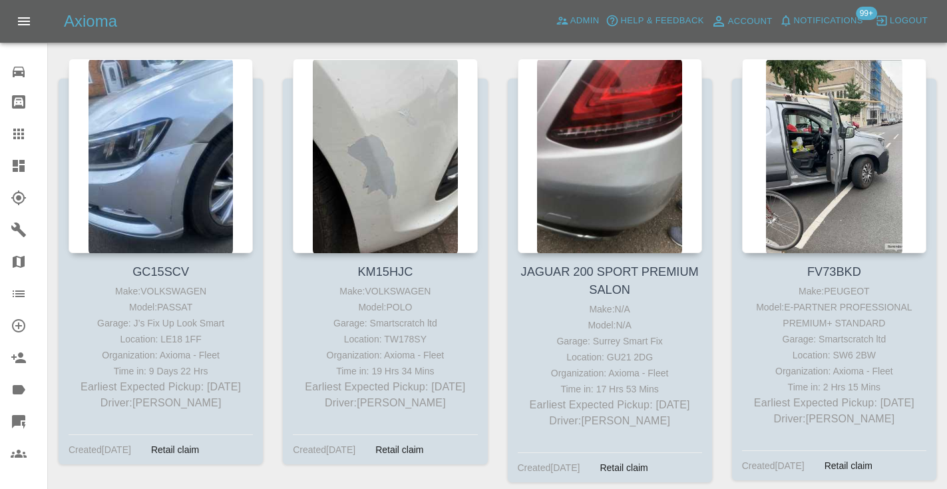
scroll to position [3295, 0]
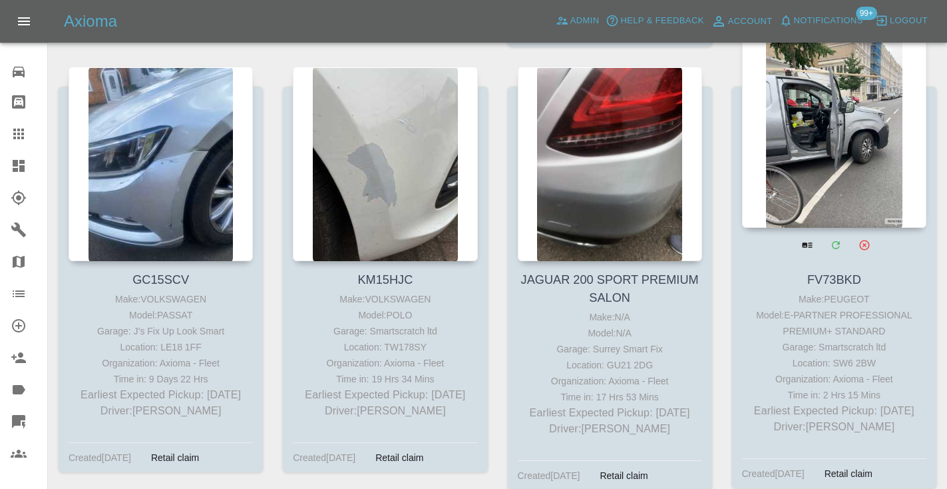
click at [843, 85] on div at bounding box center [834, 130] width 184 height 194
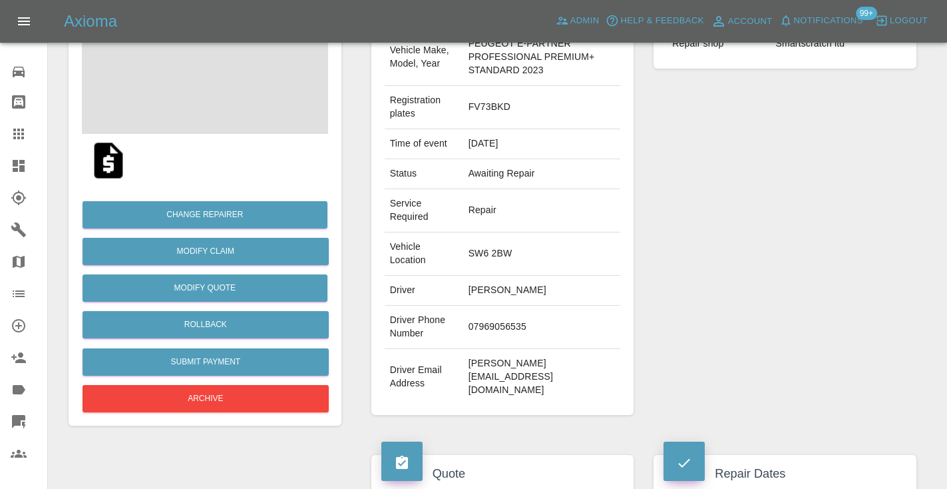
scroll to position [184, 0]
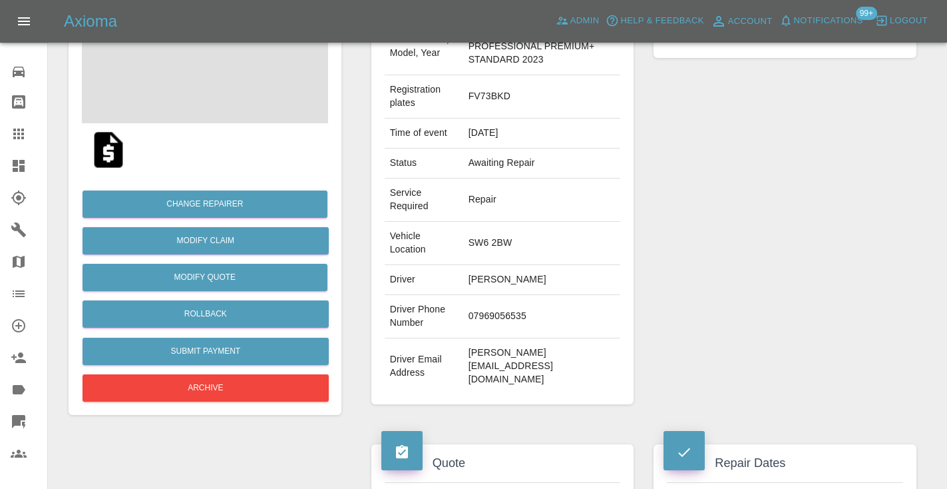
click at [497, 328] on td "07969056535" at bounding box center [542, 316] width 158 height 43
copy td "07969056535"
click at [727, 242] on div "Repairer Repair shop Smartscratch ltd" at bounding box center [785, 192] width 283 height 464
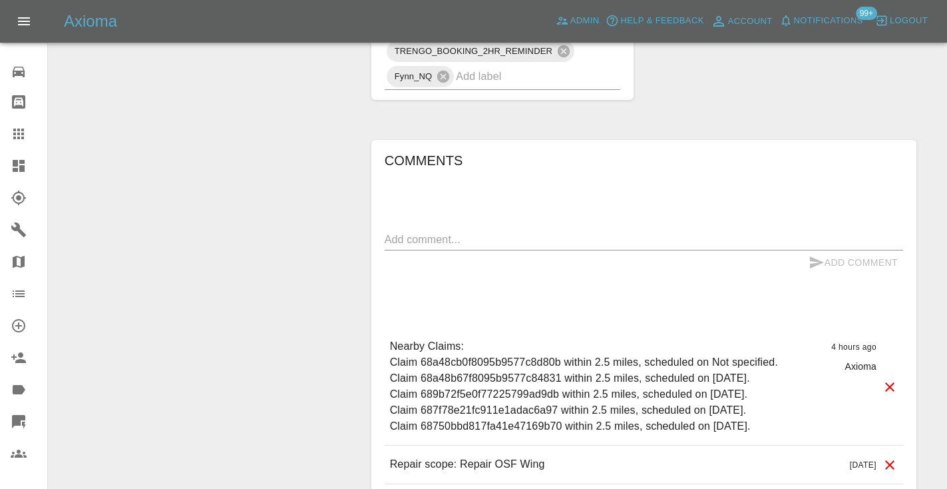
scroll to position [952, 0]
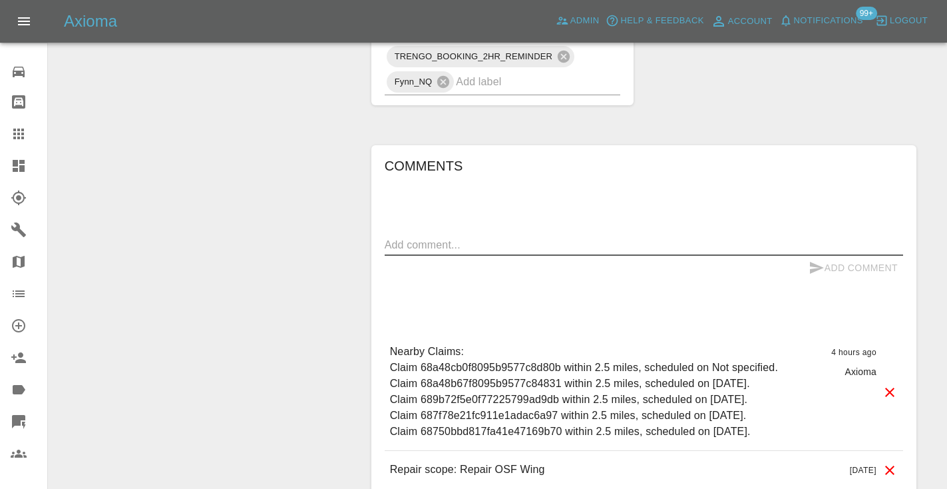
click at [409, 239] on textarea at bounding box center [644, 244] width 519 height 15
type textarea "c"
type textarea "called no answer : voicemailbox"
click at [823, 260] on icon "submit" at bounding box center [817, 268] width 16 height 16
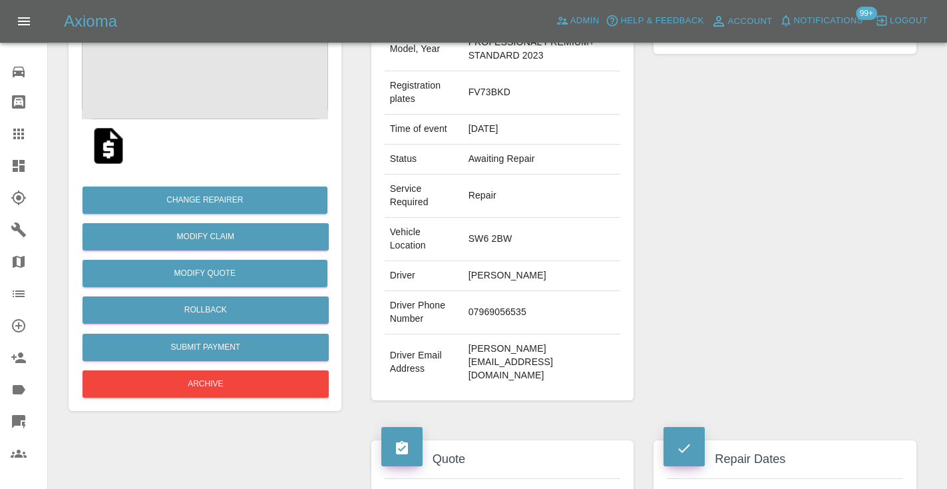
scroll to position [176, 0]
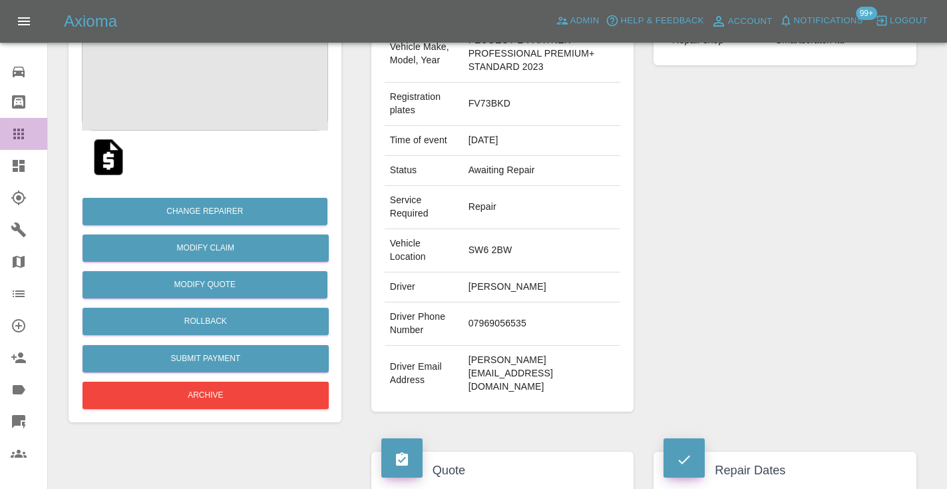
click at [17, 135] on icon at bounding box center [19, 134] width 16 height 16
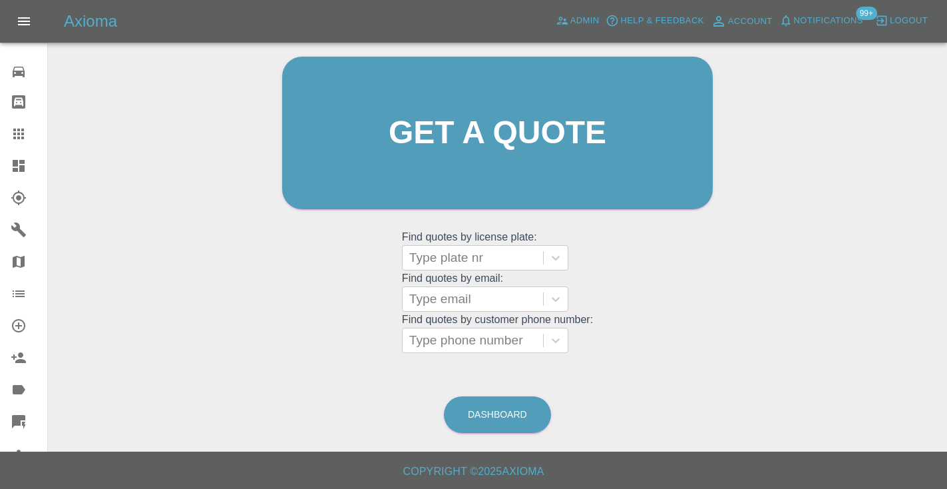
scroll to position [90, 0]
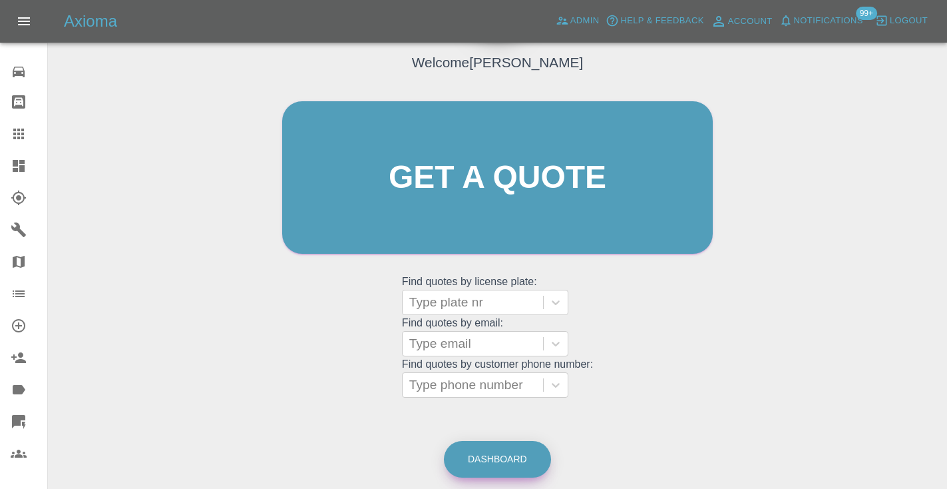
click at [521, 461] on link "Dashboard" at bounding box center [497, 459] width 107 height 37
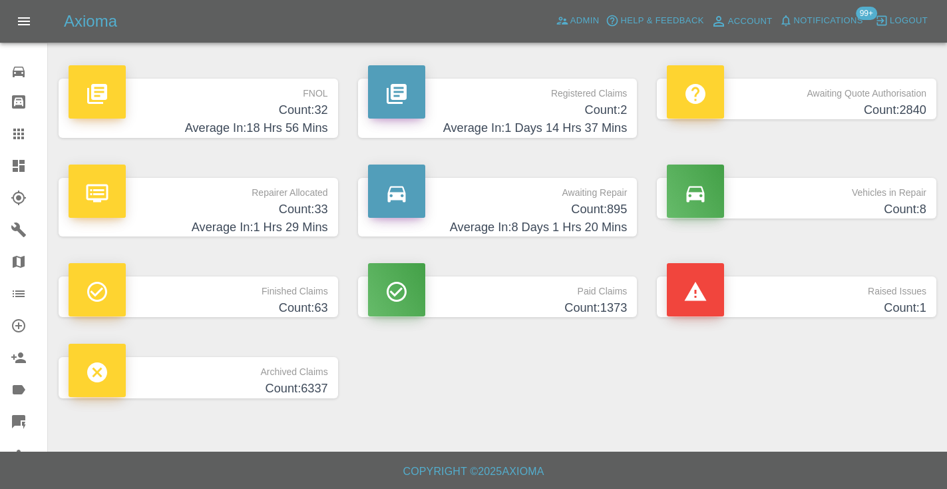
click at [588, 213] on h4 "Count: 895" at bounding box center [498, 209] width 260 height 18
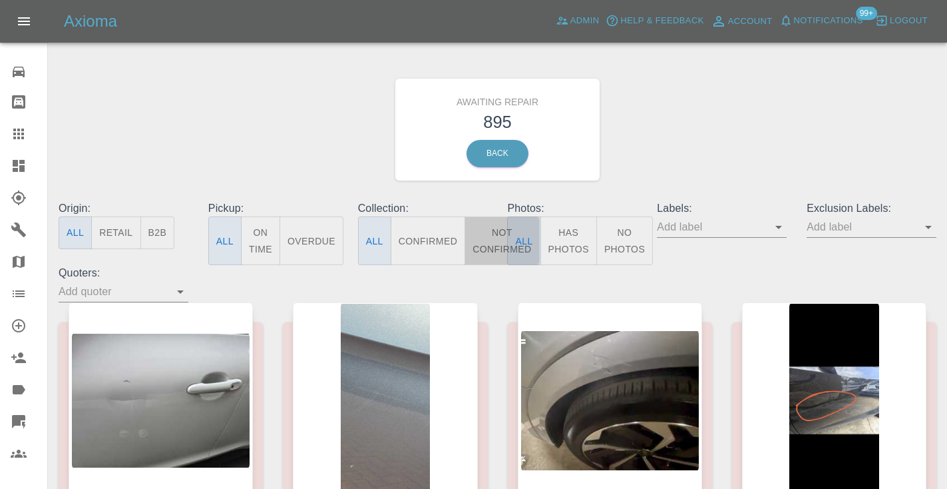
click at [499, 234] on button "Not Confirmed" at bounding box center [502, 240] width 75 height 49
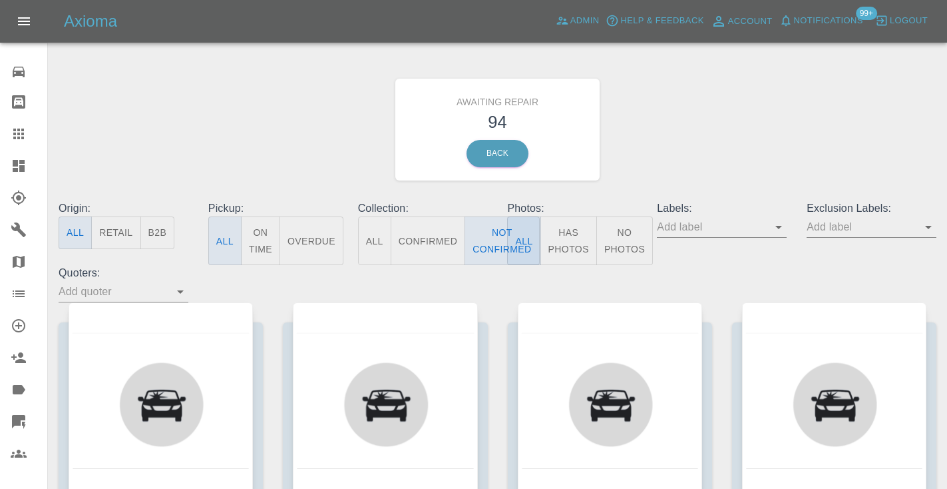
click at [724, 107] on div "Awaiting Repair 94 Back" at bounding box center [498, 130] width 898 height 142
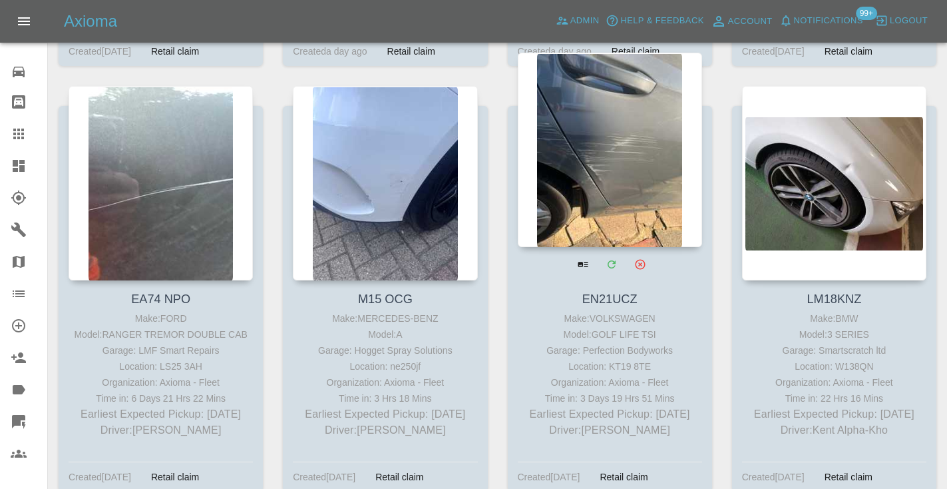
scroll to position [2387, 0]
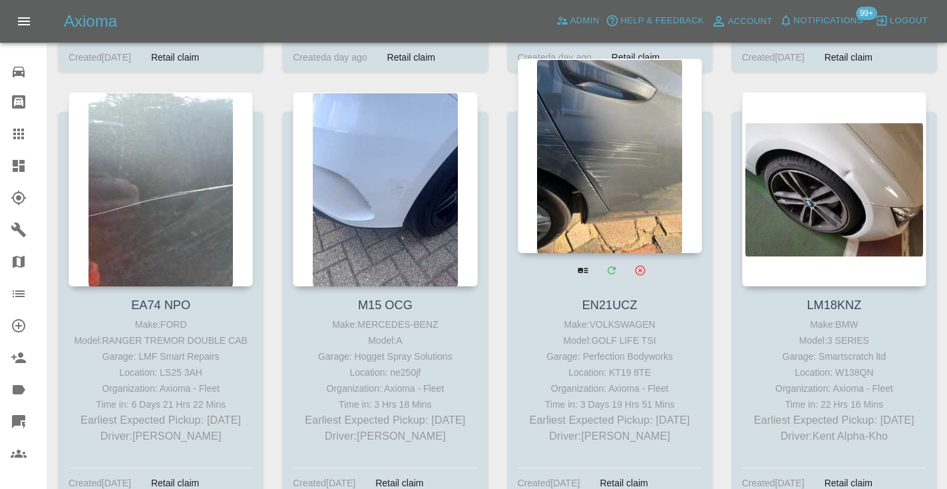
click at [606, 161] on div at bounding box center [610, 156] width 184 height 194
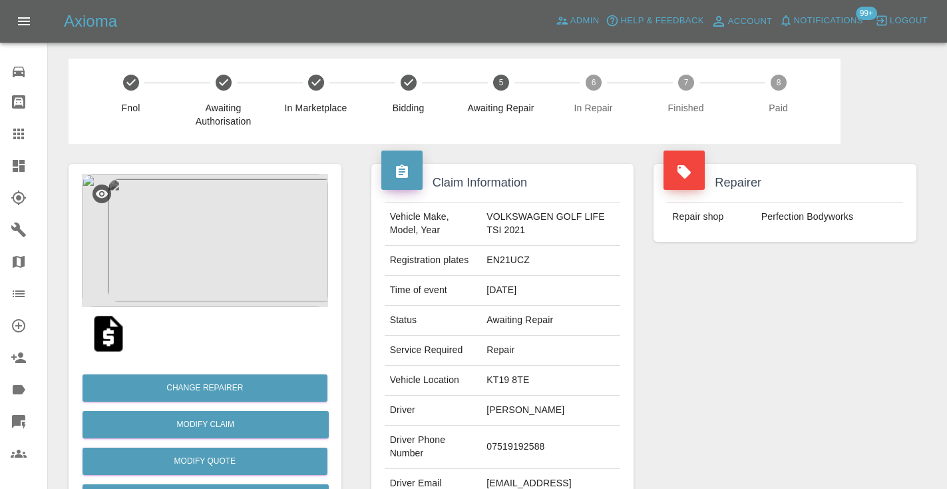
click at [512, 447] on td "07519192588" at bounding box center [550, 446] width 139 height 43
copy td "07519192588"
click at [681, 330] on div "Repairer Repair shop Perfection Bodyworks" at bounding box center [785, 342] width 283 height 397
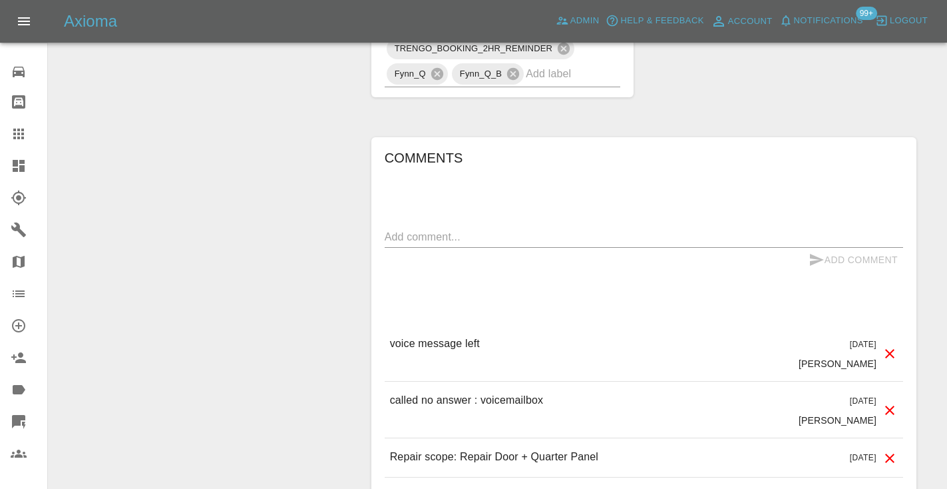
scroll to position [1028, 0]
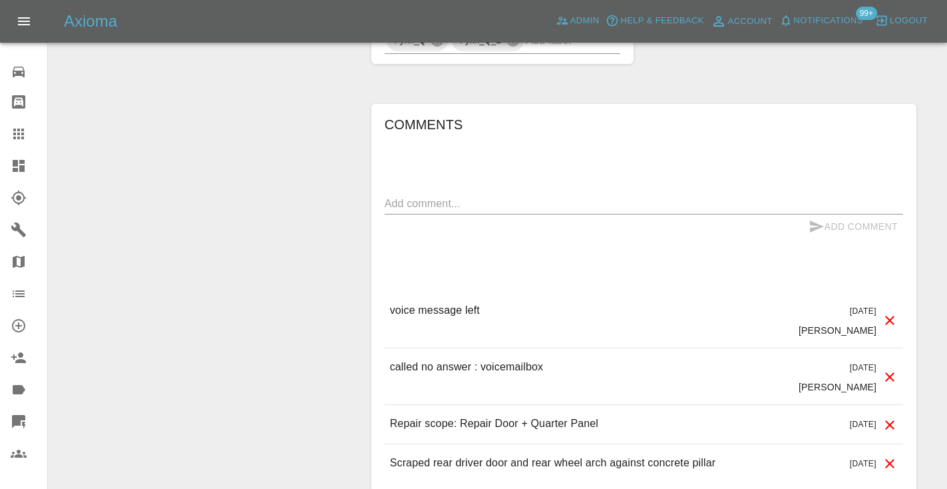
click at [432, 359] on p "called no answer : voicemailbox" at bounding box center [467, 367] width 154 height 16
copy p "called no answer : voicemailbox"
click at [417, 196] on textarea at bounding box center [644, 203] width 519 height 15
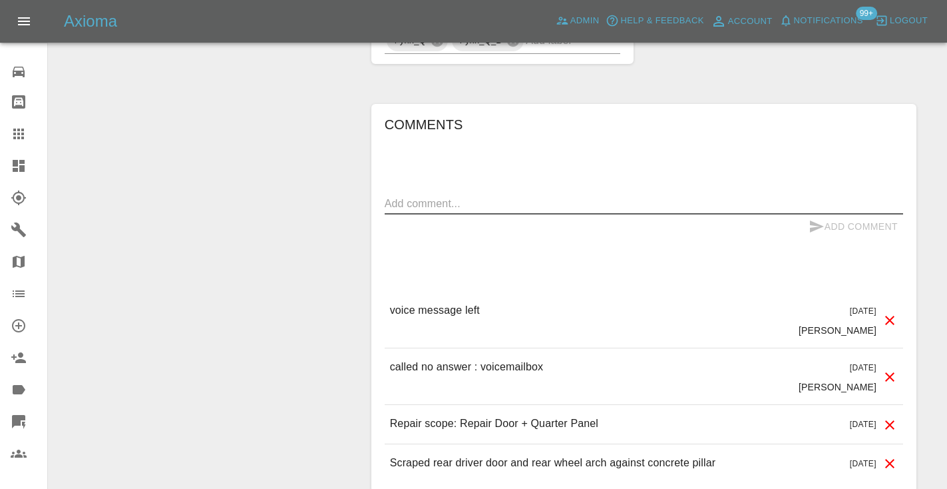
paste textarea "called no answer : voicemailbox"
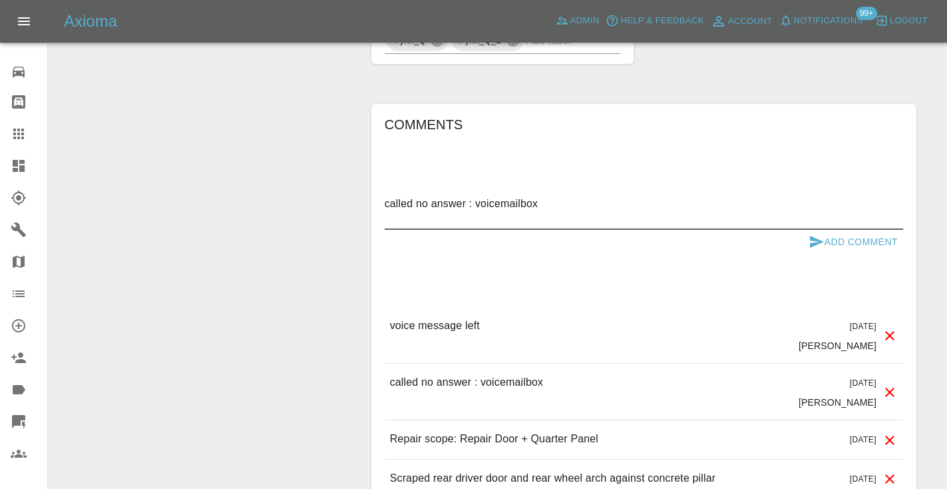
type textarea "called no answer : voicemailbox"
click at [806, 230] on button "Add Comment" at bounding box center [854, 242] width 100 height 25
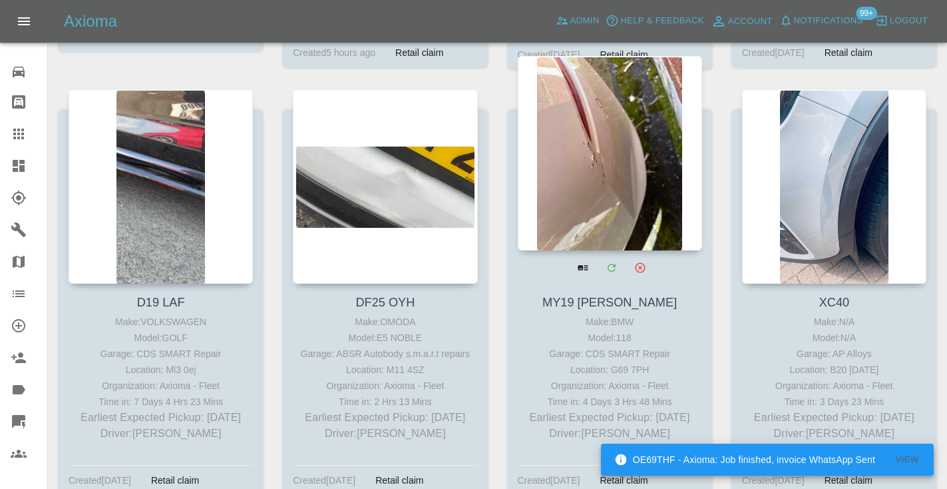
scroll to position [3715, 0]
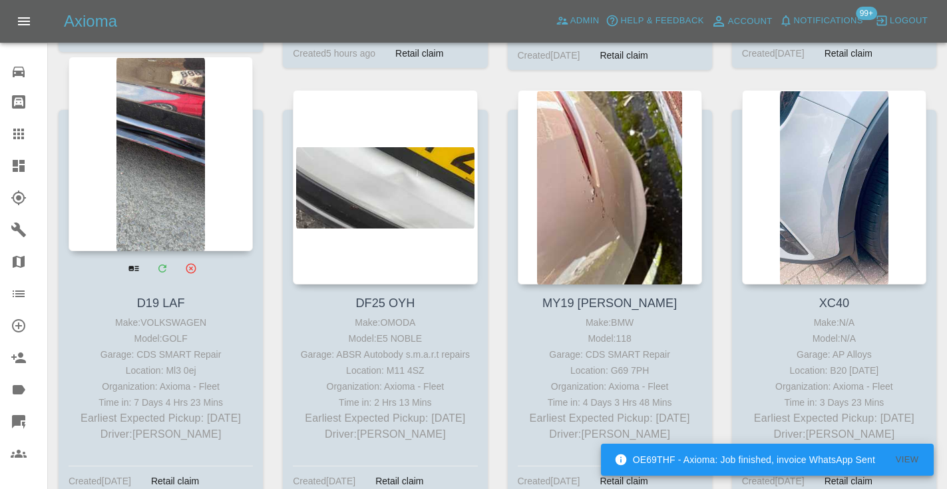
click at [167, 136] on div at bounding box center [161, 154] width 184 height 194
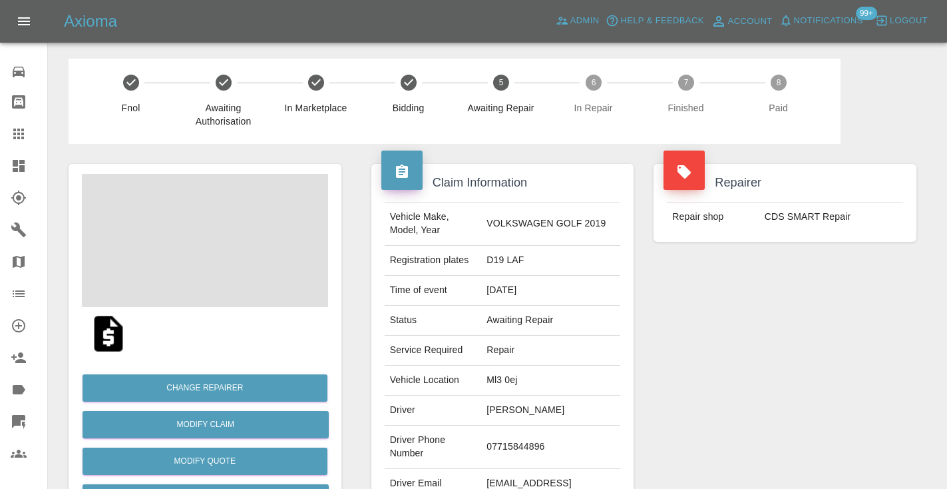
click at [532, 437] on td "07715844896" at bounding box center [550, 446] width 139 height 43
copy td "07715844896"
click at [775, 371] on div "Repairer Repair shop CDS SMART Repair" at bounding box center [785, 342] width 283 height 397
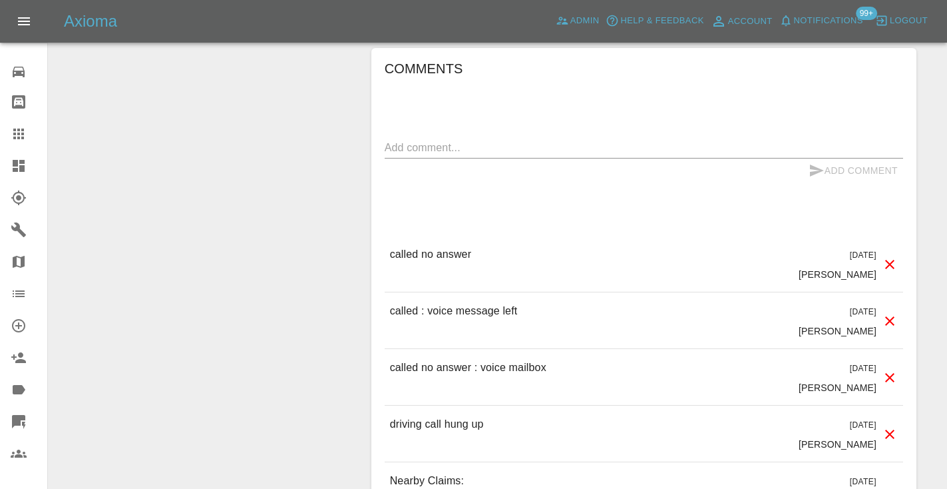
scroll to position [1001, 0]
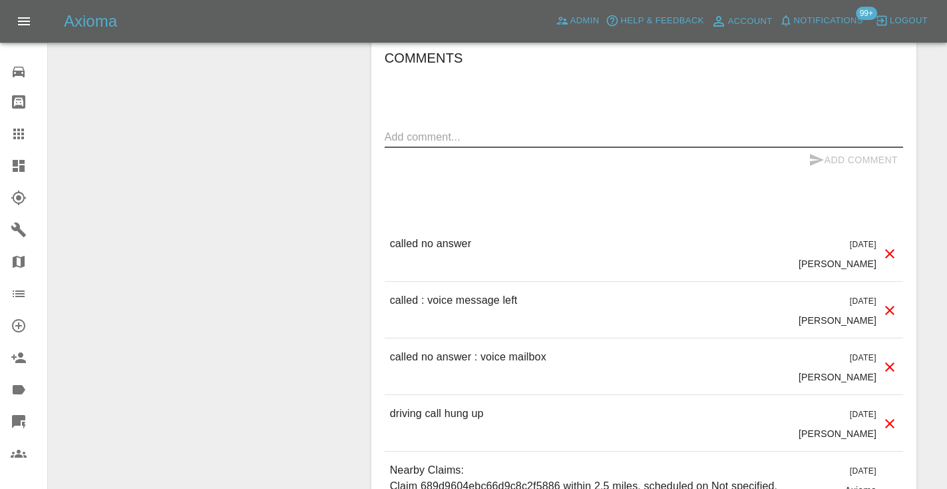
click at [433, 129] on textarea at bounding box center [644, 136] width 519 height 15
type textarea "called no answer : voice mailbox"
click at [826, 148] on button "Add Comment" at bounding box center [854, 160] width 100 height 25
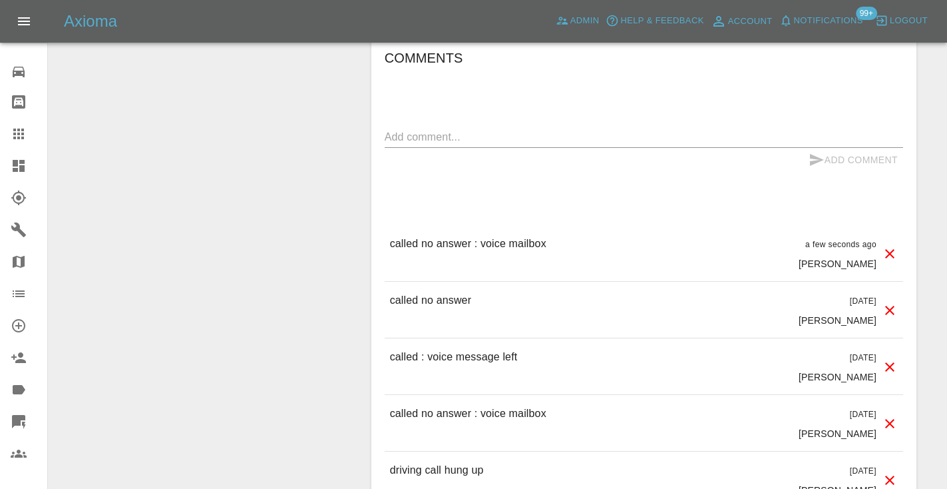
click at [27, 124] on link "Claims" at bounding box center [23, 134] width 47 height 32
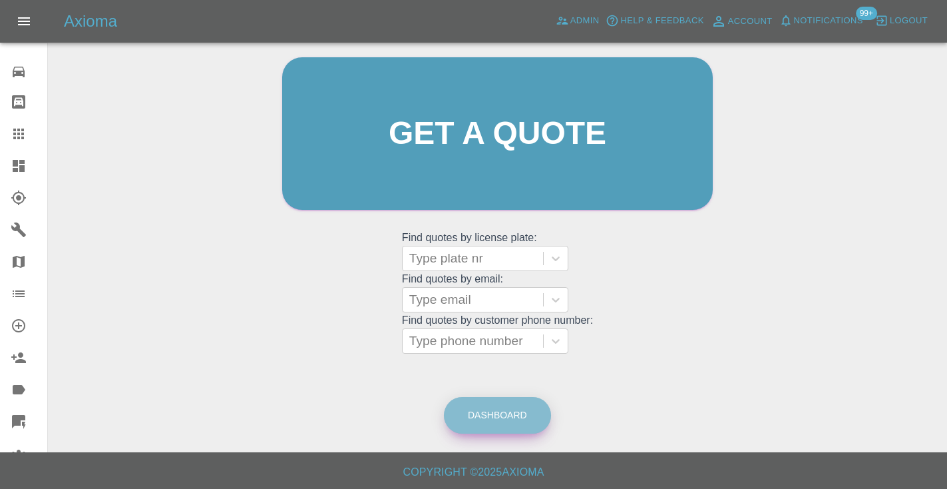
click at [522, 413] on link "Dashboard" at bounding box center [497, 415] width 107 height 37
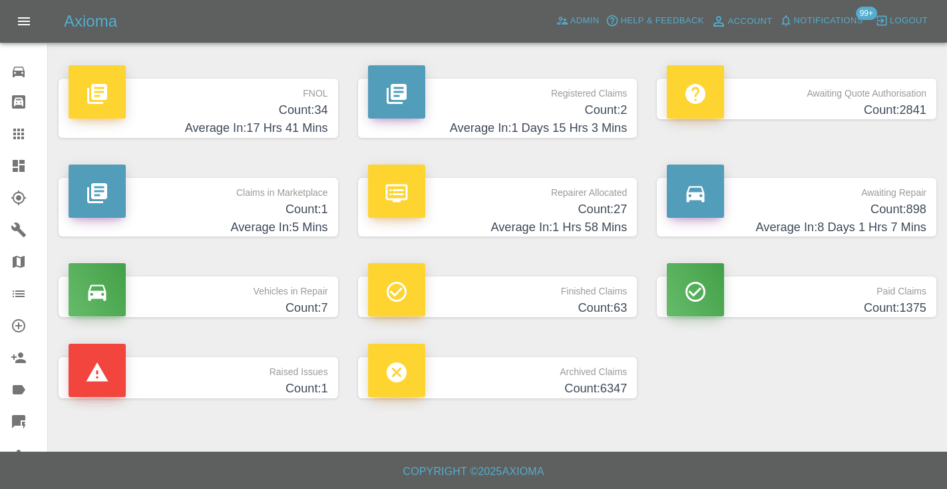
click at [880, 216] on h4 "Count: 898" at bounding box center [797, 209] width 260 height 18
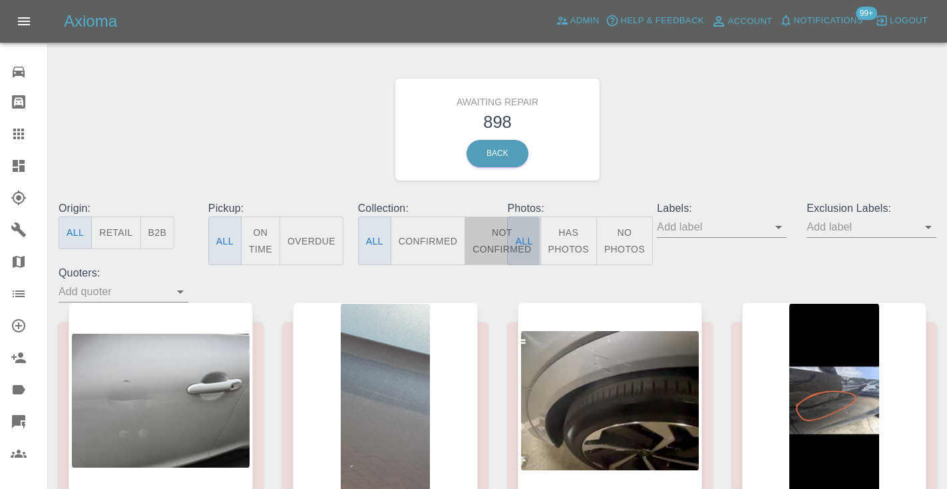
click at [495, 237] on button "Not Confirmed" at bounding box center [502, 240] width 75 height 49
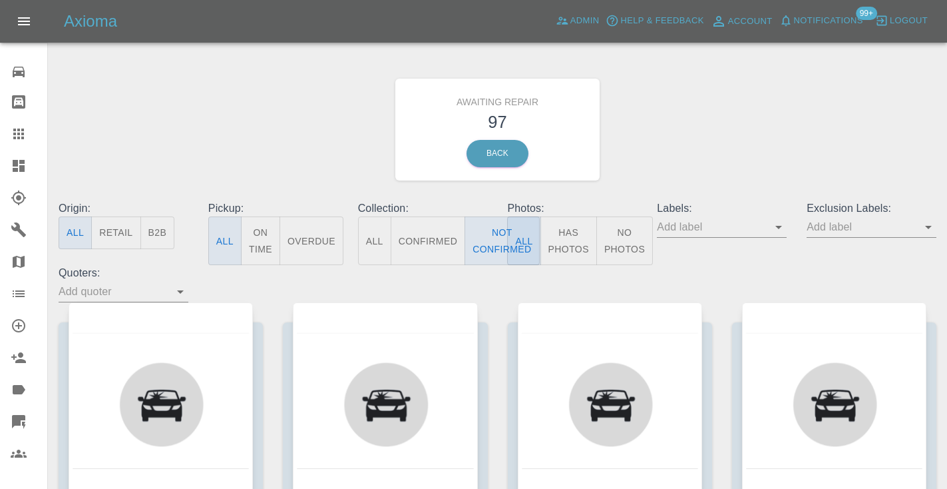
click at [817, 120] on div "Awaiting Repair 97 Back" at bounding box center [498, 130] width 898 height 142
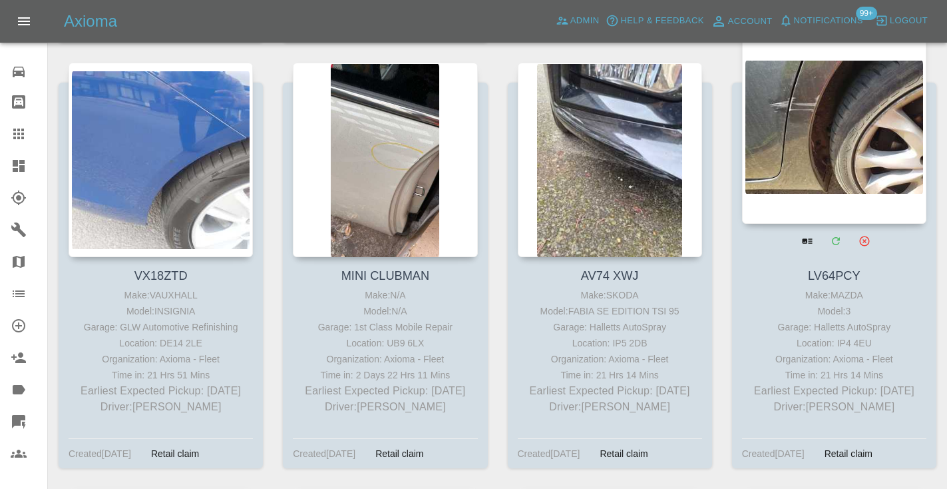
scroll to position [4592, 0]
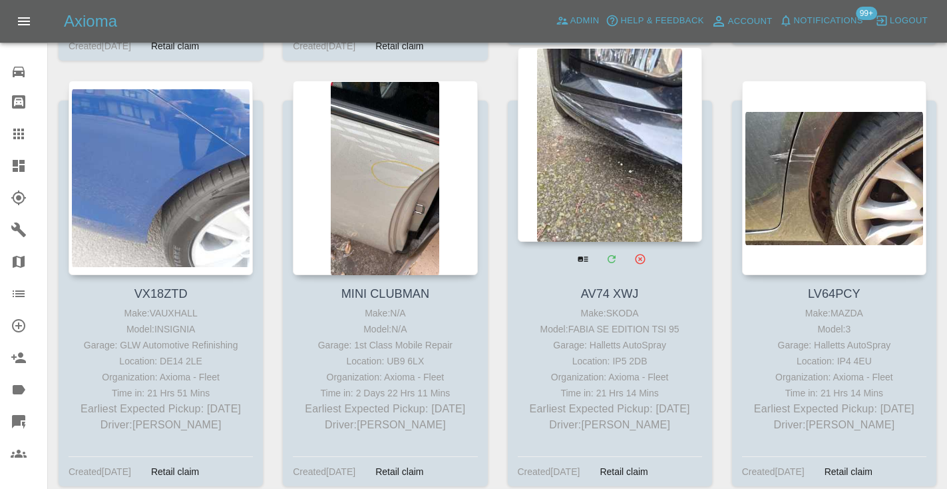
click at [622, 133] on div at bounding box center [610, 144] width 184 height 194
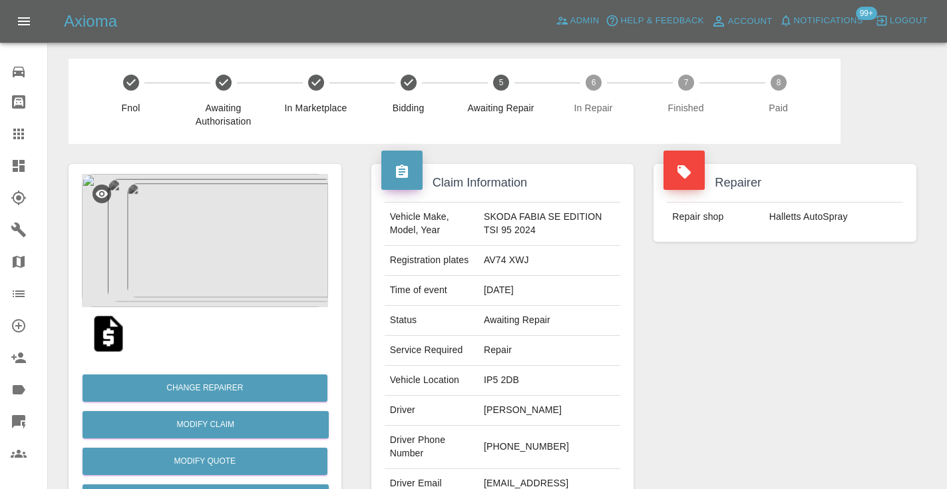
drag, startPoint x: 570, startPoint y: 456, endPoint x: 504, endPoint y: 445, distance: 66.9
click at [504, 445] on td "[PHONE_NUMBER]" at bounding box center [550, 446] width 142 height 43
copy td "7584 321959"
click at [652, 410] on div "Repairer Repair shop Halletts AutoSpray" at bounding box center [785, 342] width 283 height 397
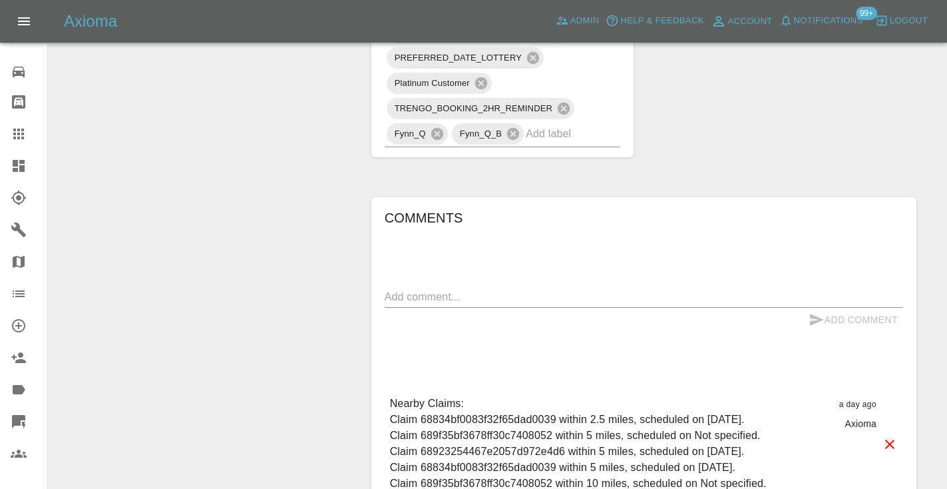
scroll to position [1011, 0]
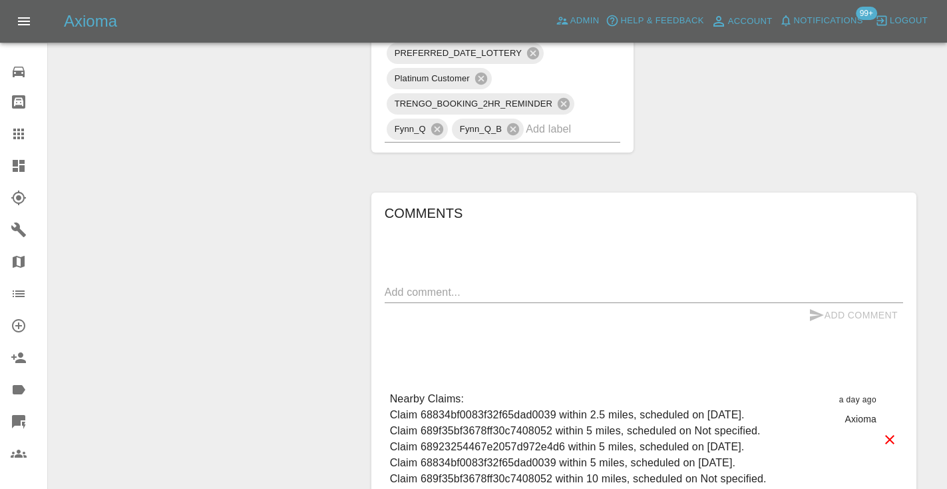
click at [405, 283] on div "x" at bounding box center [644, 292] width 519 height 21
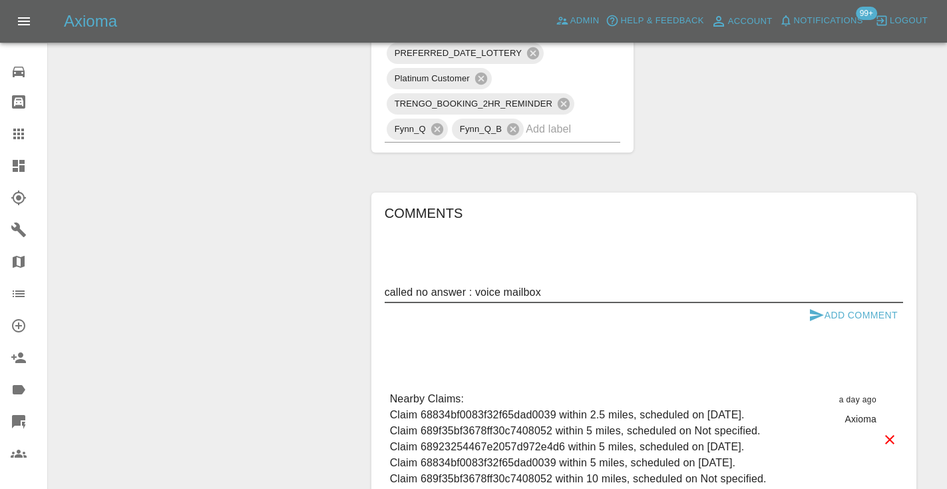
type textarea "called no answer : voice mailbox"
click at [820, 309] on icon "submit" at bounding box center [817, 315] width 16 height 16
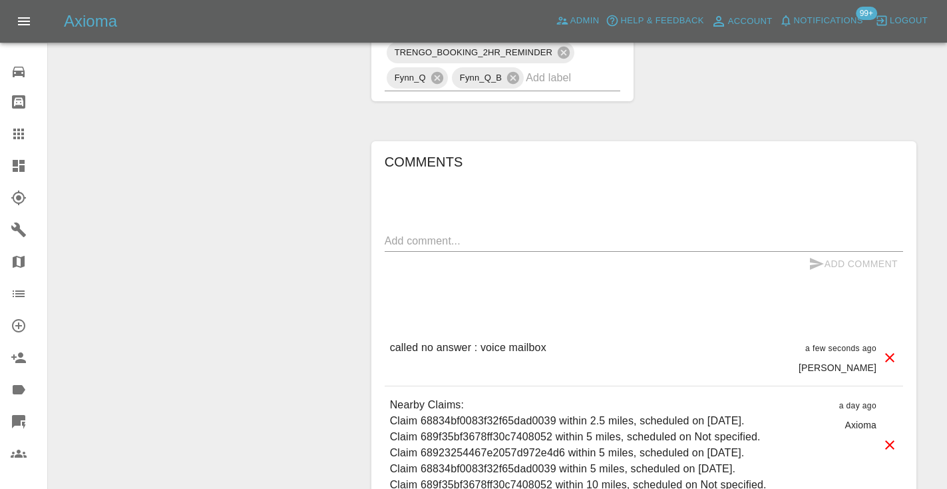
scroll to position [1064, 0]
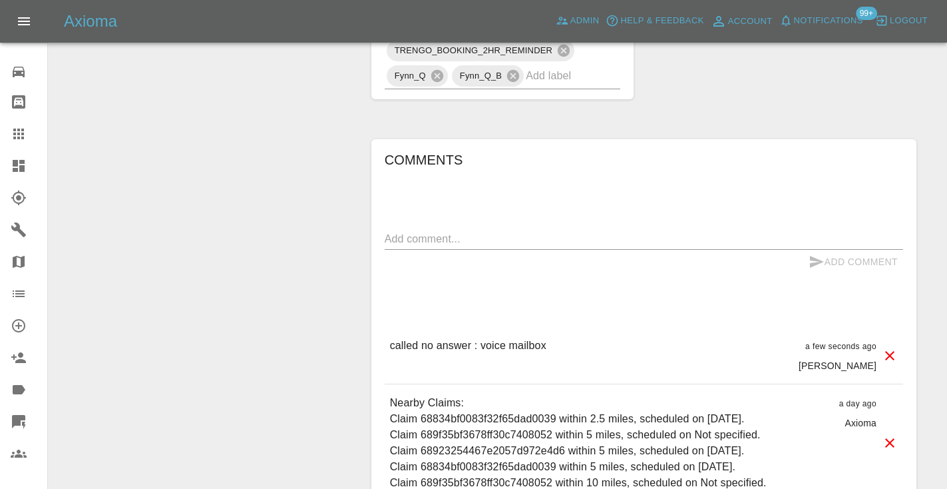
click at [25, 132] on icon at bounding box center [19, 134] width 16 height 16
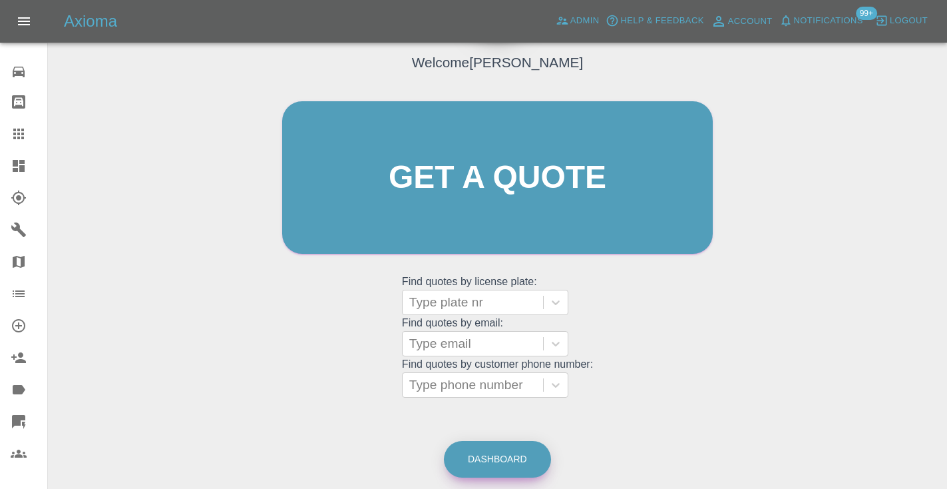
click at [503, 457] on link "Dashboard" at bounding box center [497, 459] width 107 height 37
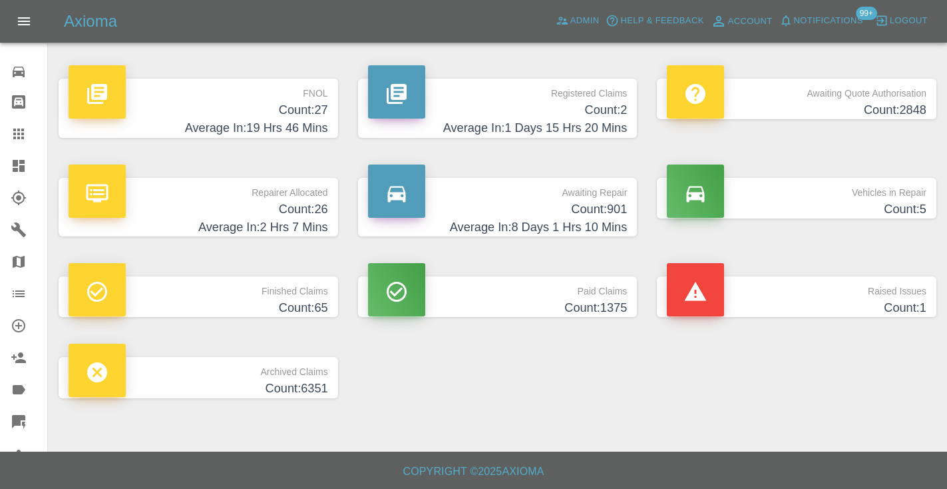
click at [618, 218] on h4 "Average In: 8 Days 1 Hrs 10 Mins" at bounding box center [498, 227] width 260 height 18
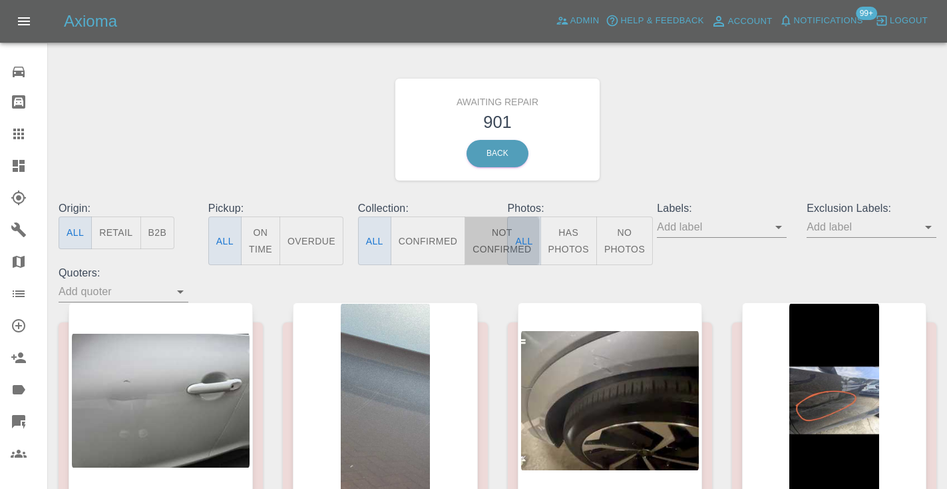
click at [487, 241] on button "Not Confirmed" at bounding box center [502, 240] width 75 height 49
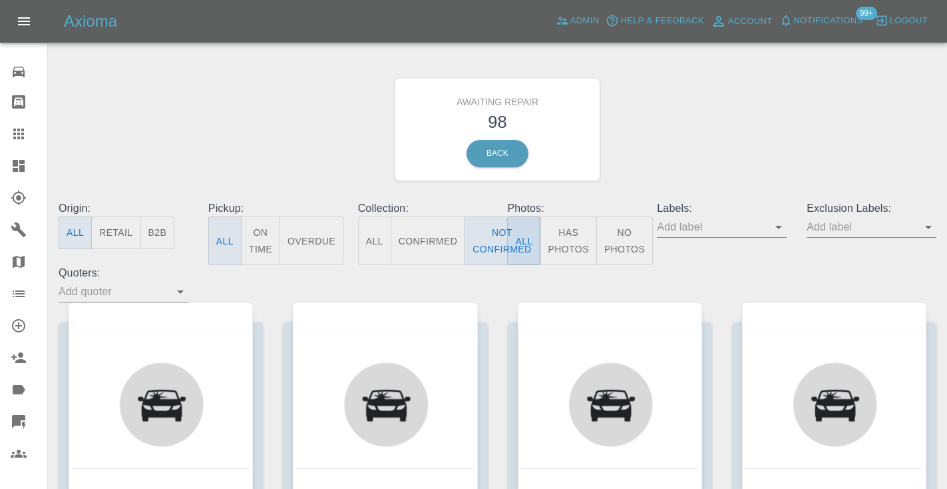
click at [724, 127] on div "Awaiting Repair 98 Back" at bounding box center [498, 130] width 898 height 142
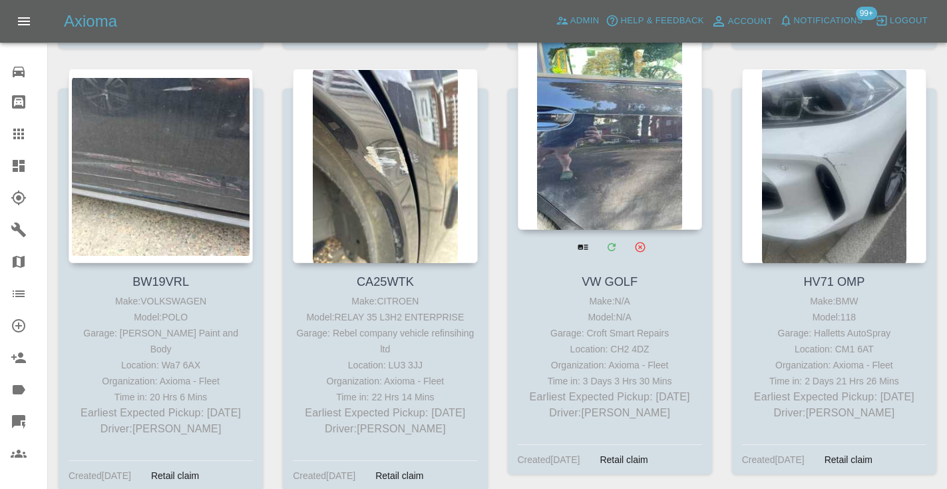
scroll to position [4207, 0]
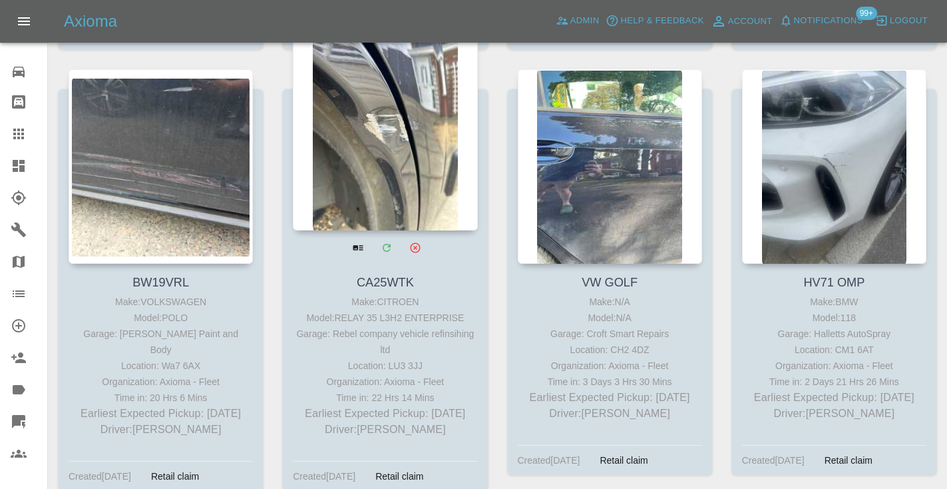
click at [395, 117] on div at bounding box center [385, 133] width 184 height 194
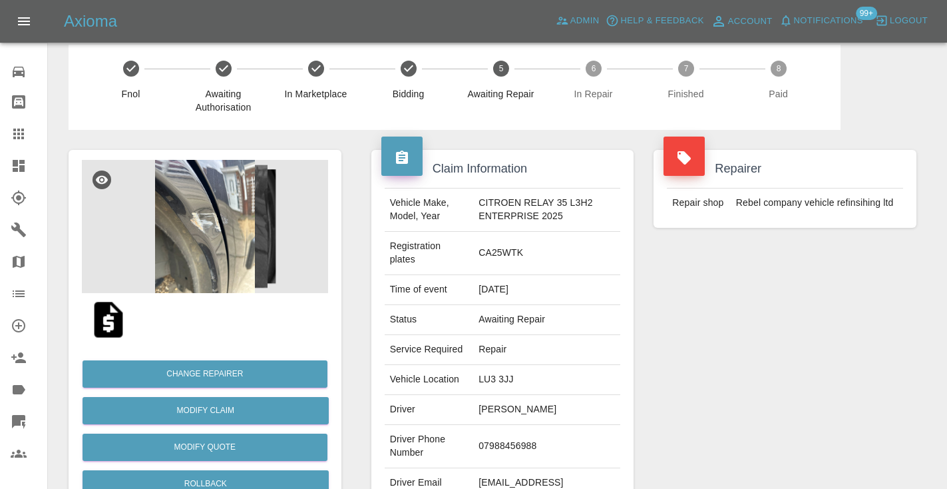
scroll to position [27, 0]
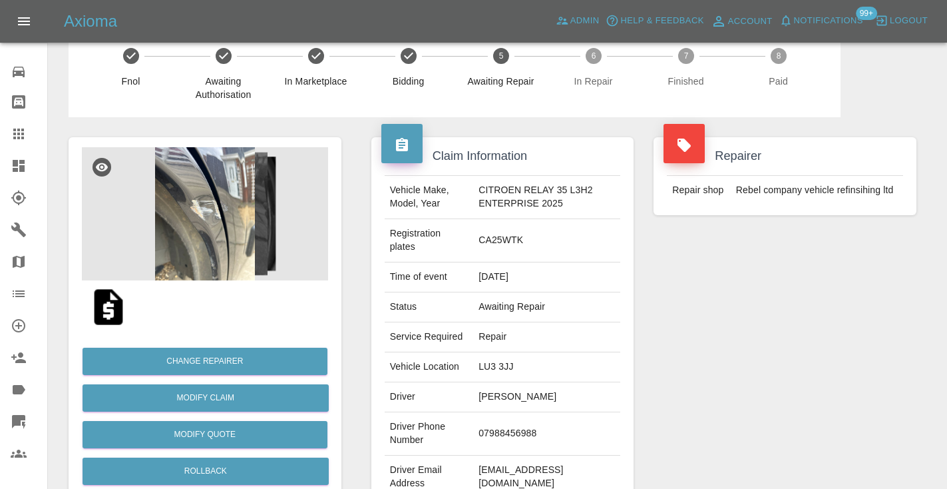
click at [497, 438] on td "07988456988" at bounding box center [546, 433] width 147 height 43
copy td "07988456988"
click at [684, 357] on div "Repairer Repair shop Rebel company vehicle refinsihing ltd" at bounding box center [785, 322] width 283 height 411
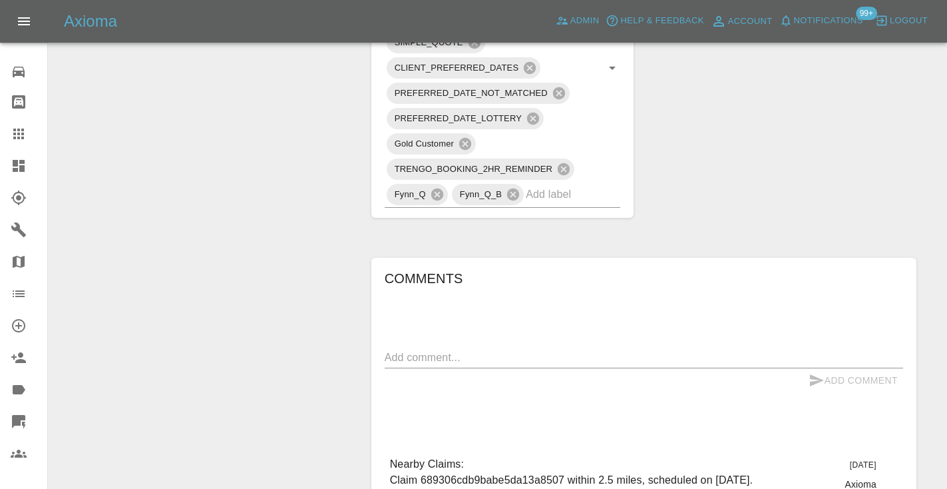
scroll to position [971, 0]
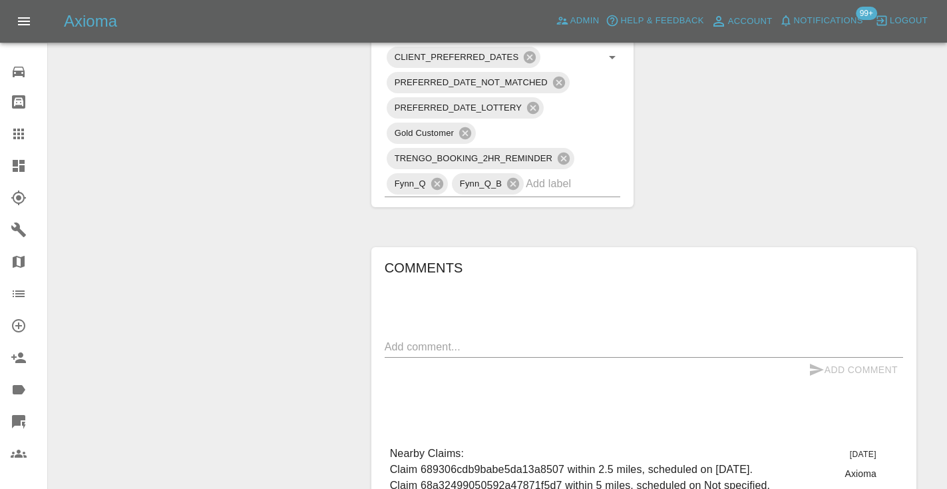
click at [403, 344] on textarea at bounding box center [644, 346] width 519 height 15
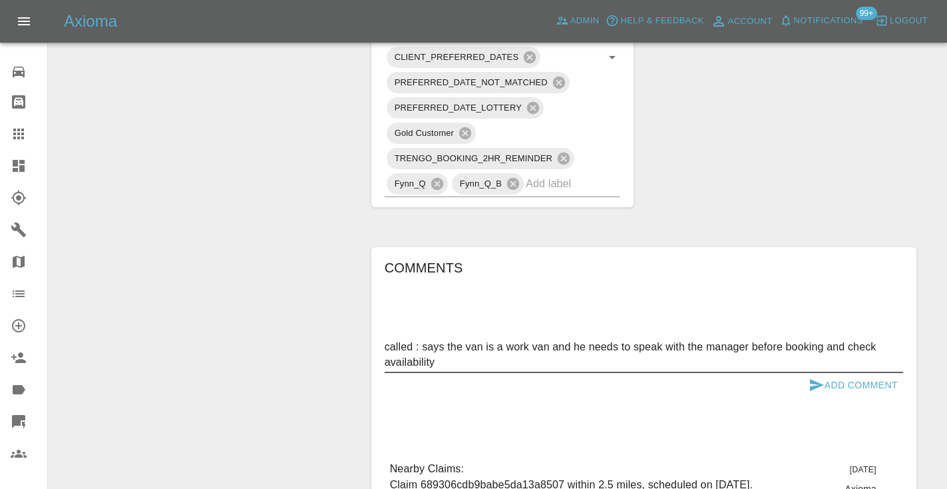
type textarea "called : says the van is a work van and he needs to speak with the manager befo…"
click at [825, 383] on button "Add Comment" at bounding box center [854, 385] width 100 height 25
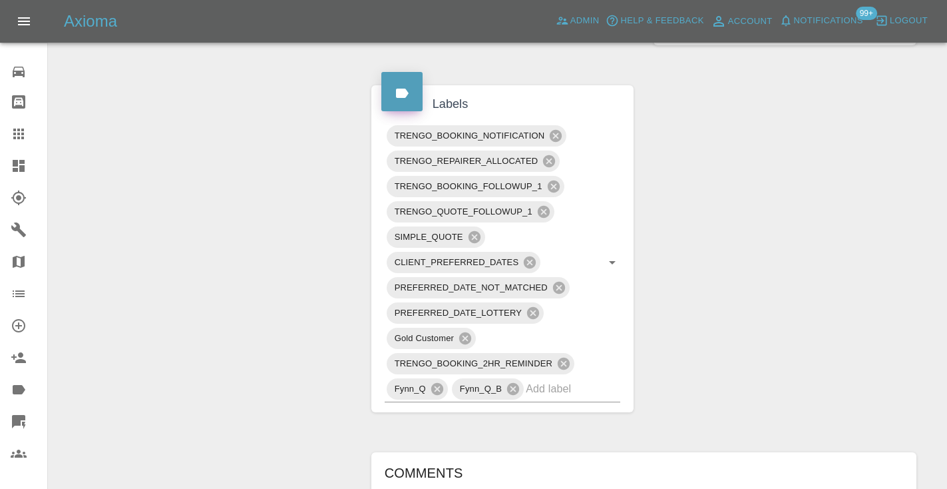
scroll to position [764, 0]
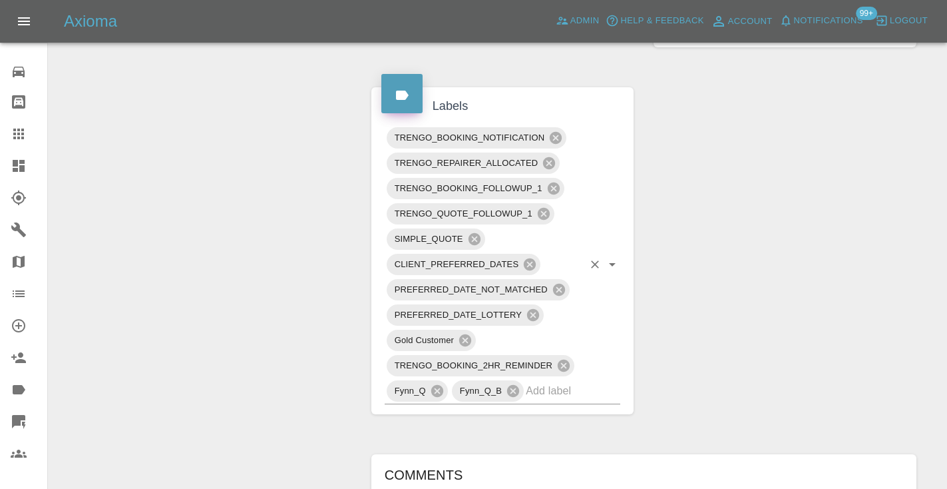
click at [548, 401] on div "TRENGO_BOOKING_NOTIFICATION TRENGO_REPAIRER_ALLOCATED TRENGO_BOOKING_FOLLOWUP_1…" at bounding box center [503, 264] width 236 height 279
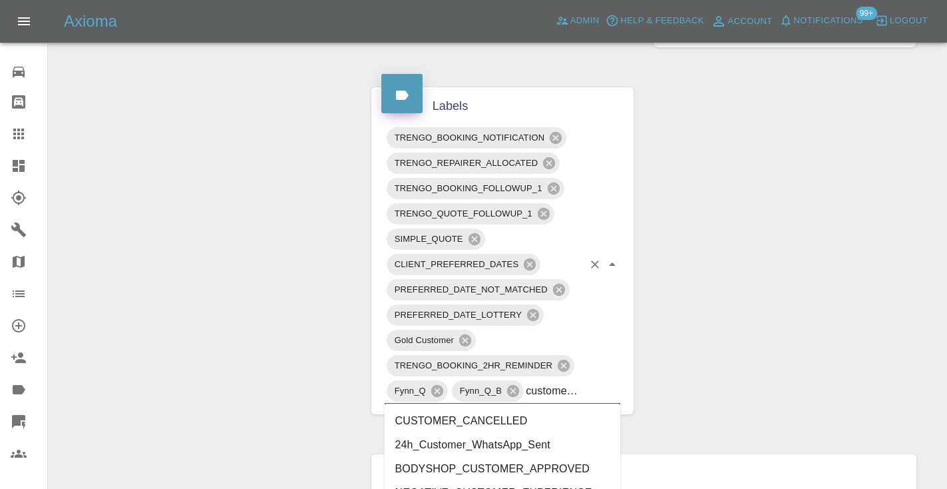
type input "customer_wi"
click at [456, 447] on li "Customer_Will_Book" at bounding box center [503, 445] width 236 height 24
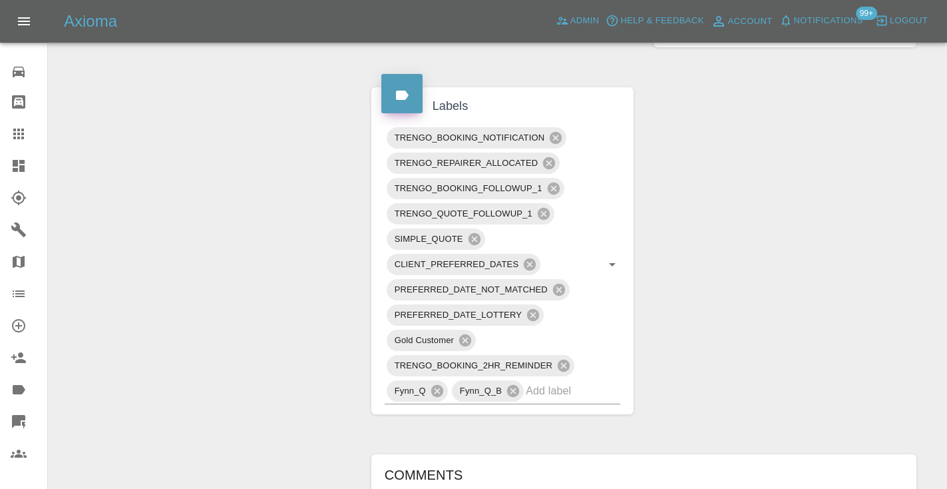
click at [250, 238] on div "Change Repairer Modify Claim Modify Quote Rollback Submit Payment Archive" at bounding box center [205, 151] width 293 height 1543
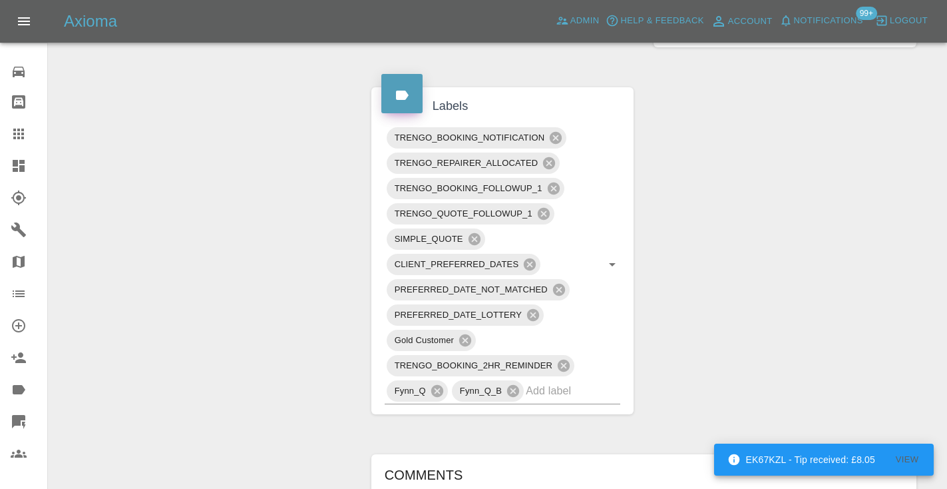
click at [21, 136] on icon at bounding box center [19, 134] width 16 height 16
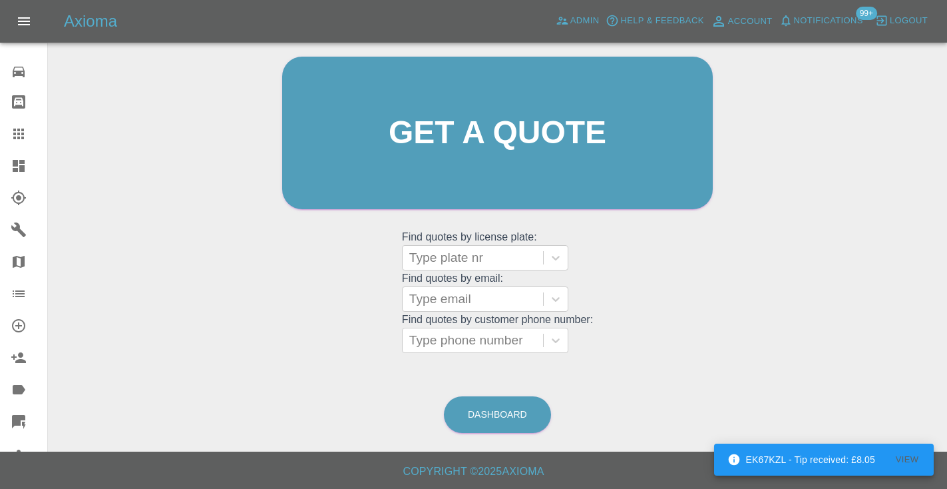
scroll to position [134, 0]
click at [465, 401] on link "Dashboard" at bounding box center [497, 415] width 107 height 37
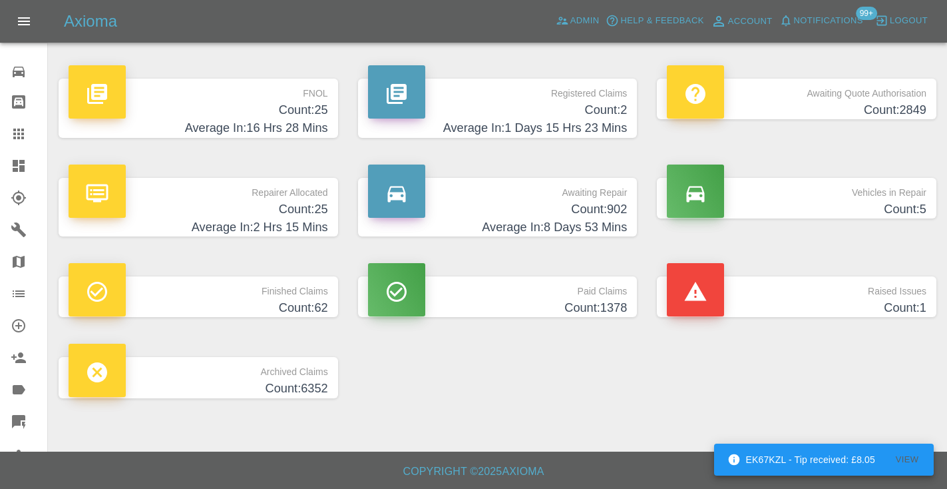
click at [590, 207] on h4 "Count: 902" at bounding box center [498, 209] width 260 height 18
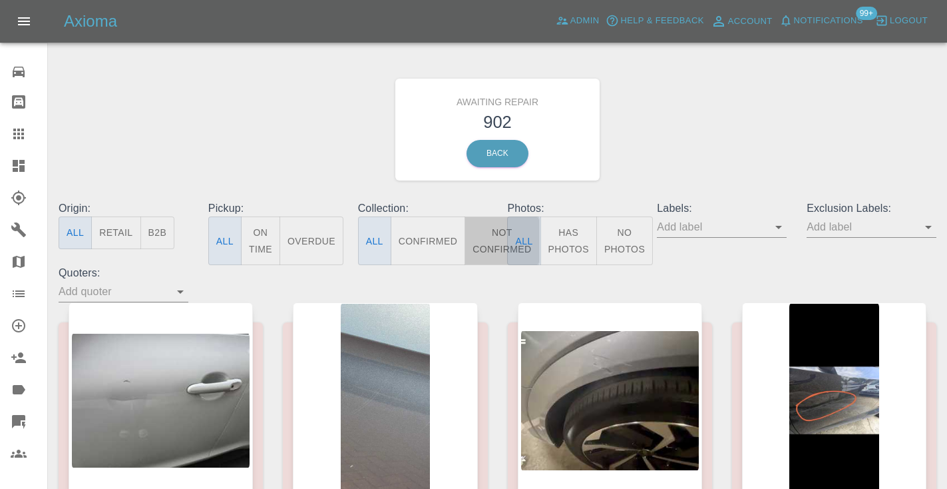
click at [473, 236] on button "Not Confirmed" at bounding box center [502, 240] width 75 height 49
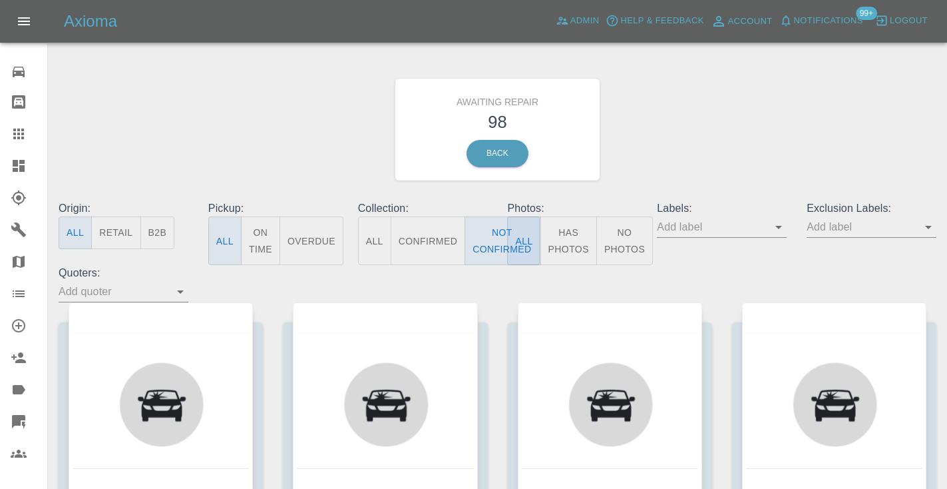
click at [682, 167] on div "Awaiting Repair 98 Back" at bounding box center [498, 130] width 898 height 142
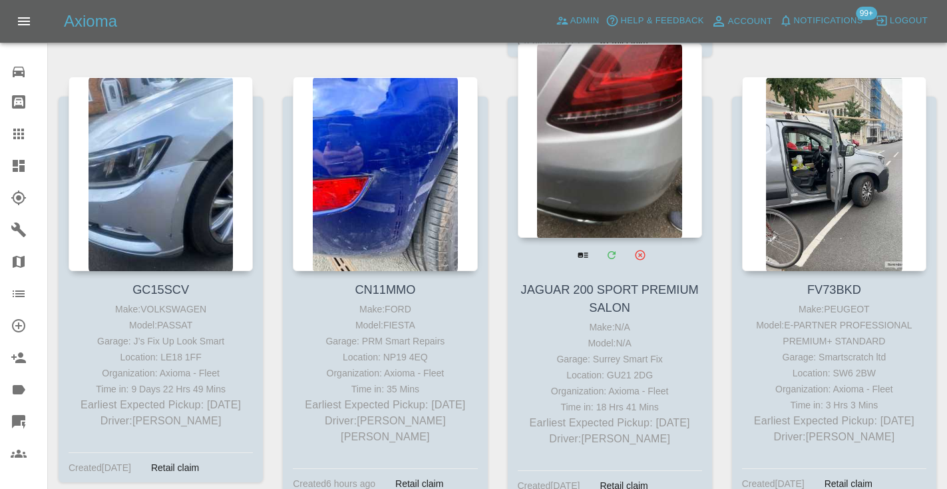
scroll to position [3285, 0]
click at [604, 142] on div at bounding box center [610, 141] width 184 height 194
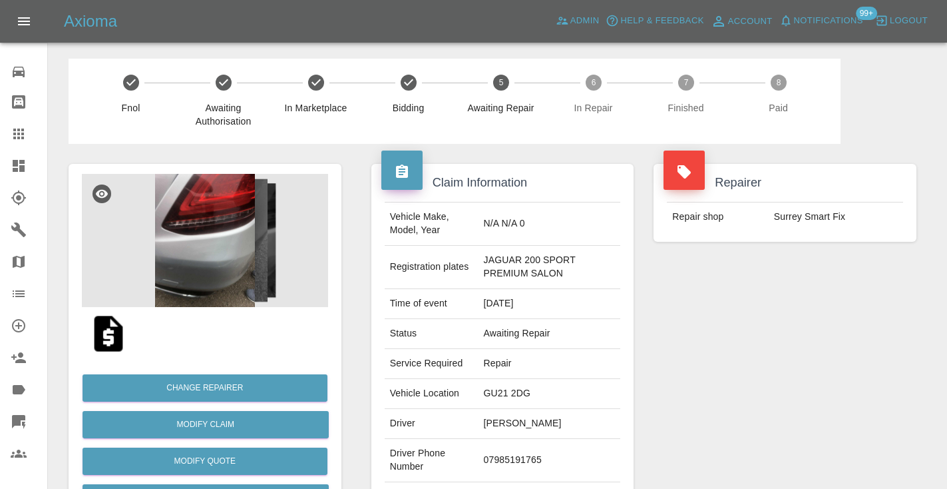
click at [529, 452] on td "07985191765" at bounding box center [550, 460] width 142 height 43
copy td "07985191765"
click at [768, 353] on div "Repairer Repair shop Surrey Smart Fix" at bounding box center [785, 349] width 283 height 411
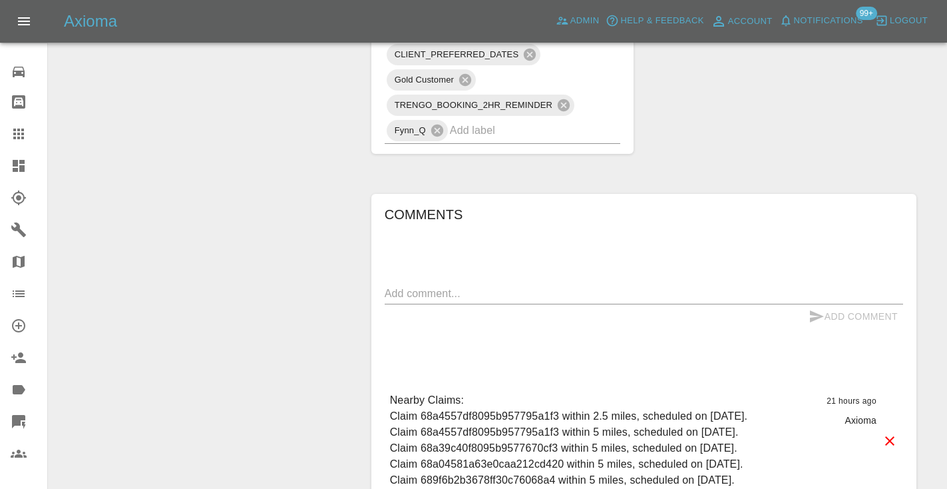
scroll to position [1056, 0]
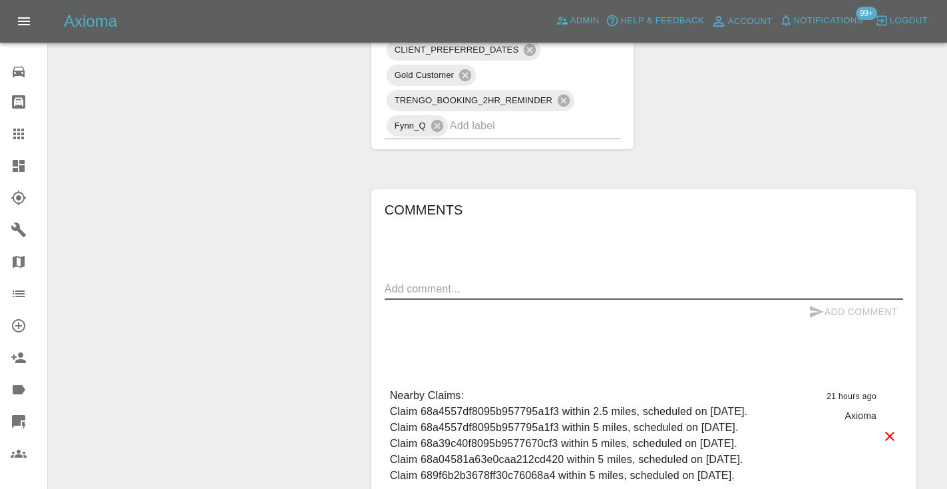
click at [409, 294] on textarea at bounding box center [644, 288] width 519 height 15
type textarea "called : waiting on the 3rd party to confirm a date and they will book"
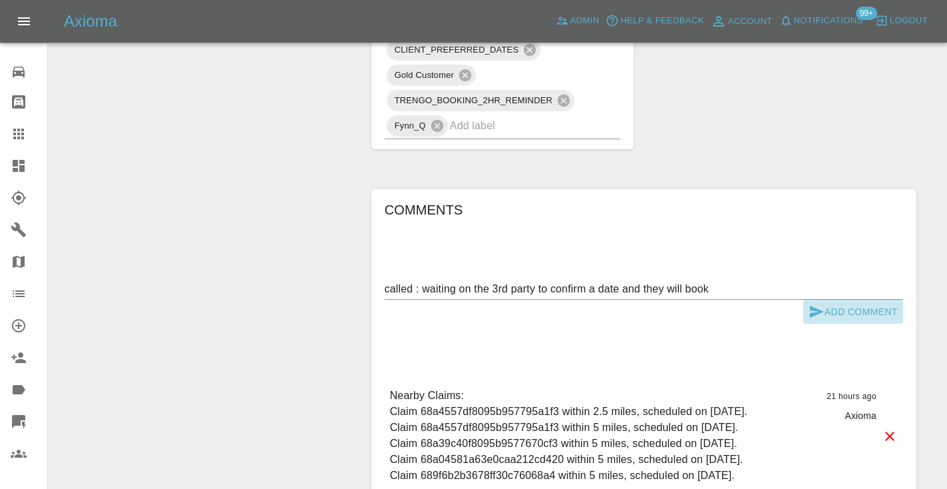
click at [817, 314] on icon "submit" at bounding box center [817, 312] width 14 height 12
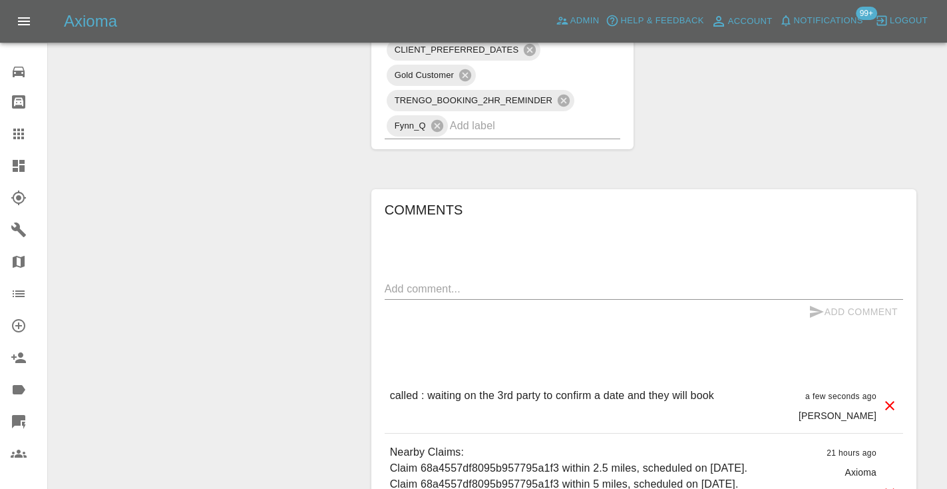
click at [477, 126] on input "text" at bounding box center [517, 125] width 134 height 21
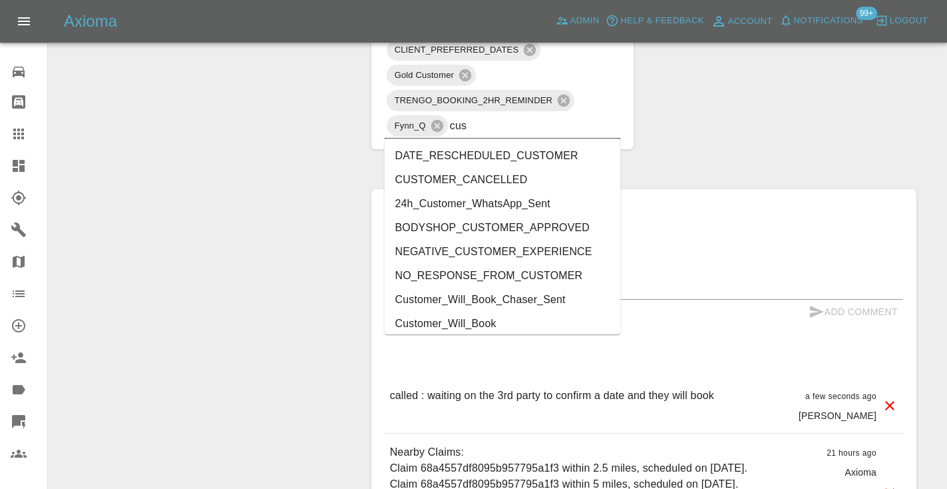
type input "cust"
click at [483, 322] on li "Customer_Will_Book" at bounding box center [503, 324] width 236 height 24
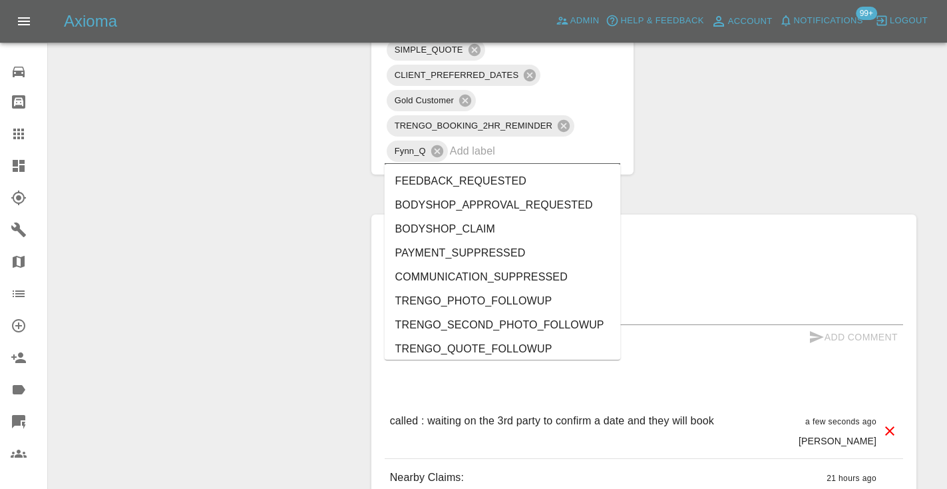
drag, startPoint x: 168, startPoint y: 126, endPoint x: 174, endPoint y: 116, distance: 11.6
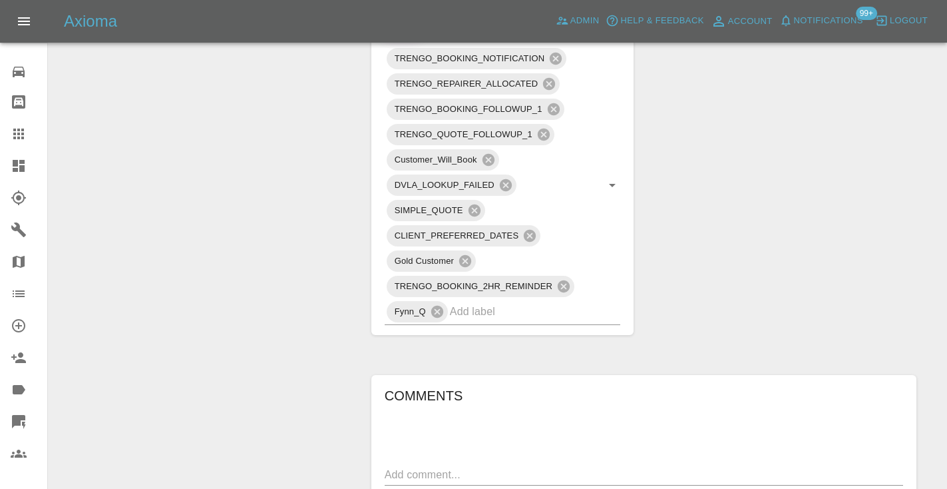
scroll to position [894, 0]
click at [15, 144] on link "Claims" at bounding box center [23, 134] width 47 height 32
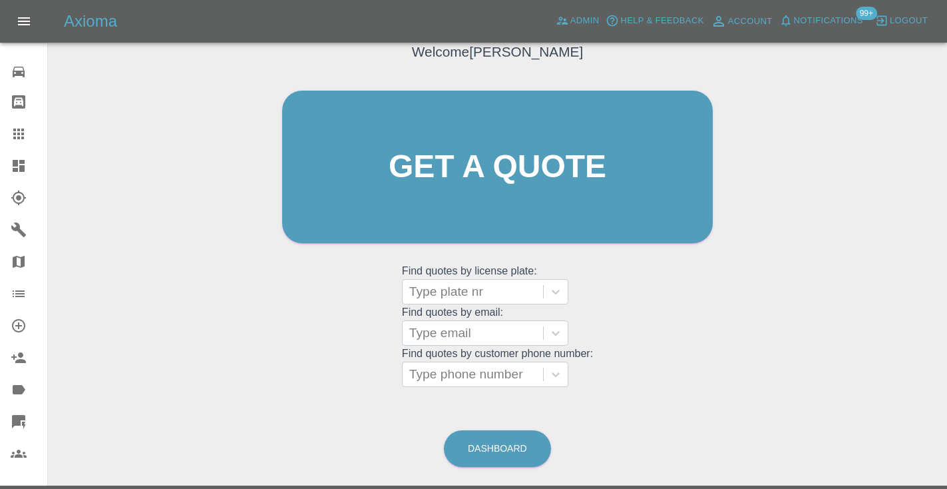
scroll to position [90, 0]
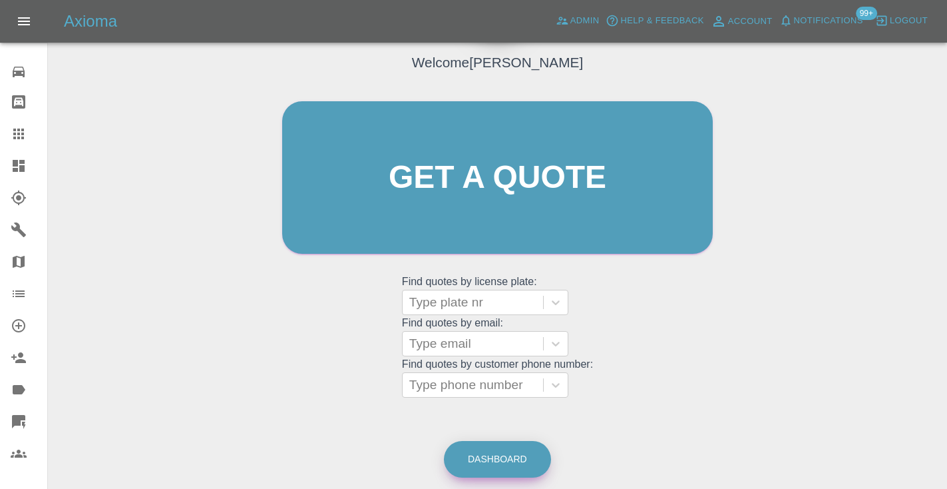
click at [537, 452] on link "Dashboard" at bounding box center [497, 459] width 107 height 37
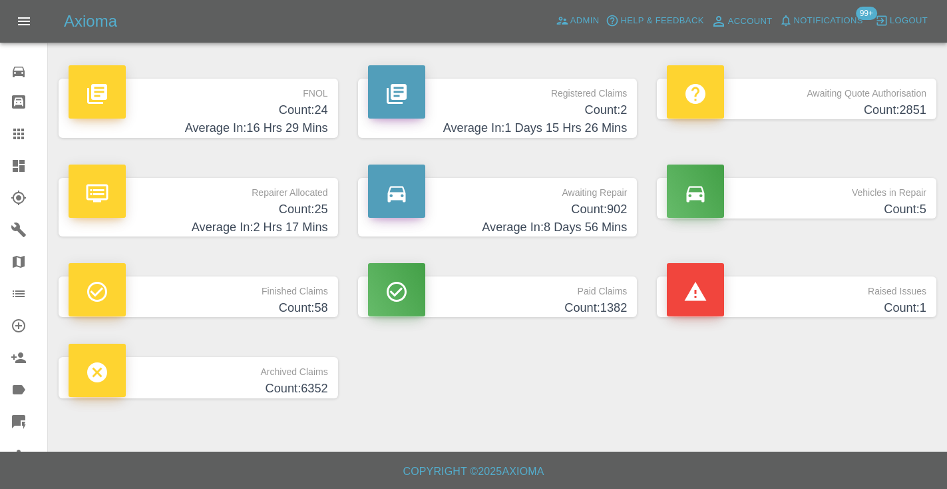
click at [610, 218] on h4 "Average In: 8 Days 56 Mins" at bounding box center [498, 227] width 260 height 18
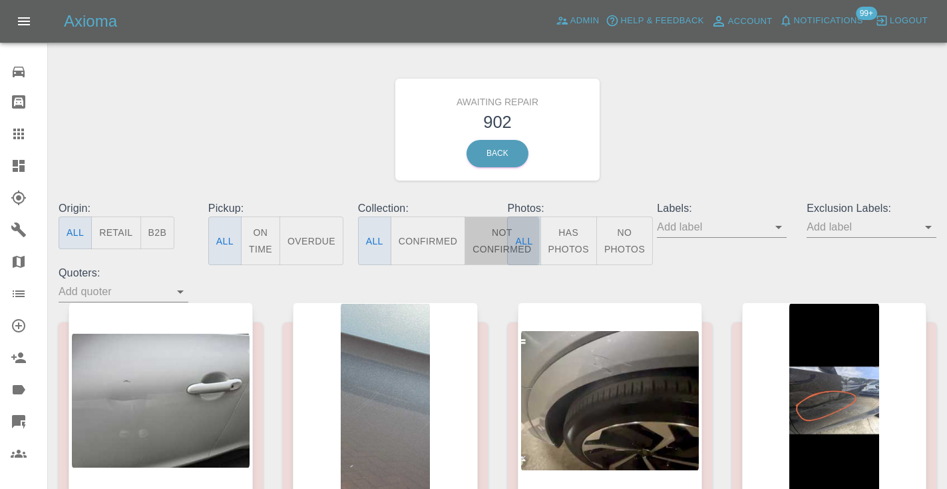
click at [499, 250] on button "Not Confirmed" at bounding box center [502, 240] width 75 height 49
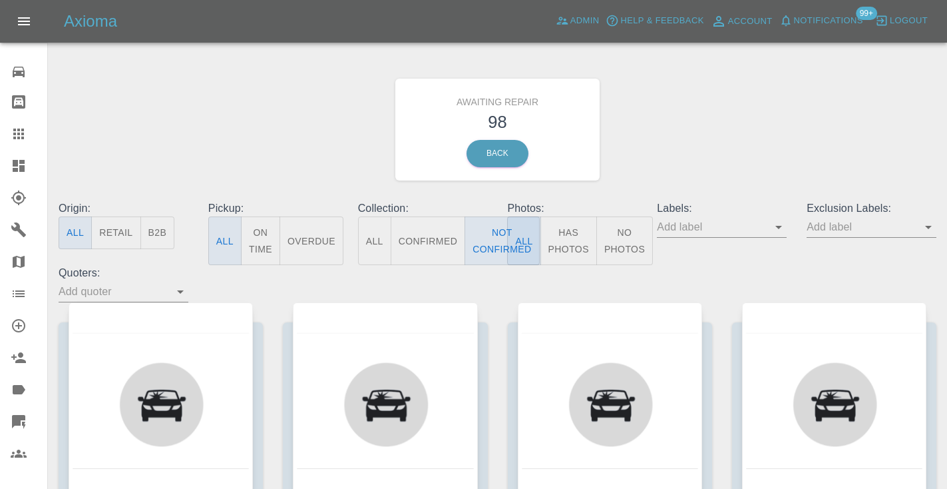
click at [709, 168] on div "Awaiting Repair 98 Back" at bounding box center [498, 130] width 898 height 142
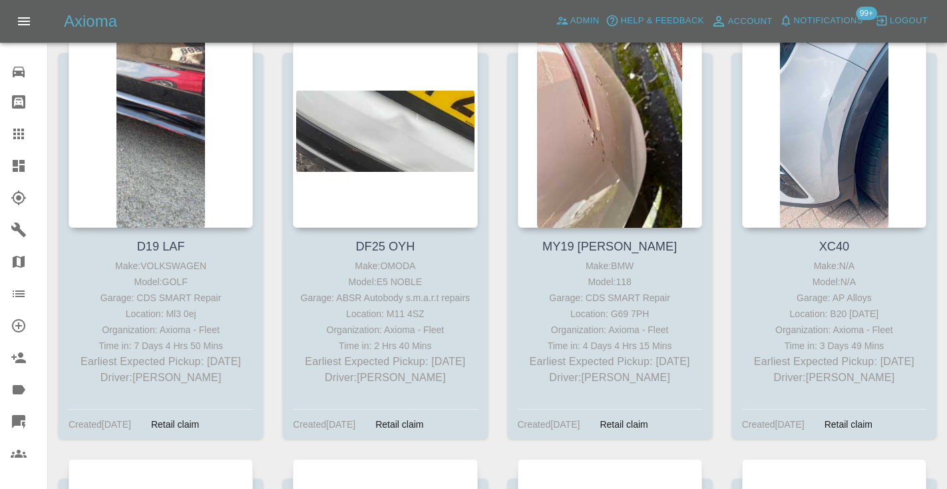
scroll to position [3802, 0]
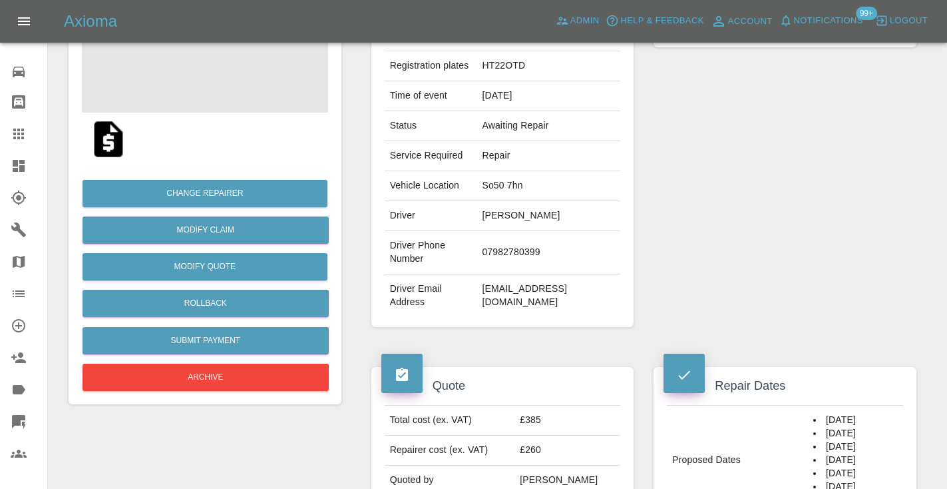
scroll to position [192, 0]
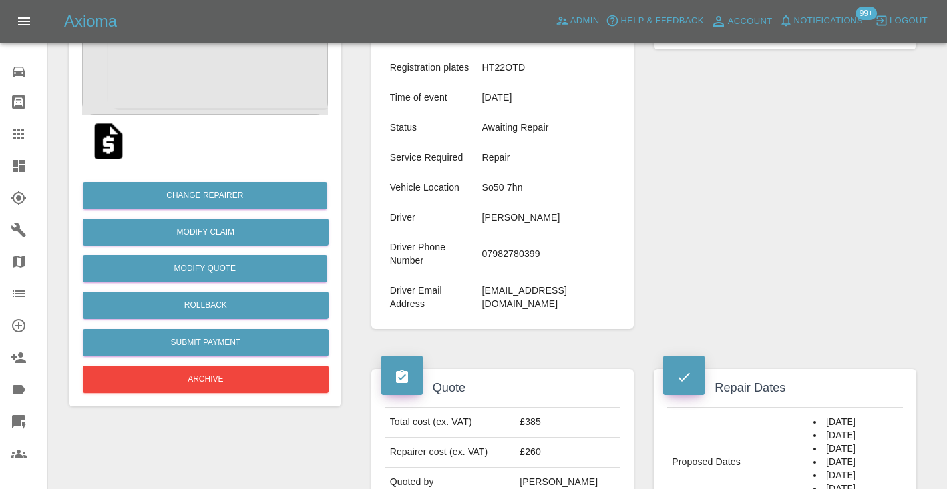
click at [505, 252] on td "07982780399" at bounding box center [549, 254] width 144 height 43
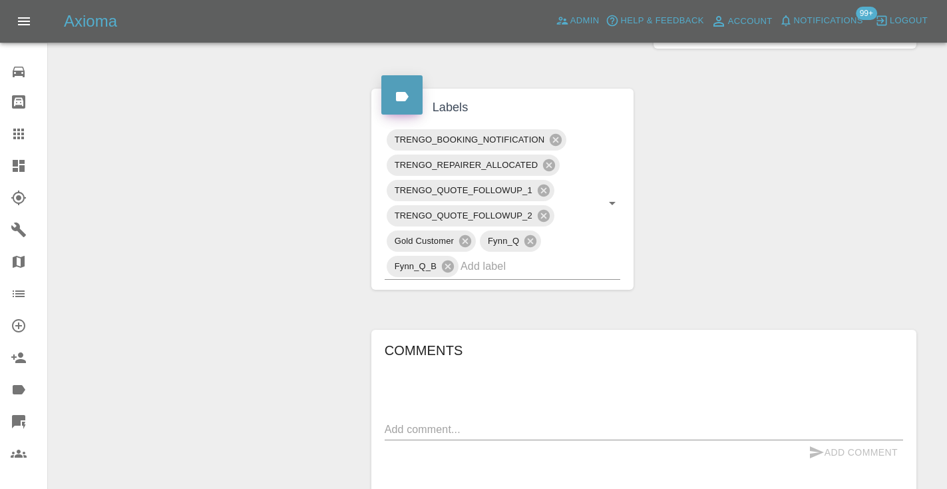
scroll to position [636, 0]
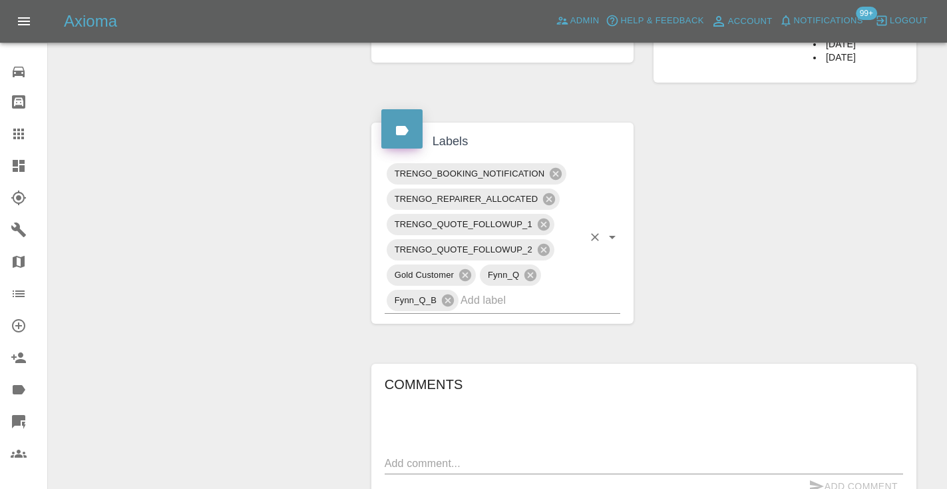
click at [517, 300] on input "text" at bounding box center [522, 300] width 122 height 21
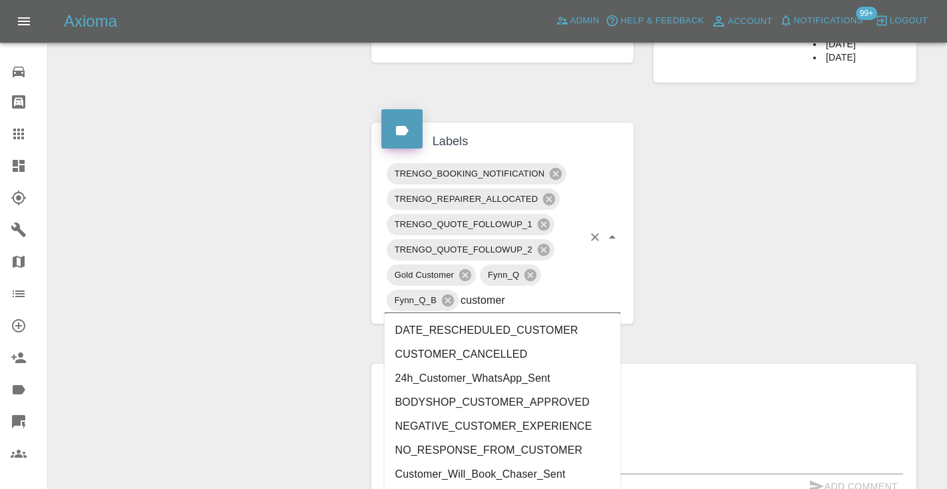
type input "customer_"
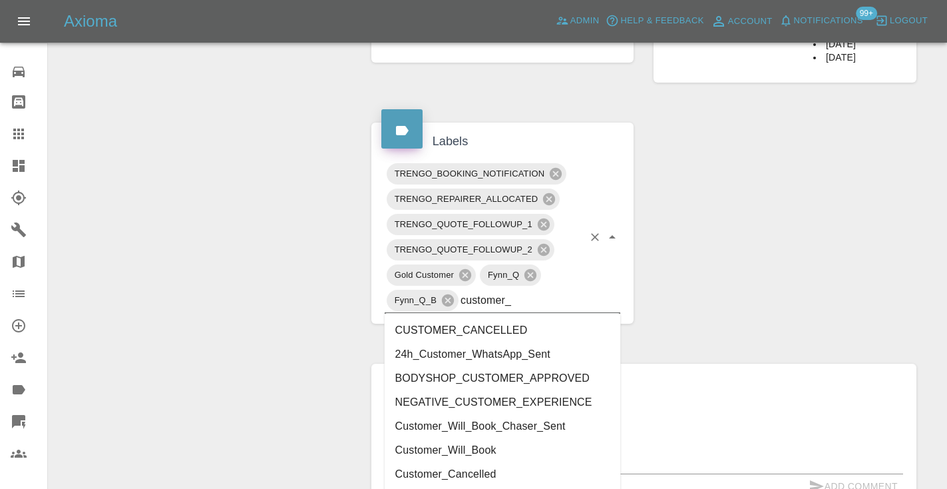
click at [497, 448] on li "Customer_Will_Book" at bounding box center [503, 450] width 236 height 24
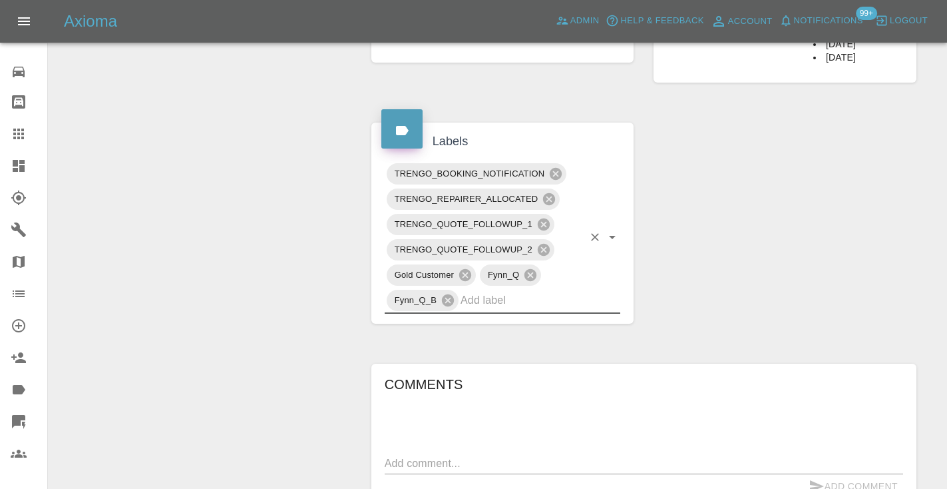
click at [227, 270] on div "Change Repairer Modify Claim Modify Quote Rollback Submit Payment Archive" at bounding box center [205, 118] width 293 height 1222
click at [25, 133] on icon at bounding box center [19, 134] width 16 height 16
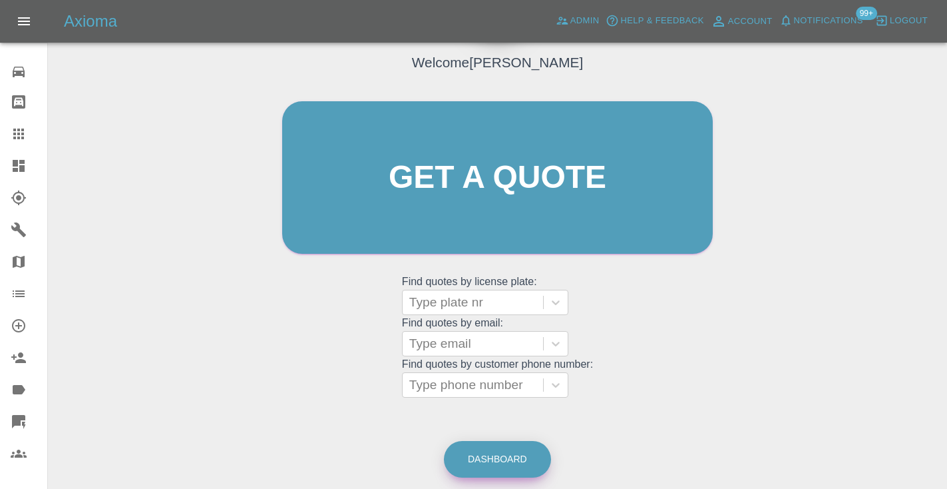
click at [495, 459] on link "Dashboard" at bounding box center [497, 459] width 107 height 37
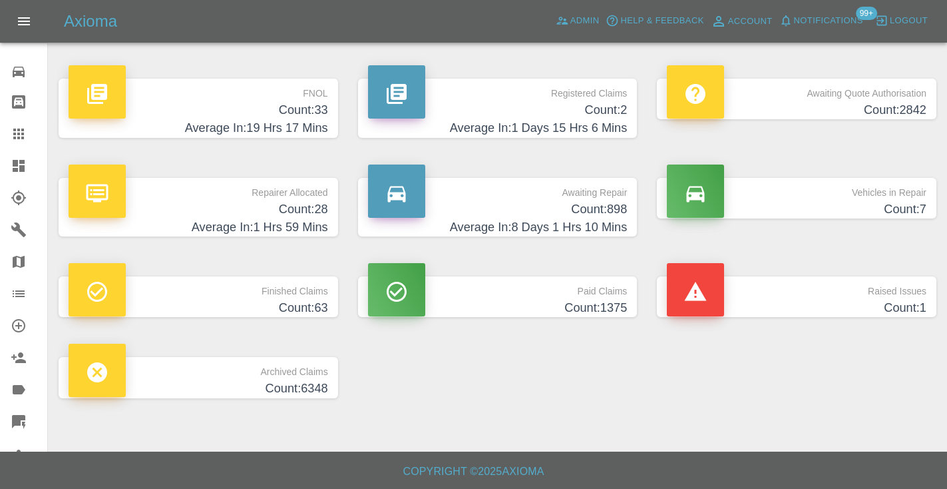
click at [576, 227] on h4 "Average In: 8 Days 1 Hrs 10 Mins" at bounding box center [498, 227] width 260 height 18
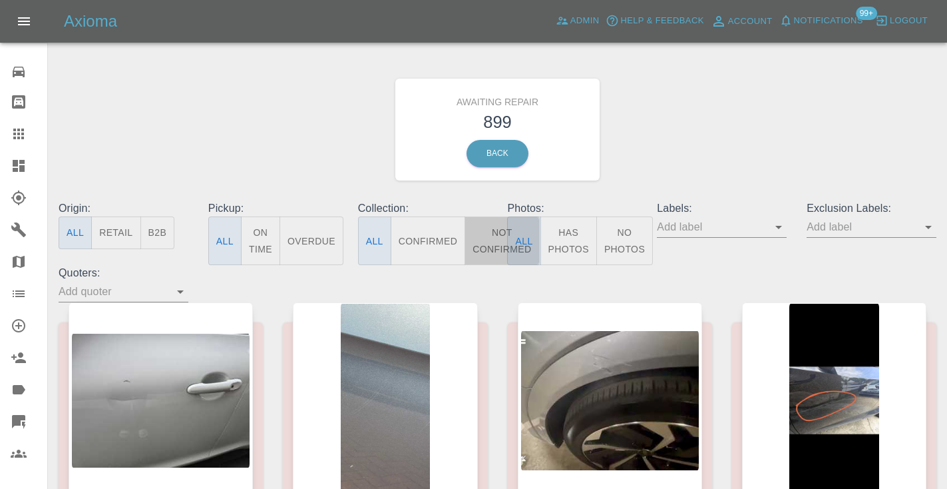
click at [484, 230] on button "Not Confirmed" at bounding box center [502, 240] width 75 height 49
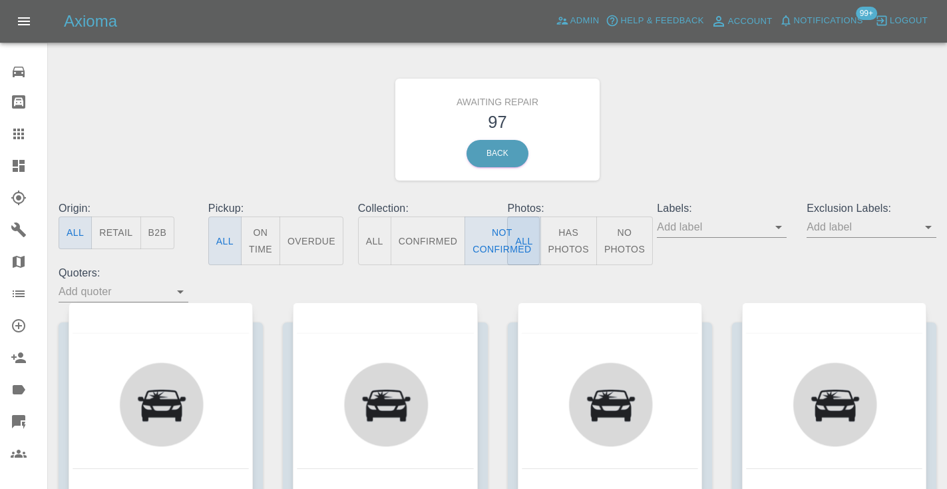
click at [737, 108] on div "Awaiting Repair 97 Back" at bounding box center [498, 130] width 898 height 142
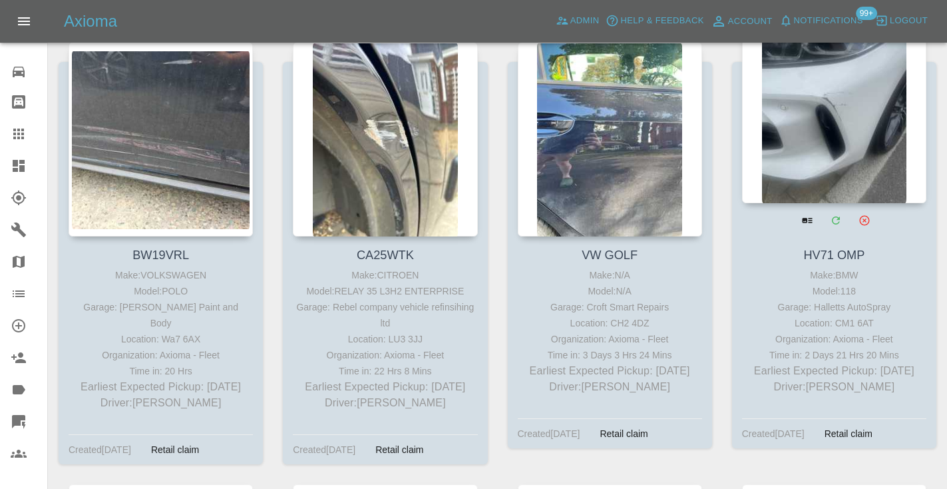
scroll to position [4196, 0]
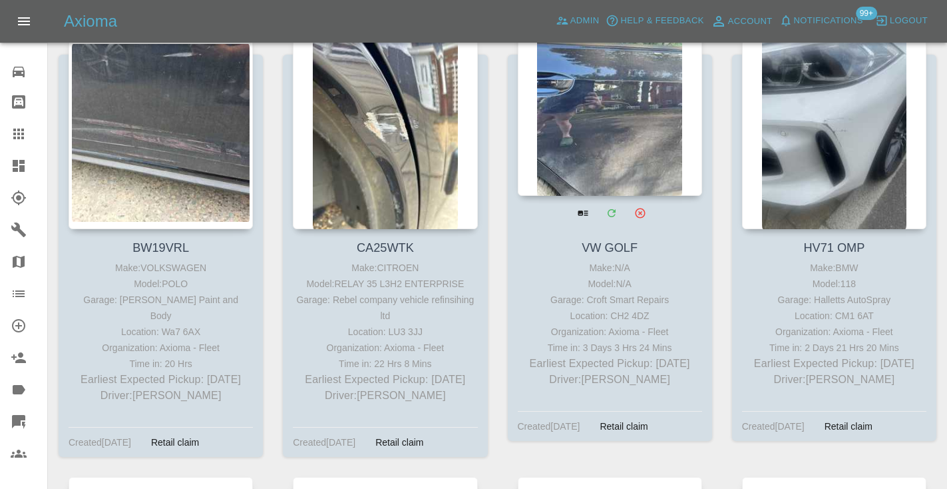
click at [656, 105] on div at bounding box center [610, 98] width 184 height 194
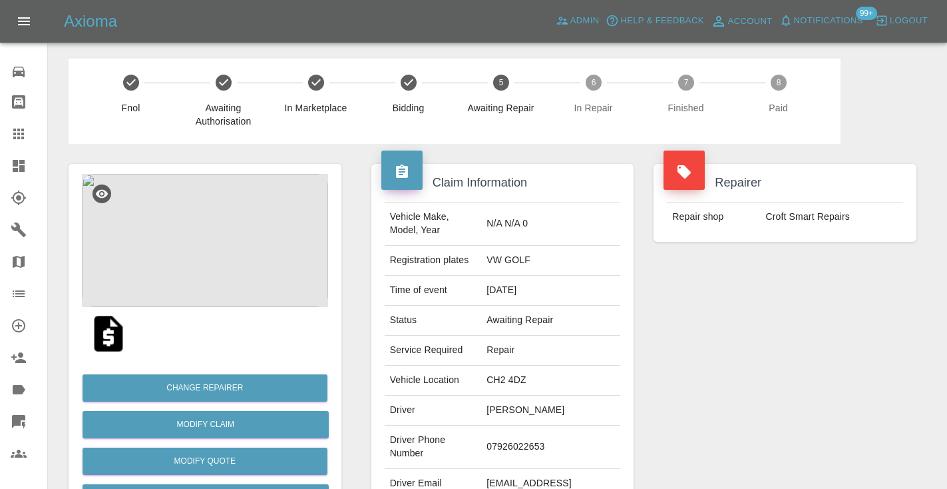
click at [533, 435] on td "07926022653" at bounding box center [550, 446] width 139 height 43
copy td "07926022653"
click at [799, 365] on div "Repairer Repair shop Croft Smart Repairs" at bounding box center [785, 342] width 283 height 397
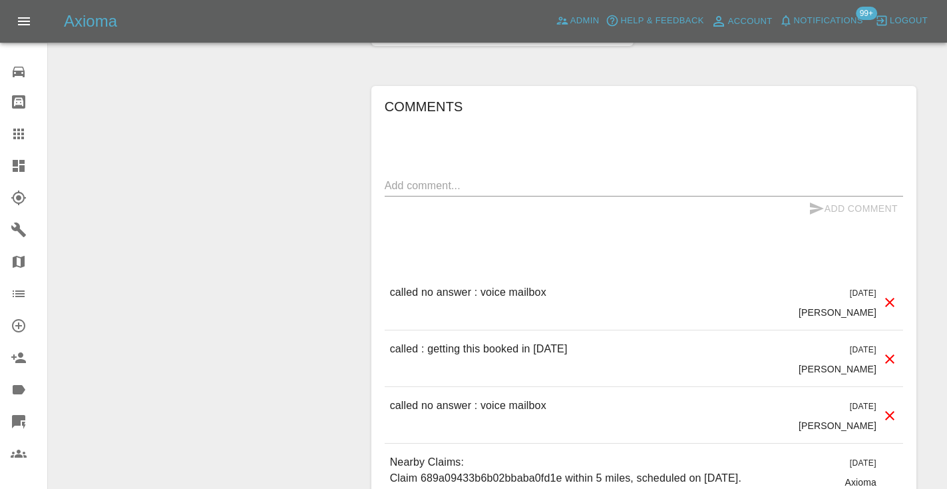
scroll to position [1076, 0]
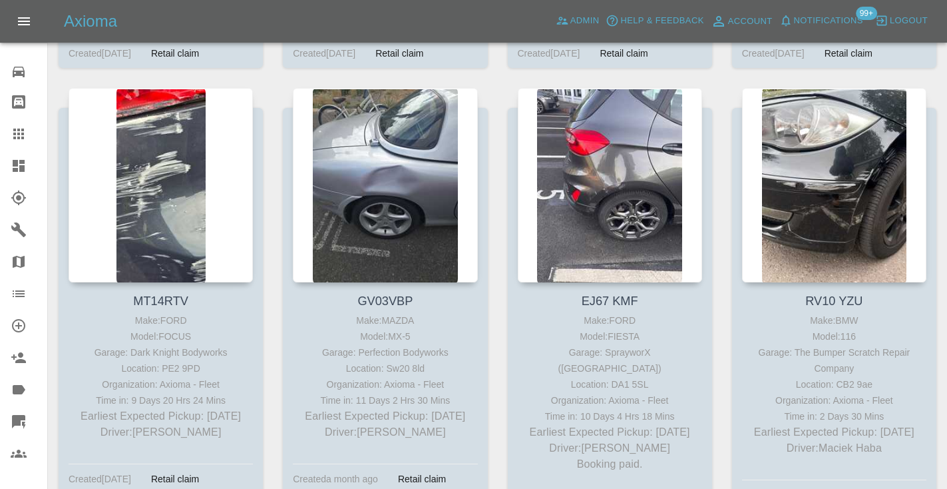
scroll to position [5007, 0]
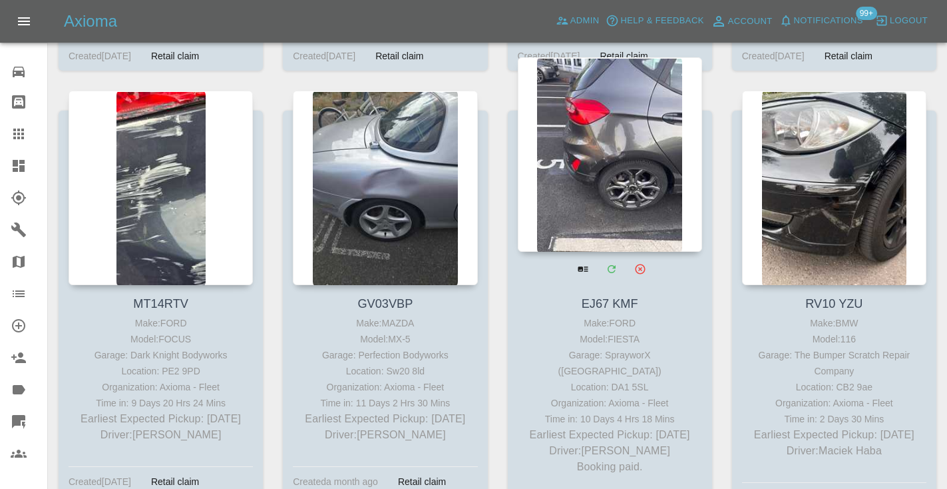
click at [607, 163] on div at bounding box center [610, 154] width 184 height 194
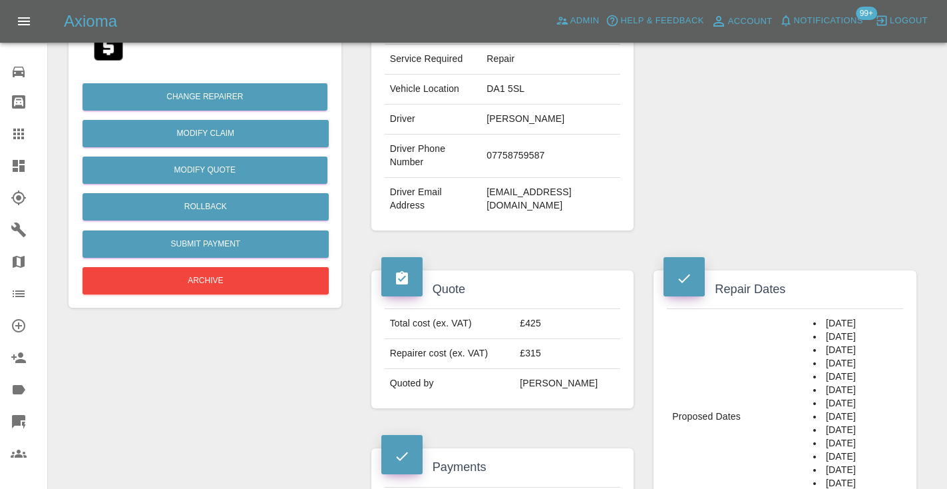
scroll to position [264, 0]
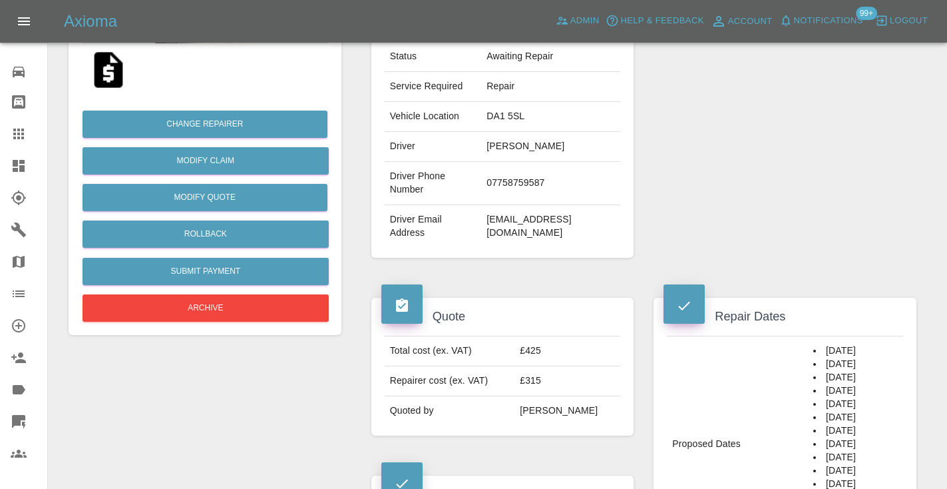
click at [519, 174] on td "07758759587" at bounding box center [550, 183] width 139 height 43
copy td "07758759587"
click at [720, 132] on div "Repairer Repair shop SprayworX ([GEOGRAPHIC_DATA])" at bounding box center [785, 78] width 283 height 397
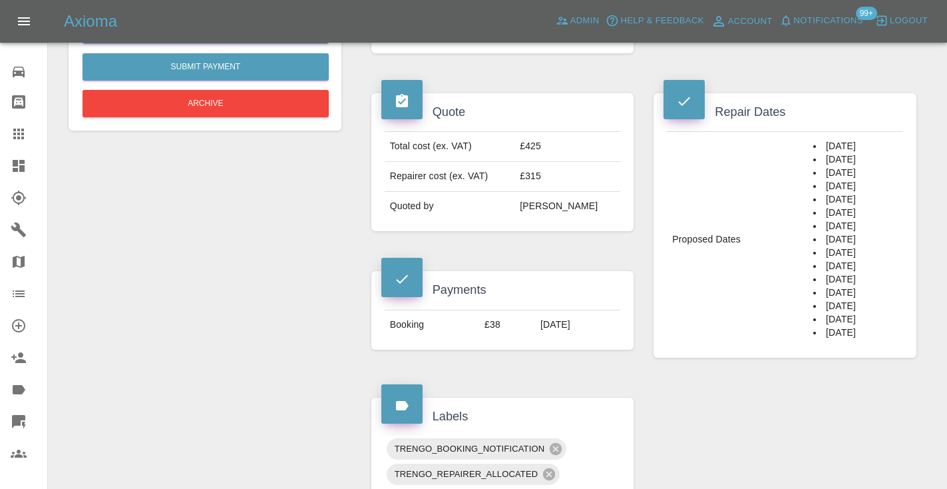
scroll to position [467, 0]
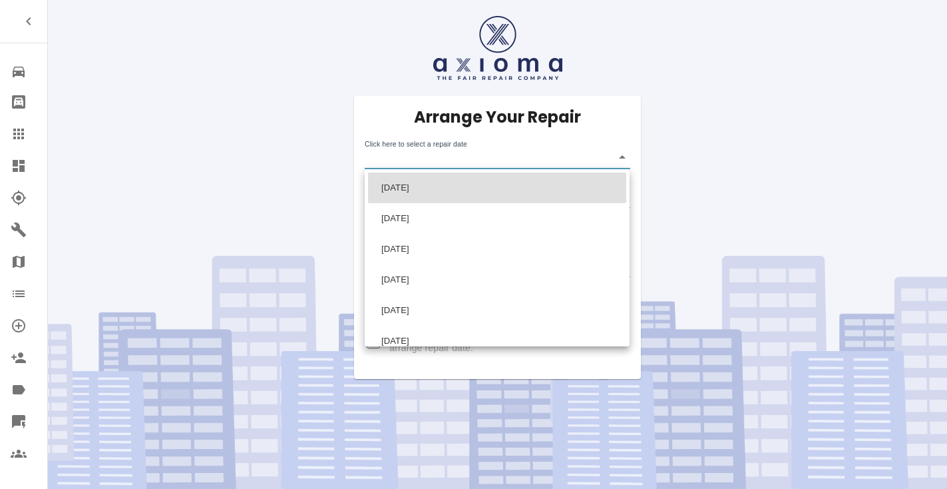
click at [405, 160] on body "Repair home Bodyshop home Claims Dashboard Explorer Garages Map Organization Cr…" at bounding box center [473, 244] width 947 height 489
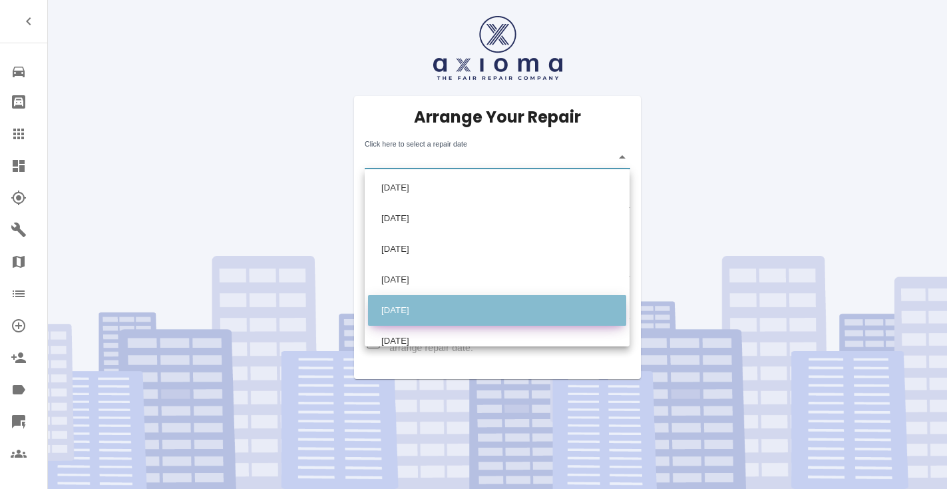
click at [404, 306] on li "[DATE]" at bounding box center [497, 310] width 258 height 31
type input "[DATE]T00:00:00.000Z"
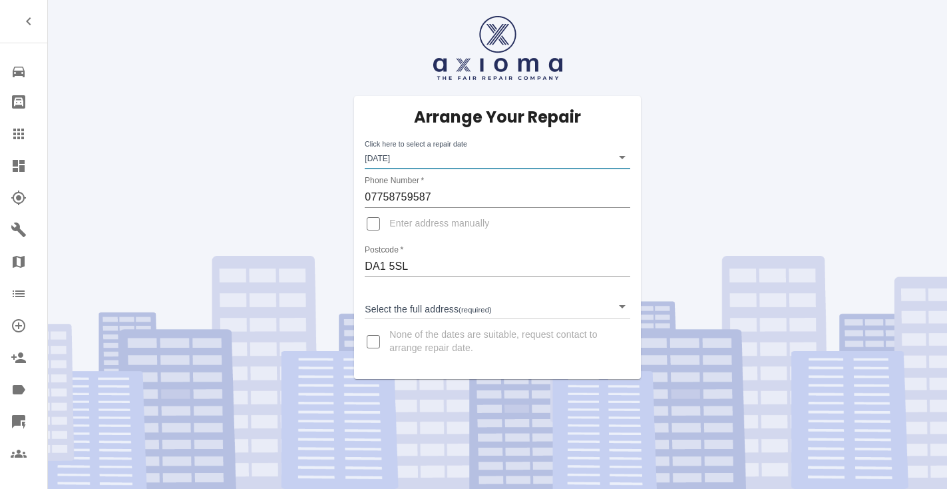
click at [383, 308] on body "Repair home Bodyshop home Claims Dashboard Explorer Garages Map Organization Cr…" at bounding box center [473, 244] width 947 height 489
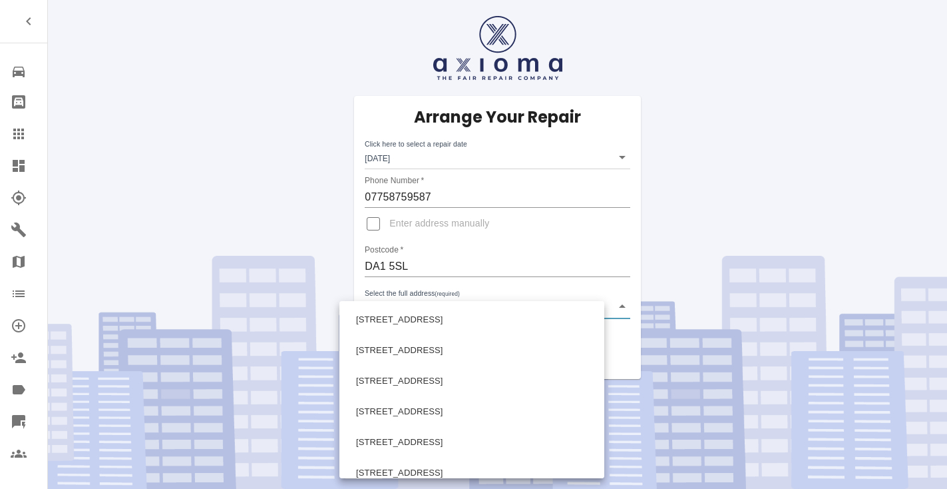
click at [222, 75] on div at bounding box center [473, 244] width 947 height 489
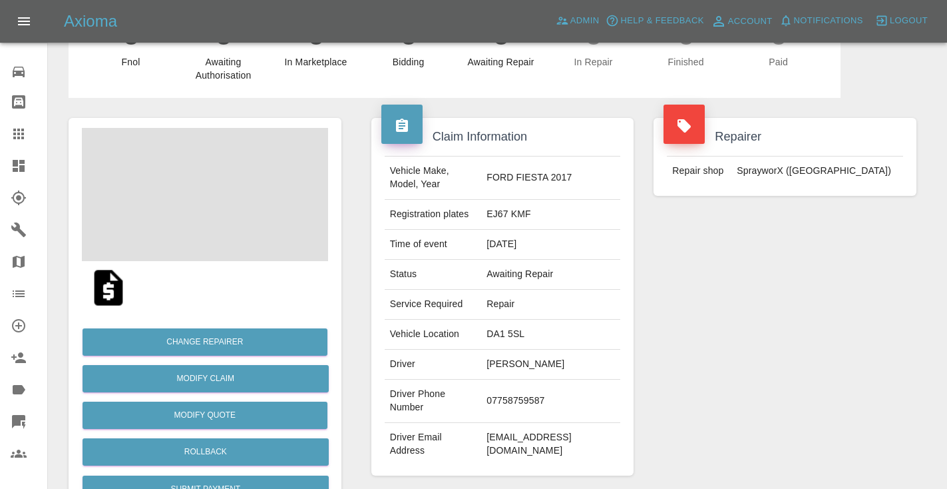
scroll to position [67, 0]
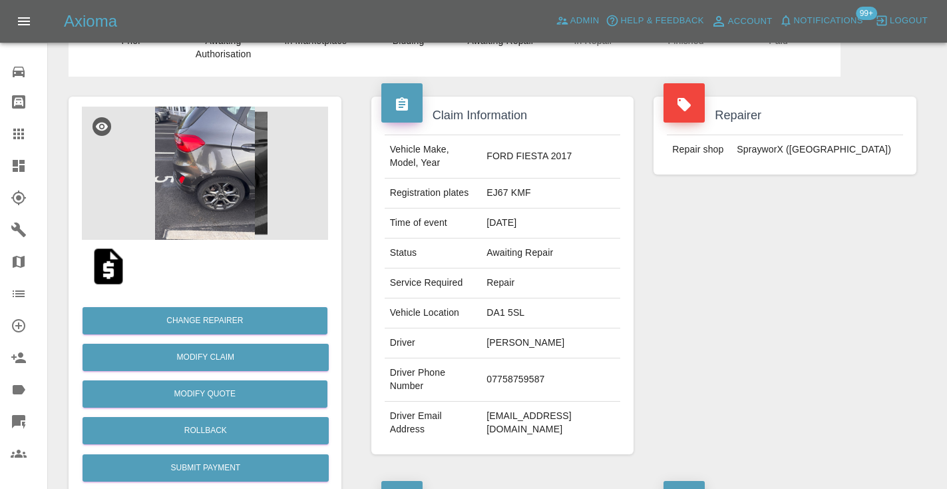
click at [515, 375] on td "07758759587" at bounding box center [550, 379] width 139 height 43
copy td "07758759587"
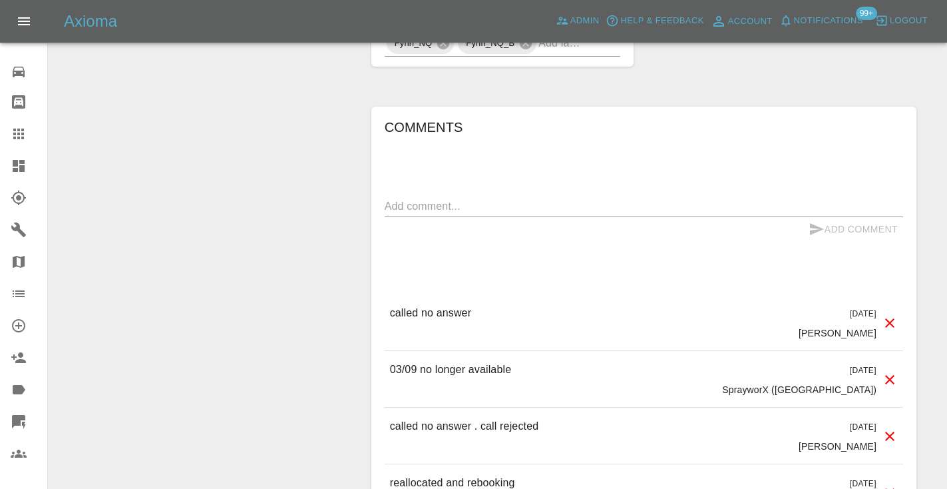
scroll to position [1238, 0]
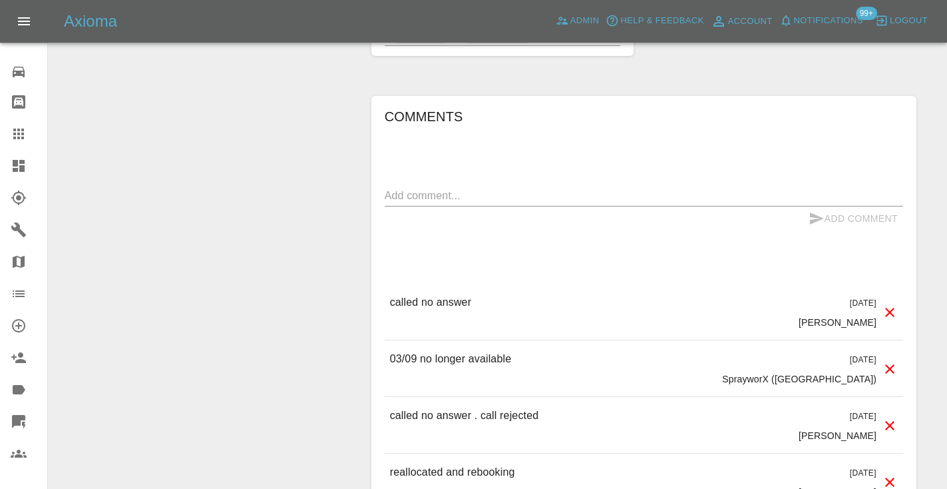
click at [423, 188] on textarea at bounding box center [644, 195] width 519 height 15
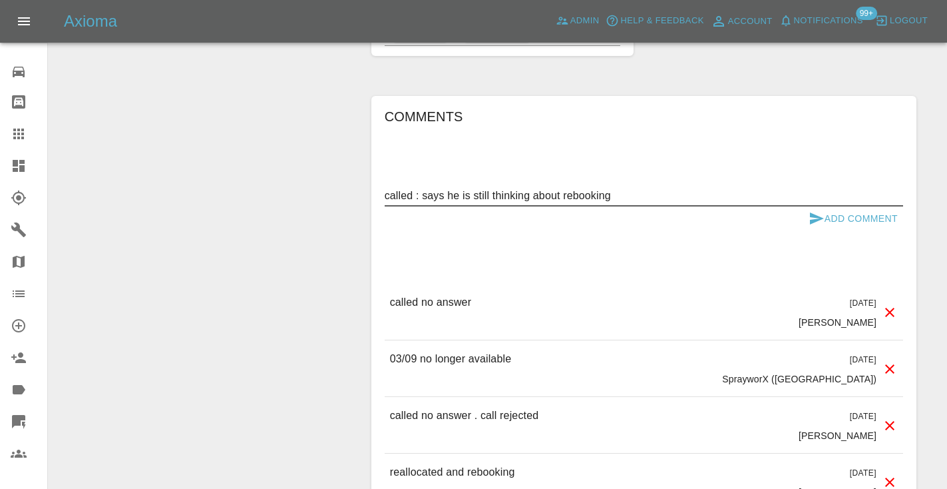
type textarea "called : says he is still thinking about rebooking"
click at [817, 210] on icon "submit" at bounding box center [817, 218] width 16 height 16
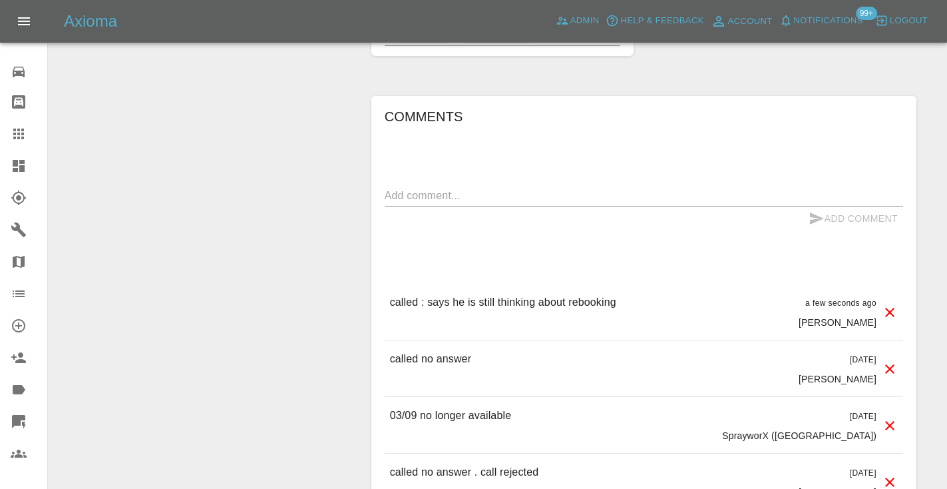
click at [820, 206] on div "Add Comment" at bounding box center [854, 218] width 100 height 25
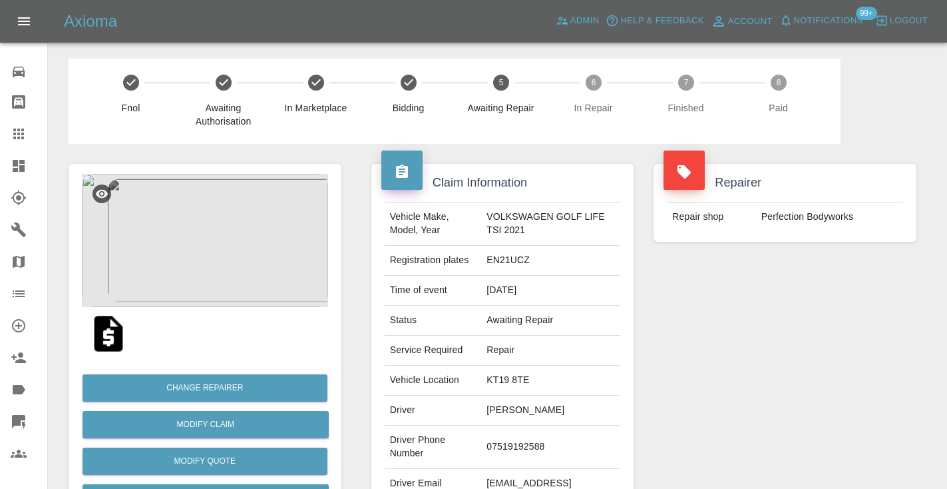
scroll to position [1028, 0]
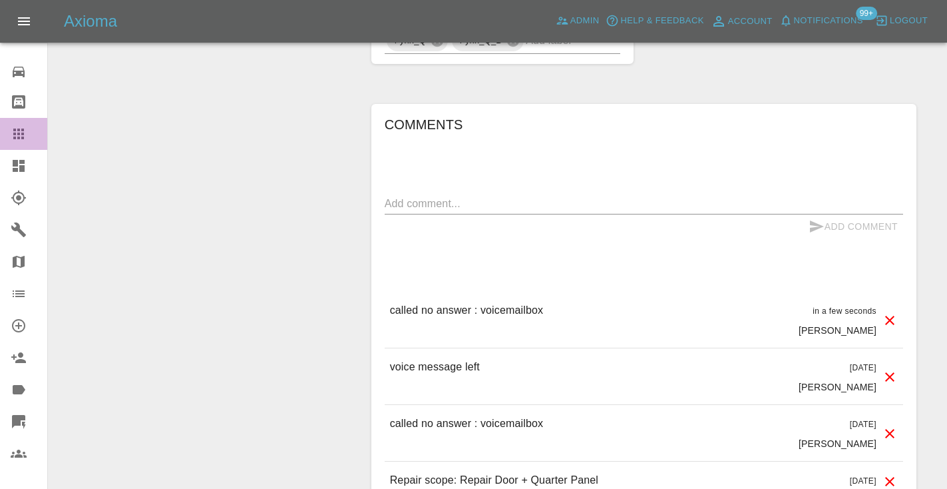
click at [17, 132] on icon at bounding box center [18, 133] width 11 height 11
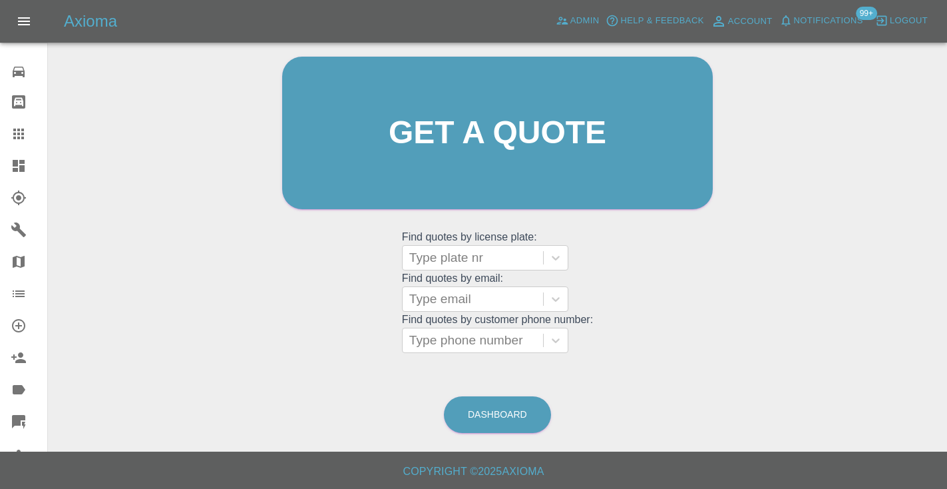
scroll to position [134, 0]
click at [504, 411] on link "Dashboard" at bounding box center [497, 415] width 107 height 37
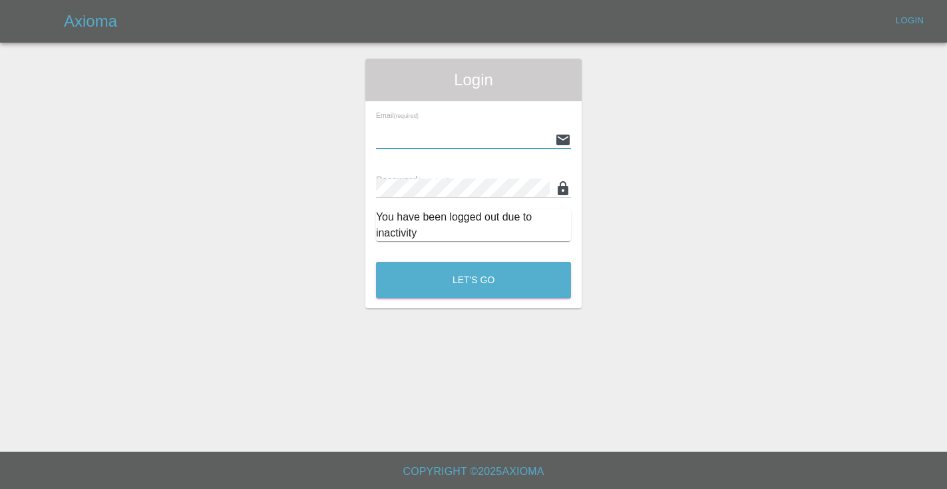
type input "Castrokhonqwana@gmail.com"
click at [473, 280] on button "Let's Go" at bounding box center [473, 280] width 195 height 37
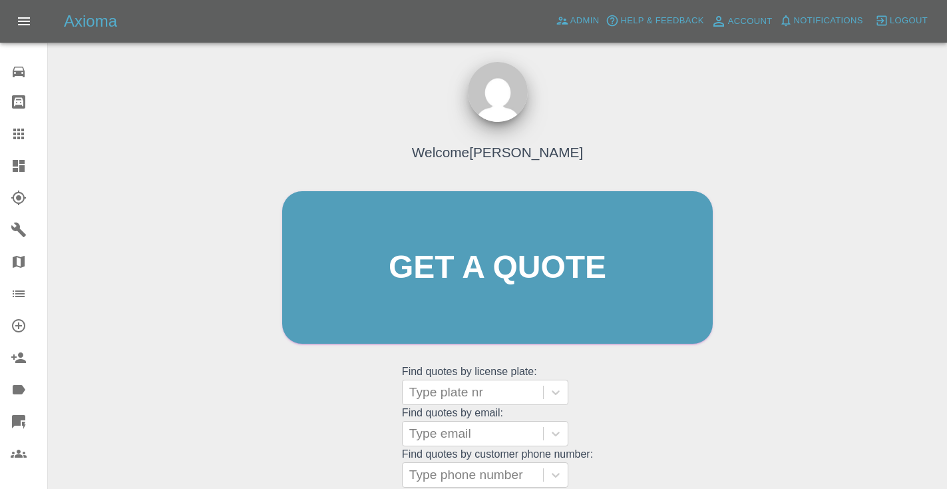
click at [729, 377] on div "Welcome Castro Get a quote Get a quote Find quotes by license plate: Type plate…" at bounding box center [498, 331] width 878 height 478
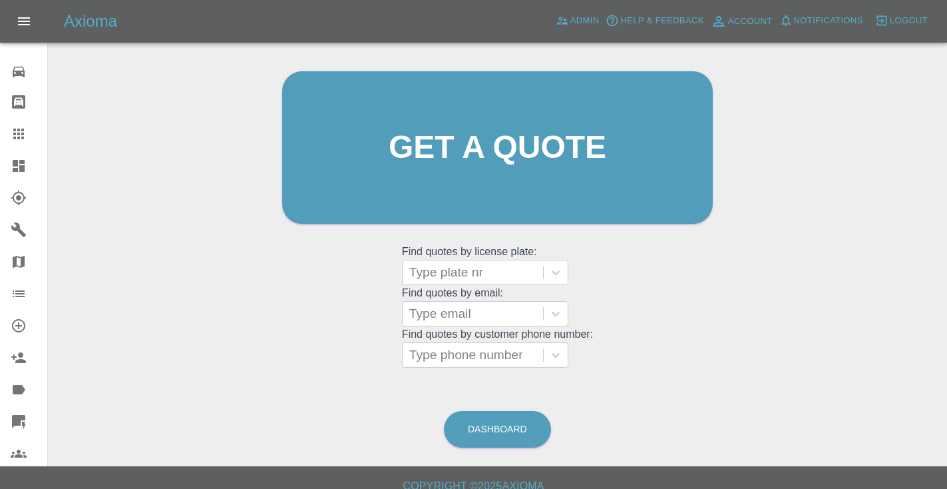
scroll to position [158, 0]
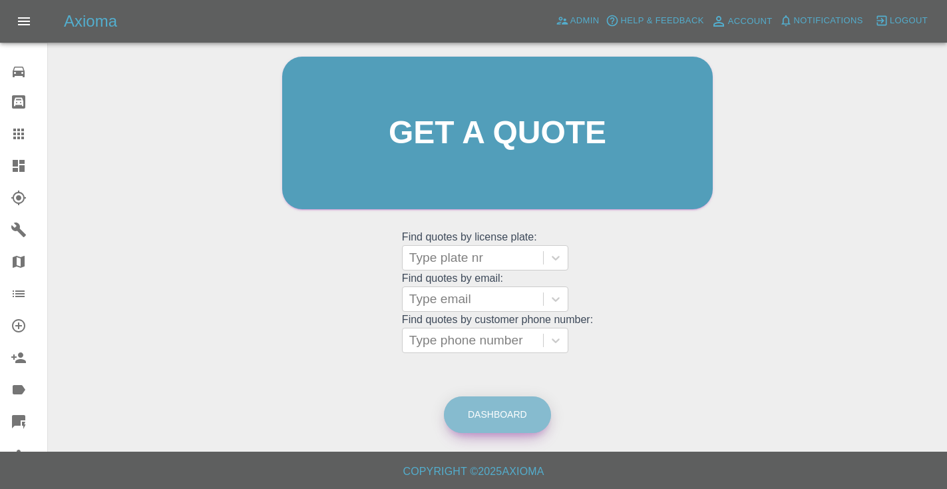
click at [516, 396] on link "Dashboard" at bounding box center [497, 414] width 107 height 37
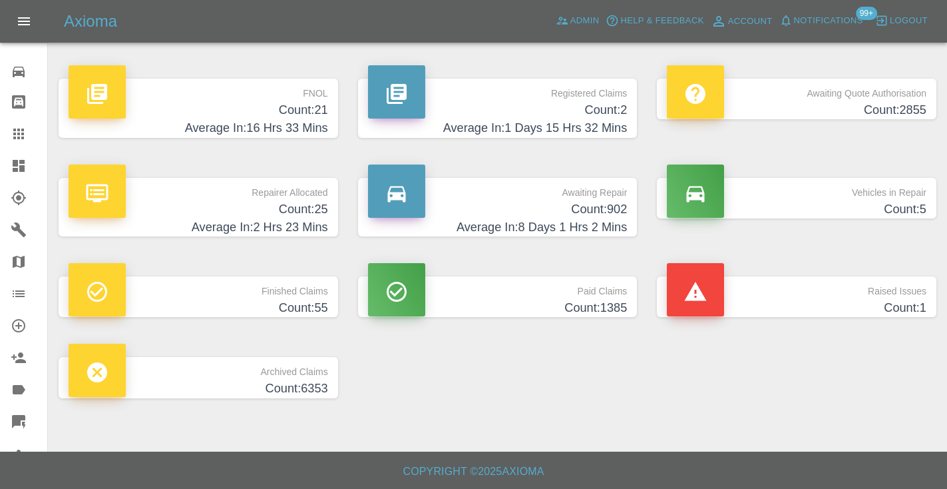
click at [590, 213] on h4 "Count: 902" at bounding box center [498, 209] width 260 height 18
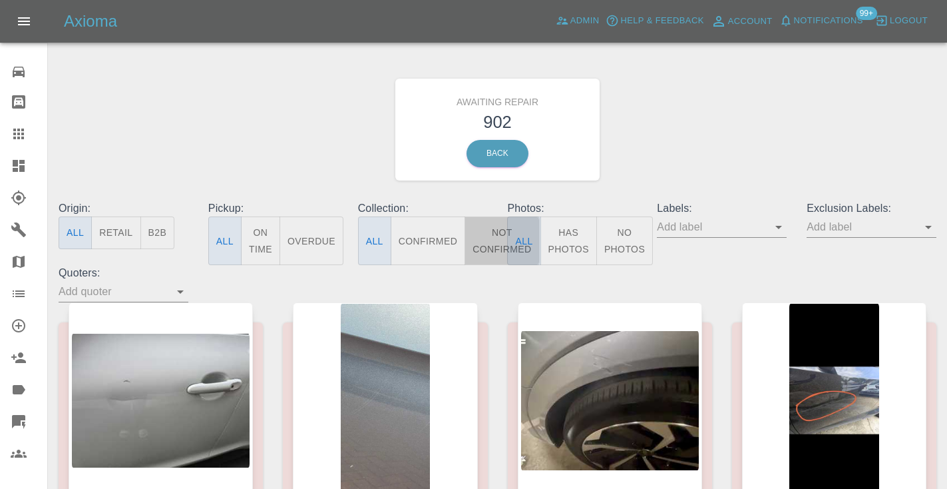
click at [497, 237] on button "Not Confirmed" at bounding box center [502, 240] width 75 height 49
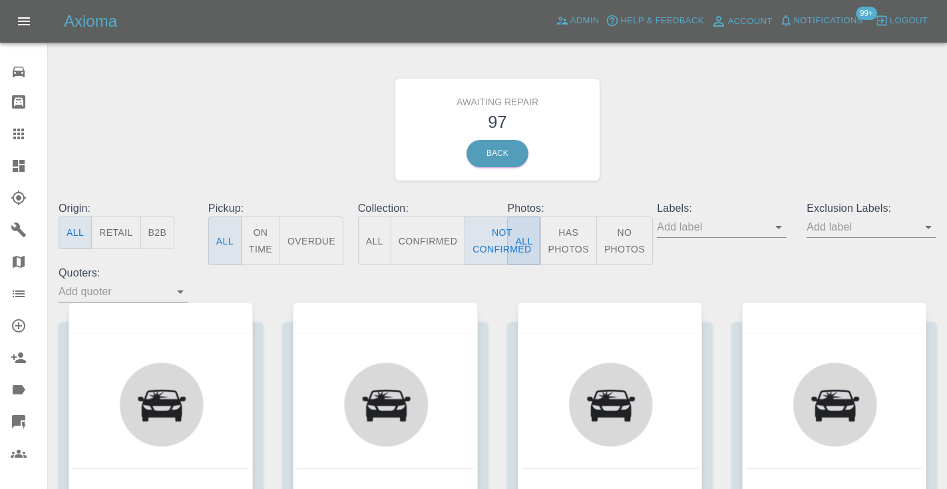
click at [717, 153] on div "Awaiting Repair 97 Back" at bounding box center [498, 130] width 898 height 142
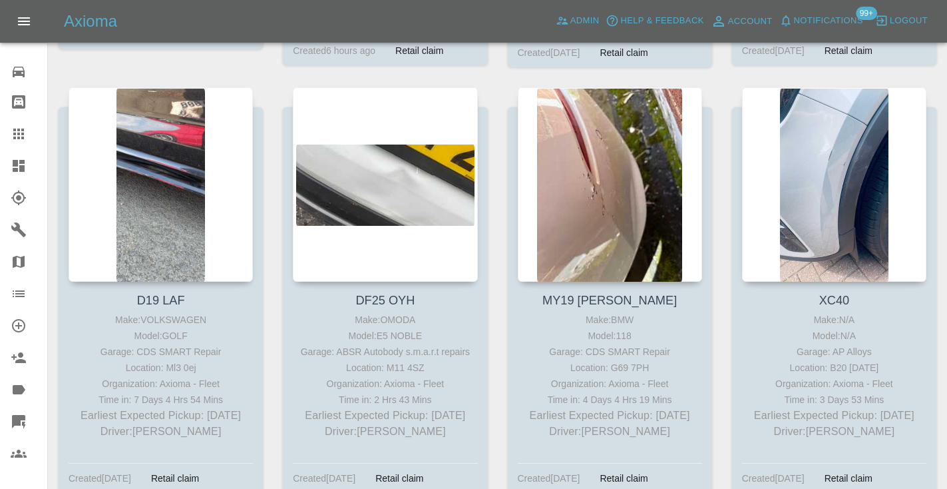
scroll to position [3725, 0]
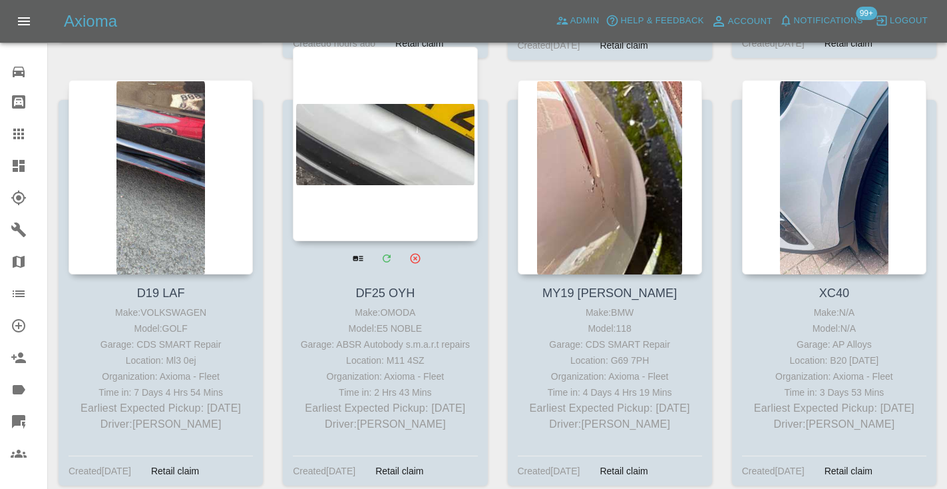
click at [421, 156] on div at bounding box center [385, 144] width 184 height 194
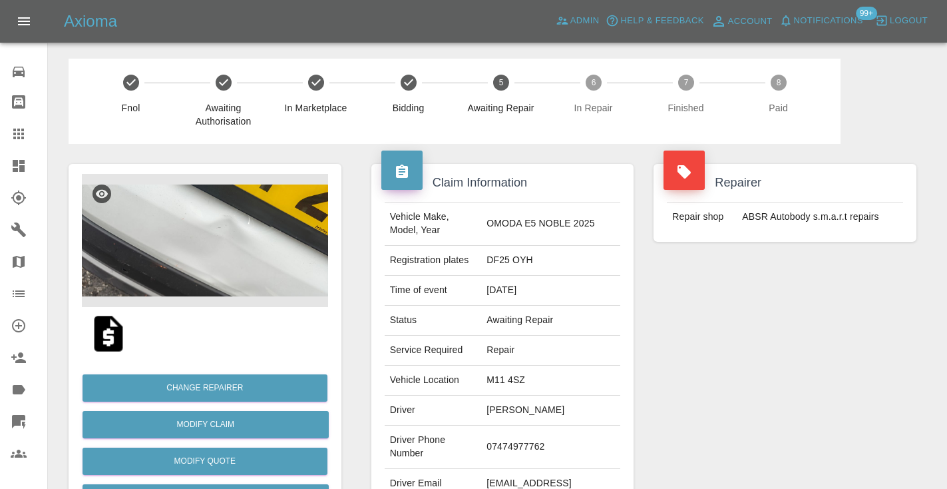
click at [539, 435] on td "07474977762" at bounding box center [550, 446] width 139 height 43
copy td "07474977762"
click at [720, 377] on div "Repairer Repair shop ABSR Autobody s.m.a.r.t repairs" at bounding box center [785, 342] width 283 height 397
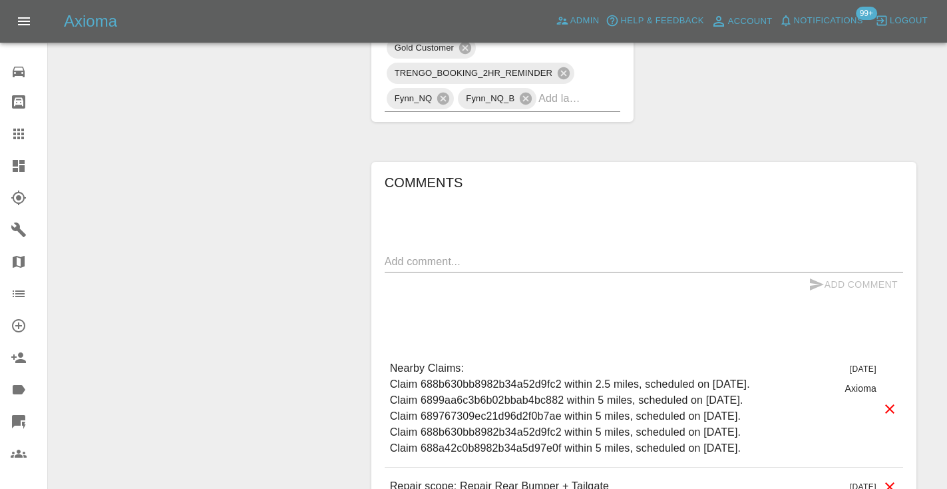
scroll to position [905, 0]
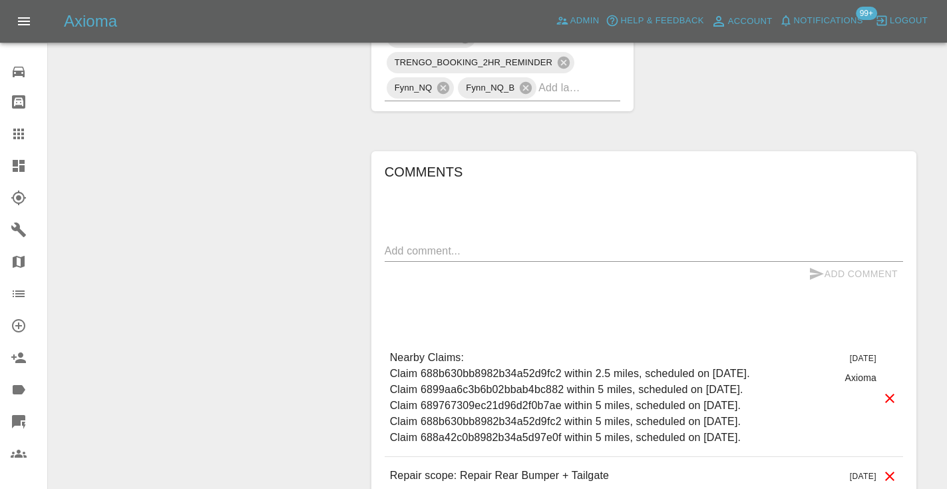
click at [413, 243] on textarea at bounding box center [644, 250] width 519 height 15
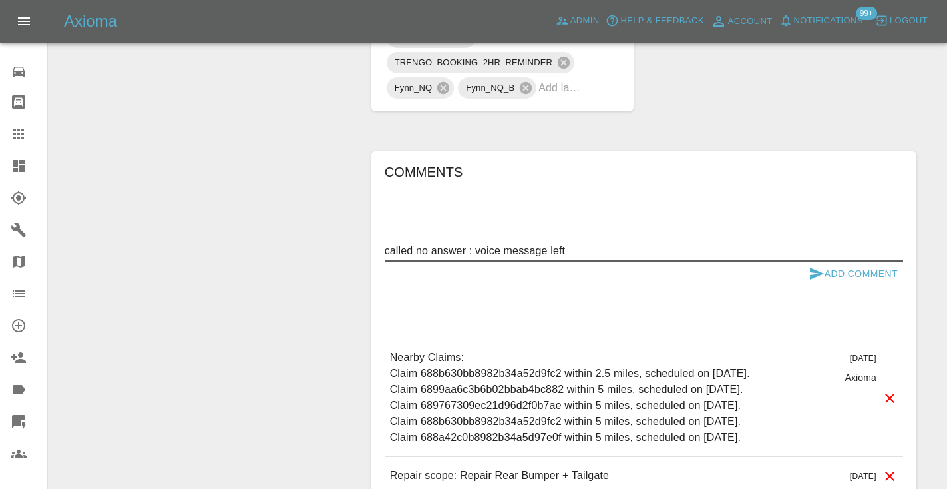
type textarea "called no answer : voice message left"
click at [815, 268] on icon "submit" at bounding box center [817, 274] width 14 height 12
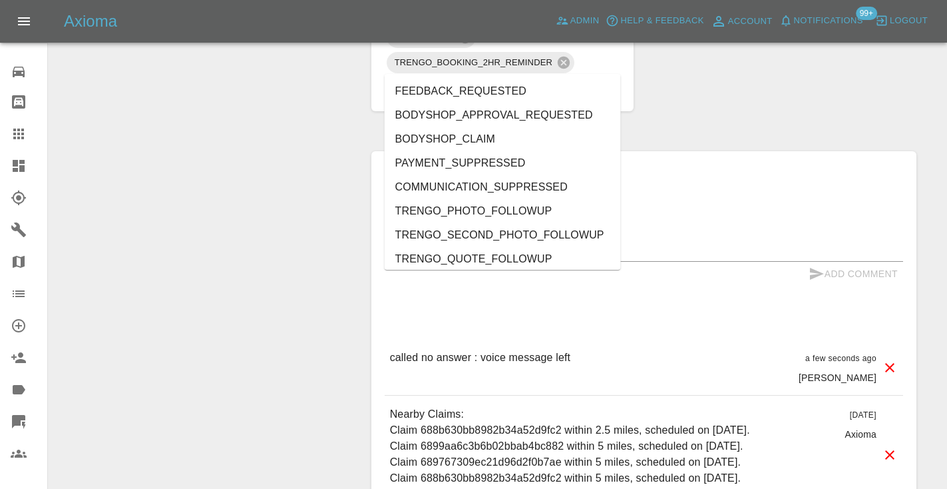
click at [553, 77] on input "text" at bounding box center [561, 87] width 45 height 21
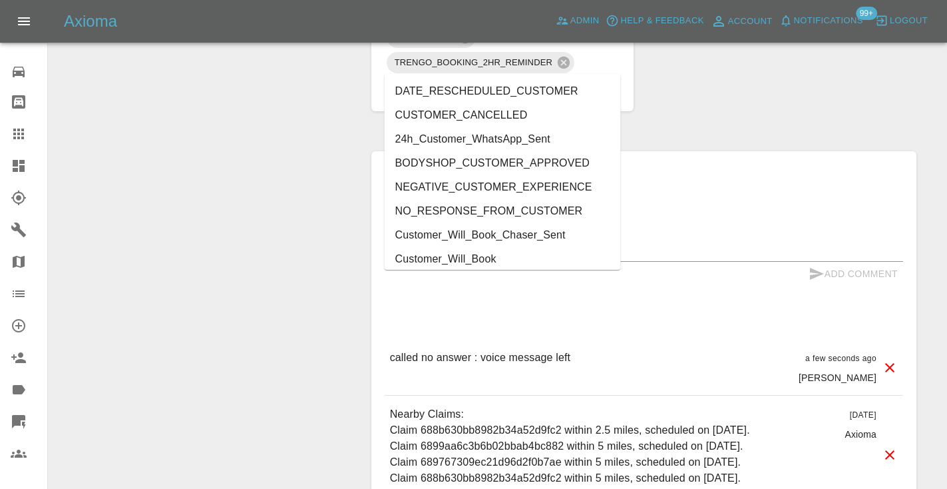
type input "cust"
click at [507, 258] on li "Customer_Will_Book" at bounding box center [503, 259] width 236 height 24
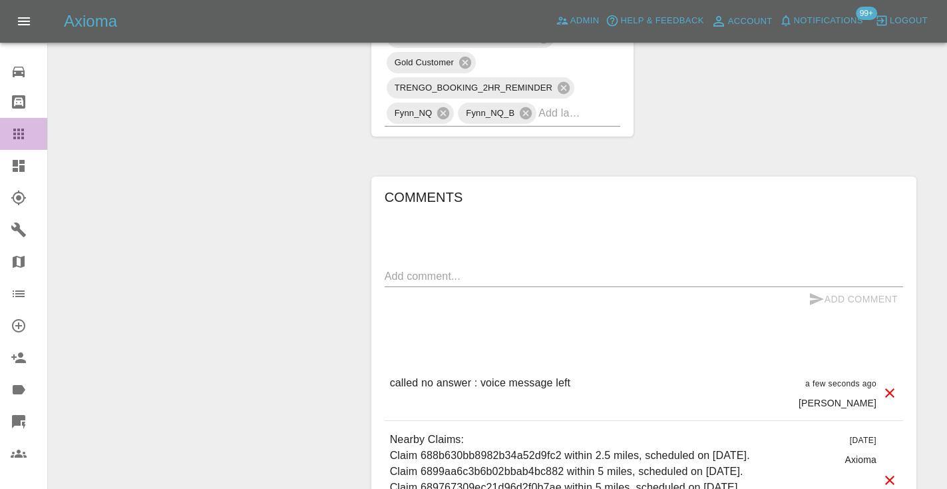
click at [24, 136] on icon at bounding box center [18, 133] width 11 height 11
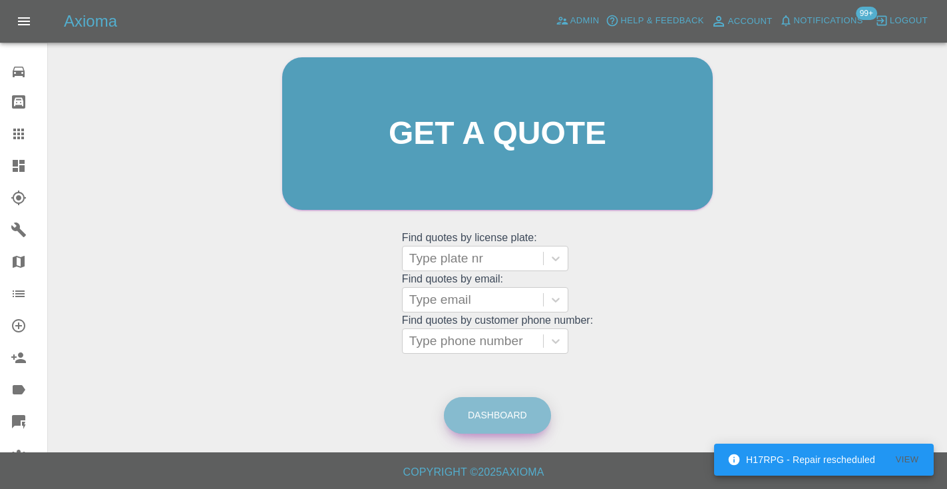
click at [497, 401] on link "Dashboard" at bounding box center [497, 415] width 107 height 37
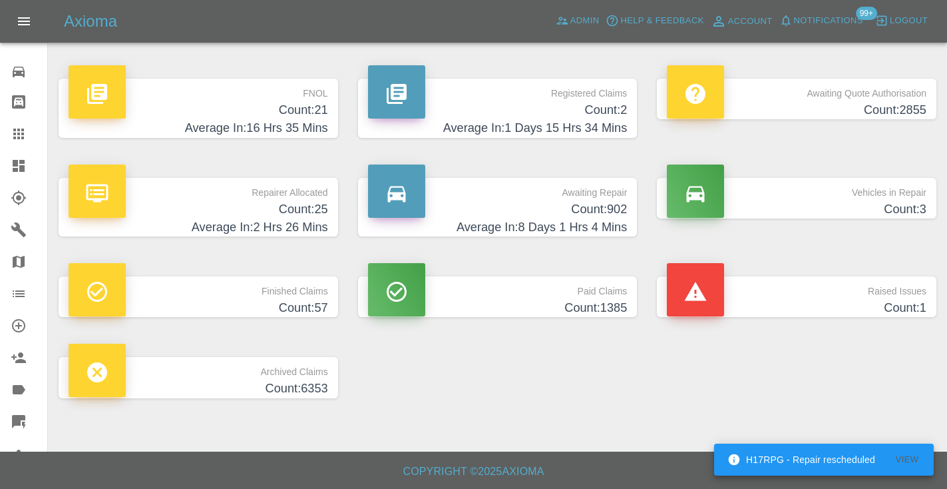
click at [582, 218] on h4 "Average In: 8 Days 1 Hrs 4 Mins" at bounding box center [498, 227] width 260 height 18
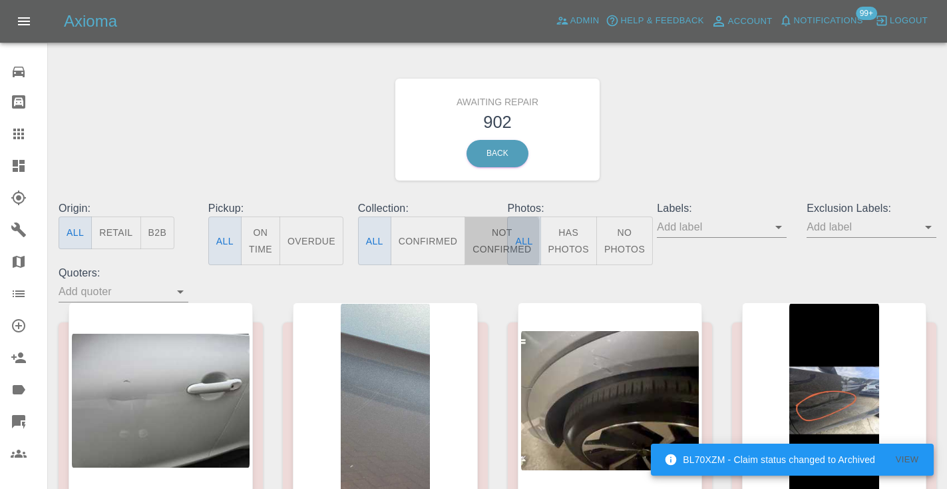
click at [489, 238] on button "Not Confirmed" at bounding box center [502, 240] width 75 height 49
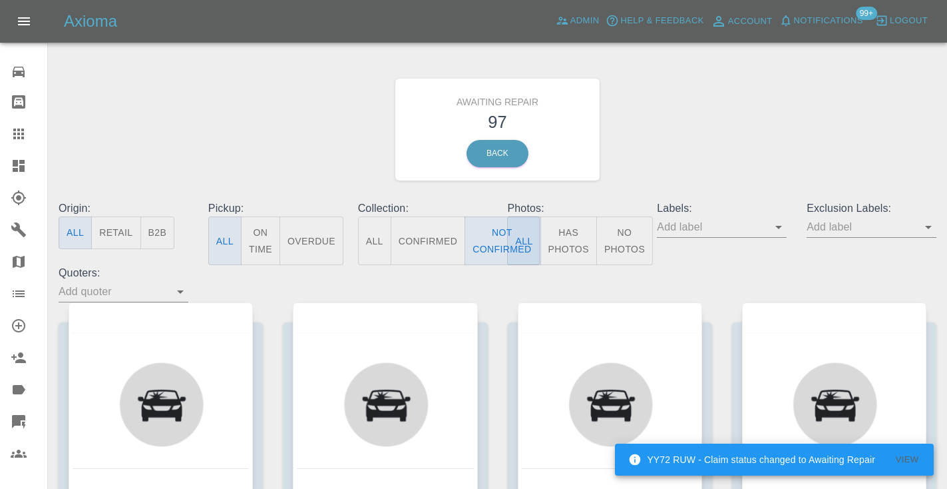
click at [760, 125] on div "Awaiting Repair 97 Back" at bounding box center [498, 130] width 898 height 142
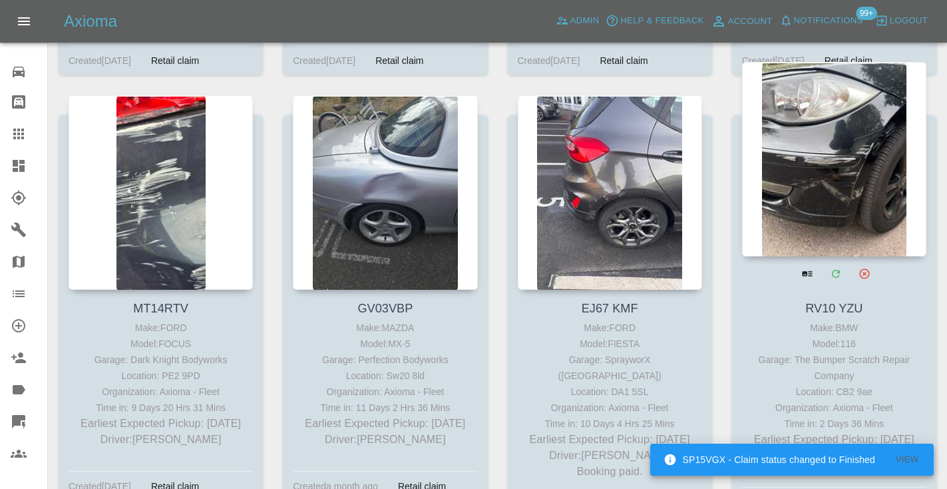
scroll to position [4991, 0]
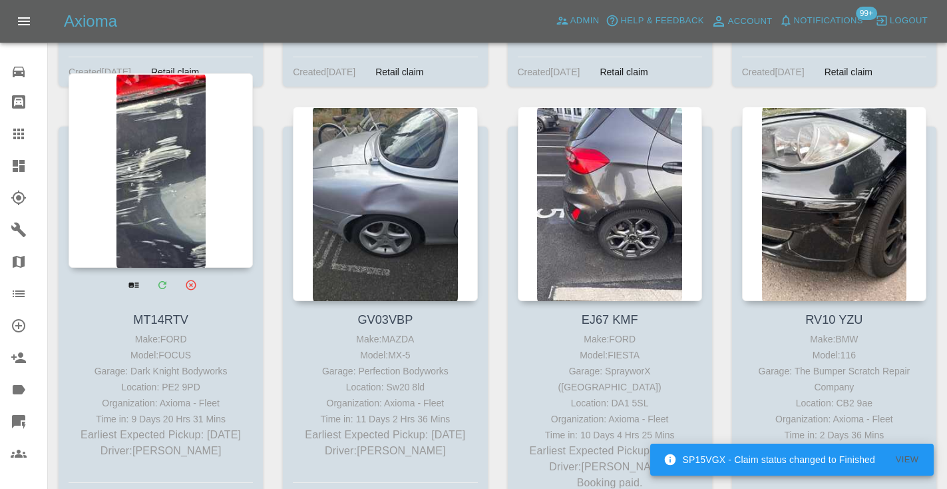
click at [166, 182] on div at bounding box center [161, 170] width 184 height 194
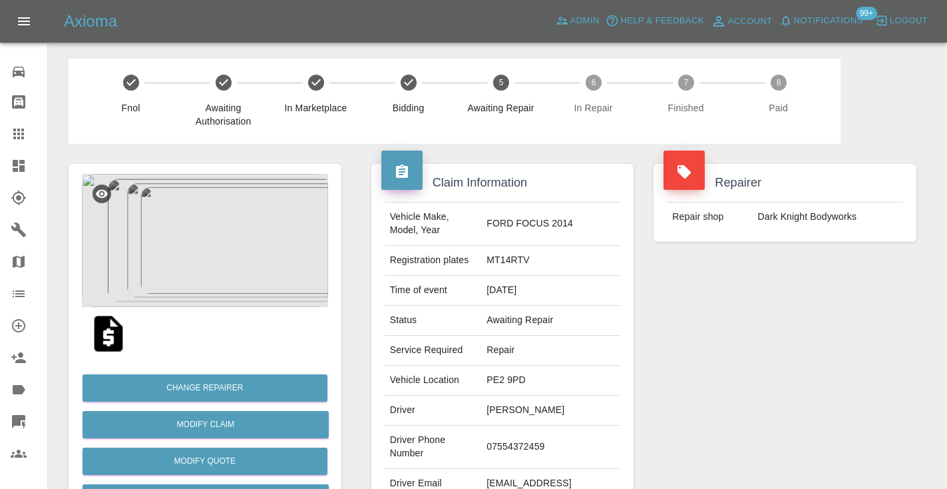
click at [571, 425] on td "07554372459" at bounding box center [550, 446] width 139 height 43
copy td "07554372459"
click at [850, 310] on div "Repairer Repair shop Dark Knight Bodyworks" at bounding box center [785, 342] width 283 height 397
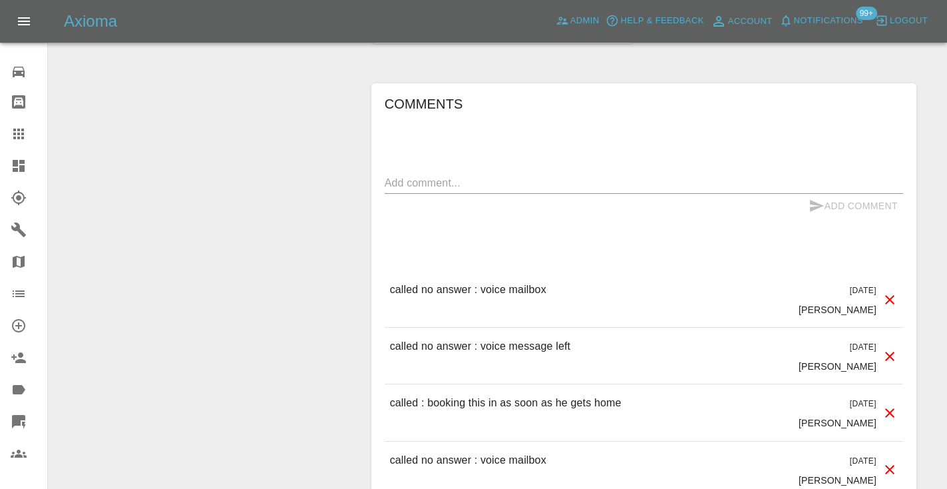
scroll to position [1254, 0]
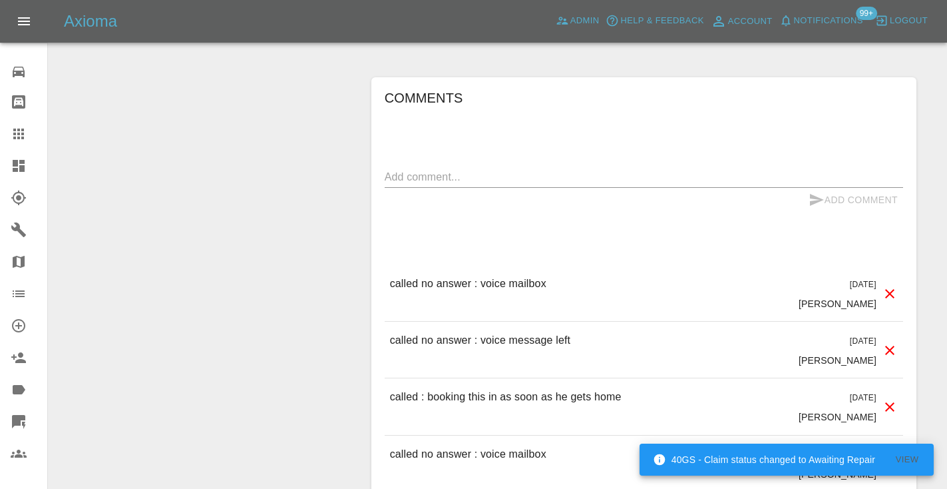
click at [455, 169] on textarea at bounding box center [644, 176] width 519 height 15
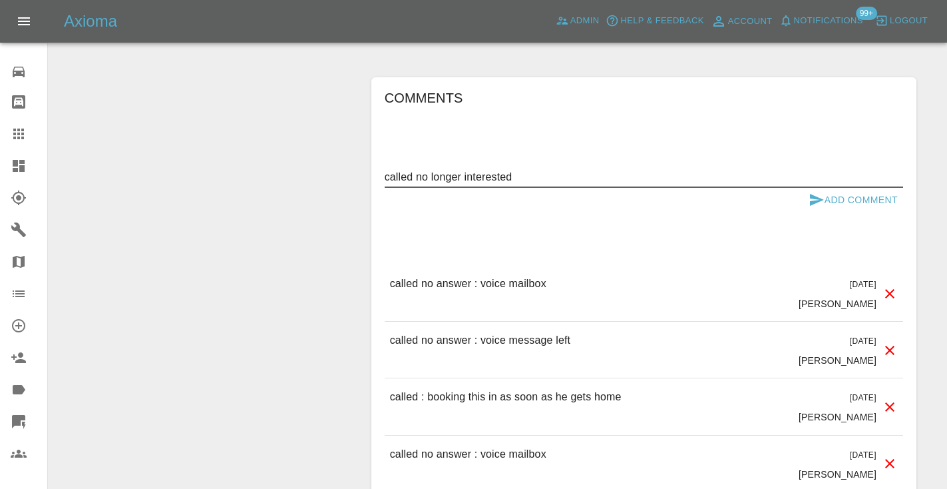
type textarea "called no longer interested"
click at [825, 188] on button "Add Comment" at bounding box center [854, 200] width 100 height 25
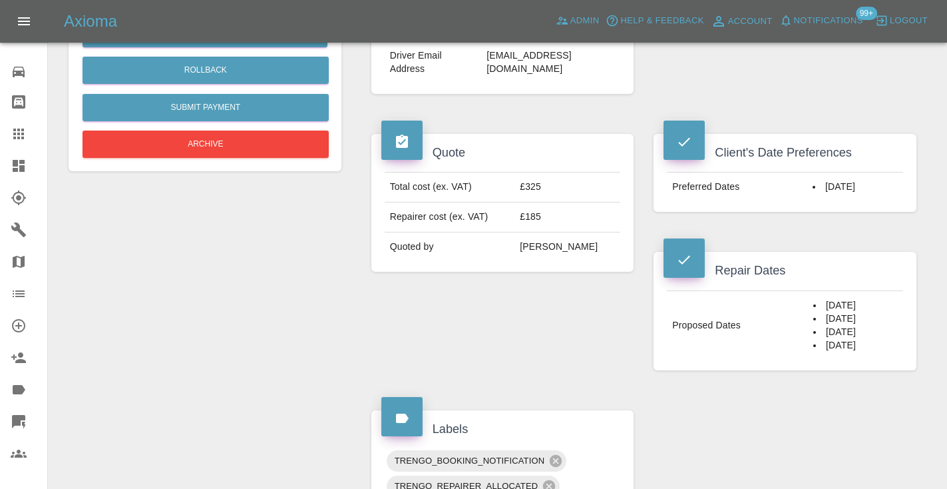
scroll to position [422, 0]
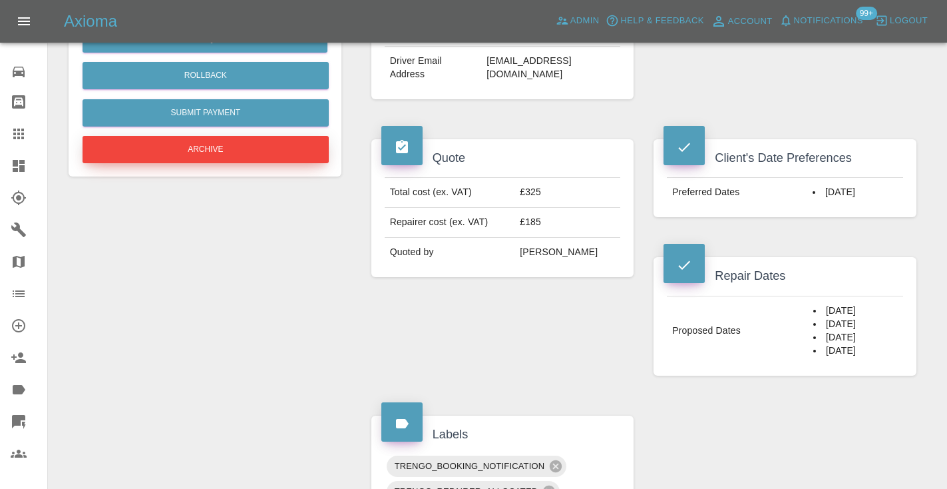
click at [195, 152] on button "Archive" at bounding box center [206, 149] width 246 height 27
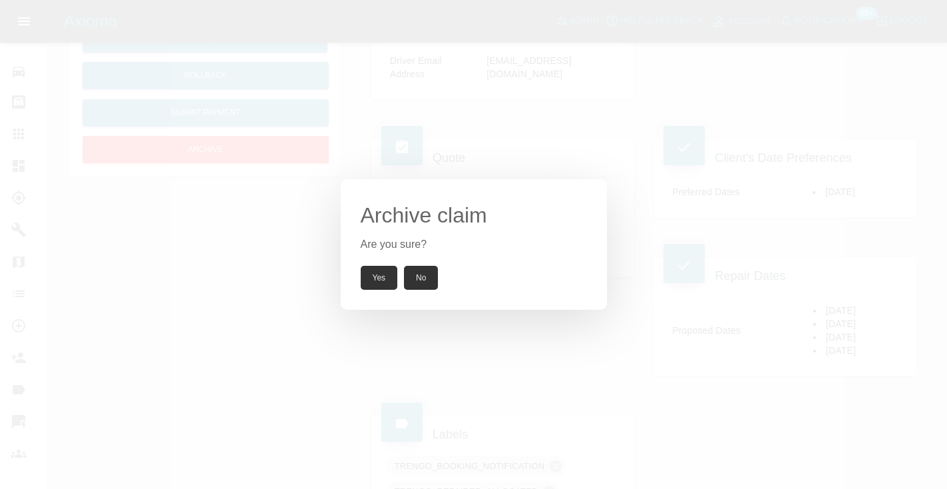
click at [369, 277] on button "Yes" at bounding box center [379, 278] width 37 height 24
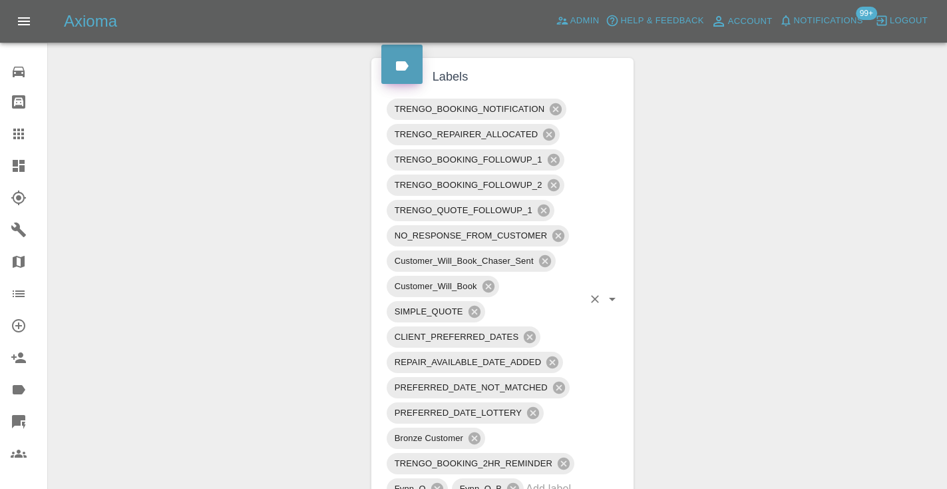
scroll to position [672, 0]
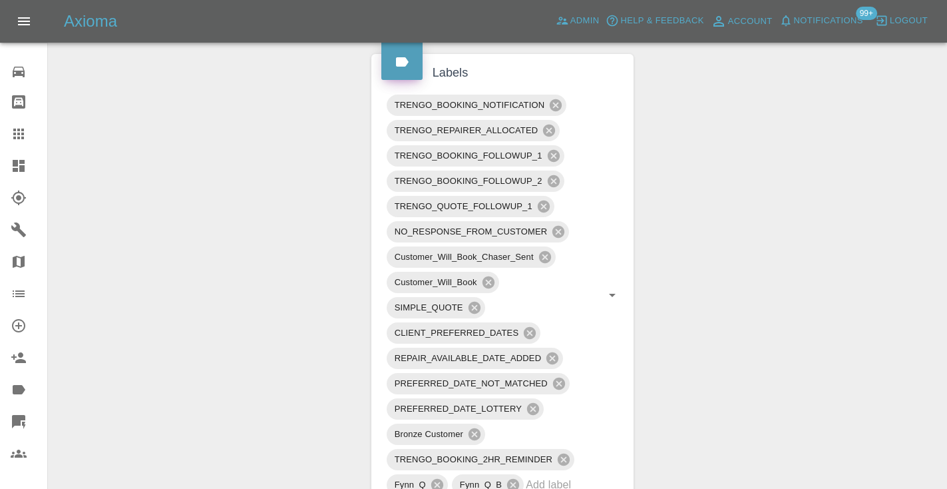
click at [19, 134] on icon at bounding box center [18, 133] width 11 height 11
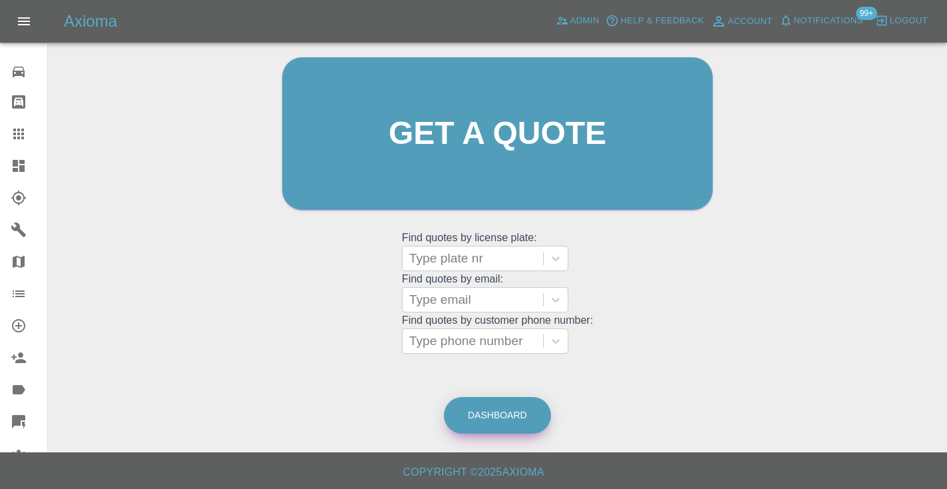
click at [521, 424] on link "Dashboard" at bounding box center [497, 415] width 107 height 37
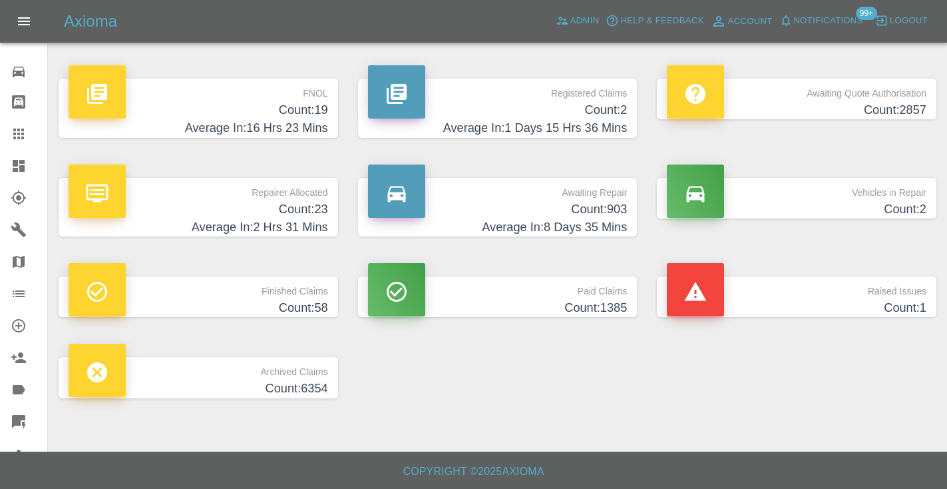
click at [603, 211] on h4 "Count: 903" at bounding box center [498, 209] width 260 height 18
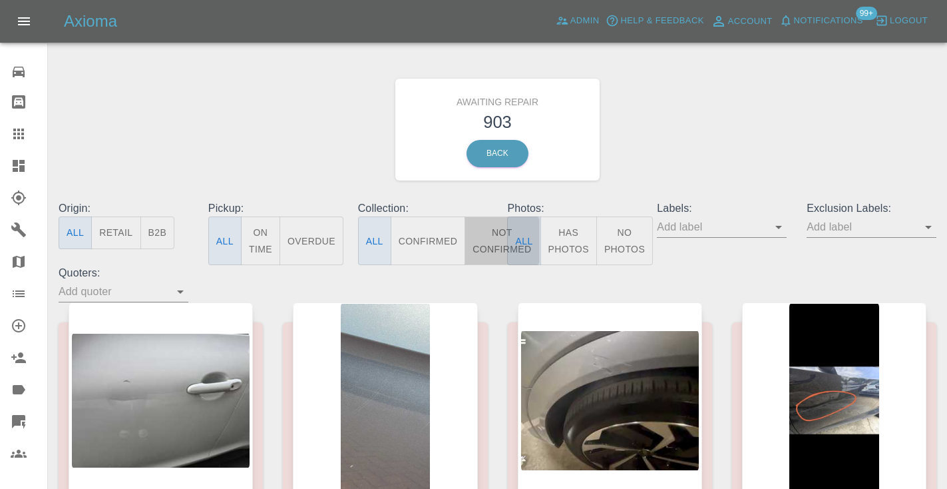
click at [493, 230] on button "Not Confirmed" at bounding box center [502, 240] width 75 height 49
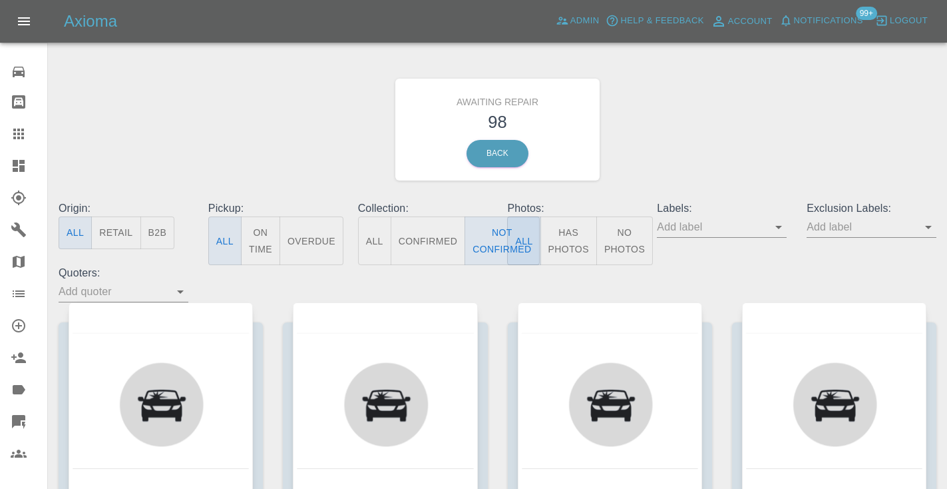
click at [812, 120] on div "Awaiting Repair 98 Back" at bounding box center [498, 130] width 898 height 142
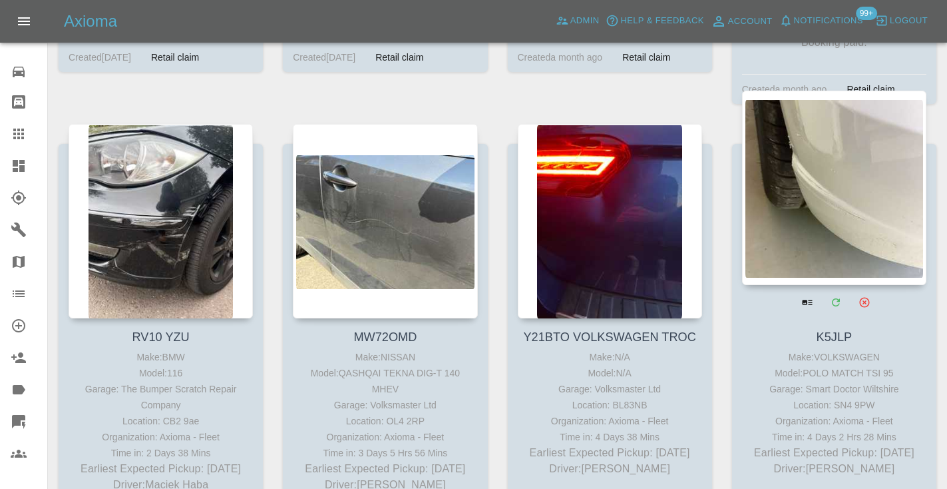
scroll to position [5460, 0]
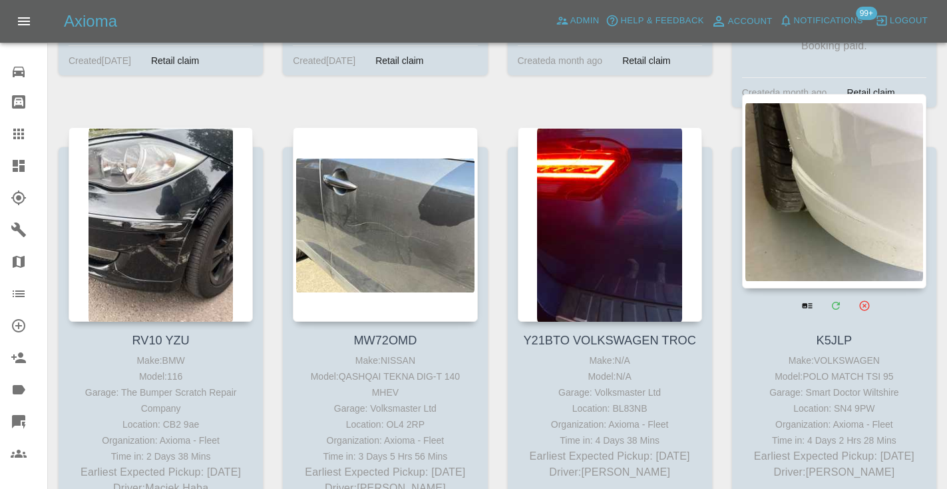
click at [857, 118] on div at bounding box center [834, 191] width 184 height 194
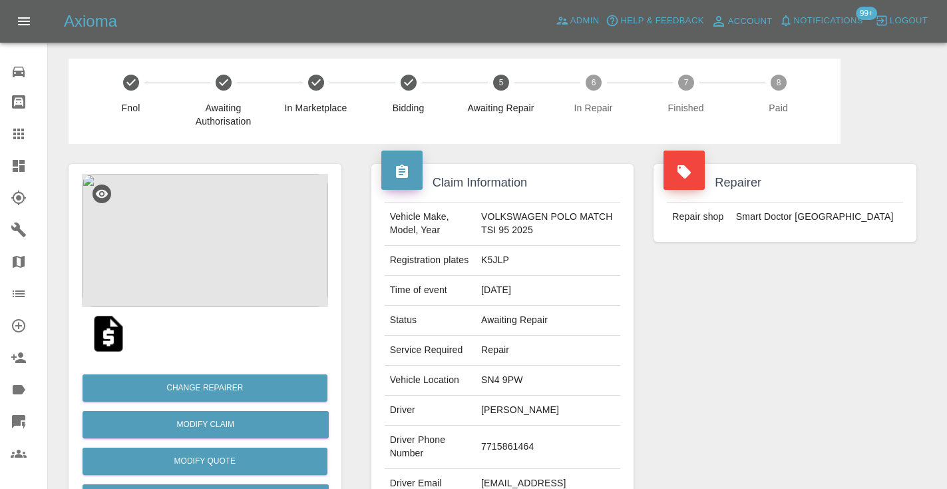
click at [514, 449] on td "7715861464" at bounding box center [548, 446] width 144 height 43
copy td "7715861464"
click at [691, 373] on div "Repairer Repair shop Smart Doctor Wiltshire" at bounding box center [785, 342] width 283 height 397
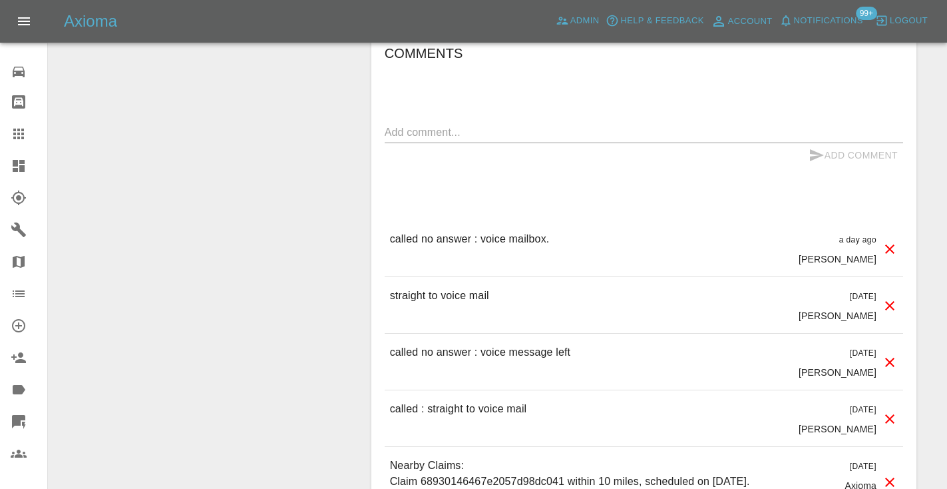
scroll to position [1367, 0]
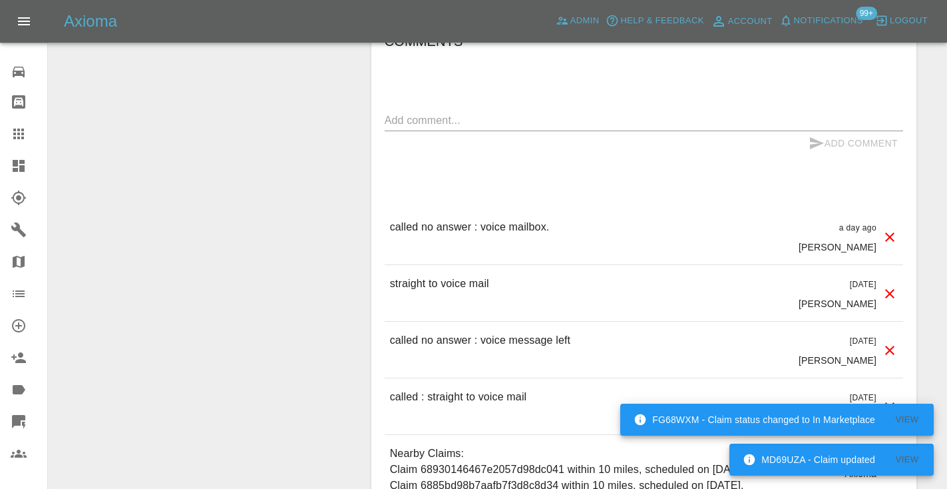
click at [406, 109] on div "Comments x Add Comment called no answer : voice mailbox. a day ago Castro calle…" at bounding box center [644, 306] width 519 height 551
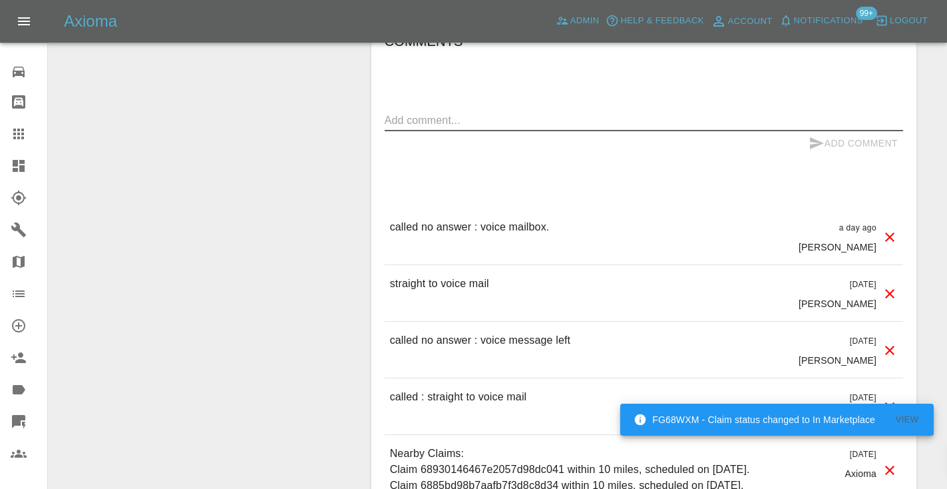
click at [395, 119] on textarea at bounding box center [644, 120] width 519 height 15
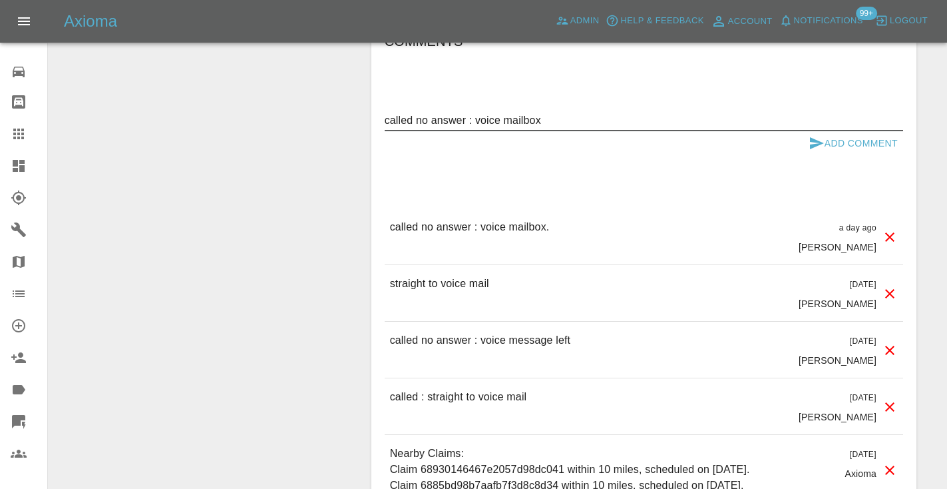
type textarea "called no answer : voice mailbox"
click at [821, 142] on icon "submit" at bounding box center [817, 143] width 14 height 12
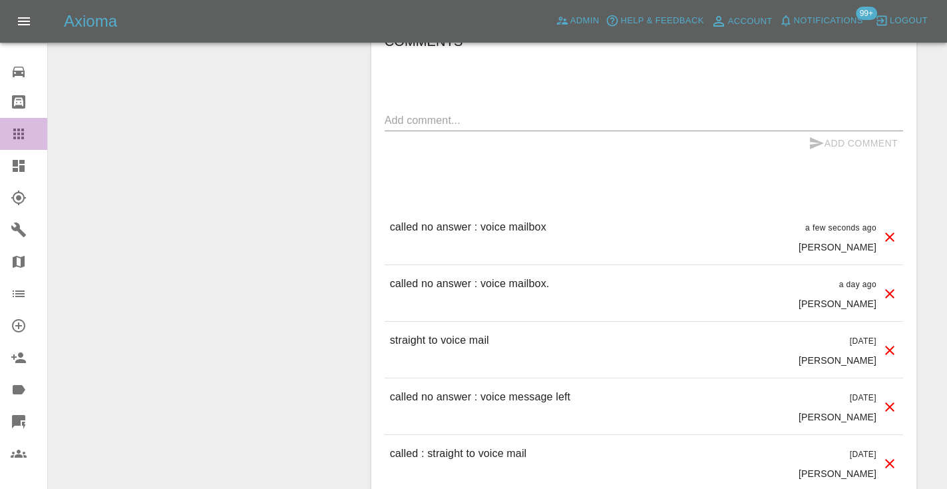
click at [20, 134] on icon at bounding box center [18, 133] width 11 height 11
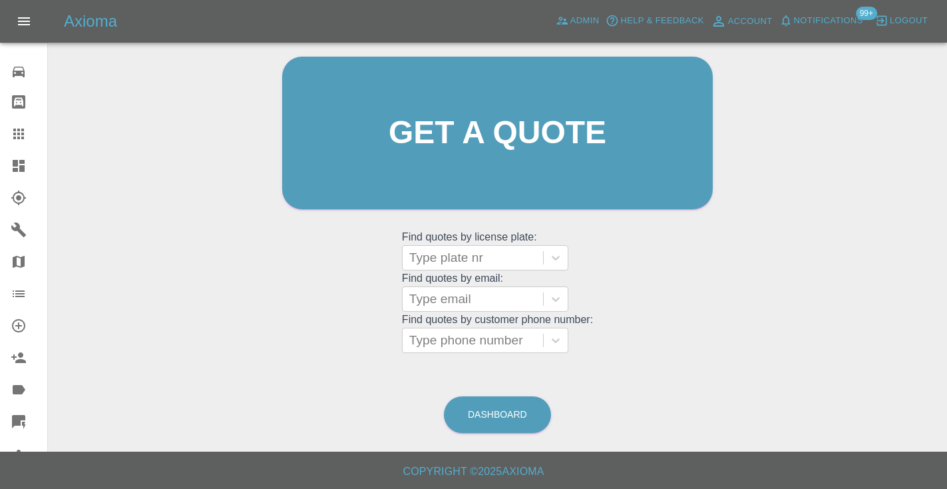
scroll to position [90, 0]
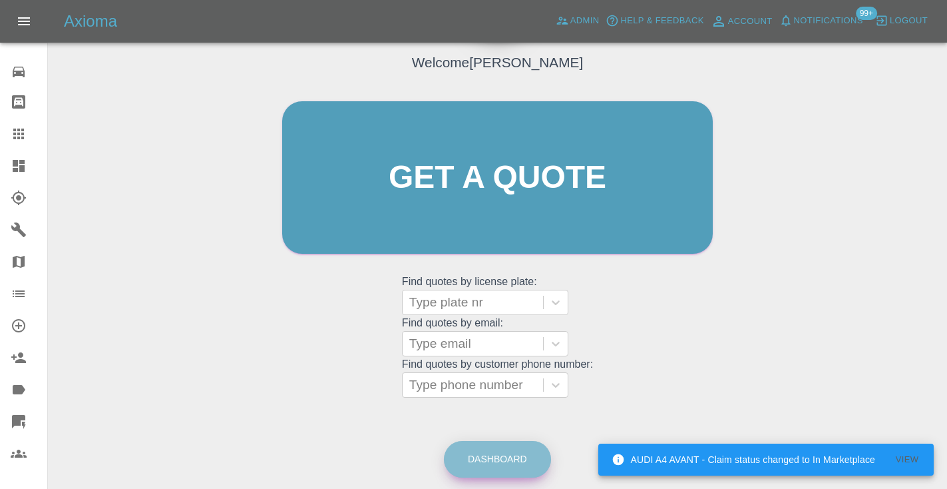
click at [482, 452] on link "Dashboard" at bounding box center [497, 459] width 107 height 37
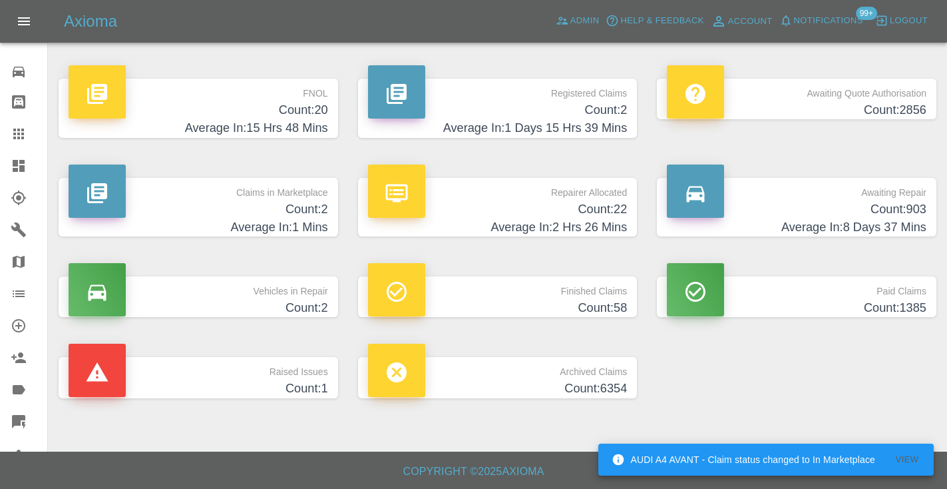
click at [903, 204] on h4 "Count: 903" at bounding box center [797, 209] width 260 height 18
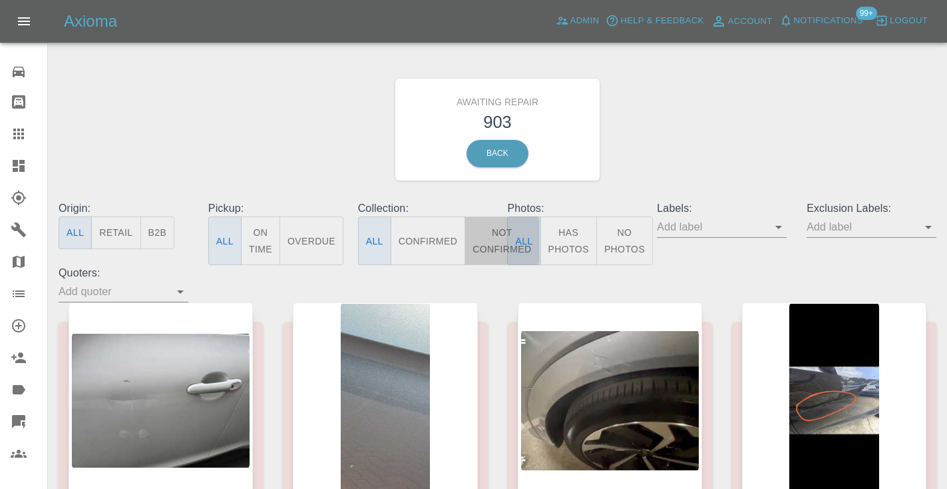
click at [496, 233] on button "Not Confirmed" at bounding box center [502, 240] width 75 height 49
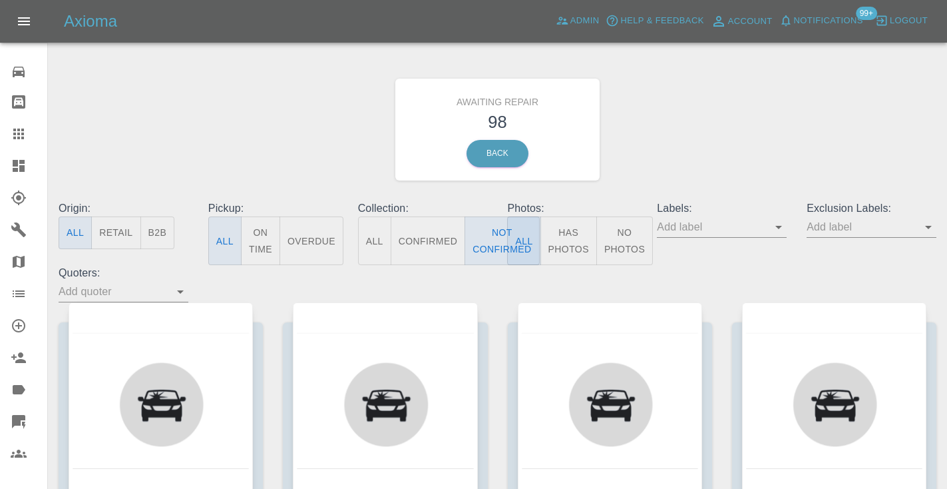
click at [693, 136] on div "Awaiting Repair 98 Back" at bounding box center [498, 130] width 898 height 142
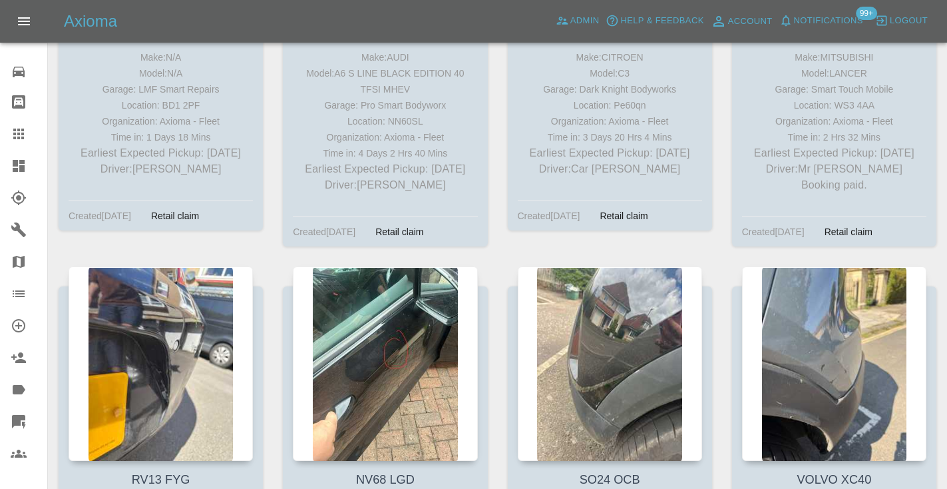
scroll to position [1905, 0]
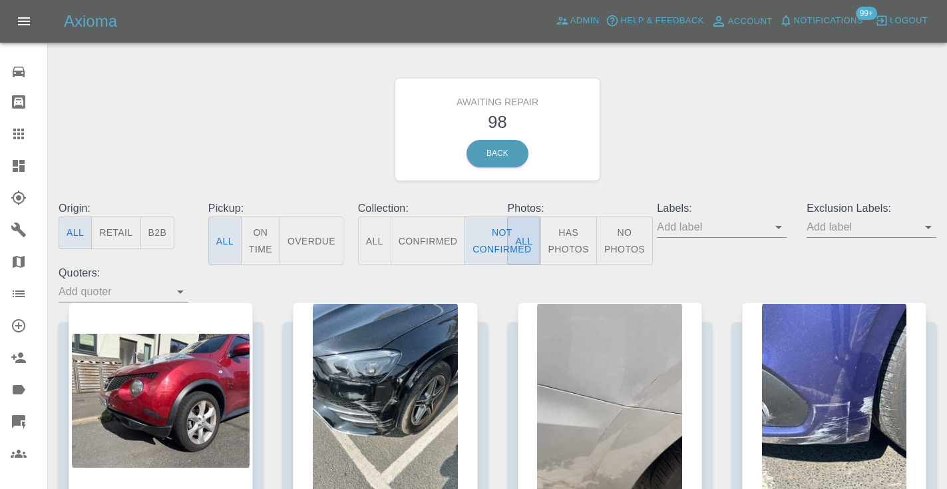
scroll to position [6696, 0]
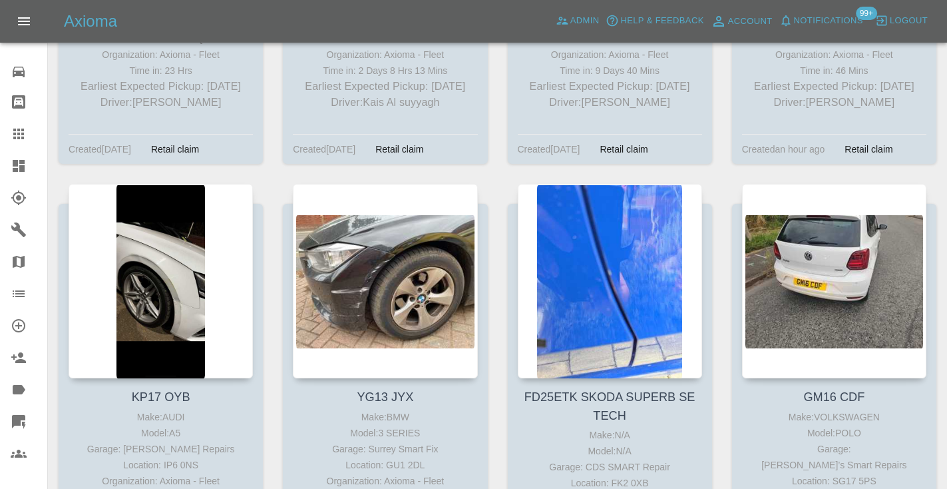
click at [154, 184] on div at bounding box center [161, 281] width 184 height 194
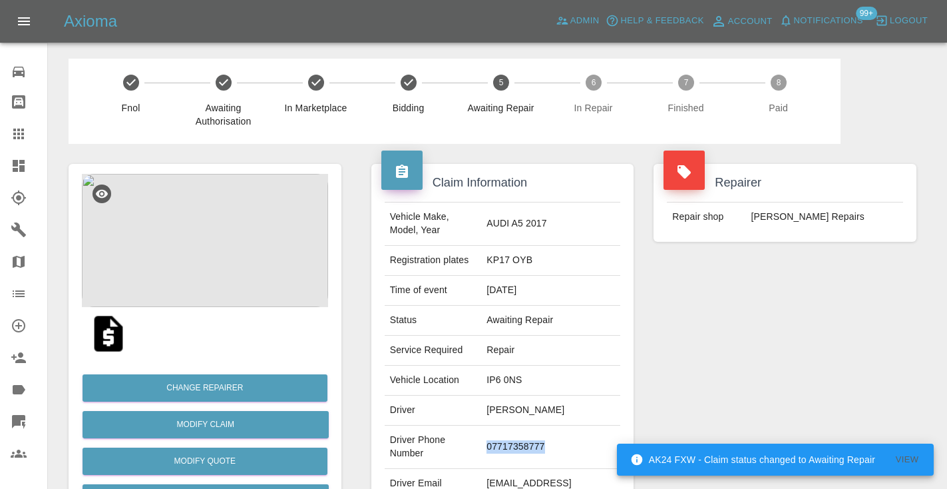
drag, startPoint x: 579, startPoint y: 438, endPoint x: 512, endPoint y: 433, distance: 67.4
click at [512, 433] on td "07717358777" at bounding box center [550, 446] width 139 height 43
copy td "07717358777"
click at [746, 357] on div "Repairer Repair shop [PERSON_NAME] Repairs" at bounding box center [785, 342] width 283 height 397
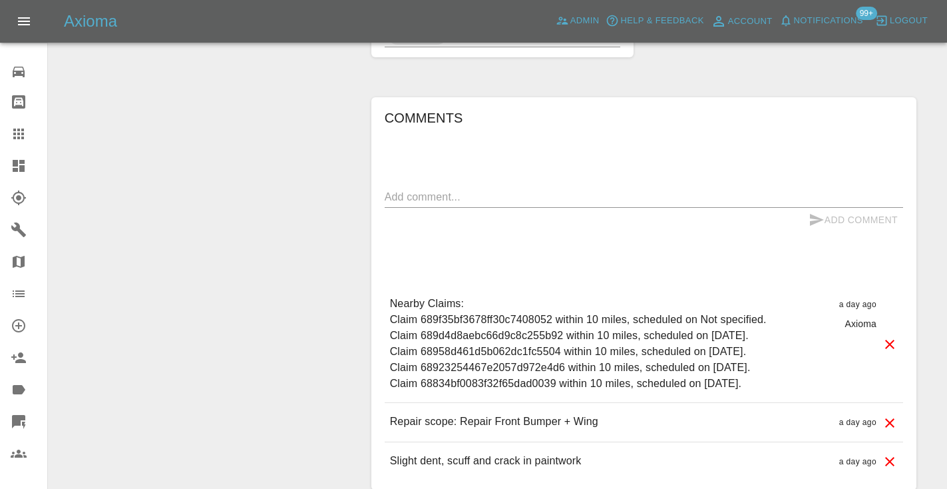
scroll to position [1264, 0]
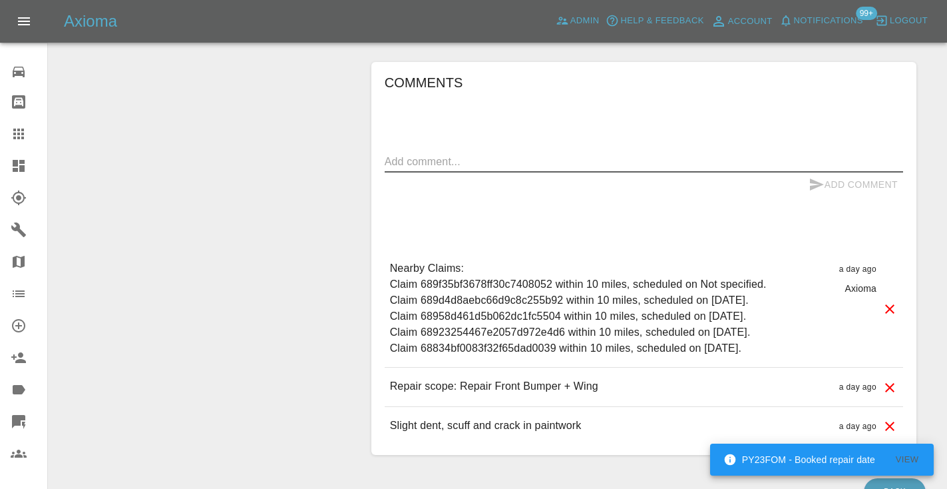
click at [491, 154] on textarea at bounding box center [644, 161] width 519 height 15
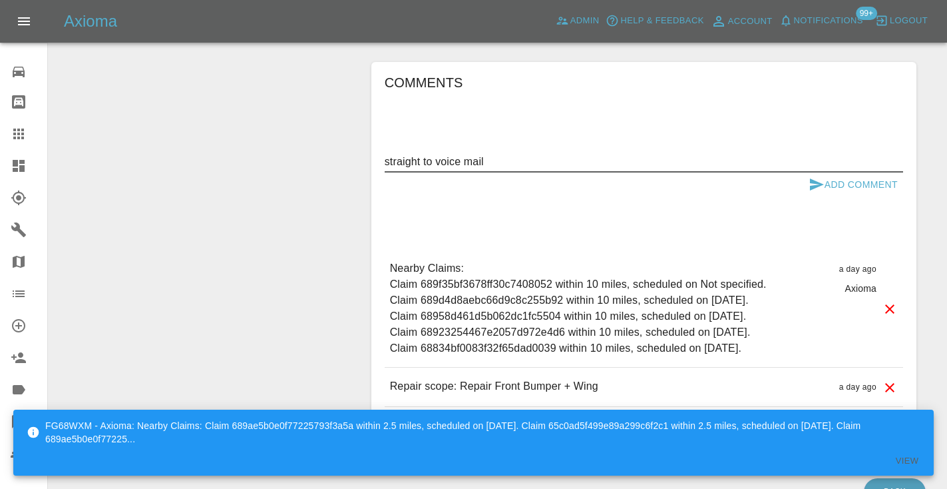
type textarea "straight to voice mail"
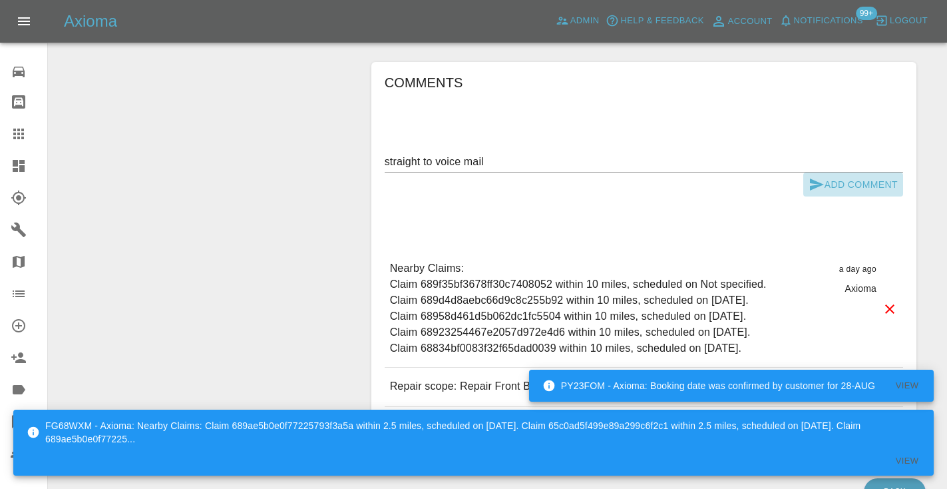
click at [815, 176] on icon "submit" at bounding box center [817, 184] width 16 height 16
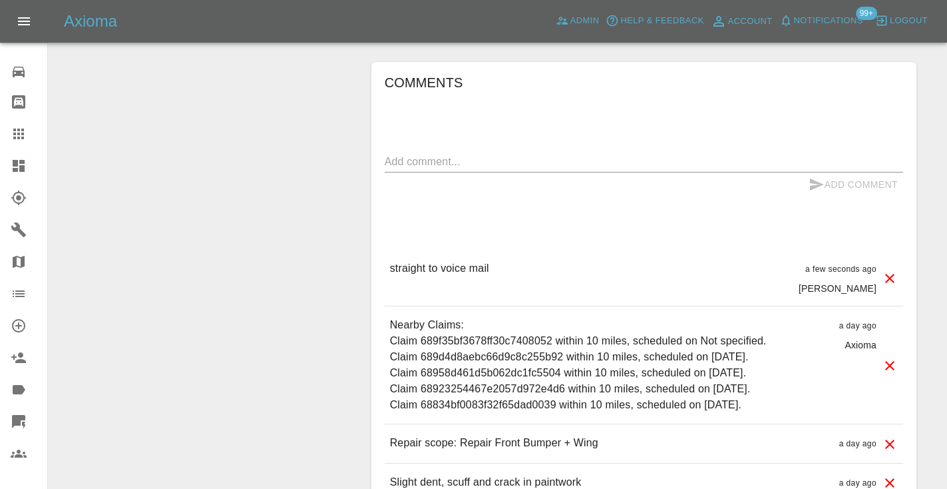
click at [21, 132] on icon at bounding box center [18, 133] width 11 height 11
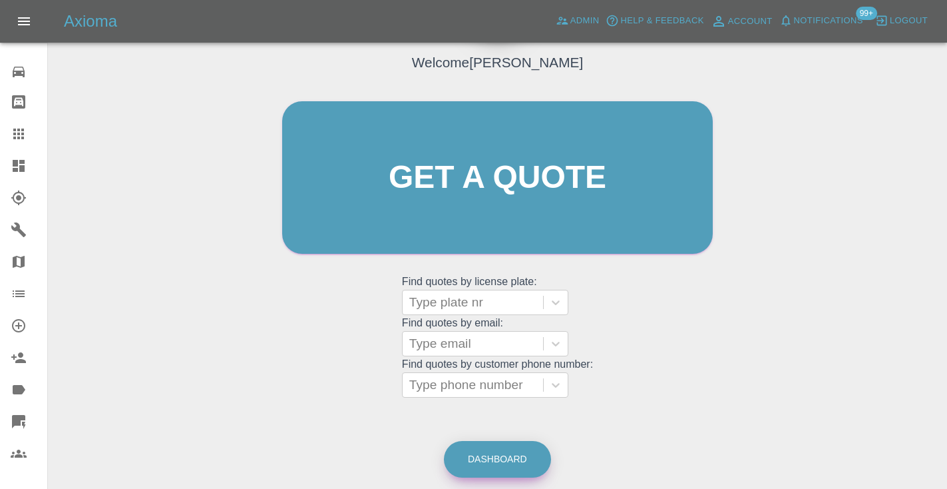
click at [506, 460] on link "Dashboard" at bounding box center [497, 459] width 107 height 37
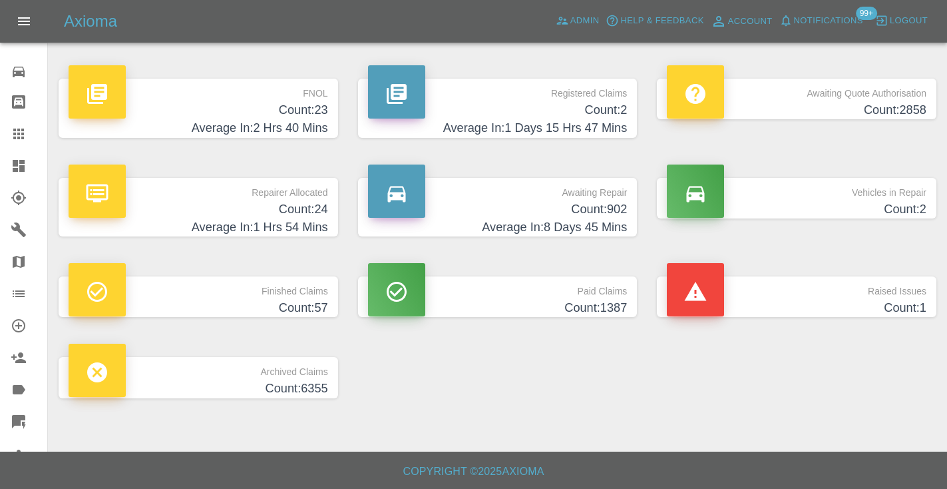
click at [598, 228] on h4 "Average In: 8 Days 45 Mins" at bounding box center [498, 227] width 260 height 18
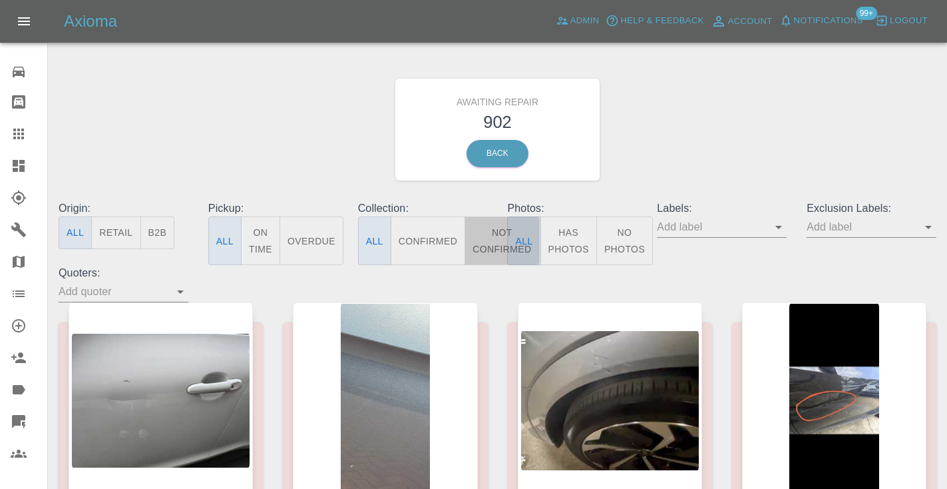
click at [492, 233] on button "Not Confirmed" at bounding box center [502, 240] width 75 height 49
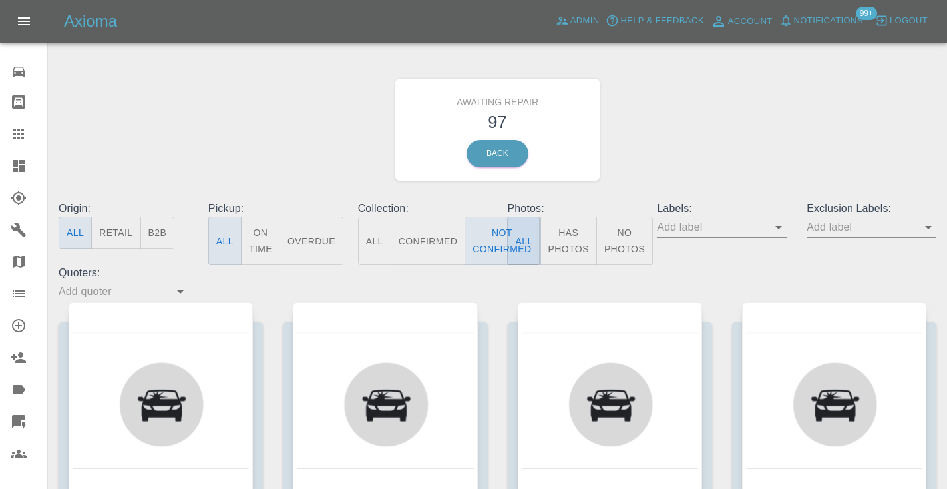
click at [710, 152] on div "Awaiting Repair 97 Back" at bounding box center [498, 130] width 898 height 142
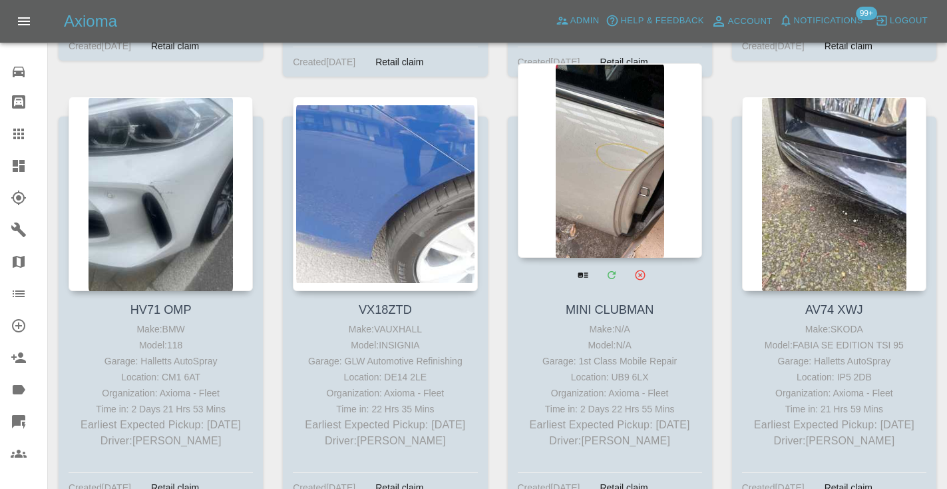
scroll to position [4587, 0]
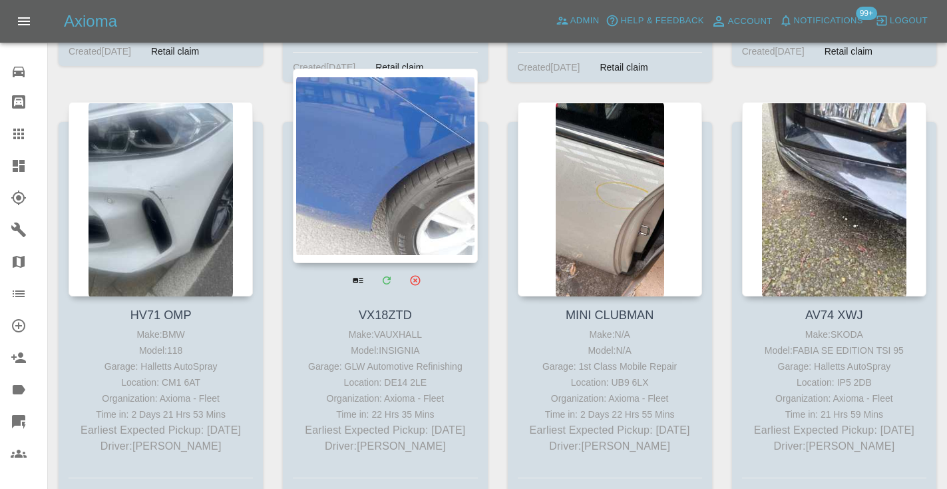
click at [427, 186] on div at bounding box center [385, 166] width 184 height 194
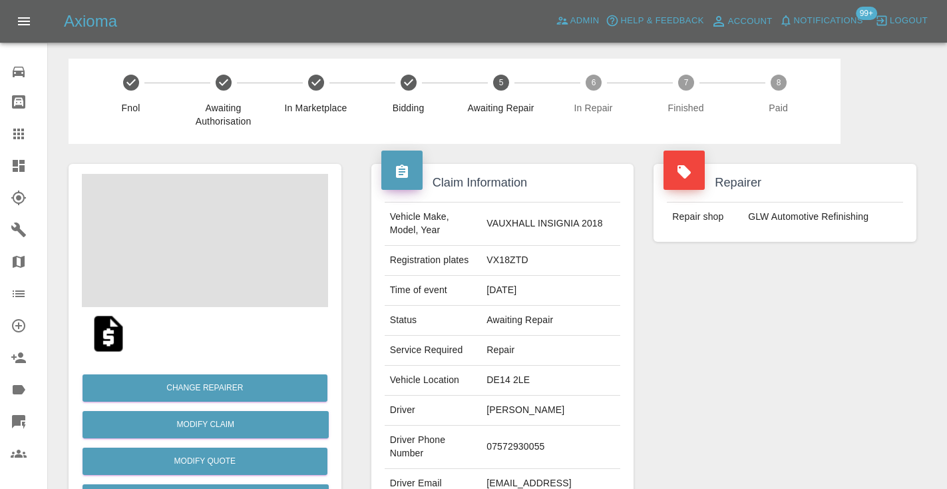
click at [542, 440] on td "07572930055" at bounding box center [550, 446] width 139 height 43
copy td "07572930055"
click at [756, 363] on div "Repairer Repair shop GLW Automotive Refinishing" at bounding box center [785, 342] width 283 height 397
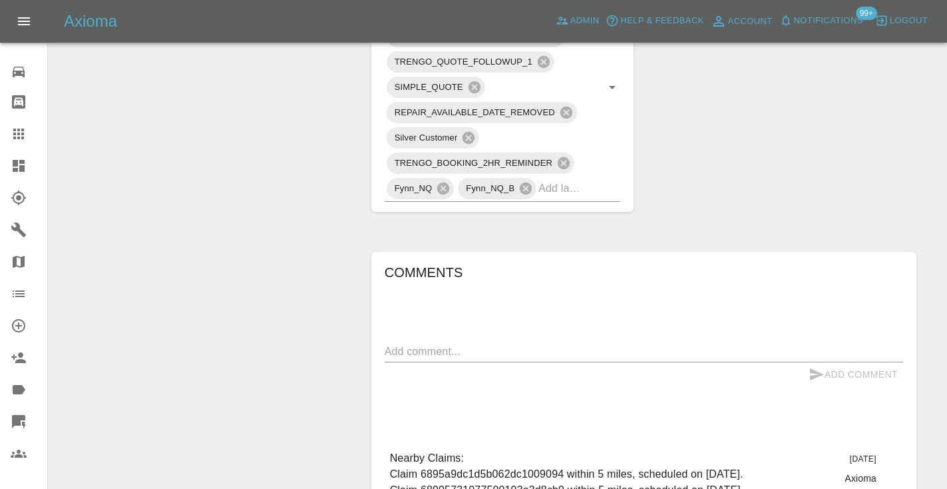
scroll to position [799, 0]
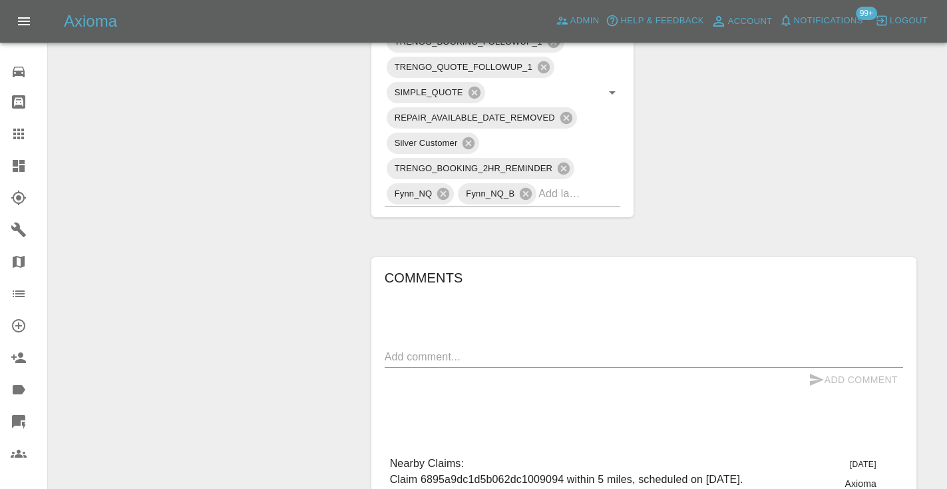
click at [451, 346] on div "x" at bounding box center [644, 356] width 519 height 21
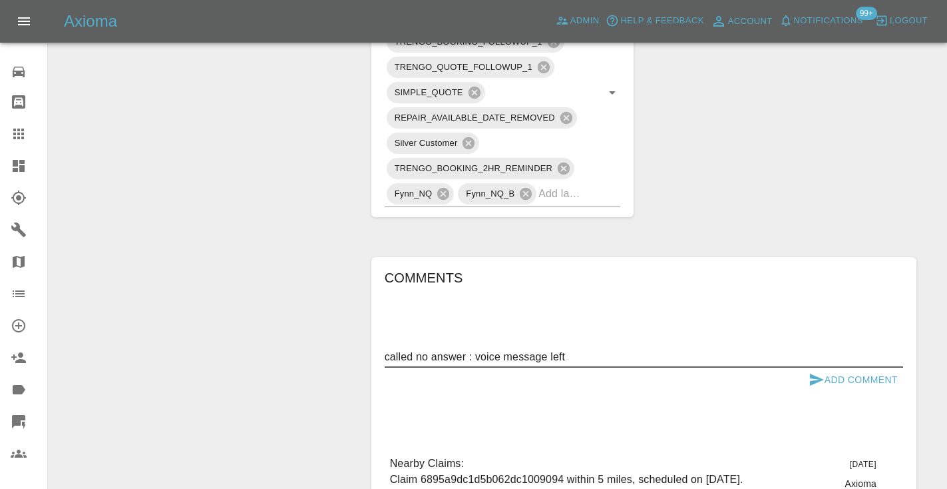
type textarea "called no answer : voice message left"
click at [809, 371] on icon "submit" at bounding box center [817, 379] width 16 height 16
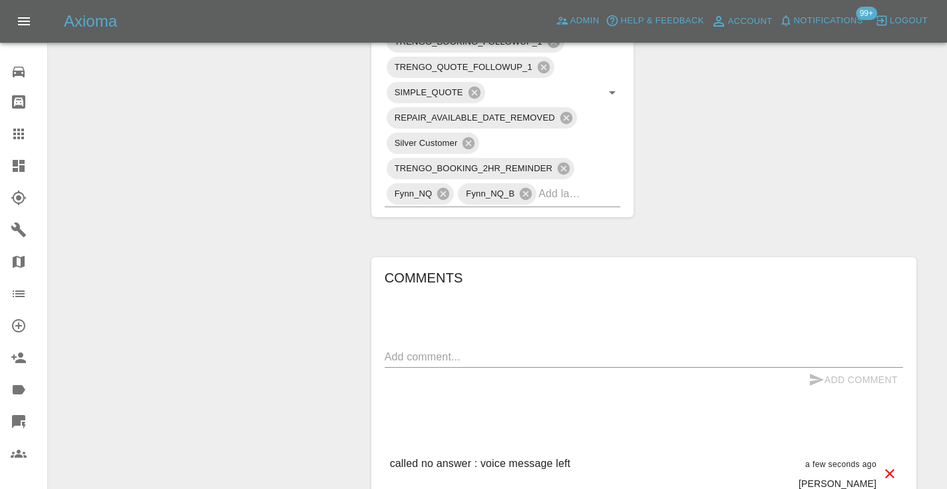
click at [20, 138] on icon at bounding box center [18, 133] width 11 height 11
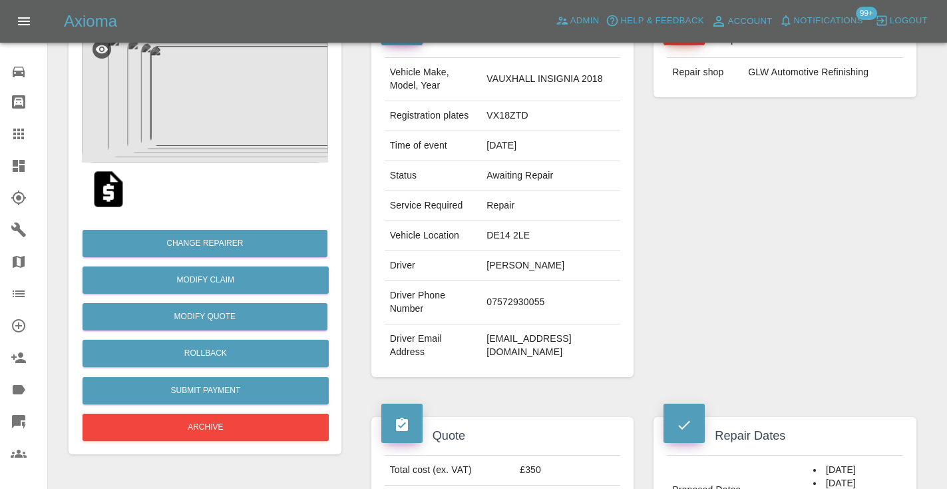
scroll to position [134, 0]
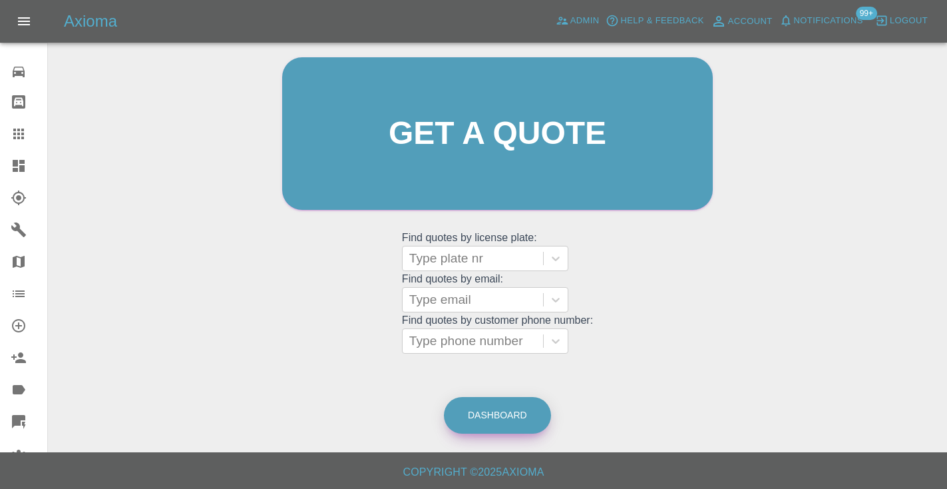
click at [495, 403] on link "Dashboard" at bounding box center [497, 415] width 107 height 37
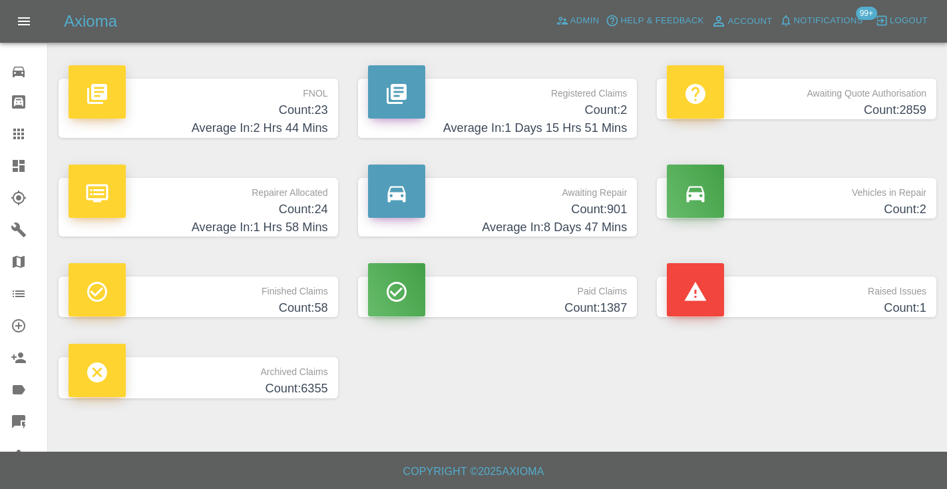
click at [596, 204] on h4 "Count: 901" at bounding box center [498, 209] width 260 height 18
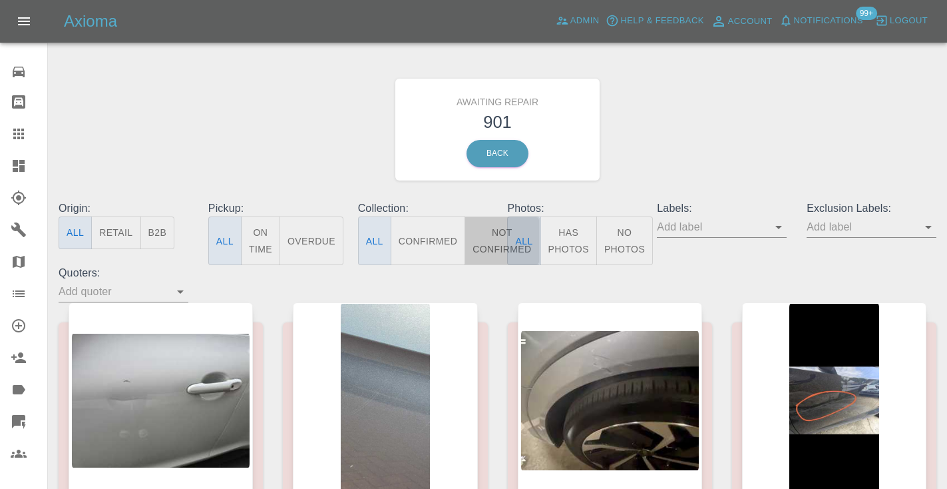
click at [497, 232] on button "Not Confirmed" at bounding box center [502, 240] width 75 height 49
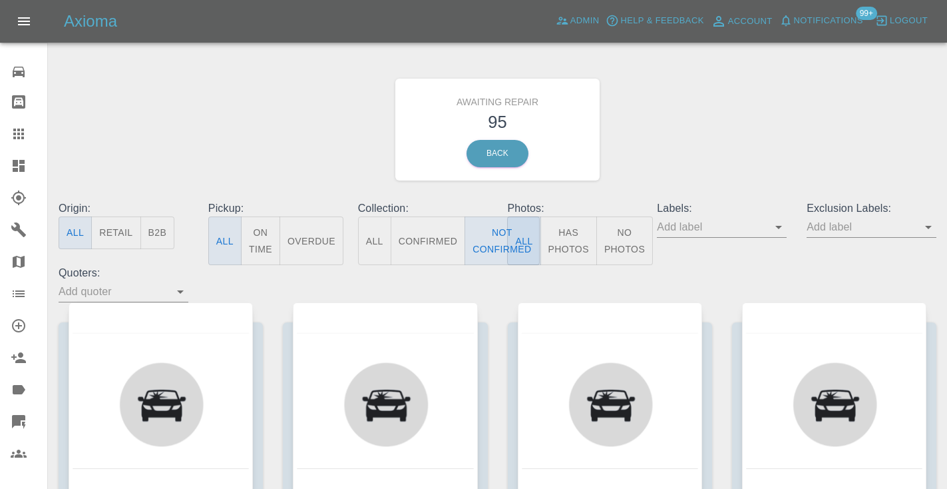
click at [735, 113] on div "Awaiting Repair 95 Back" at bounding box center [498, 130] width 898 height 142
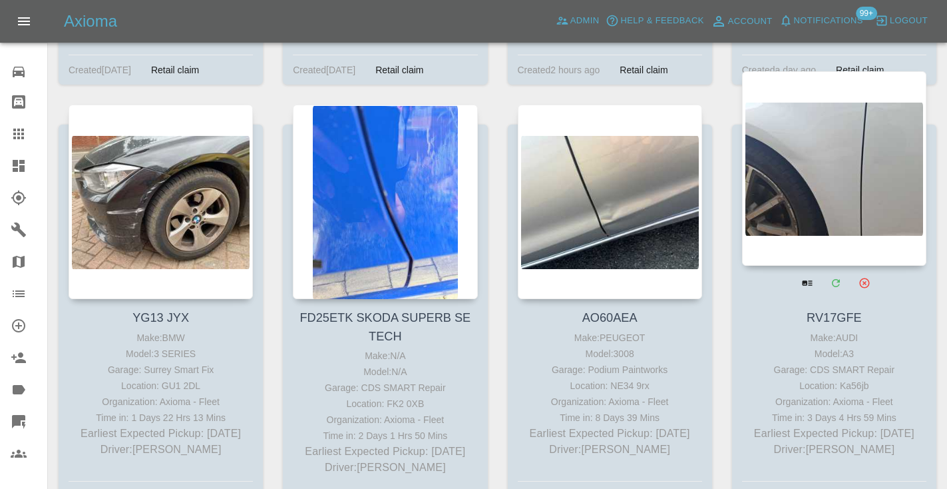
scroll to position [6743, 0]
click at [826, 117] on div at bounding box center [834, 169] width 184 height 194
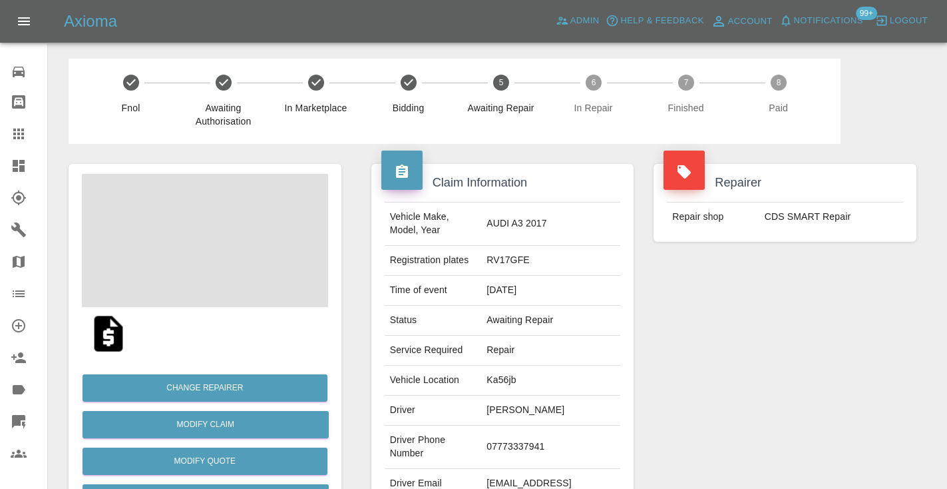
click at [529, 427] on td "07773337941" at bounding box center [550, 446] width 139 height 43
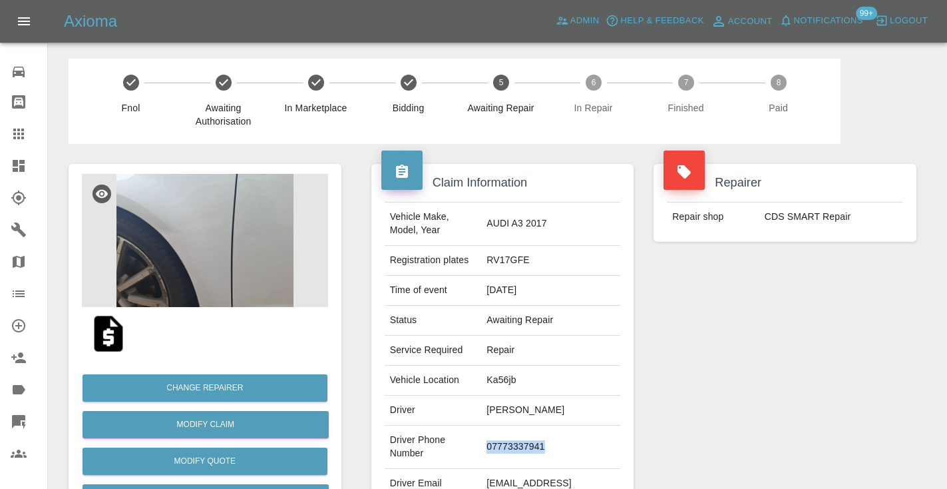
copy td "07773337941"
click at [770, 350] on div "Repairer Repair shop CDS SMART Repair" at bounding box center [785, 342] width 283 height 397
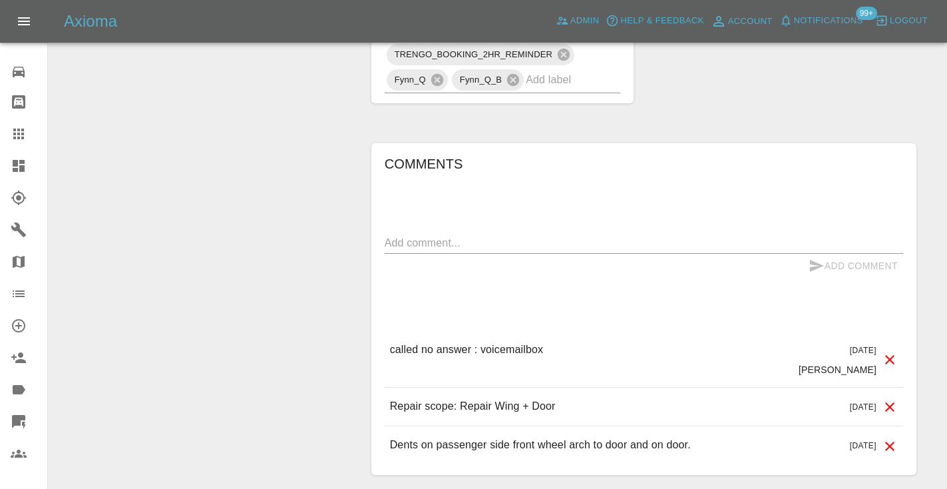
scroll to position [1063, 0]
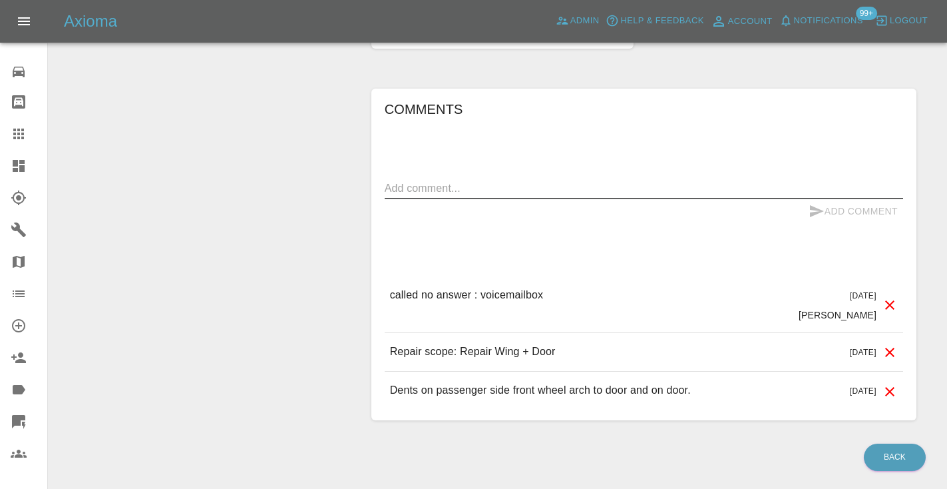
click at [409, 180] on textarea at bounding box center [644, 187] width 519 height 15
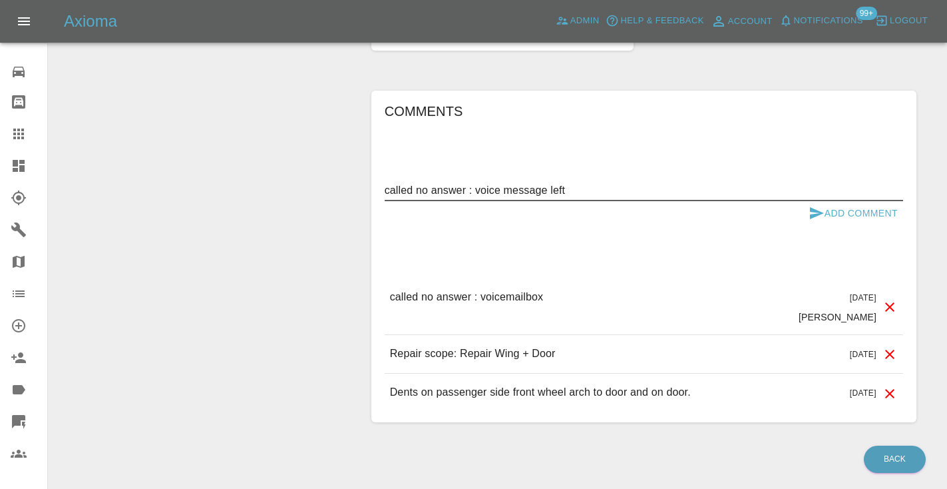
type textarea "called no answer : voice message left"
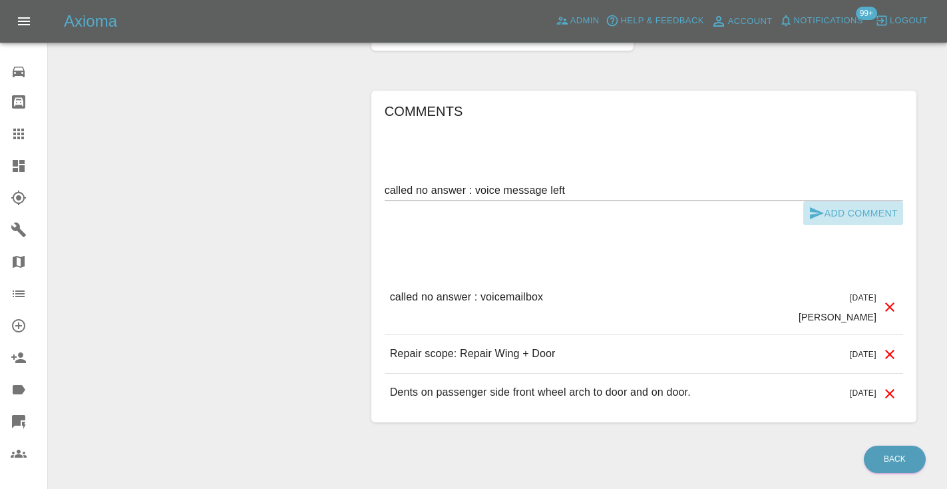
click at [824, 201] on button "Add Comment" at bounding box center [854, 213] width 100 height 25
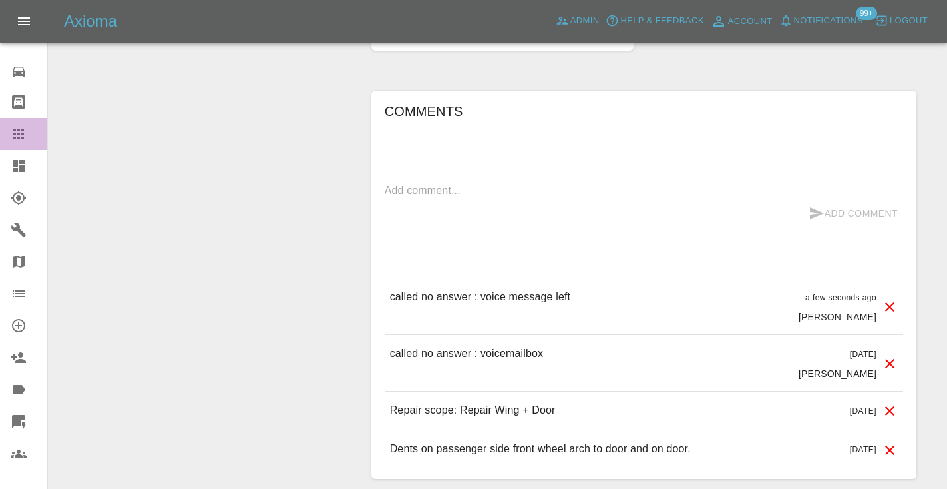
click at [15, 136] on icon at bounding box center [19, 134] width 16 height 16
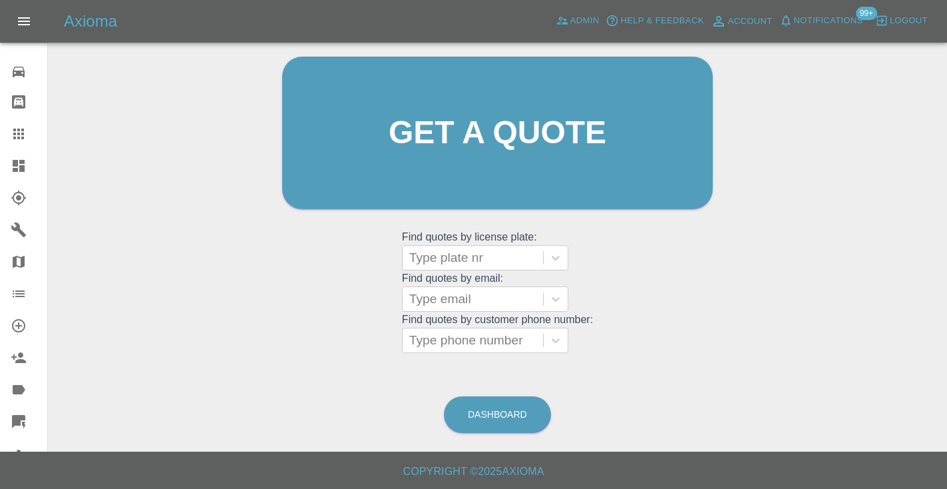
scroll to position [134, 0]
click at [512, 418] on link "Dashboard" at bounding box center [497, 415] width 107 height 37
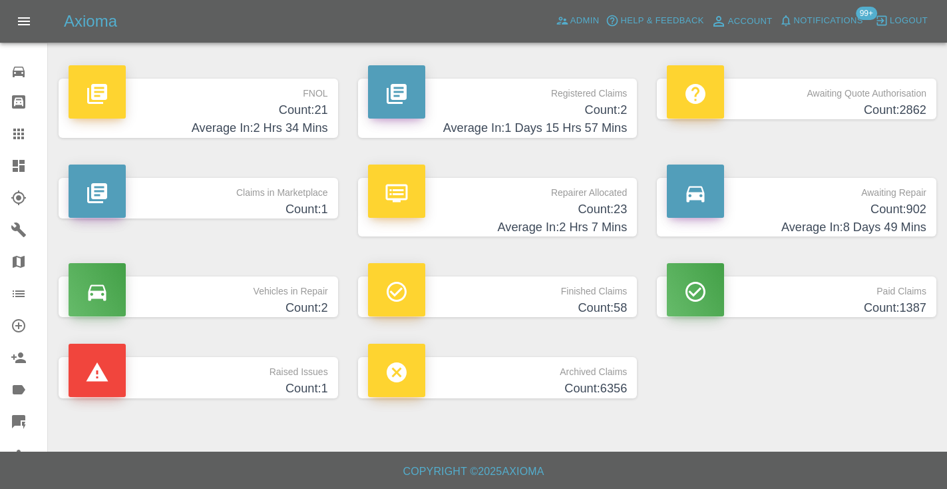
click at [899, 203] on h4 "Count: 902" at bounding box center [797, 209] width 260 height 18
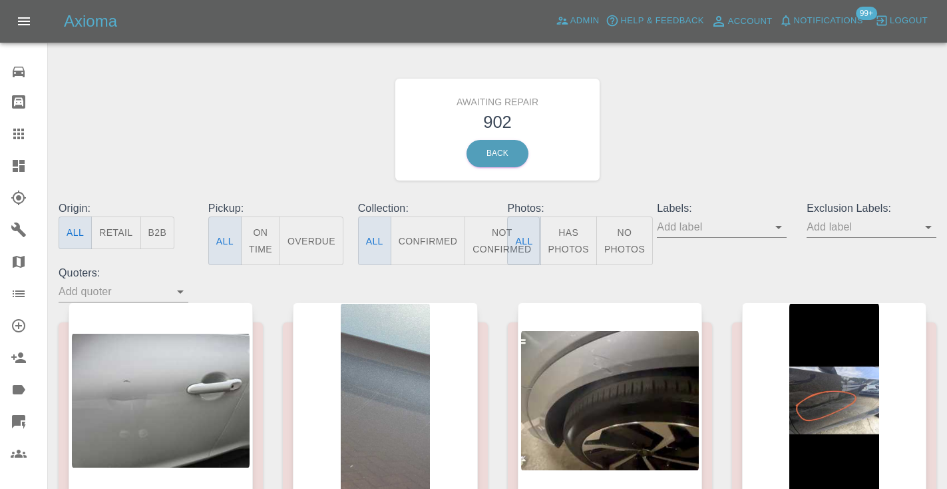
click at [481, 243] on button "Not Confirmed" at bounding box center [502, 240] width 75 height 49
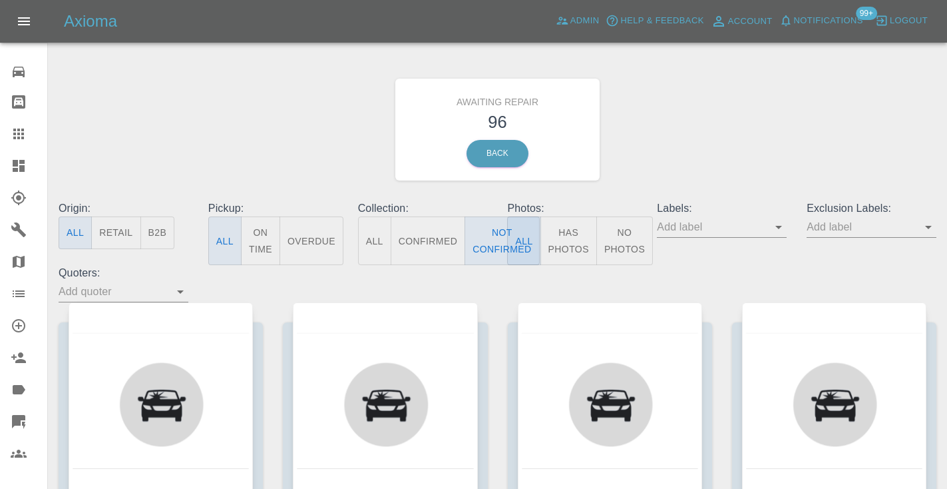
click at [802, 135] on div "Awaiting Repair 96 Back" at bounding box center [498, 130] width 898 height 142
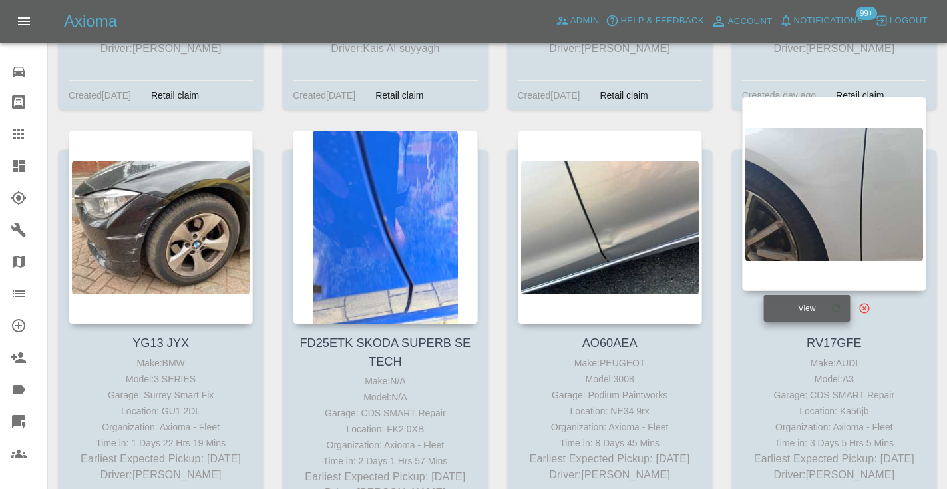
scroll to position [6724, 0]
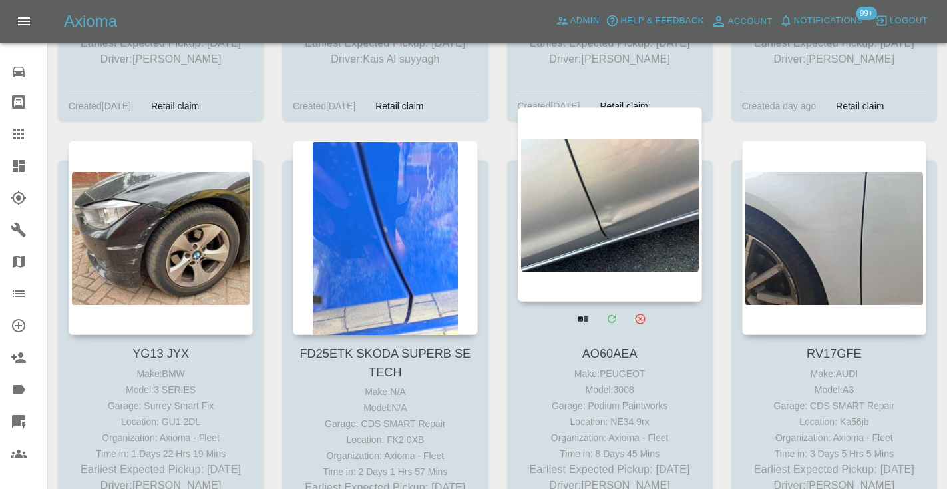
click at [634, 177] on div at bounding box center [610, 204] width 184 height 194
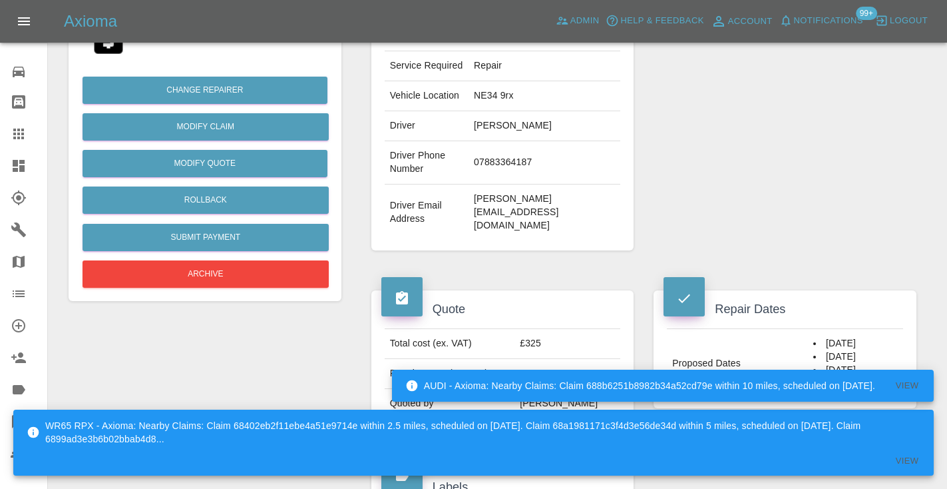
scroll to position [318, 0]
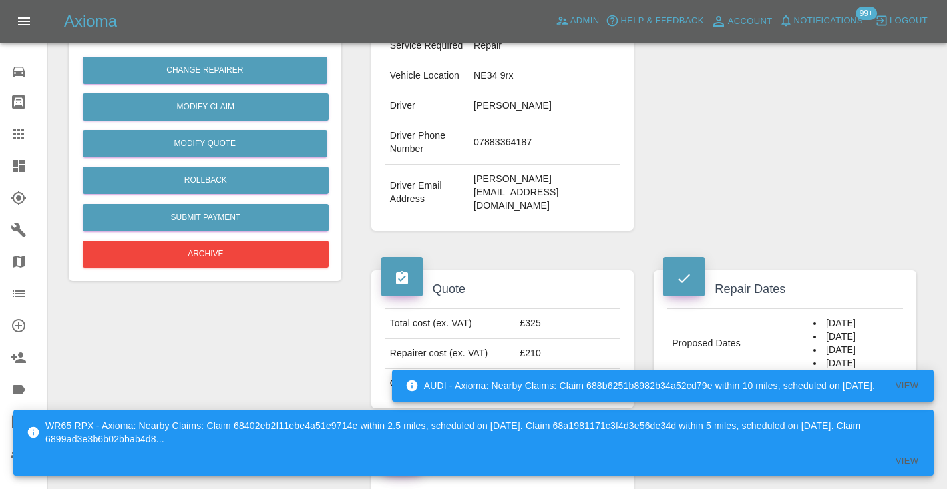
click at [505, 164] on td "07883364187" at bounding box center [545, 142] width 152 height 43
copy td "07883364187"
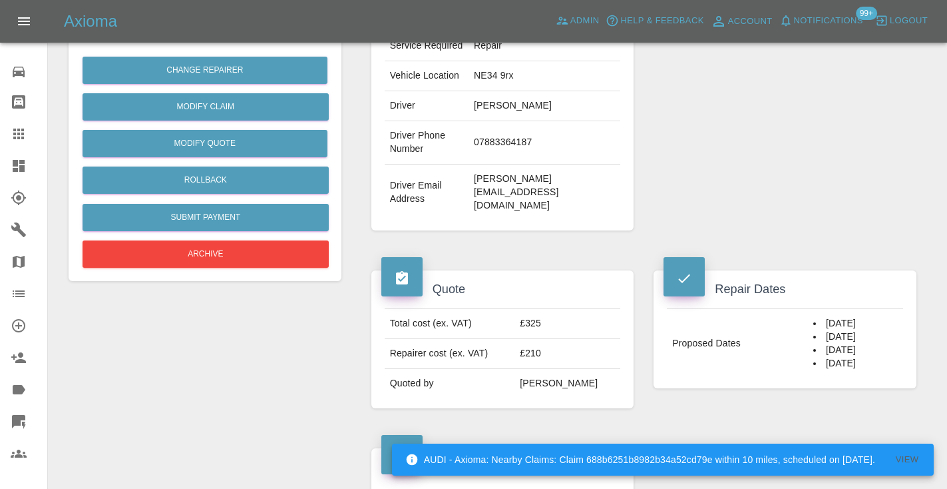
drag, startPoint x: 709, startPoint y: 130, endPoint x: 719, endPoint y: 126, distance: 10.8
click at [709, 130] on div "Repairer Repair shop Podium Paintworks" at bounding box center [785, 38] width 283 height 424
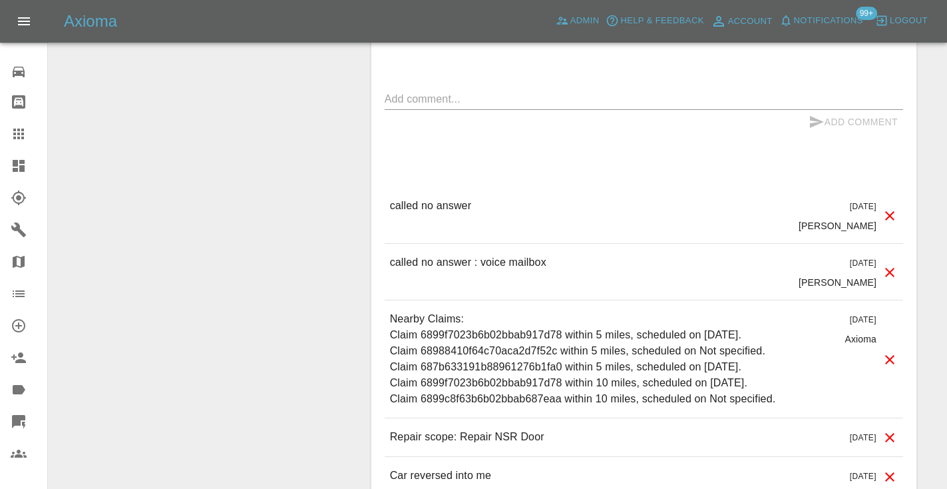
scroll to position [1115, 0]
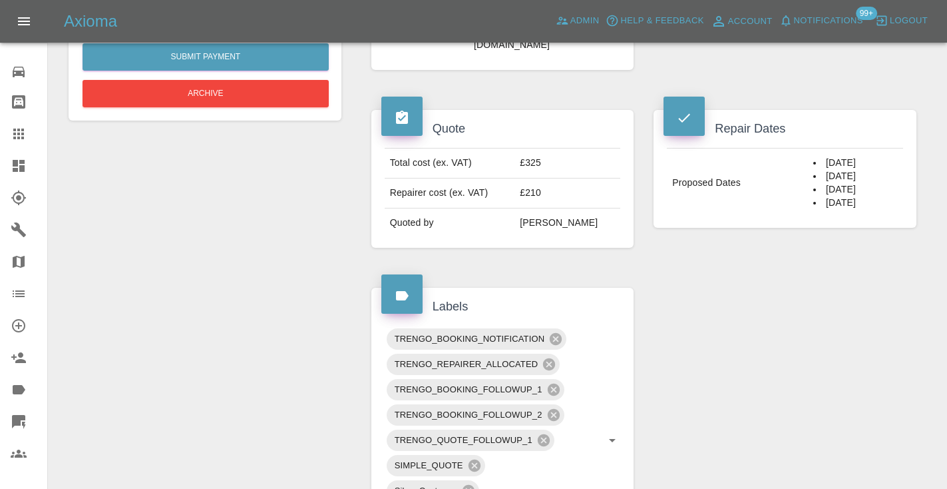
scroll to position [468, 0]
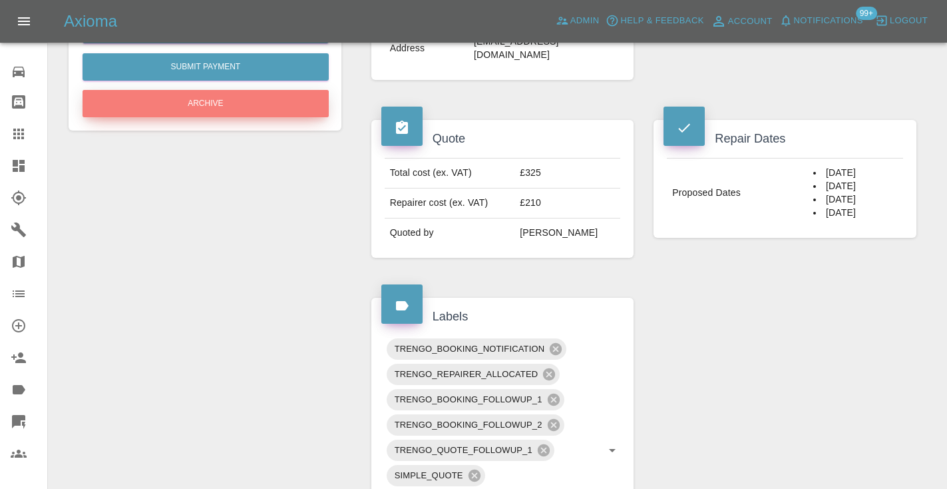
click at [248, 103] on button "Archive" at bounding box center [206, 103] width 246 height 27
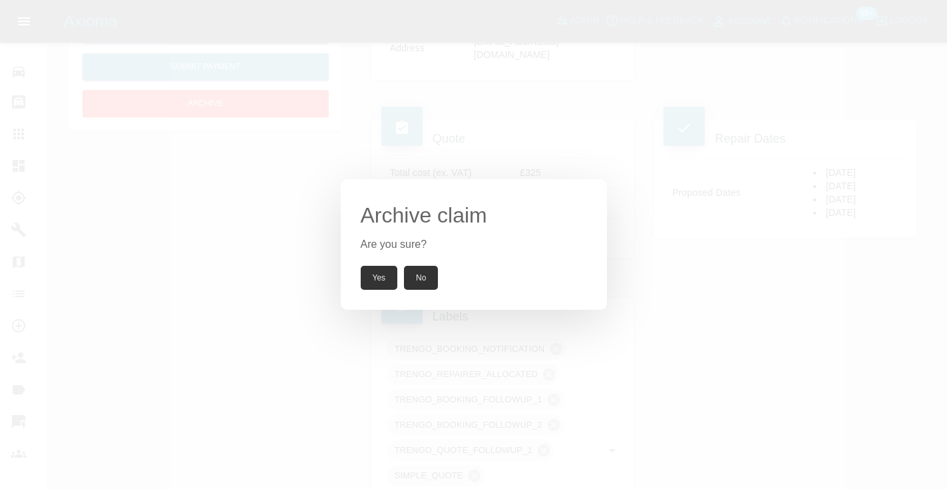
click at [379, 285] on button "Yes" at bounding box center [379, 278] width 37 height 24
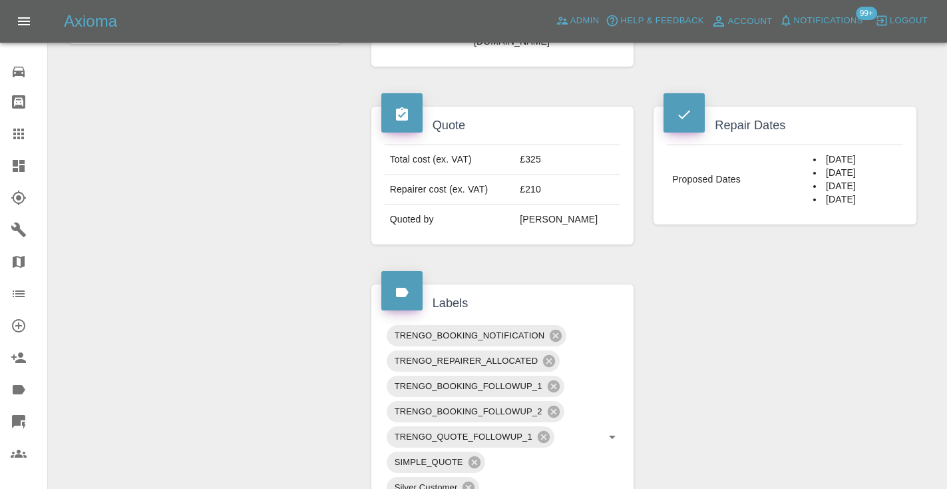
click at [772, 373] on div "Claim Information Vehicle Make, Model, Year PEUGEOT 3008 2010 Registration plat…" at bounding box center [643, 394] width 565 height 1465
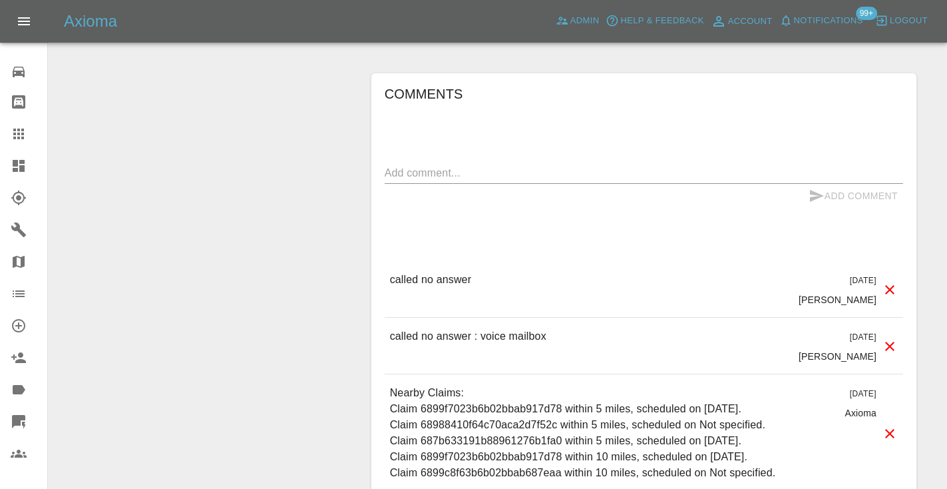
scroll to position [976, 0]
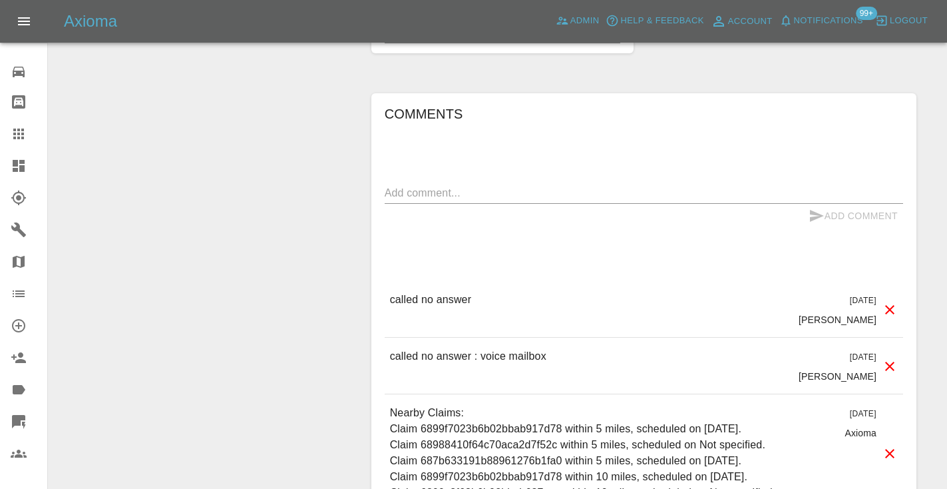
click at [413, 200] on textarea at bounding box center [644, 192] width 519 height 15
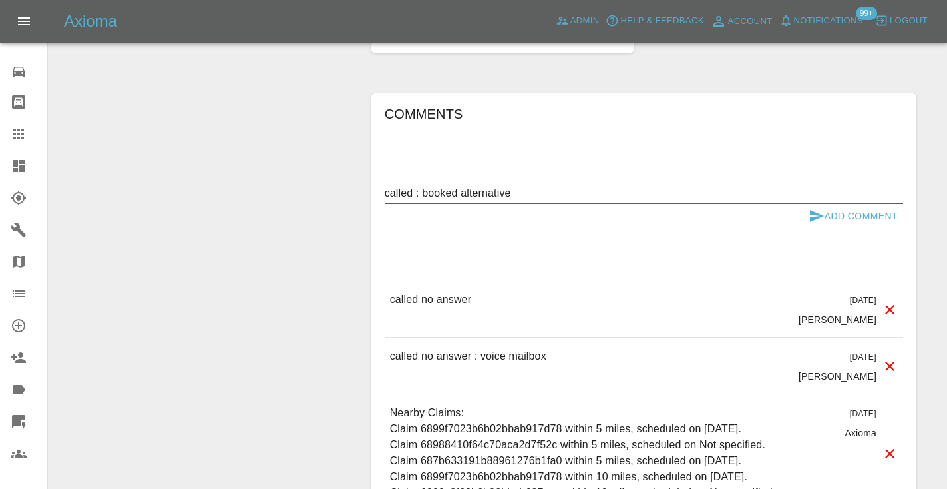
type textarea "called : booked alternative"
click at [818, 222] on icon "submit" at bounding box center [817, 216] width 14 height 12
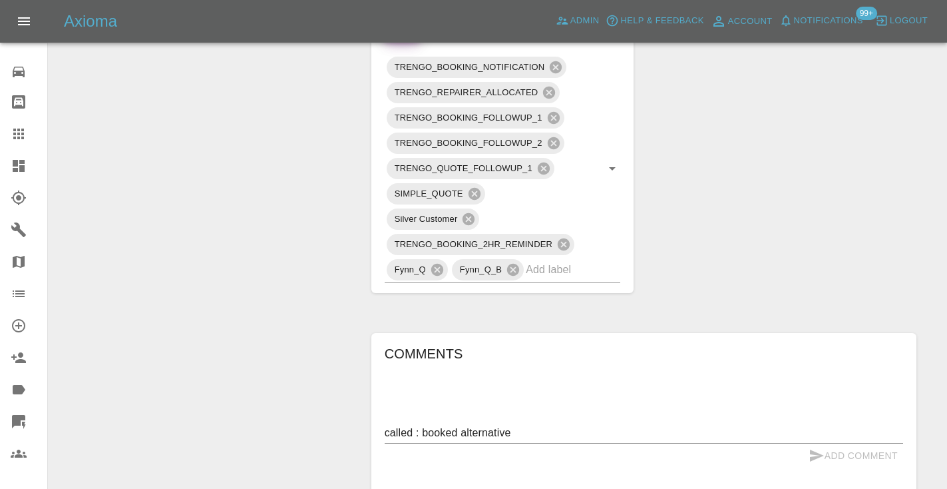
scroll to position [734, 0]
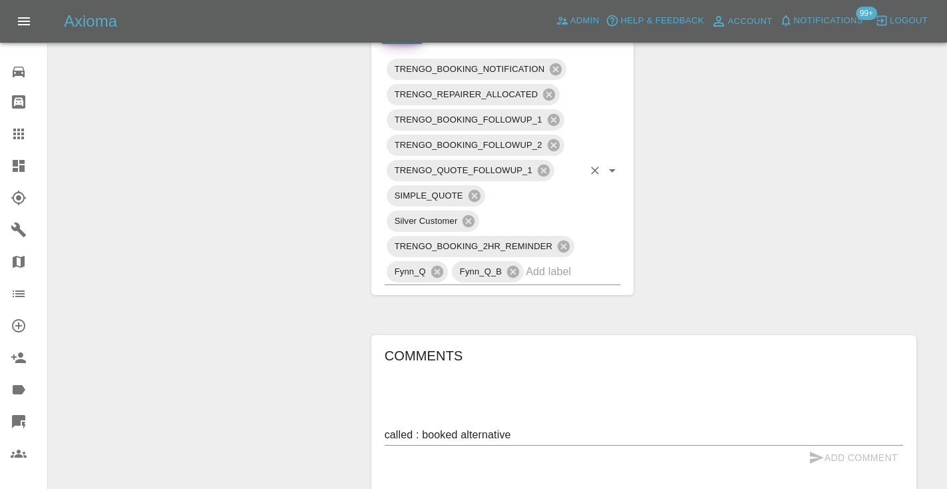
click at [610, 284] on div "TRENGO_BOOKING_NOTIFICATION TRENGO_REPAIRER_ALLOCATED TRENGO_BOOKING_FOLLOWUP_1…" at bounding box center [503, 171] width 236 height 228
type input "alte"
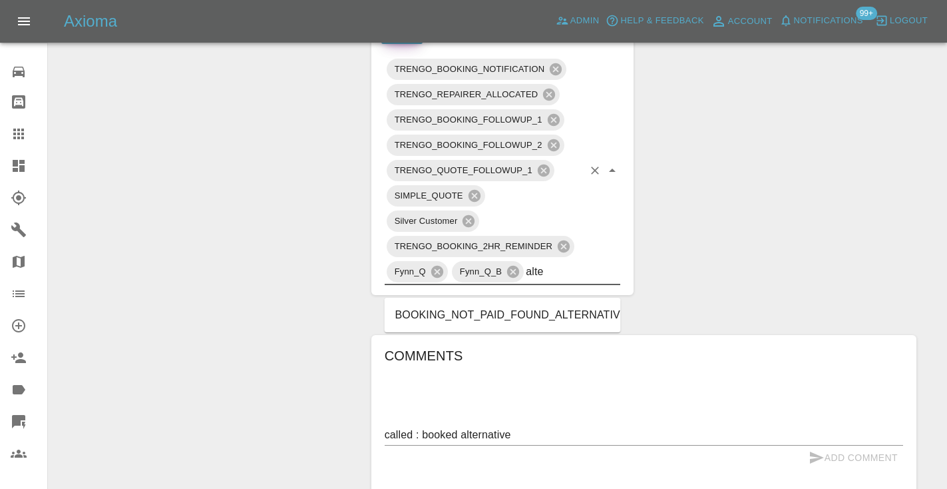
click at [600, 320] on li "BOOKING_NOT_PAID_FOUND_ALTERNATIVE" at bounding box center [503, 315] width 236 height 24
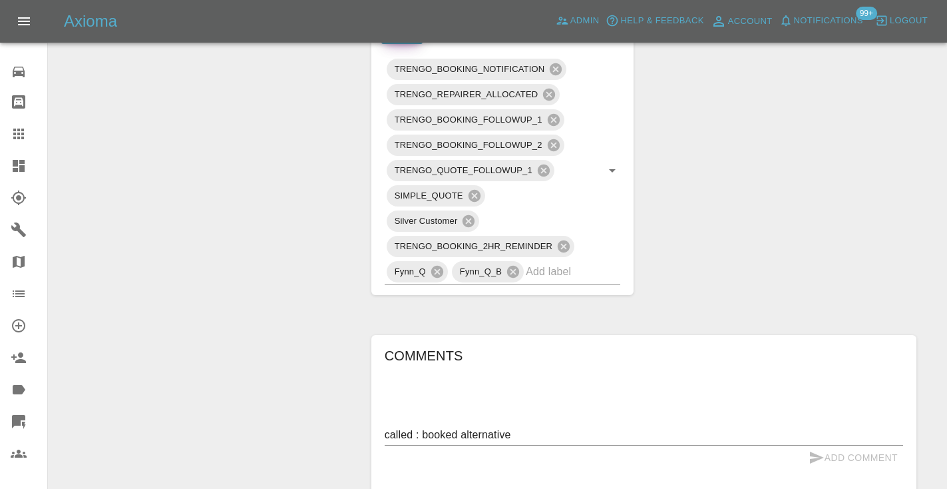
click at [101, 228] on div "Change Repairer Modify Claim Modify Quote Unarchive" at bounding box center [205, 156] width 293 height 1521
click at [30, 126] on div at bounding box center [29, 134] width 37 height 16
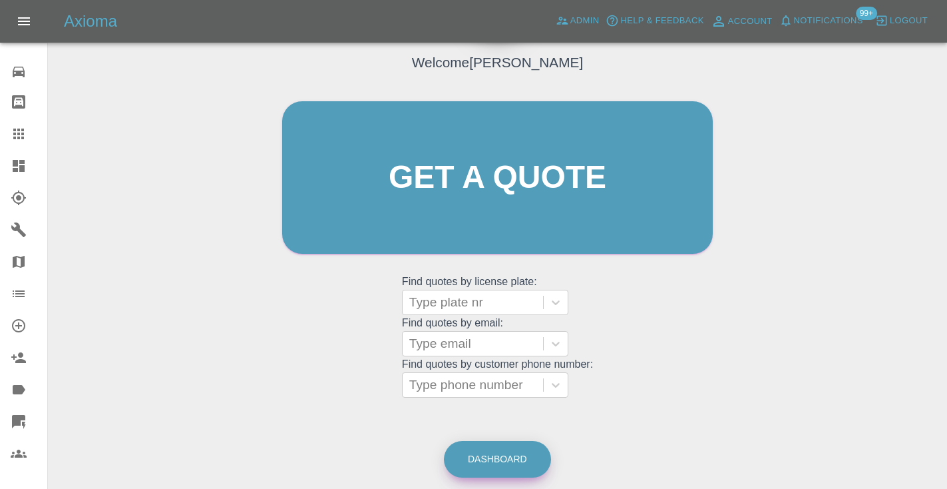
click at [489, 463] on link "Dashboard" at bounding box center [497, 459] width 107 height 37
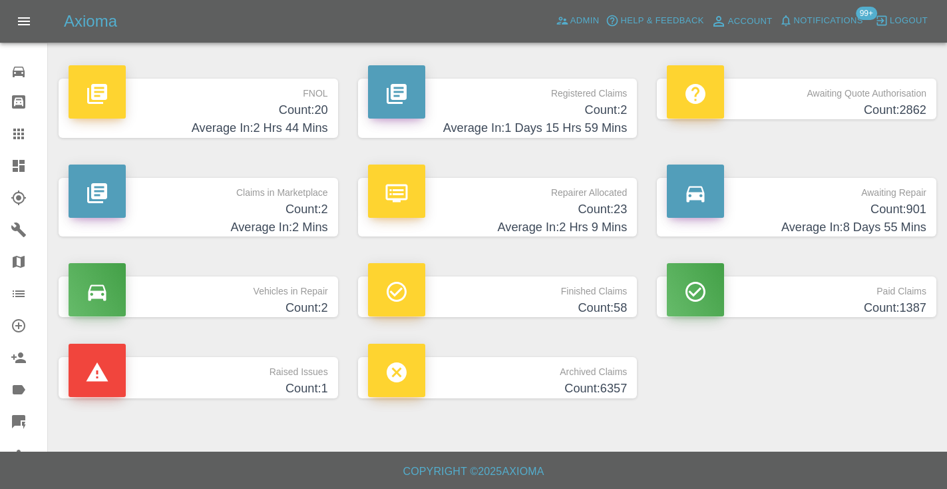
click at [898, 210] on h4 "Count: 901" at bounding box center [797, 209] width 260 height 18
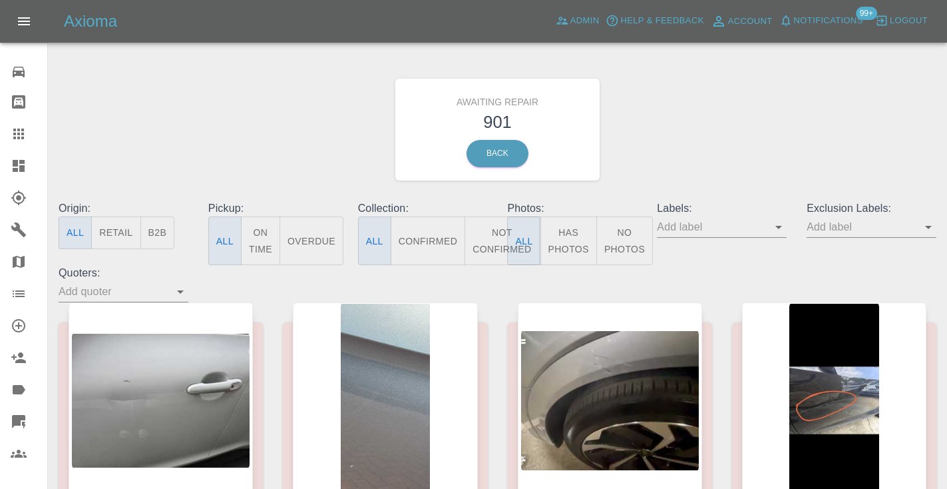
click at [24, 132] on icon at bounding box center [19, 134] width 16 height 16
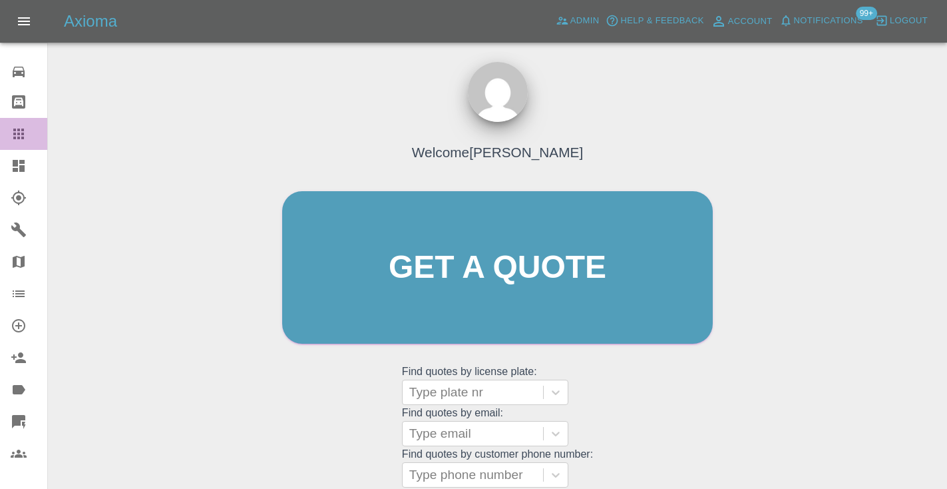
click at [21, 134] on icon at bounding box center [19, 134] width 16 height 16
click at [444, 397] on div "Type plate nr" at bounding box center [472, 392] width 127 height 16
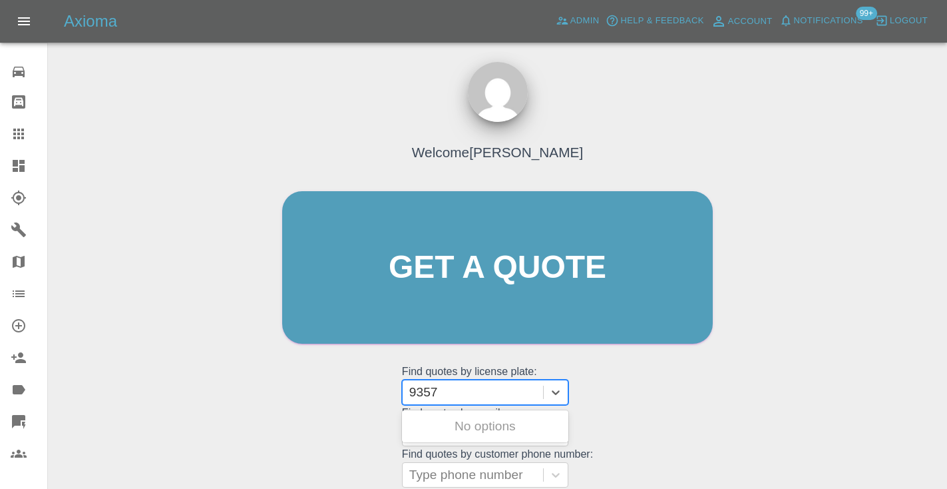
type input "9357"
click at [702, 390] on div "Welcome [PERSON_NAME] Get a quote Get a quote Find quotes by license plate: Use…" at bounding box center [497, 293] width 459 height 402
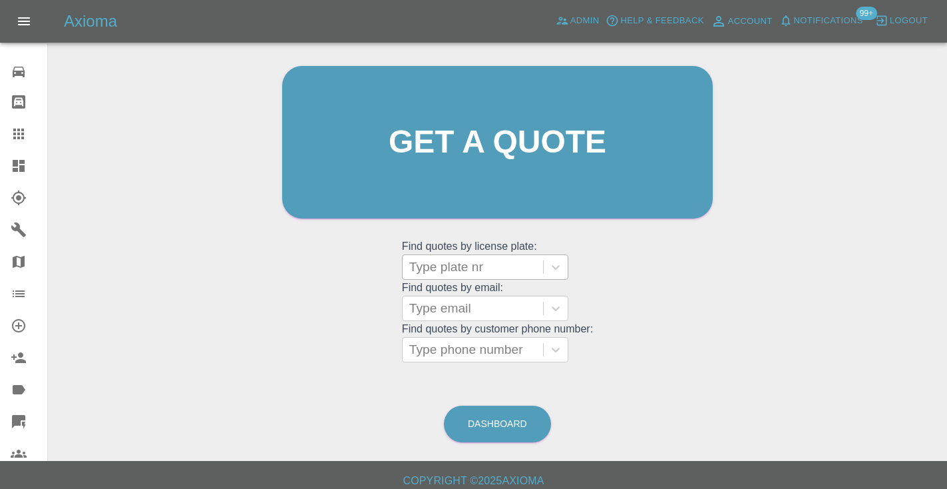
scroll to position [134, 0]
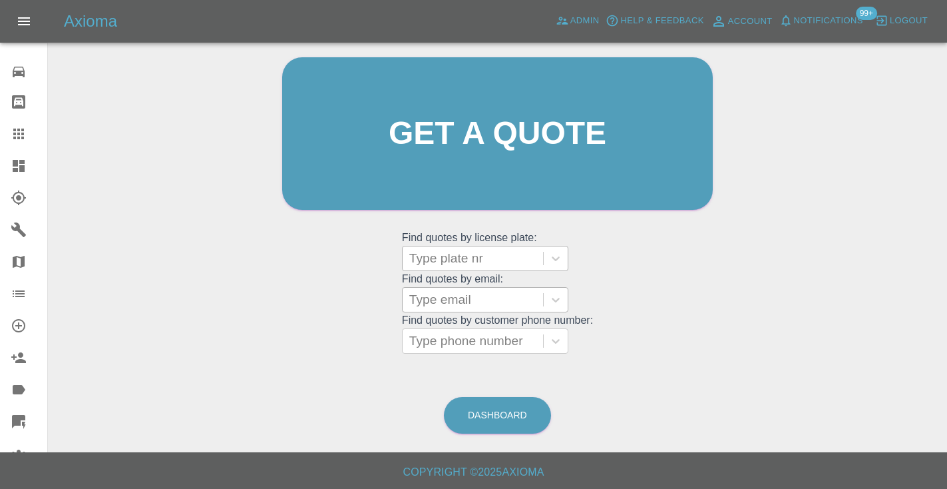
click at [446, 294] on div "Type email" at bounding box center [472, 300] width 127 height 16
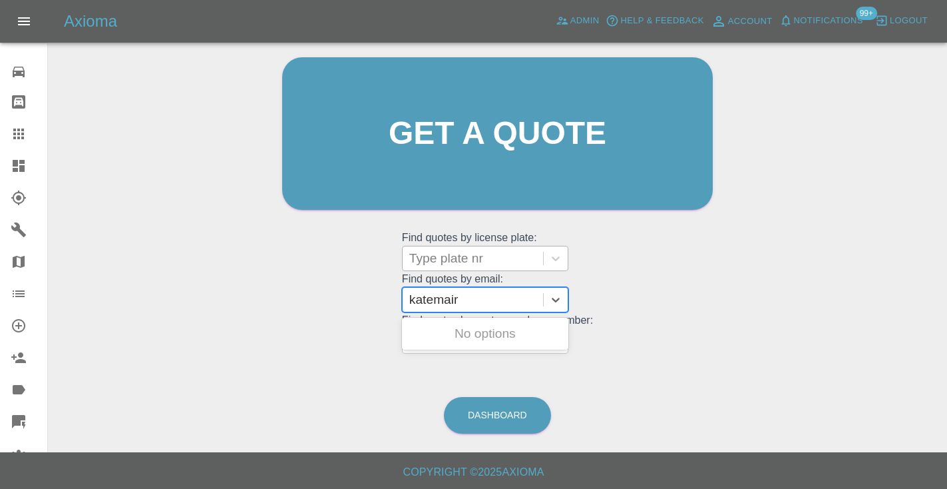
click at [431, 301] on input "katemair" at bounding box center [435, 300] width 53 height 16
type input "kateandbillmair"
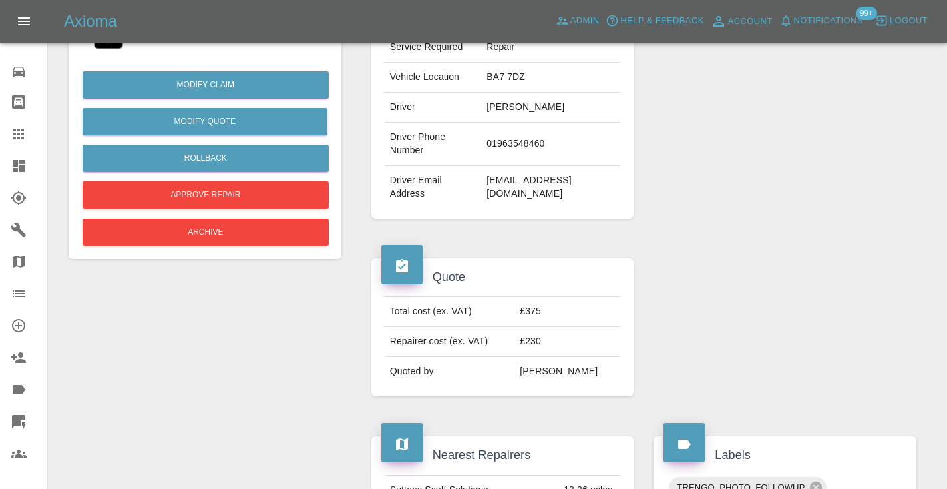
scroll to position [305, 0]
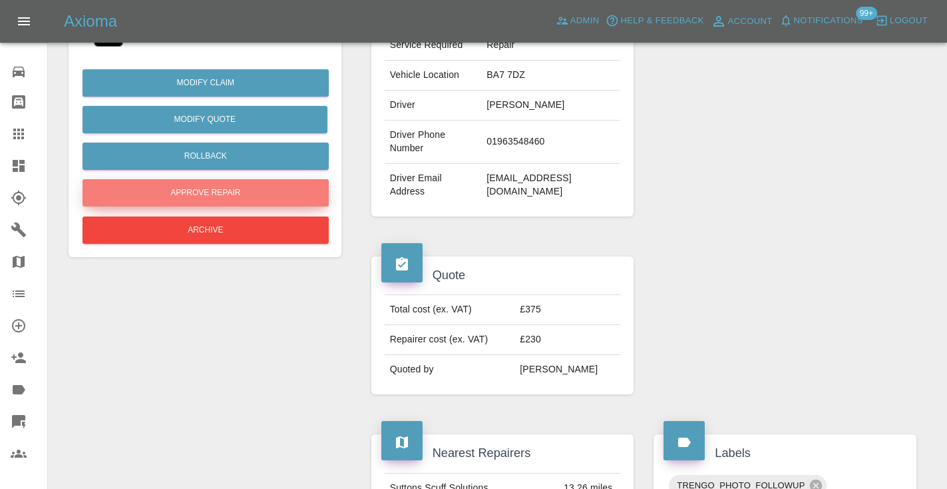
click at [215, 183] on button "Approve Repair" at bounding box center [206, 192] width 246 height 27
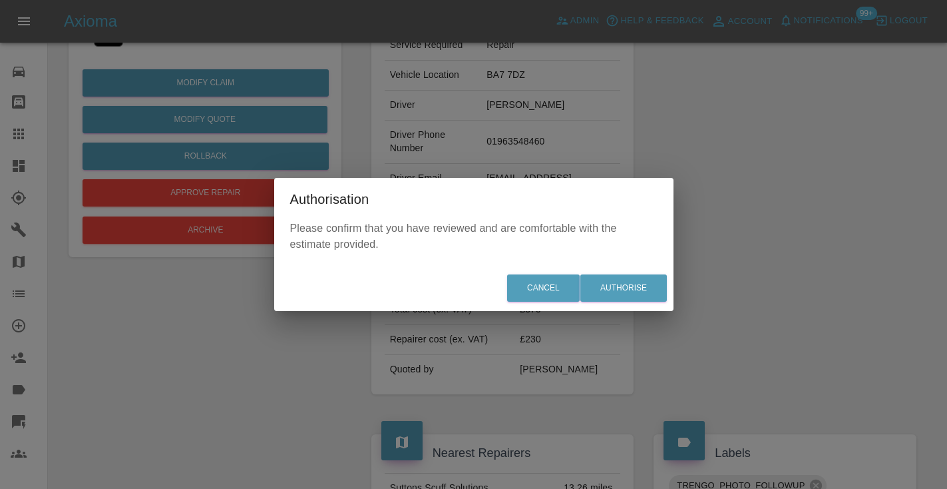
click at [628, 305] on div "Cancel Authorise" at bounding box center [473, 288] width 399 height 45
click at [633, 288] on button "Authorise" at bounding box center [623, 287] width 87 height 27
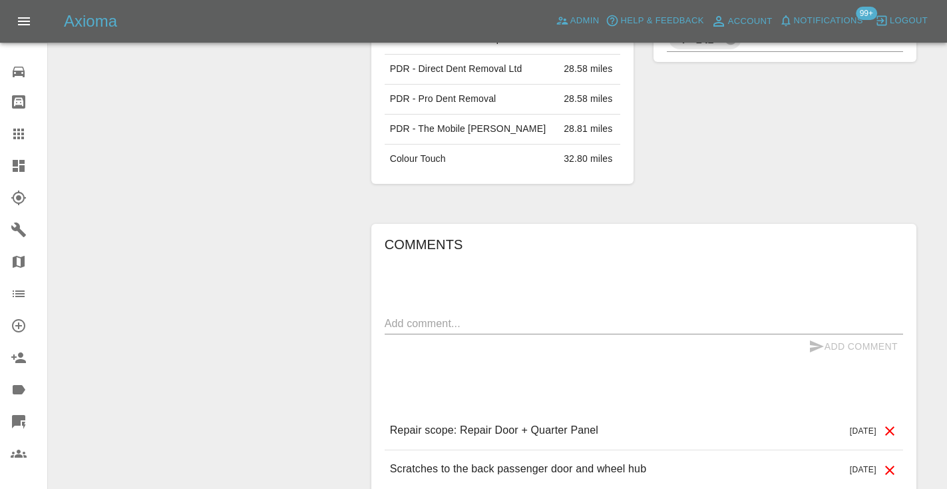
scroll to position [944, 0]
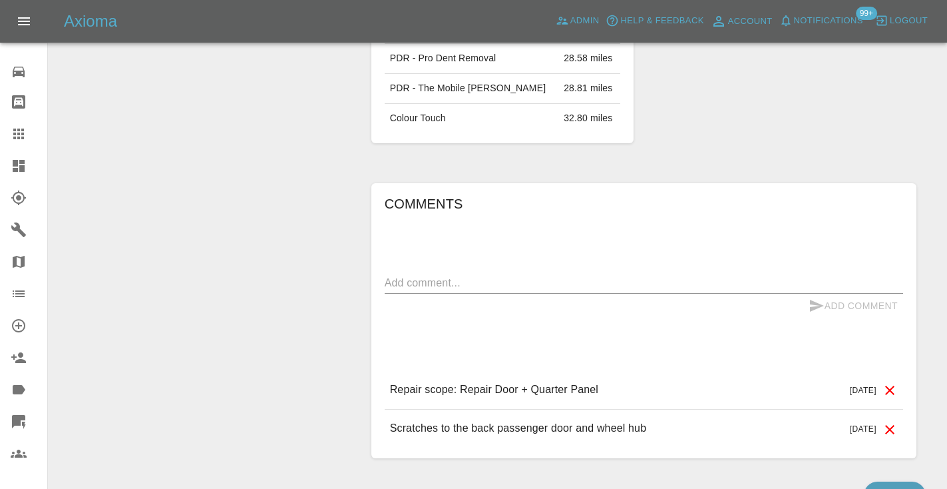
click at [395, 275] on textarea at bounding box center [644, 282] width 519 height 15
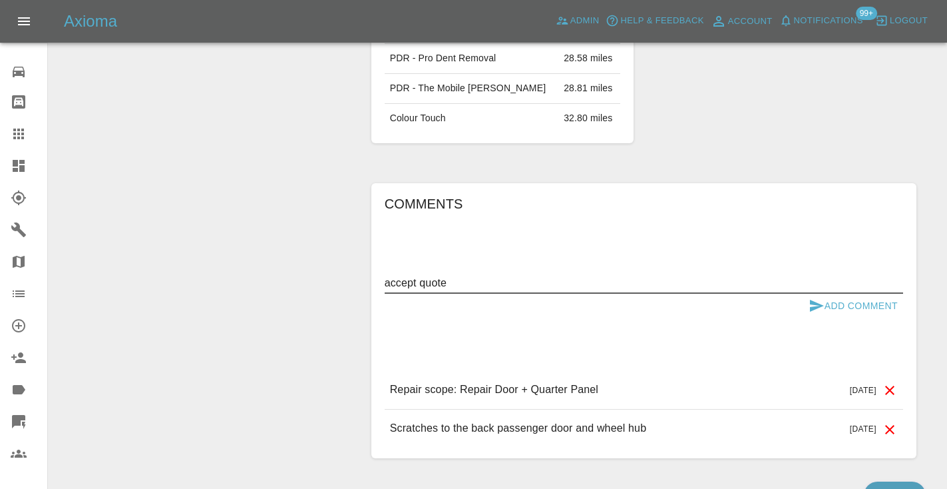
type textarea "accept quote"
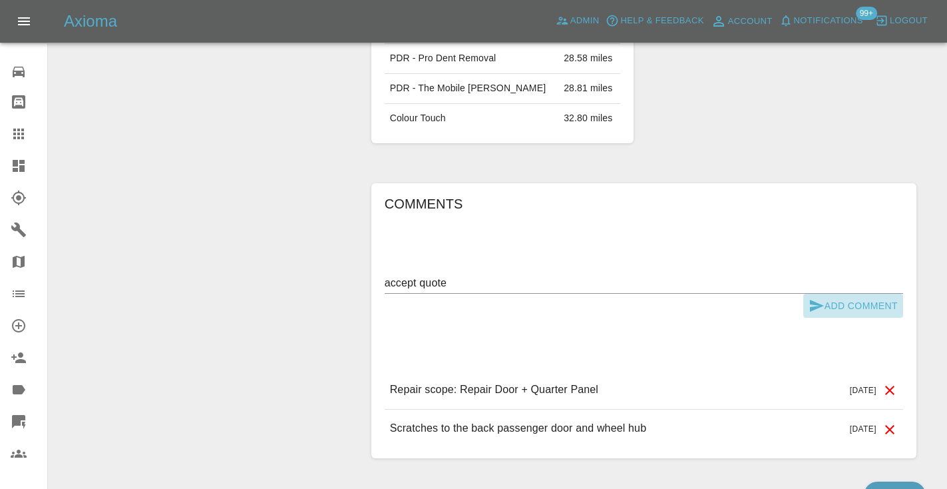
click at [814, 300] on icon "submit" at bounding box center [817, 306] width 14 height 12
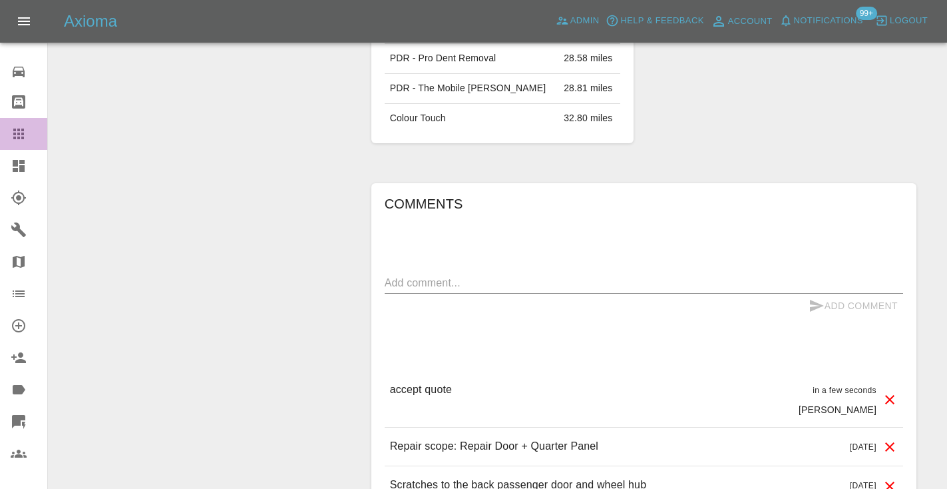
click at [15, 139] on icon at bounding box center [18, 133] width 11 height 11
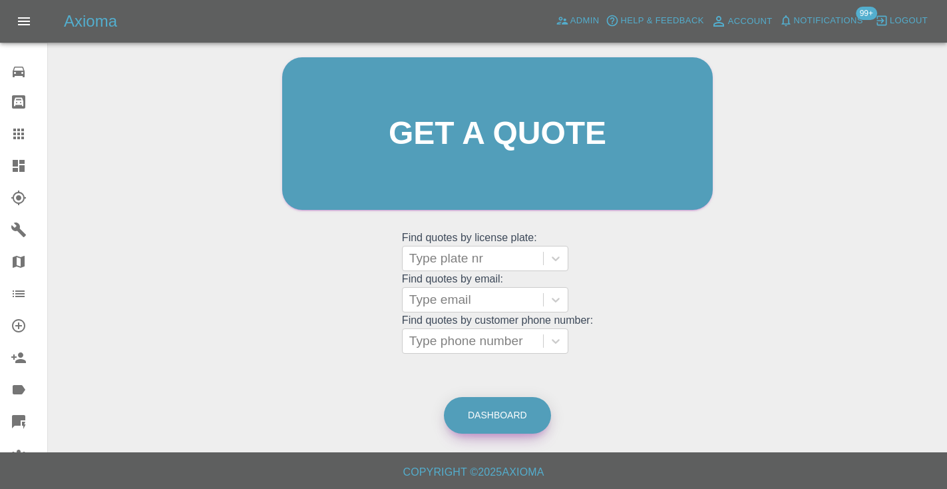
click at [485, 412] on link "Dashboard" at bounding box center [497, 415] width 107 height 37
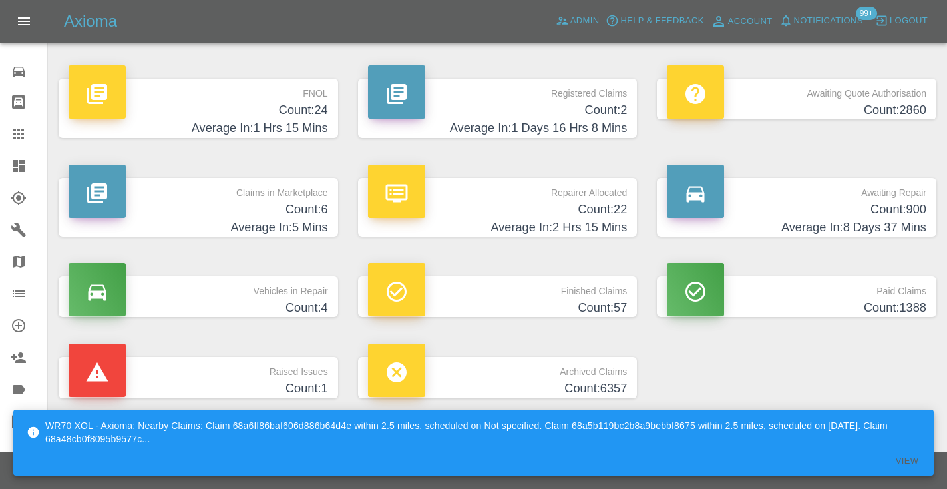
click at [882, 206] on h4 "Count: 900" at bounding box center [797, 209] width 260 height 18
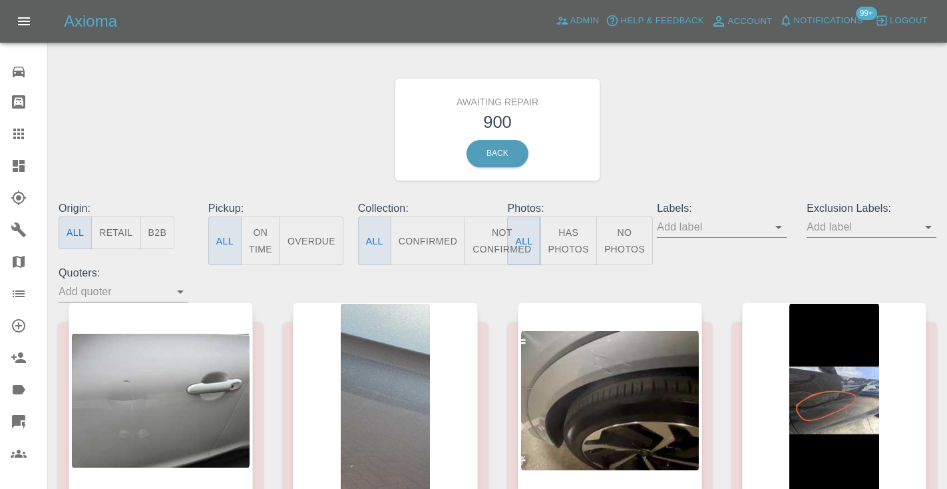
click at [499, 237] on button "Not Confirmed" at bounding box center [502, 240] width 75 height 49
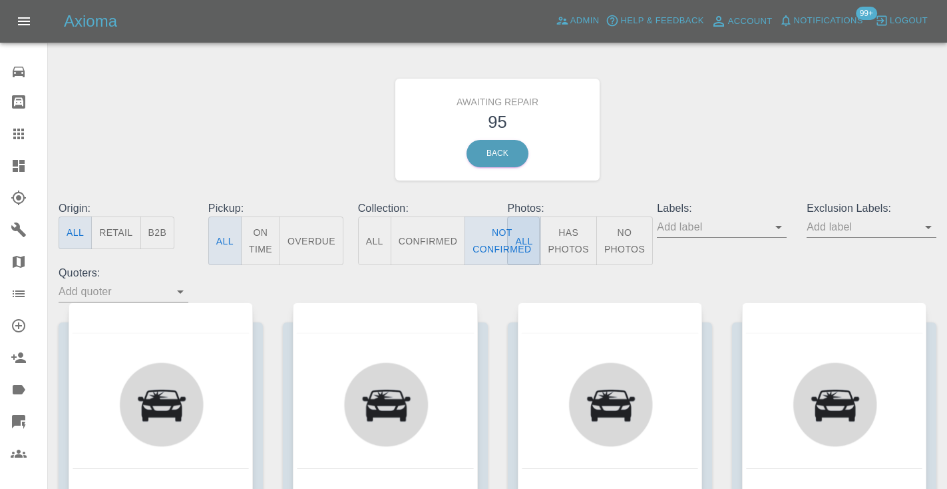
click at [701, 121] on div "Awaiting Repair 95 Back" at bounding box center [498, 130] width 898 height 142
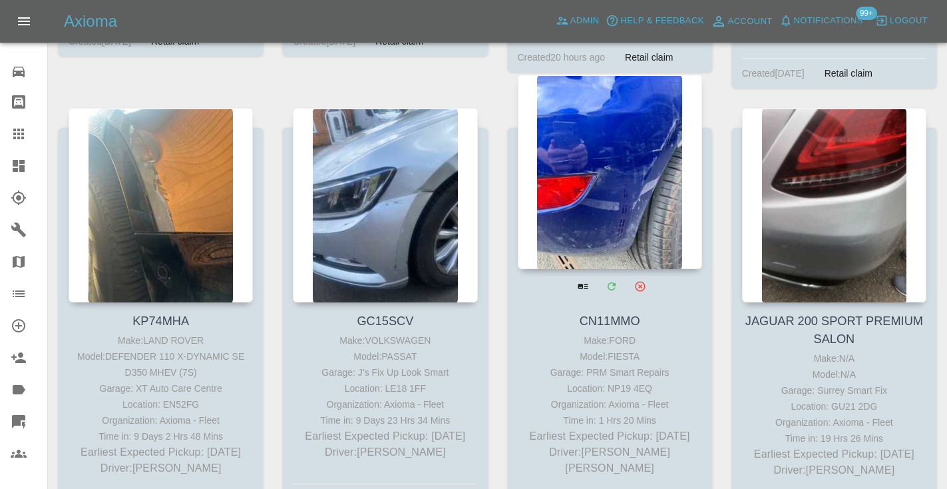
scroll to position [3246, 0]
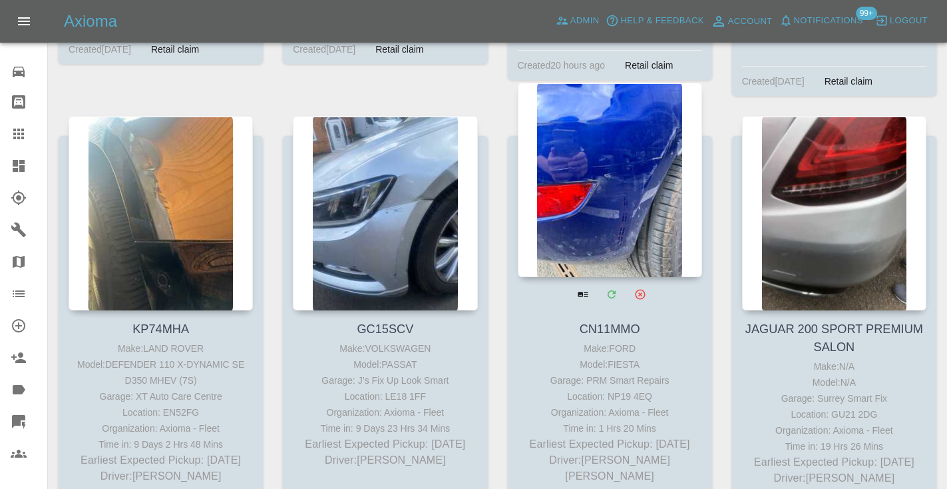
click at [610, 152] on div at bounding box center [610, 180] width 184 height 194
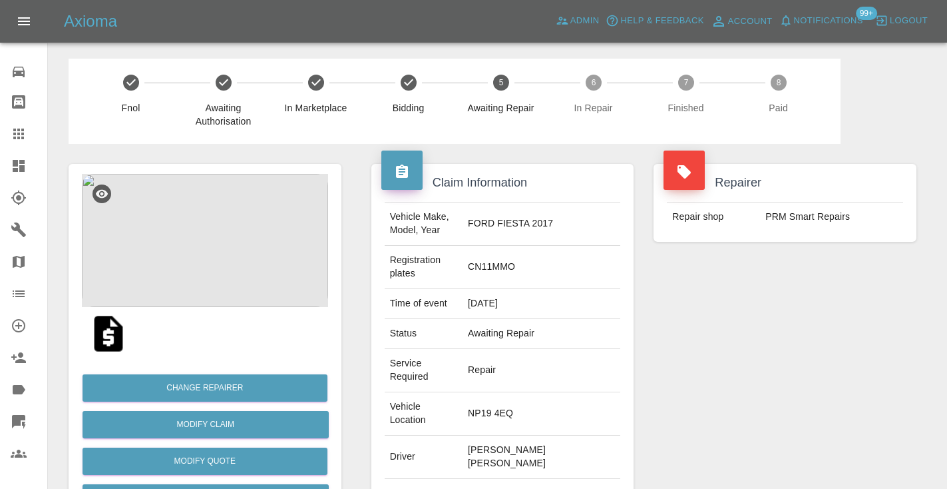
copy td "07751300037"
click at [800, 335] on div "Repairer Repair shop PRM Smart Repairs" at bounding box center [785, 382] width 283 height 477
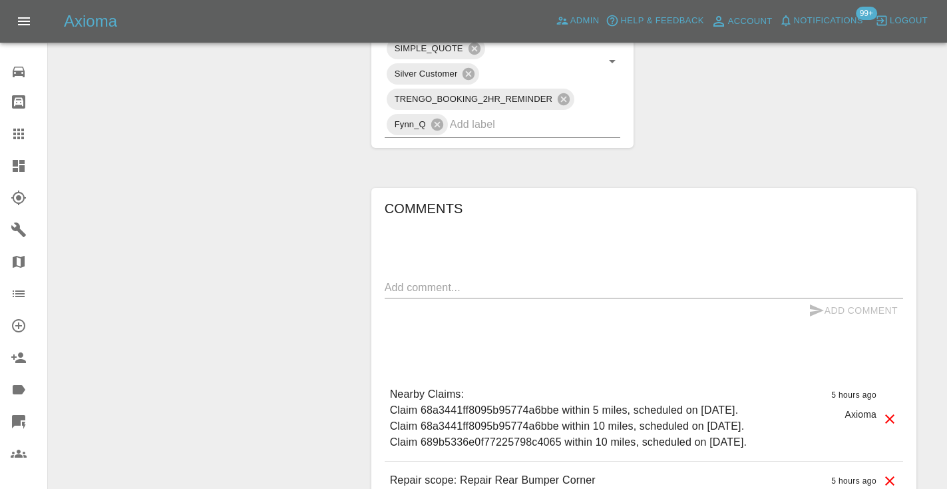
scroll to position [907, 0]
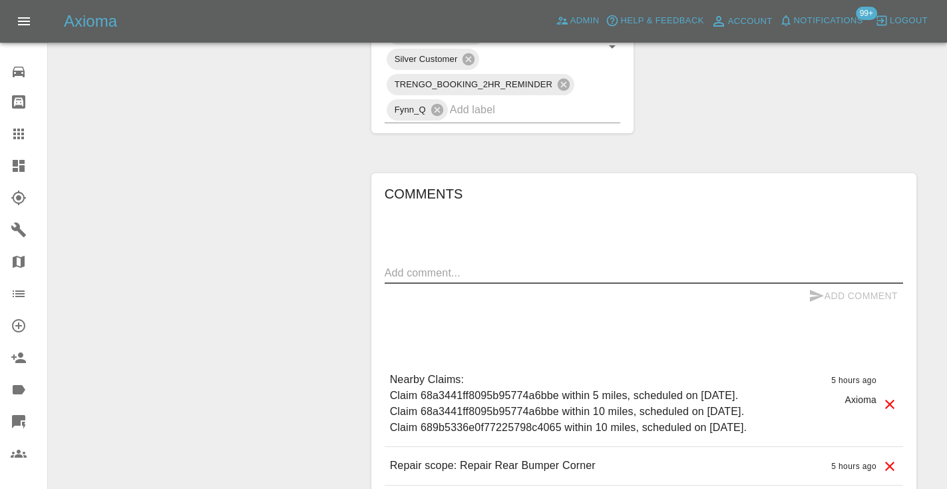
click at [412, 265] on textarea at bounding box center [644, 272] width 519 height 15
type textarea "called no answer : voice mailbox"
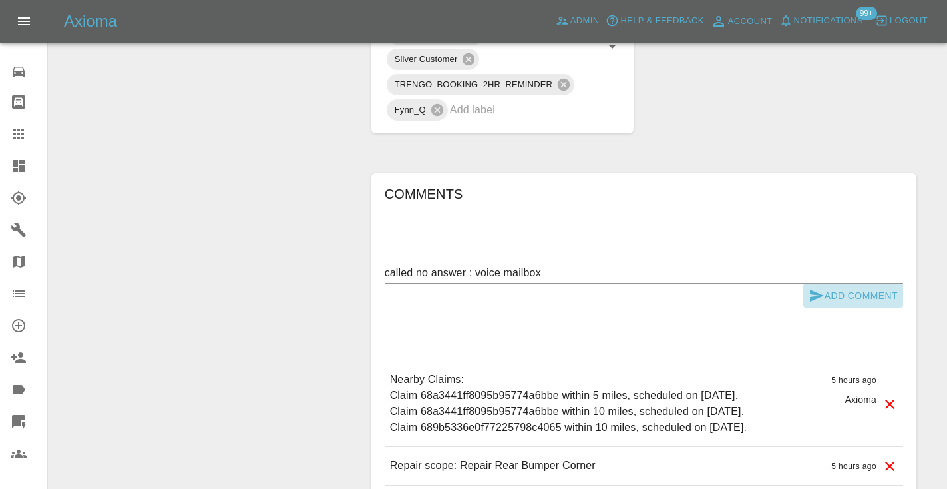
click at [816, 288] on icon "submit" at bounding box center [817, 296] width 16 height 16
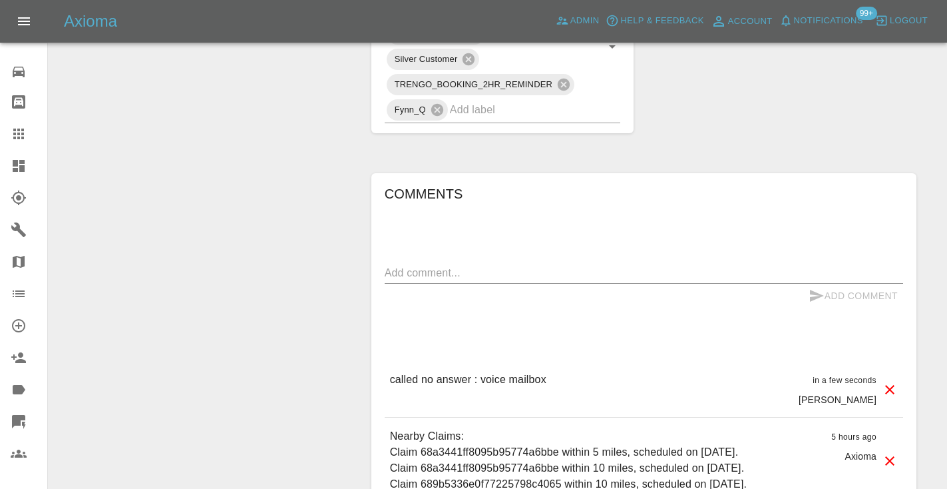
click at [35, 129] on div at bounding box center [29, 134] width 37 height 16
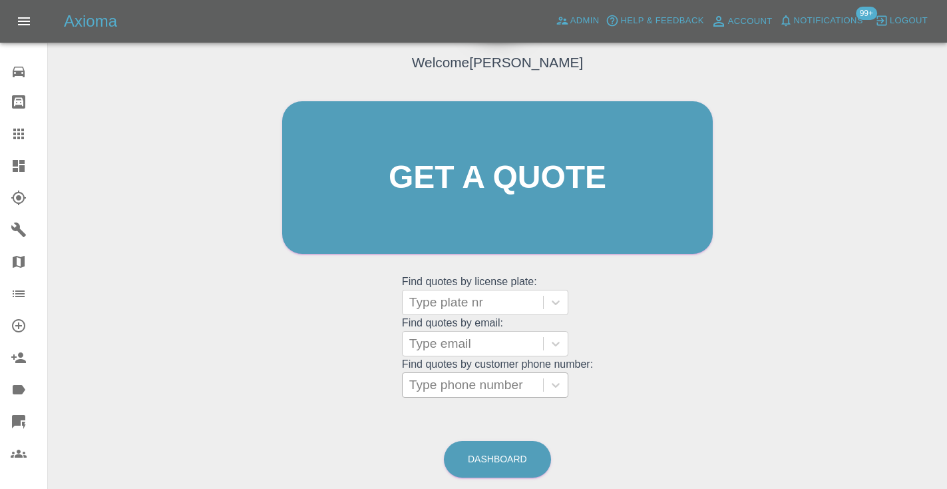
click at [460, 381] on div "Type phone number" at bounding box center [472, 385] width 127 height 16
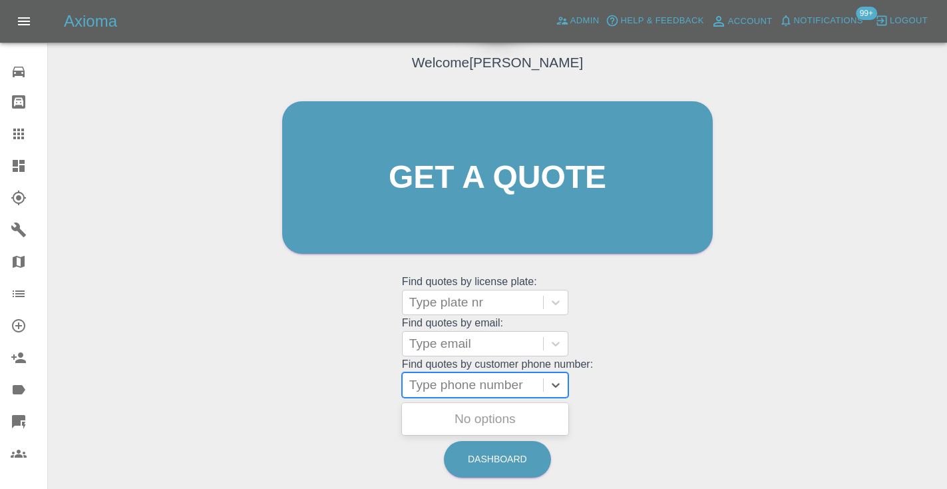
paste input "07872007929"
type input "07872007929"
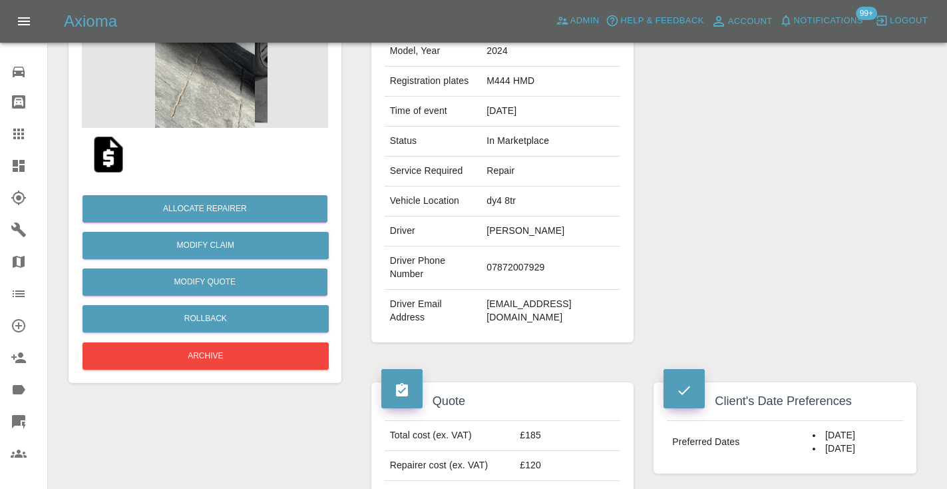
scroll to position [184, 0]
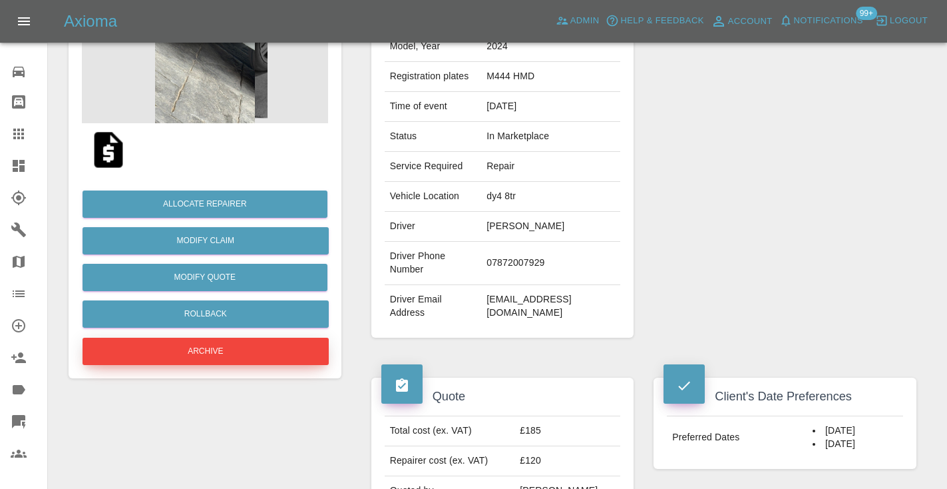
click at [282, 344] on button "Archive" at bounding box center [206, 351] width 246 height 27
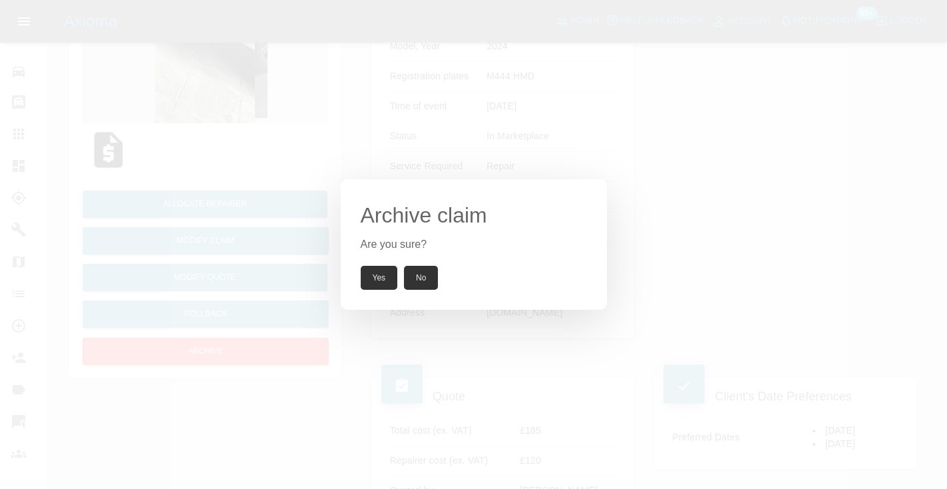
click at [370, 276] on button "Yes" at bounding box center [379, 278] width 37 height 24
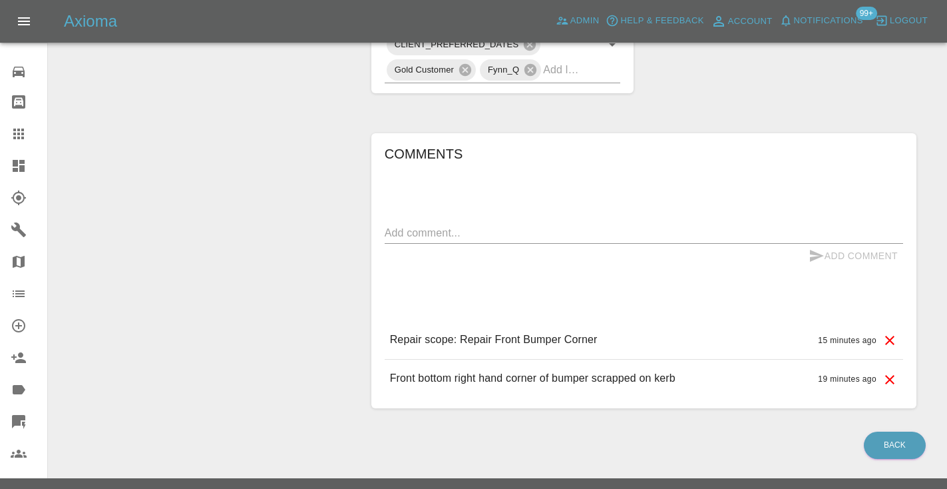
scroll to position [761, 0]
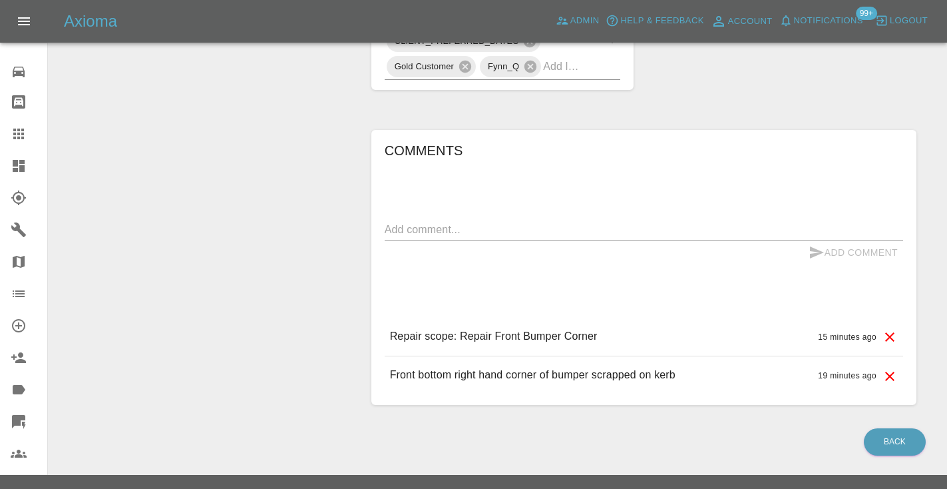
click at [427, 237] on textarea at bounding box center [644, 229] width 519 height 15
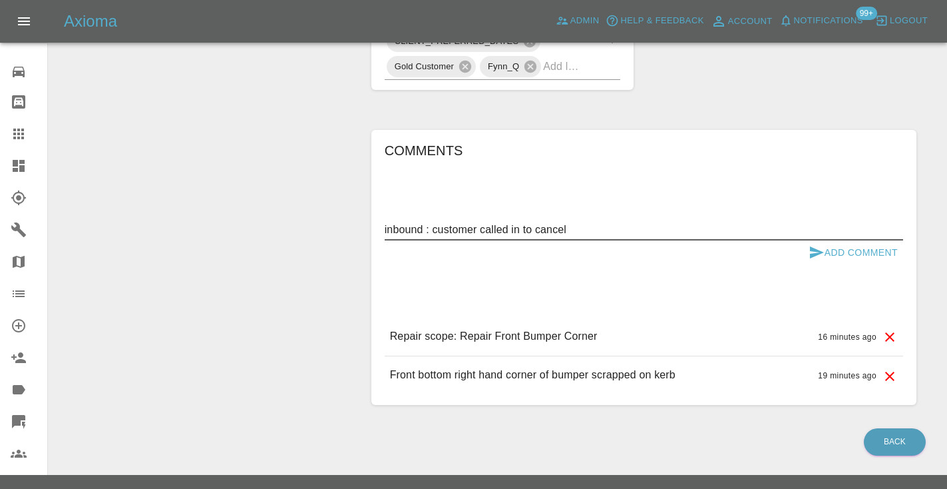
type textarea "inbound : customer called in to cancel"
click at [807, 265] on button "Add Comment" at bounding box center [854, 252] width 100 height 25
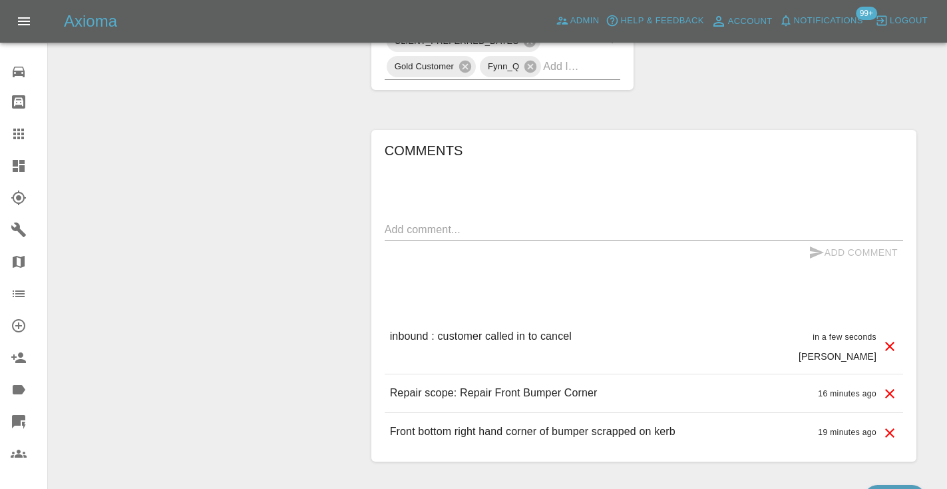
click at [34, 133] on div at bounding box center [29, 134] width 37 height 16
